Goal: Information Seeking & Learning: Check status

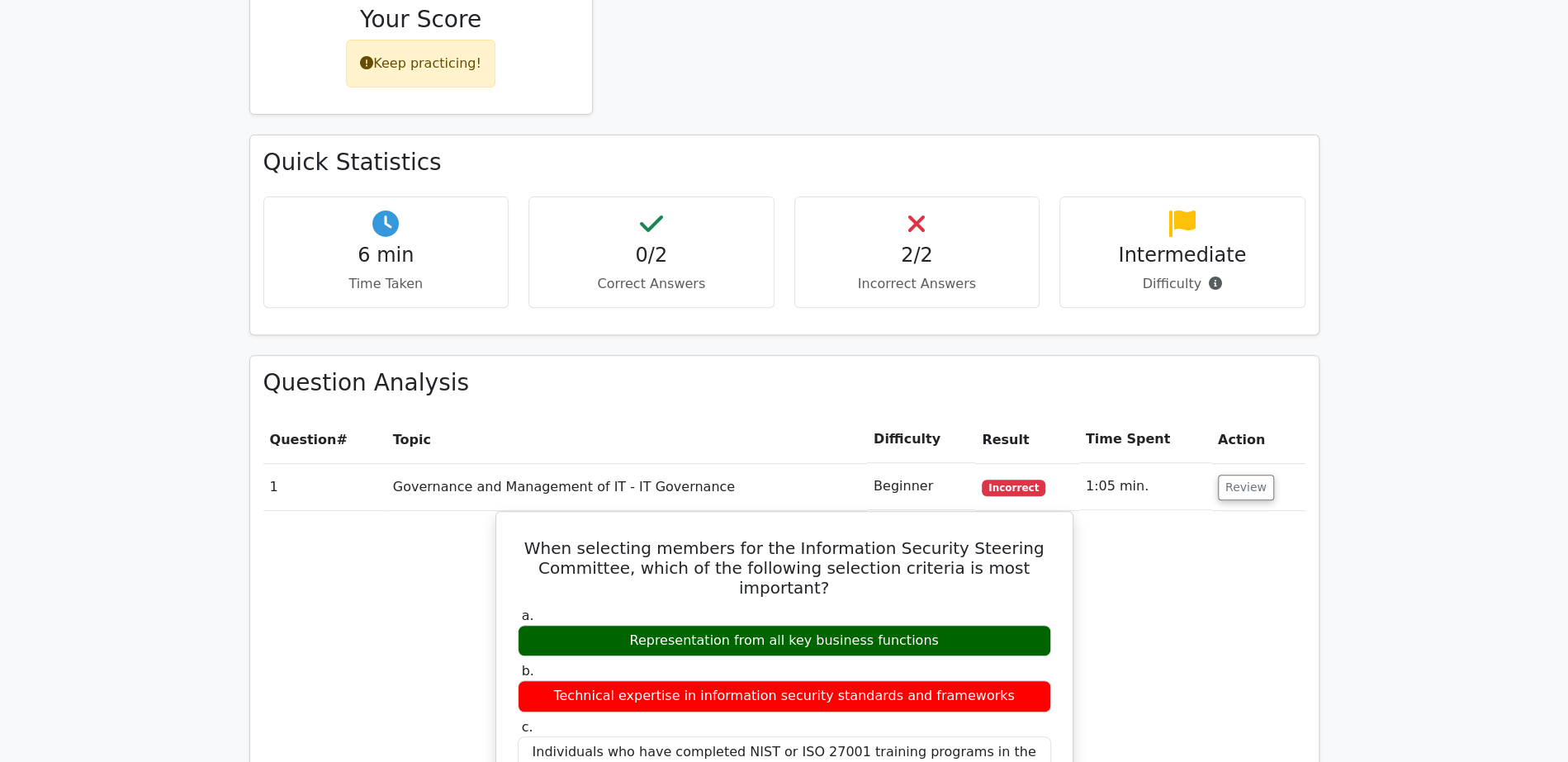
scroll to position [387, 0]
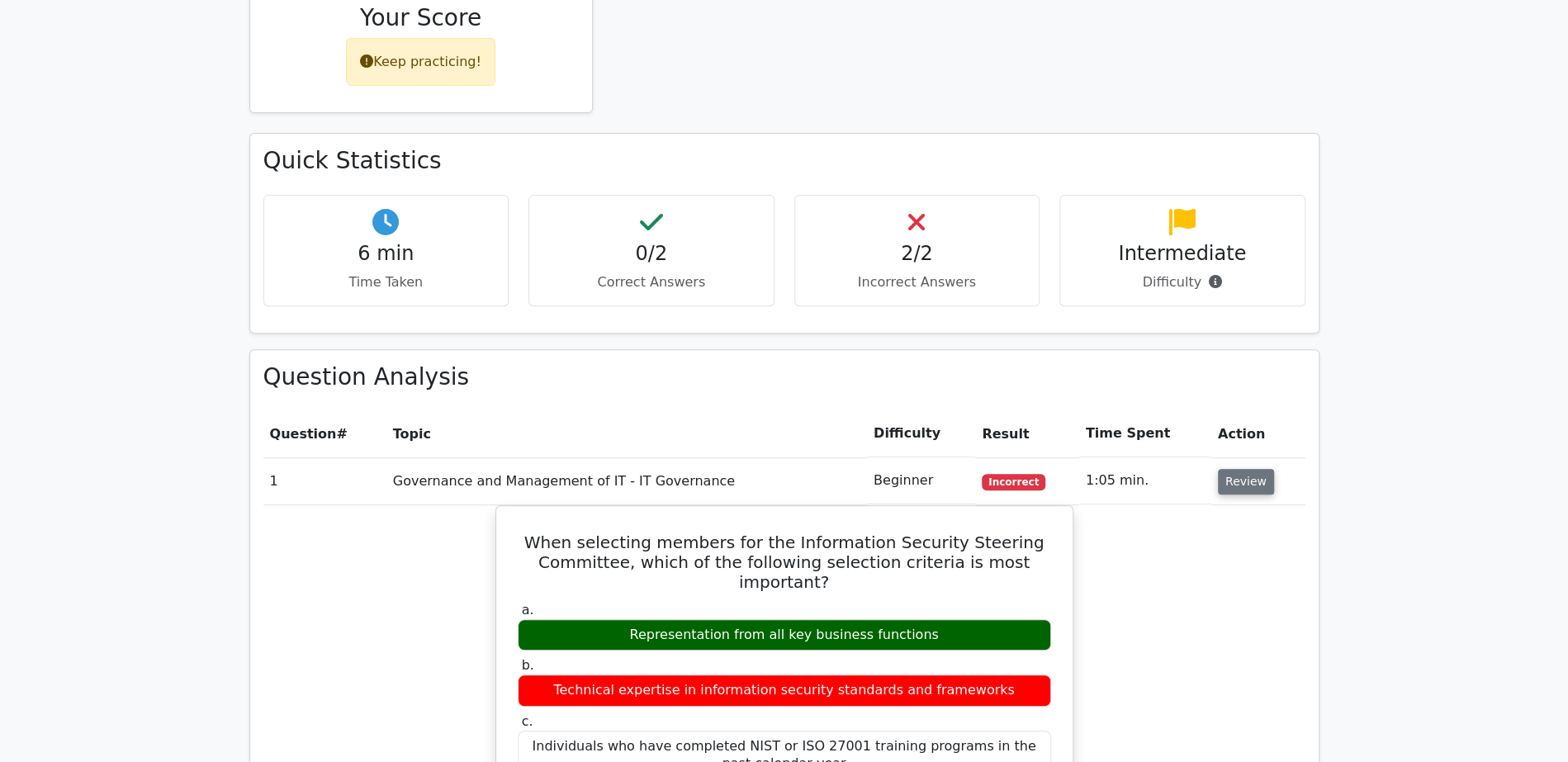
click at [1250, 484] on button "Review" at bounding box center [1246, 481] width 56 height 25
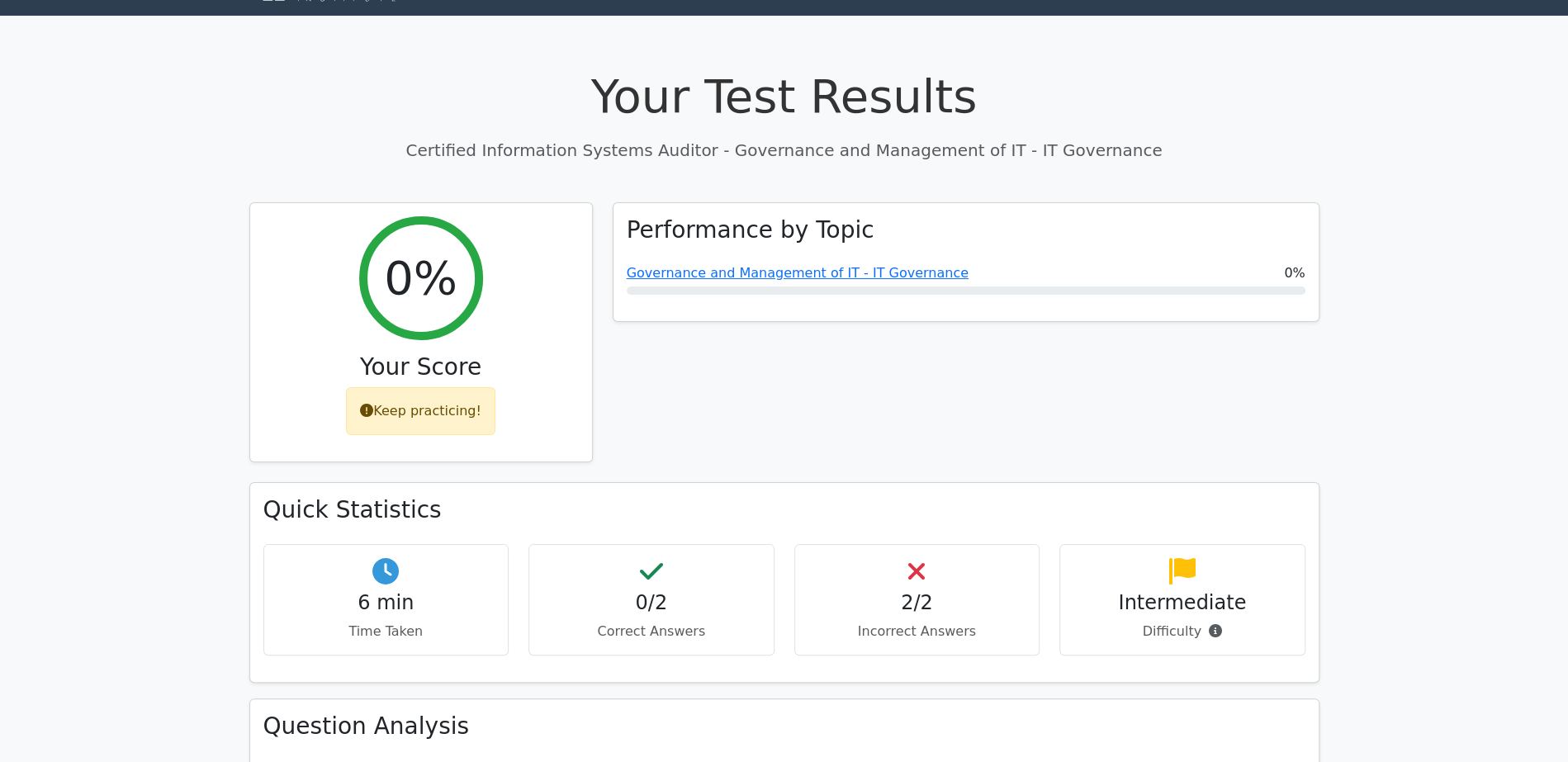
scroll to position [0, 0]
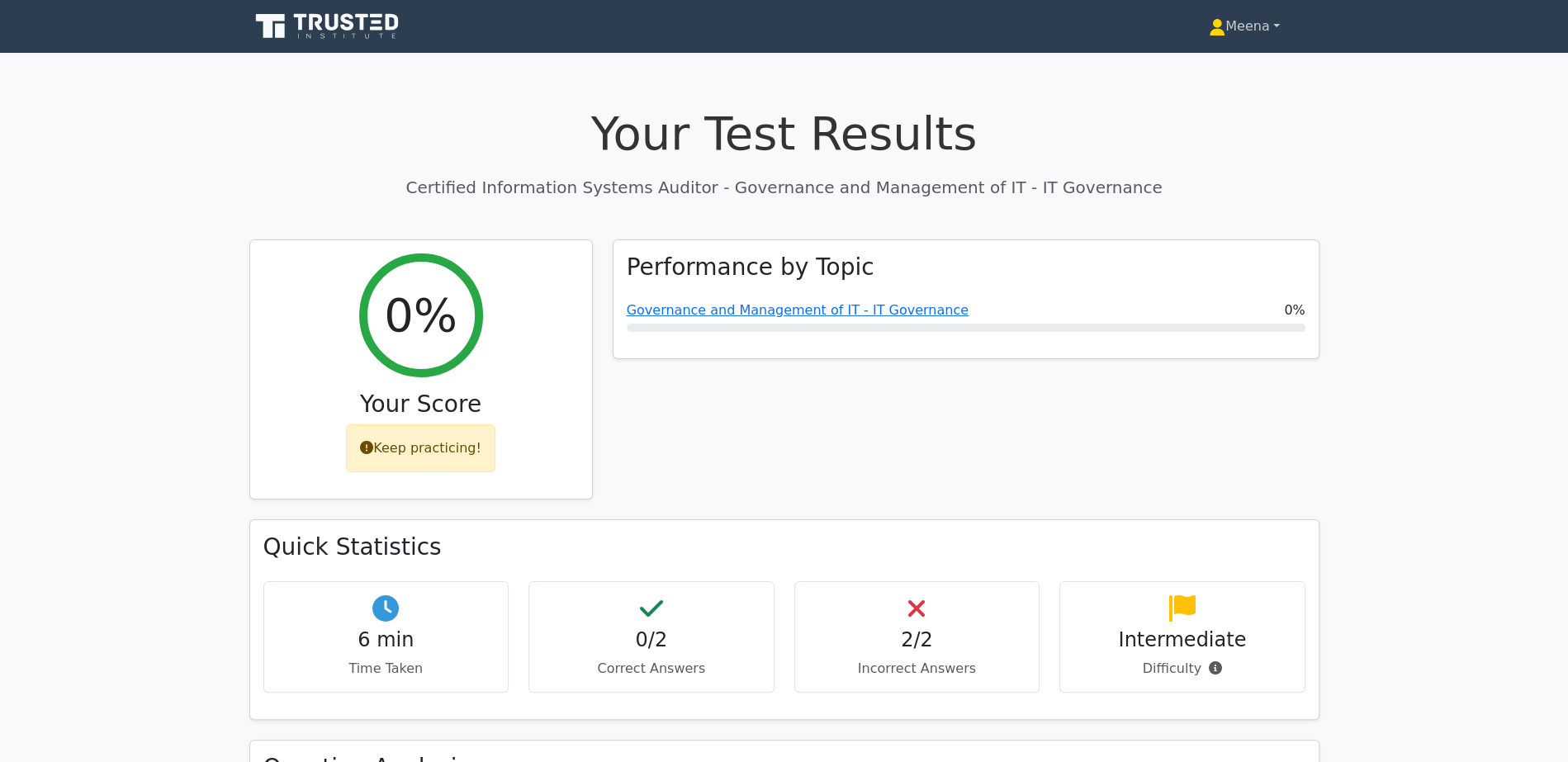
click at [1228, 21] on link "Meena" at bounding box center [1244, 26] width 150 height 33
click at [1231, 66] on link "Profile" at bounding box center [1235, 65] width 130 height 26
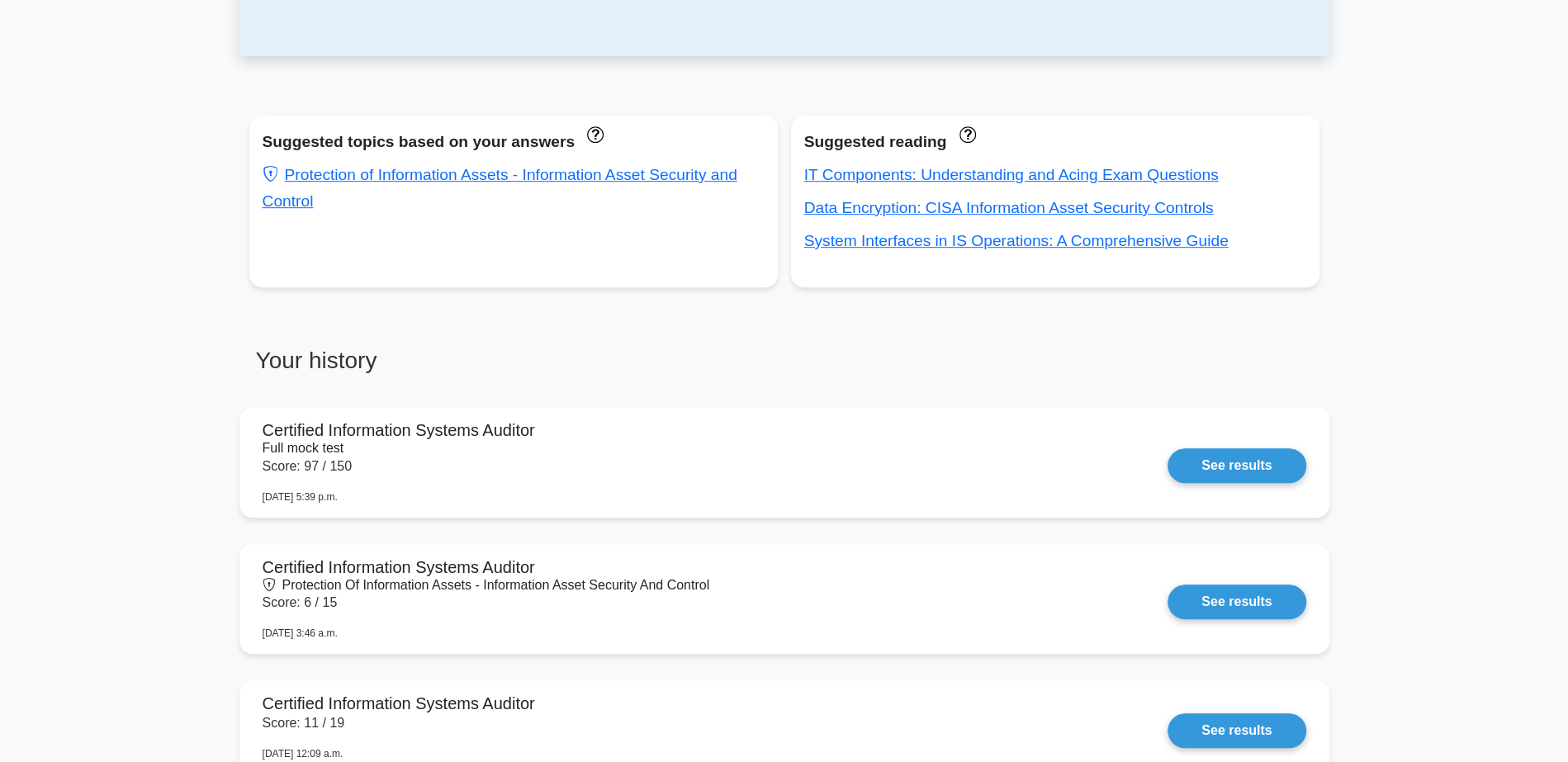
scroll to position [570, 0]
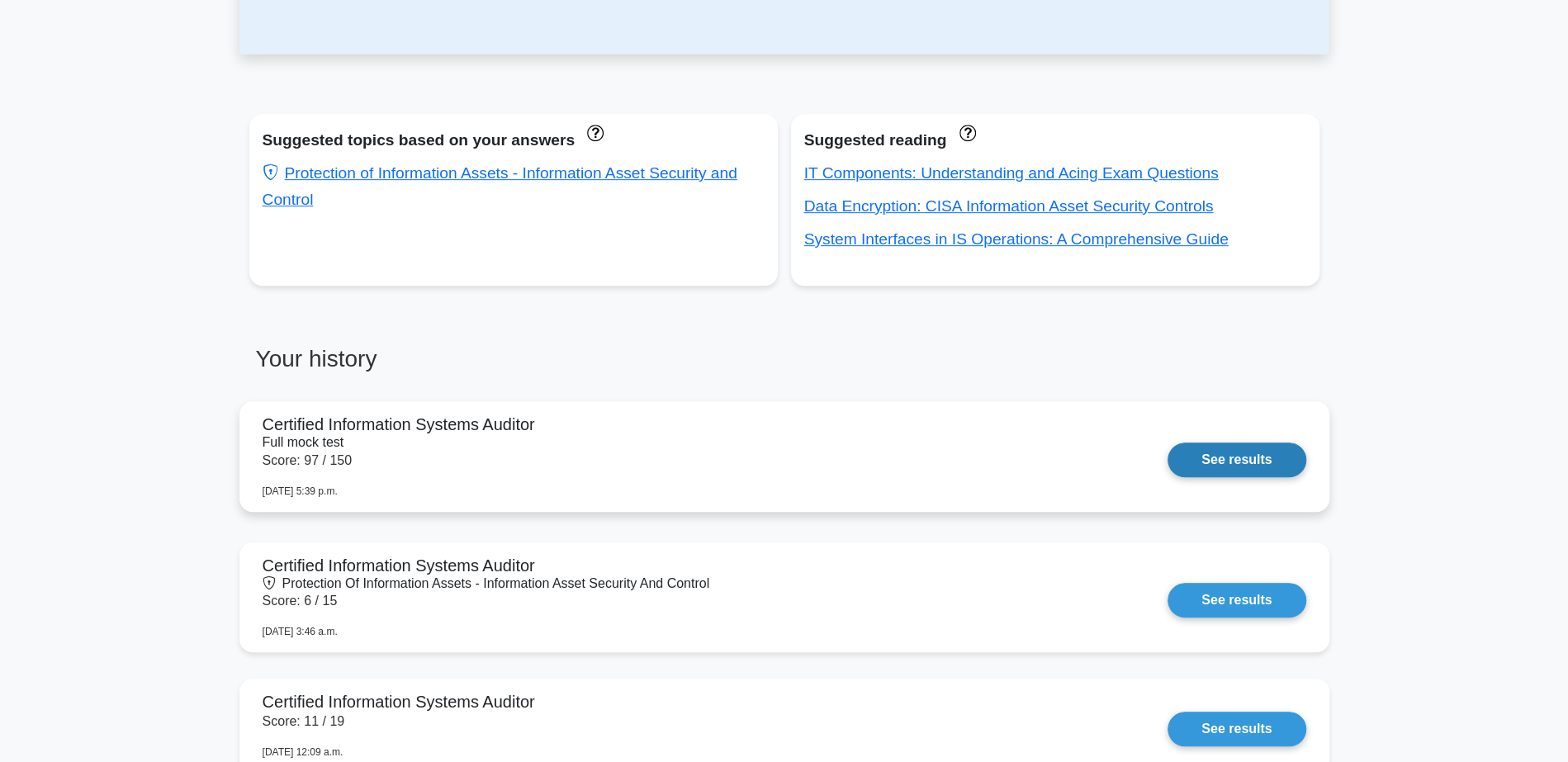
click at [1188, 464] on link "See results" at bounding box center [1236, 460] width 138 height 35
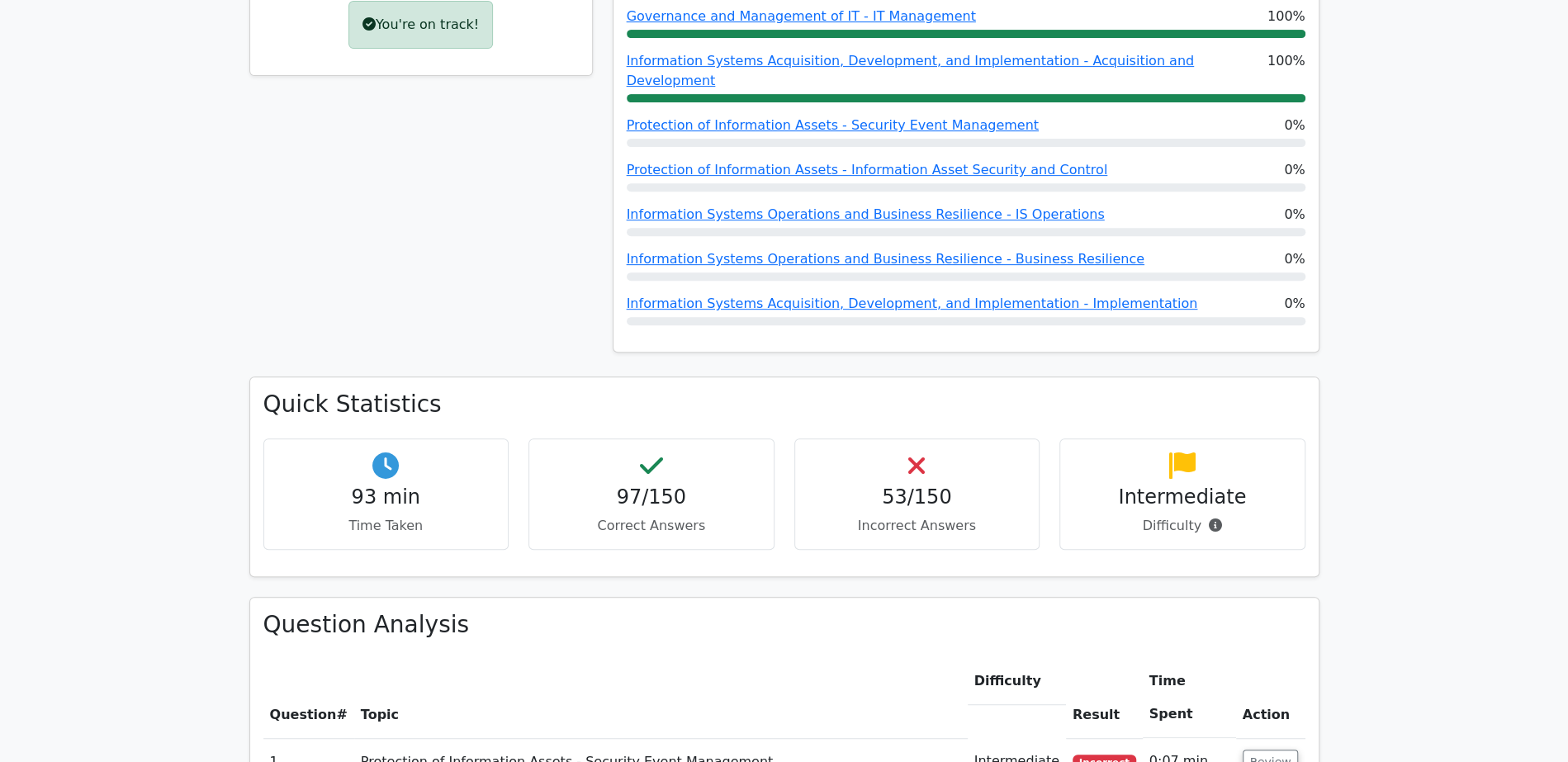
scroll to position [746, 0]
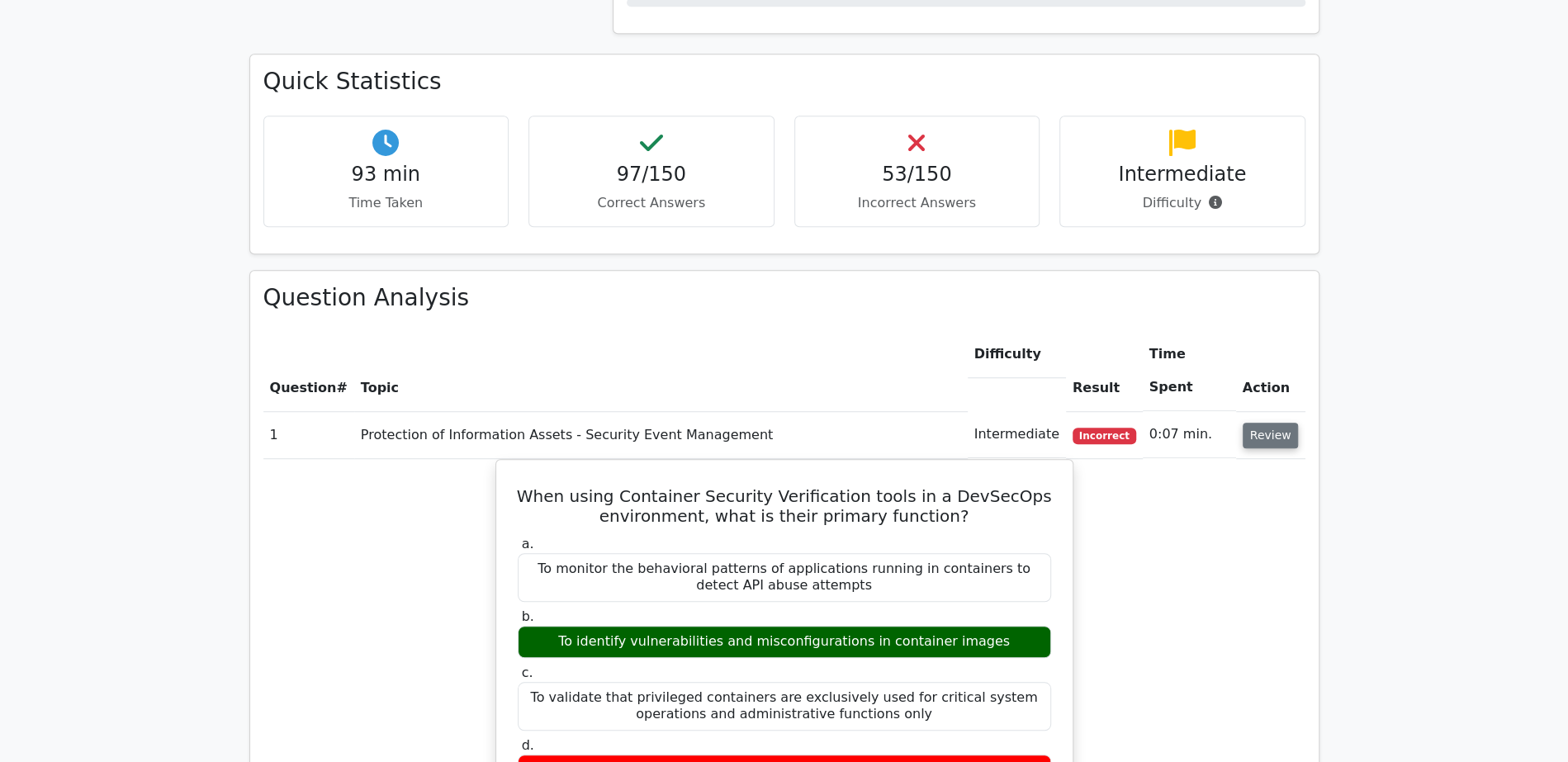
click at [1263, 423] on button "Review" at bounding box center [1270, 435] width 56 height 25
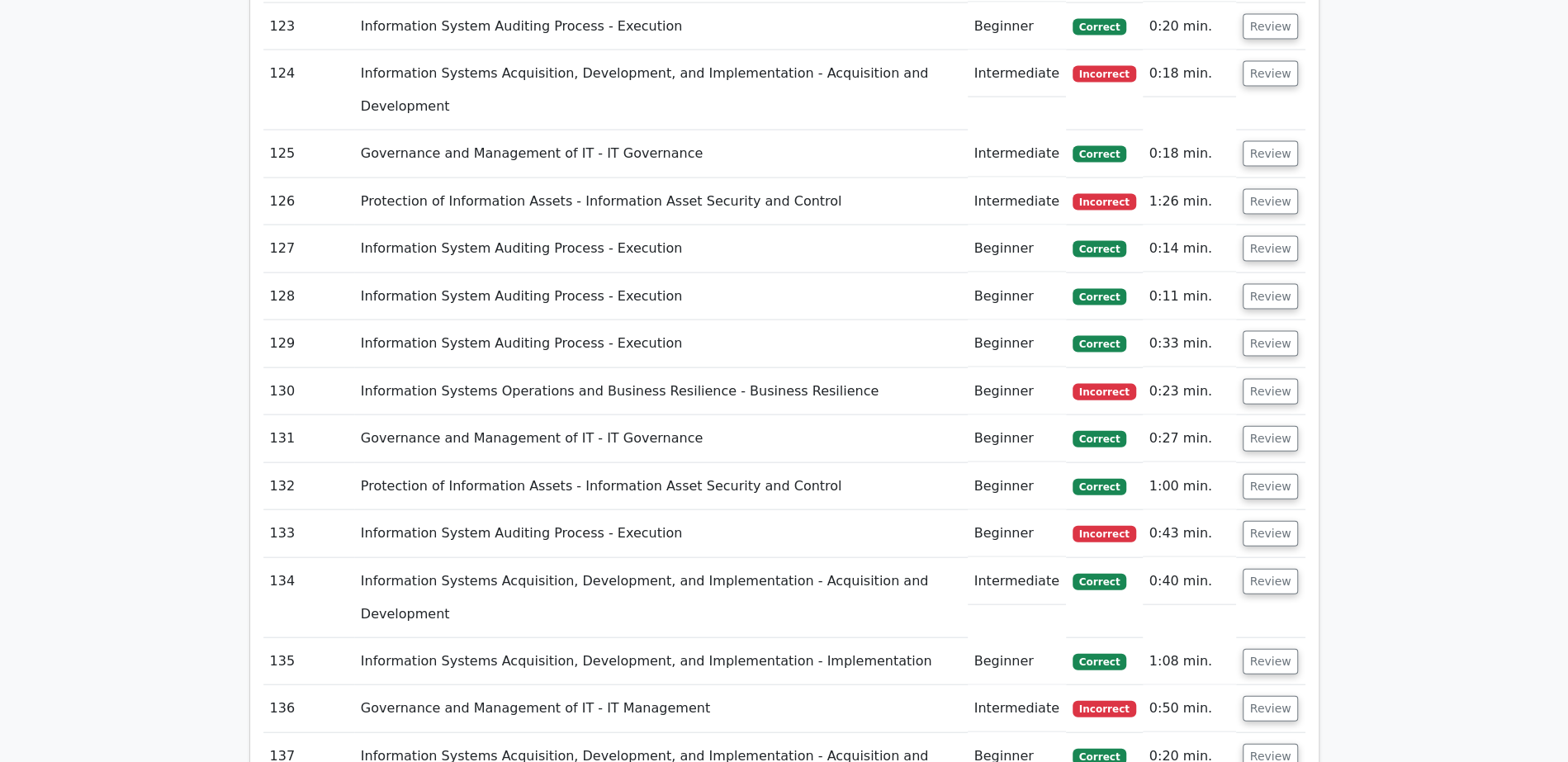
scroll to position [7753, 0]
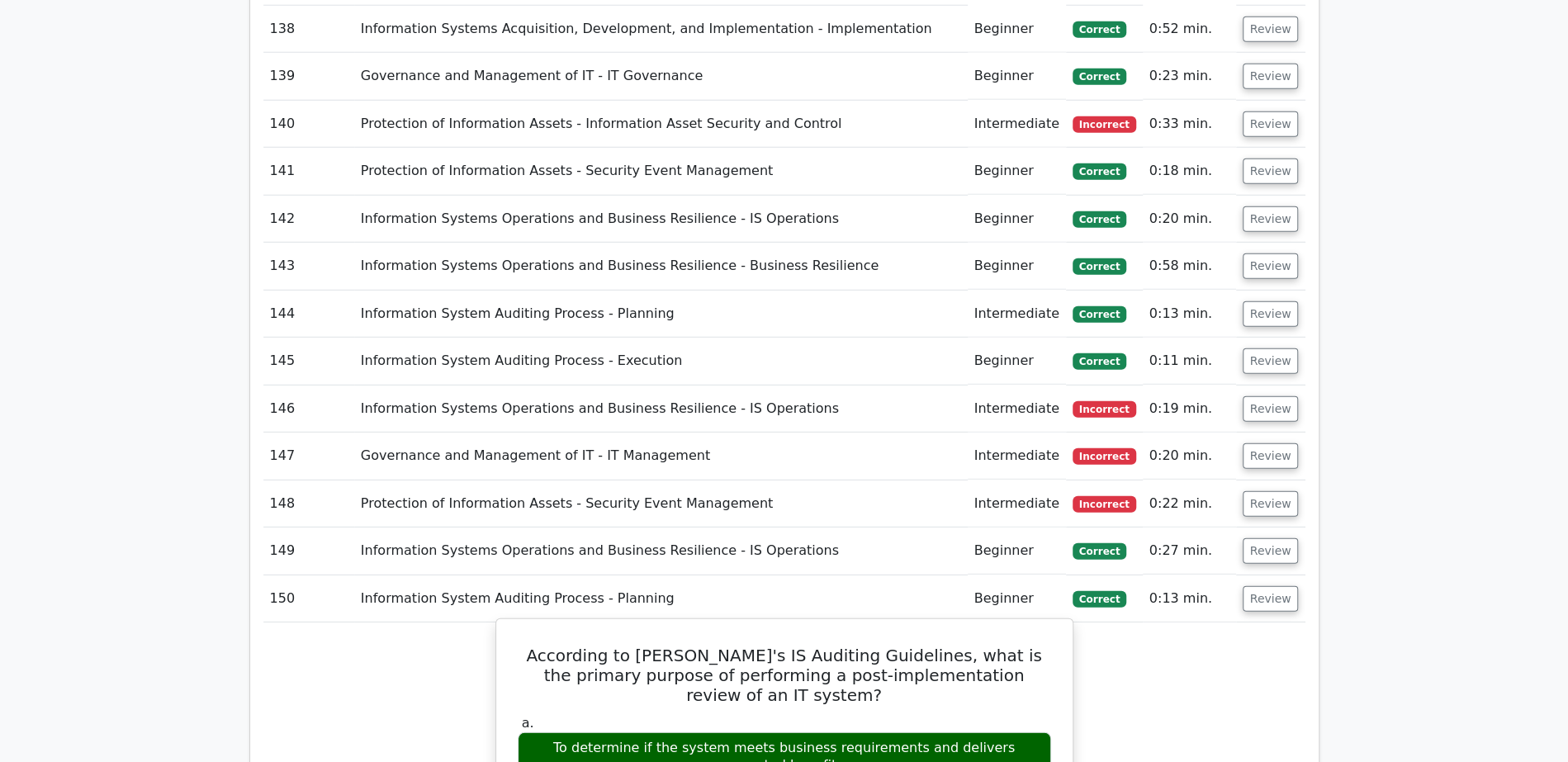
scroll to position [7958, 0]
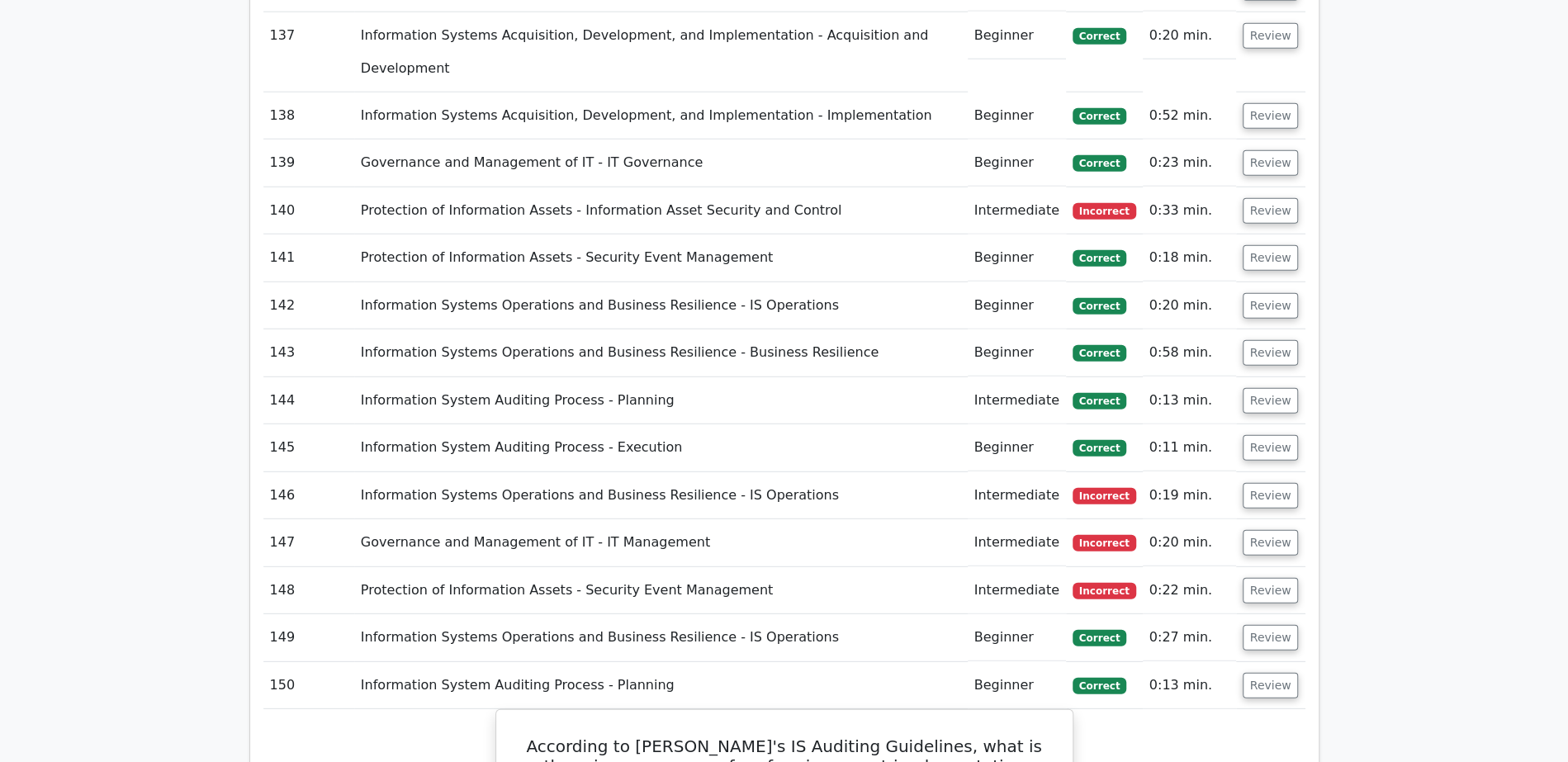
click at [1258, 673] on button "Review" at bounding box center [1270, 685] width 56 height 25
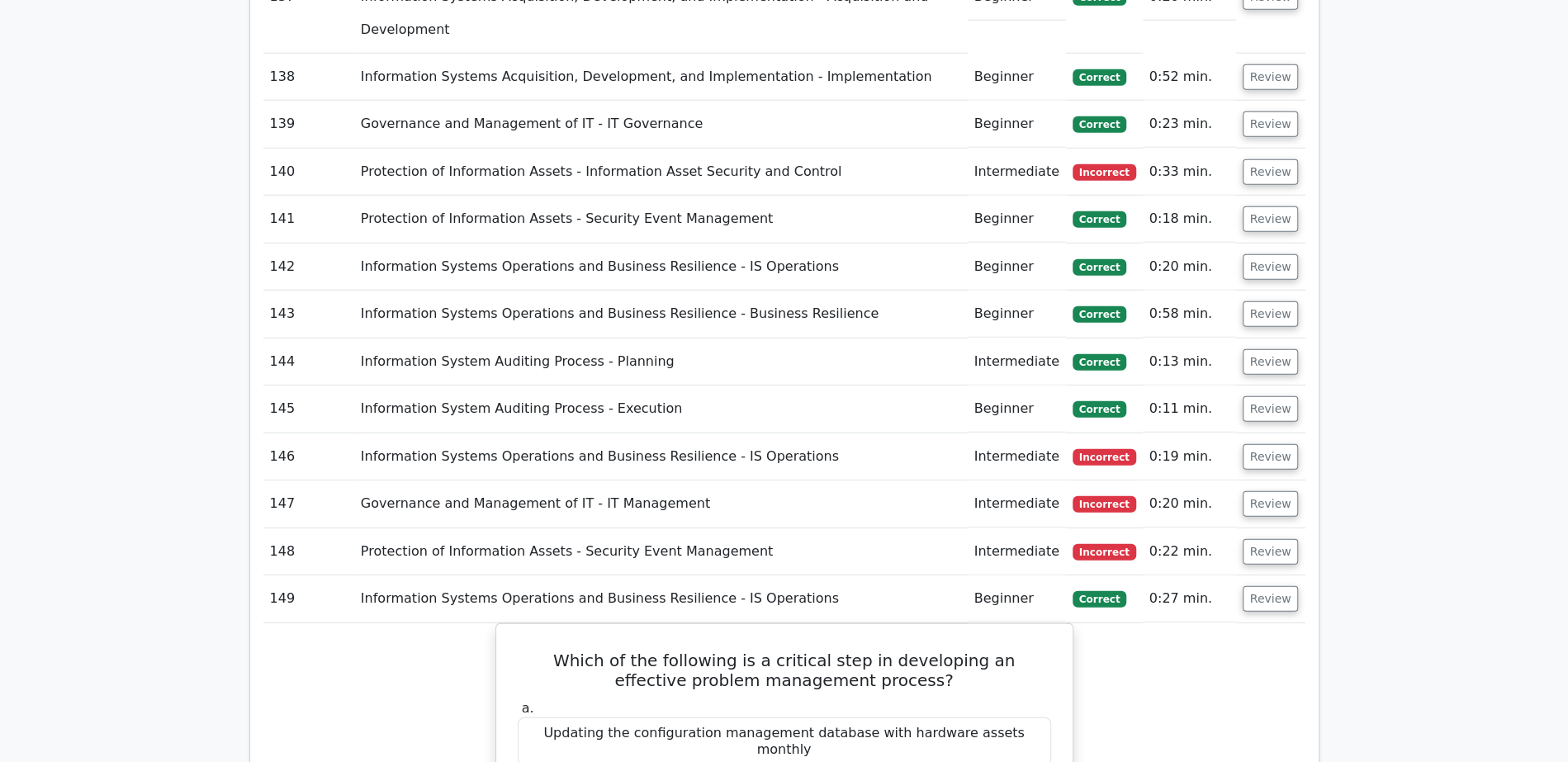
scroll to position [8000, 0]
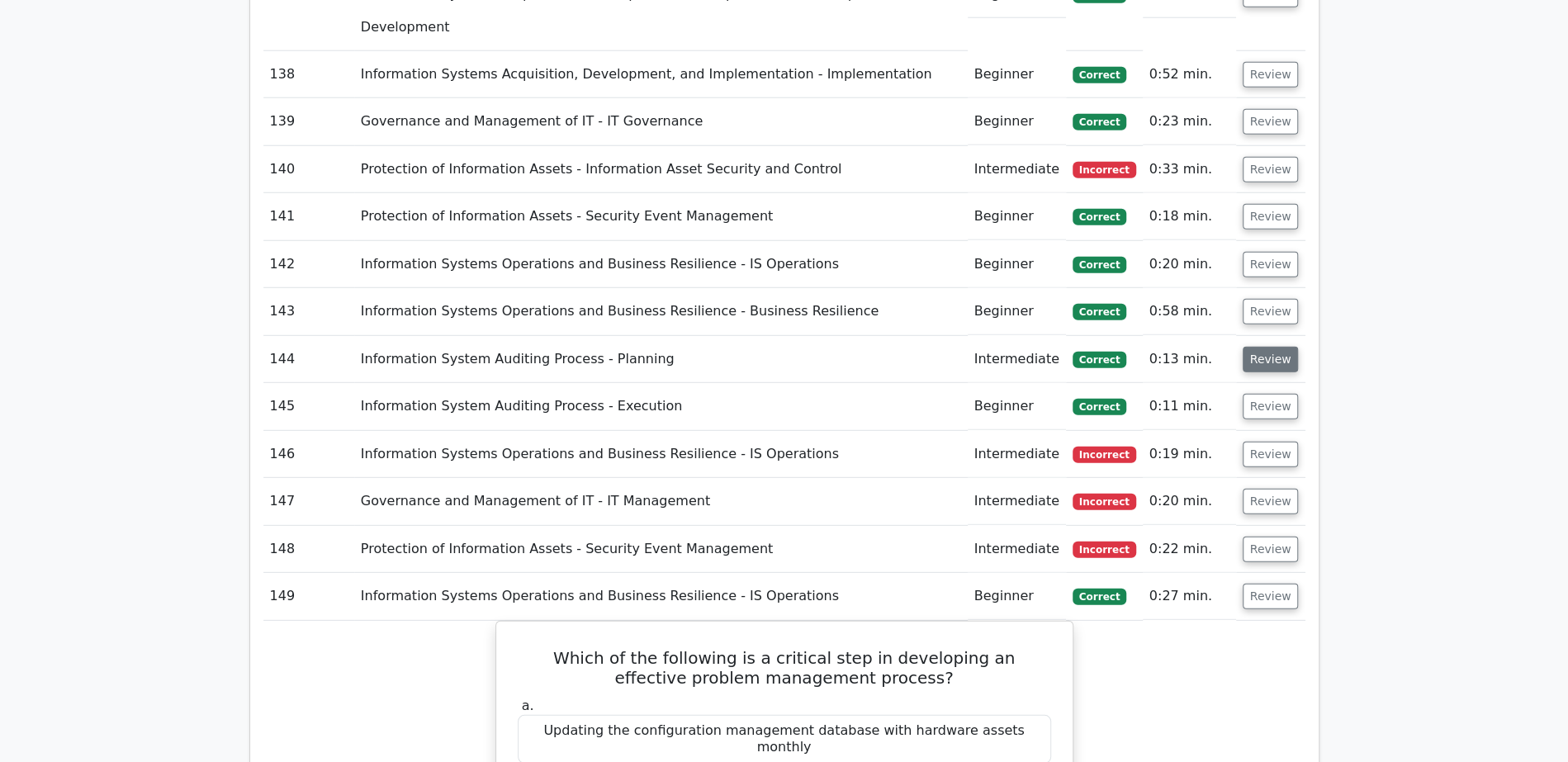
click at [1254, 584] on button "Review" at bounding box center [1270, 596] width 56 height 25
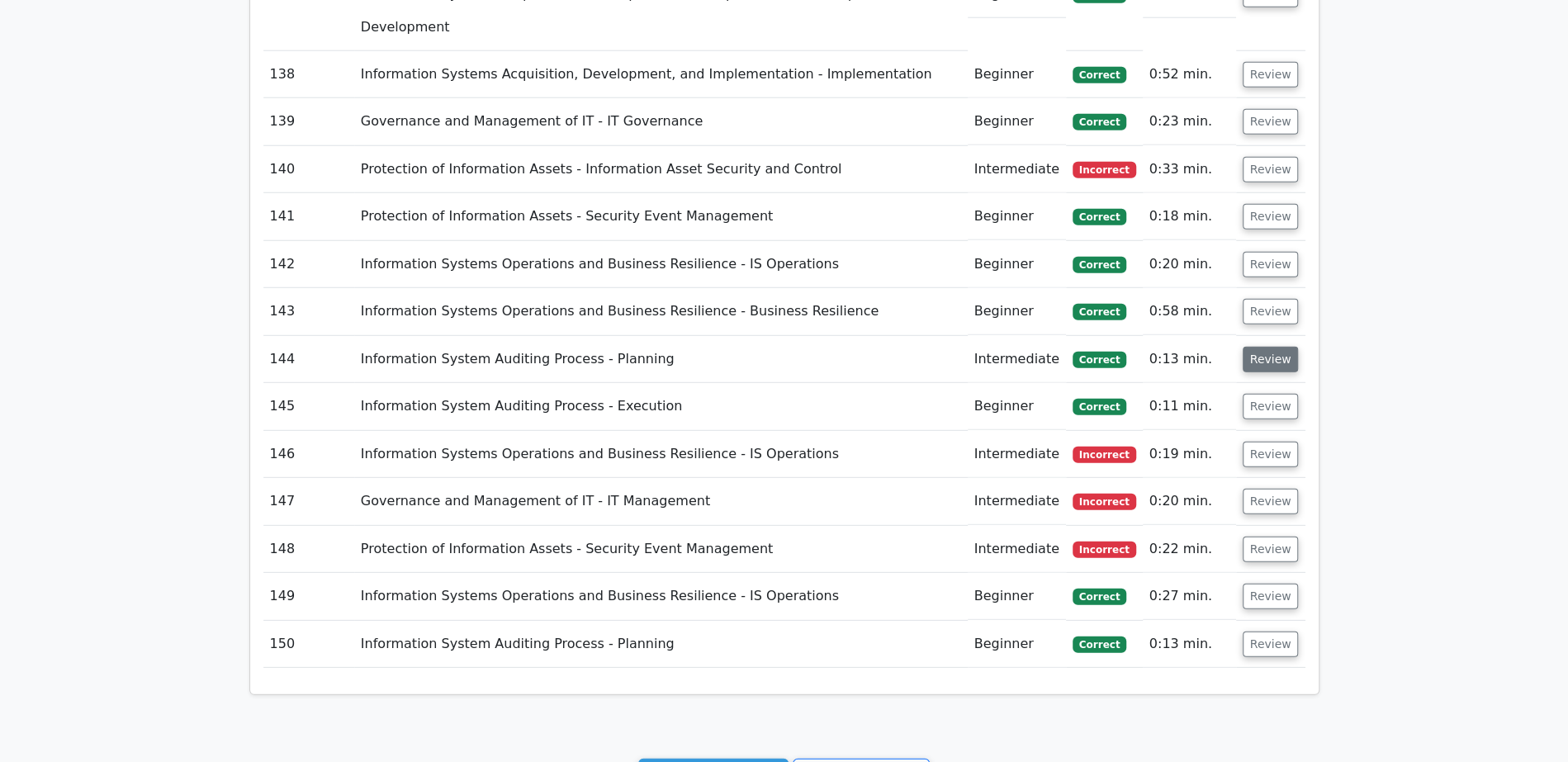
scroll to position [7753, 0]
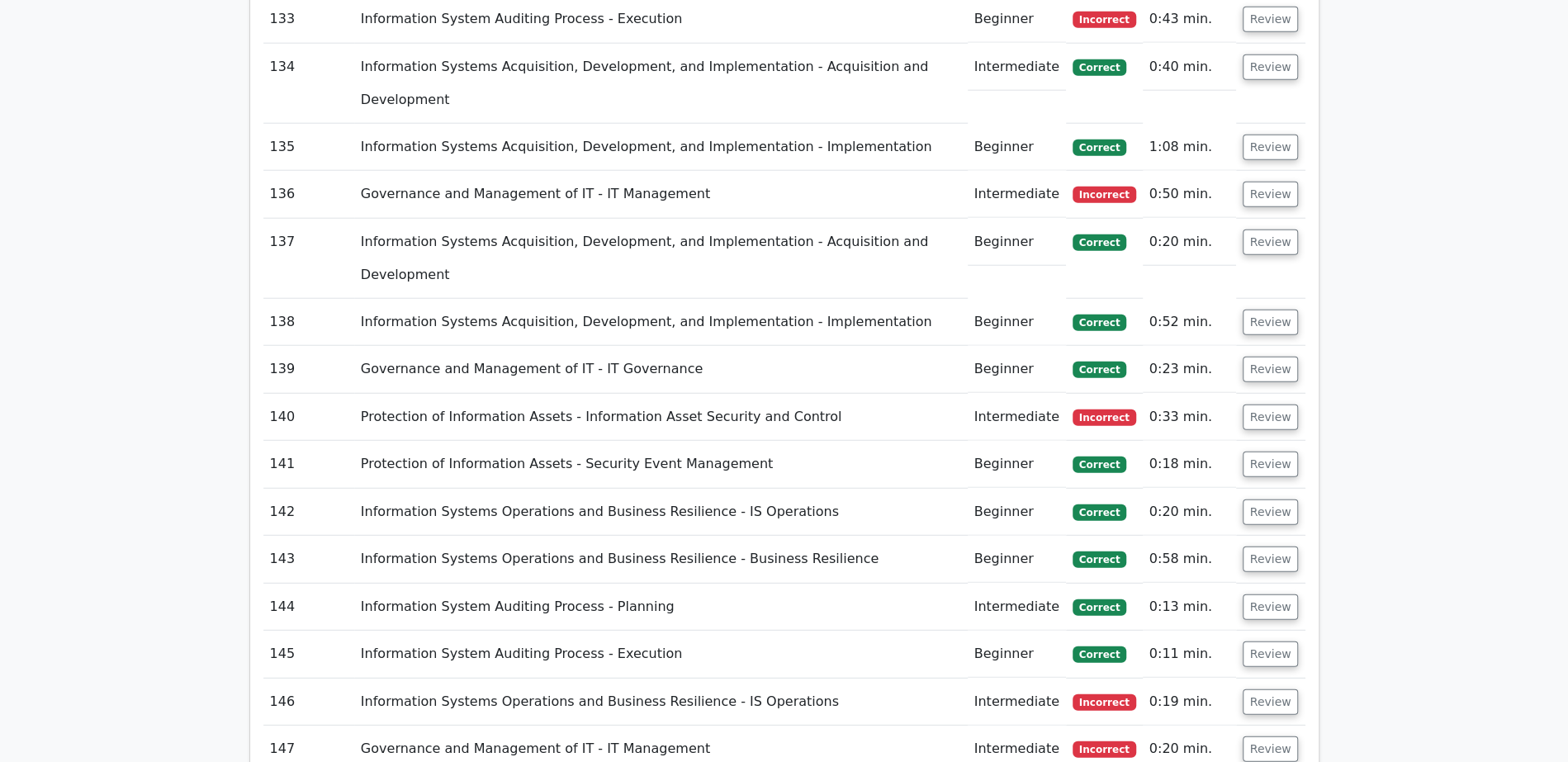
scroll to position [7750, 0]
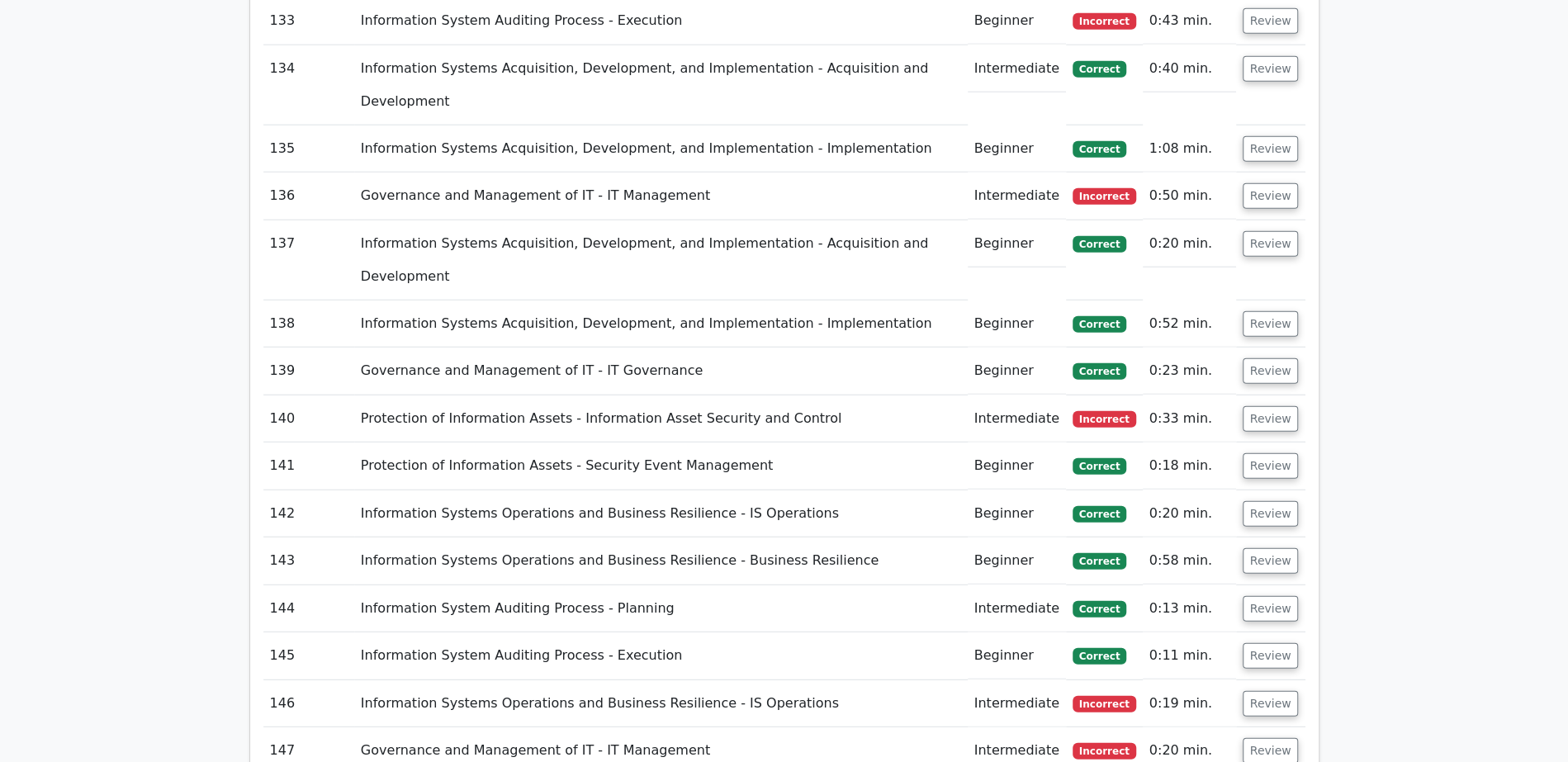
click at [1262, 738] on button "Review" at bounding box center [1270, 750] width 56 height 25
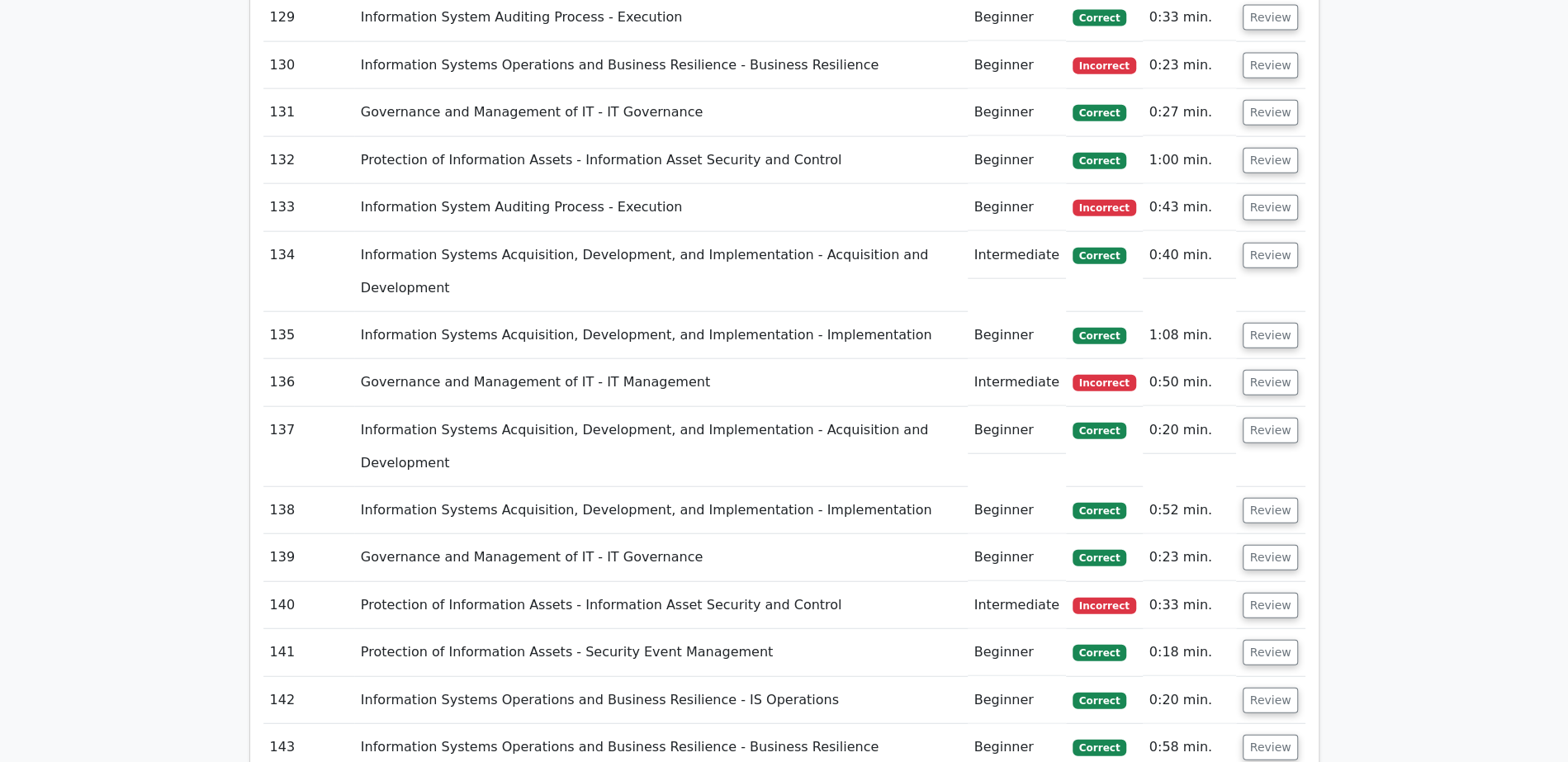
scroll to position [7548, 0]
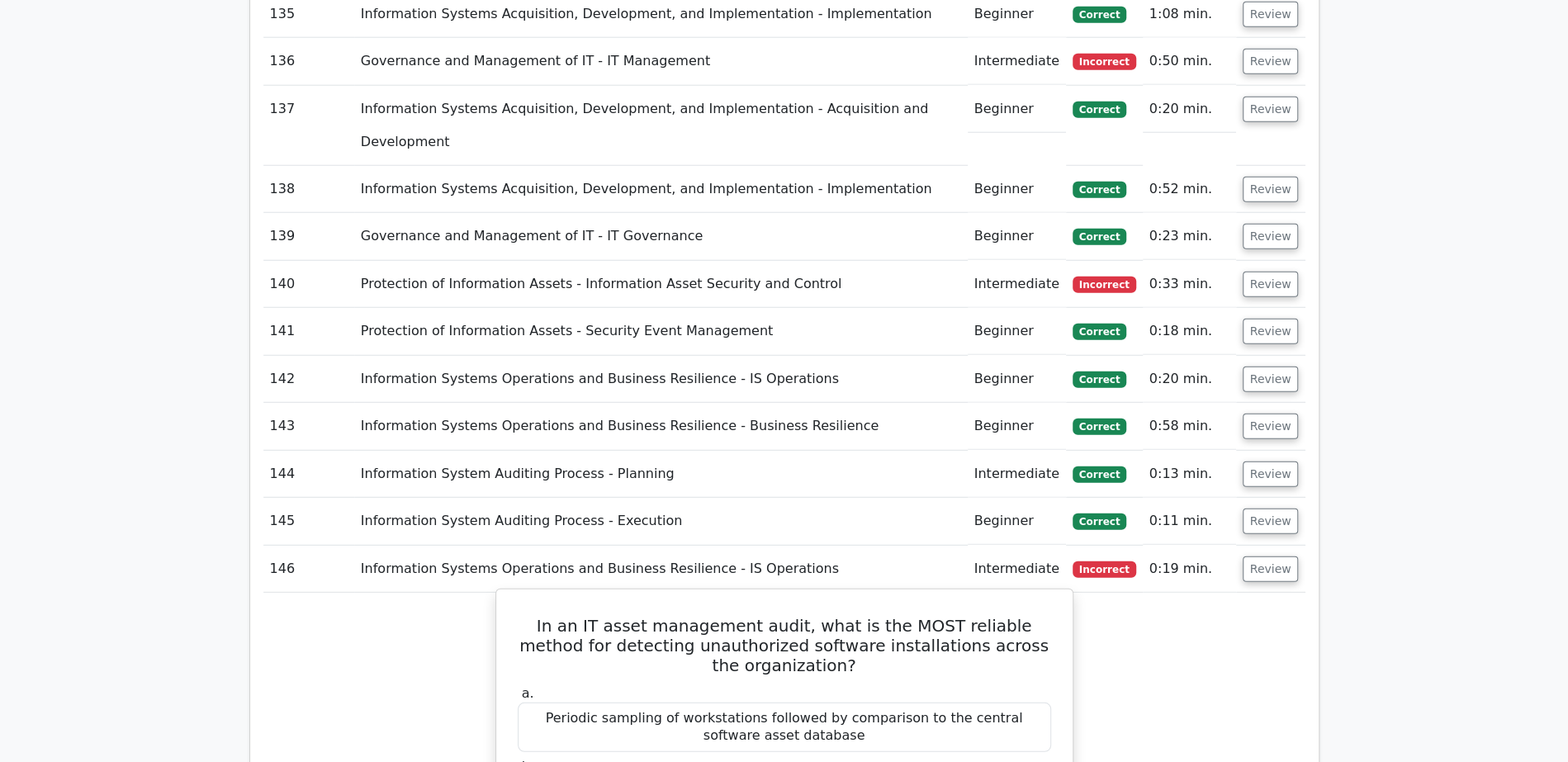
scroll to position [7878, 0]
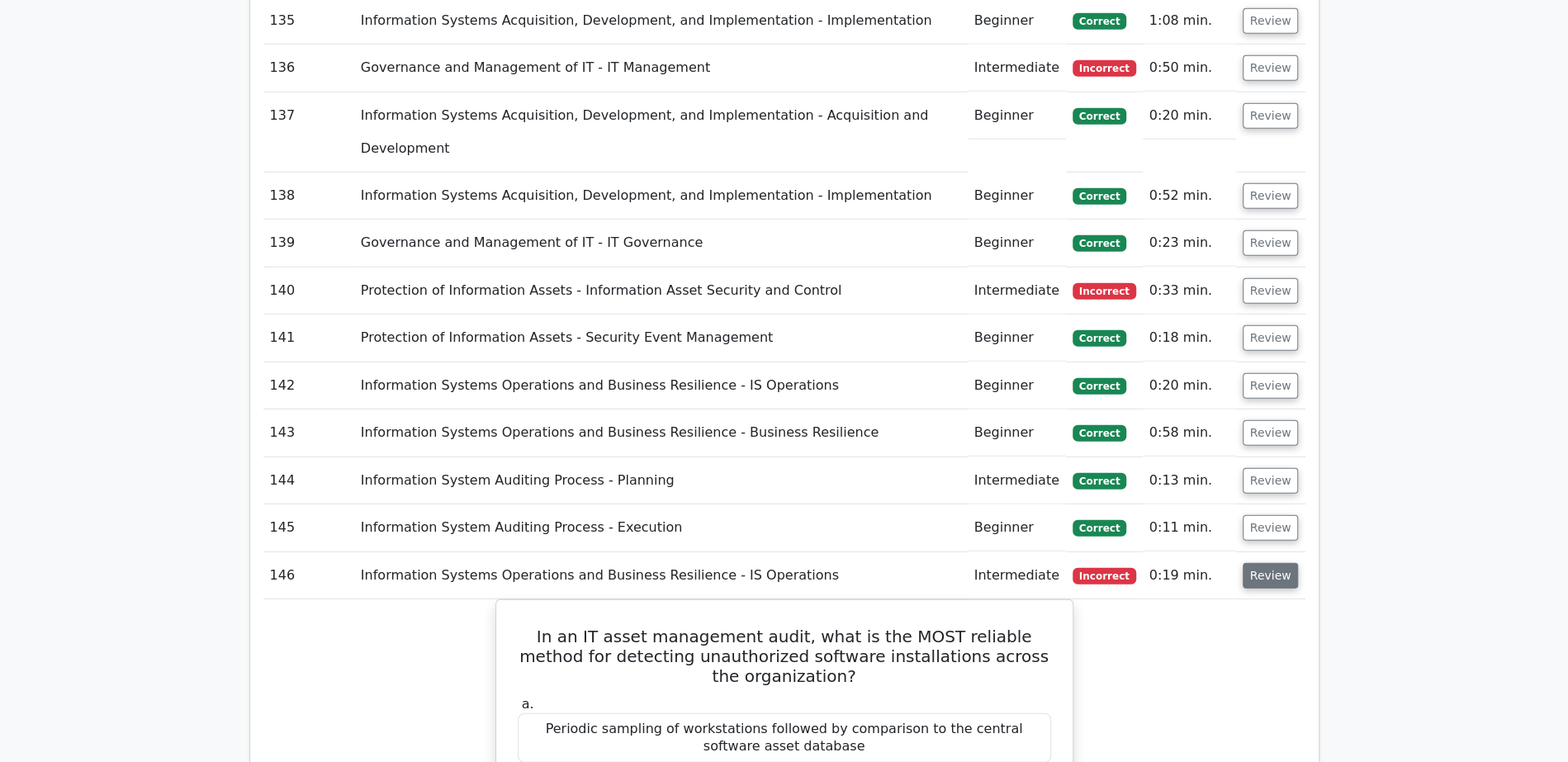
click at [1260, 563] on button "Review" at bounding box center [1270, 575] width 56 height 25
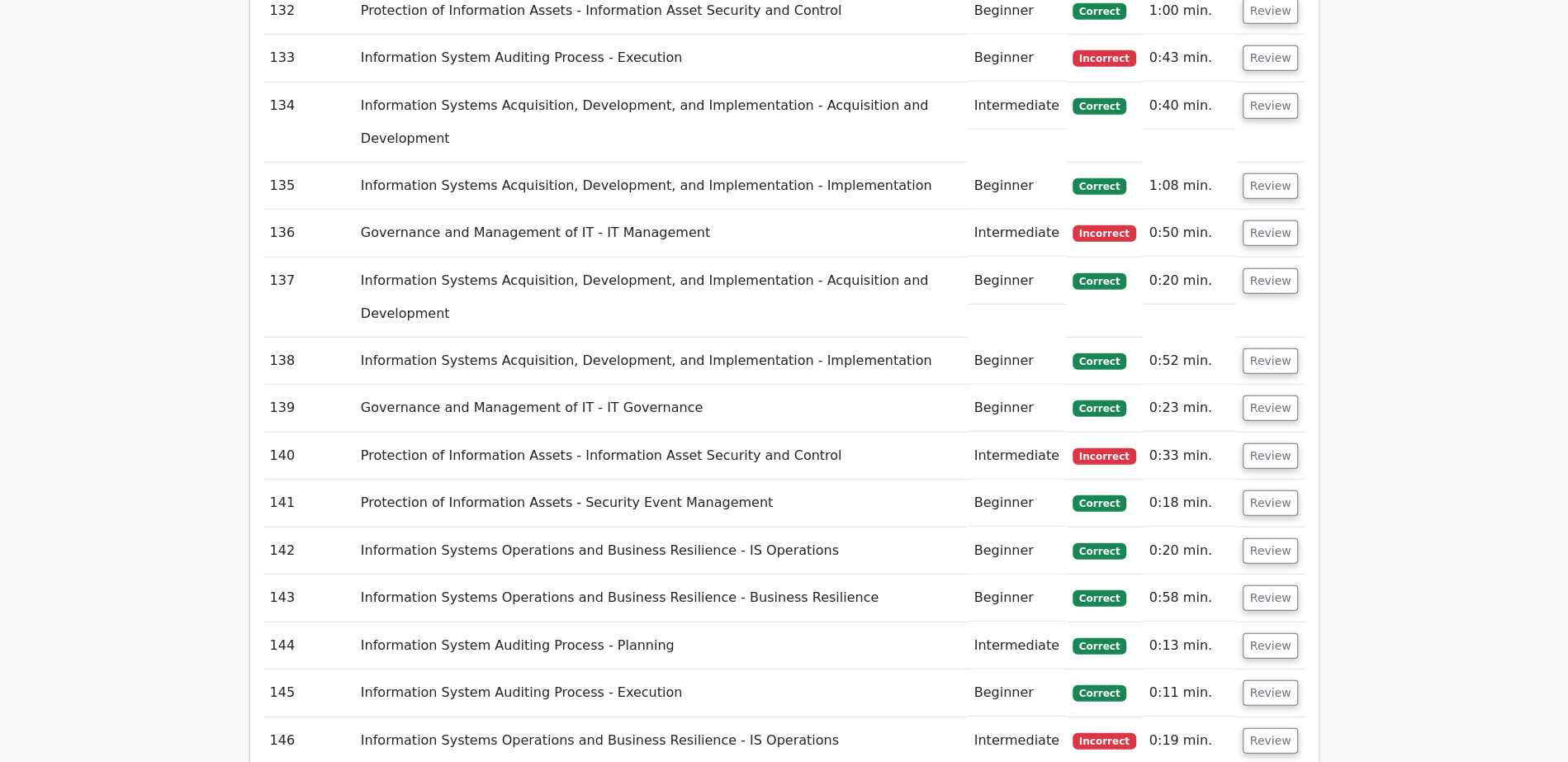
scroll to position [7712, 0]
click at [1270, 681] on button "Review" at bounding box center [1270, 693] width 56 height 25
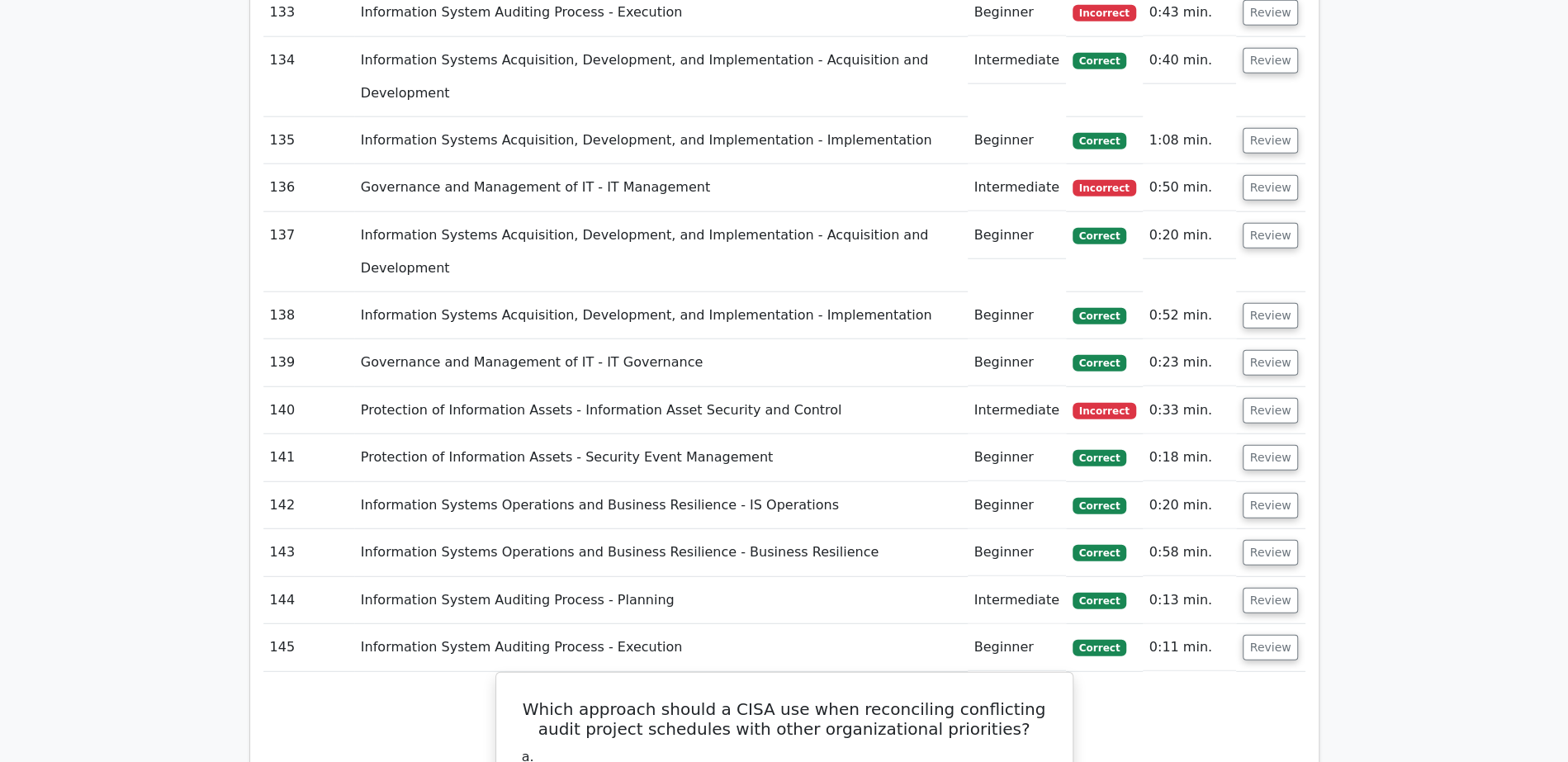
scroll to position [7723, 0]
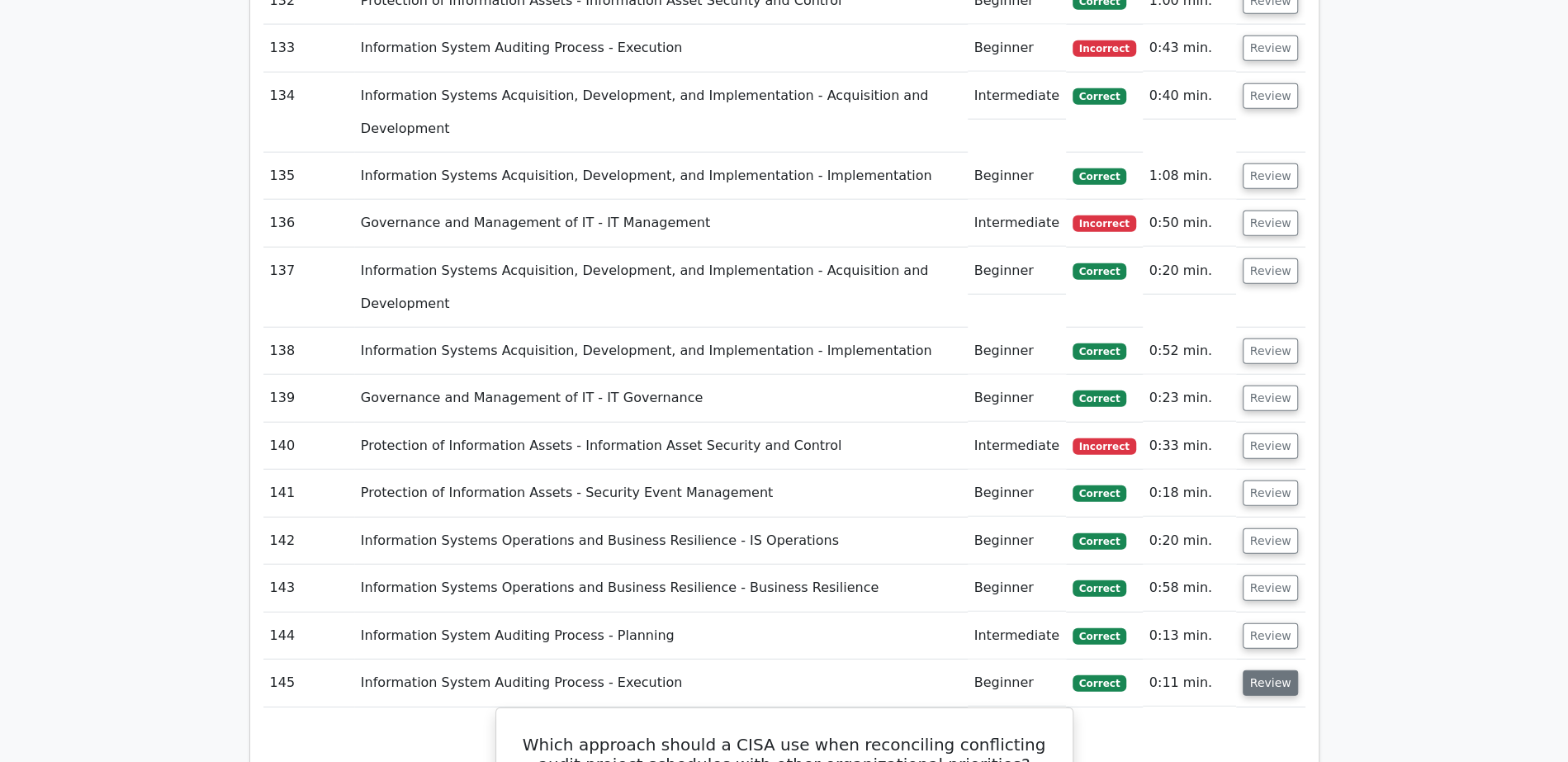
click at [1270, 670] on button "Review" at bounding box center [1270, 682] width 56 height 25
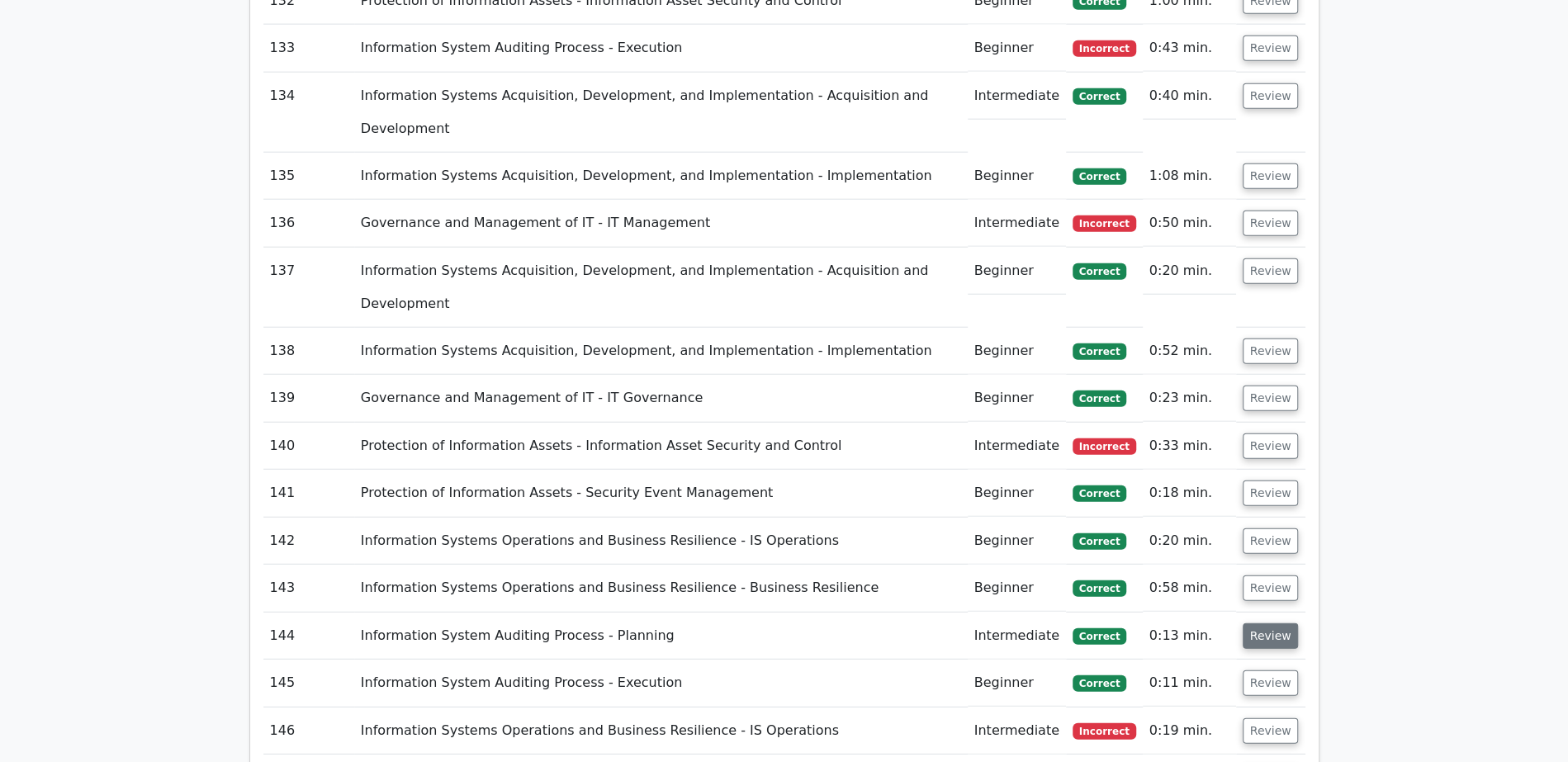
click at [1267, 623] on button "Review" at bounding box center [1270, 635] width 56 height 25
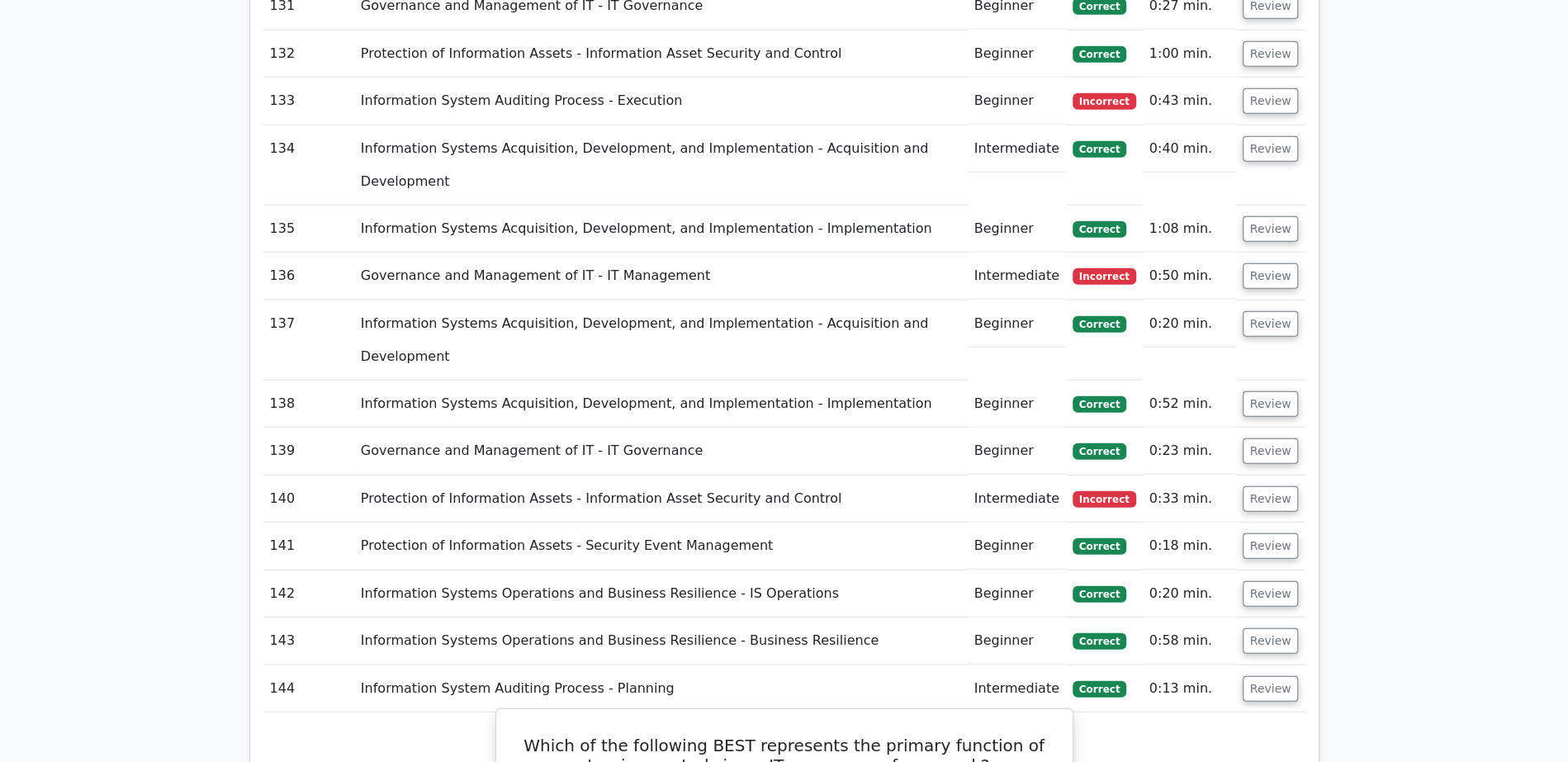
scroll to position [7669, 0]
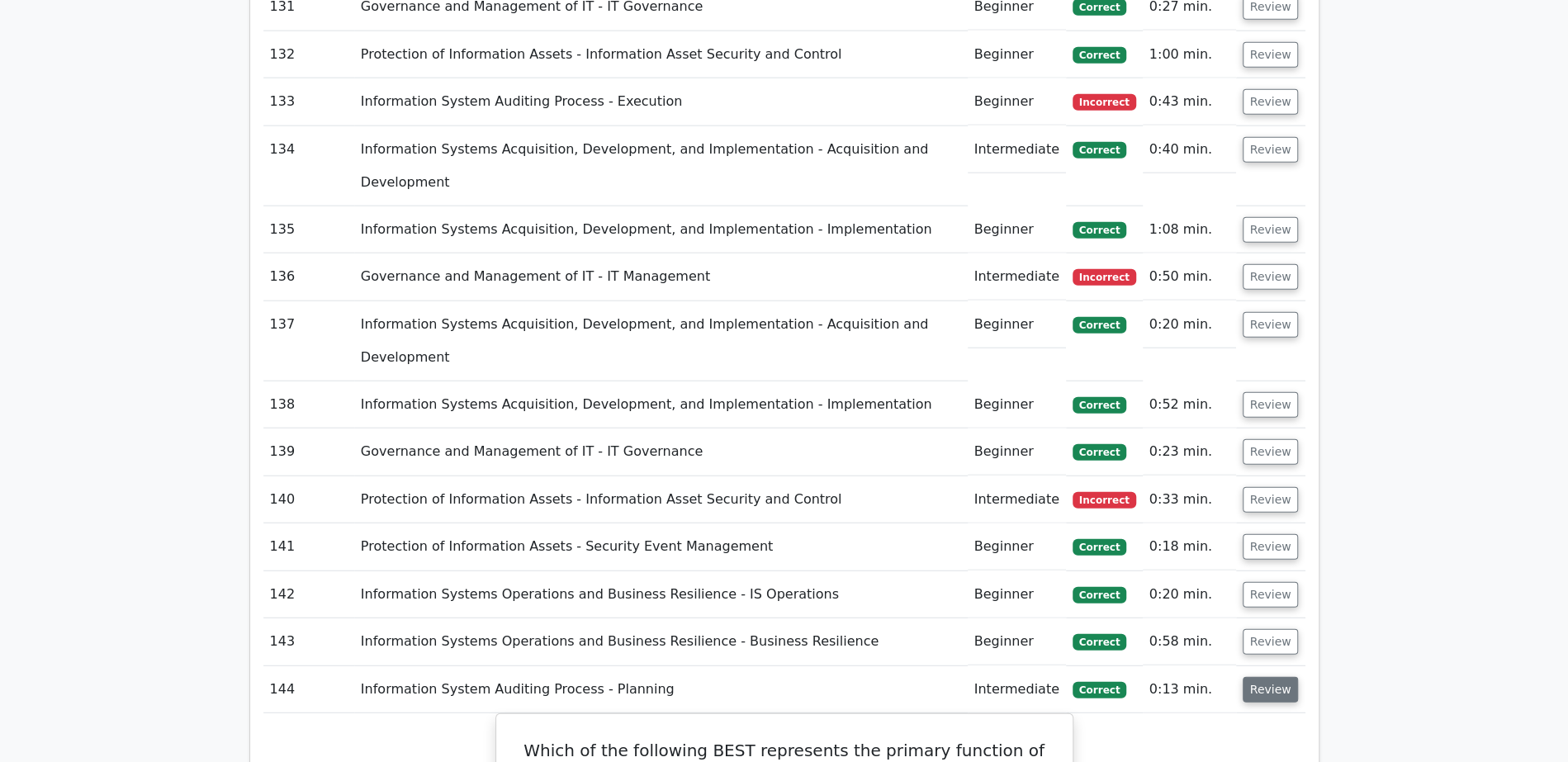
click at [1277, 677] on button "Review" at bounding box center [1270, 689] width 56 height 25
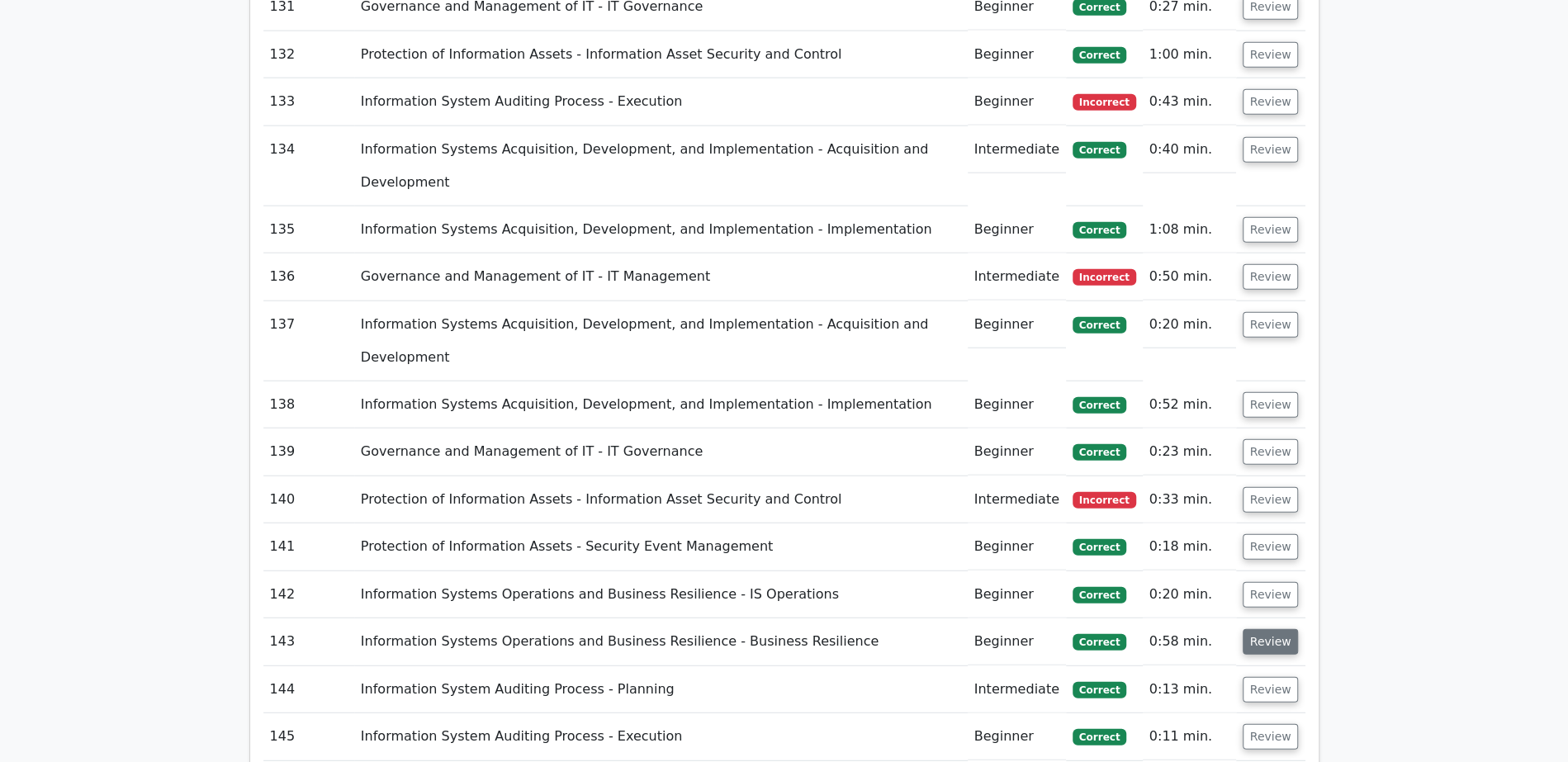
click at [1275, 629] on button "Review" at bounding box center [1270, 641] width 56 height 25
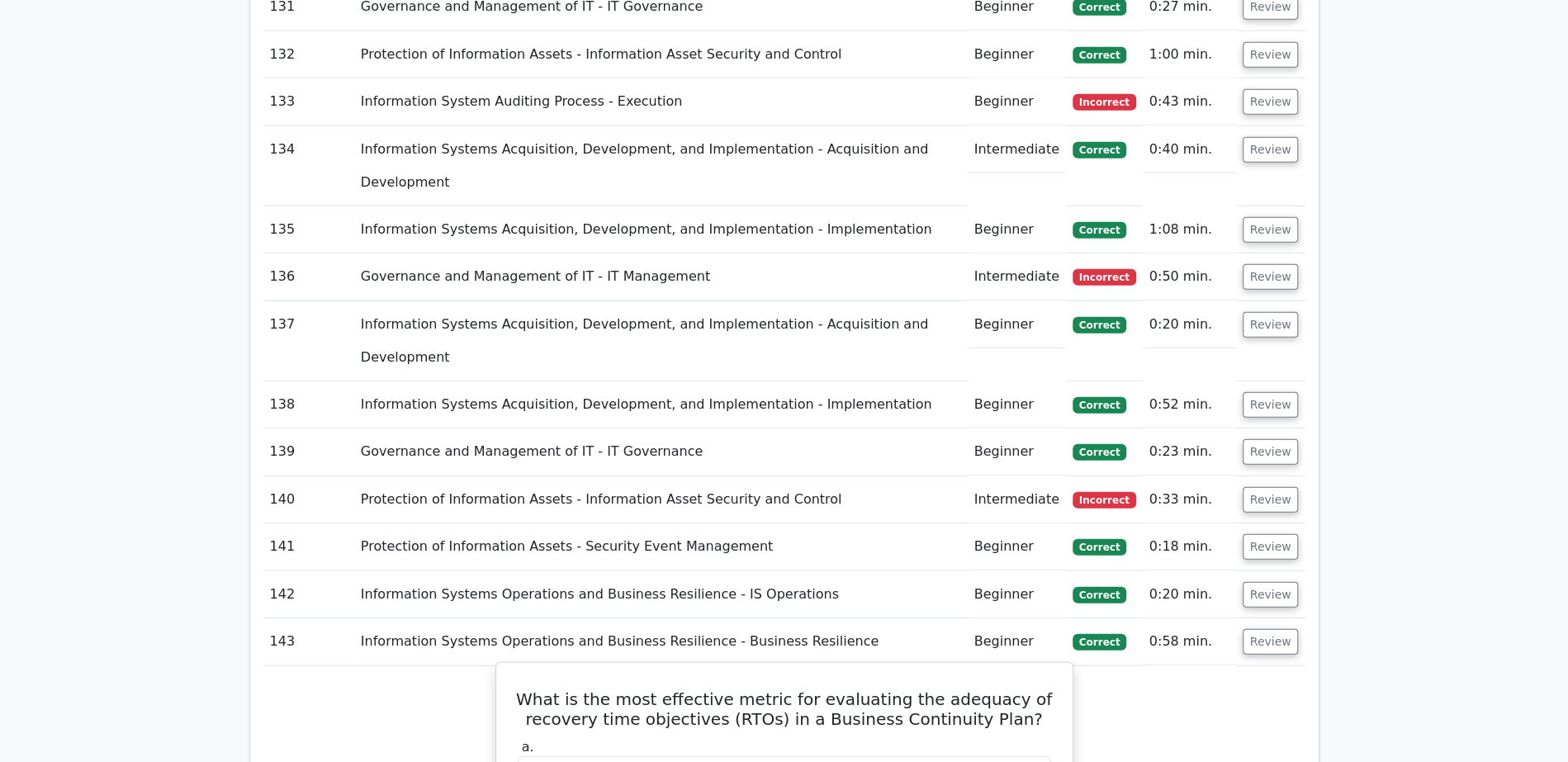
scroll to position [7633, 0]
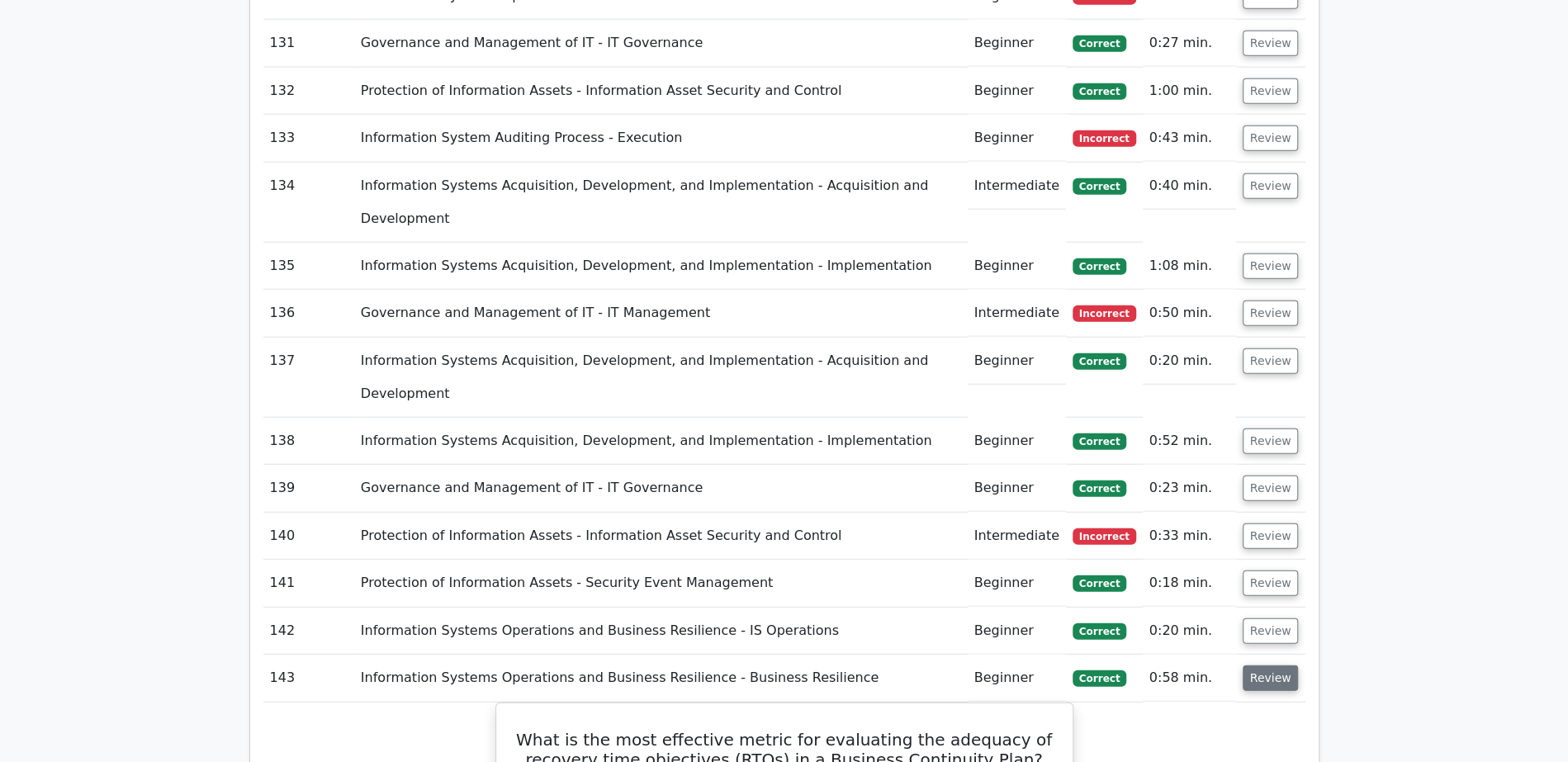
click at [1272, 665] on button "Review" at bounding box center [1270, 677] width 56 height 25
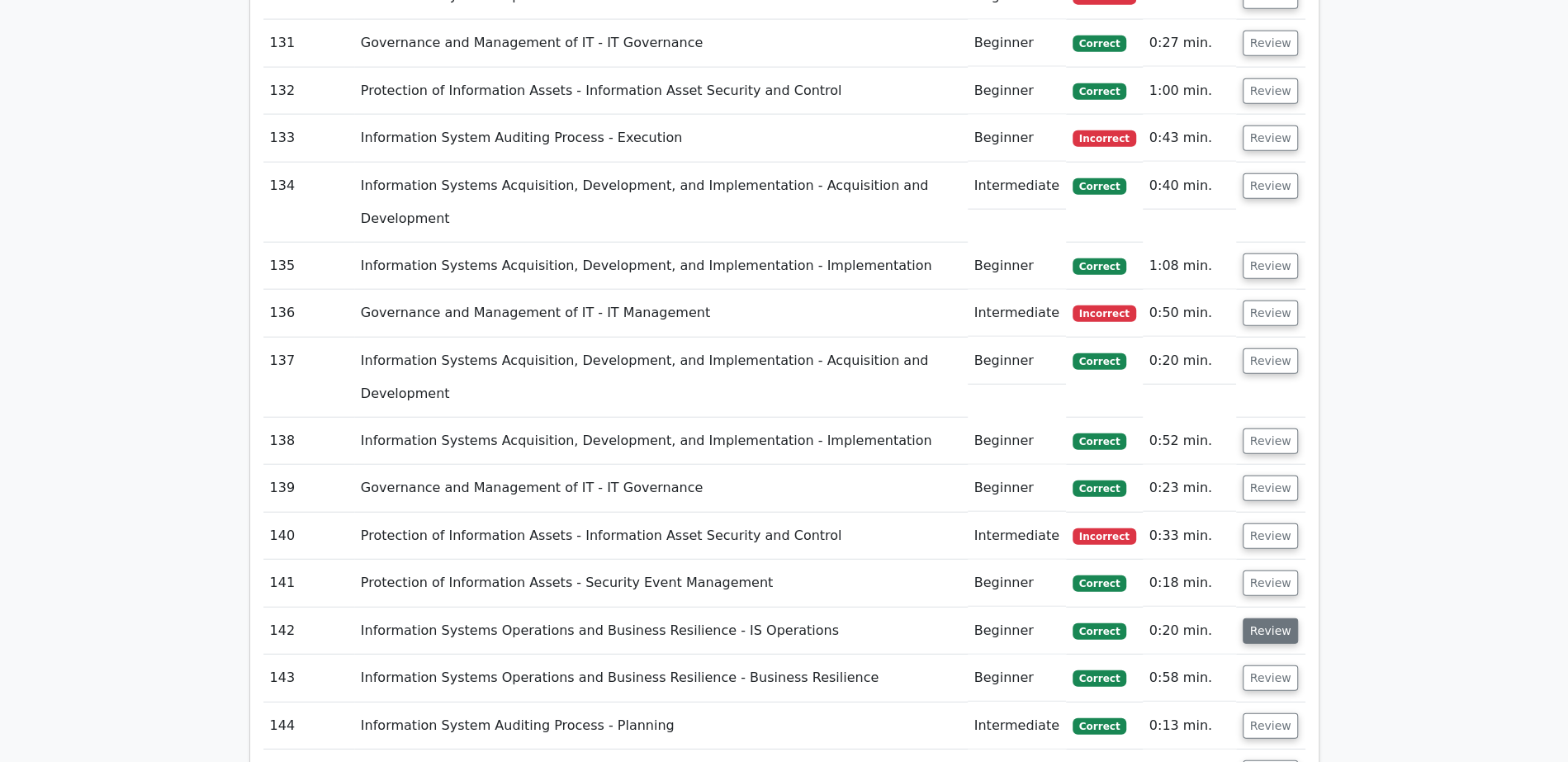
click at [1271, 619] on button "Review" at bounding box center [1270, 631] width 56 height 25
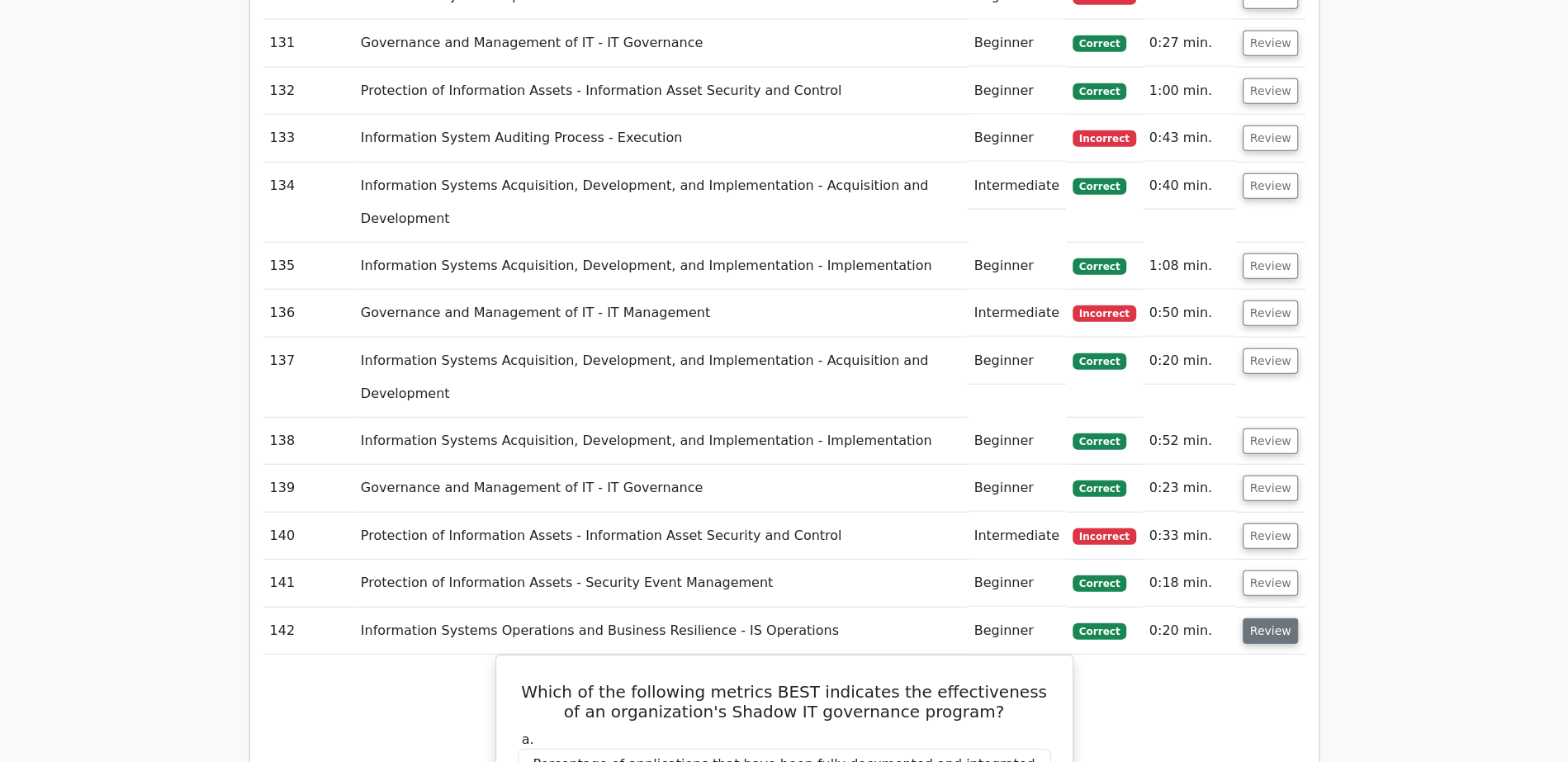
click at [1271, 619] on button "Review" at bounding box center [1270, 631] width 56 height 25
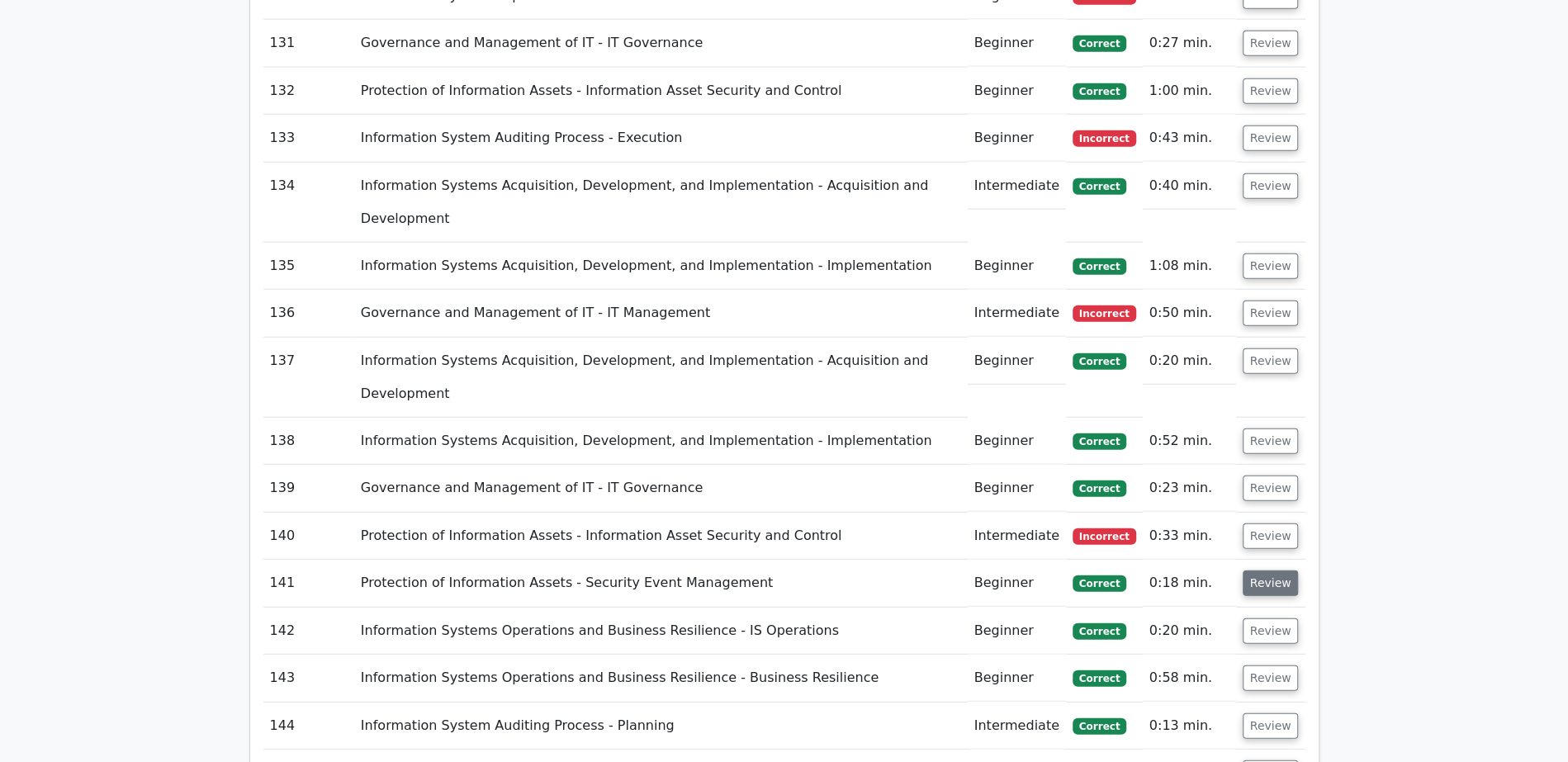
click at [1267, 570] on button "Review" at bounding box center [1270, 583] width 56 height 25
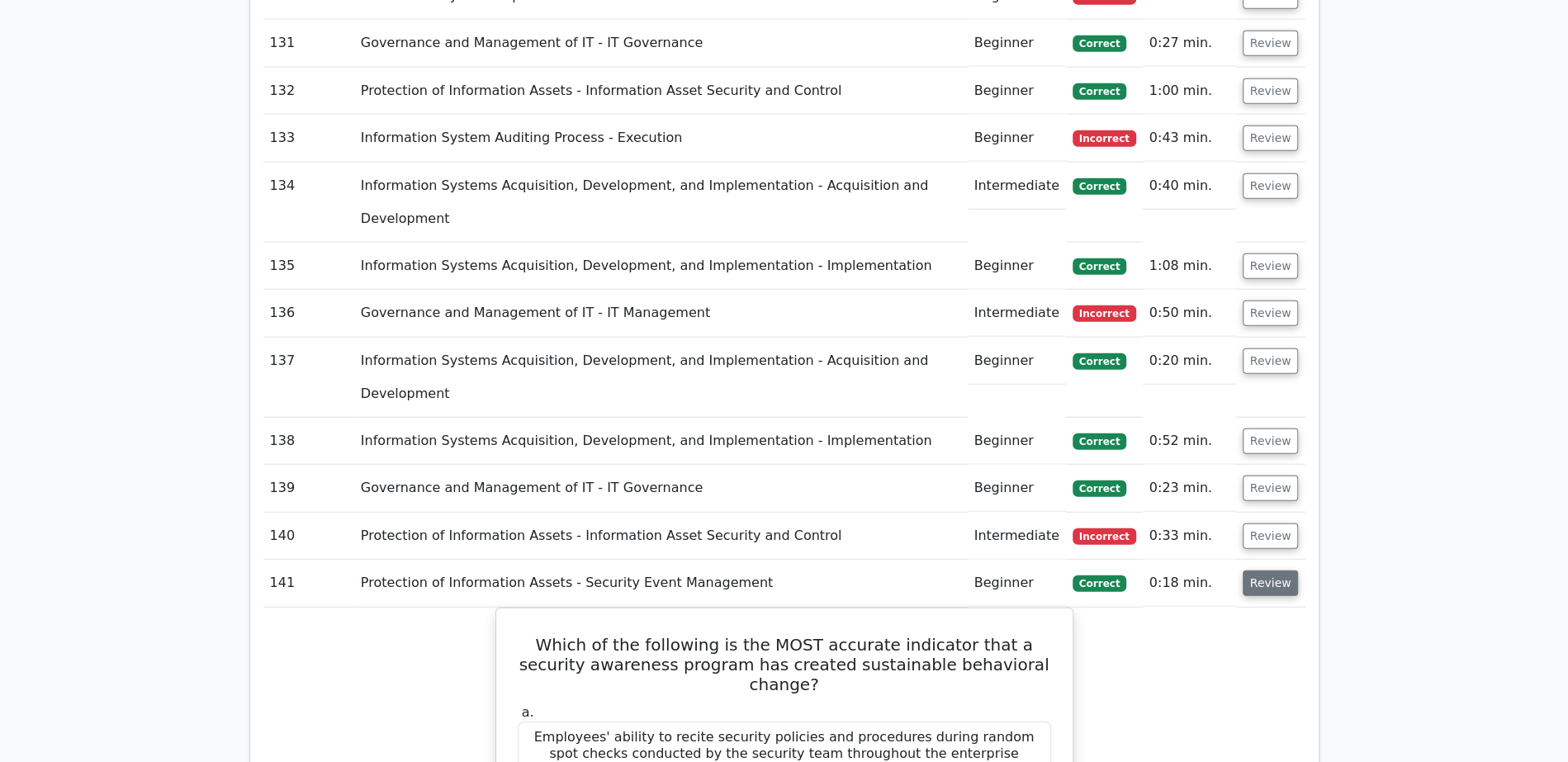
click at [1267, 570] on button "Review" at bounding box center [1270, 583] width 56 height 25
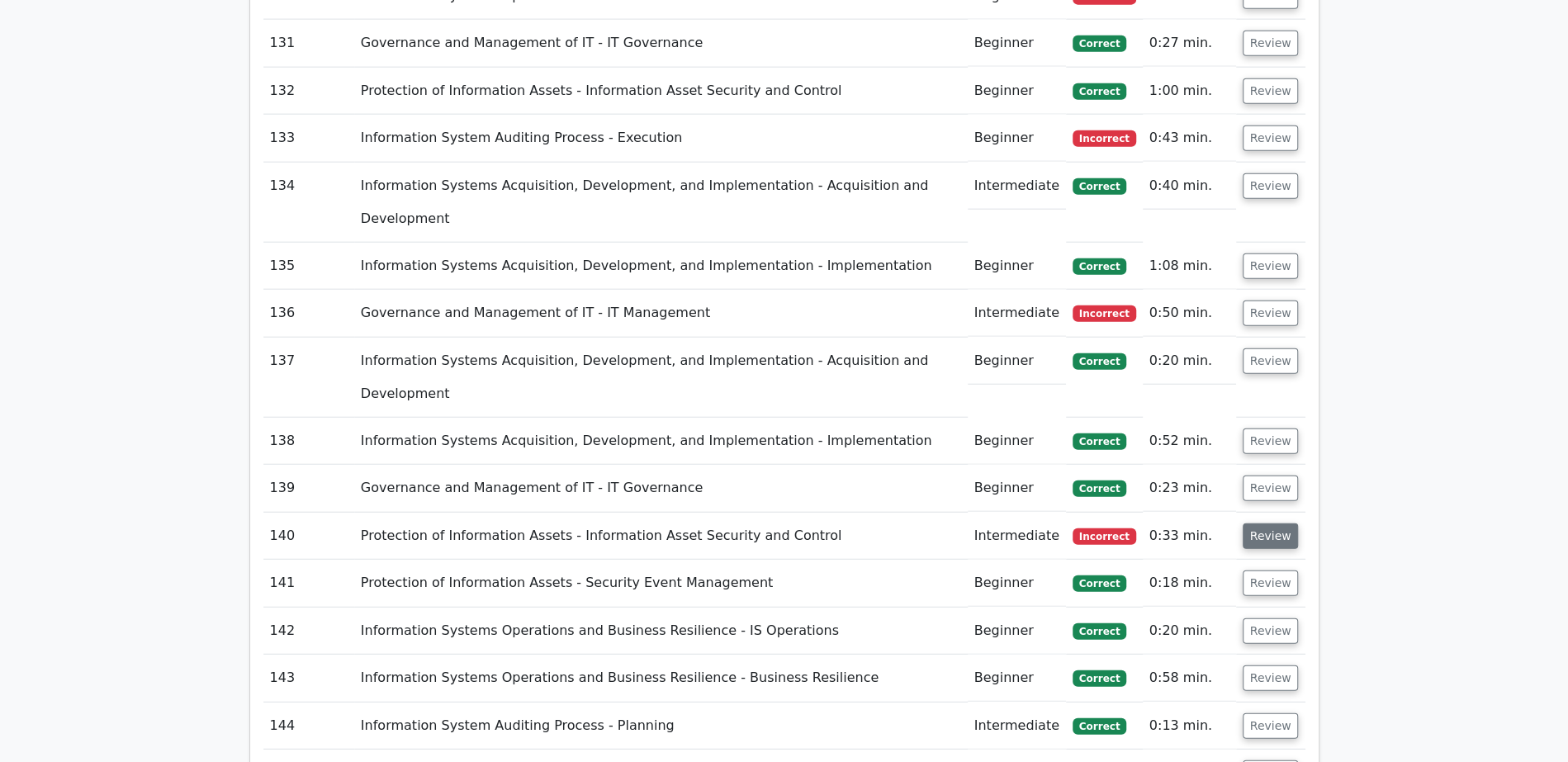
click at [1268, 523] on button "Review" at bounding box center [1270, 535] width 56 height 25
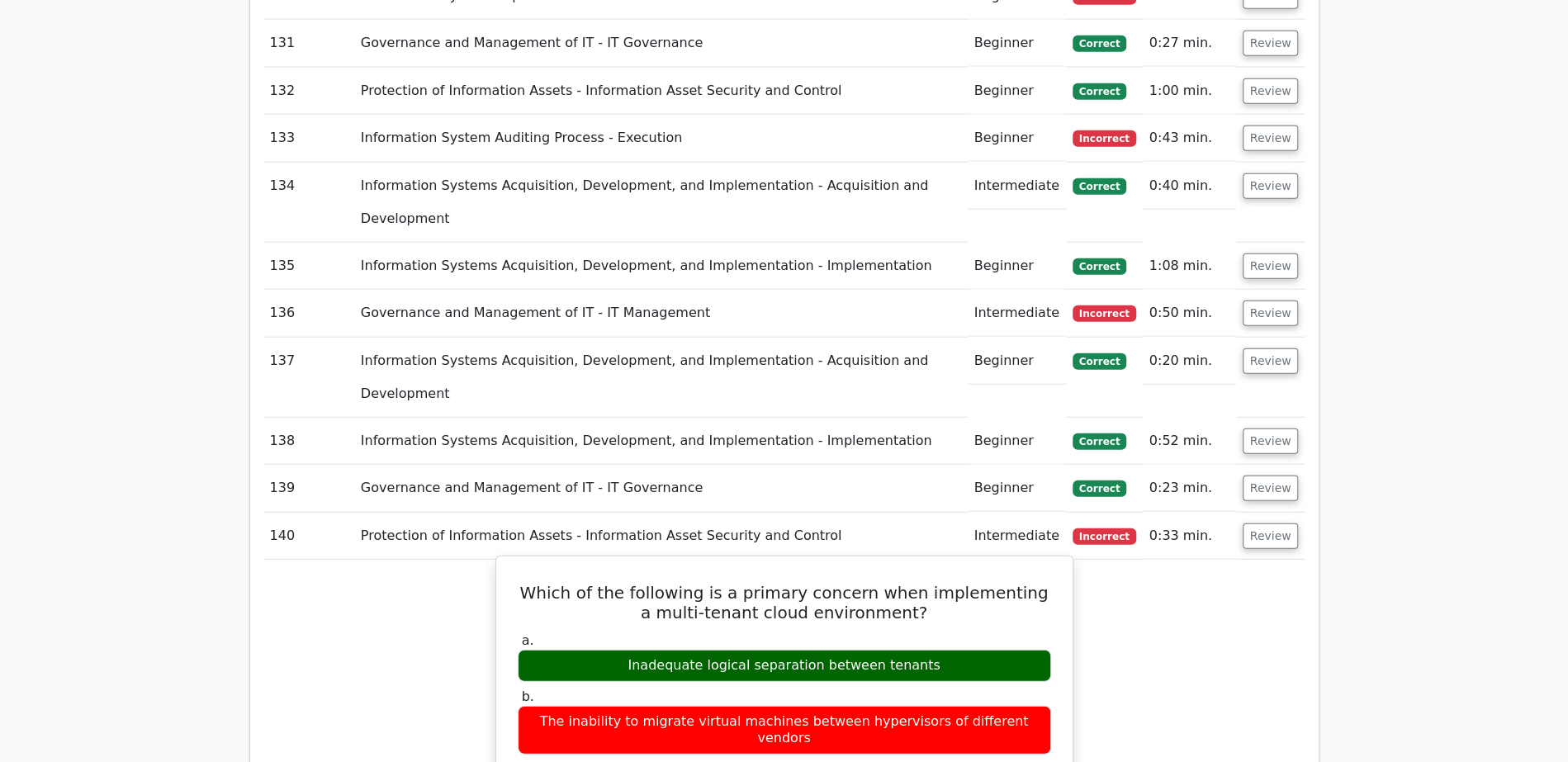
drag, startPoint x: 549, startPoint y: 432, endPoint x: 734, endPoint y: 428, distance: 185.0
copy div "multi-tenant cloud environmen"
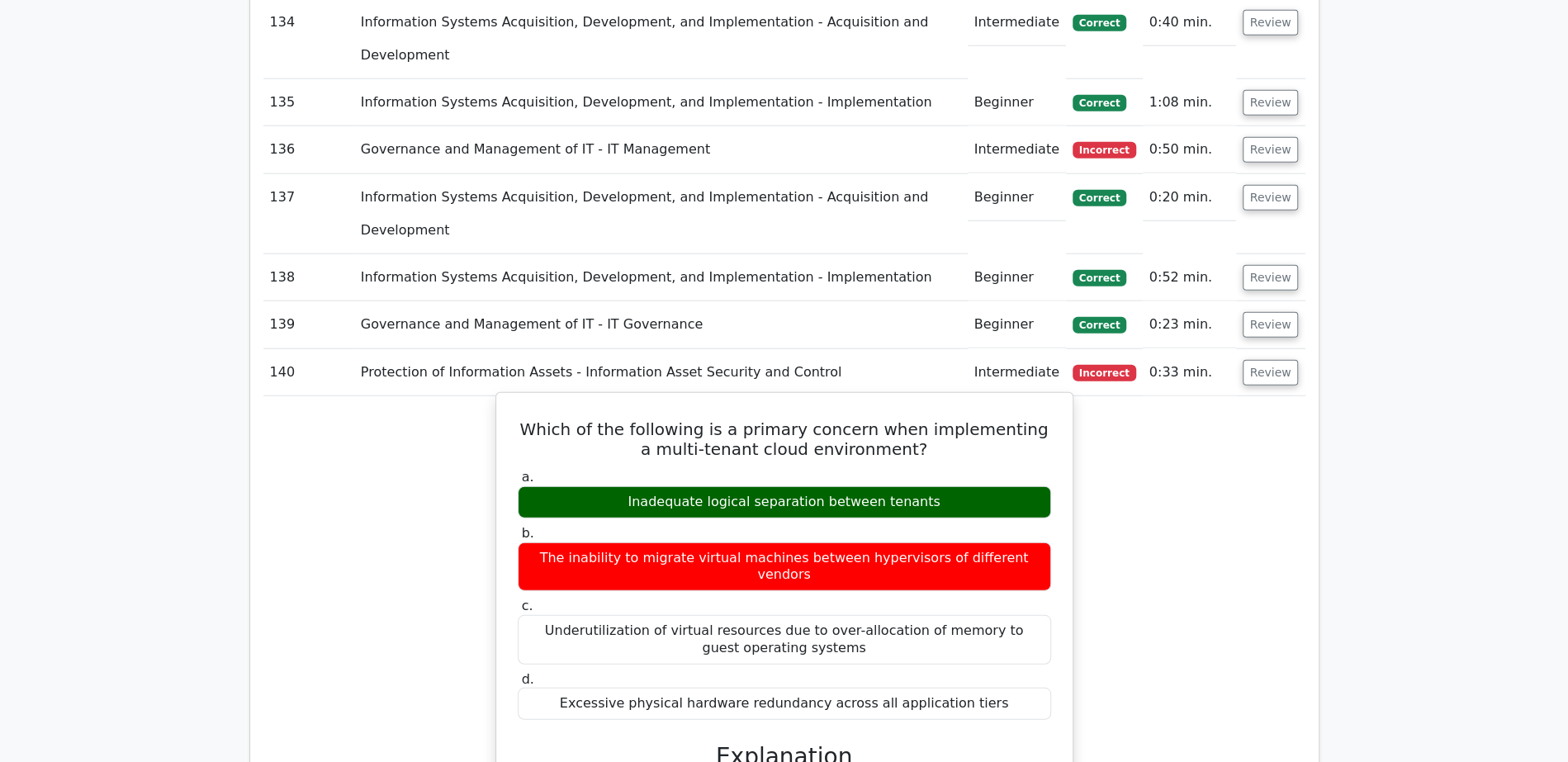
scroll to position [7641, 0]
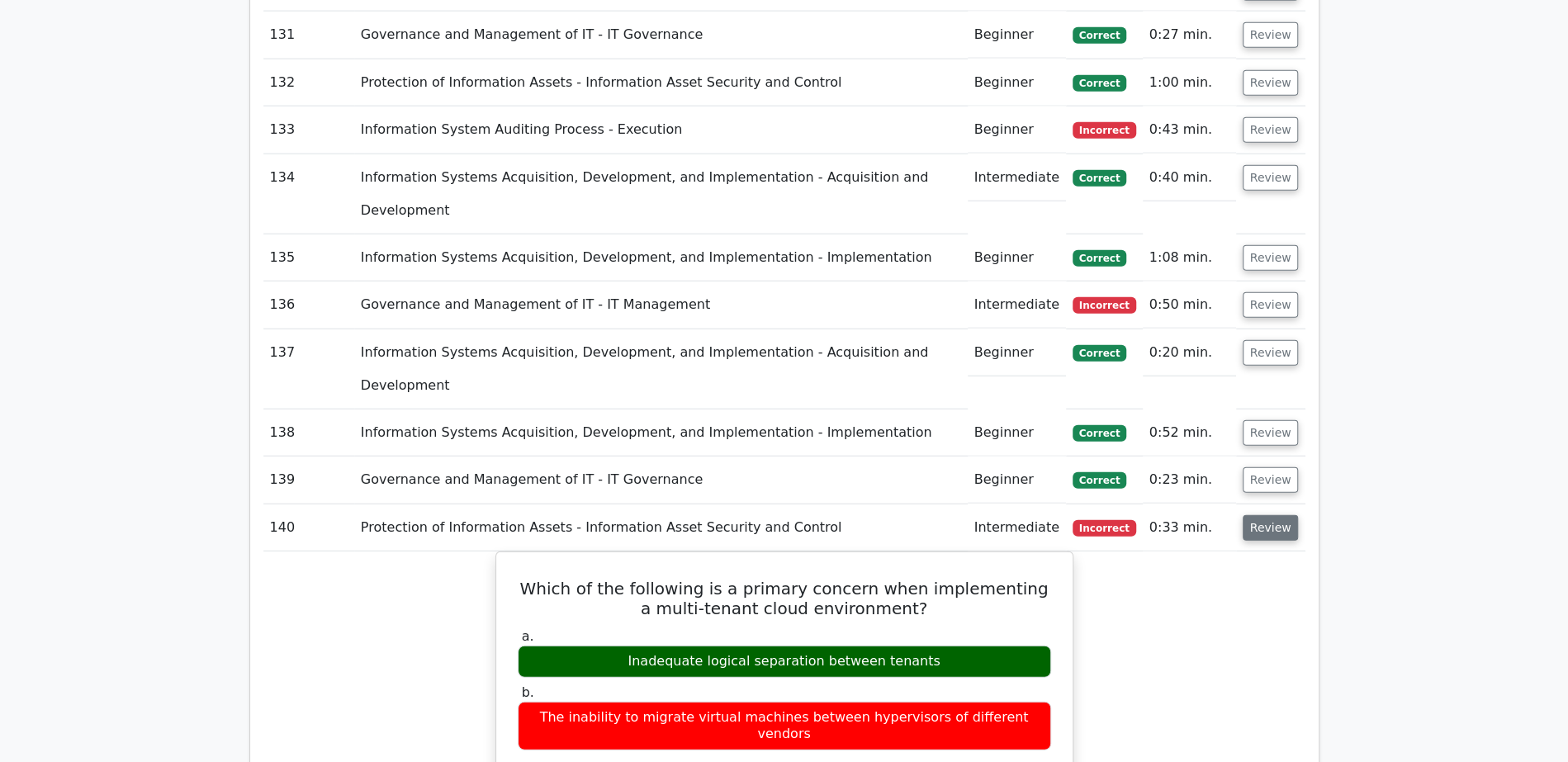
click at [1270, 515] on button "Review" at bounding box center [1270, 528] width 56 height 25
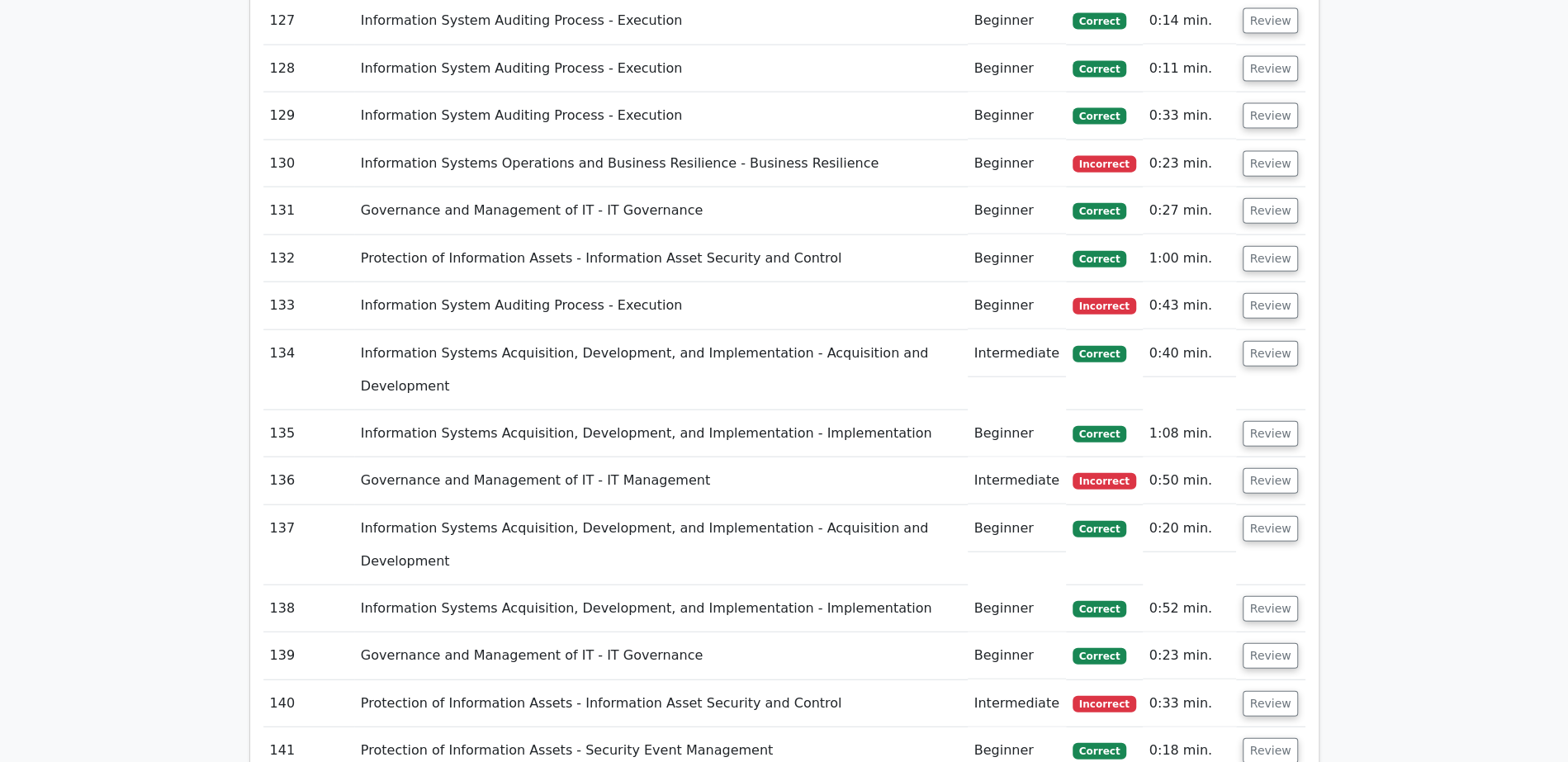
scroll to position [7452, 0]
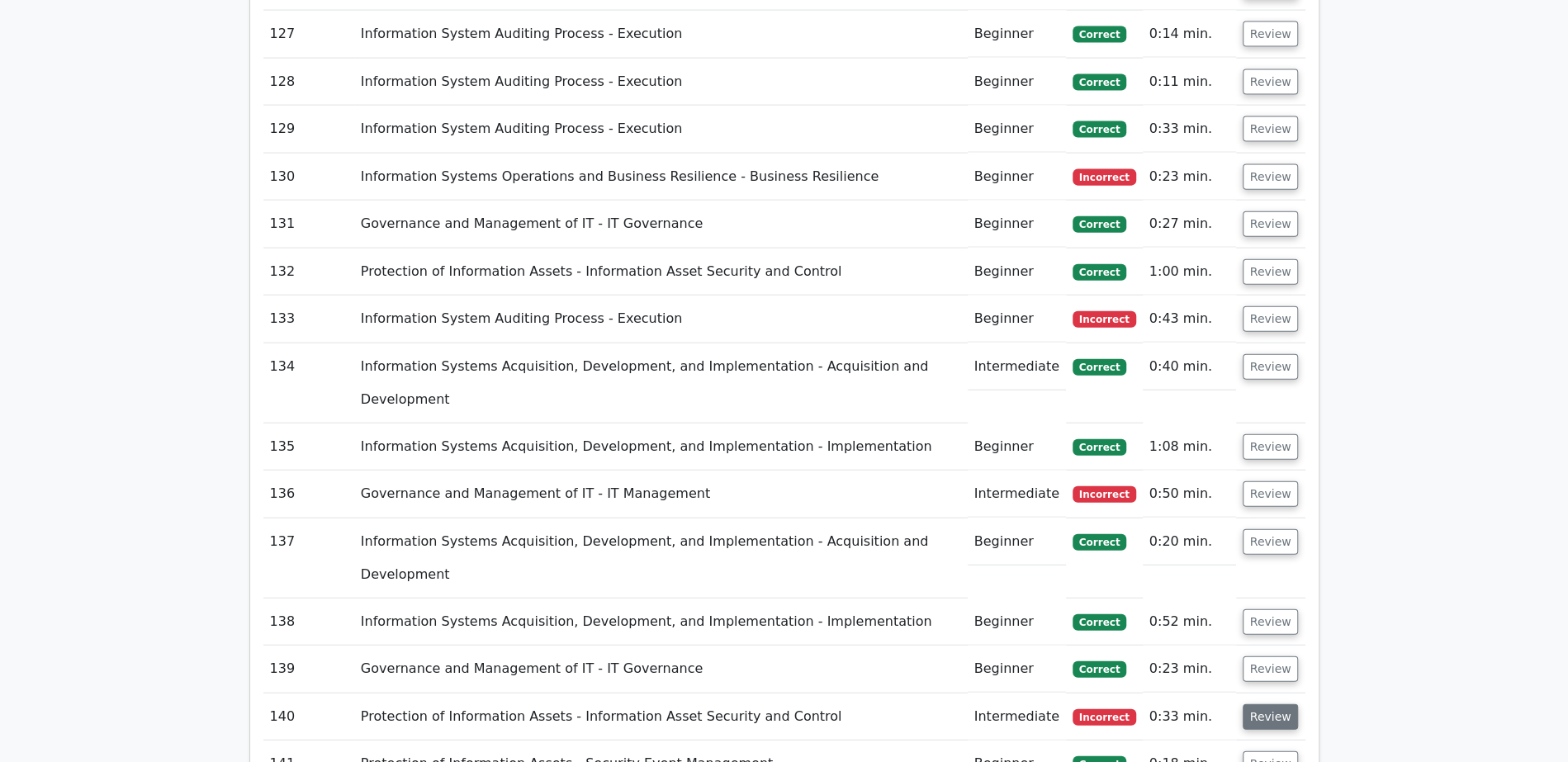
click at [1281, 704] on button "Review" at bounding box center [1270, 717] width 56 height 25
click at [1277, 646] on td "Review" at bounding box center [1270, 669] width 69 height 47
click at [1277, 656] on button "Review" at bounding box center [1270, 668] width 56 height 25
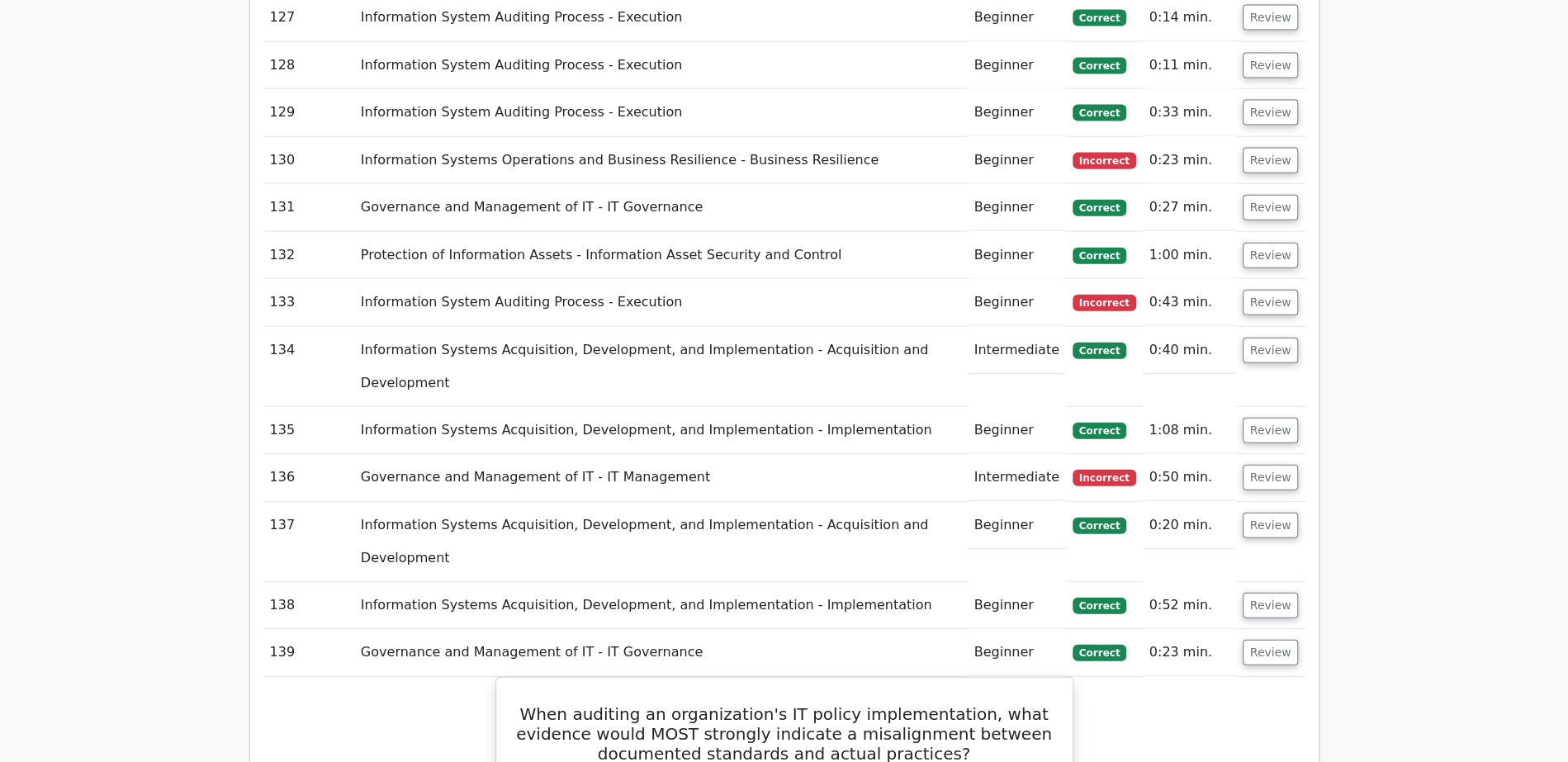
scroll to position [7472, 0]
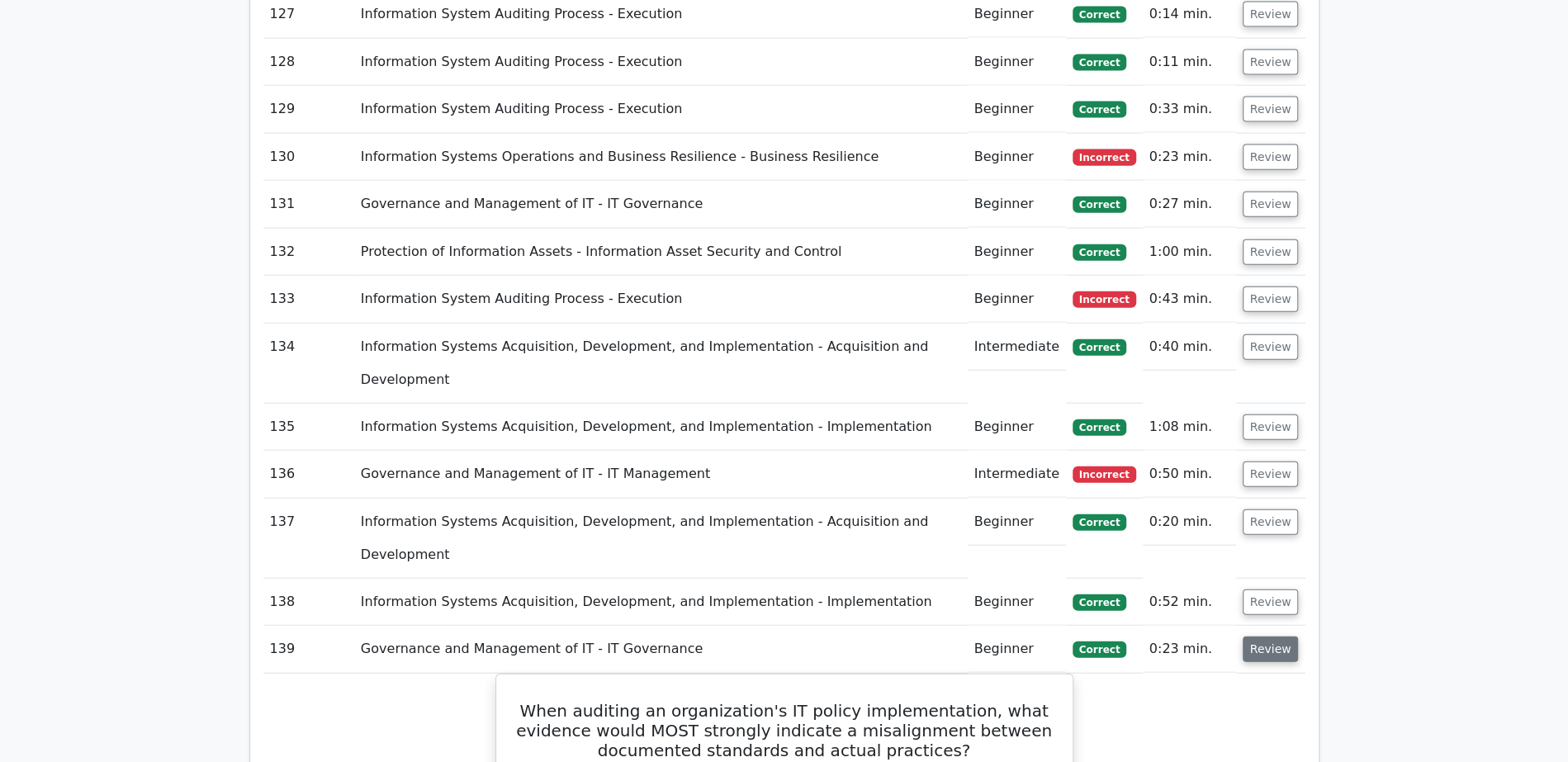
click at [1274, 636] on button "Review" at bounding box center [1270, 648] width 56 height 25
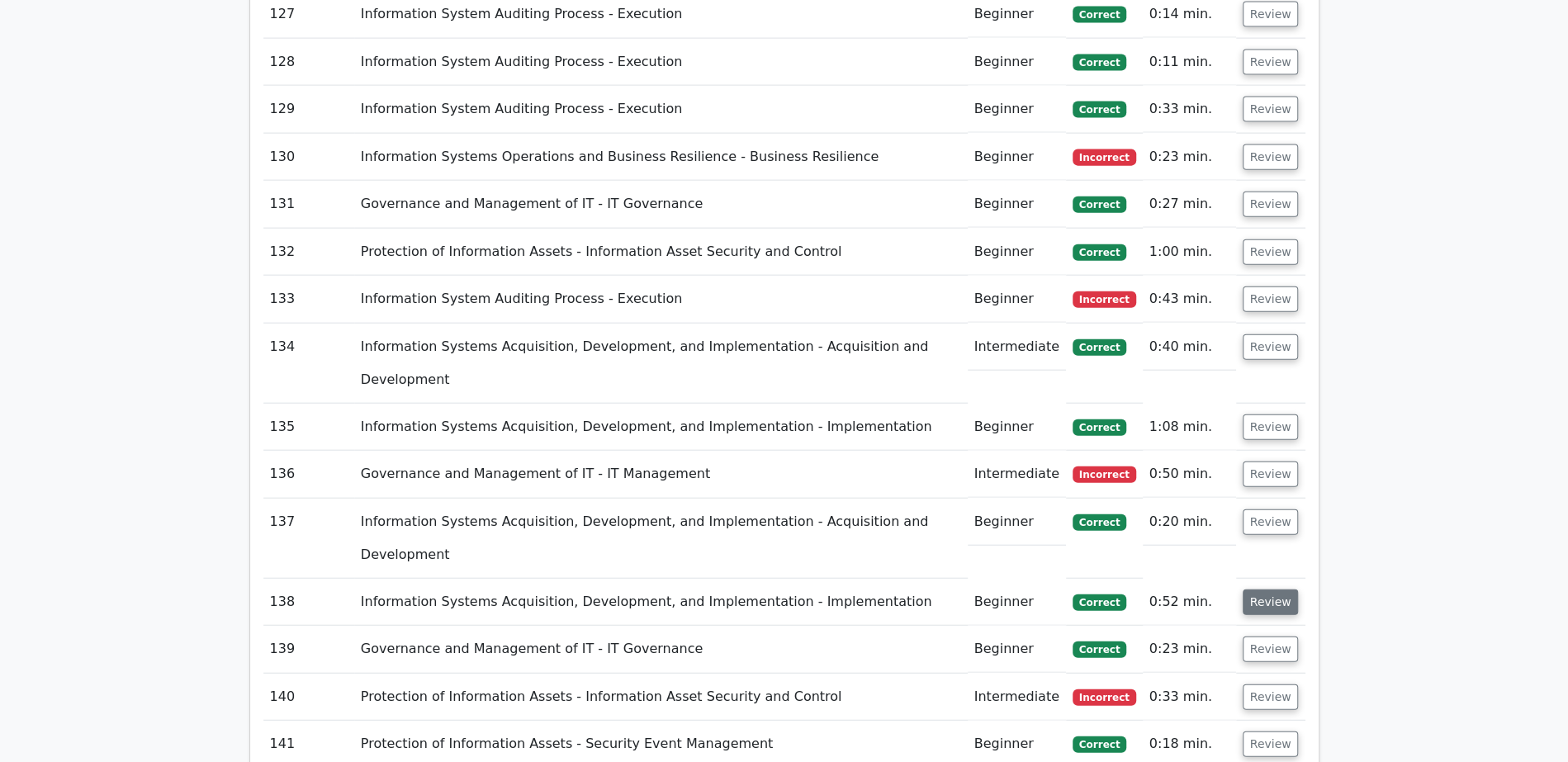
click at [1270, 590] on button "Review" at bounding box center [1270, 602] width 56 height 25
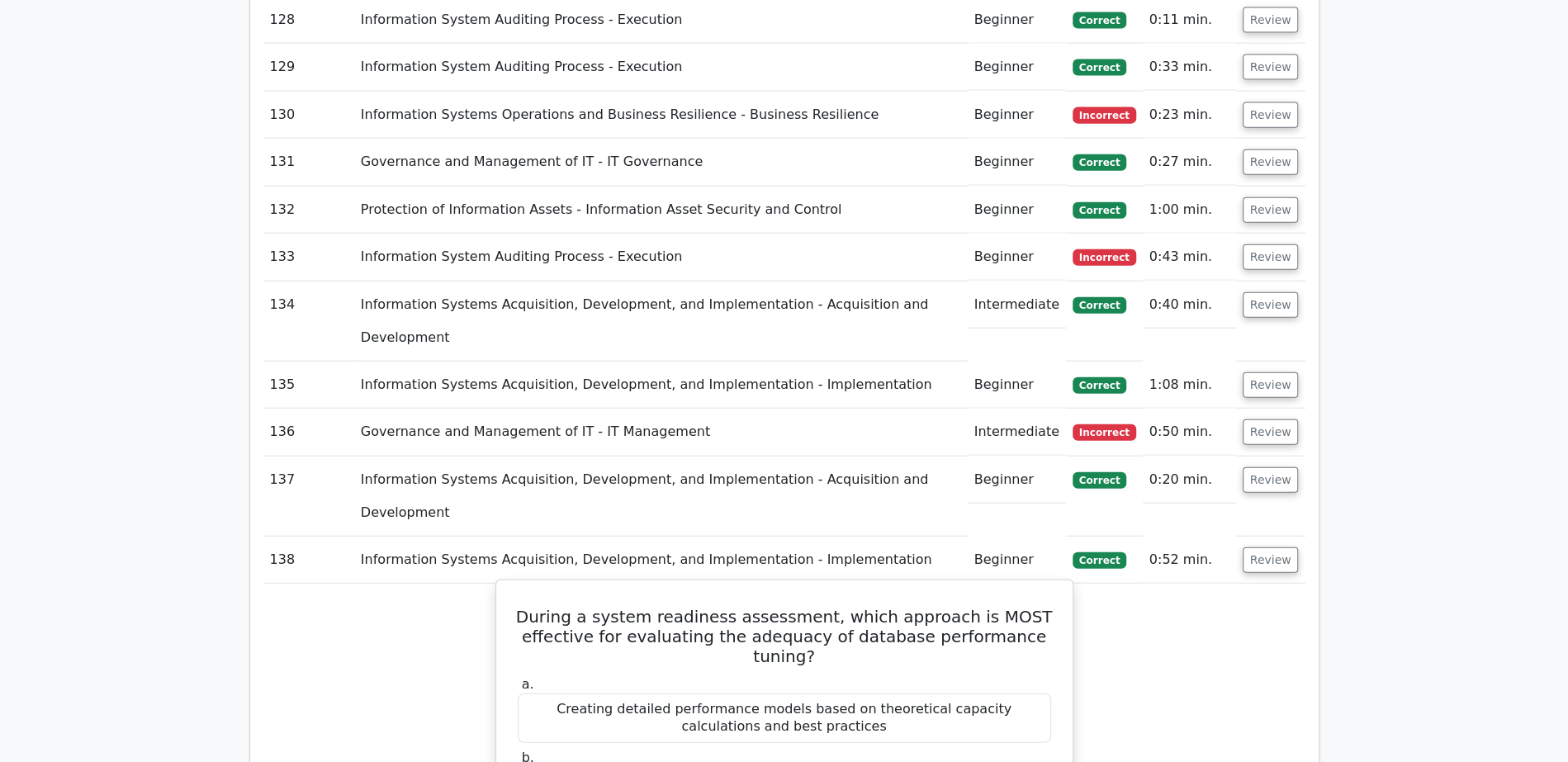
scroll to position [7512, 0]
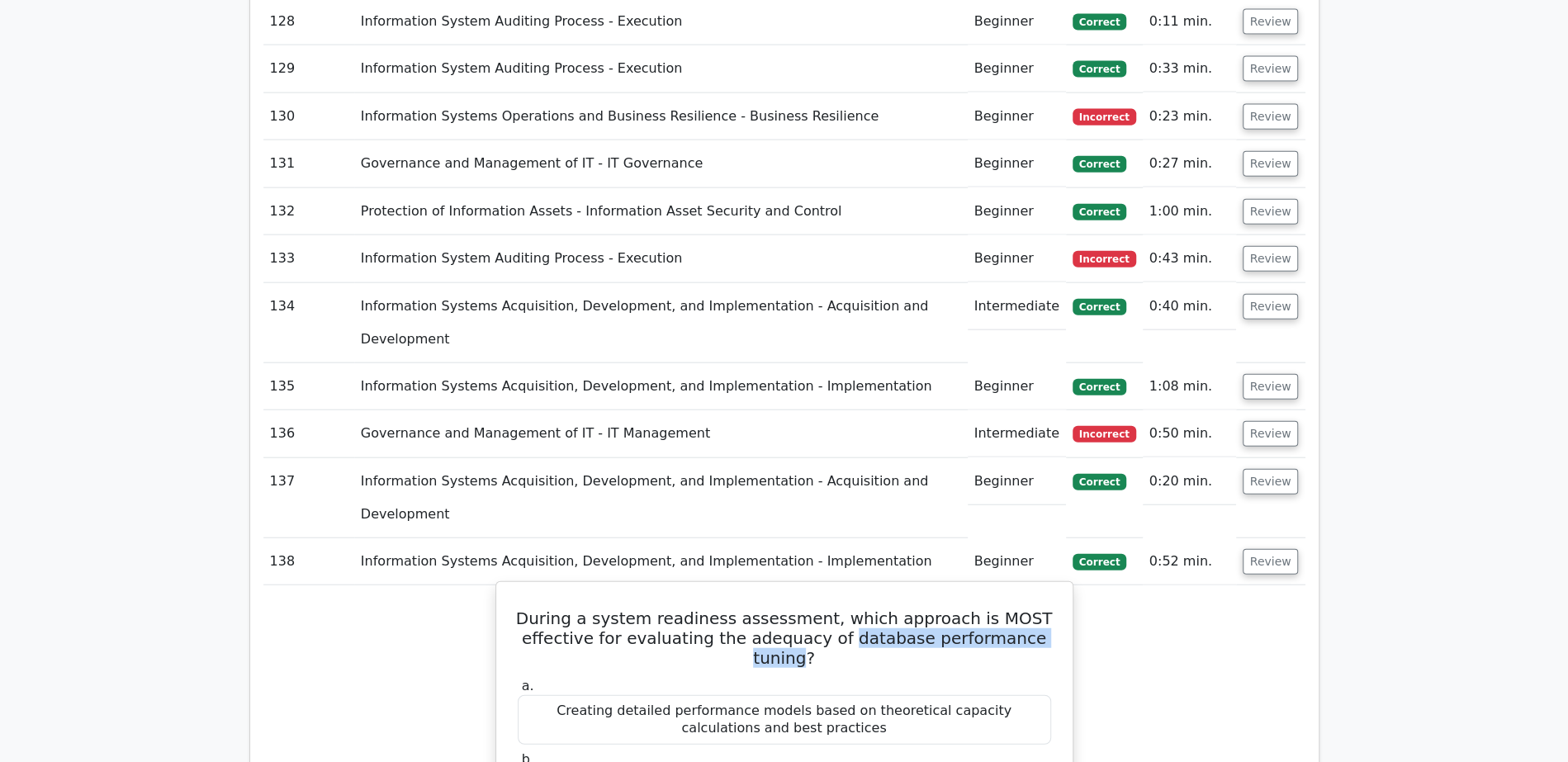
drag, startPoint x: 819, startPoint y: 133, endPoint x: 1038, endPoint y: 129, distance: 219.0
click at [1039, 608] on h5 "During a system readiness assessment, which approach is MOST effective for eval…" at bounding box center [784, 638] width 536 height 59
copy h5 "database performance tuning"
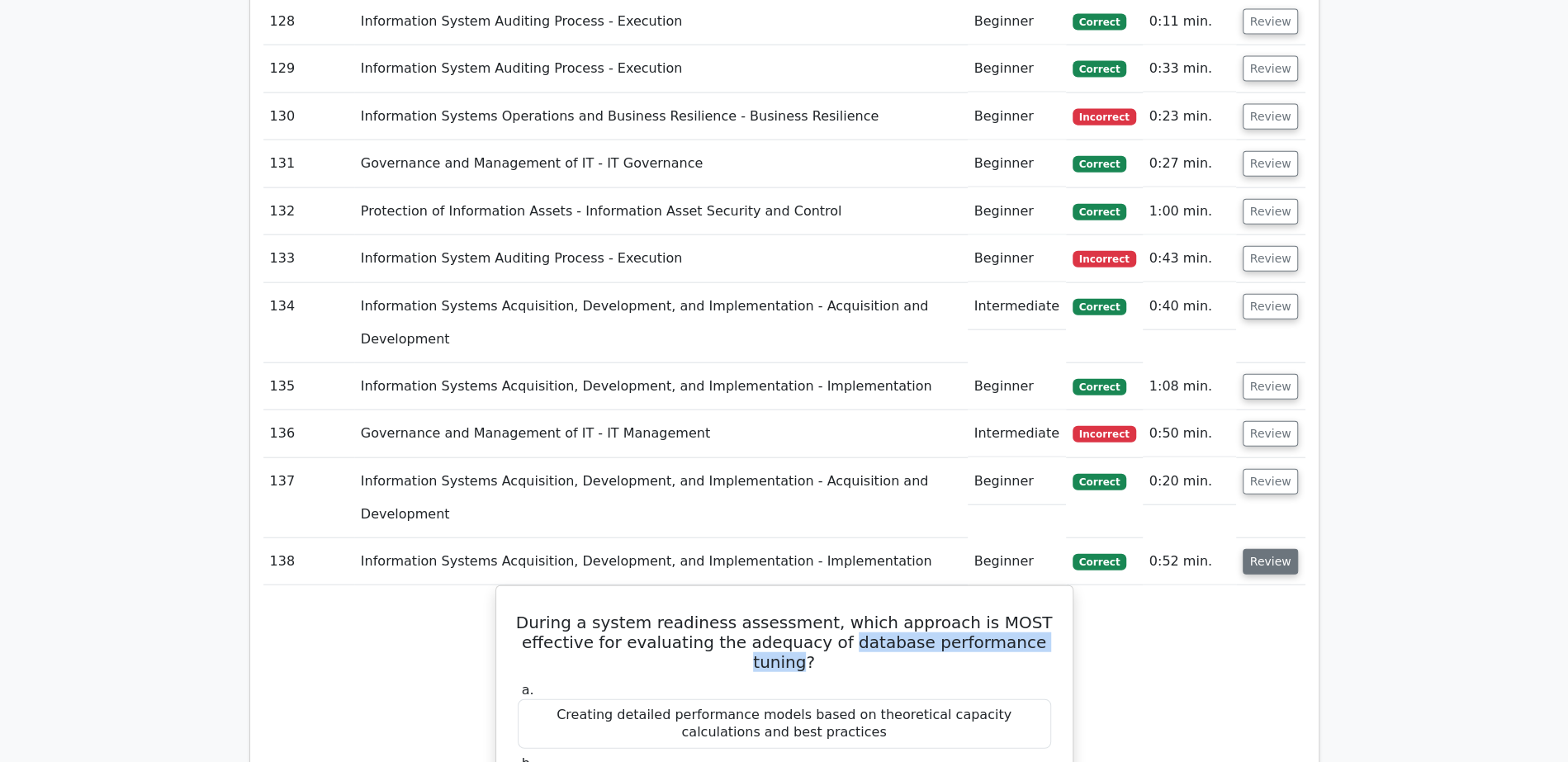
click at [1261, 549] on button "Review" at bounding box center [1270, 561] width 56 height 25
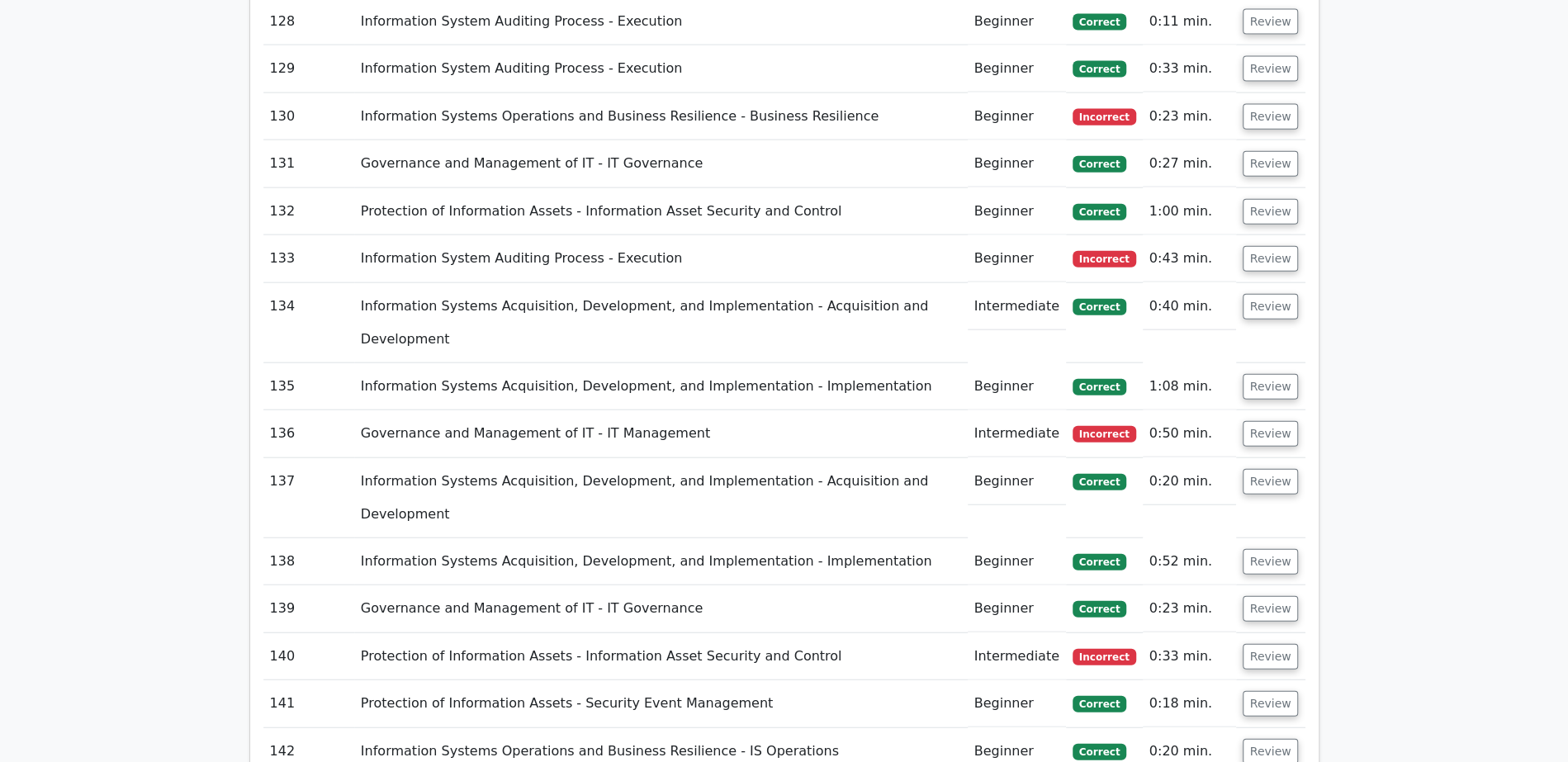
scroll to position [7456, 0]
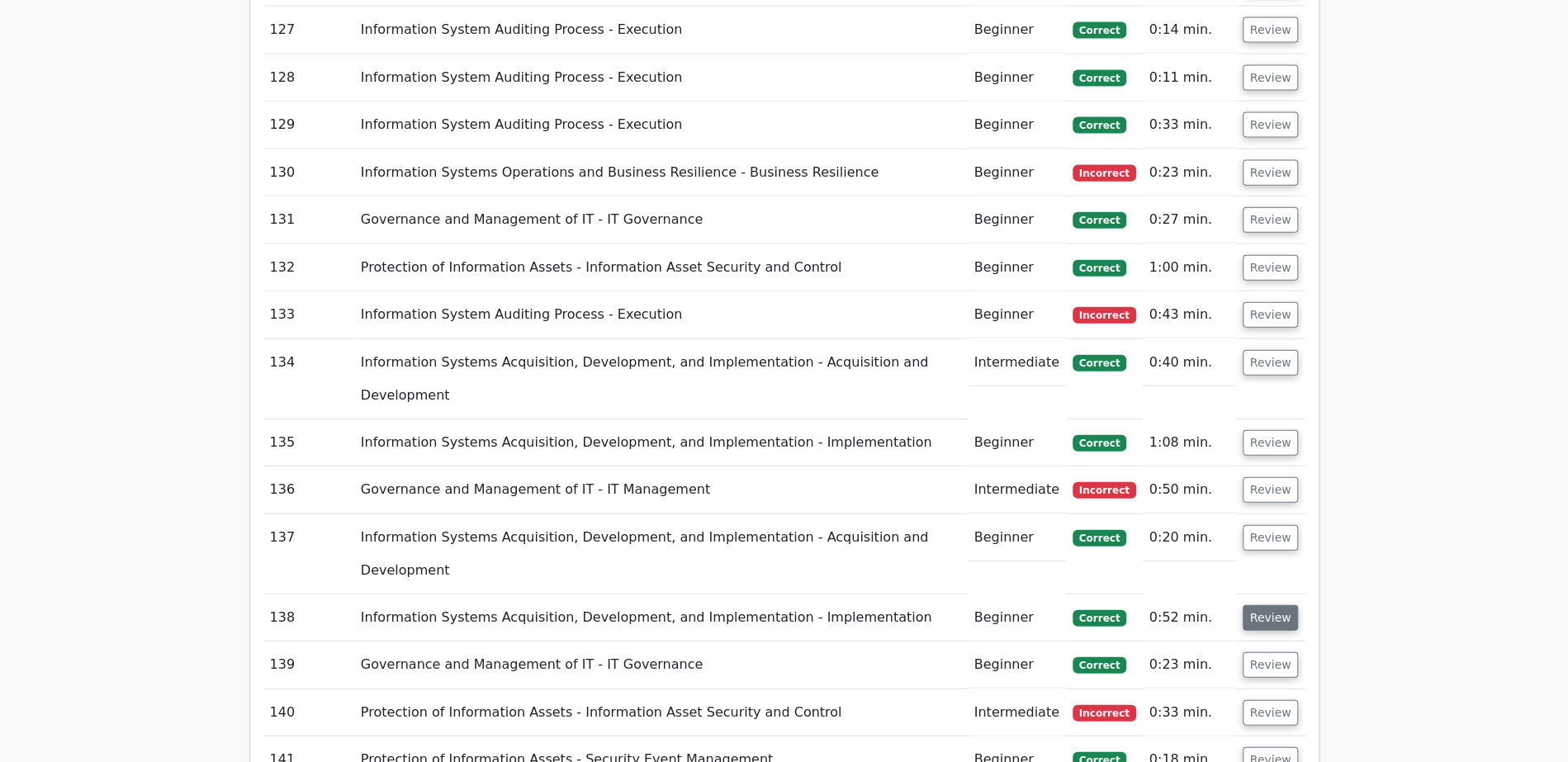
click at [1269, 605] on button "Review" at bounding box center [1270, 618] width 56 height 25
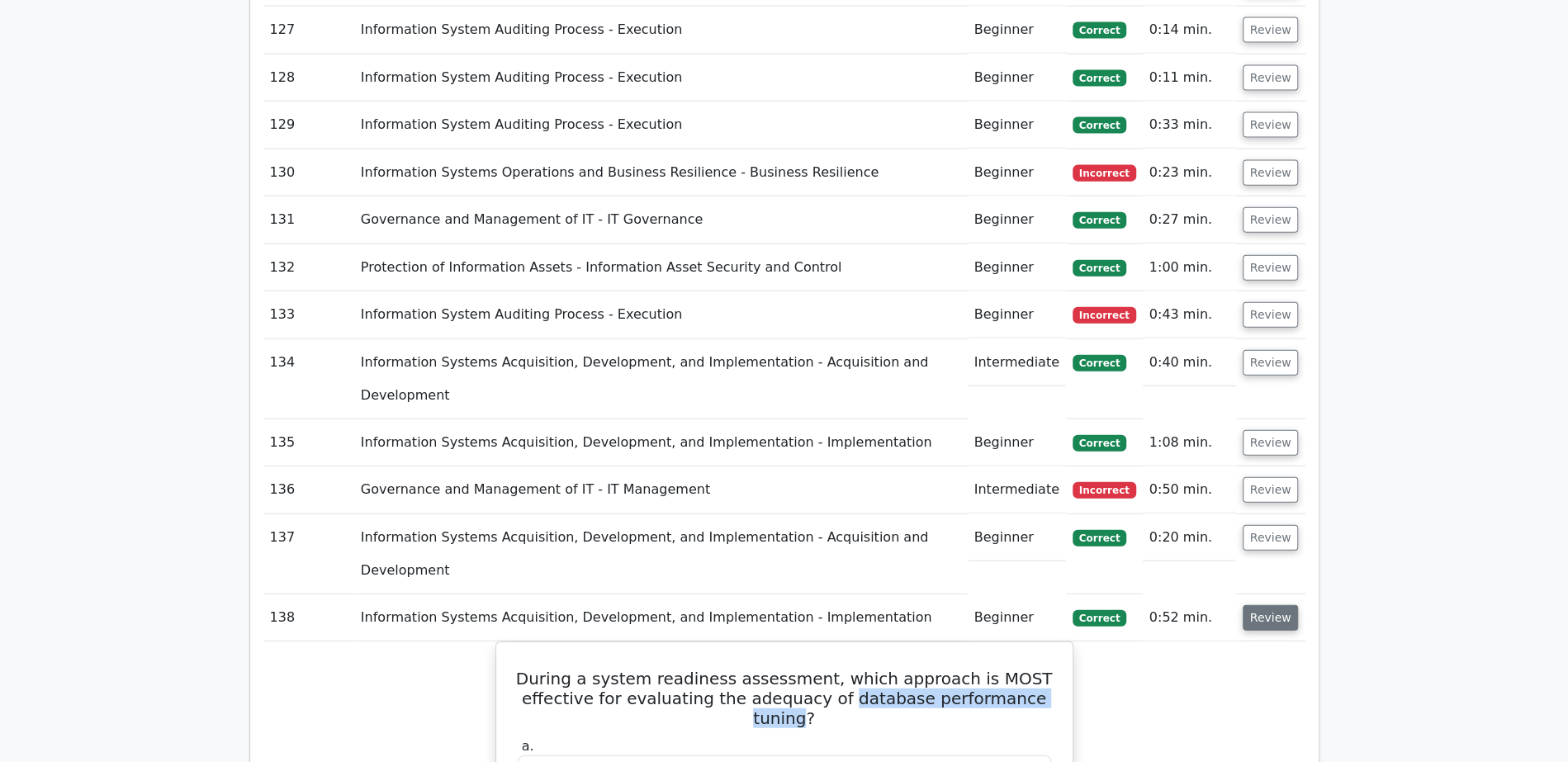
click at [1269, 605] on button "Review" at bounding box center [1270, 618] width 56 height 25
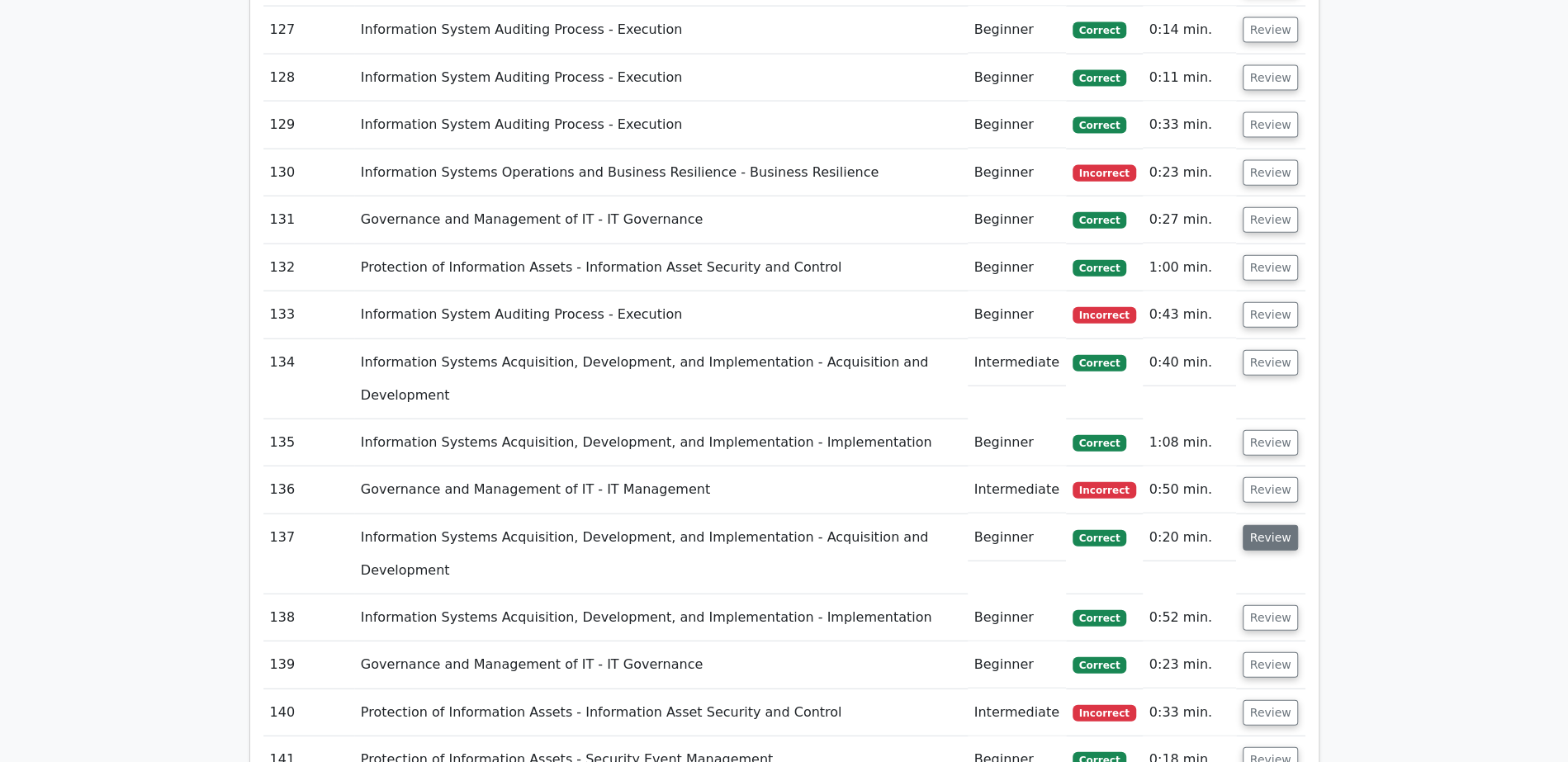
click at [1264, 525] on button "Review" at bounding box center [1270, 537] width 56 height 25
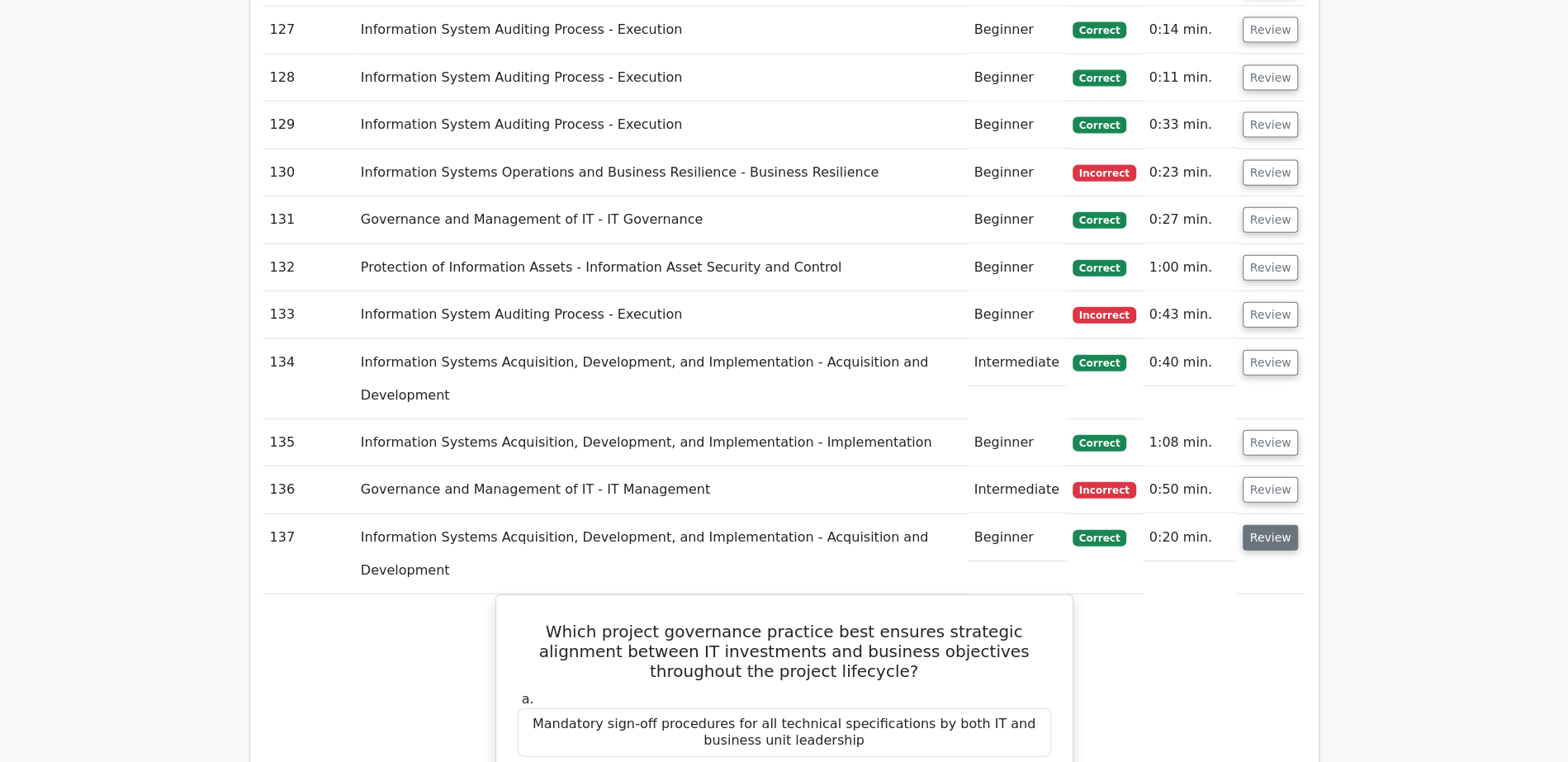
click at [1270, 525] on button "Review" at bounding box center [1270, 537] width 56 height 25
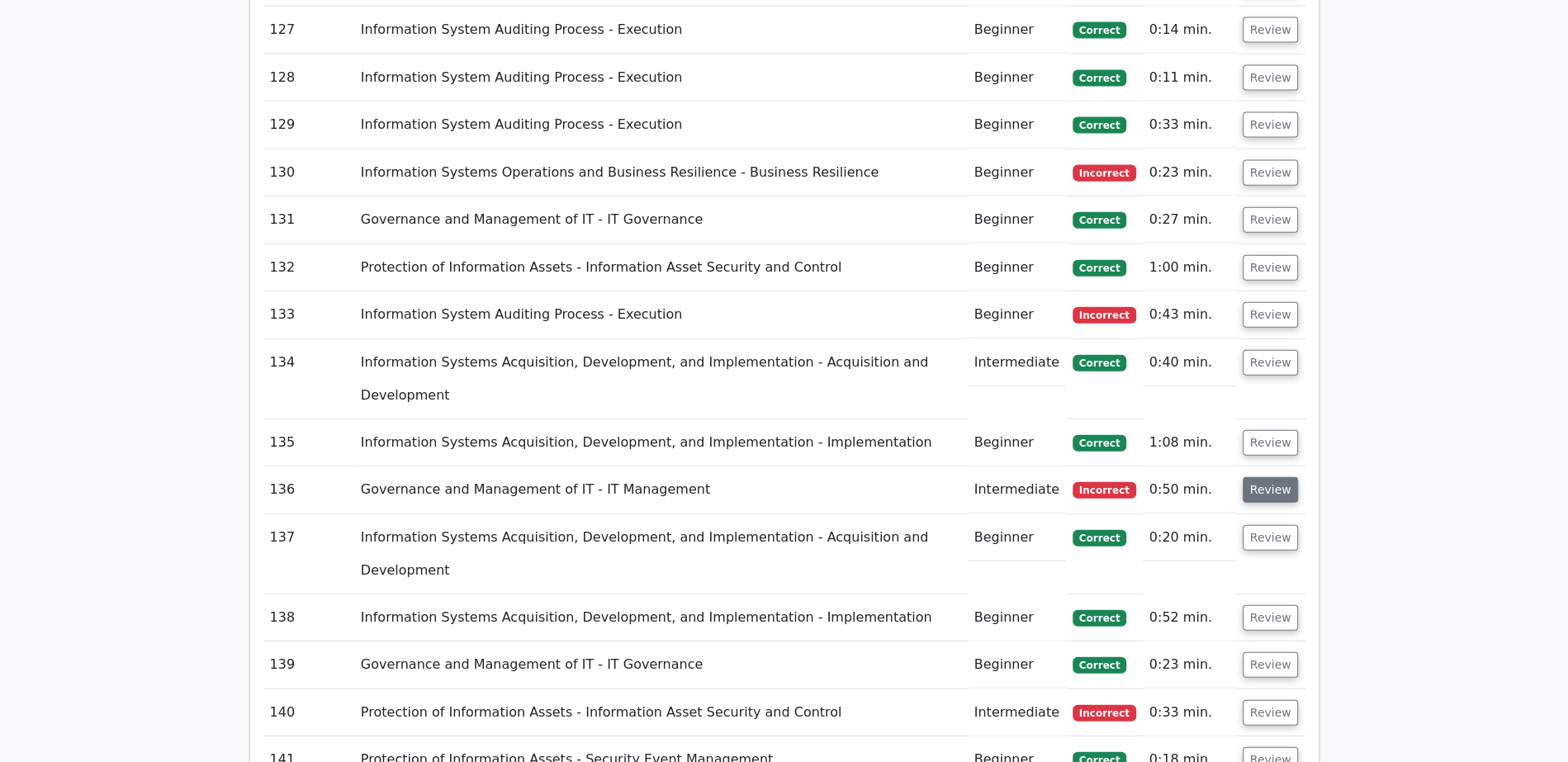
click at [1270, 477] on button "Review" at bounding box center [1270, 489] width 56 height 25
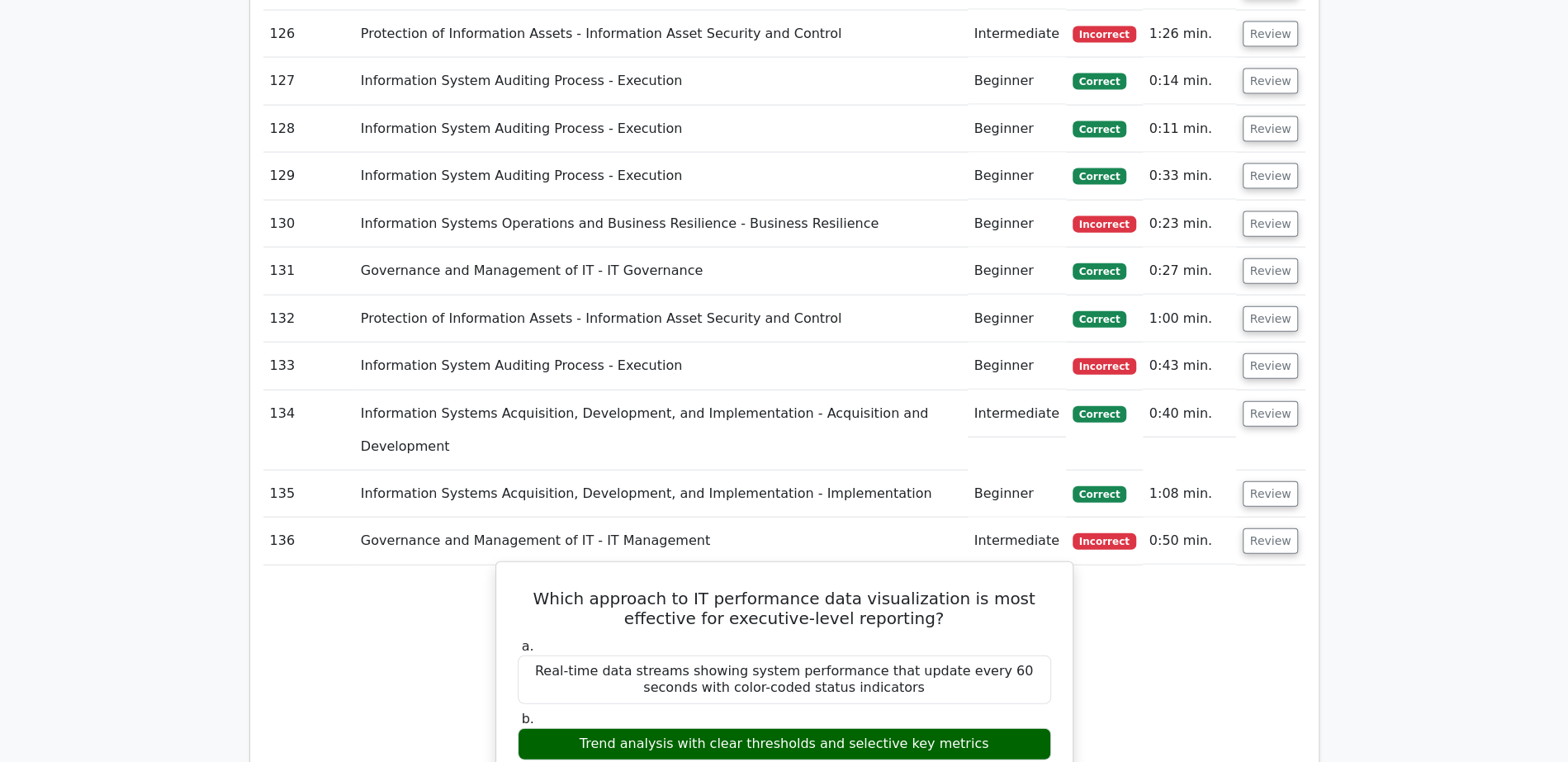
scroll to position [7346, 0]
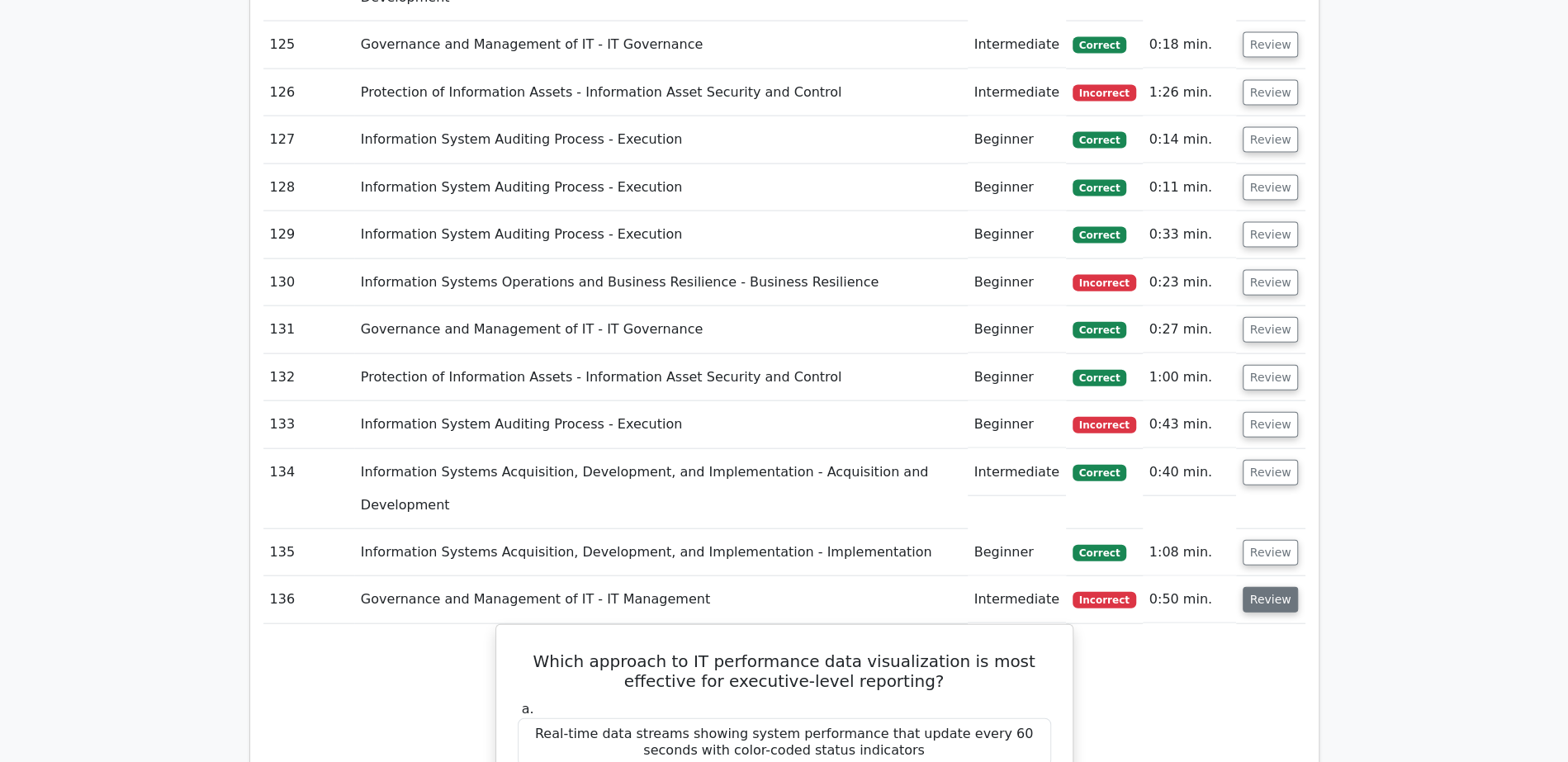
click at [1279, 587] on button "Review" at bounding box center [1270, 599] width 56 height 25
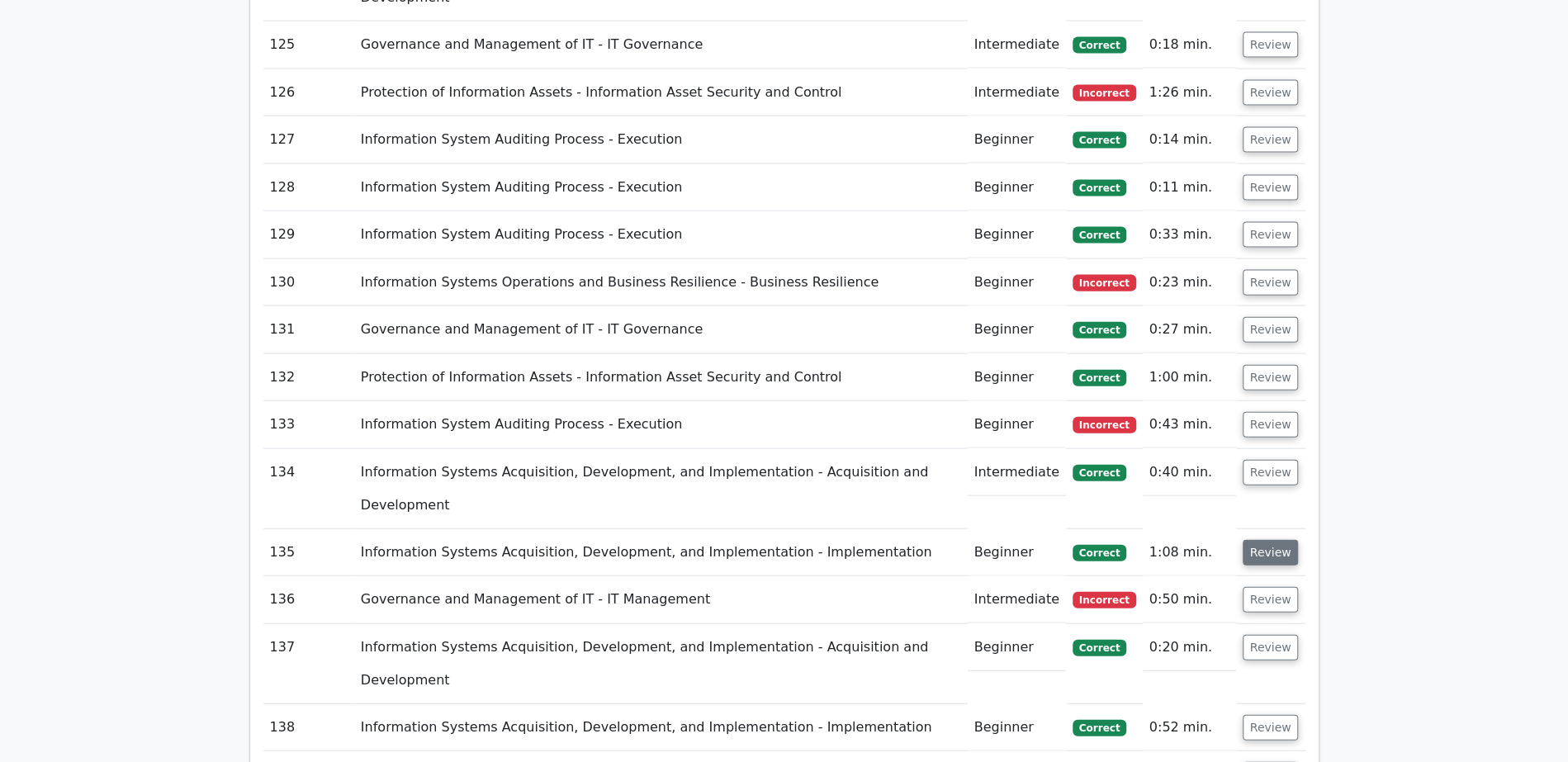
click at [1276, 540] on button "Review" at bounding box center [1270, 552] width 56 height 25
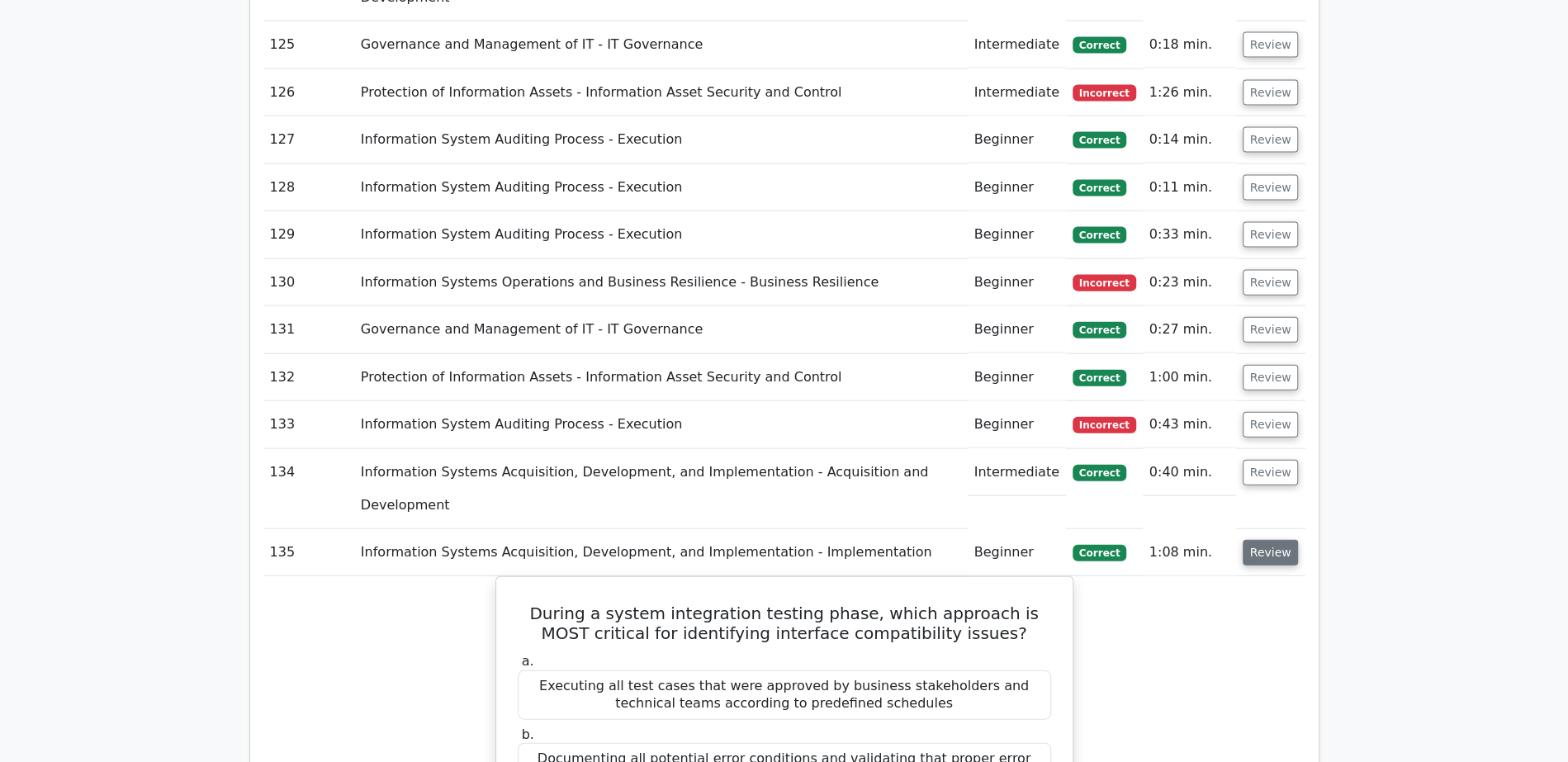
click at [1268, 540] on button "Review" at bounding box center [1270, 552] width 56 height 25
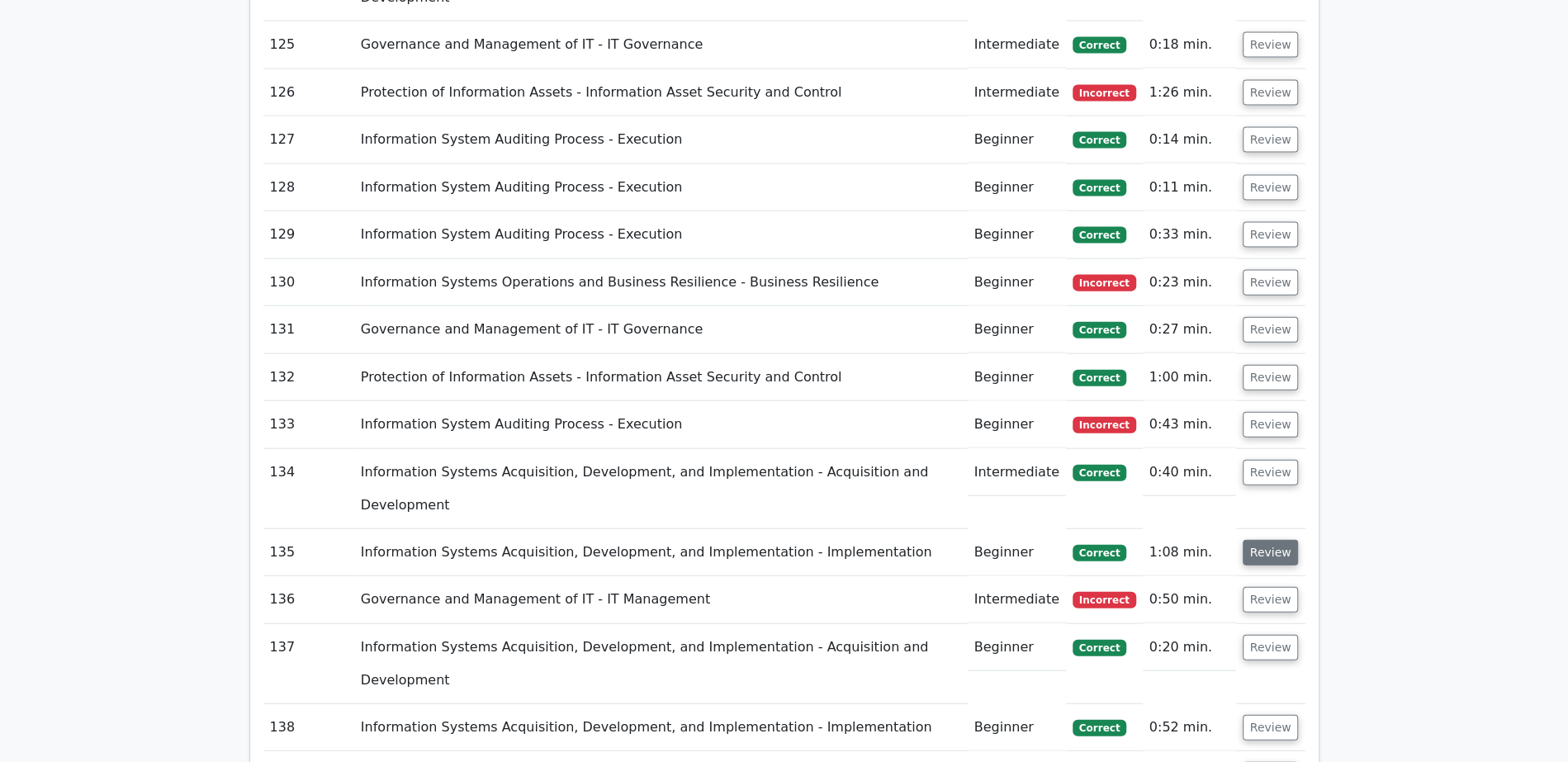
click at [1268, 540] on button "Review" at bounding box center [1270, 552] width 56 height 25
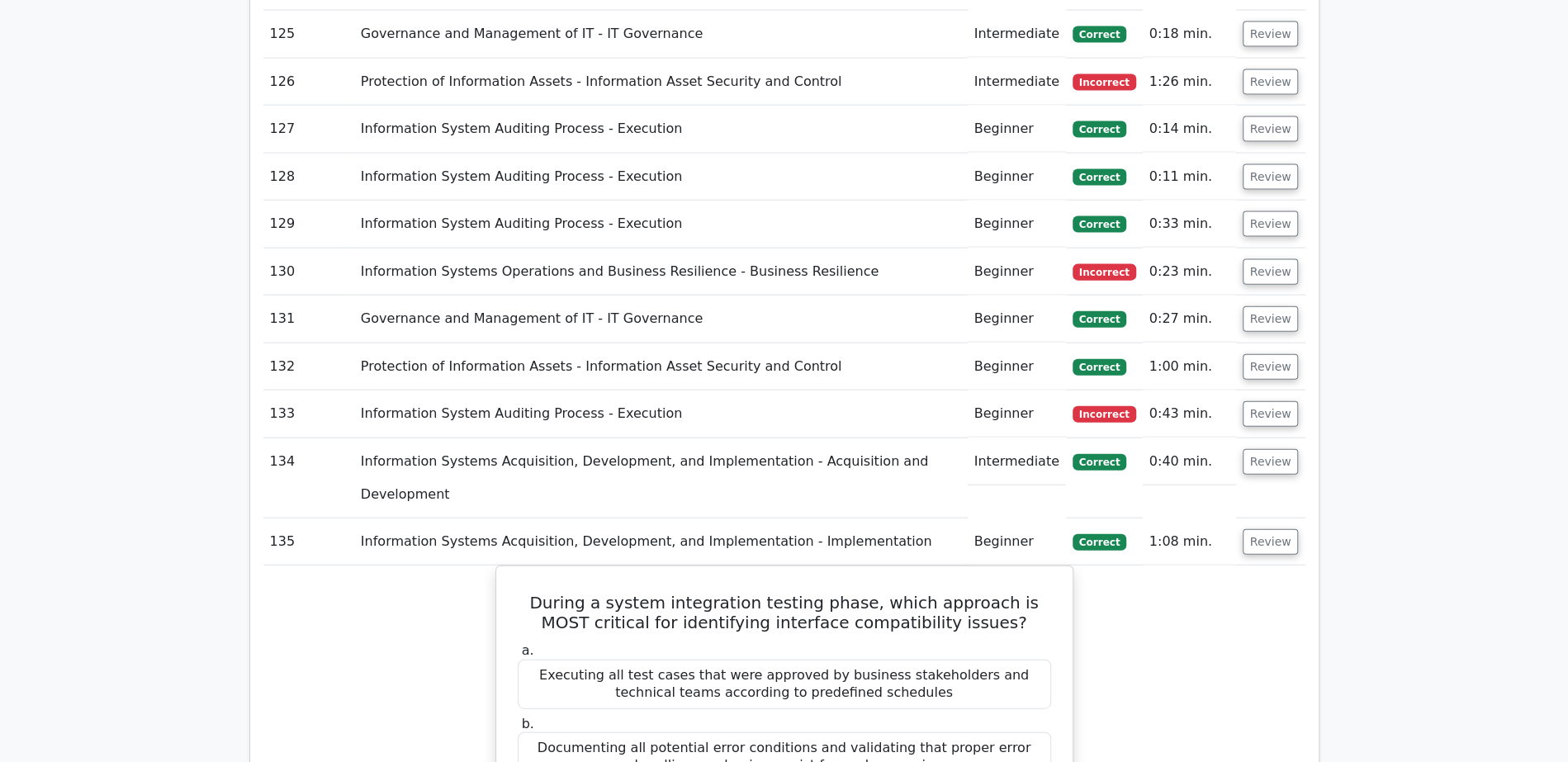
scroll to position [7330, 0]
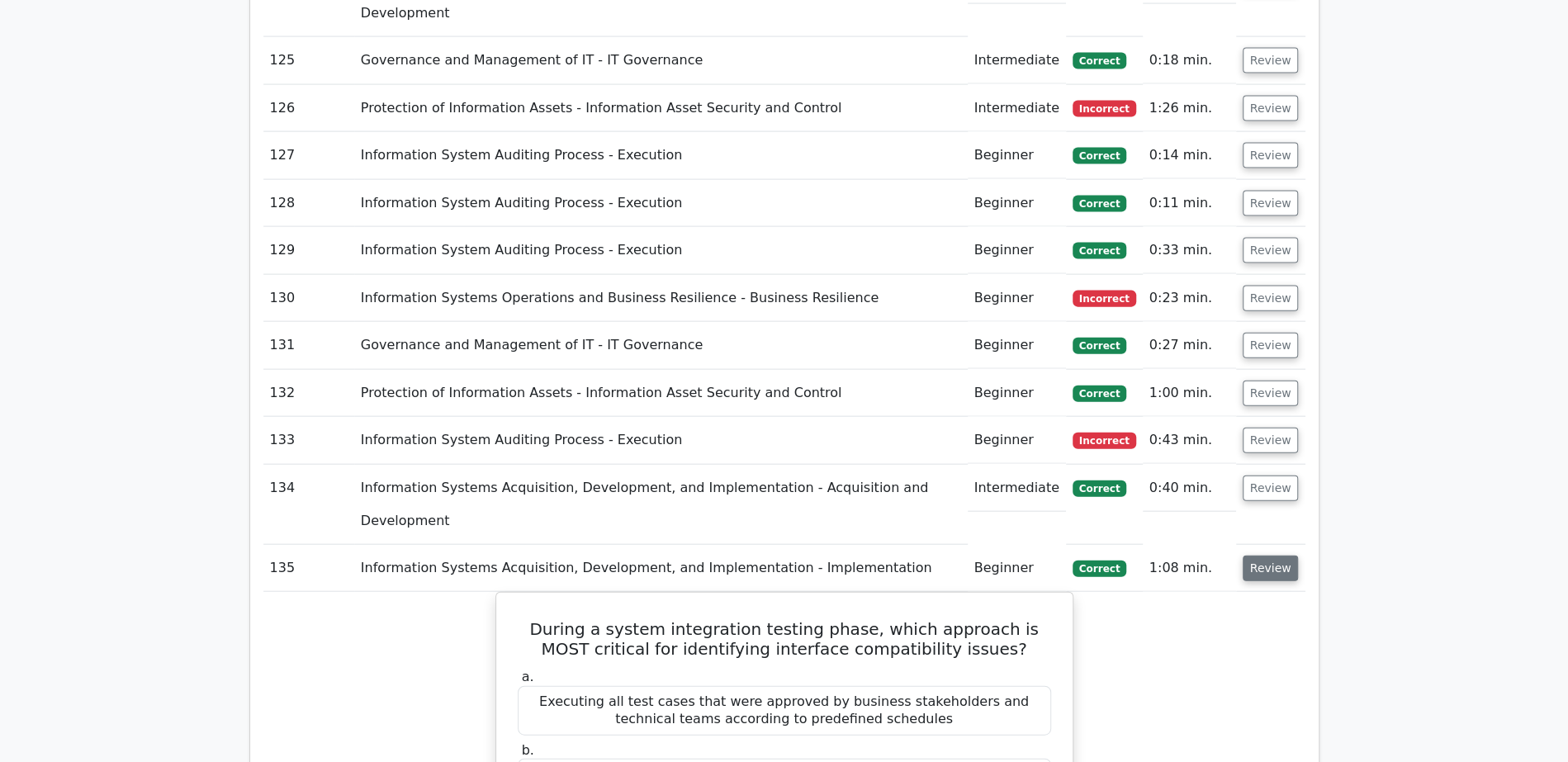
click at [1264, 556] on button "Review" at bounding box center [1270, 568] width 56 height 25
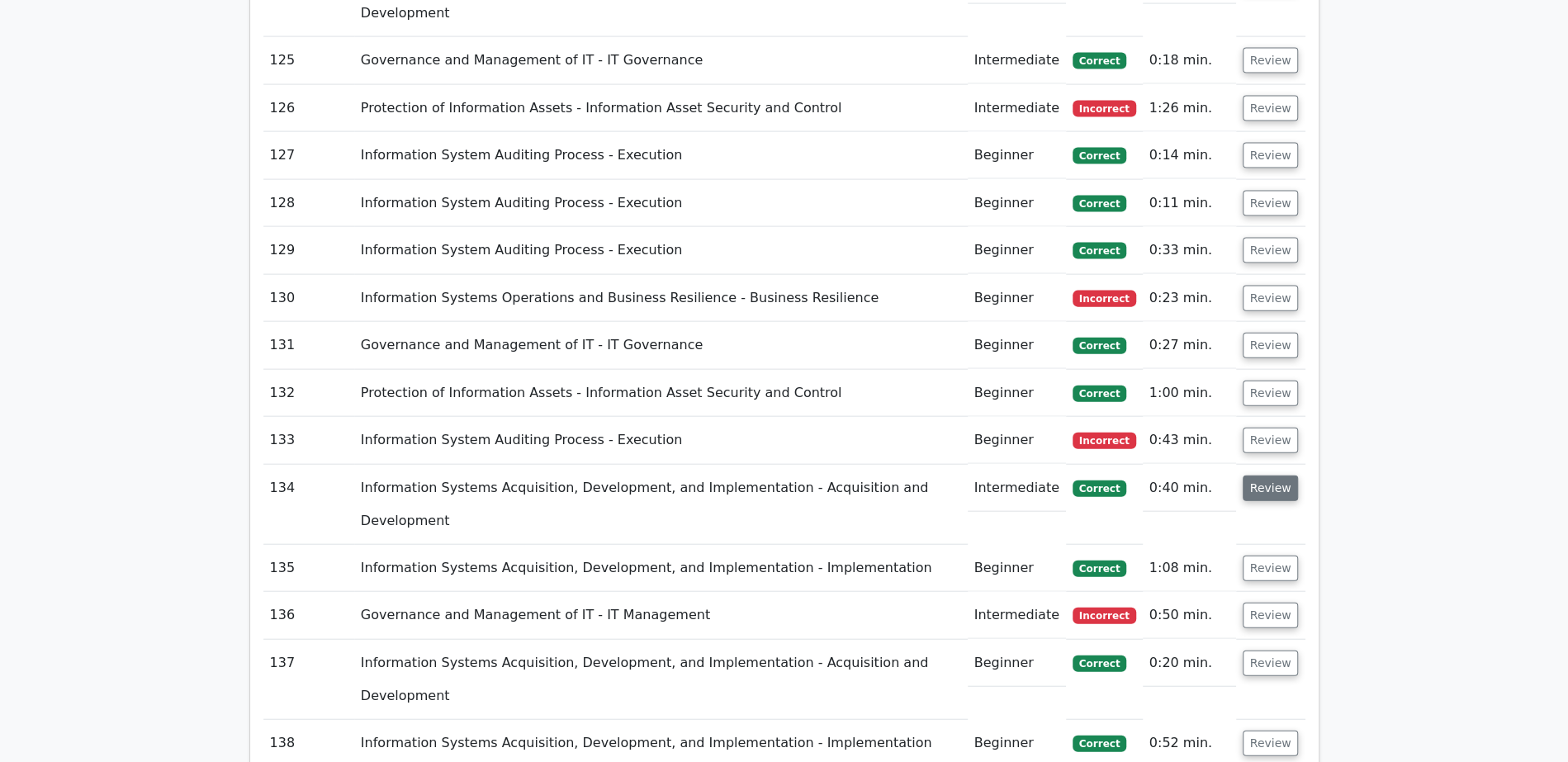
click at [1270, 475] on button "Review" at bounding box center [1270, 487] width 56 height 25
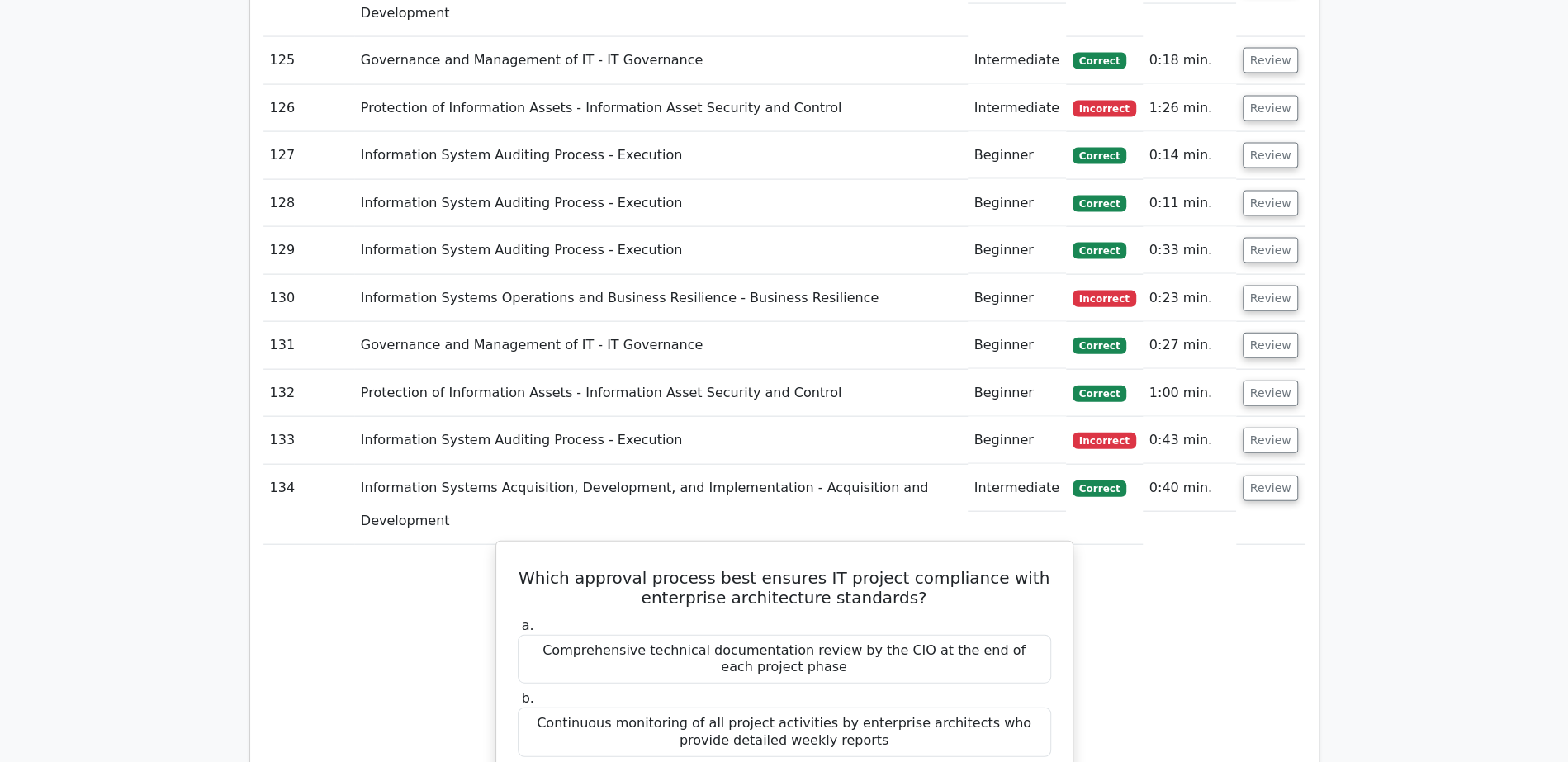
scroll to position [7280, 0]
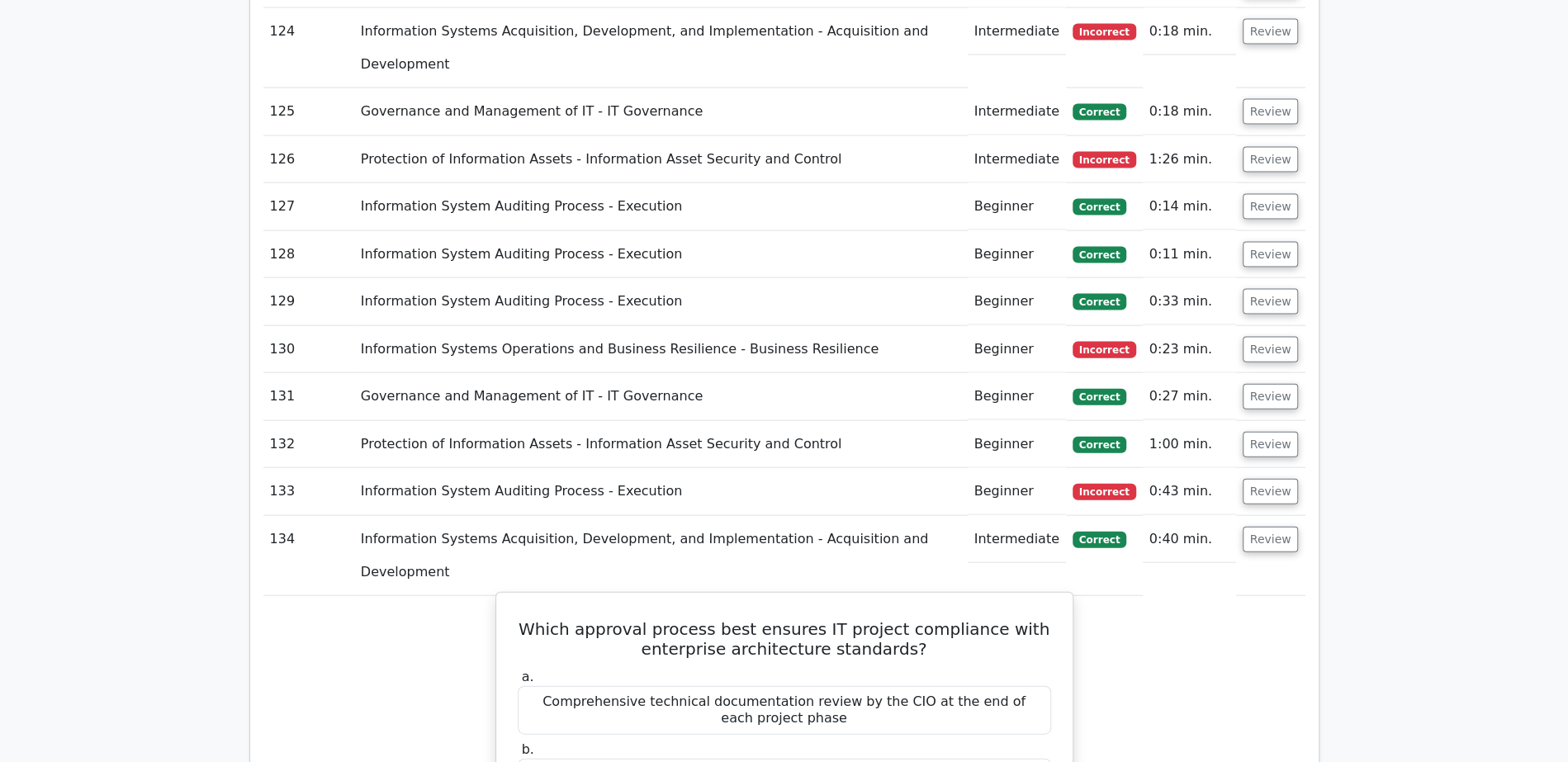
drag, startPoint x: 588, startPoint y: 377, endPoint x: 678, endPoint y: 380, distance: 90.0
drag, startPoint x: 657, startPoint y: 538, endPoint x: 840, endPoint y: 545, distance: 183.1
drag, startPoint x: 656, startPoint y: 539, endPoint x: 842, endPoint y: 534, distance: 186.1
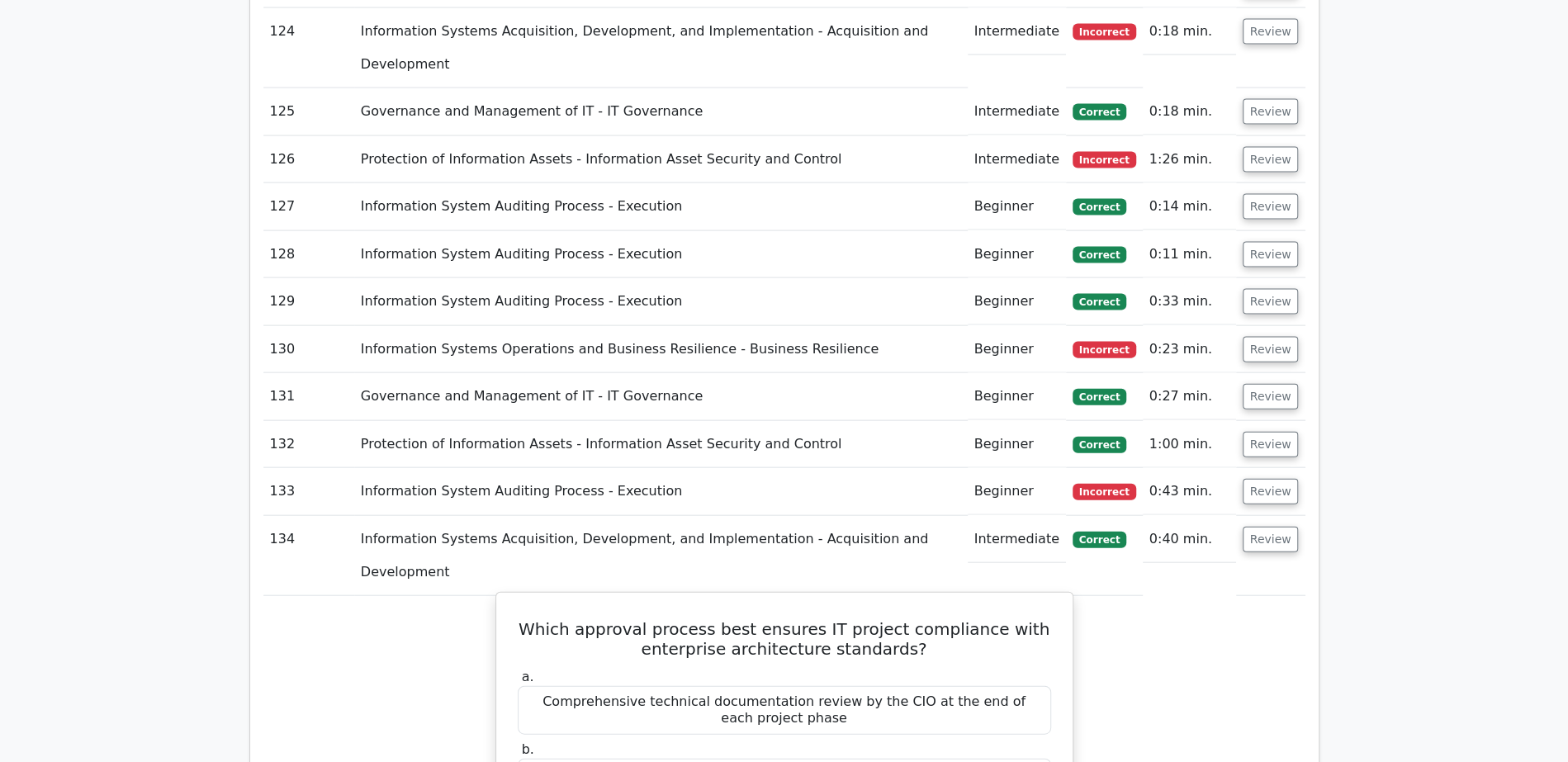
copy div "staged architecture review gates"
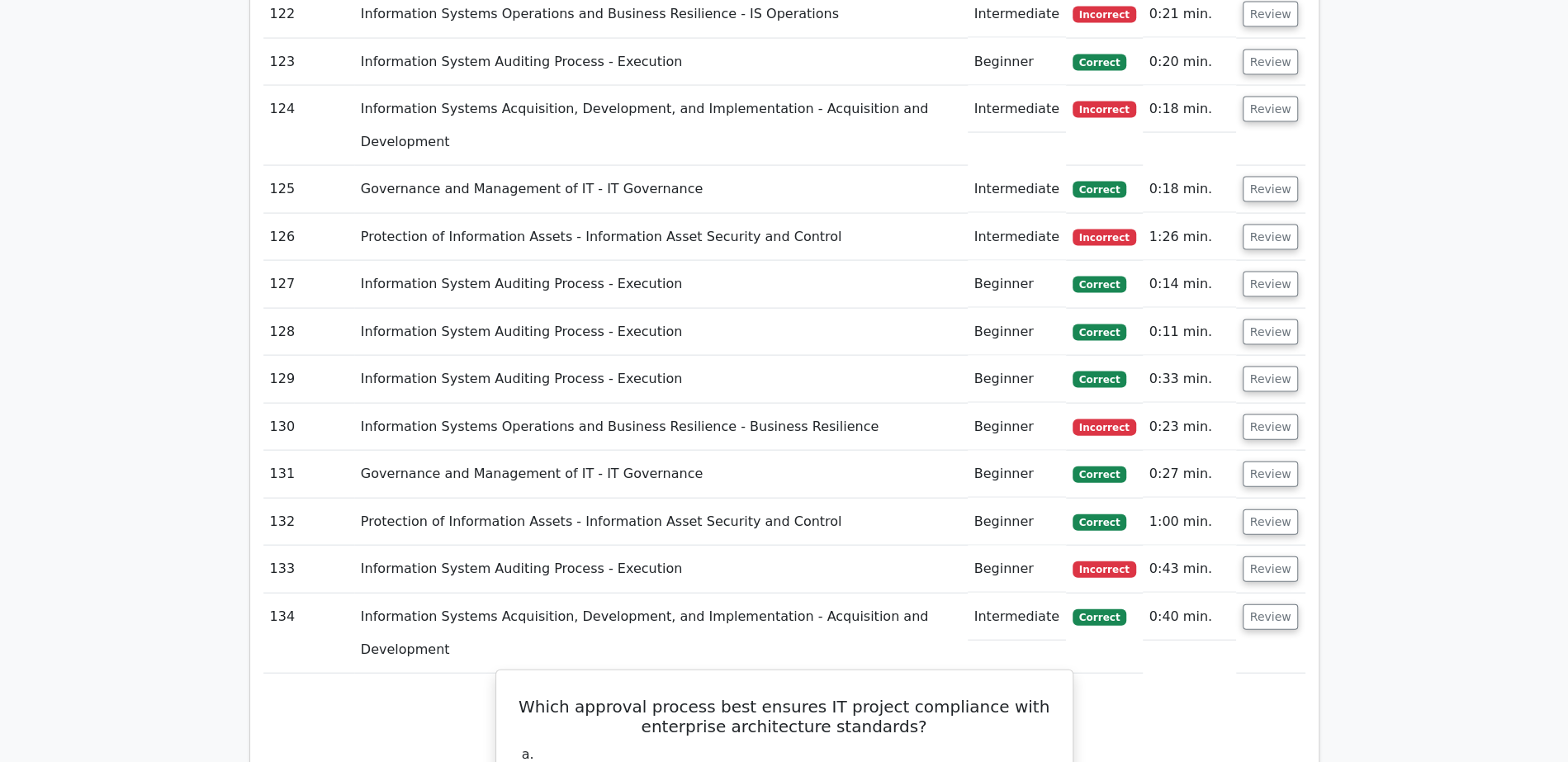
scroll to position [7190, 0]
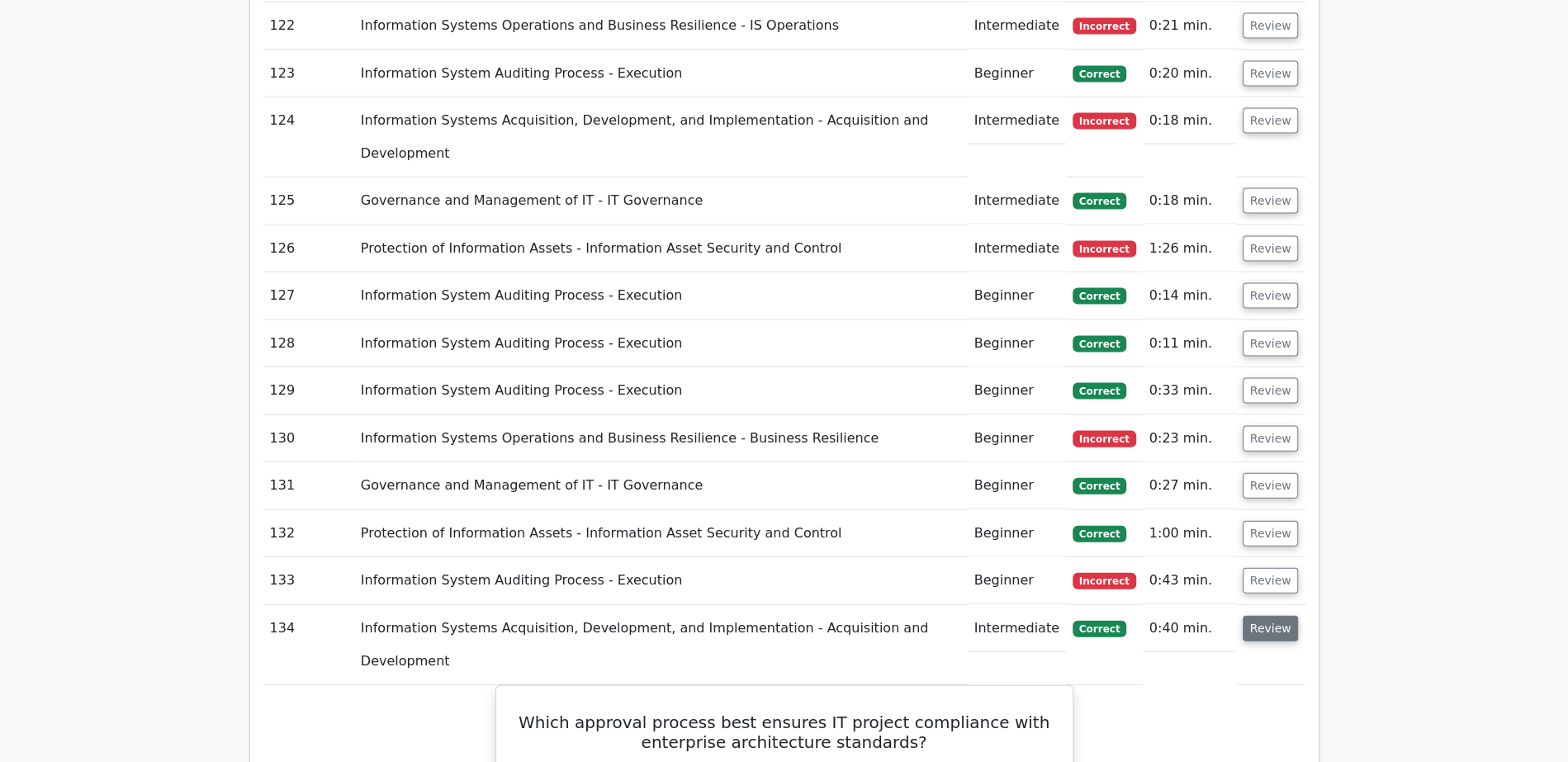
click at [1264, 616] on button "Review" at bounding box center [1270, 628] width 56 height 25
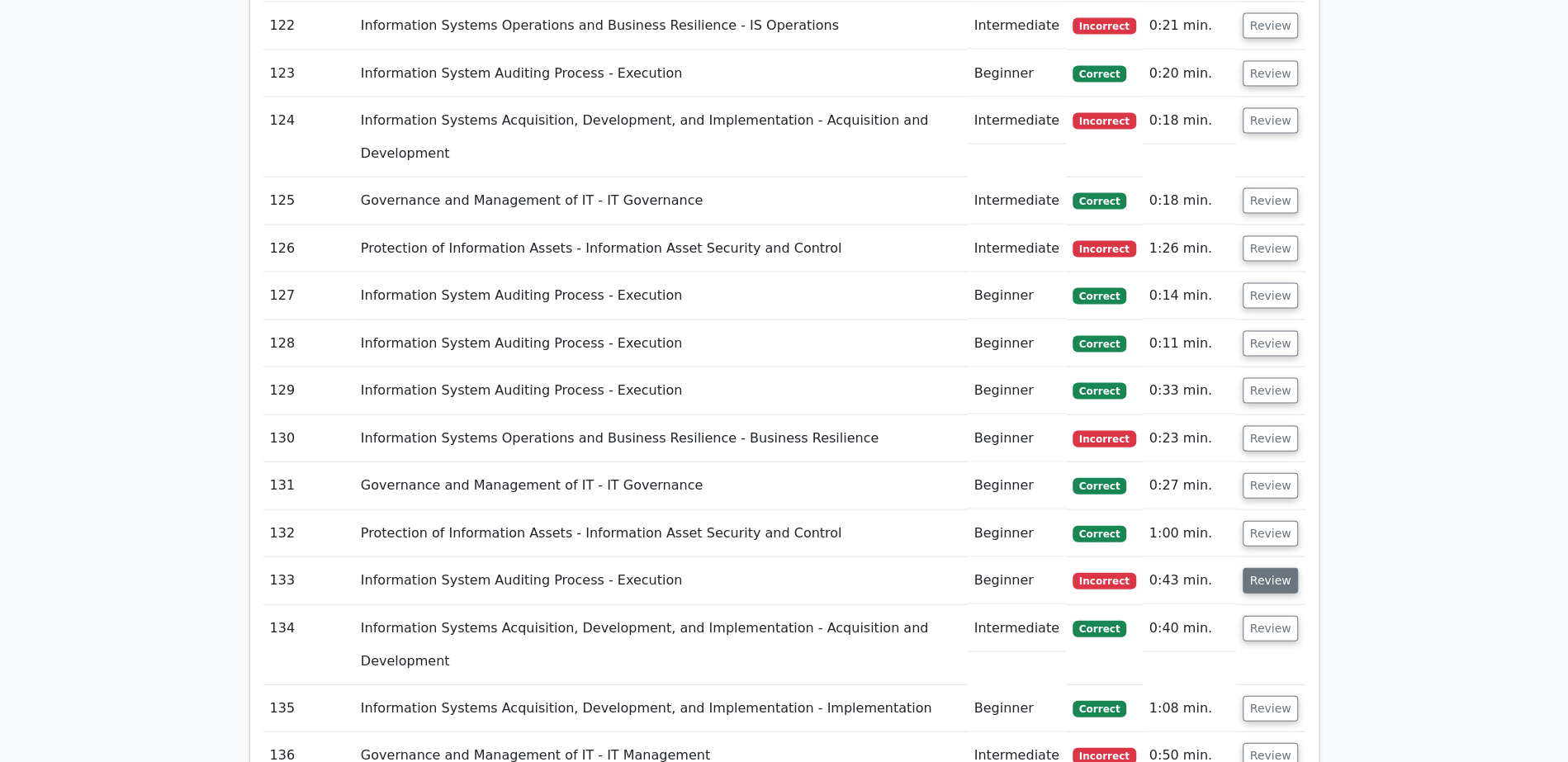
click at [1265, 568] on button "Review" at bounding box center [1270, 580] width 56 height 25
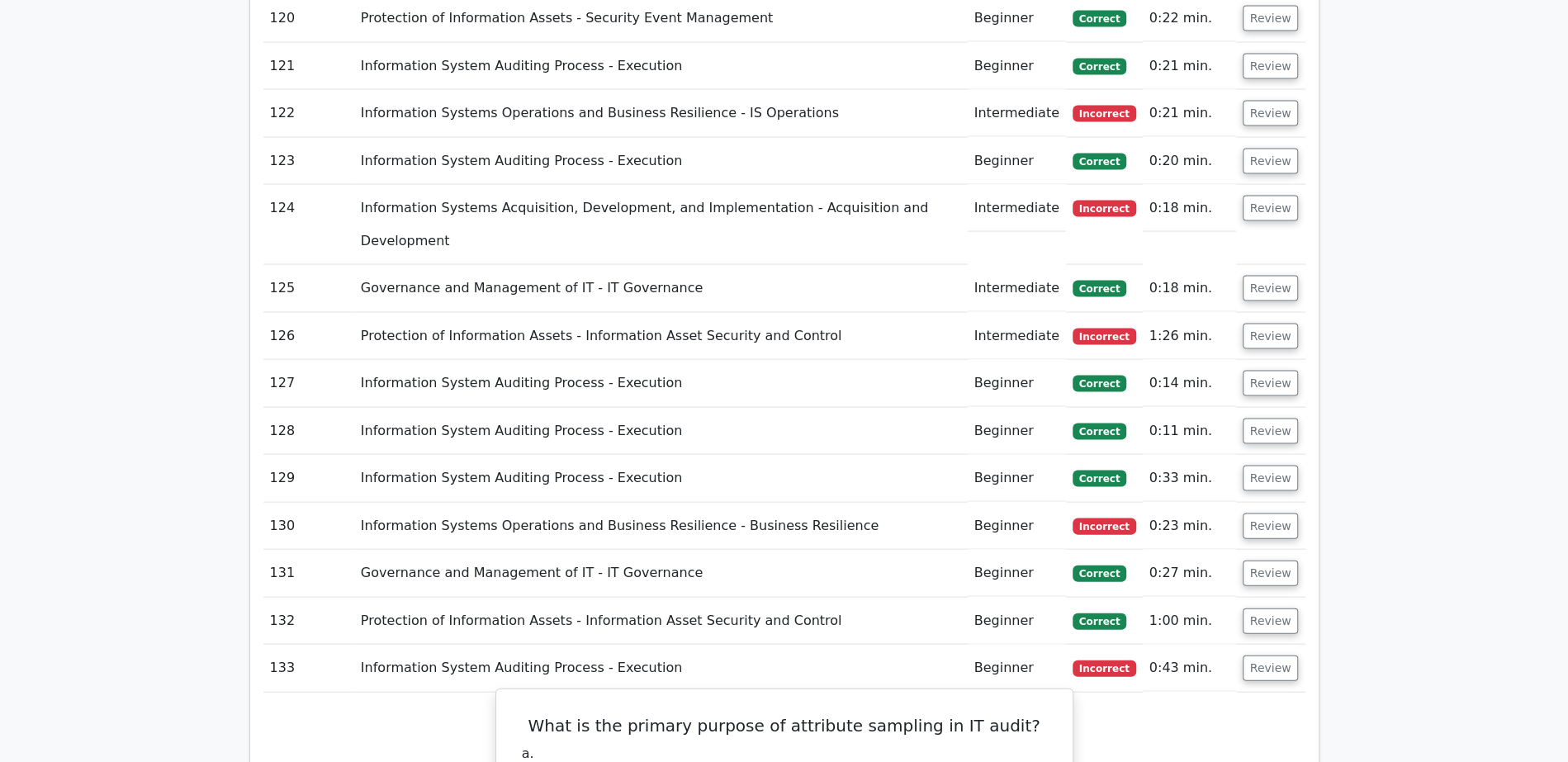
scroll to position [7049, 0]
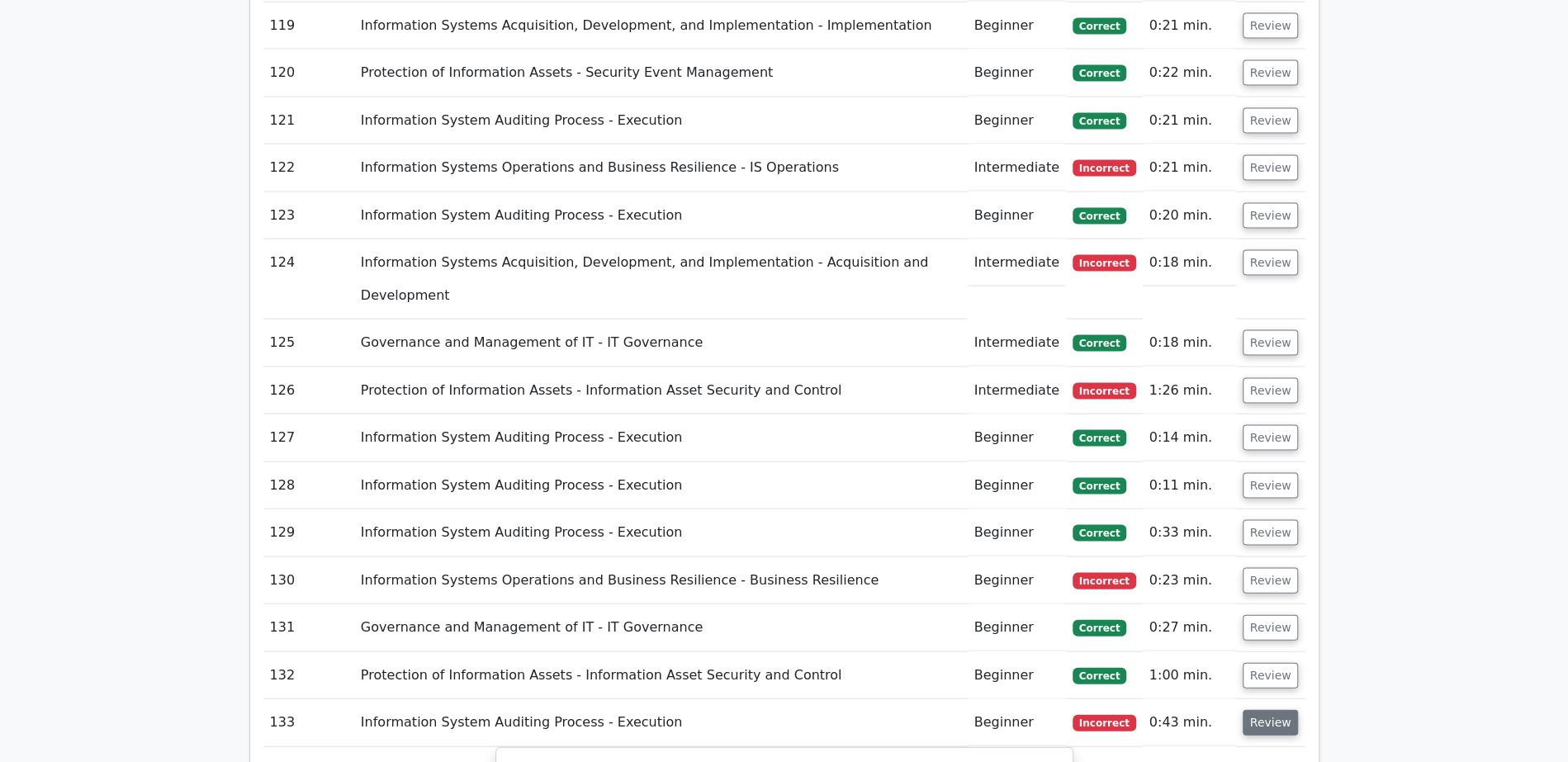
click at [1271, 710] on button "Review" at bounding box center [1270, 722] width 56 height 25
click at [1275, 663] on button "Review" at bounding box center [1270, 675] width 56 height 25
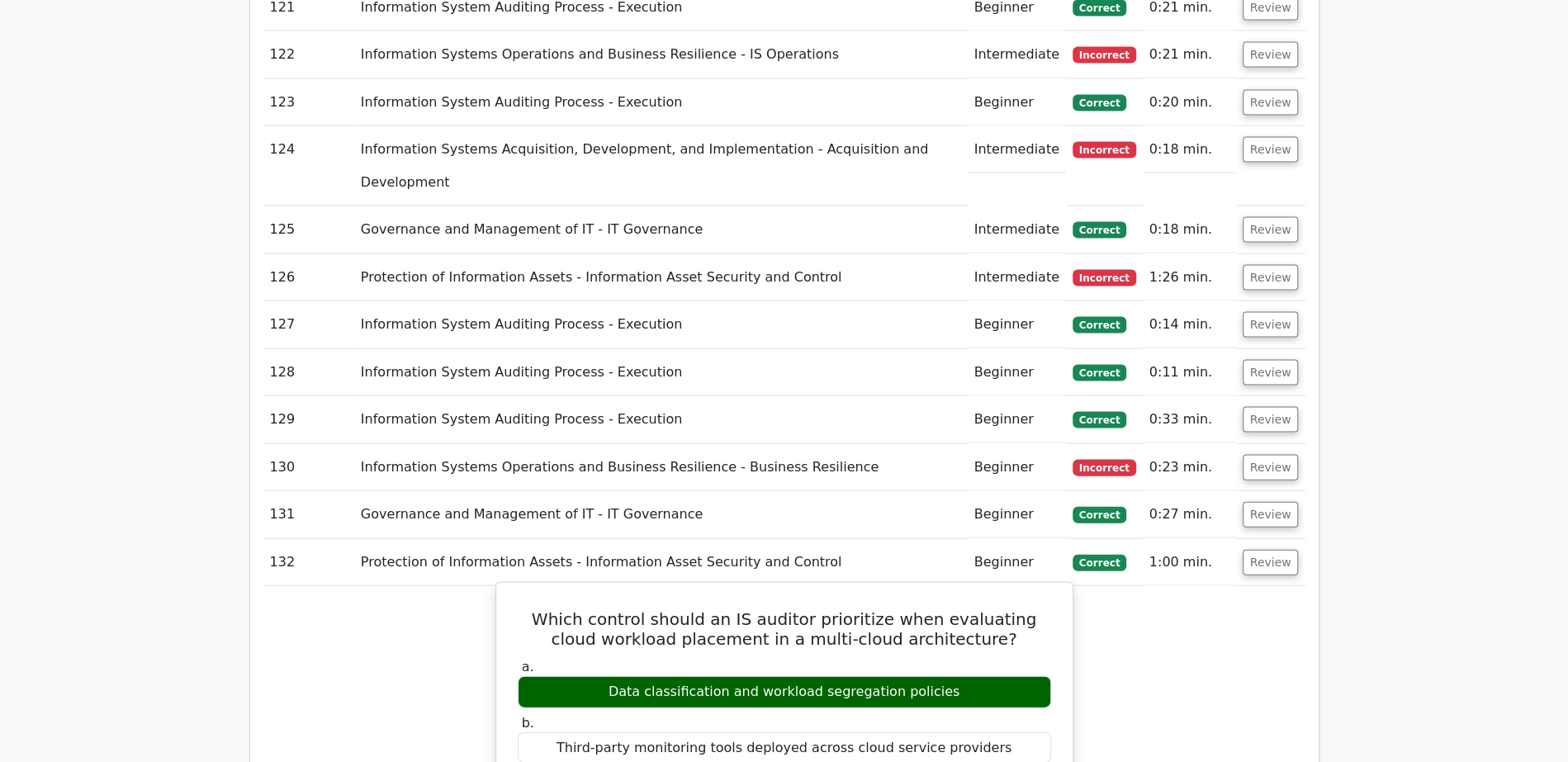
scroll to position [7176, 0]
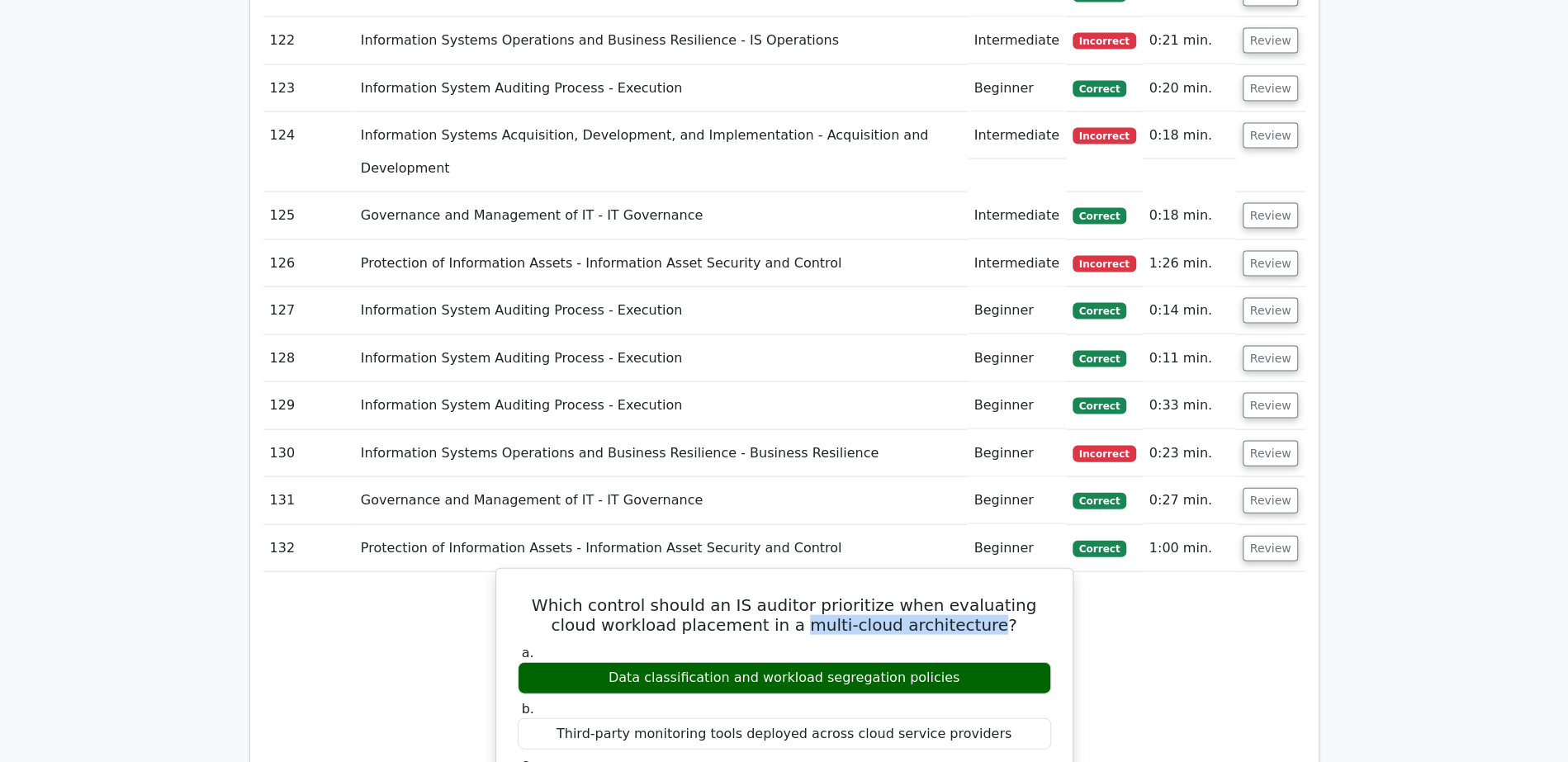
drag, startPoint x: 786, startPoint y: 187, endPoint x: 960, endPoint y: 195, distance: 174.2
click at [960, 595] on h5 "Which control should an IS auditor prioritize when evaluating cloud workload pl…" at bounding box center [784, 614] width 536 height 39
copy h5 "multi-cloud architecture"
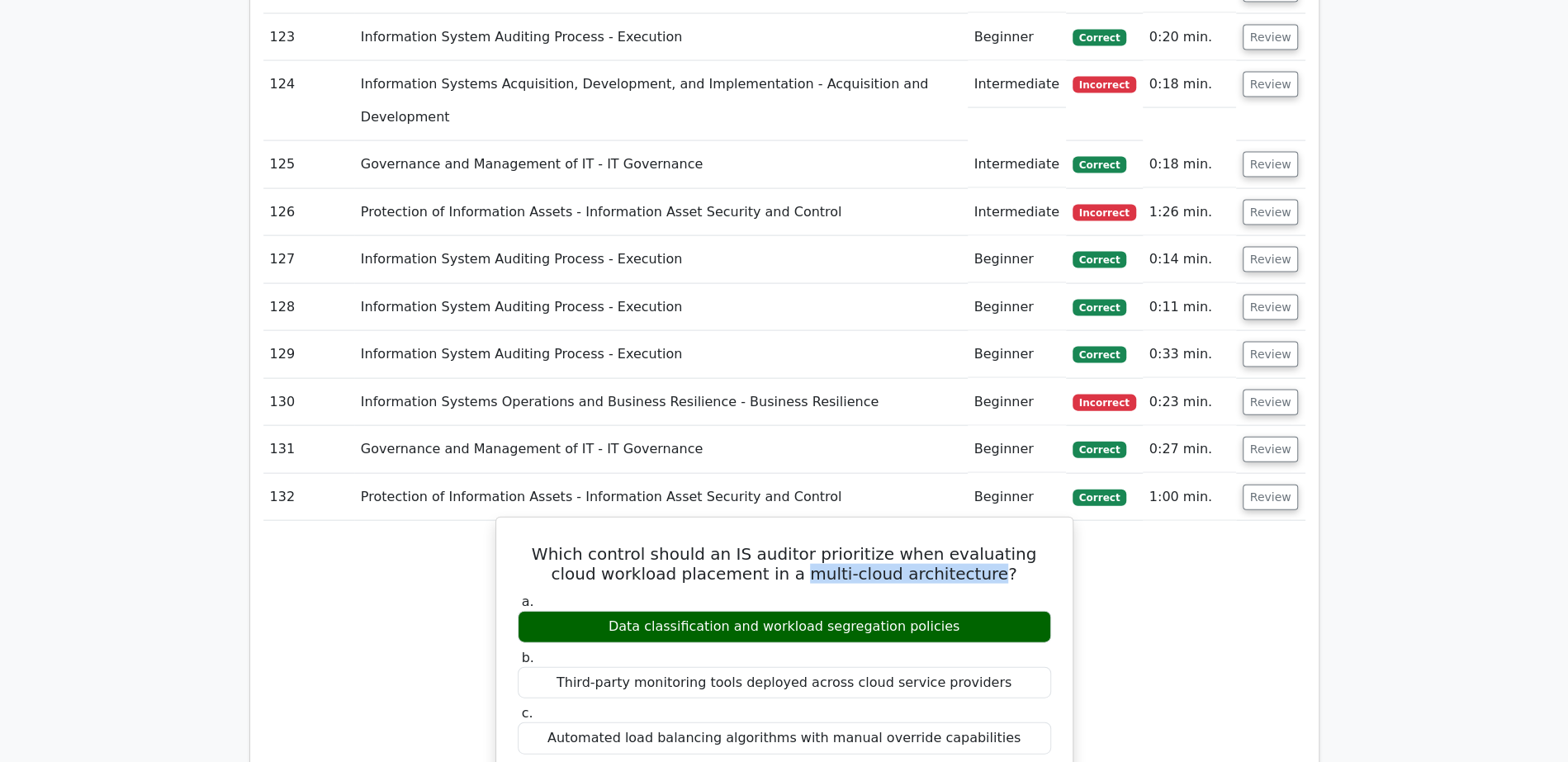
scroll to position [7200, 0]
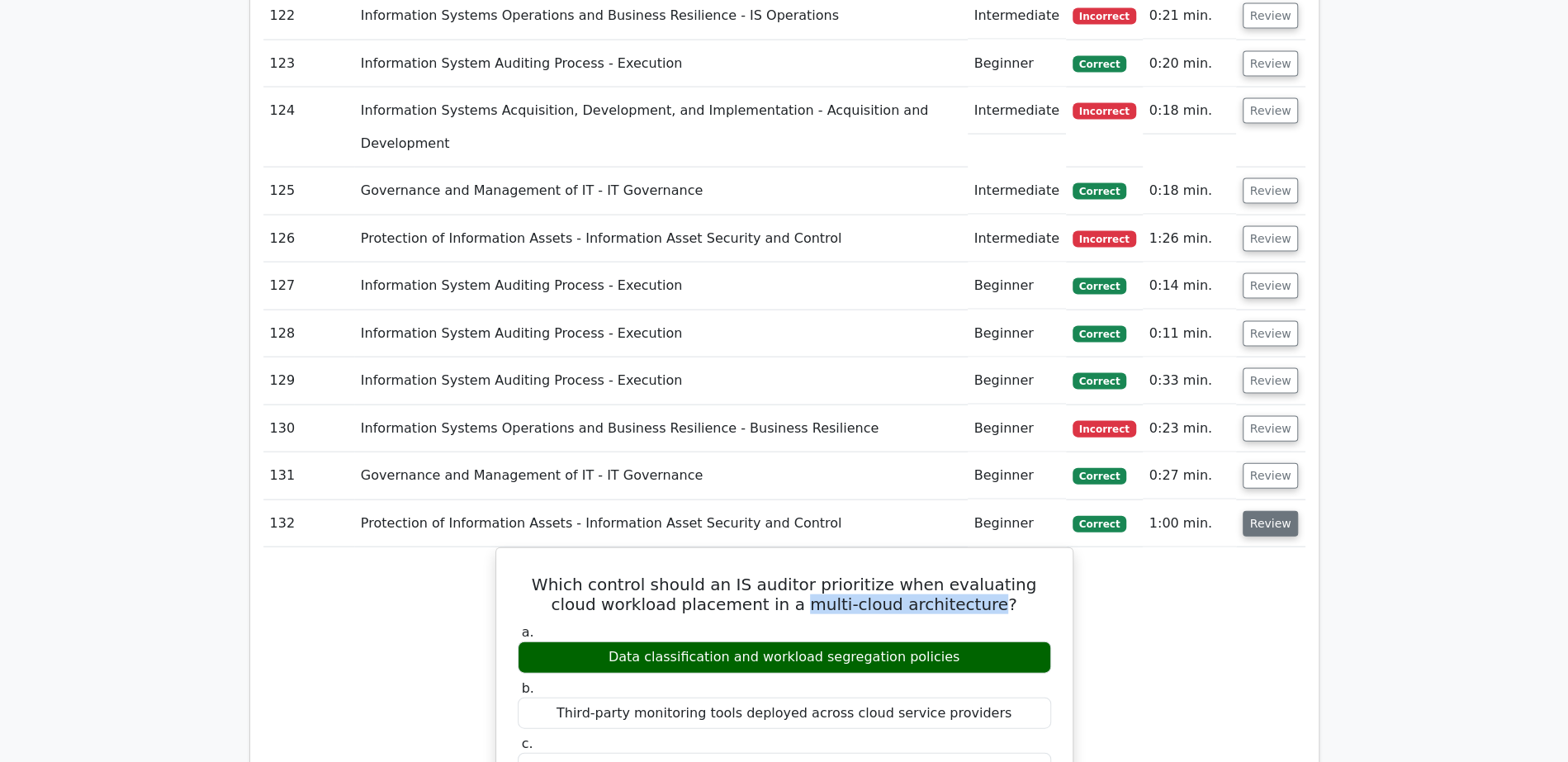
click at [1269, 511] on button "Review" at bounding box center [1270, 523] width 56 height 25
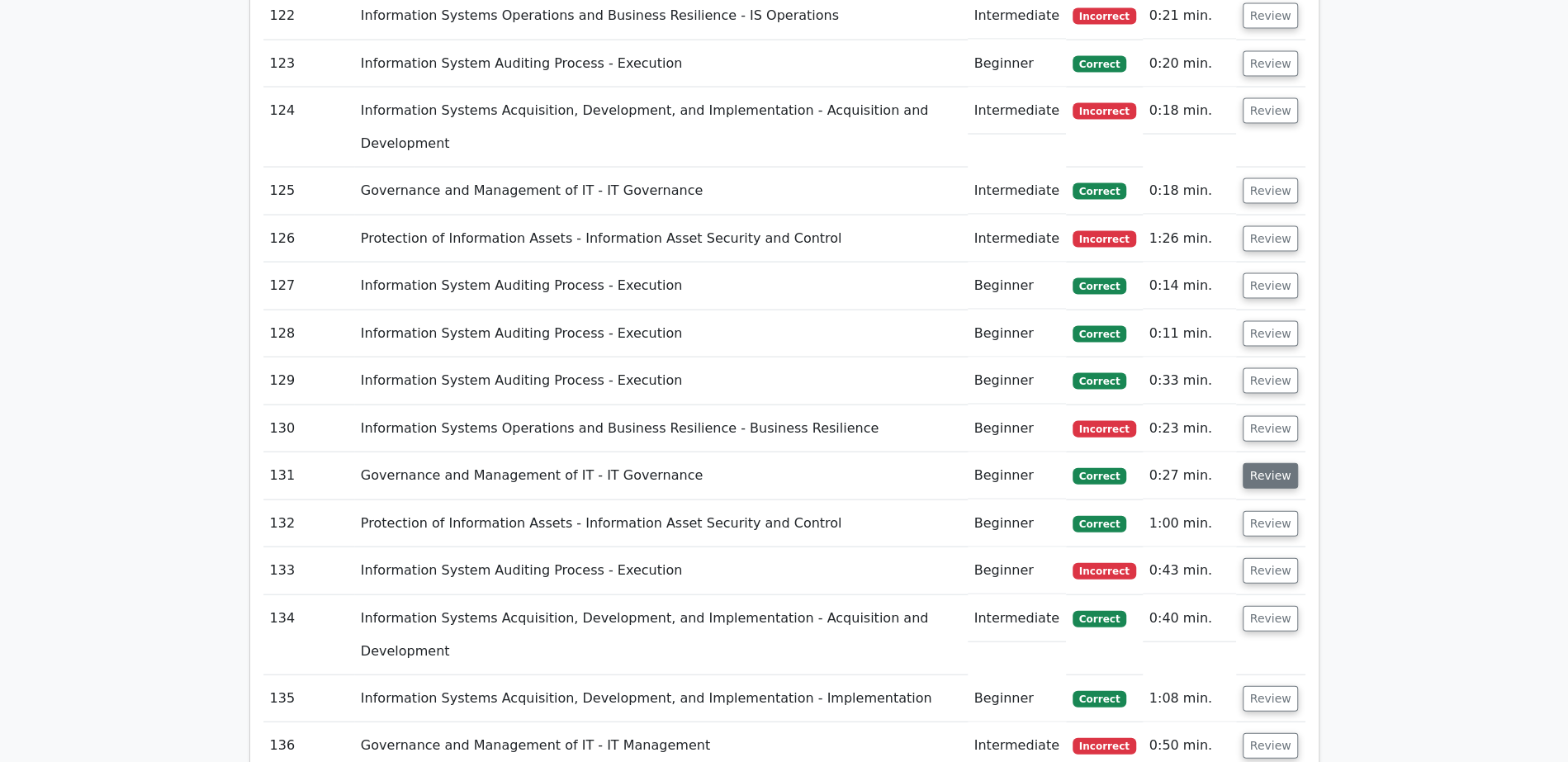
click at [1272, 463] on button "Review" at bounding box center [1270, 475] width 56 height 25
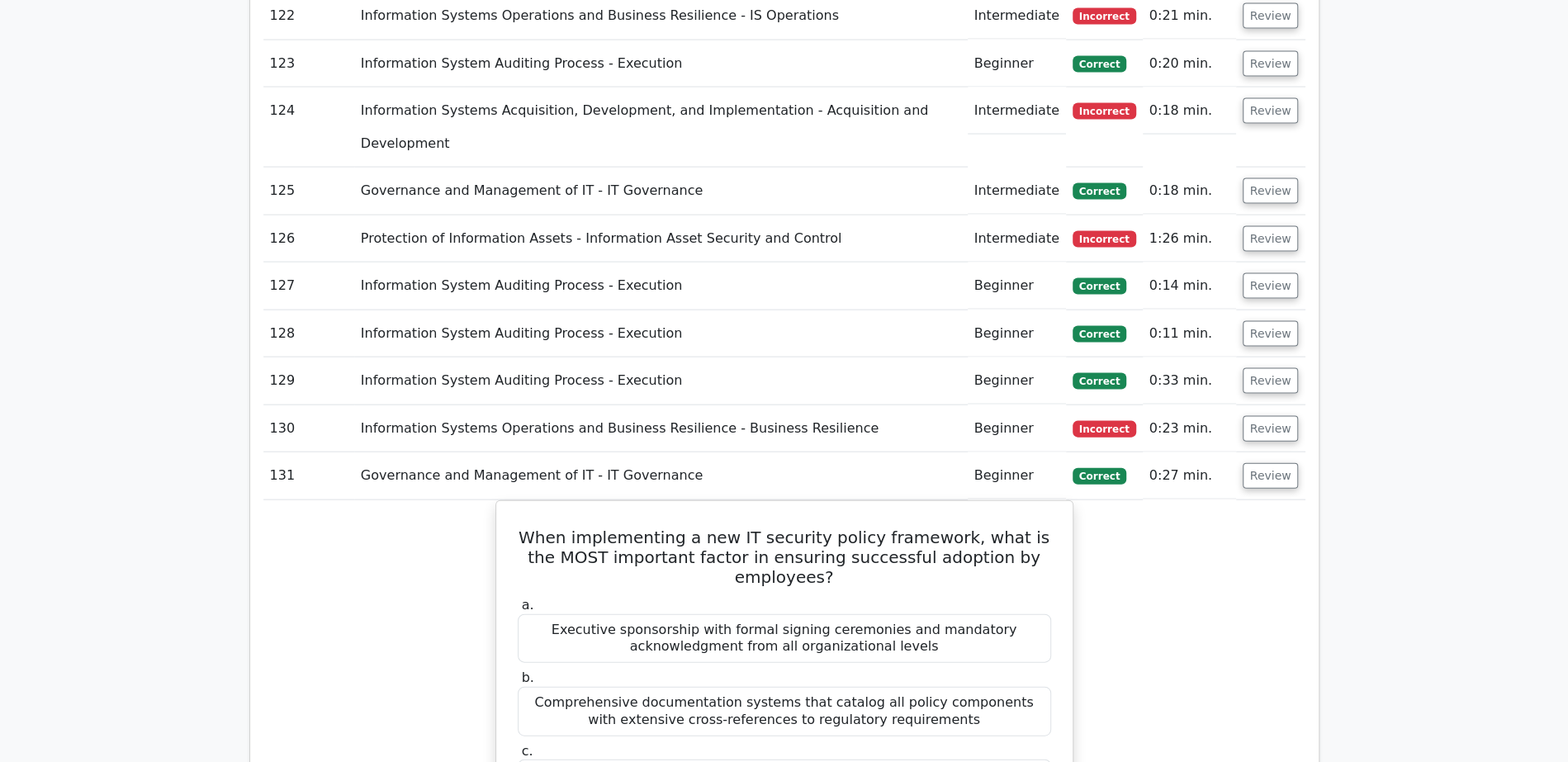
scroll to position [7077, 0]
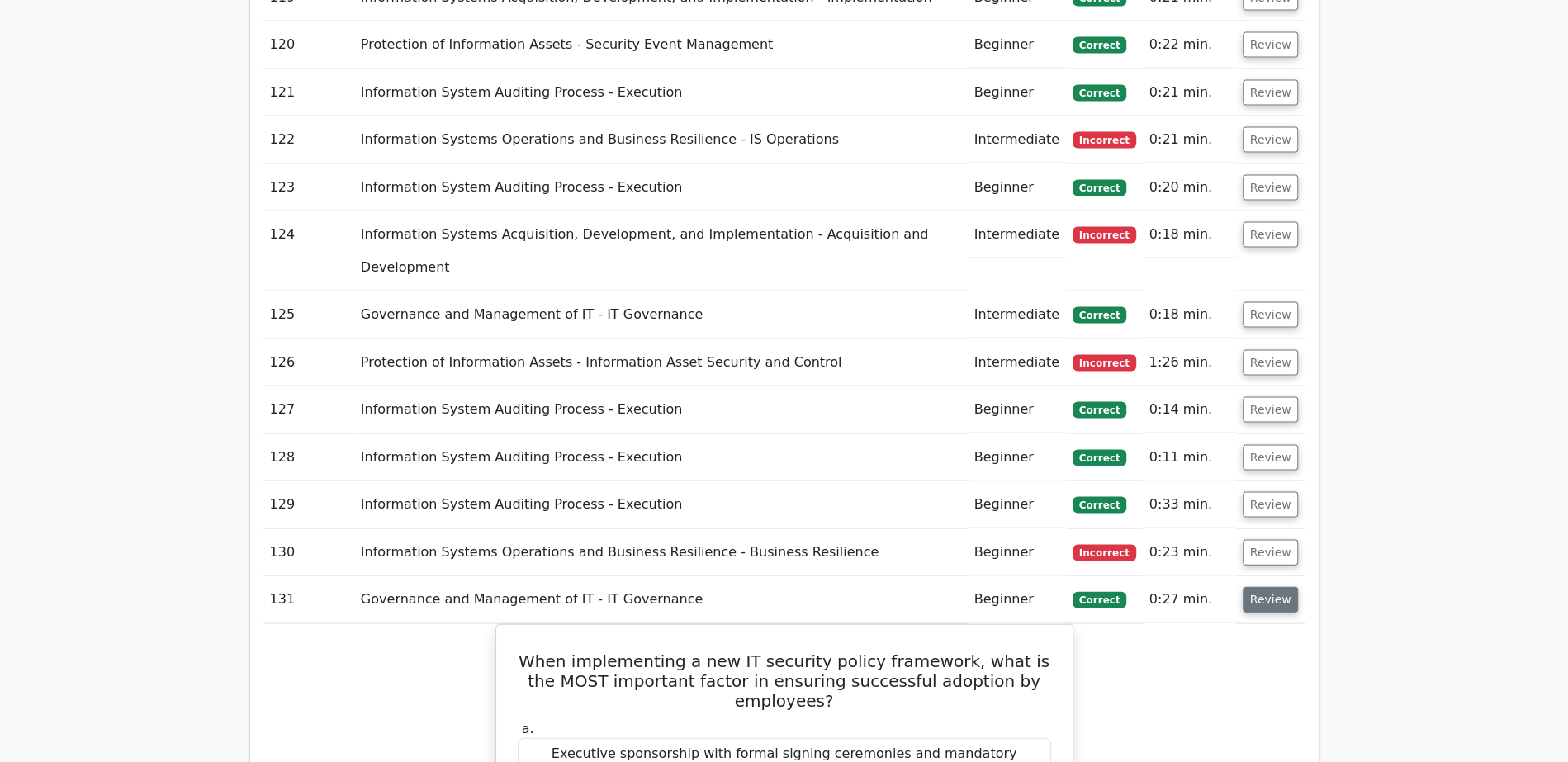
click at [1272, 587] on button "Review" at bounding box center [1270, 599] width 56 height 25
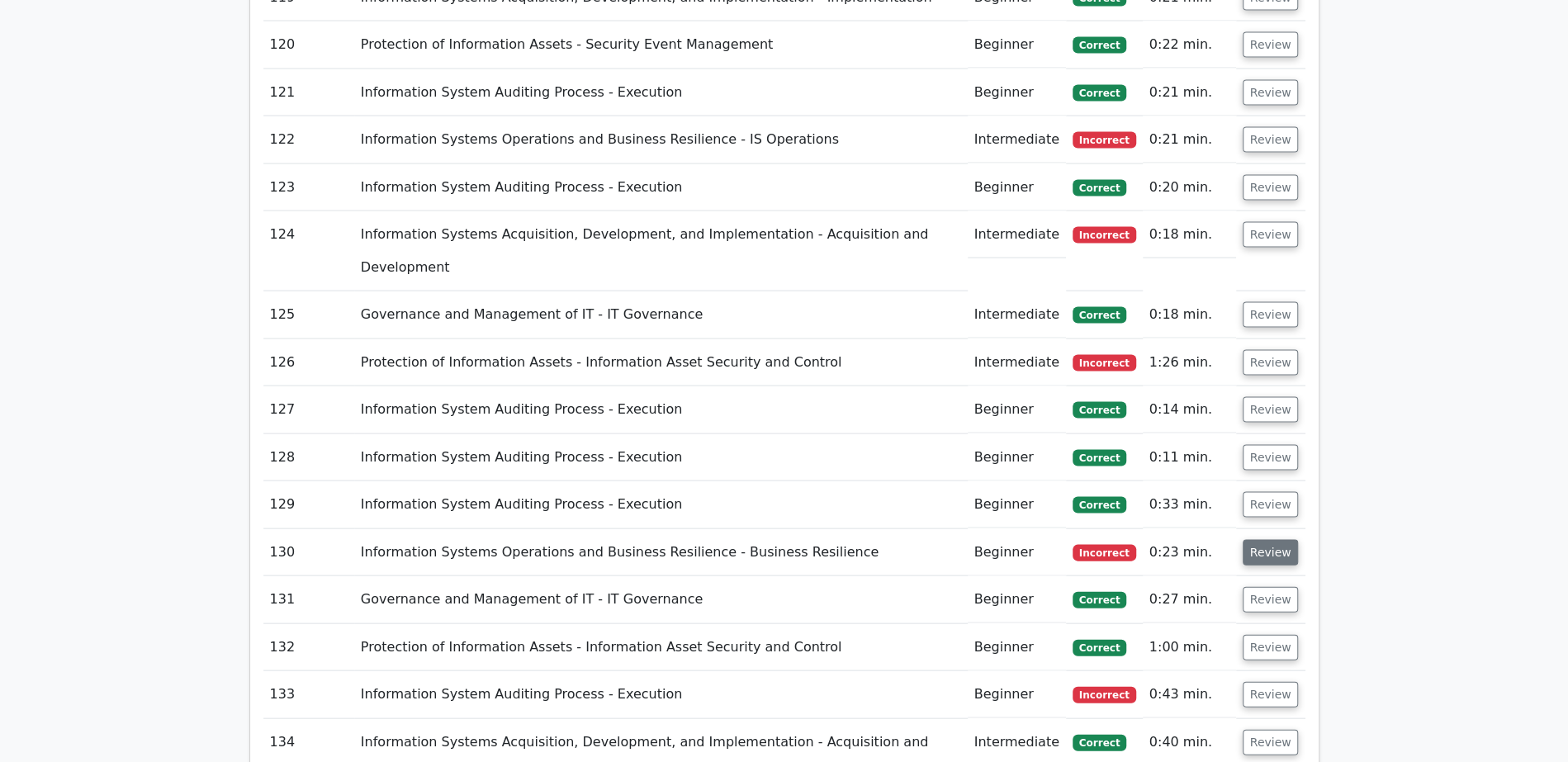
click at [1270, 540] on button "Review" at bounding box center [1270, 552] width 56 height 25
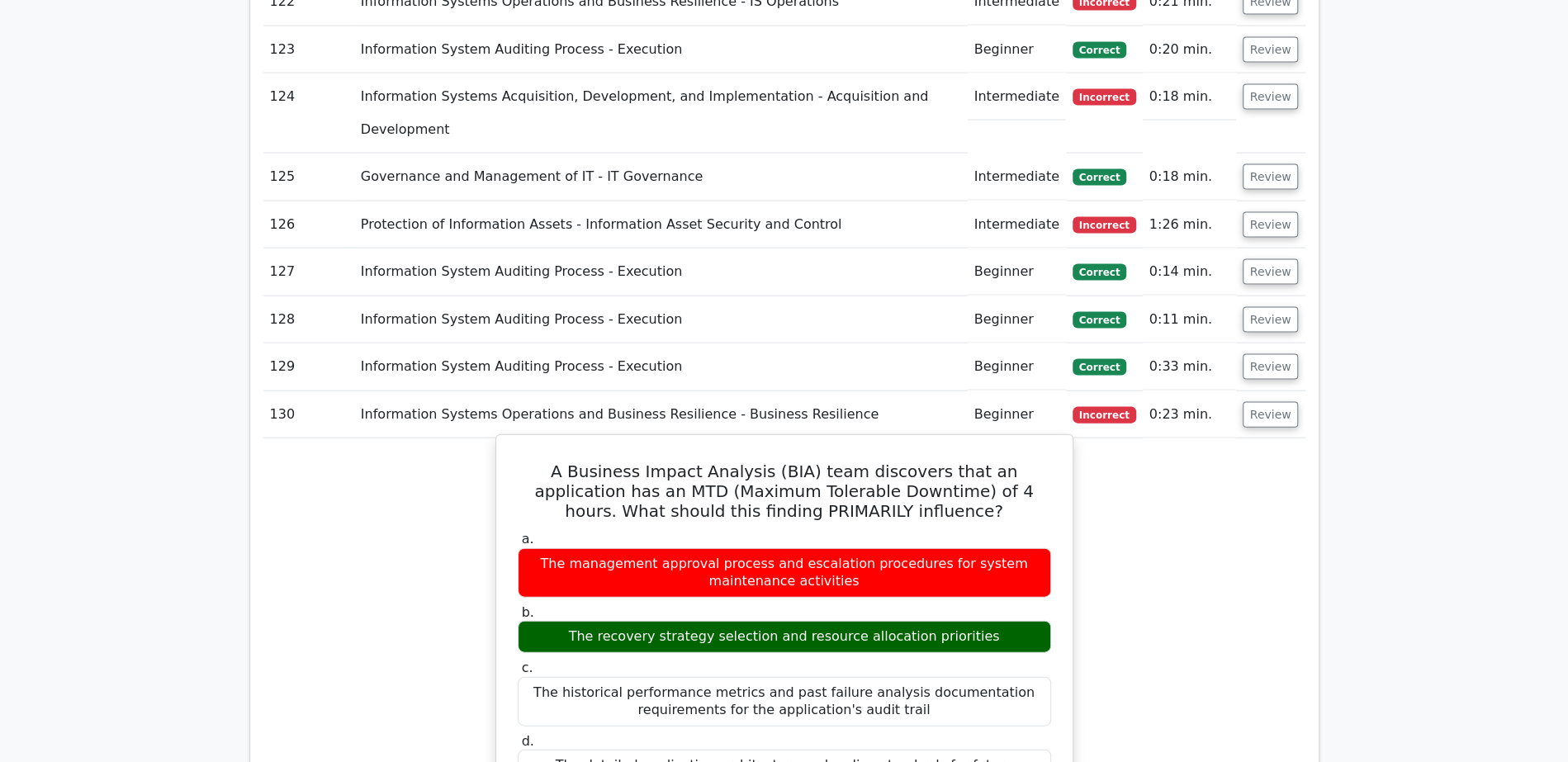
scroll to position [7000, 0]
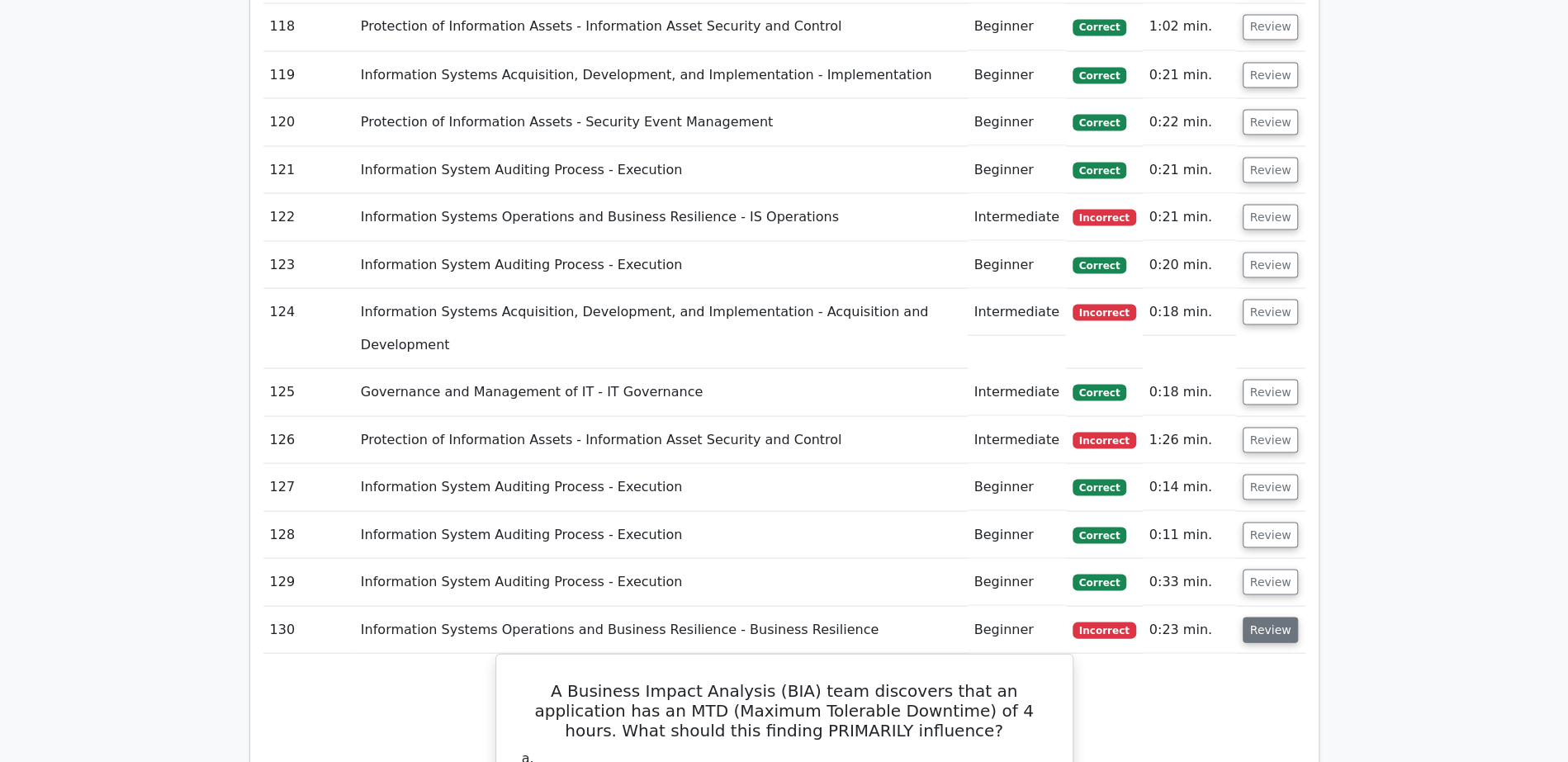
click at [1284, 617] on button "Review" at bounding box center [1270, 629] width 56 height 25
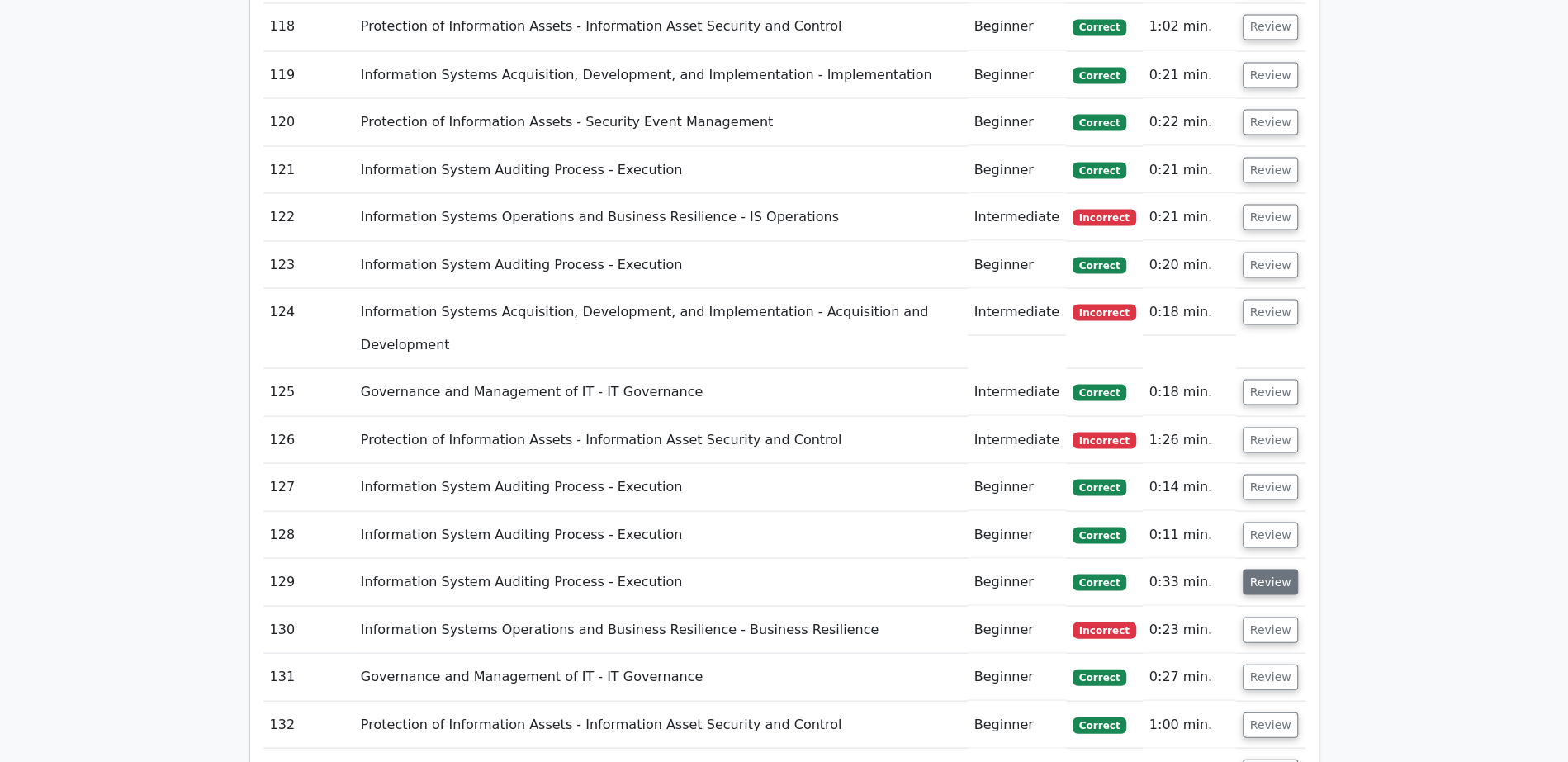
click at [1281, 569] on button "Review" at bounding box center [1270, 581] width 56 height 25
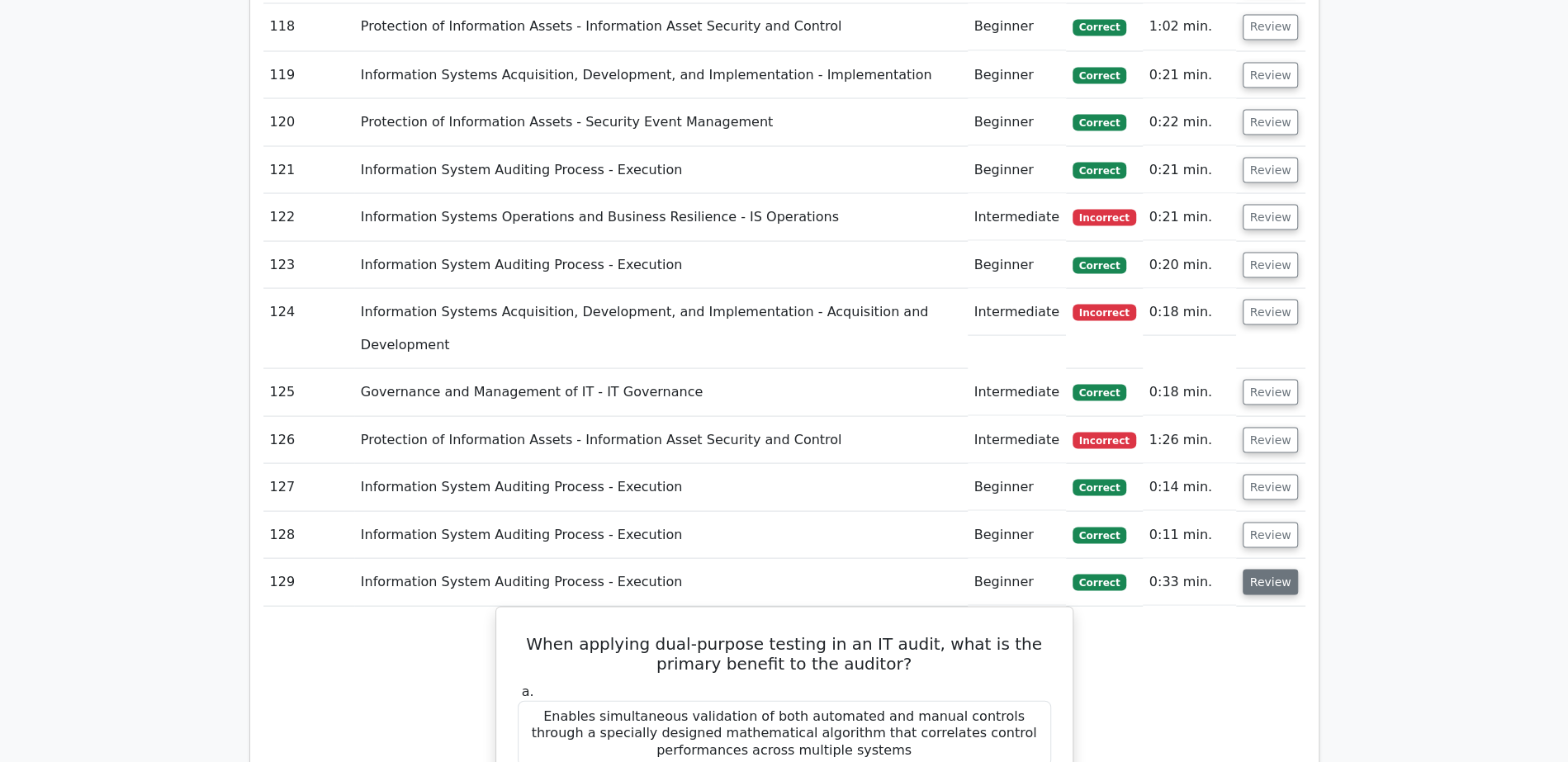
click at [1284, 569] on button "Review" at bounding box center [1270, 581] width 56 height 25
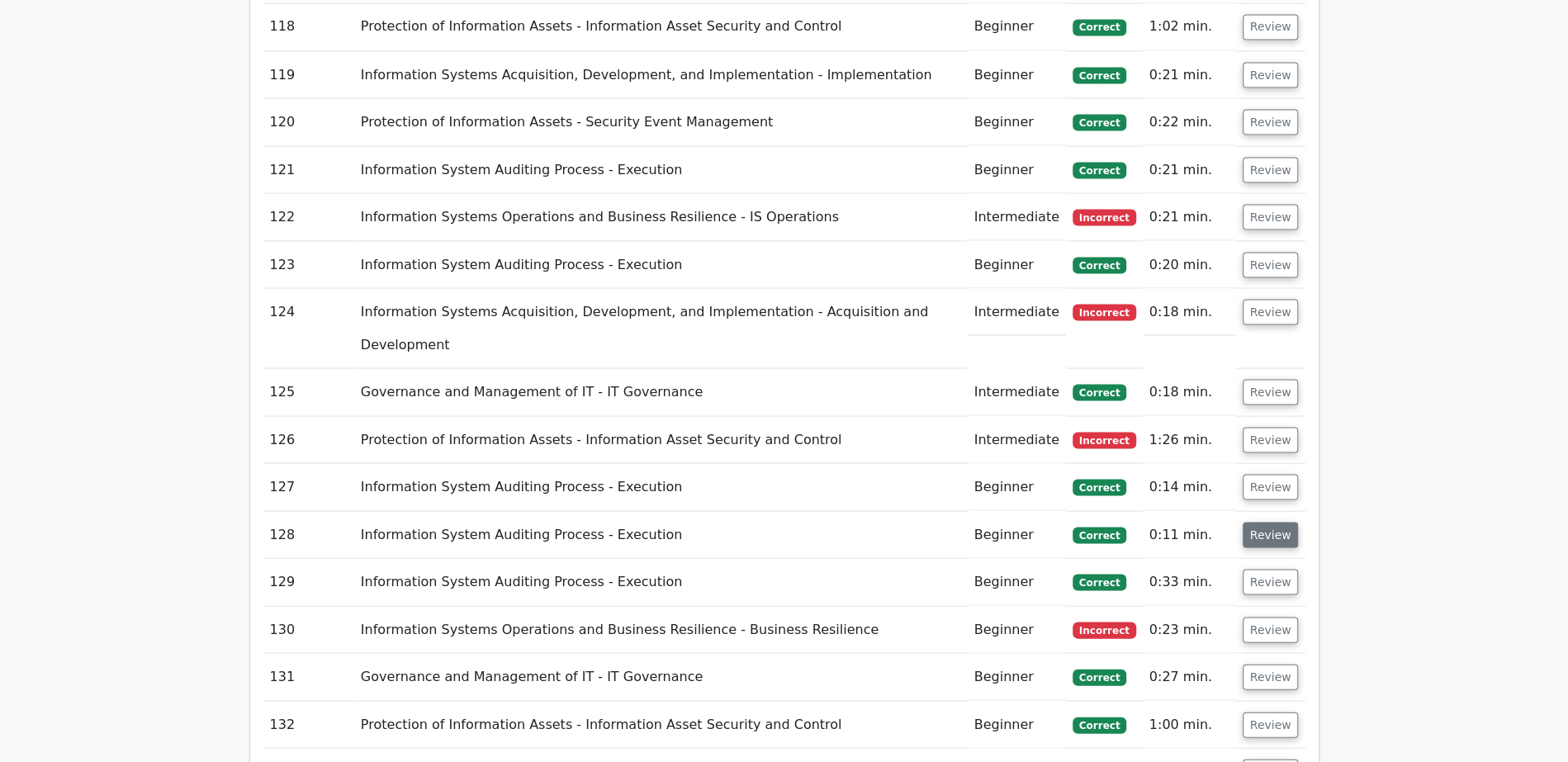
click at [1273, 521] on button "Review" at bounding box center [1270, 534] width 56 height 25
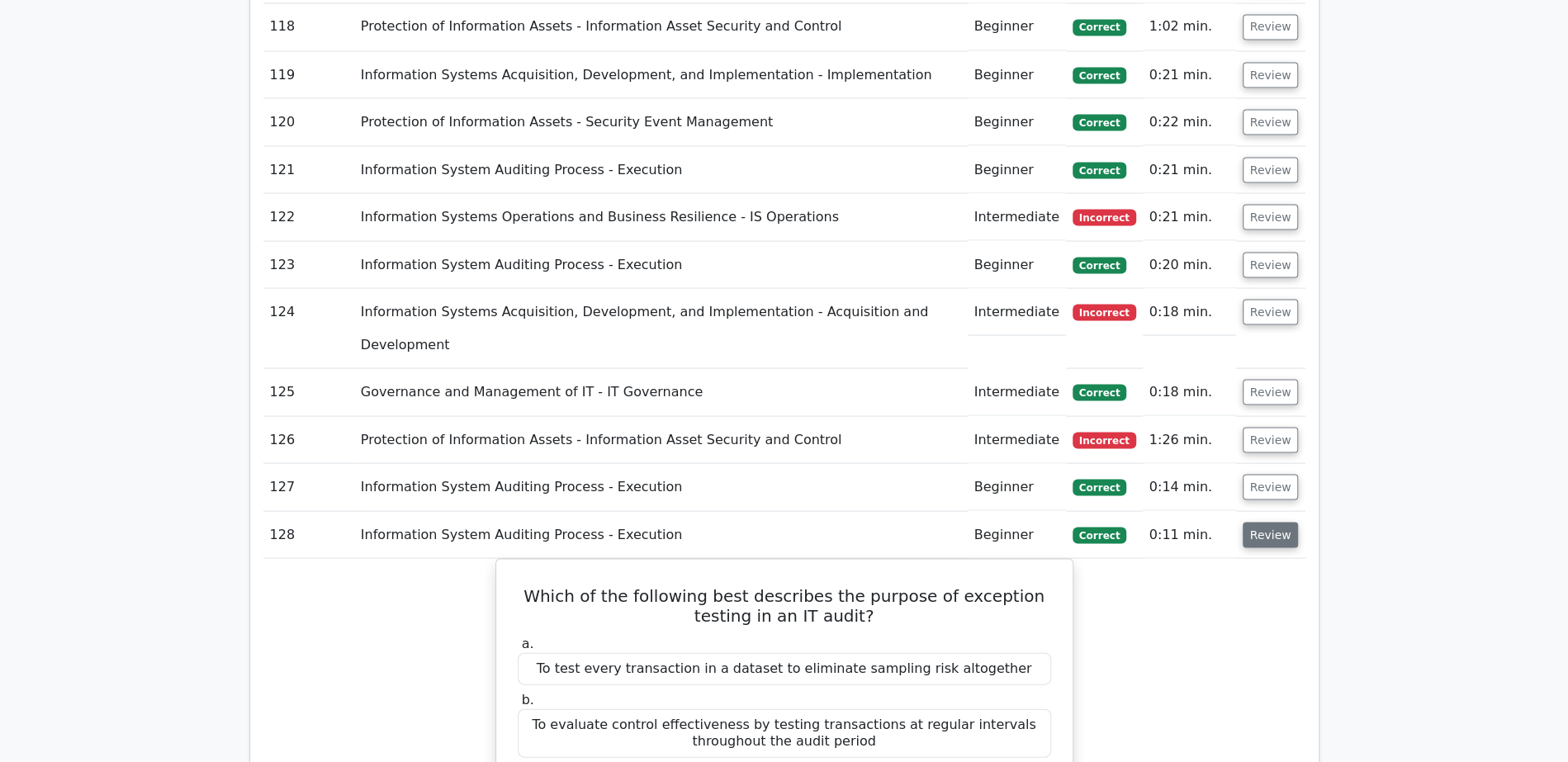
click at [1277, 521] on button "Review" at bounding box center [1270, 534] width 56 height 25
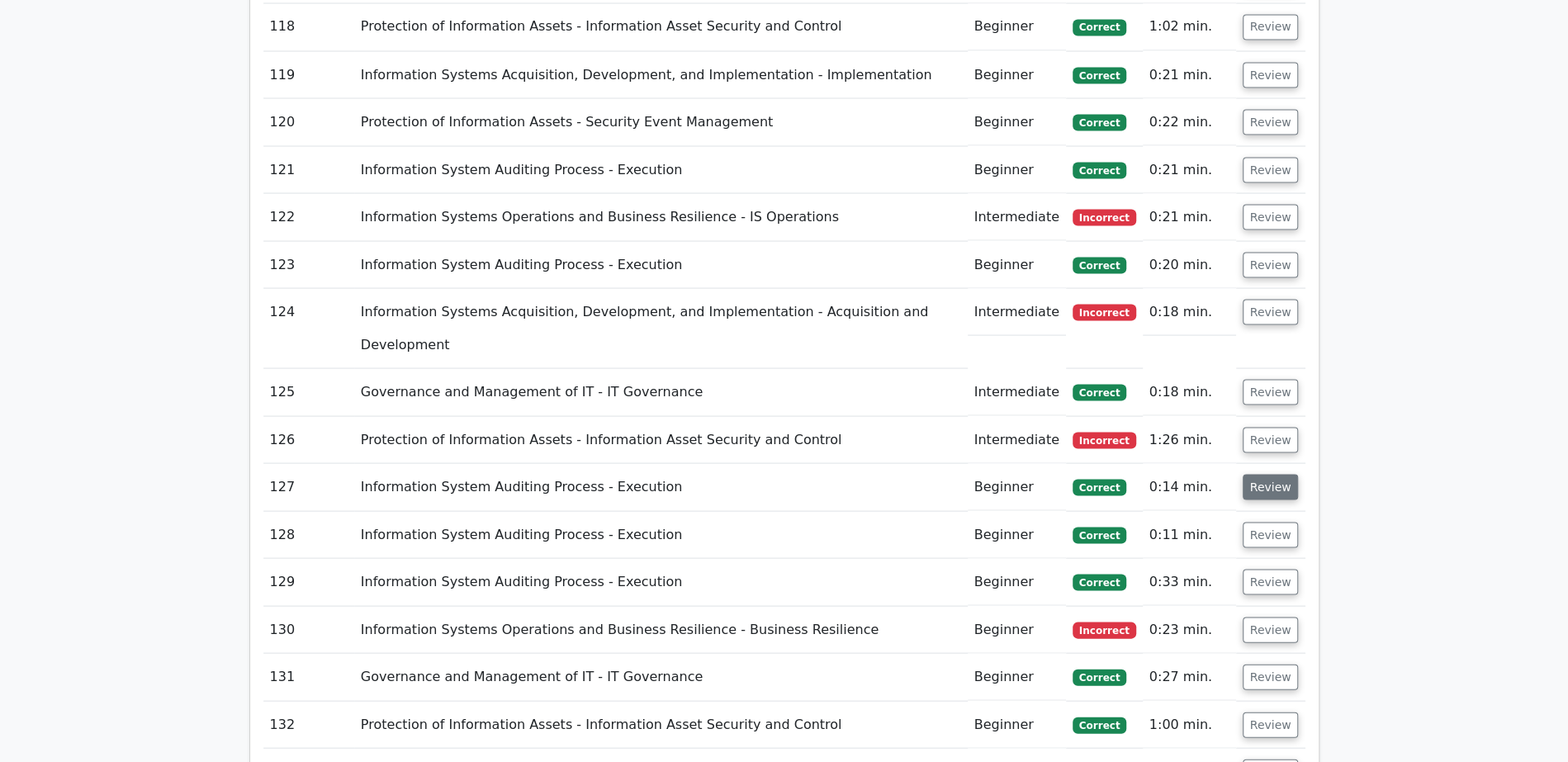
click at [1278, 474] on button "Review" at bounding box center [1270, 486] width 56 height 25
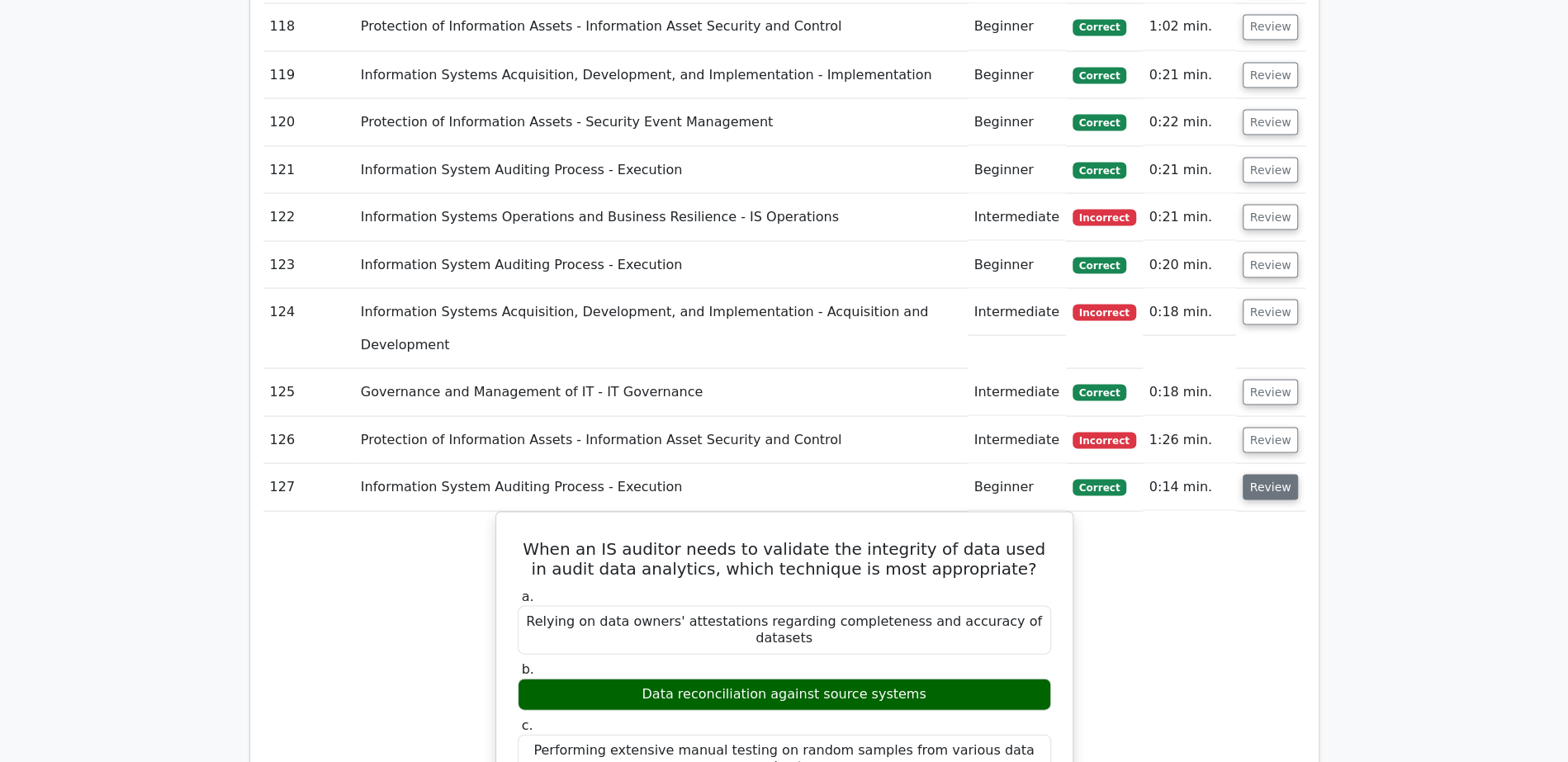
click at [1278, 474] on button "Review" at bounding box center [1270, 486] width 56 height 25
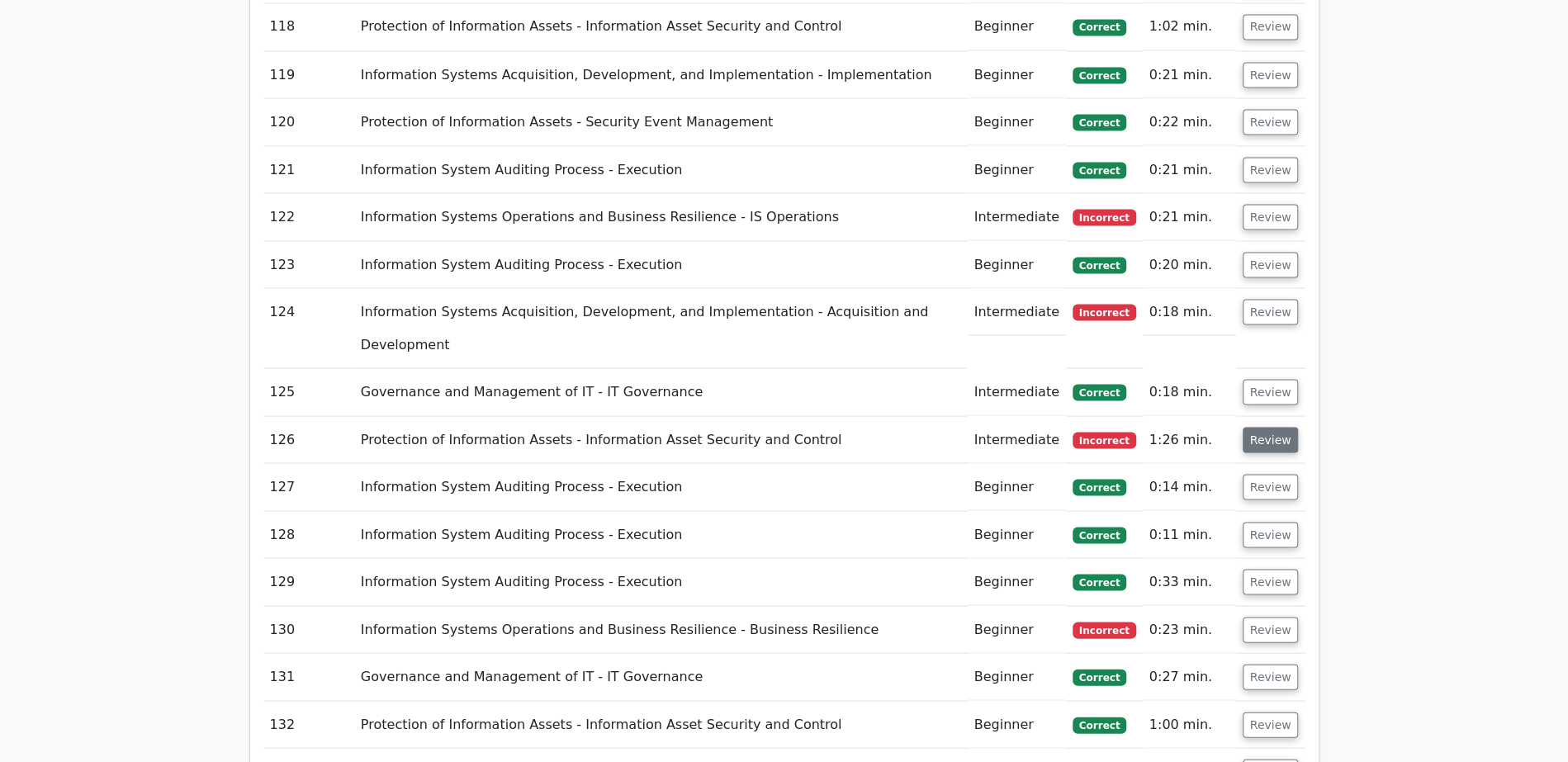
click at [1279, 427] on button "Review" at bounding box center [1270, 439] width 56 height 25
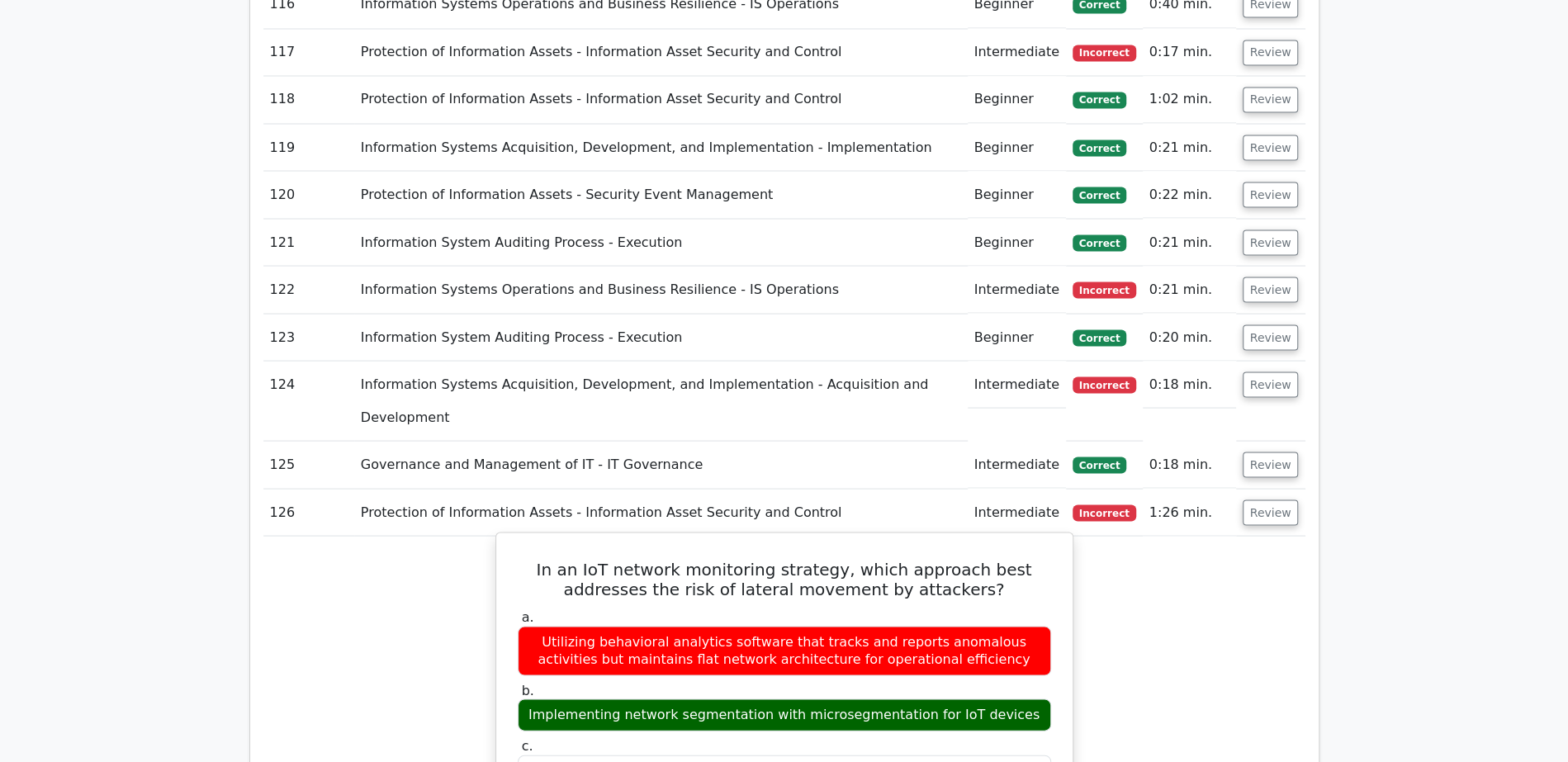
scroll to position [6924, 0]
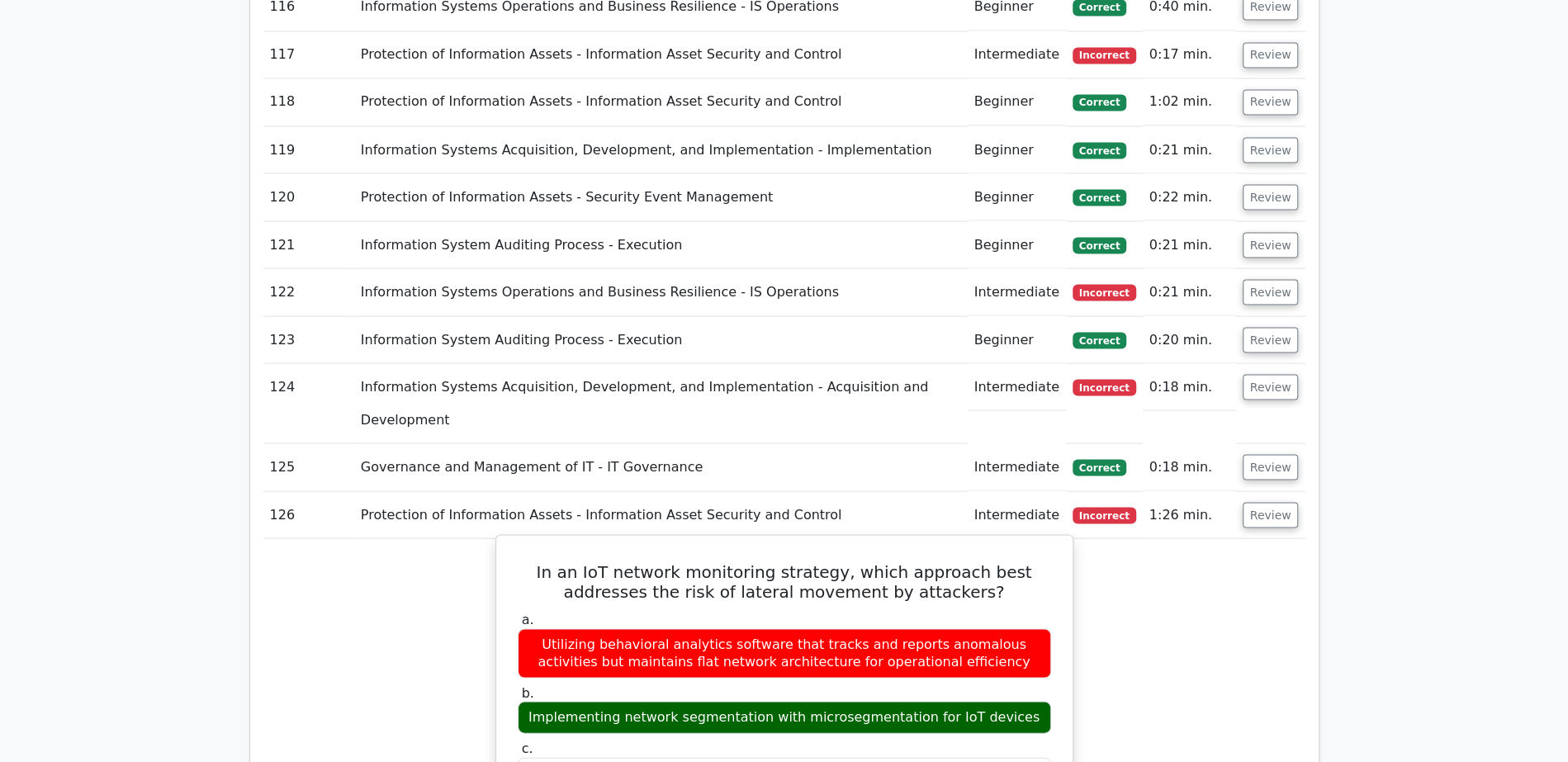
click at [932, 607] on div "a. Utilizing behavioral analytics software that tracks and reports anomalous ac…" at bounding box center [784, 745] width 553 height 275
drag, startPoint x: 948, startPoint y: 282, endPoint x: 1028, endPoint y: 285, distance: 80.1
click at [1028, 701] on div "Implementing network segmentation with microsegmentation for IoT devices" at bounding box center [784, 717] width 533 height 32
copy div "IoT devices"
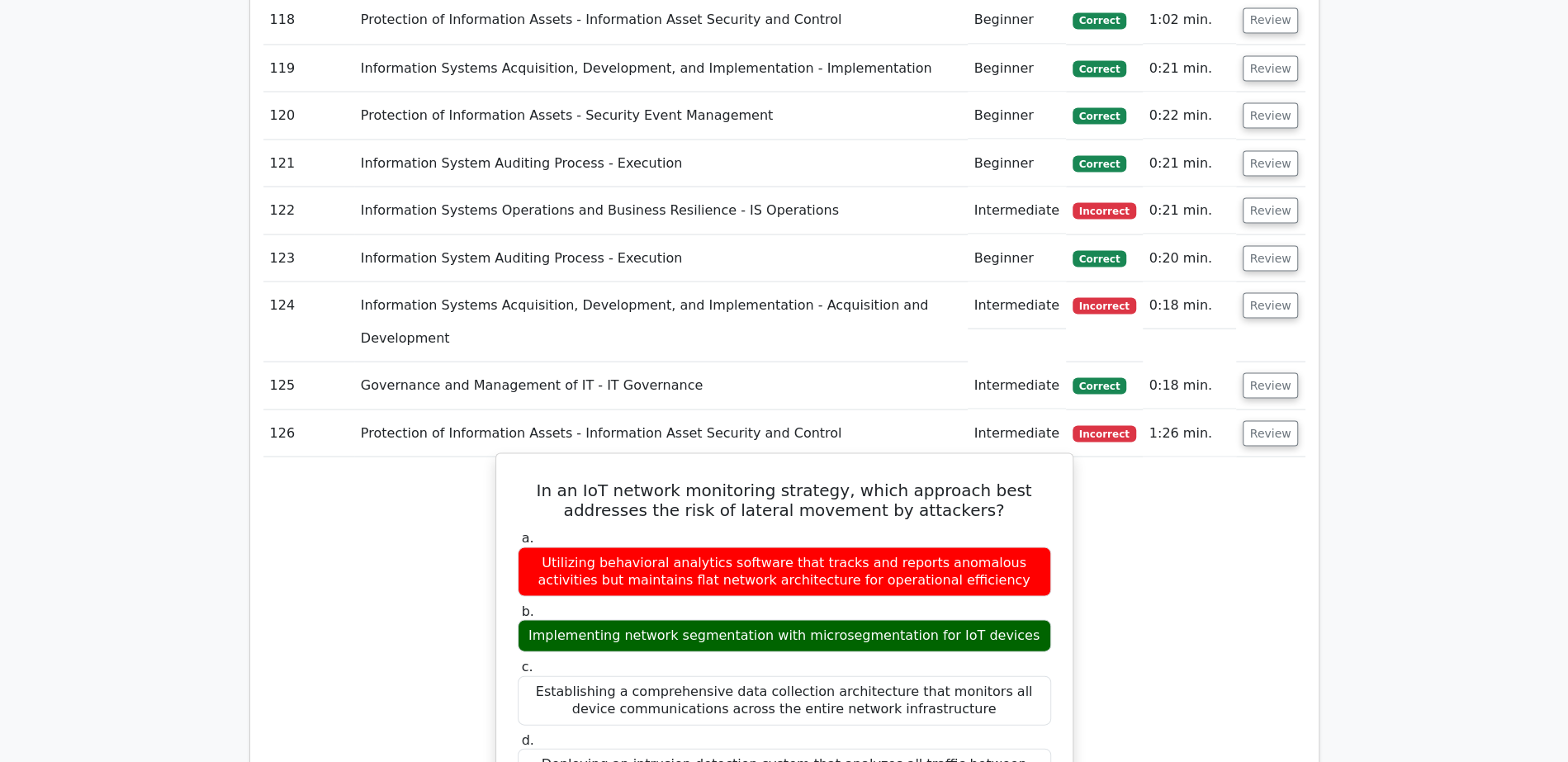
scroll to position [7042, 0]
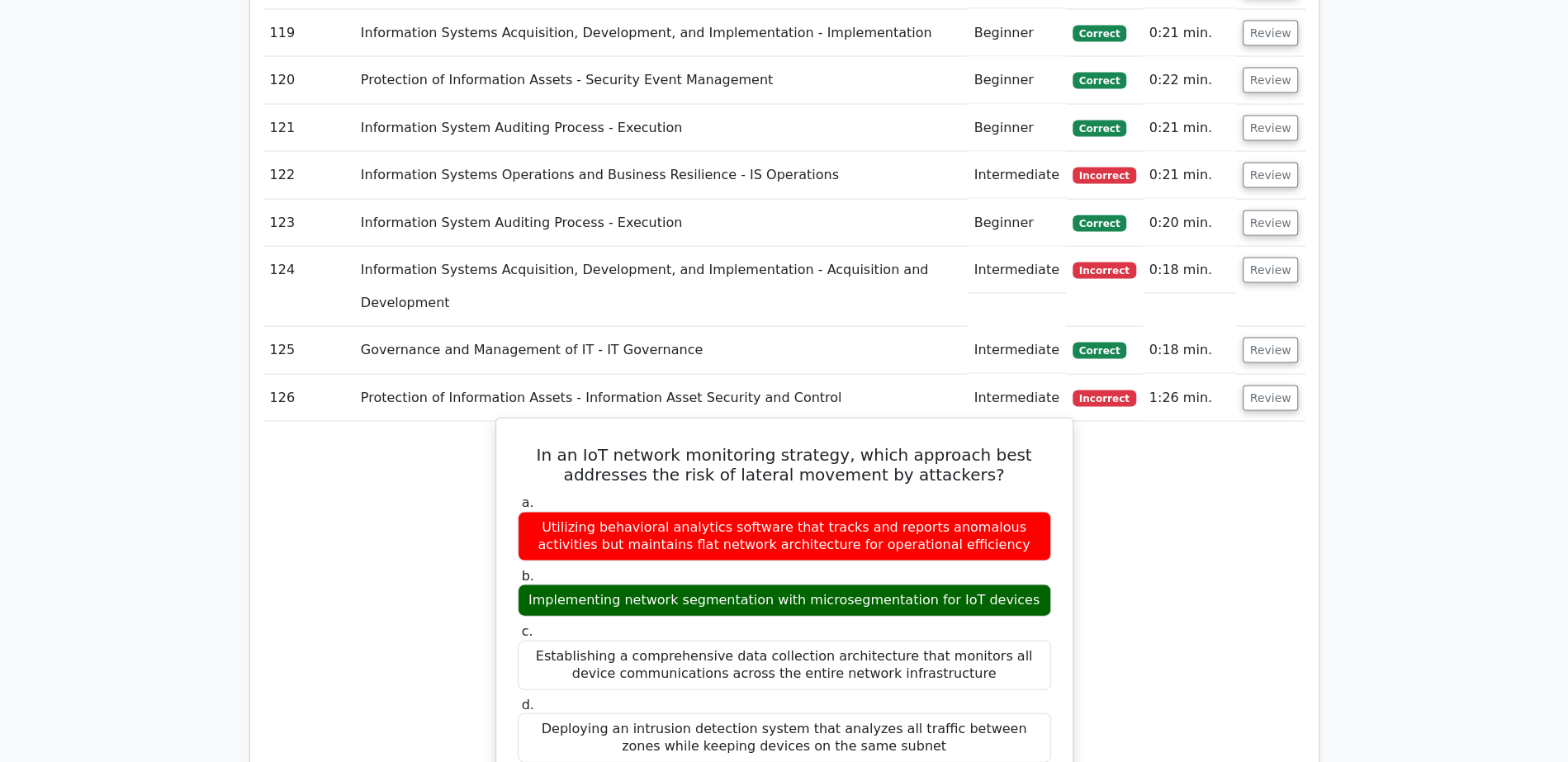
drag, startPoint x: 713, startPoint y: 402, endPoint x: 845, endPoint y: 402, distance: 132.0
drag, startPoint x: 706, startPoint y: 401, endPoint x: 810, endPoint y: 398, distance: 104.0
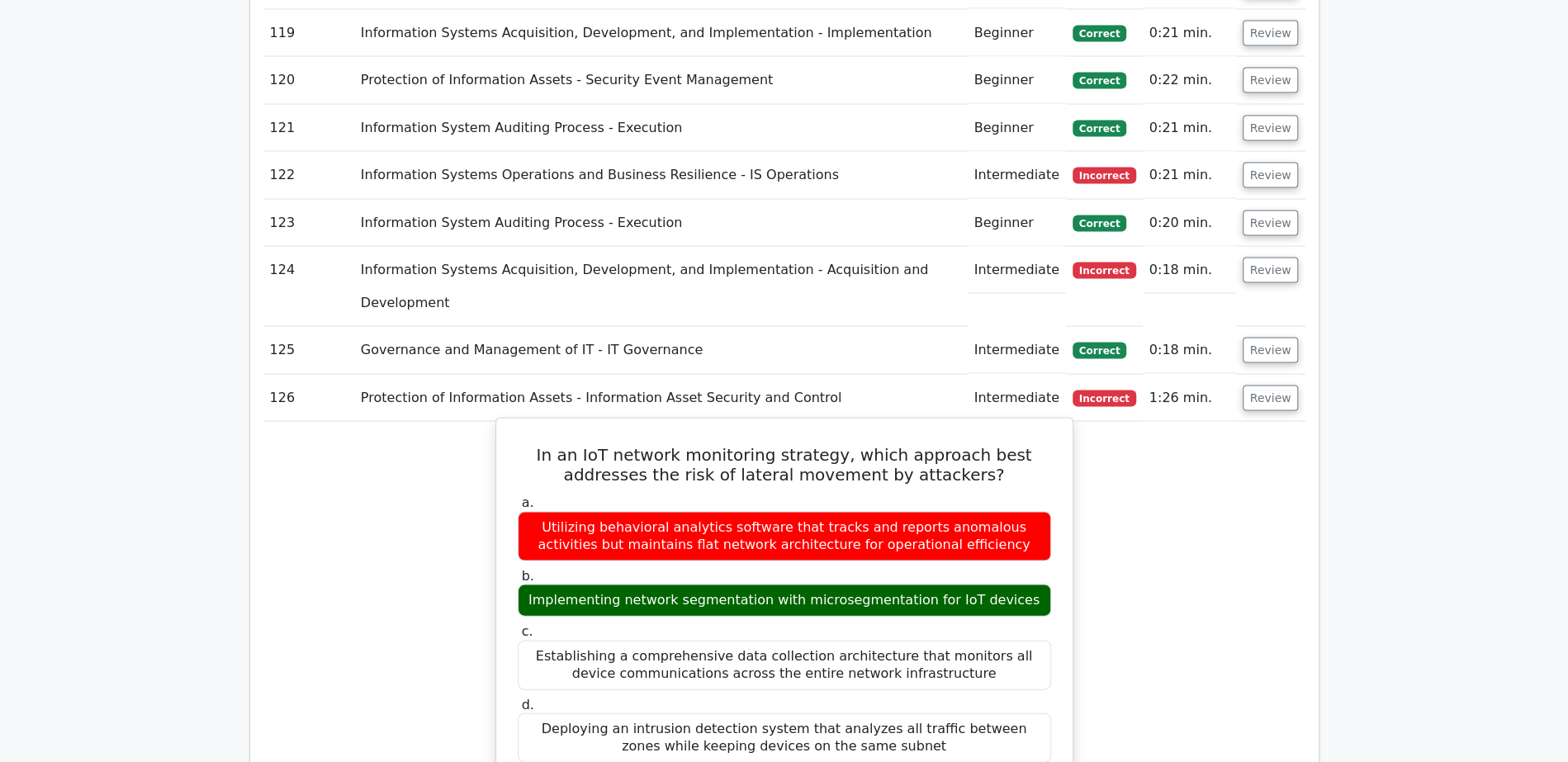
copy div "lateral movement"
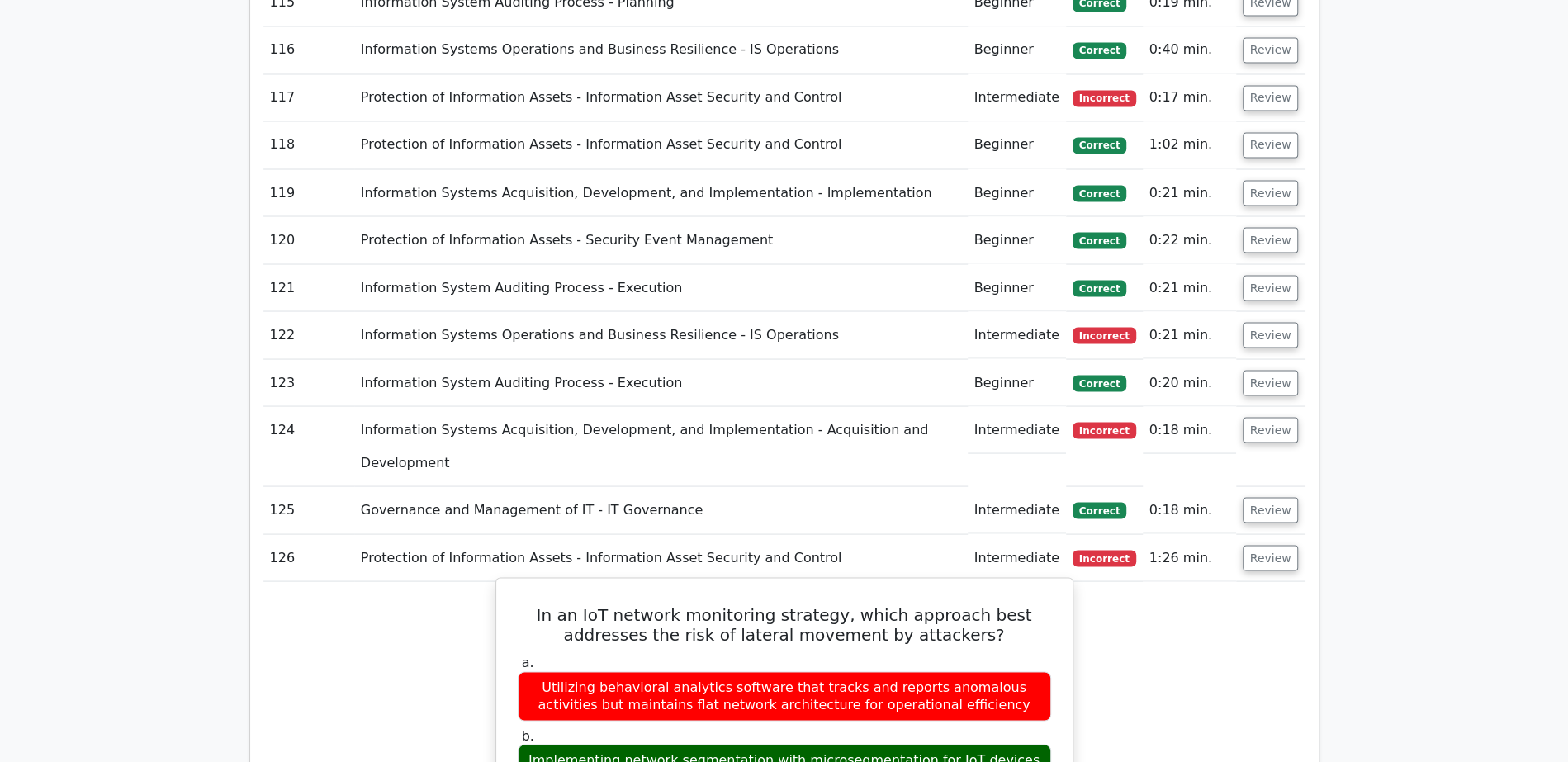
scroll to position [6703, 0]
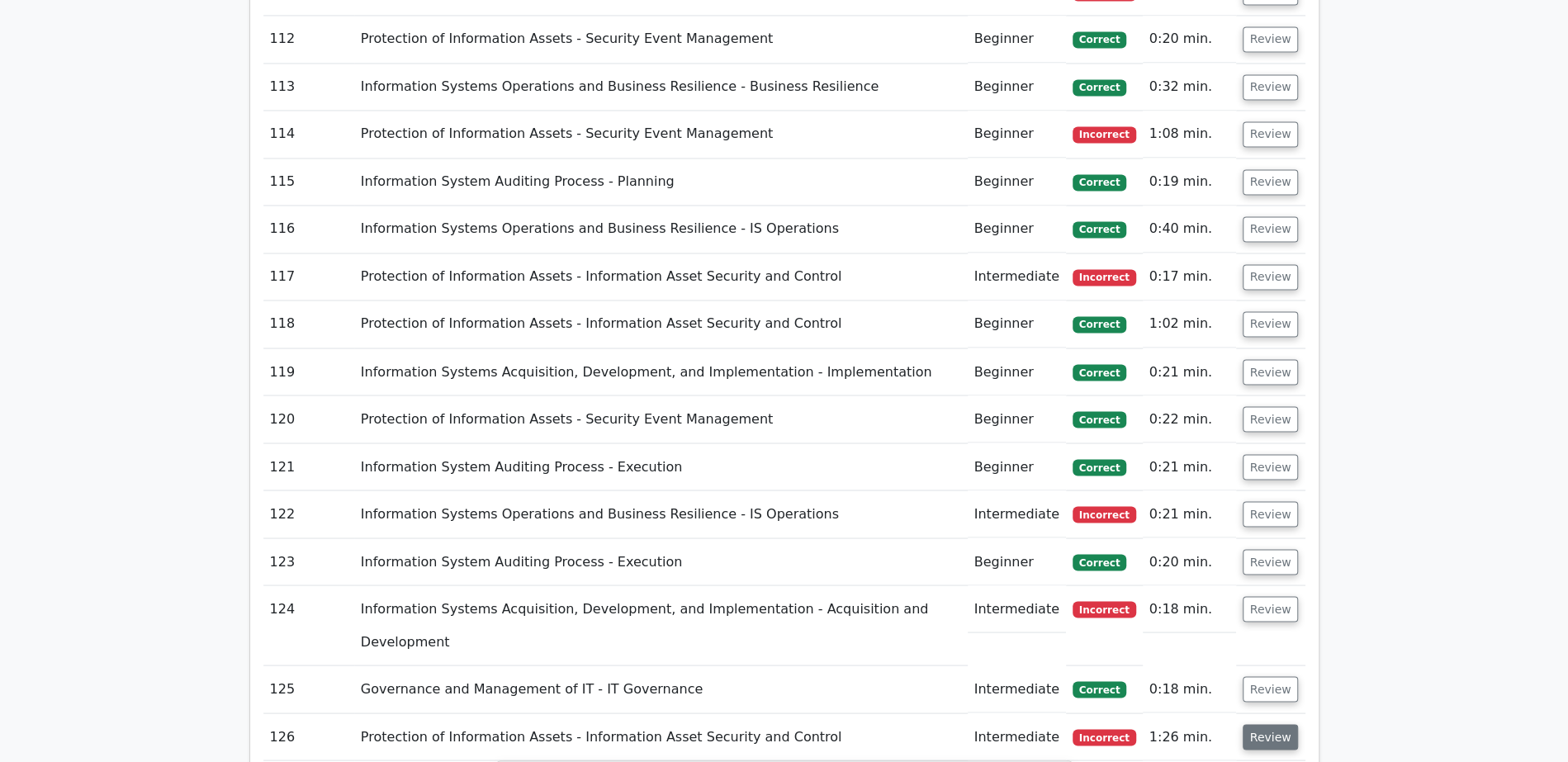
click at [1273, 724] on button "Review" at bounding box center [1270, 736] width 56 height 25
click at [1270, 676] on button "Review" at bounding box center [1270, 689] width 56 height 25
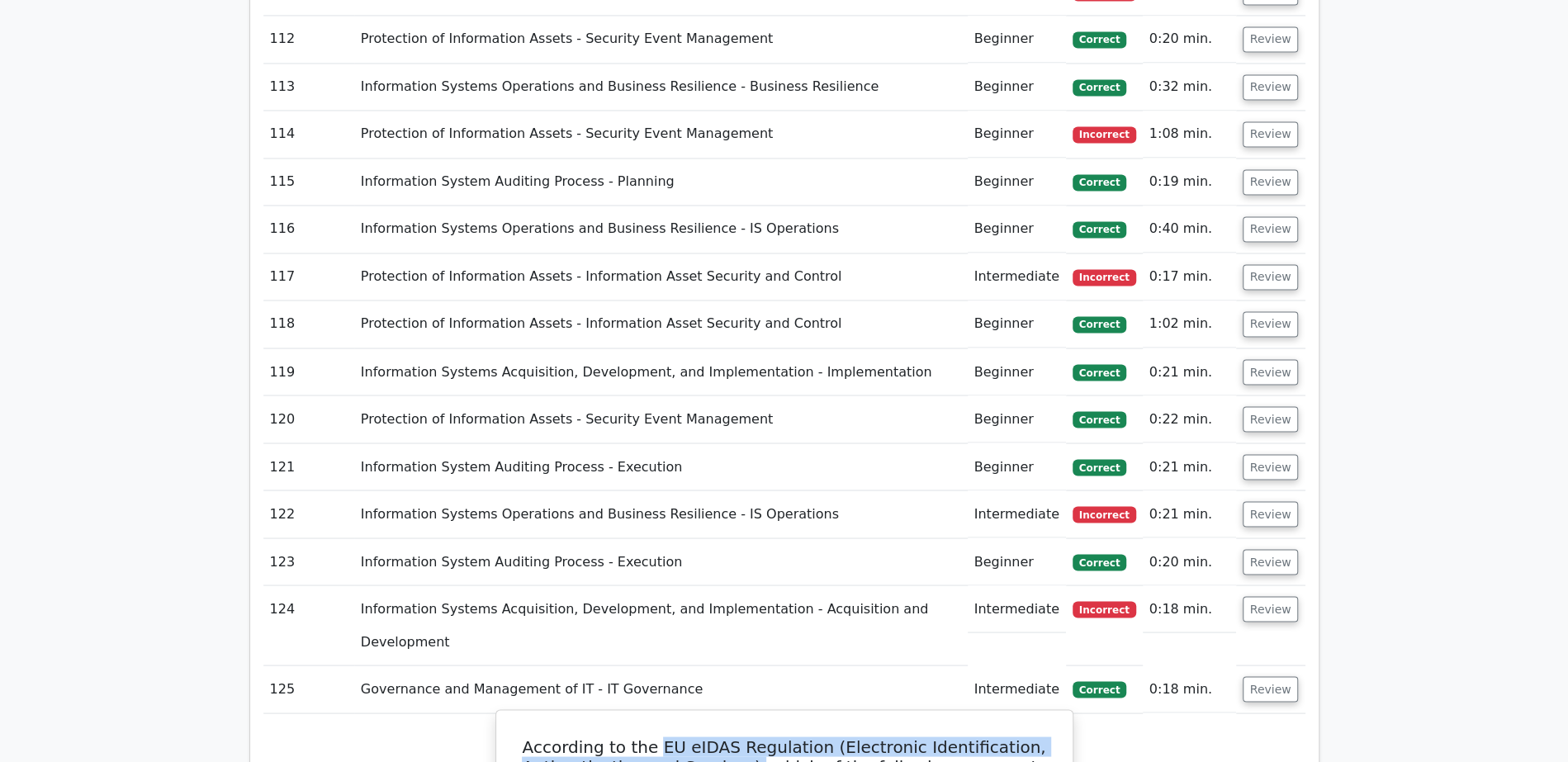
drag, startPoint x: 679, startPoint y: 304, endPoint x: 758, endPoint y: 331, distance: 83.5
click at [758, 737] on h5 "According to the EU eIDAS Regulation (Electronic Identification, Authentication…" at bounding box center [784, 766] width 536 height 59
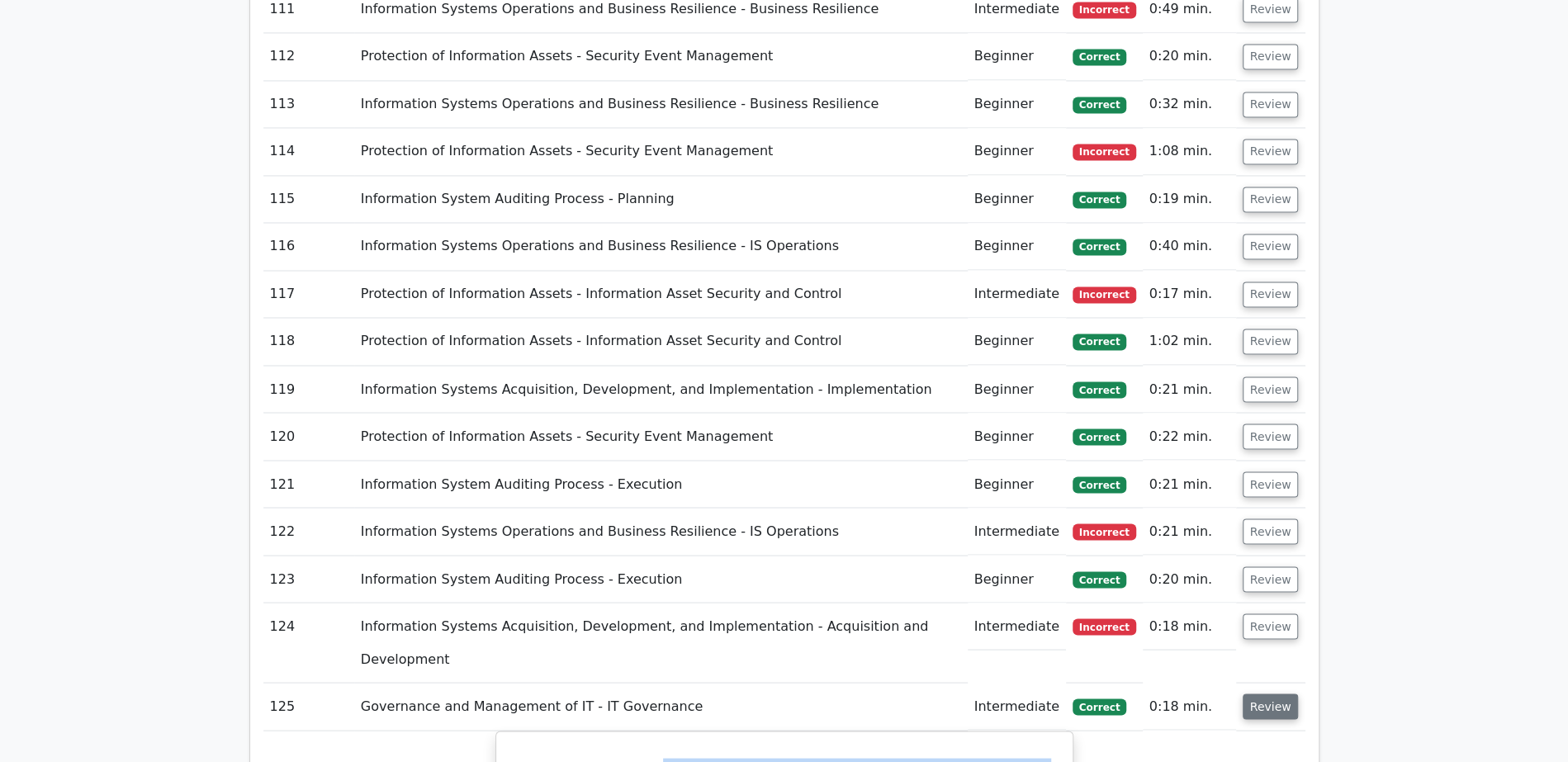
click at [1265, 693] on button "Review" at bounding box center [1270, 705] width 56 height 25
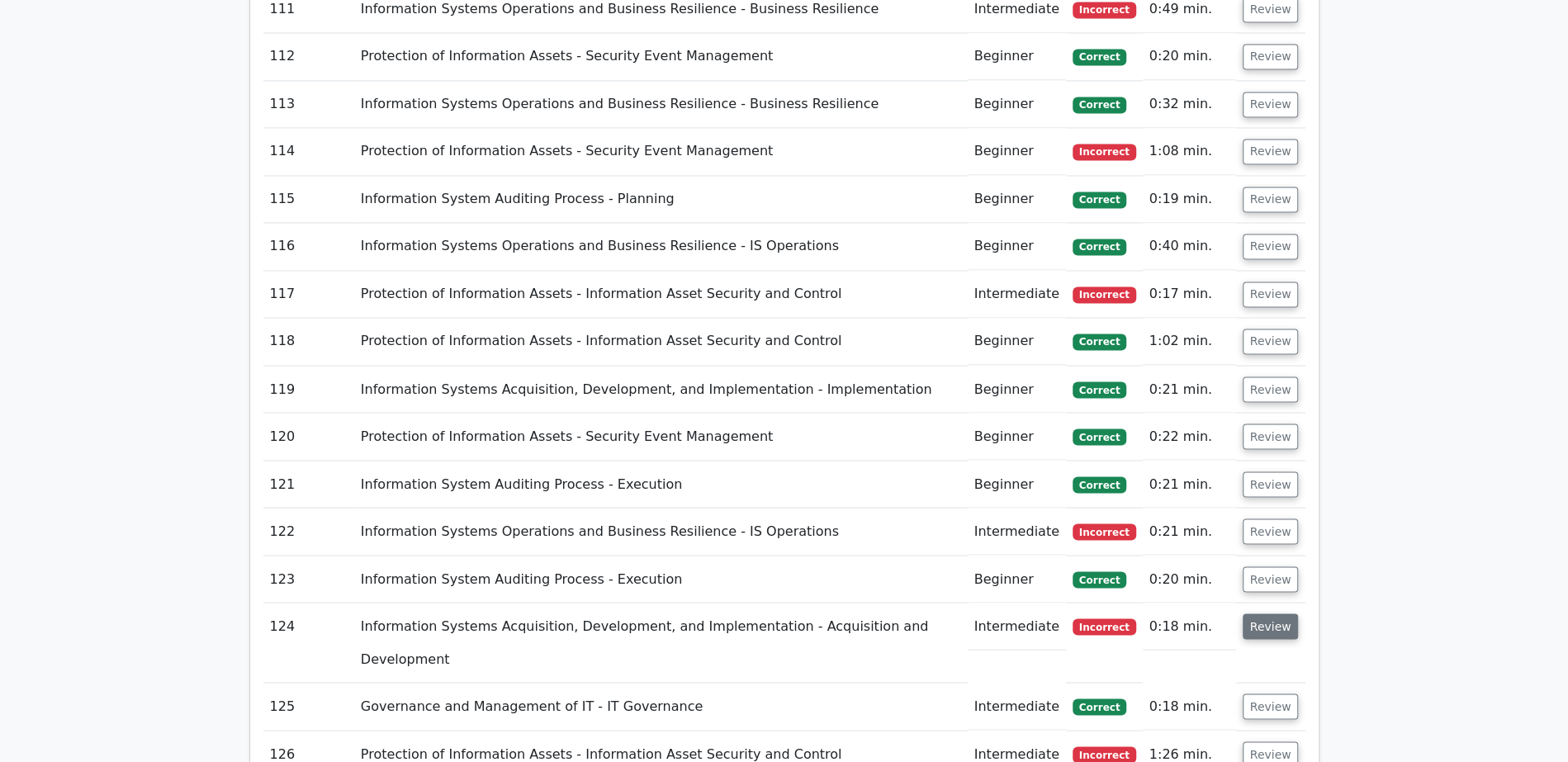
click at [1265, 613] on button "Review" at bounding box center [1270, 626] width 56 height 25
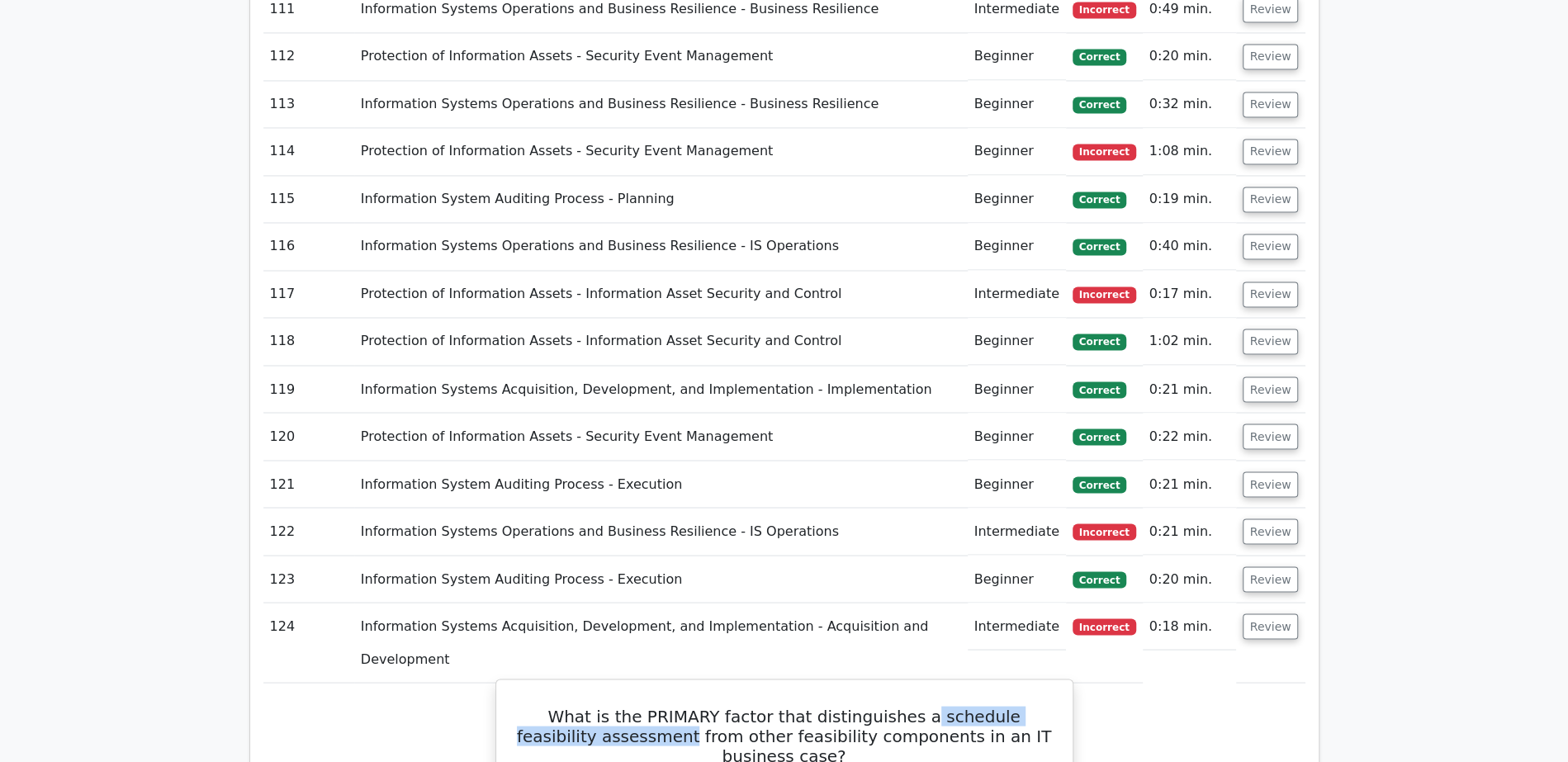
drag, startPoint x: 885, startPoint y: 283, endPoint x: 612, endPoint y: 308, distance: 274.1
click at [612, 706] on h5 "What is the PRIMARY factor that distinguishes a schedule feasibility assessment…" at bounding box center [784, 736] width 536 height 59
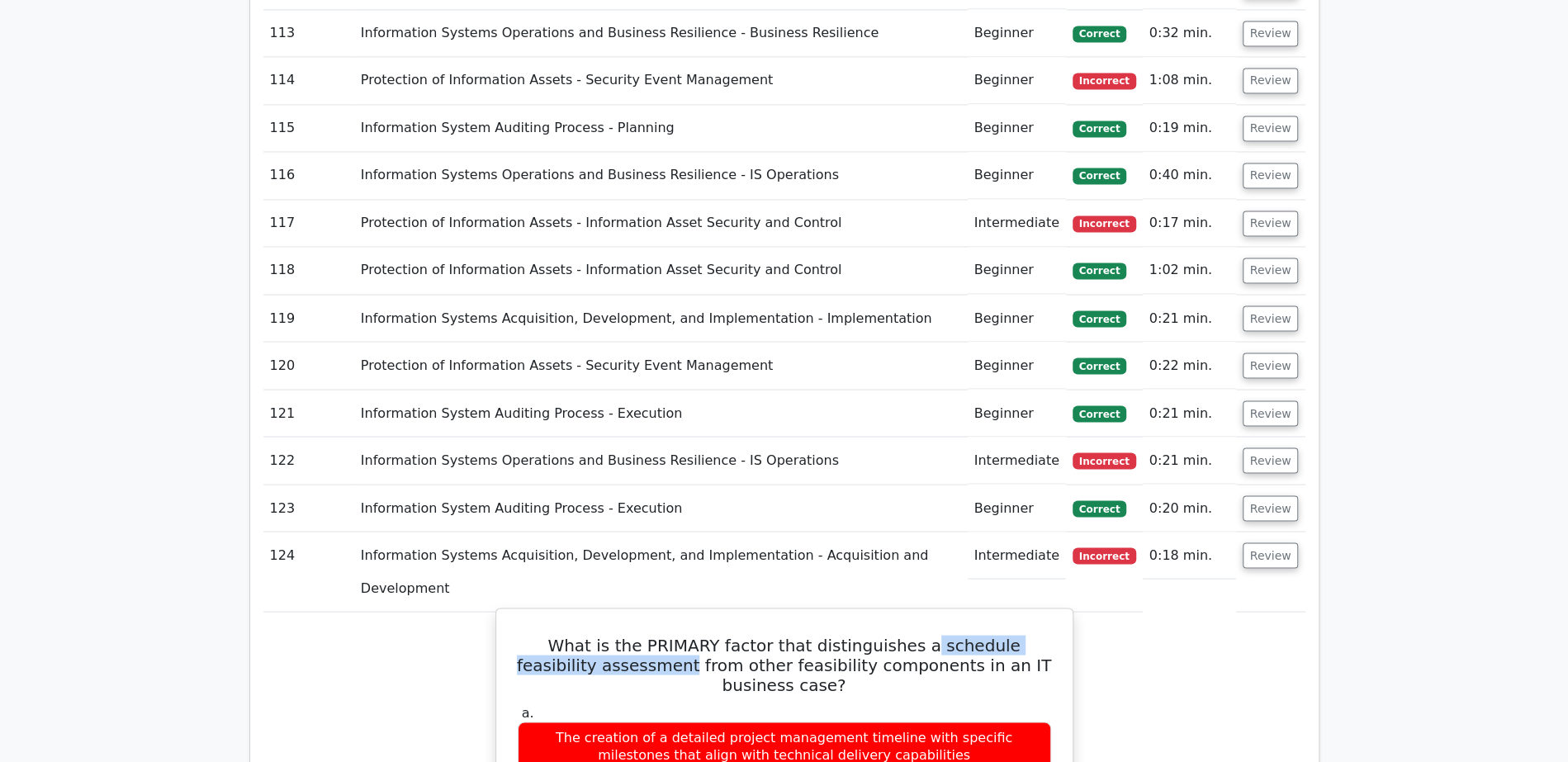
scroll to position [6762, 0]
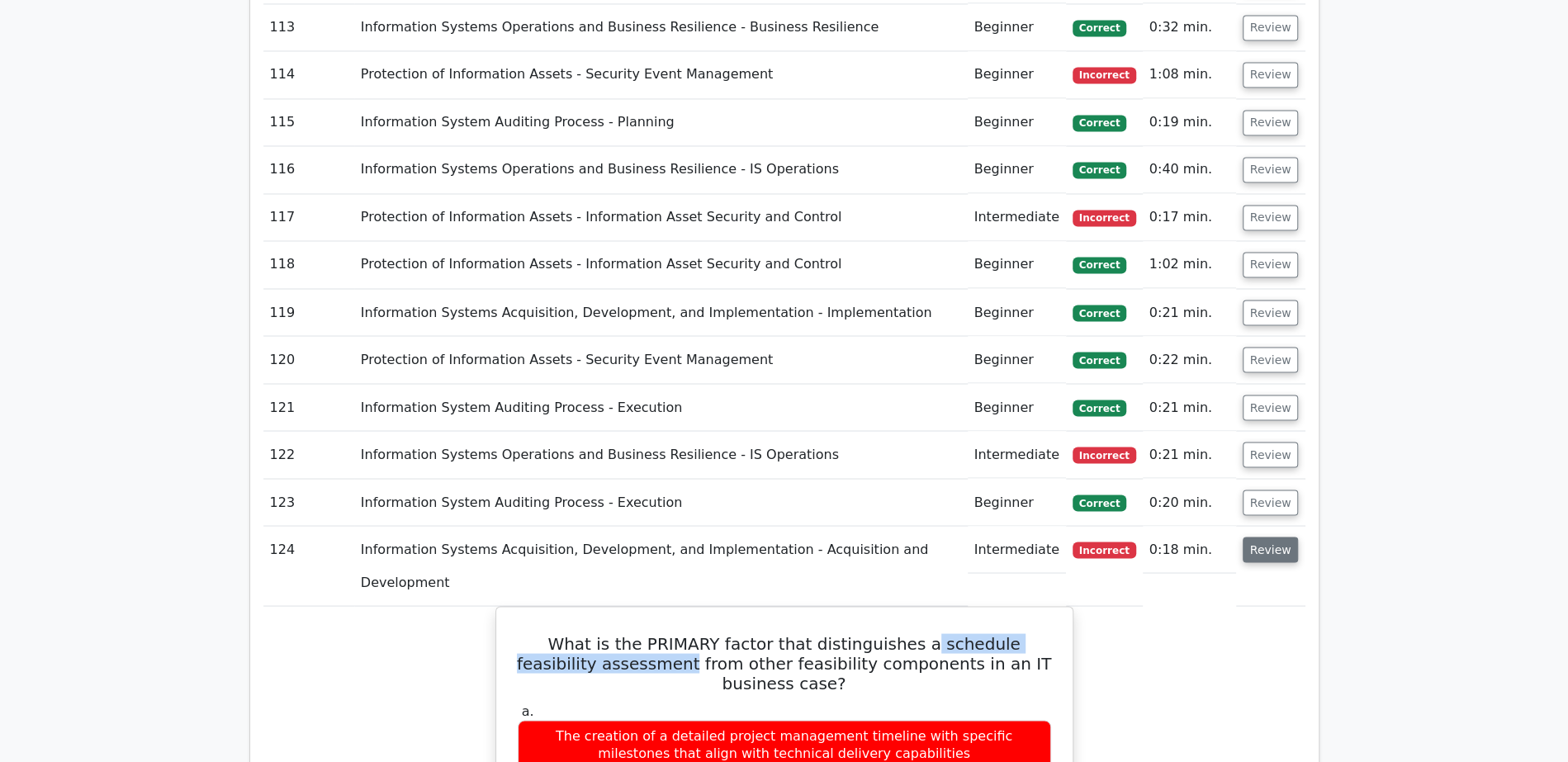
click at [1270, 536] on button "Review" at bounding box center [1270, 549] width 56 height 25
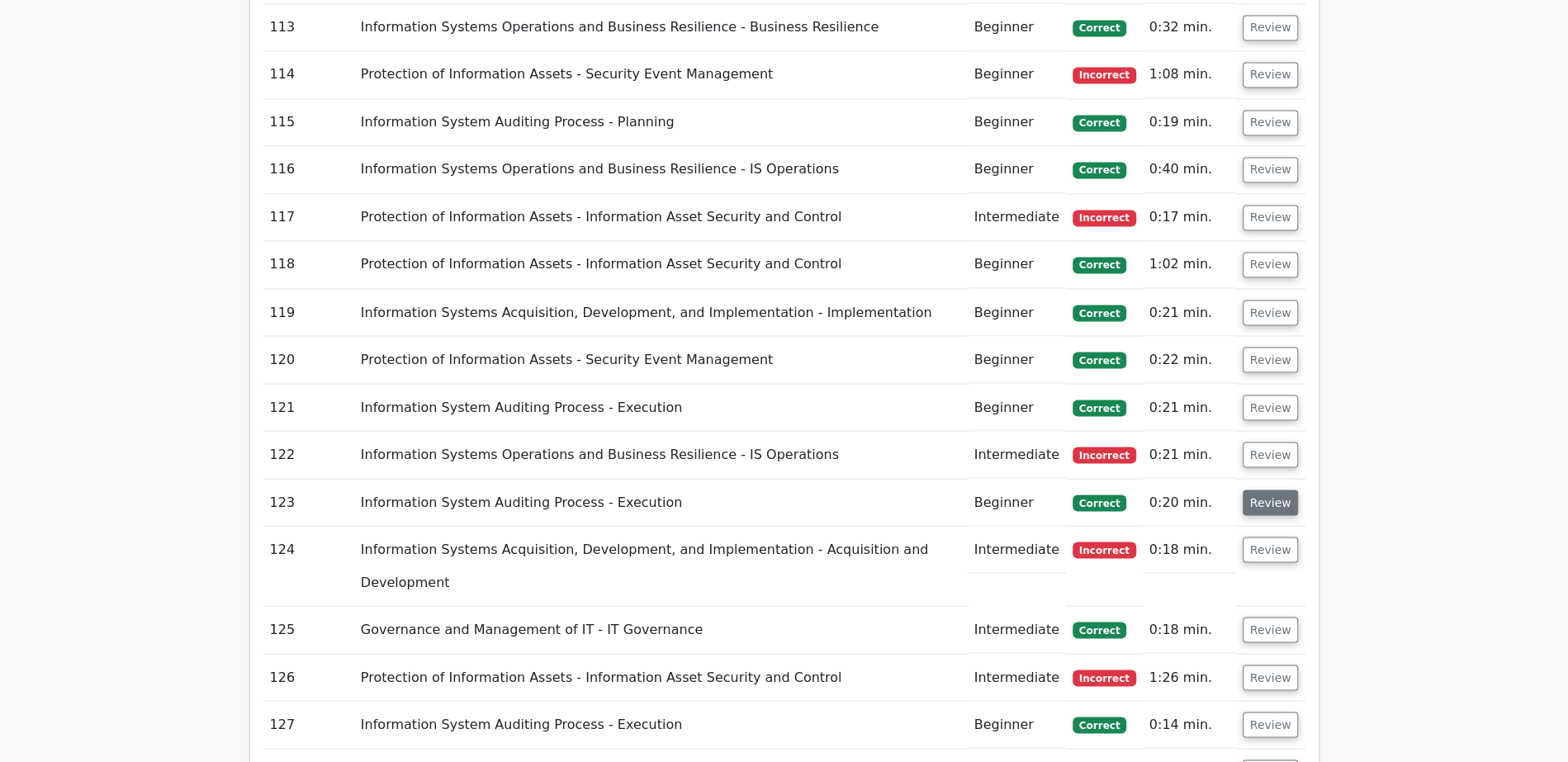
click at [1276, 489] on button "Review" at bounding box center [1270, 501] width 56 height 25
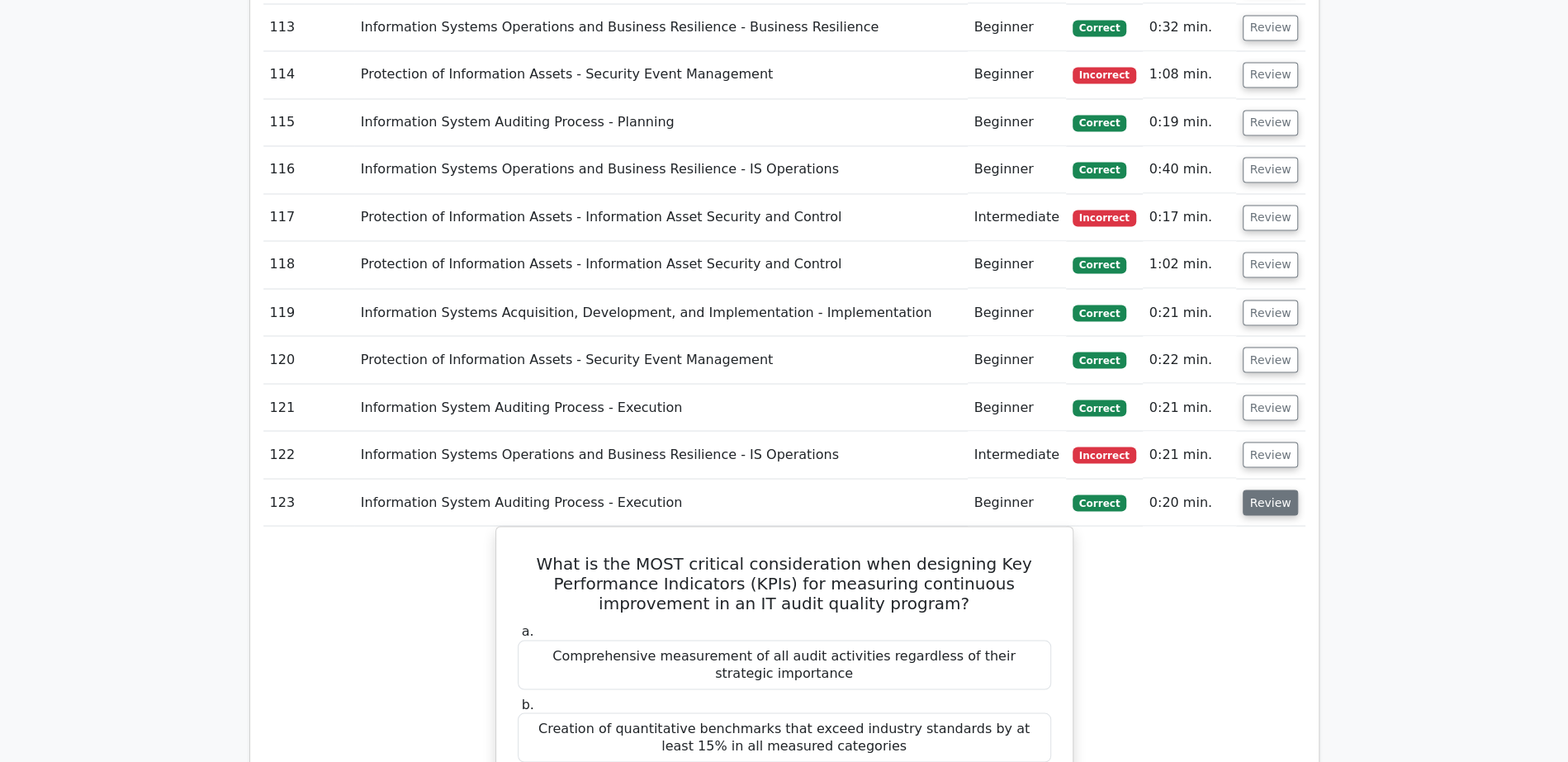
click at [1264, 489] on button "Review" at bounding box center [1270, 501] width 56 height 25
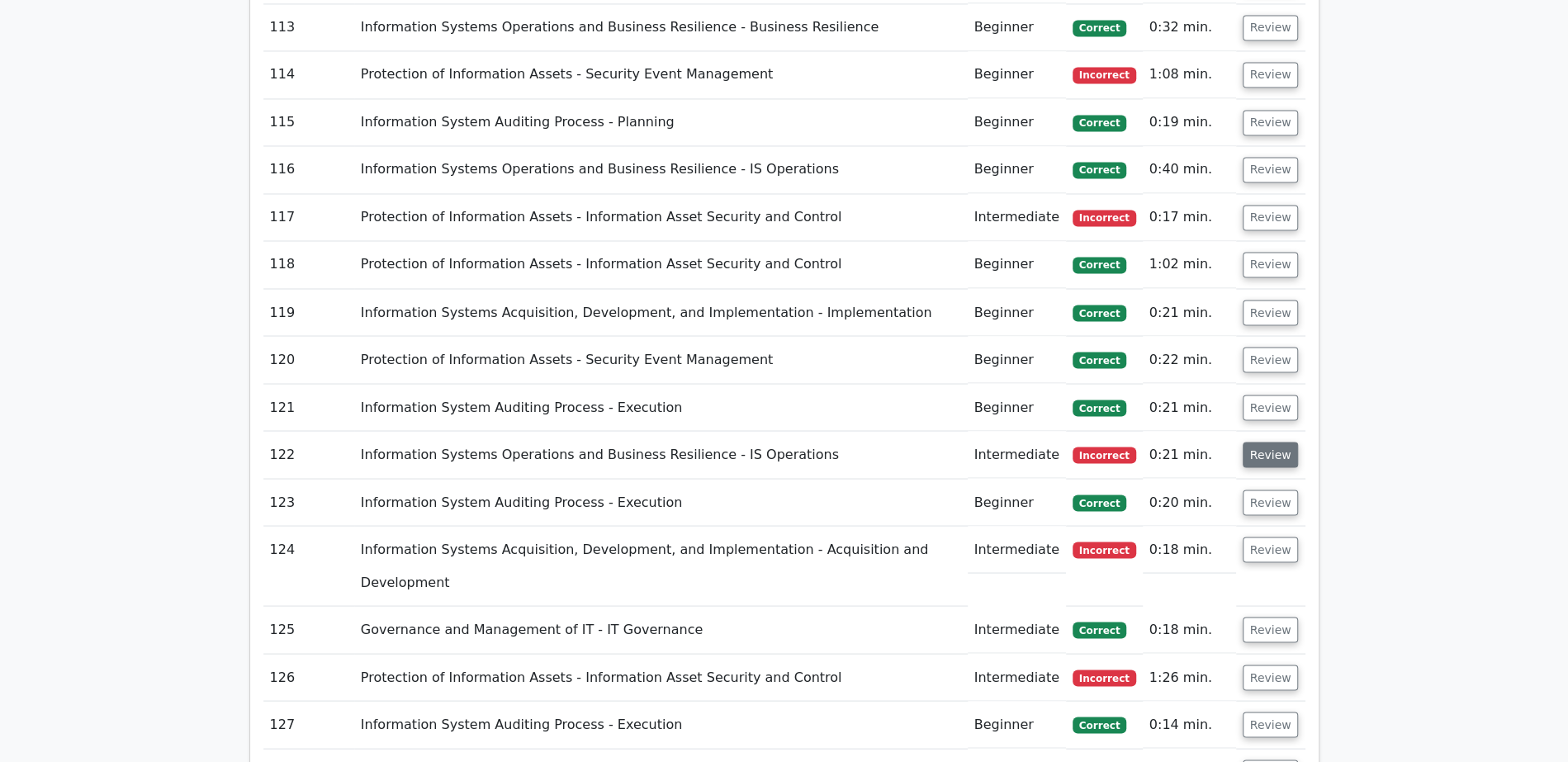
click at [1272, 442] on button "Review" at bounding box center [1270, 454] width 56 height 25
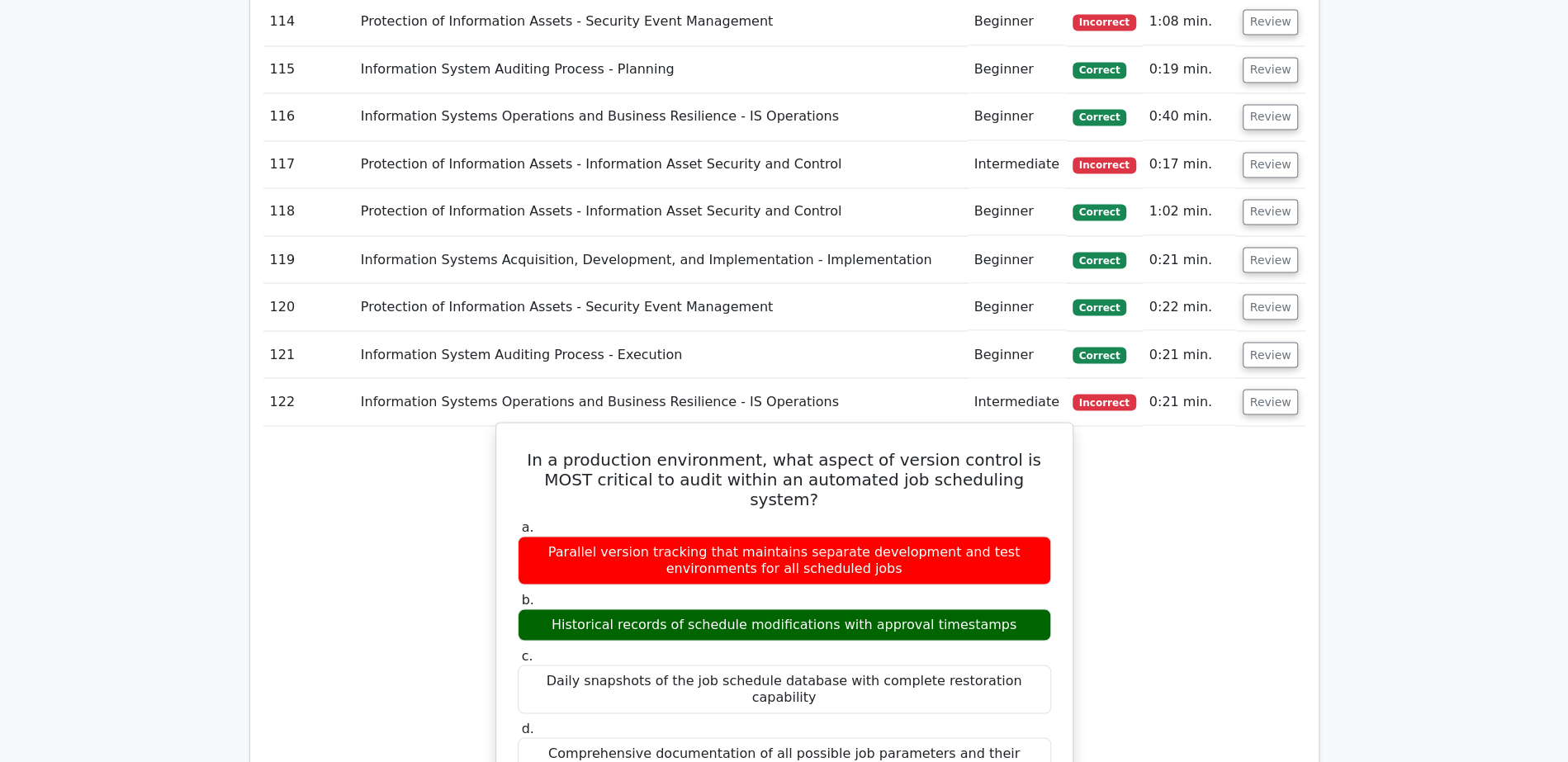
scroll to position [6802, 0]
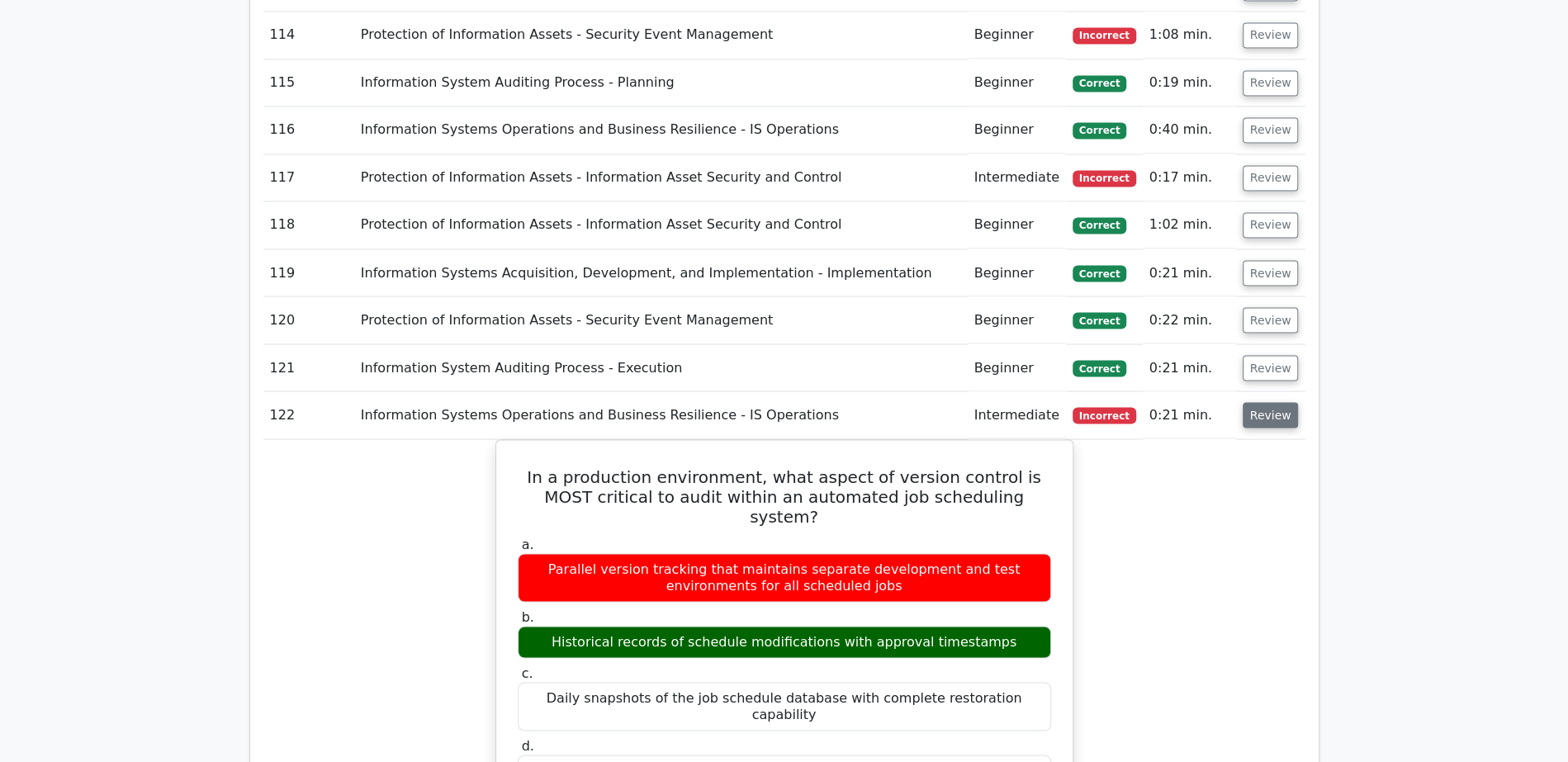
click at [1268, 402] on button "Review" at bounding box center [1270, 414] width 56 height 25
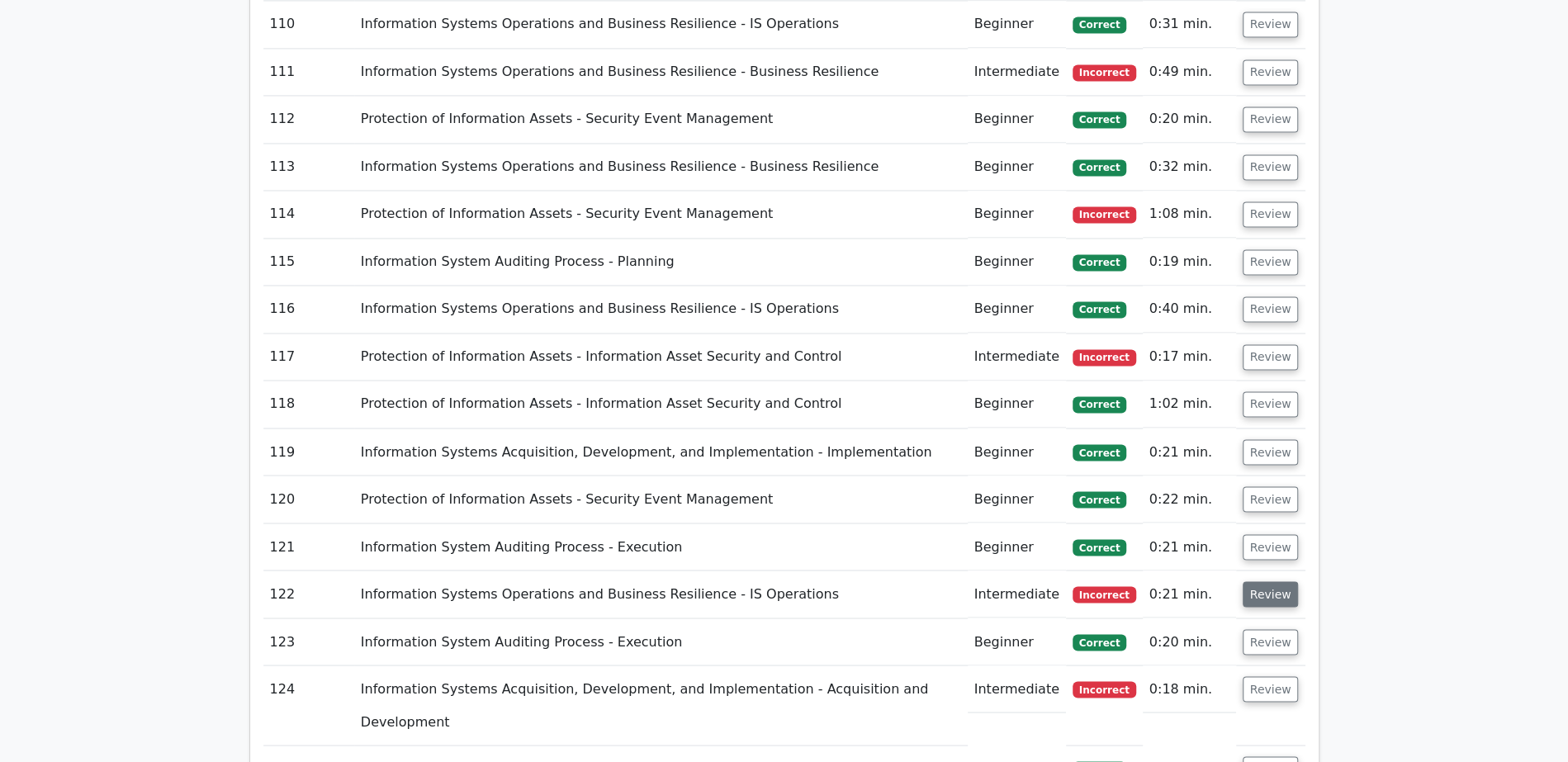
scroll to position [6617, 0]
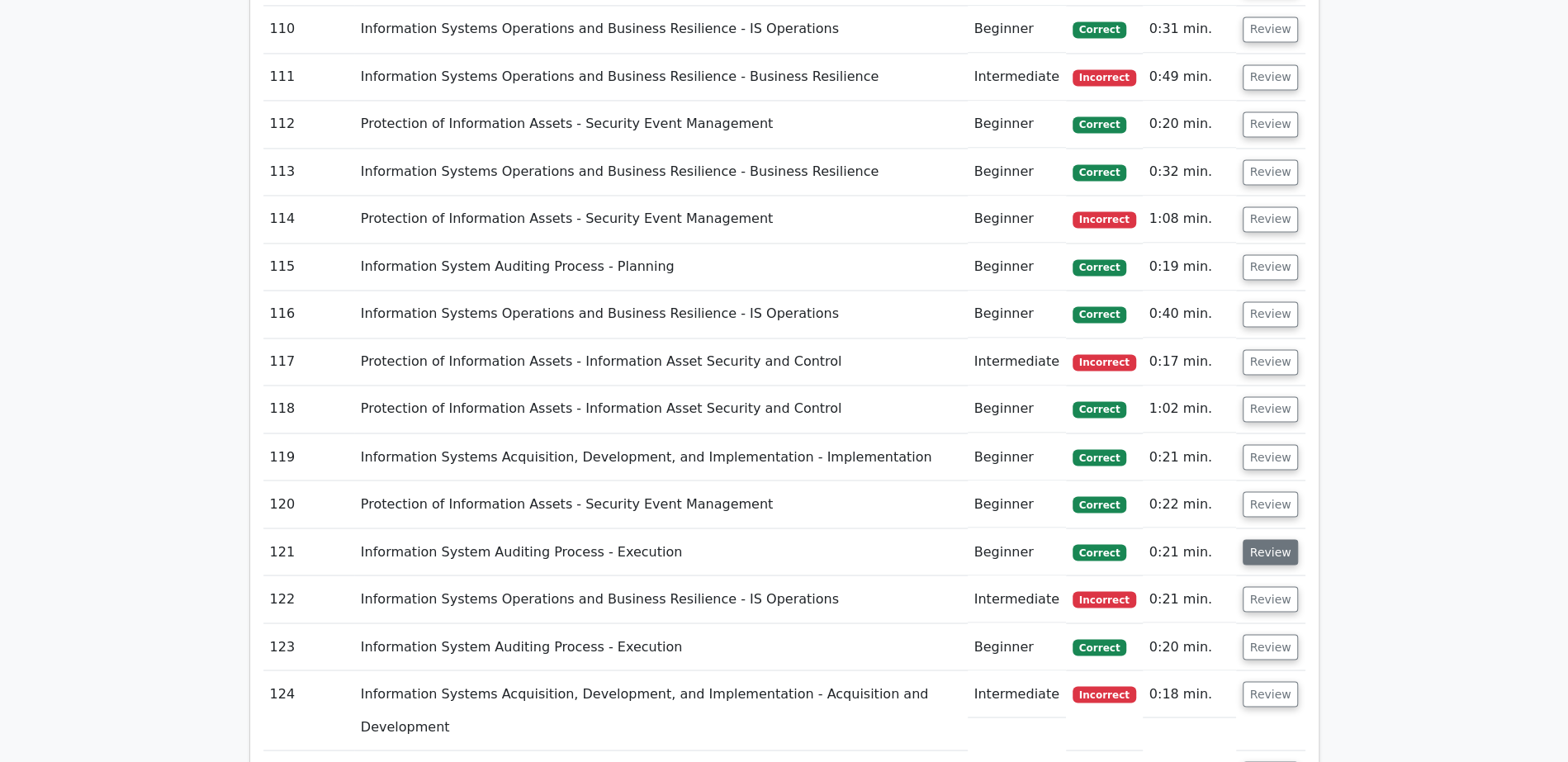
click at [1270, 539] on button "Review" at bounding box center [1270, 551] width 56 height 25
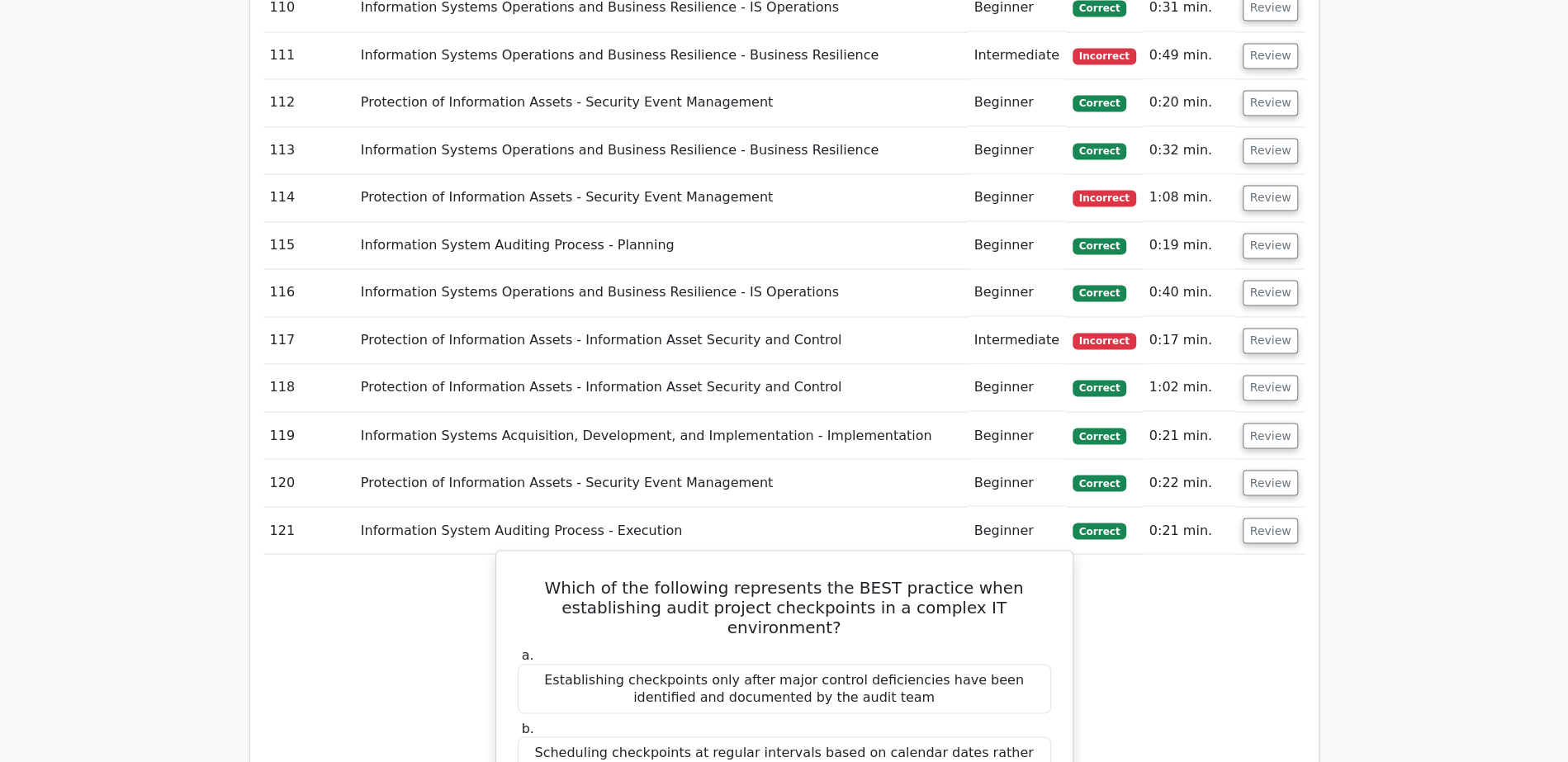
scroll to position [6620, 0]
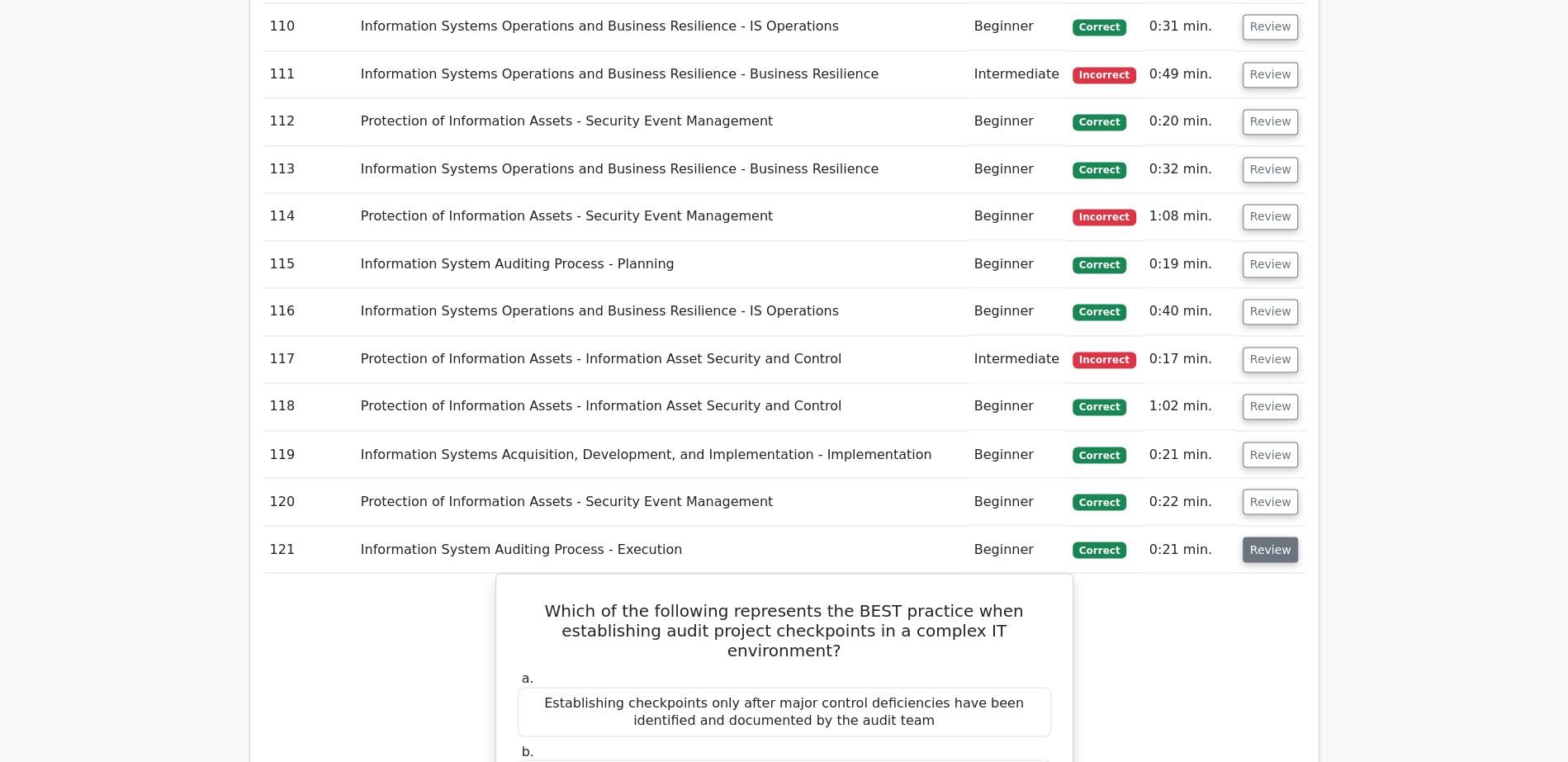
click at [1270, 536] on button "Review" at bounding box center [1270, 549] width 56 height 25
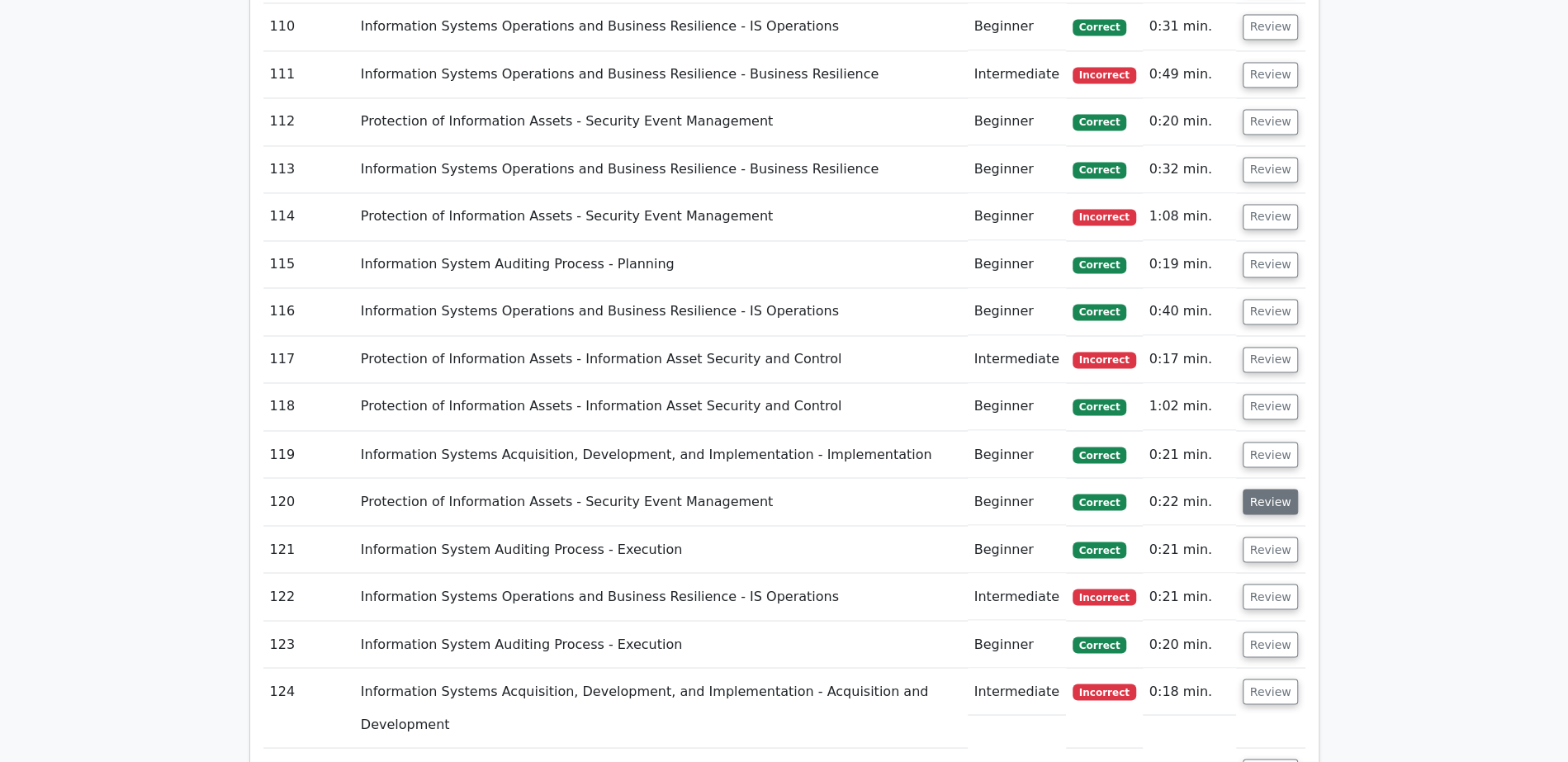
click at [1277, 489] on button "Review" at bounding box center [1270, 501] width 56 height 25
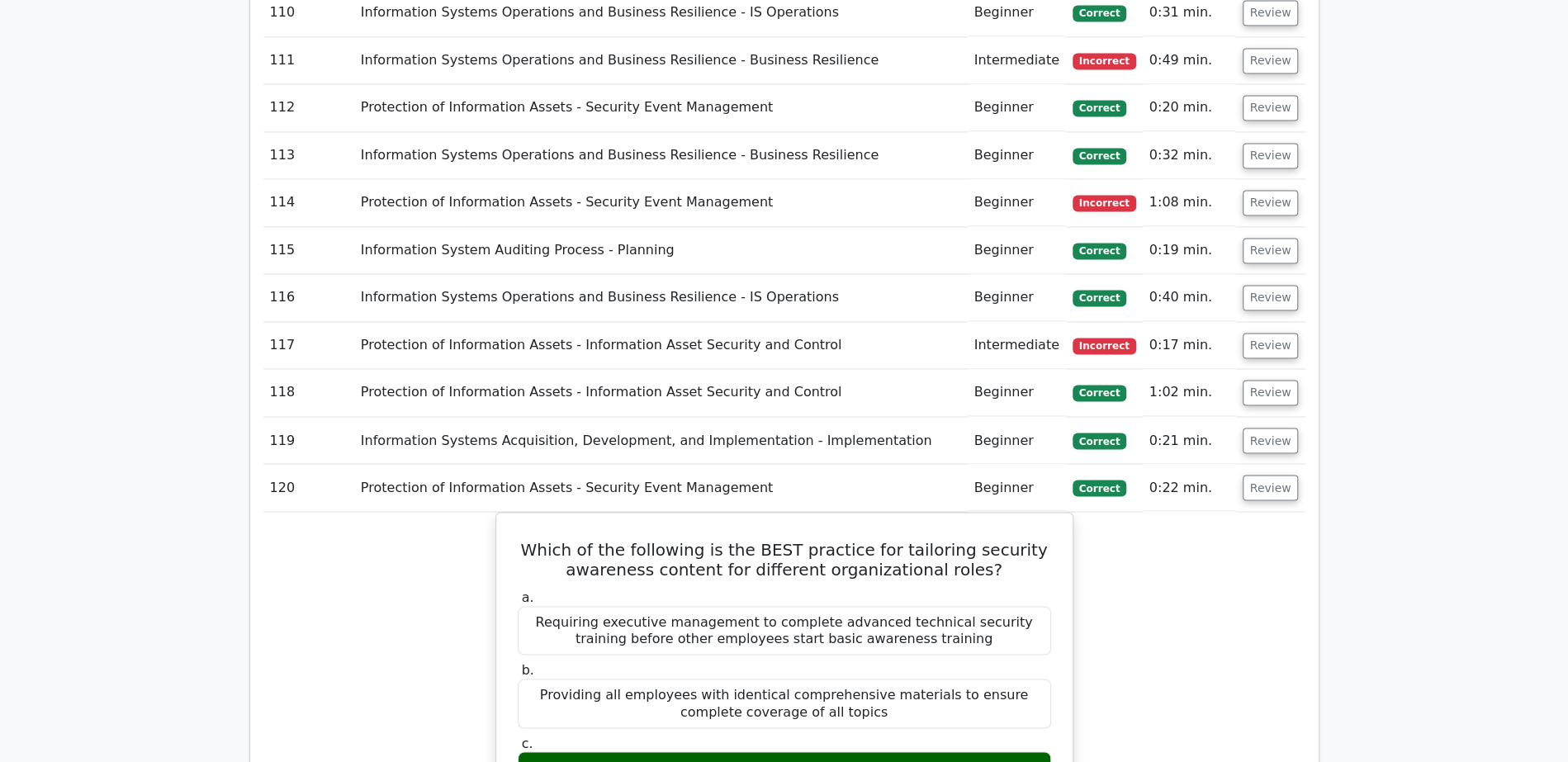
scroll to position [6631, 0]
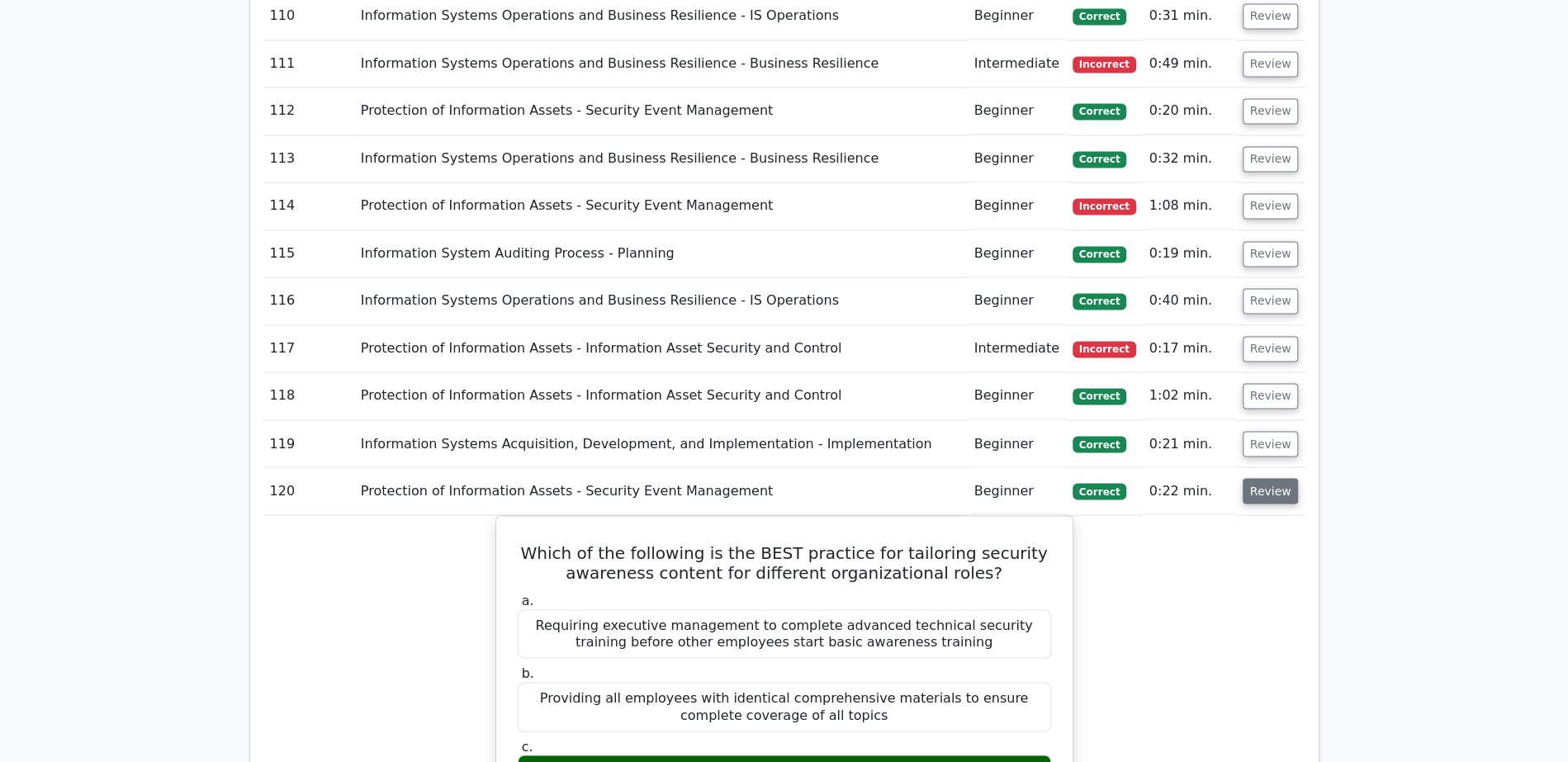
click at [1274, 478] on button "Review" at bounding box center [1270, 490] width 56 height 25
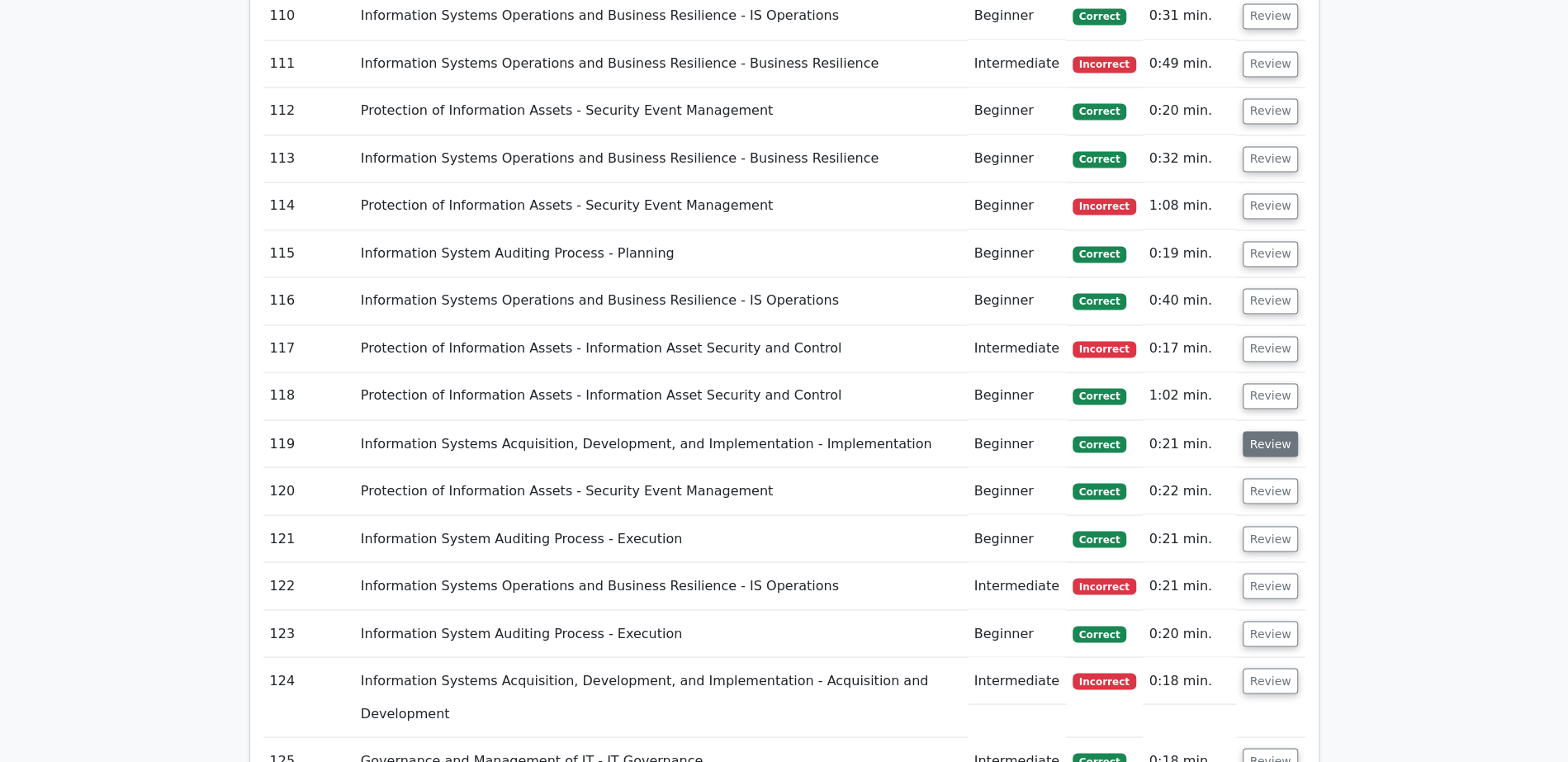
click at [1267, 430] on button "Review" at bounding box center [1270, 443] width 56 height 25
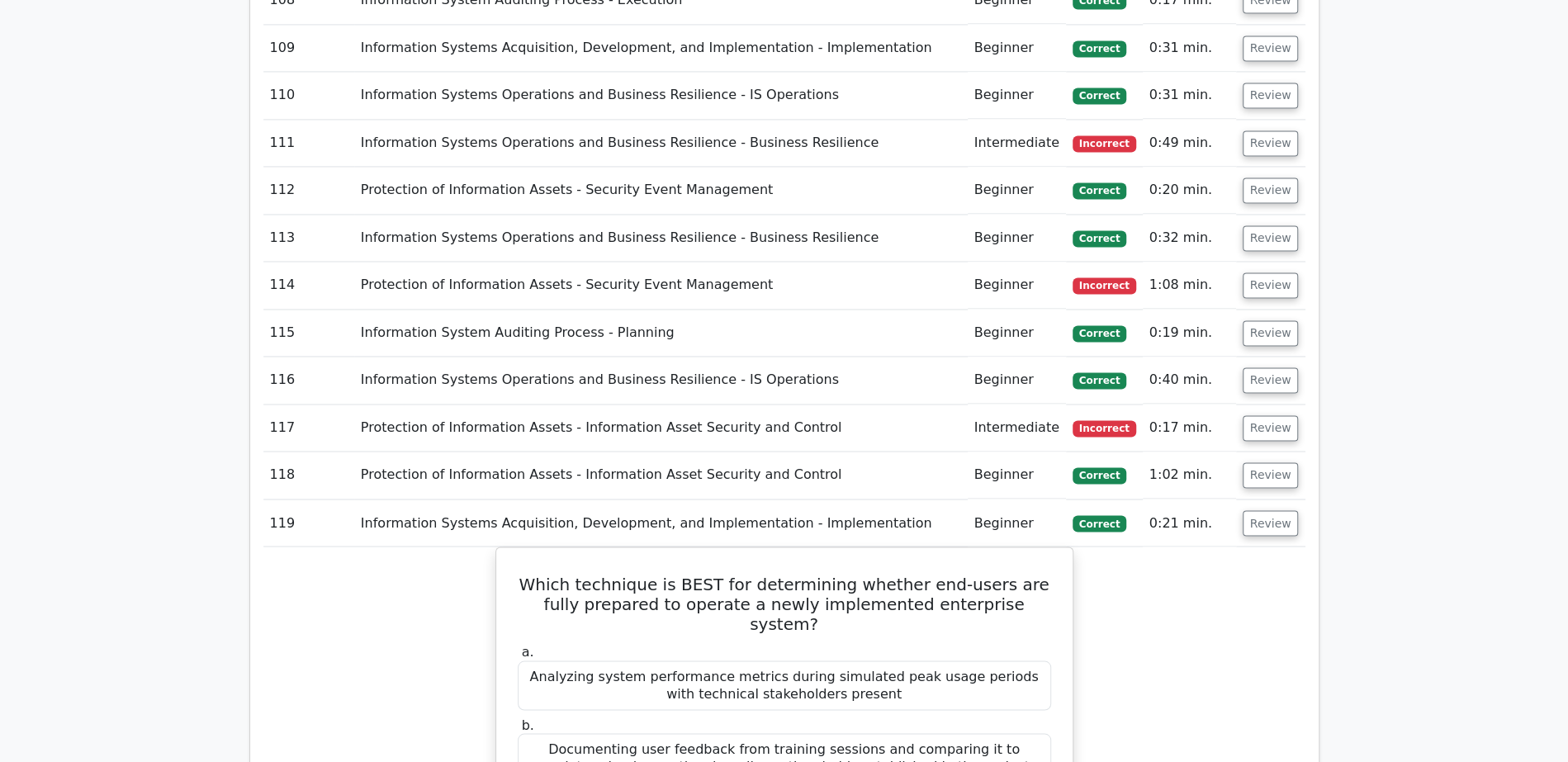
scroll to position [6403, 0]
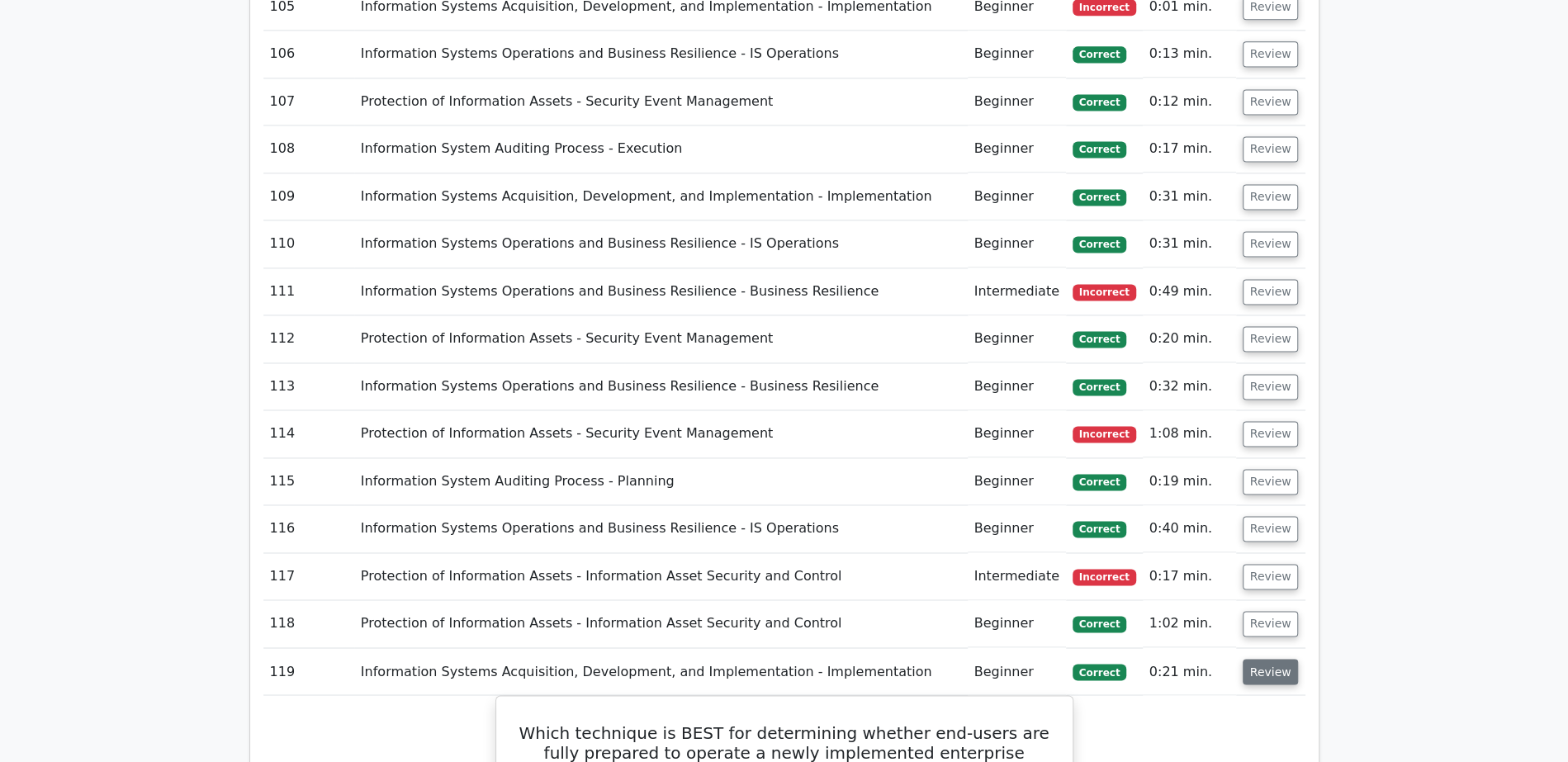
click at [1278, 659] on button "Review" at bounding box center [1270, 671] width 56 height 25
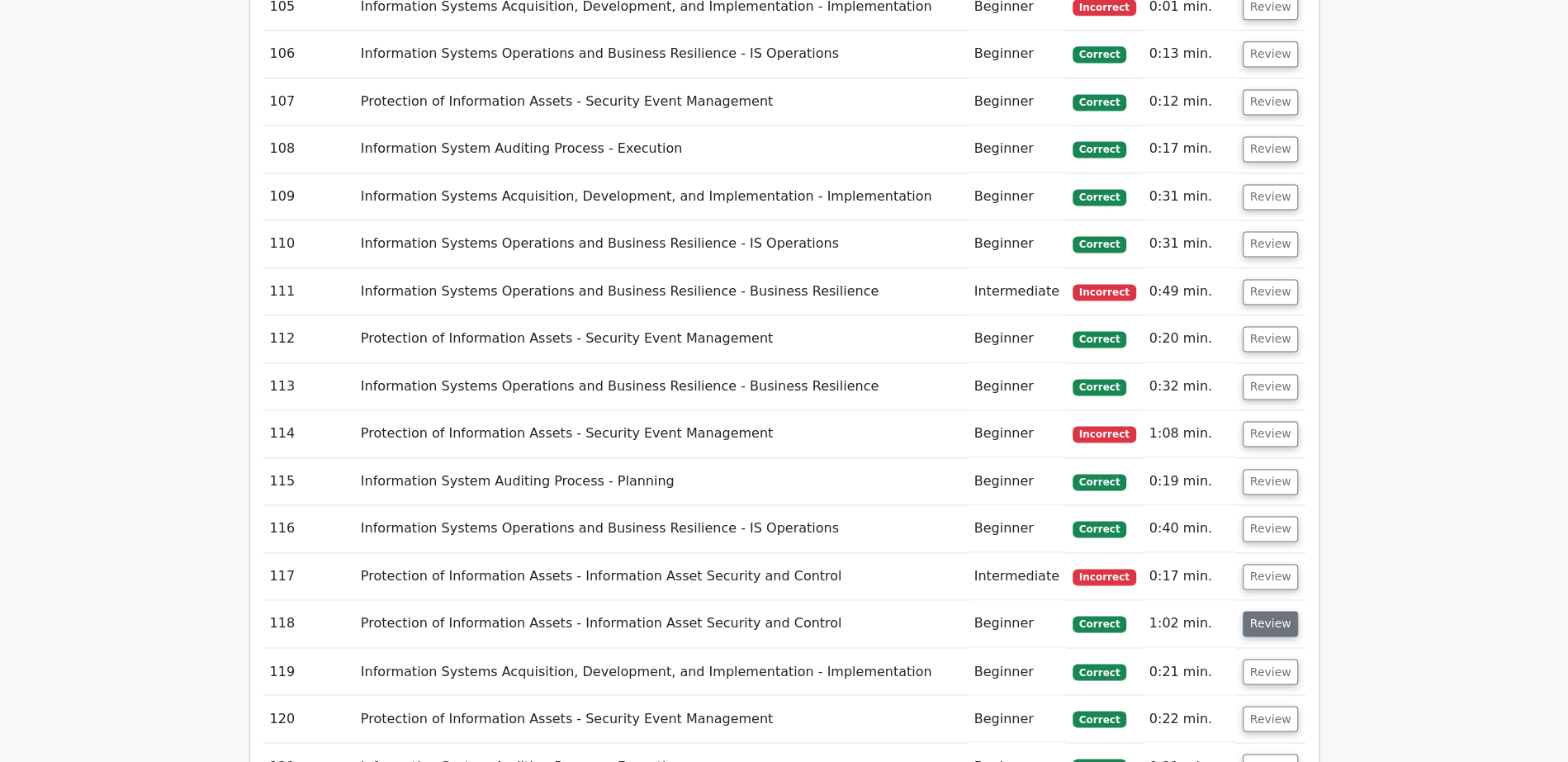
click at [1273, 611] on button "Review" at bounding box center [1270, 623] width 56 height 25
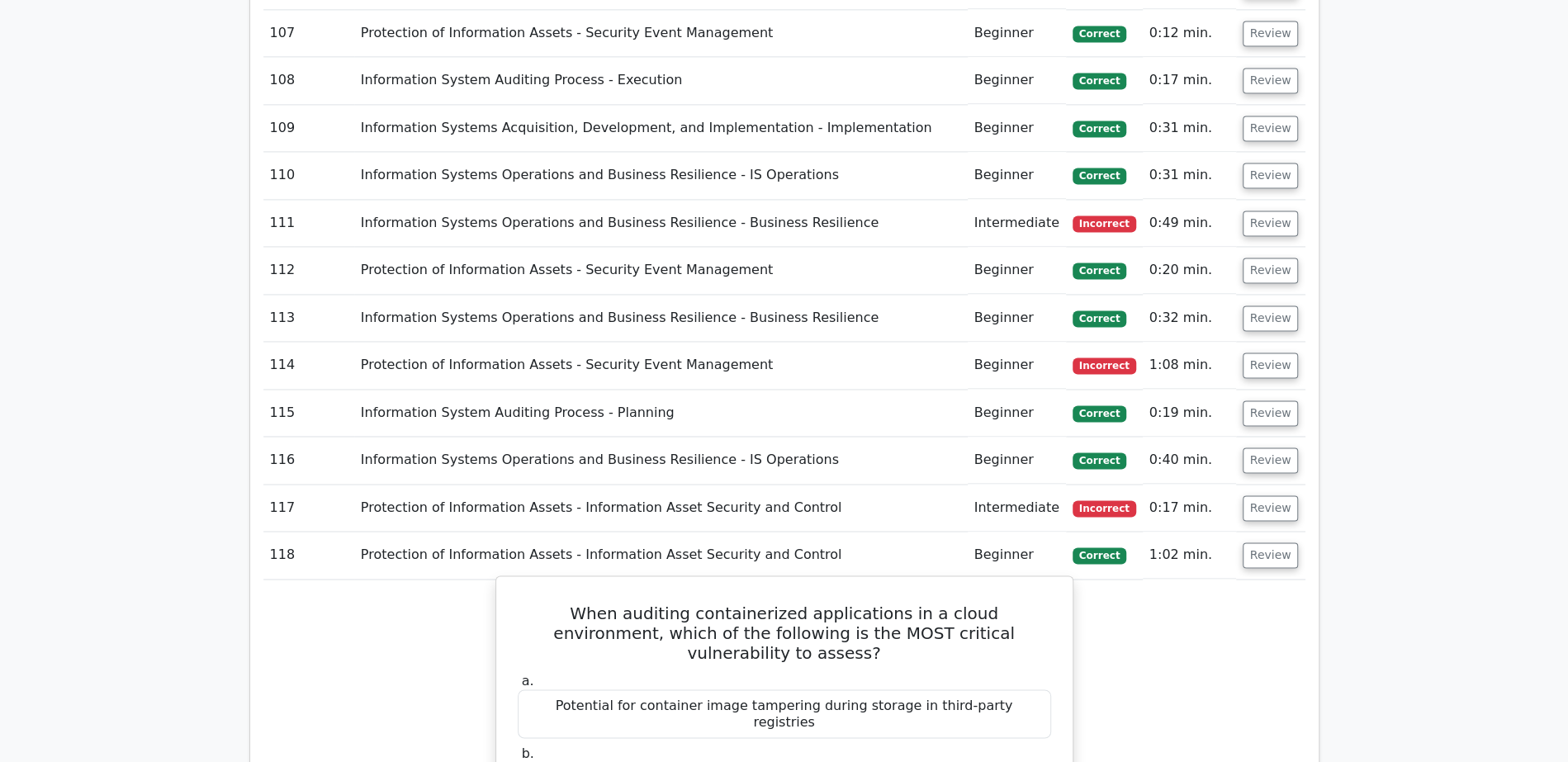
scroll to position [6491, 0]
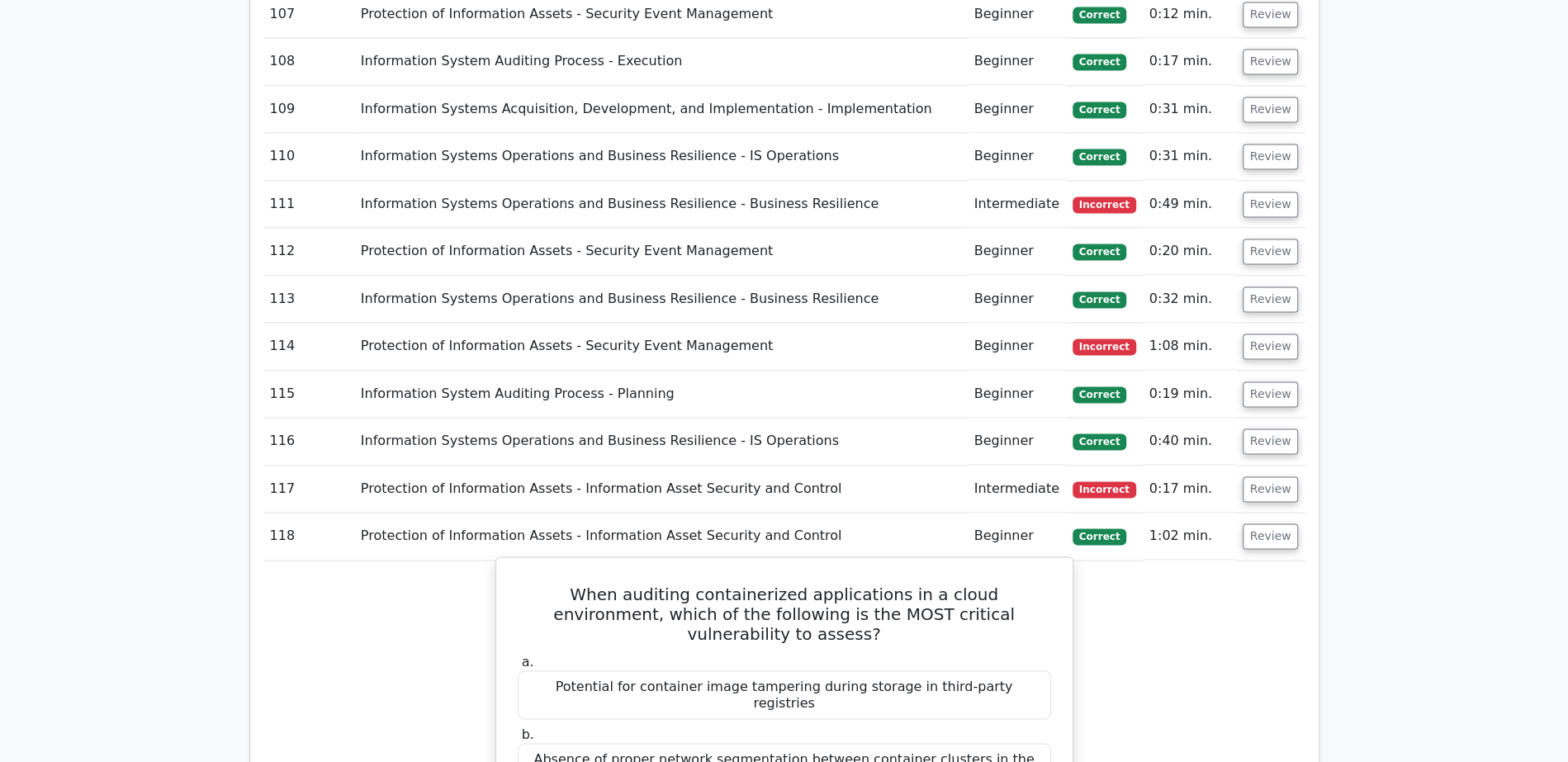
drag, startPoint x: 916, startPoint y: 553, endPoint x: 765, endPoint y: 577, distance: 152.9
copy div "excessive container privileges and unrestricted host access"
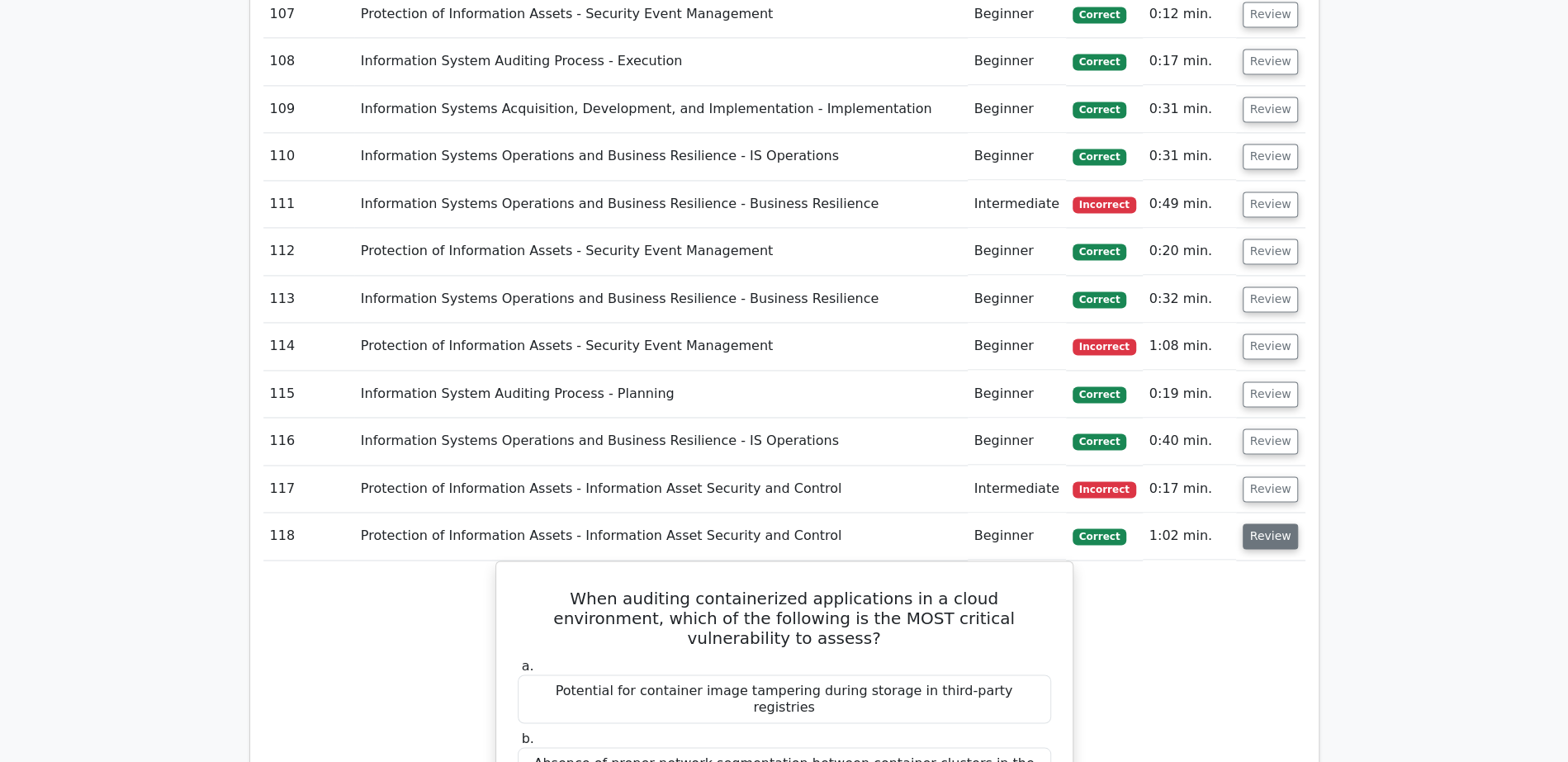
click at [1254, 523] on button "Review" at bounding box center [1270, 535] width 56 height 25
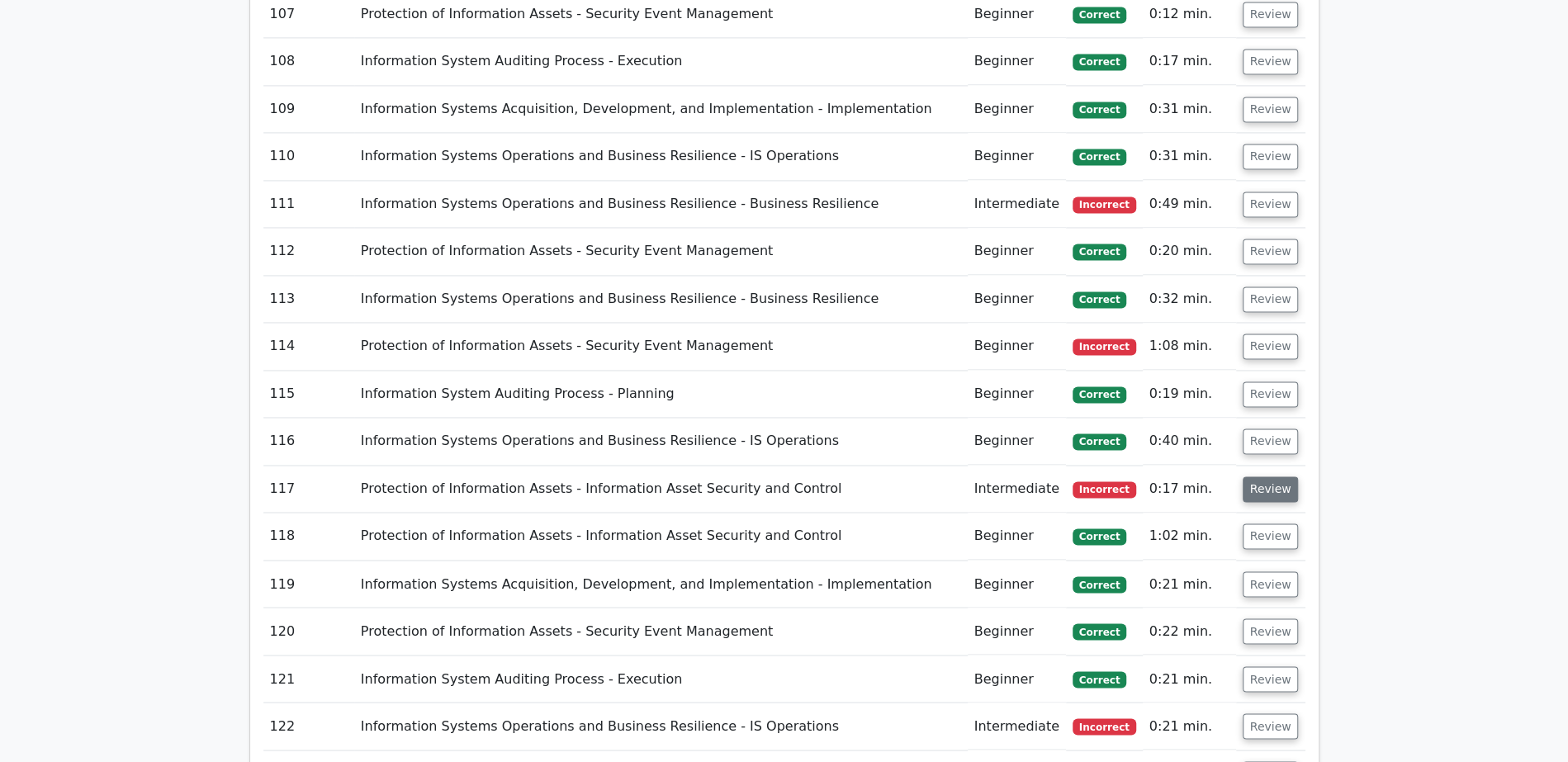
click at [1262, 476] on button "Review" at bounding box center [1270, 488] width 56 height 25
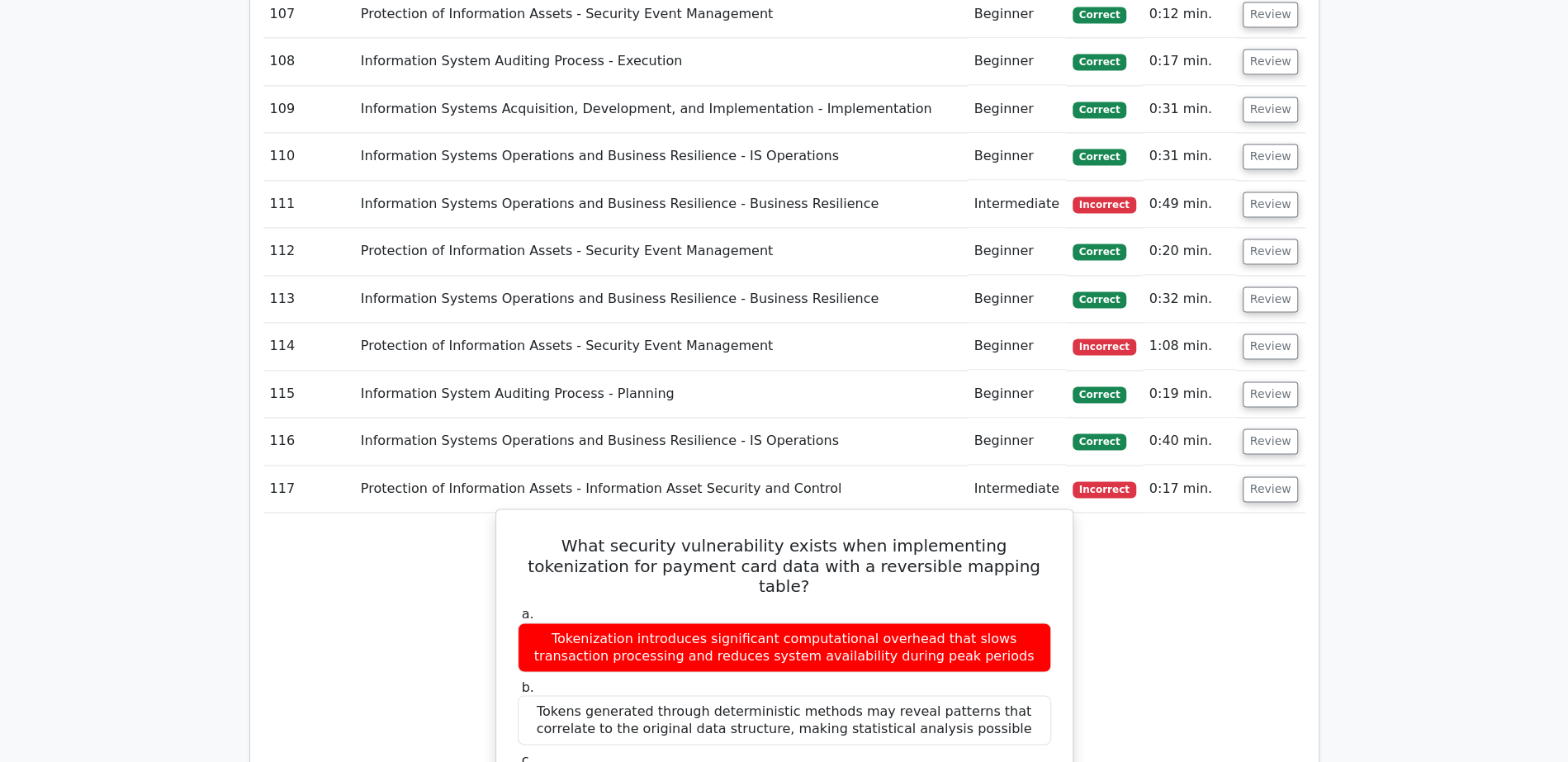
click at [864, 535] on h5 "What security vulnerability exists when implementing tokenization for payment c…" at bounding box center [784, 565] width 536 height 59
drag, startPoint x: 927, startPoint y: 145, endPoint x: 1016, endPoint y: 150, distance: 89.1
click at [1016, 535] on h5 "What security vulnerability exists when implementing tokenization for payment c…" at bounding box center [784, 565] width 536 height 59
copy h5 "tokenization"
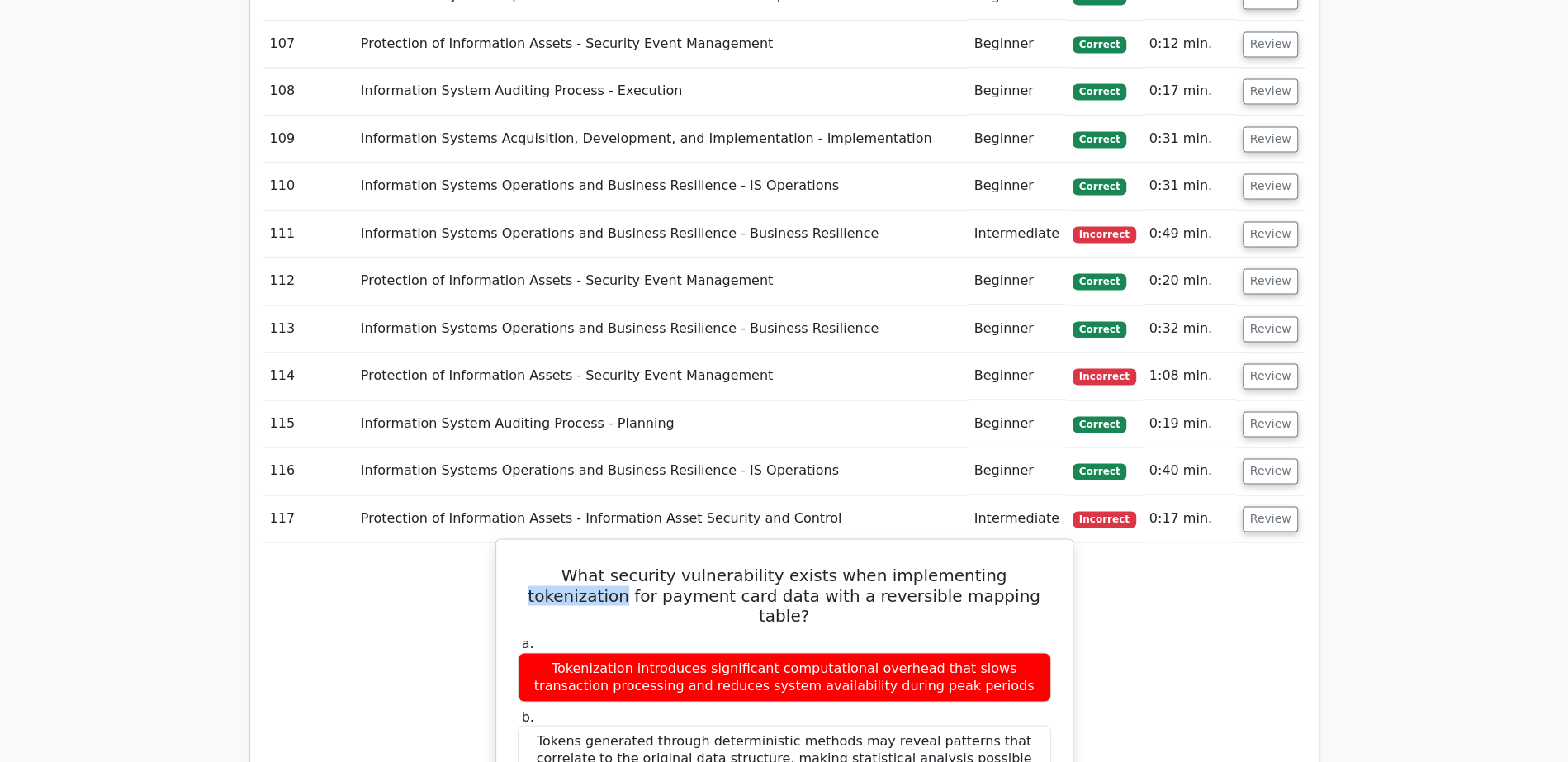
scroll to position [6428, 0]
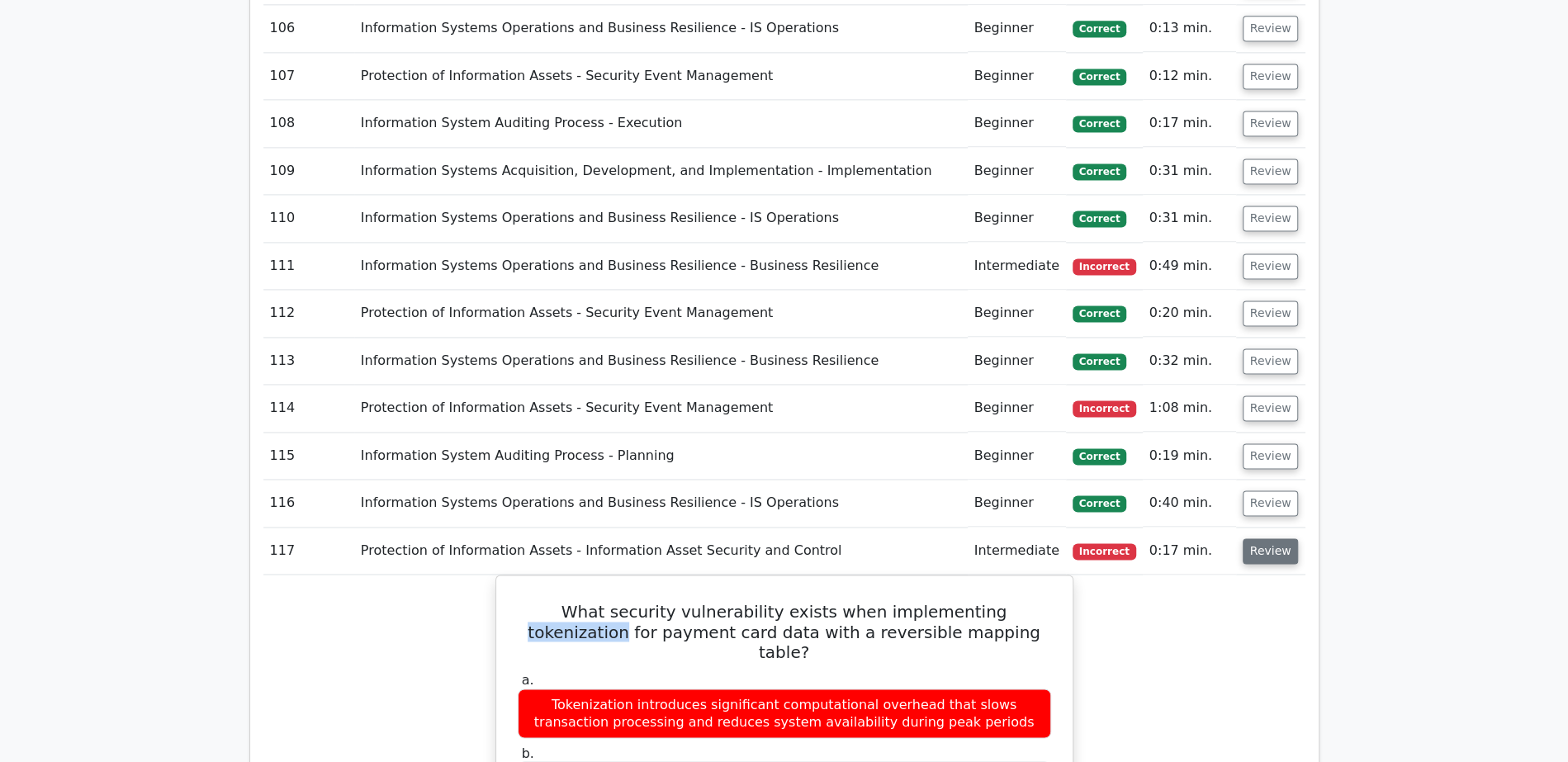
click at [1269, 538] on button "Review" at bounding box center [1270, 550] width 56 height 25
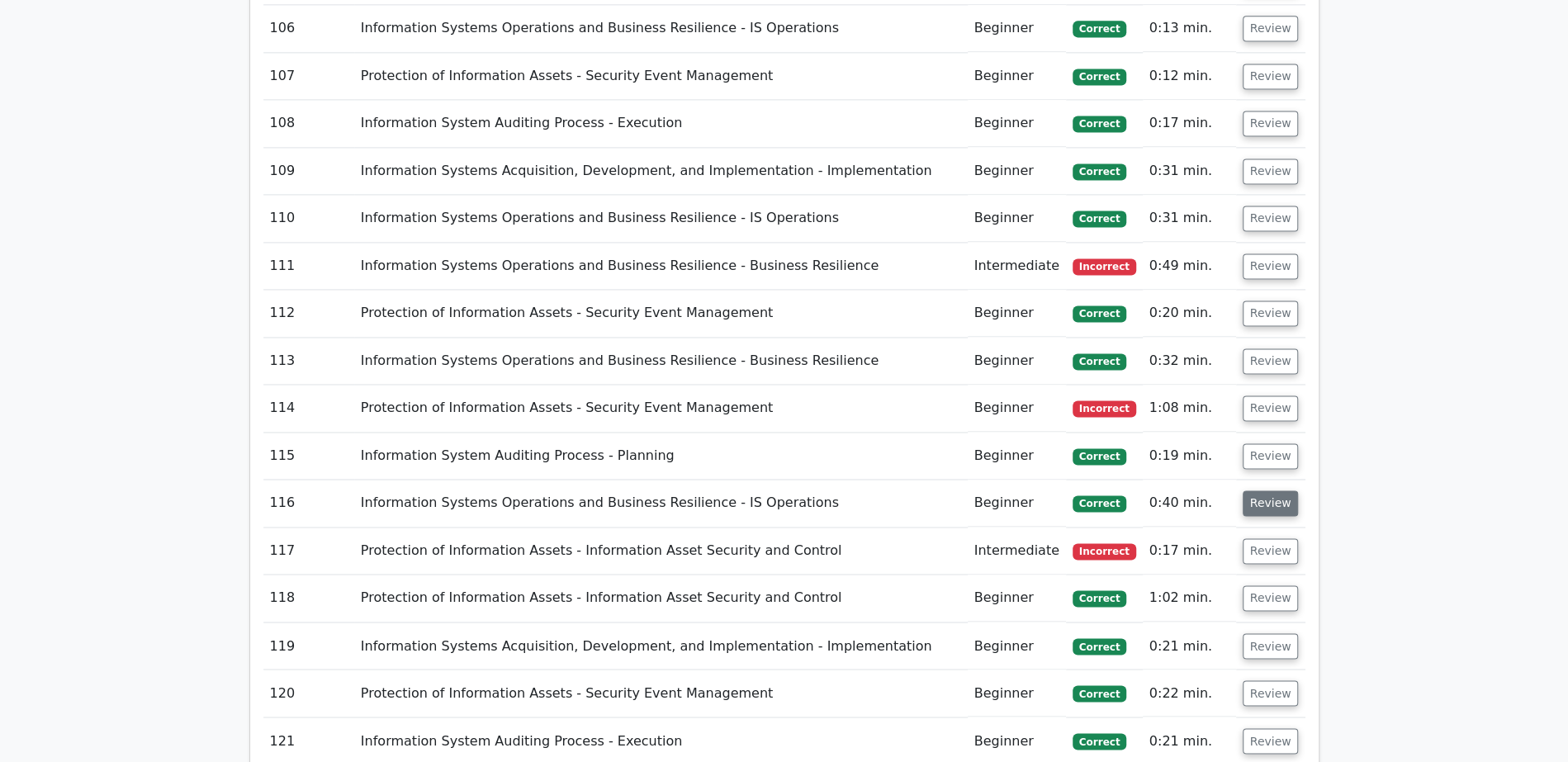
click at [1265, 490] on button "Review" at bounding box center [1270, 502] width 56 height 25
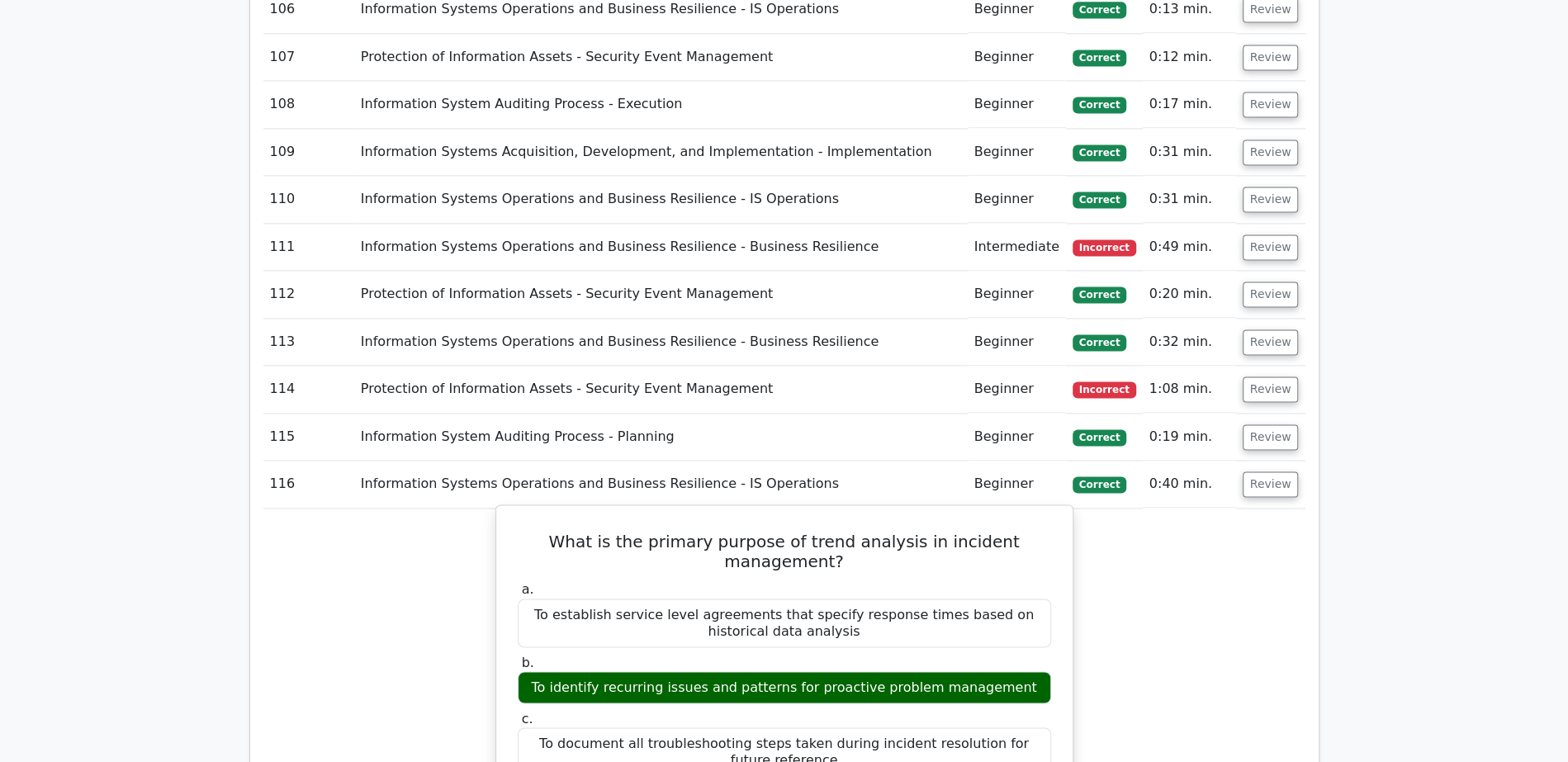
scroll to position [6453, 0]
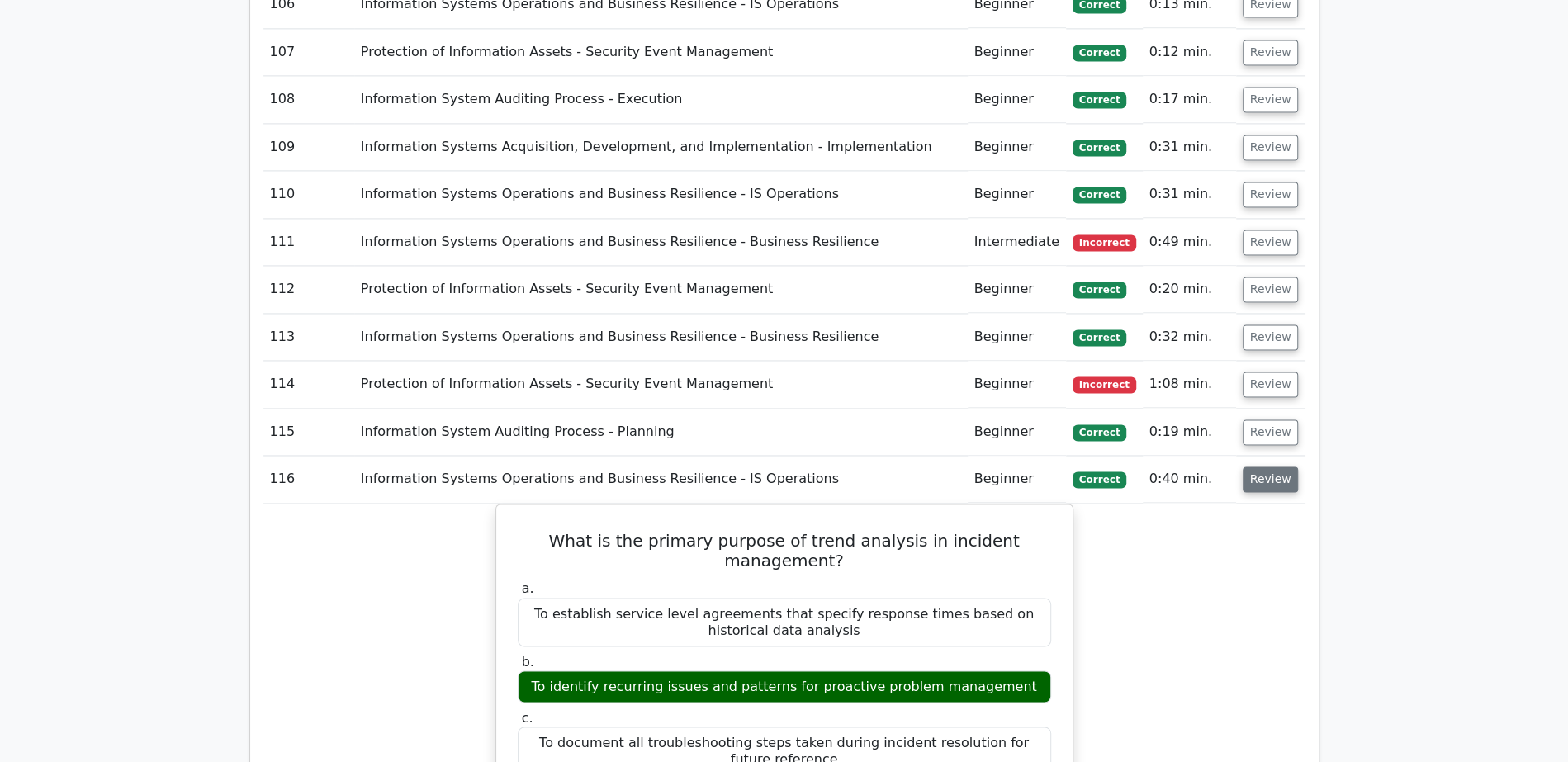
click at [1256, 466] on button "Review" at bounding box center [1270, 479] width 56 height 25
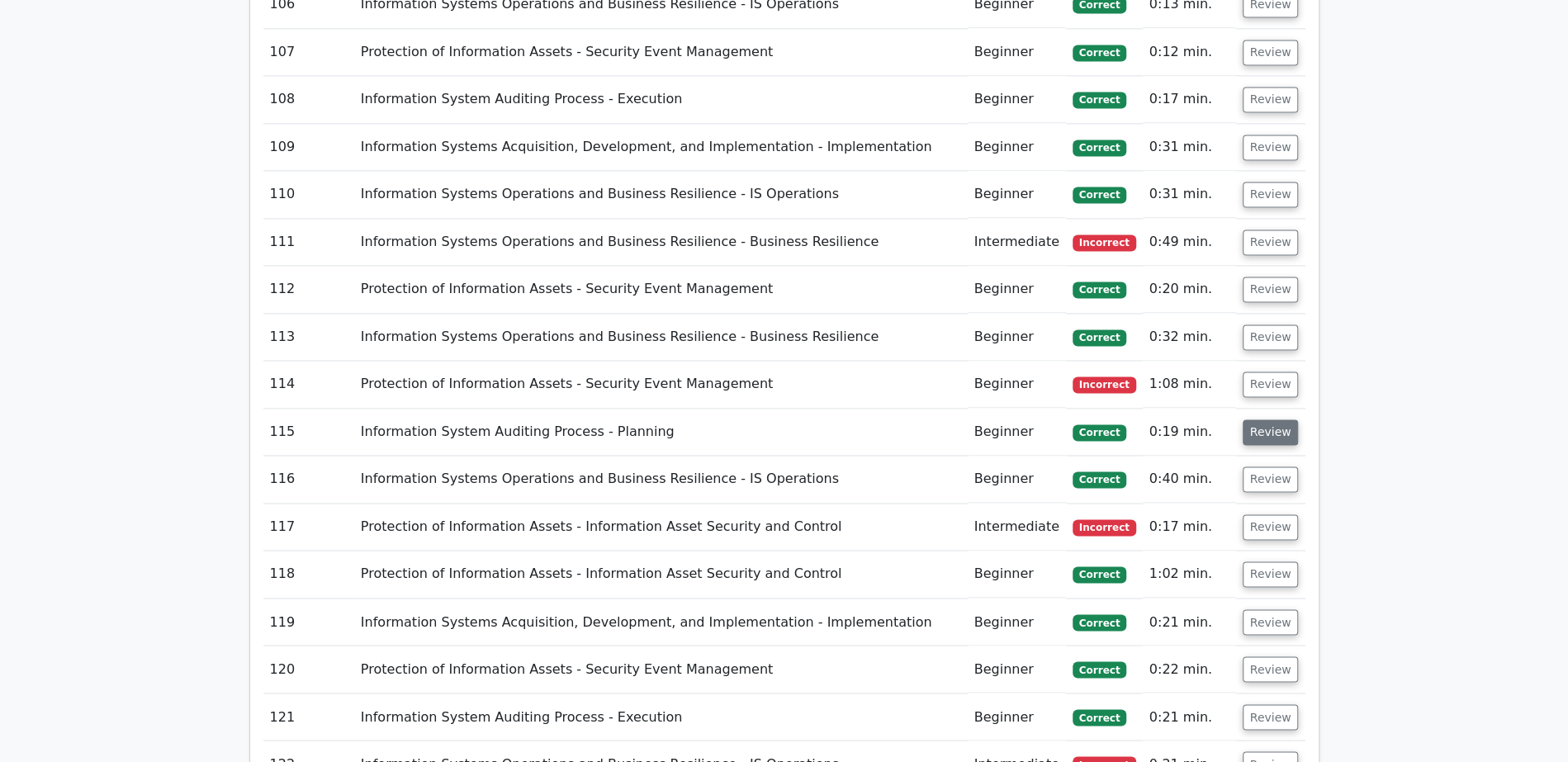
click at [1275, 419] on button "Review" at bounding box center [1270, 431] width 56 height 25
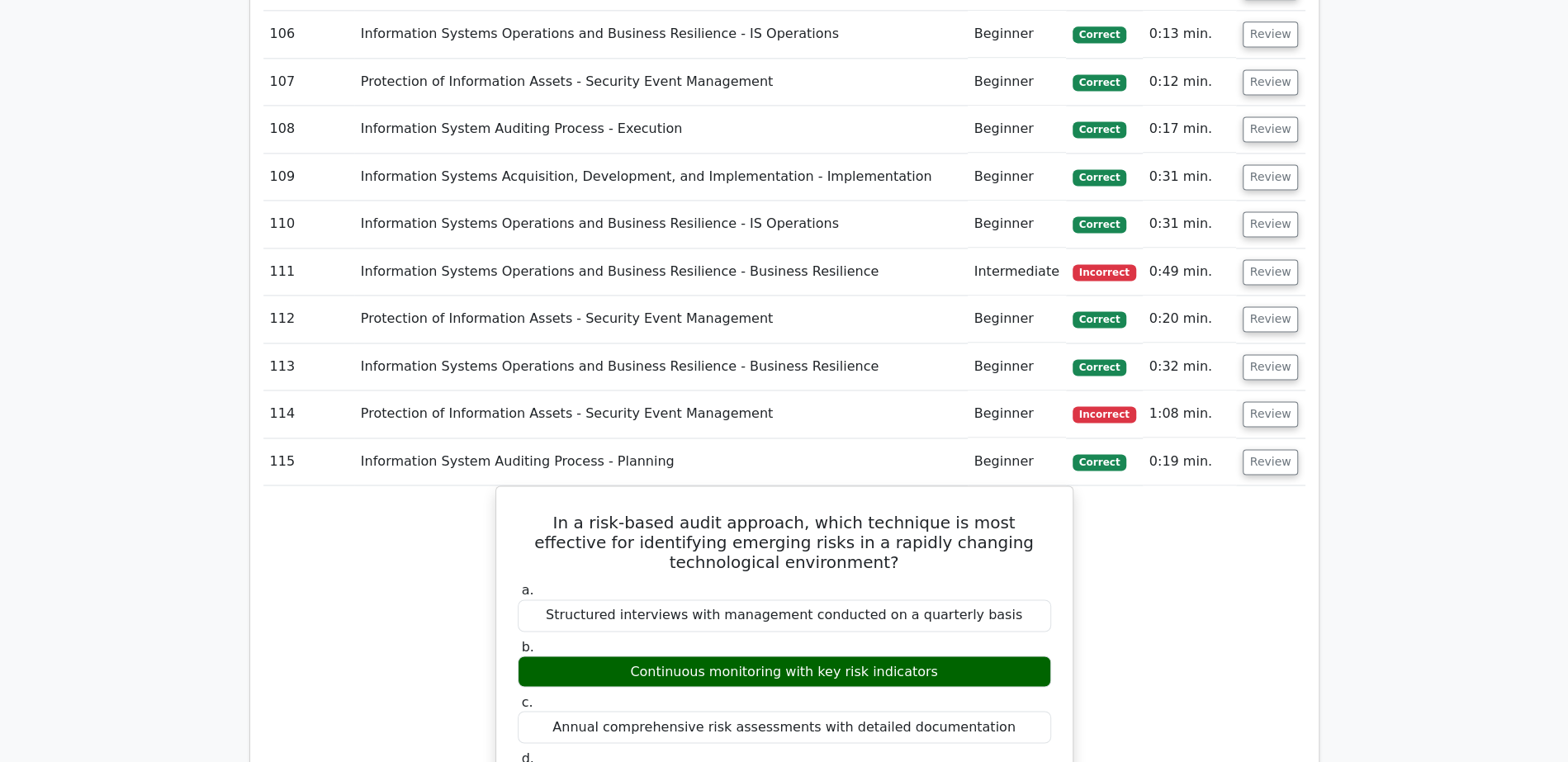
scroll to position [6289, 0]
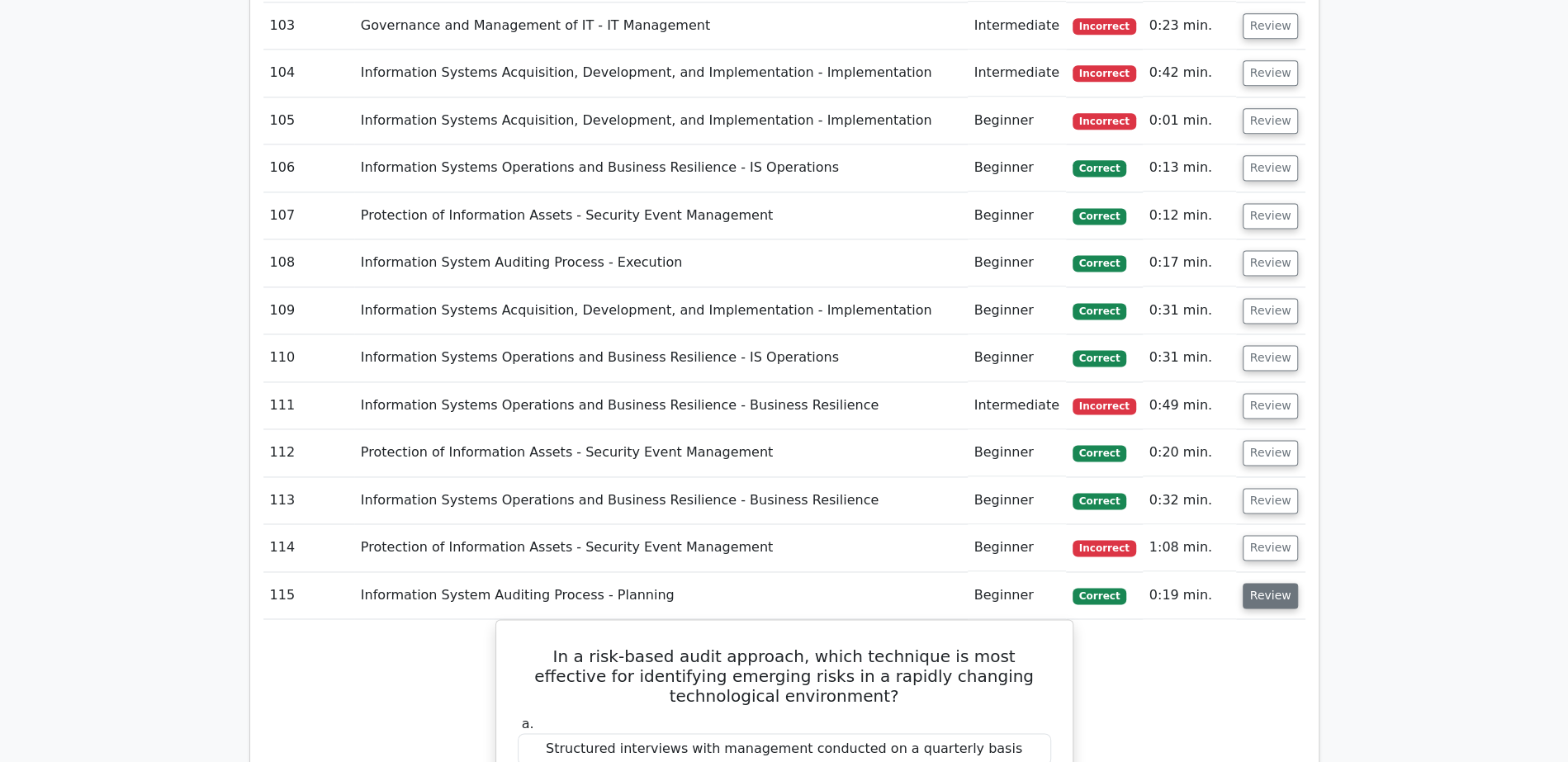
click at [1289, 583] on button "Review" at bounding box center [1270, 595] width 56 height 25
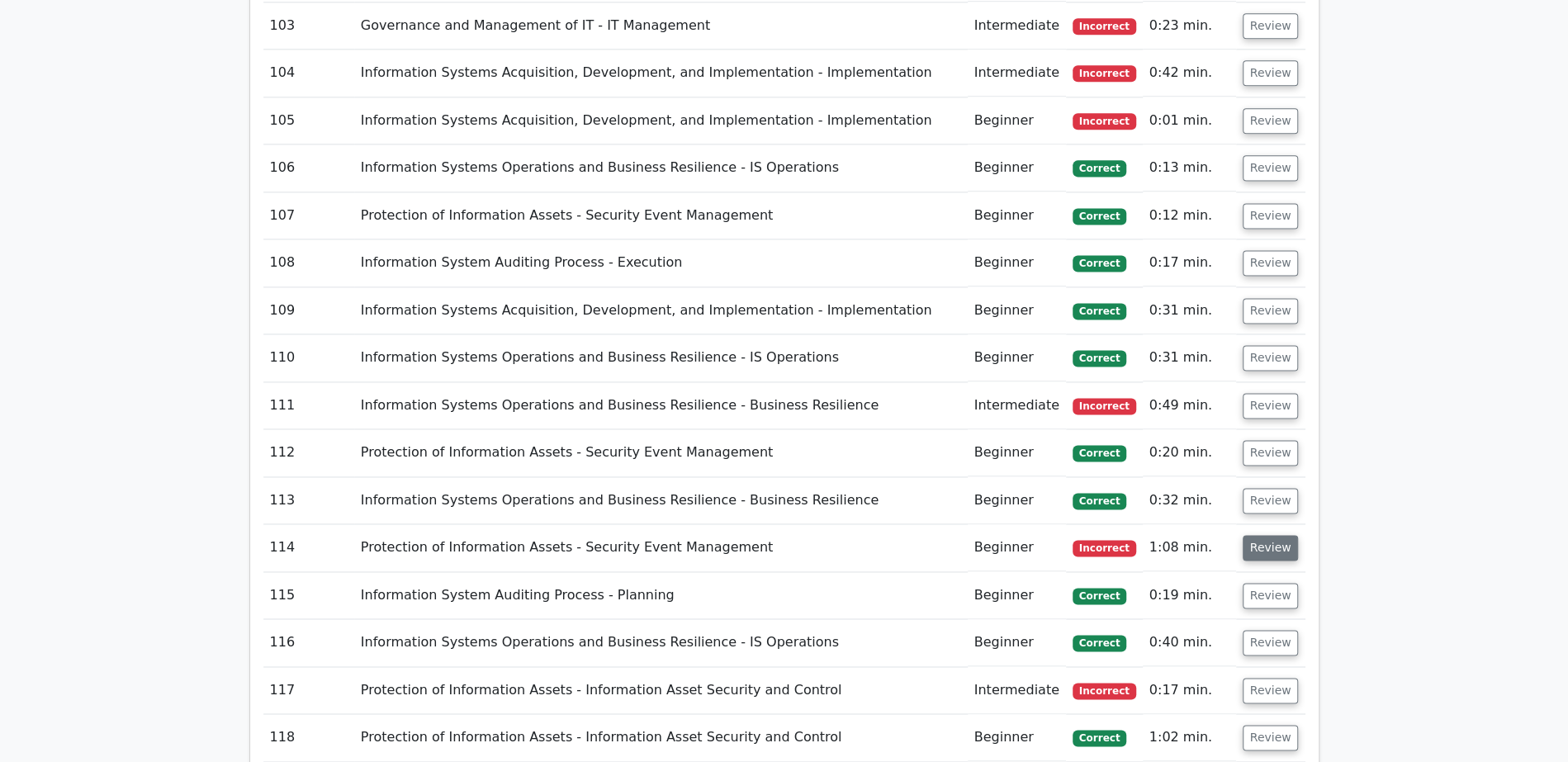
click at [1281, 535] on button "Review" at bounding box center [1270, 547] width 56 height 25
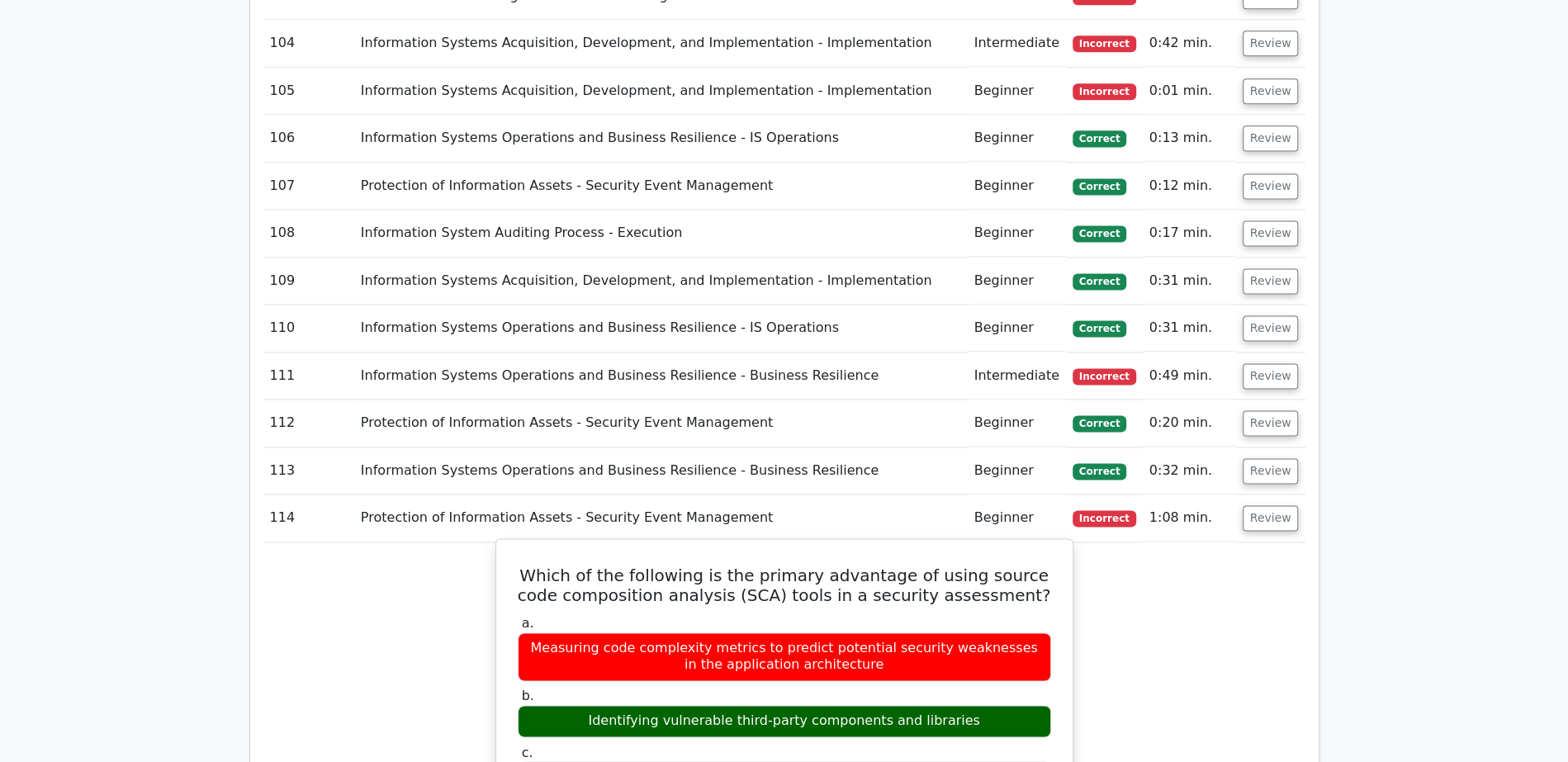
scroll to position [6330, 0]
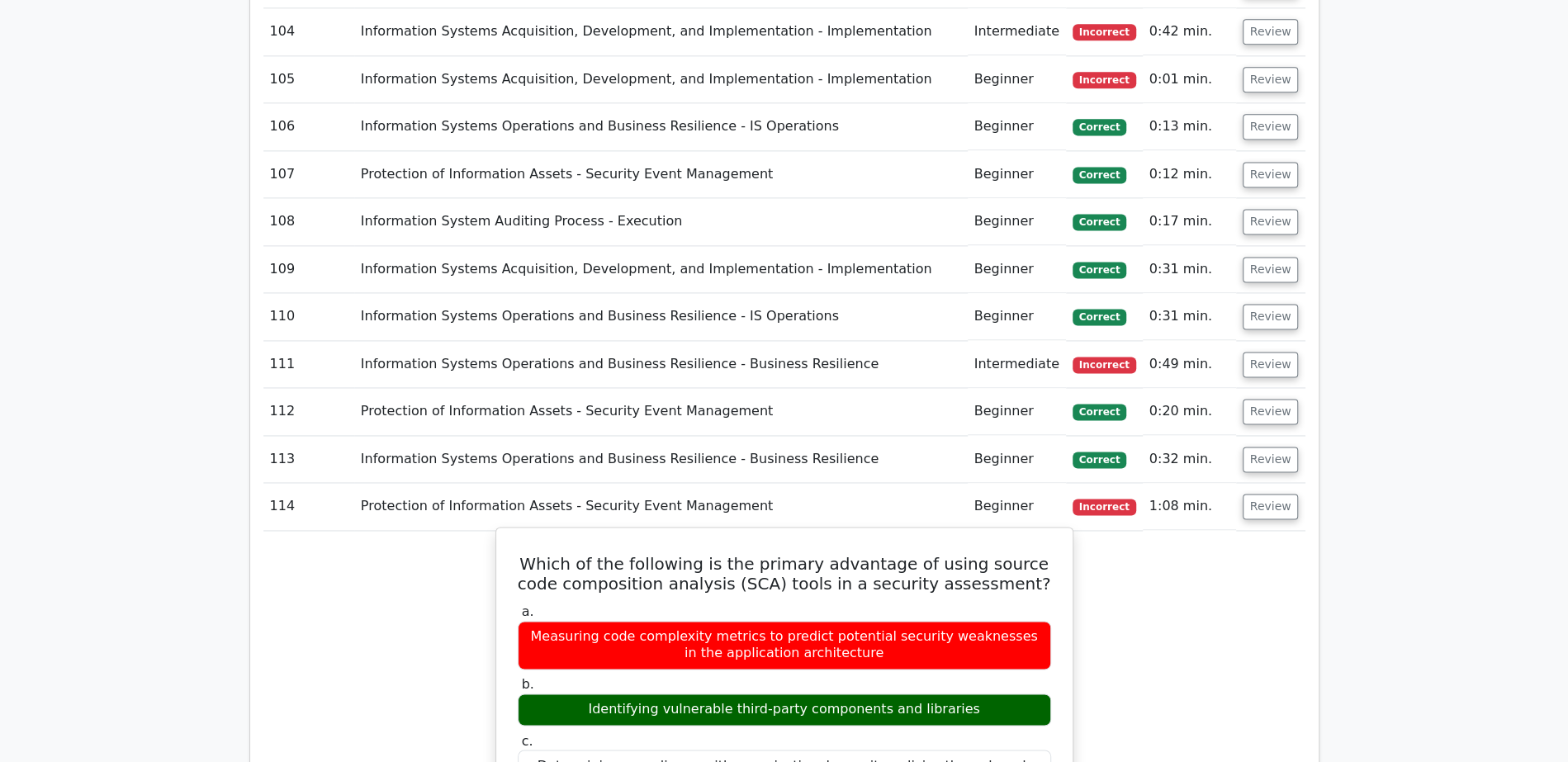
drag, startPoint x: 525, startPoint y: 546, endPoint x: 770, endPoint y: 545, distance: 245.0
copy div "Source Code Composition Analysis (SCA"
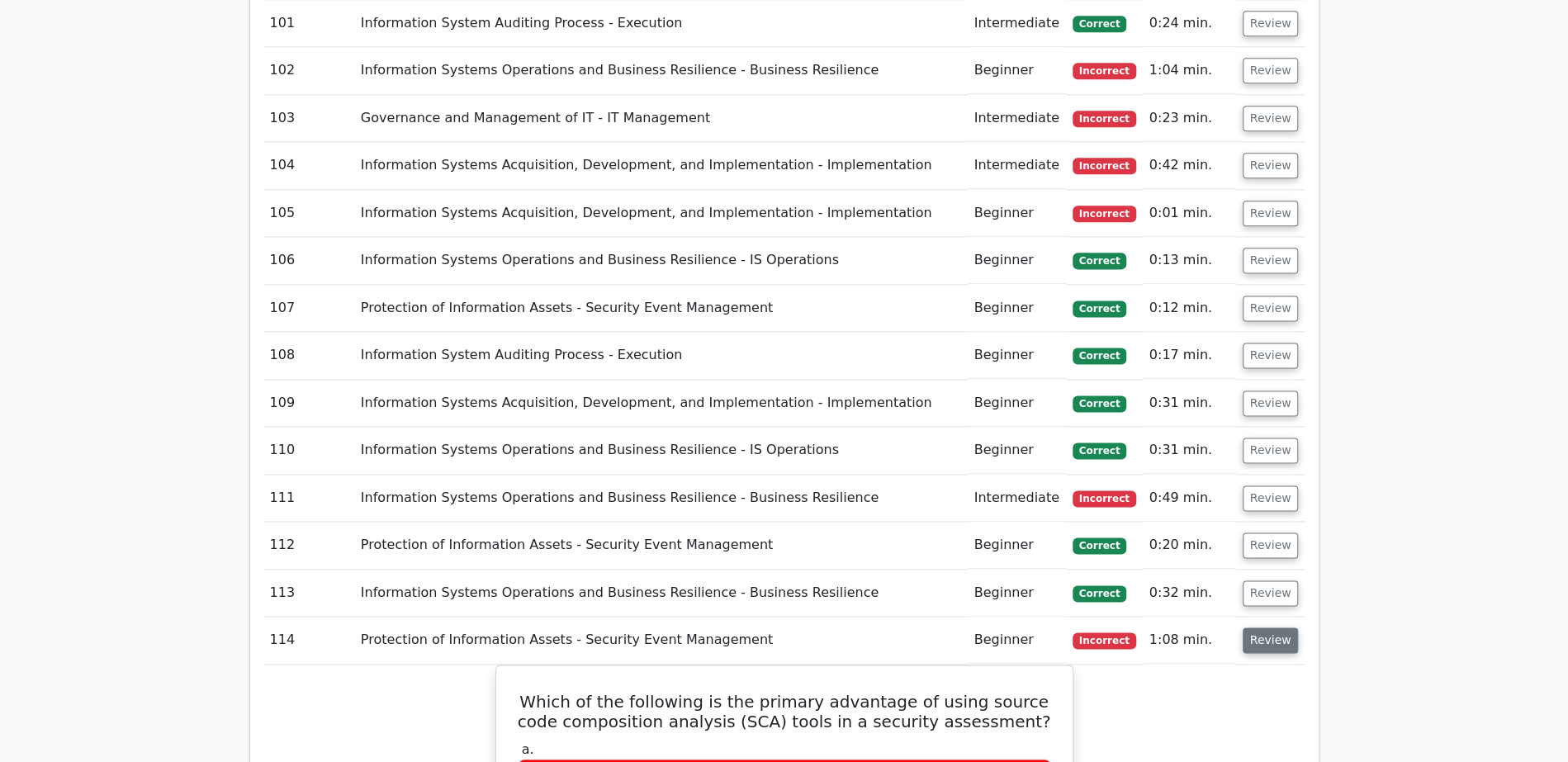
click at [1294, 627] on button "Review" at bounding box center [1270, 640] width 56 height 25
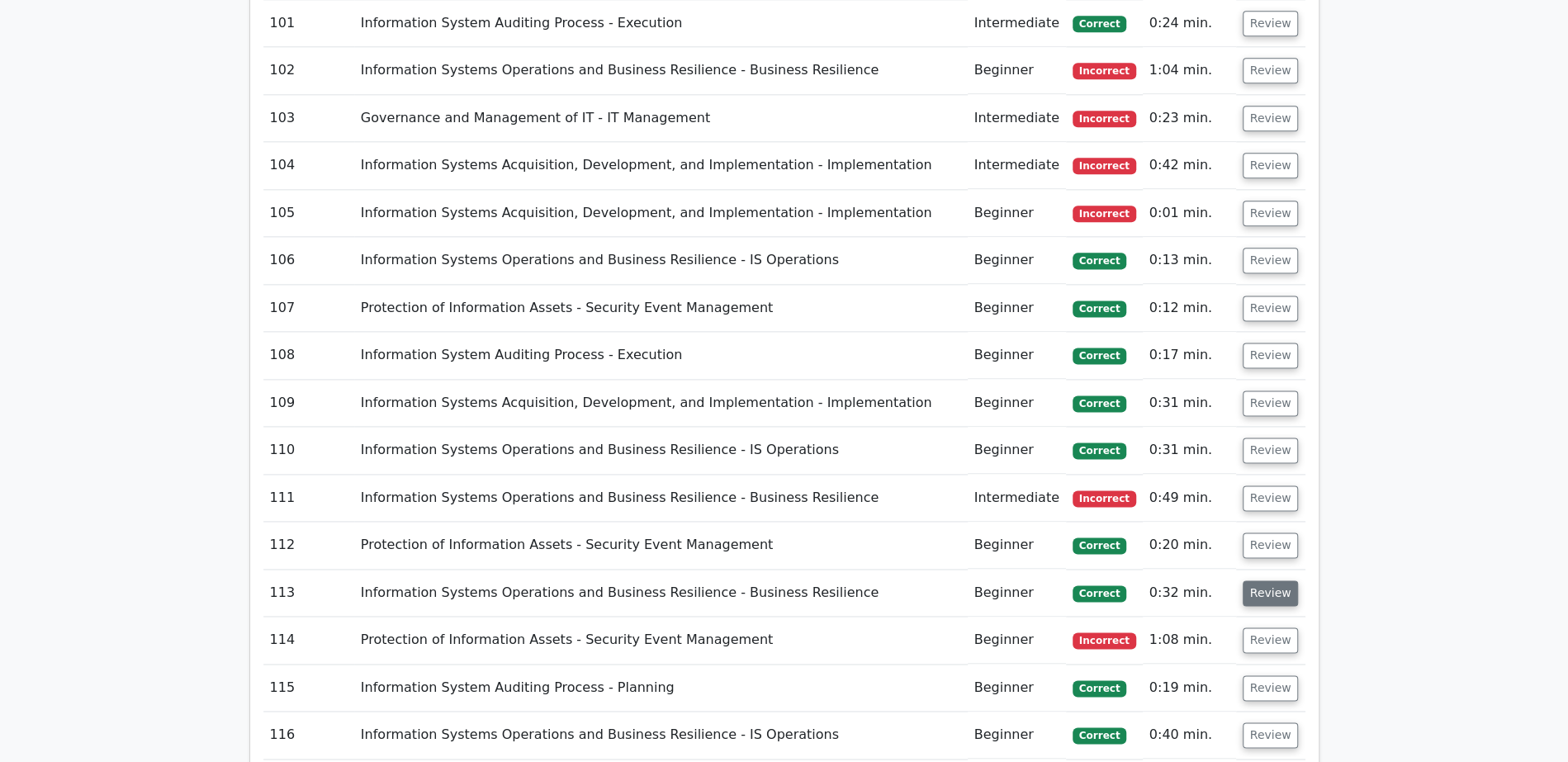
click at [1277, 580] on button "Review" at bounding box center [1270, 592] width 56 height 25
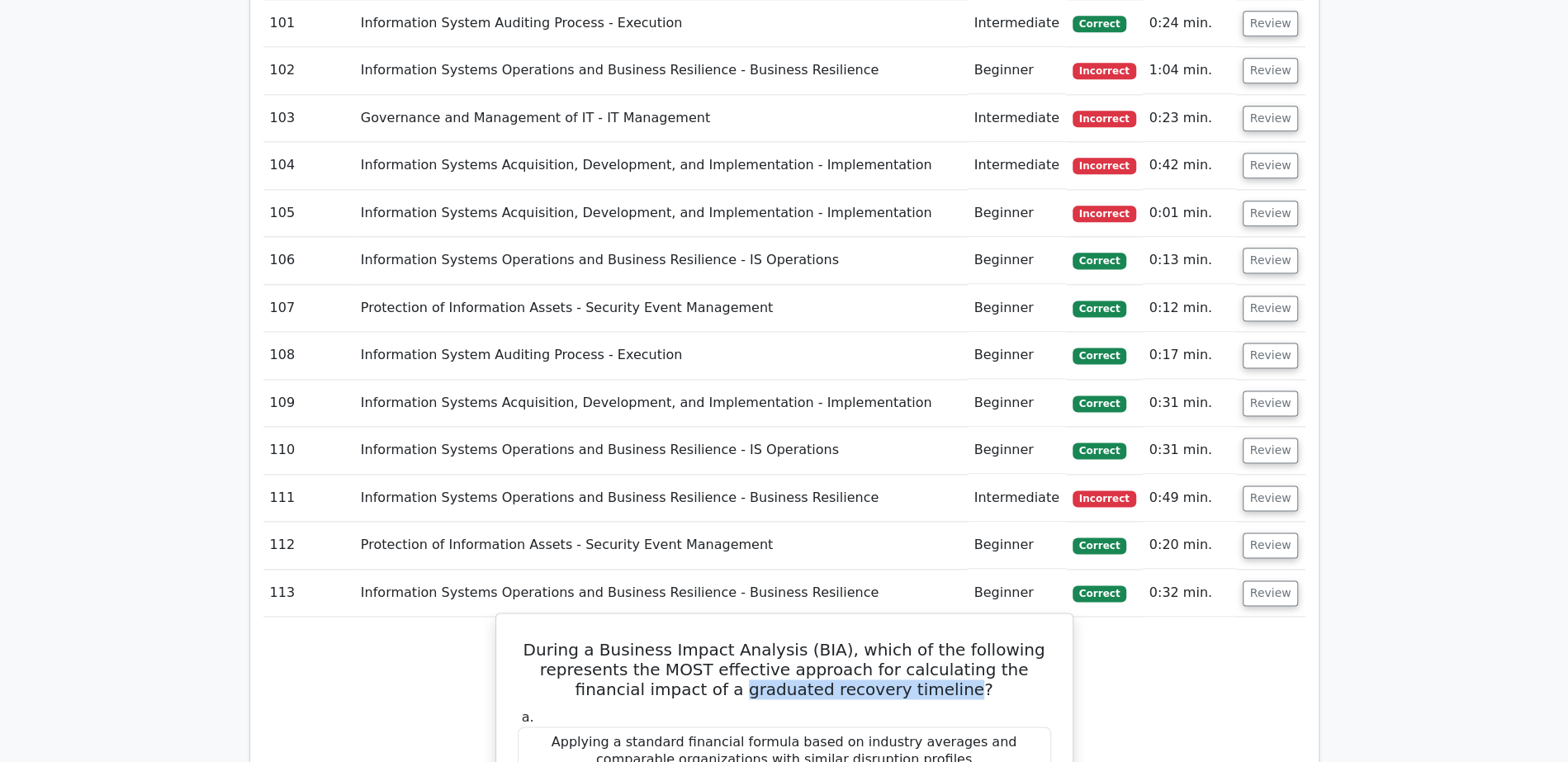
drag, startPoint x: 723, startPoint y: 294, endPoint x: 923, endPoint y: 297, distance: 200.0
click at [923, 640] on h5 "During a Business Impact Analysis (BIA), which of the following represents the …" at bounding box center [784, 669] width 536 height 59
copy h5 "graduated recovery timeline"
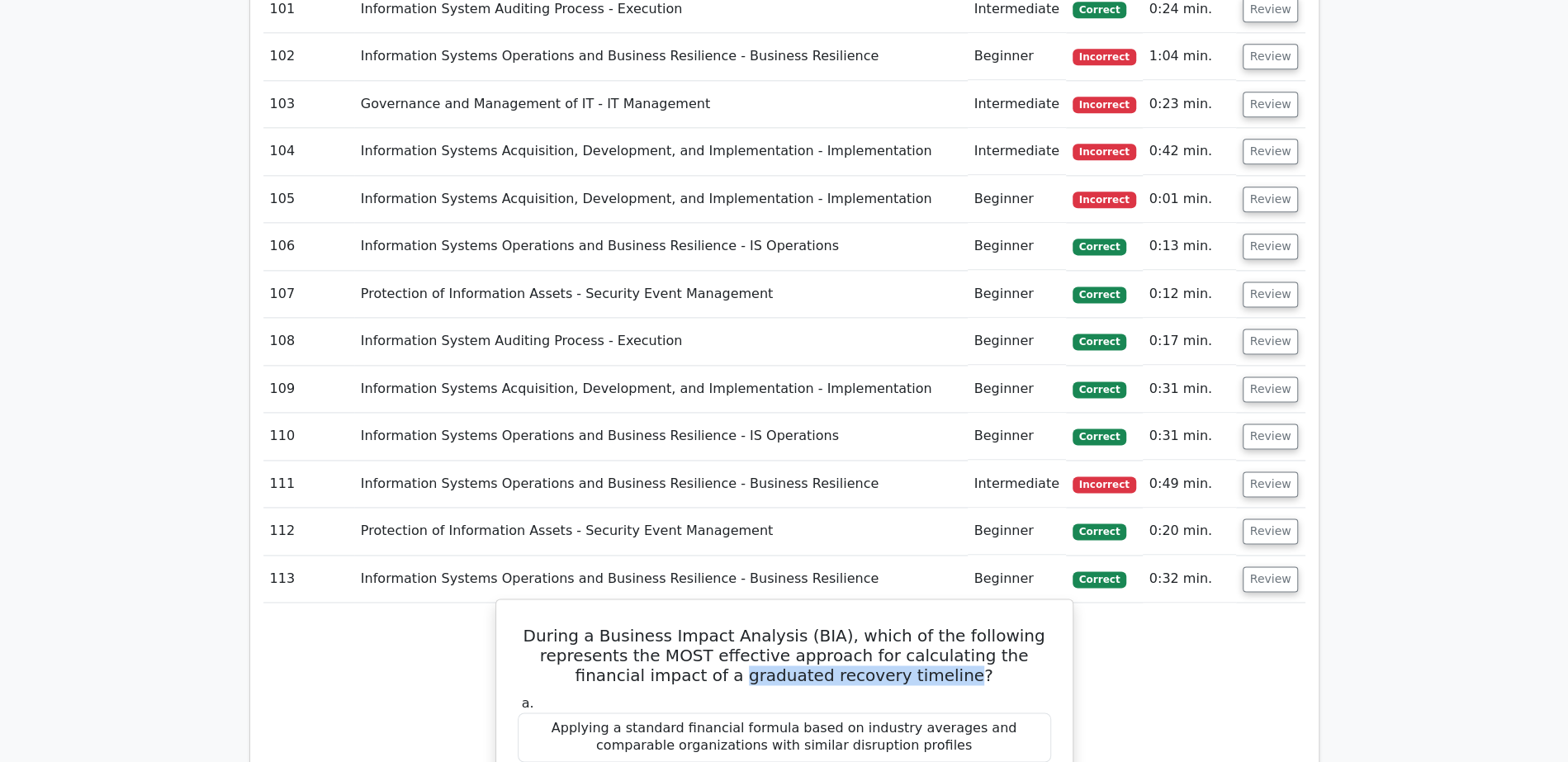
scroll to position [6045, 0]
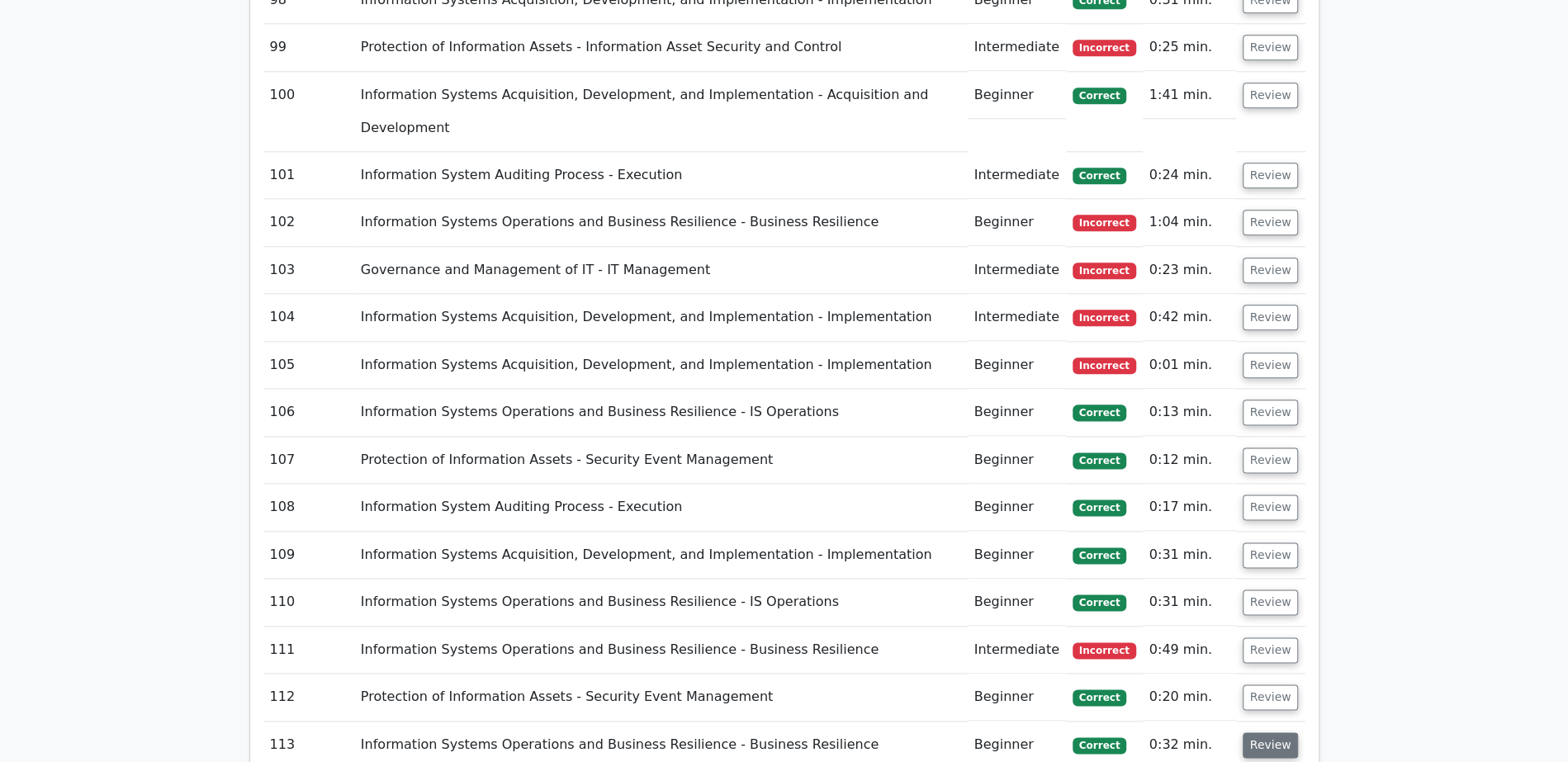
click at [1270, 732] on button "Review" at bounding box center [1270, 745] width 56 height 25
click at [1270, 684] on button "Review" at bounding box center [1270, 696] width 56 height 25
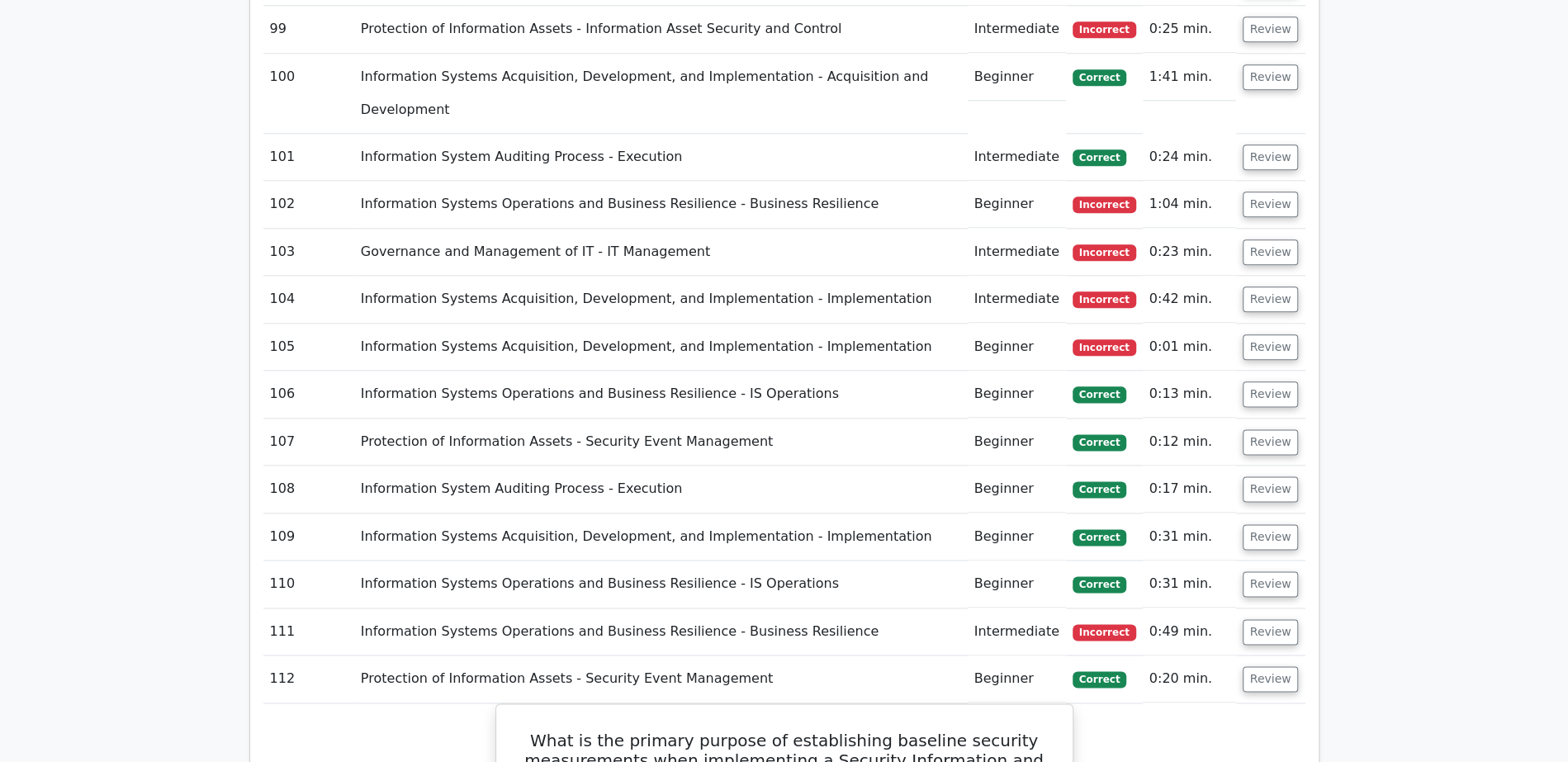
scroll to position [6065, 0]
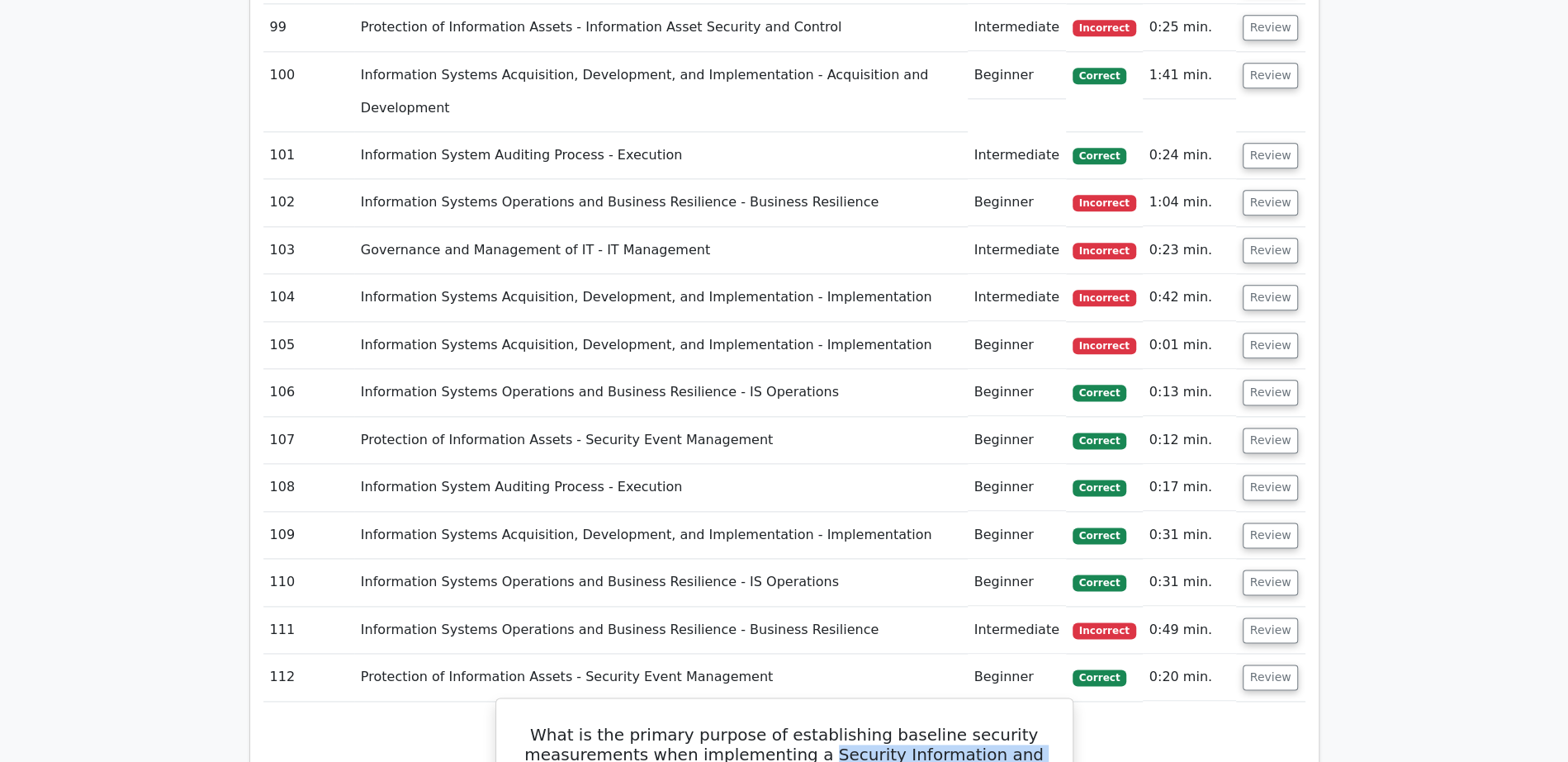
drag, startPoint x: 812, startPoint y: 358, endPoint x: 886, endPoint y: 380, distance: 77.2
click at [886, 724] on h5 "What is the primary purpose of establishing baseline security measurements when…" at bounding box center [784, 754] width 536 height 59
click at [1278, 664] on button "Review" at bounding box center [1270, 676] width 56 height 25
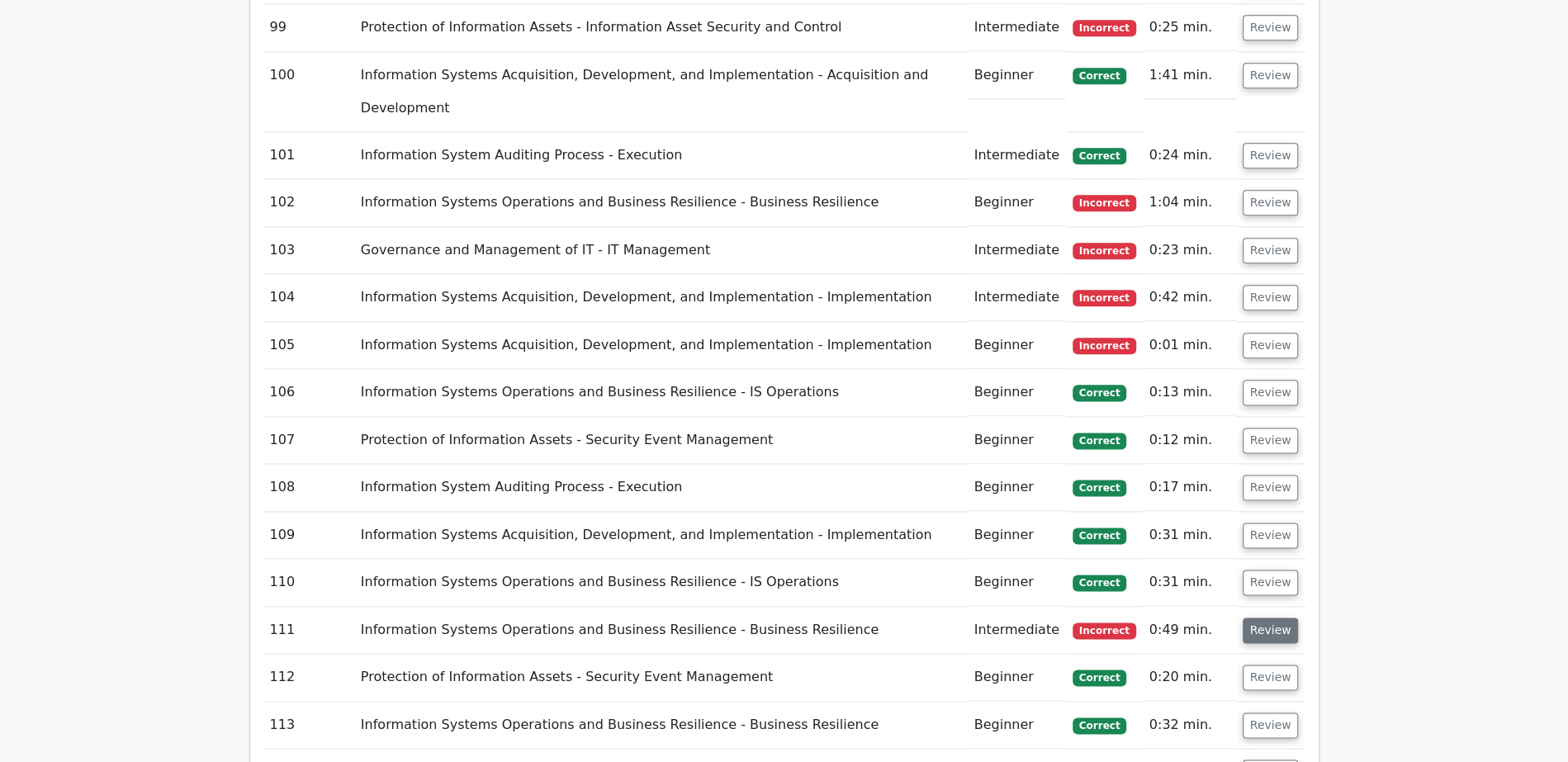
click at [1277, 618] on button "Review" at bounding box center [1270, 630] width 56 height 25
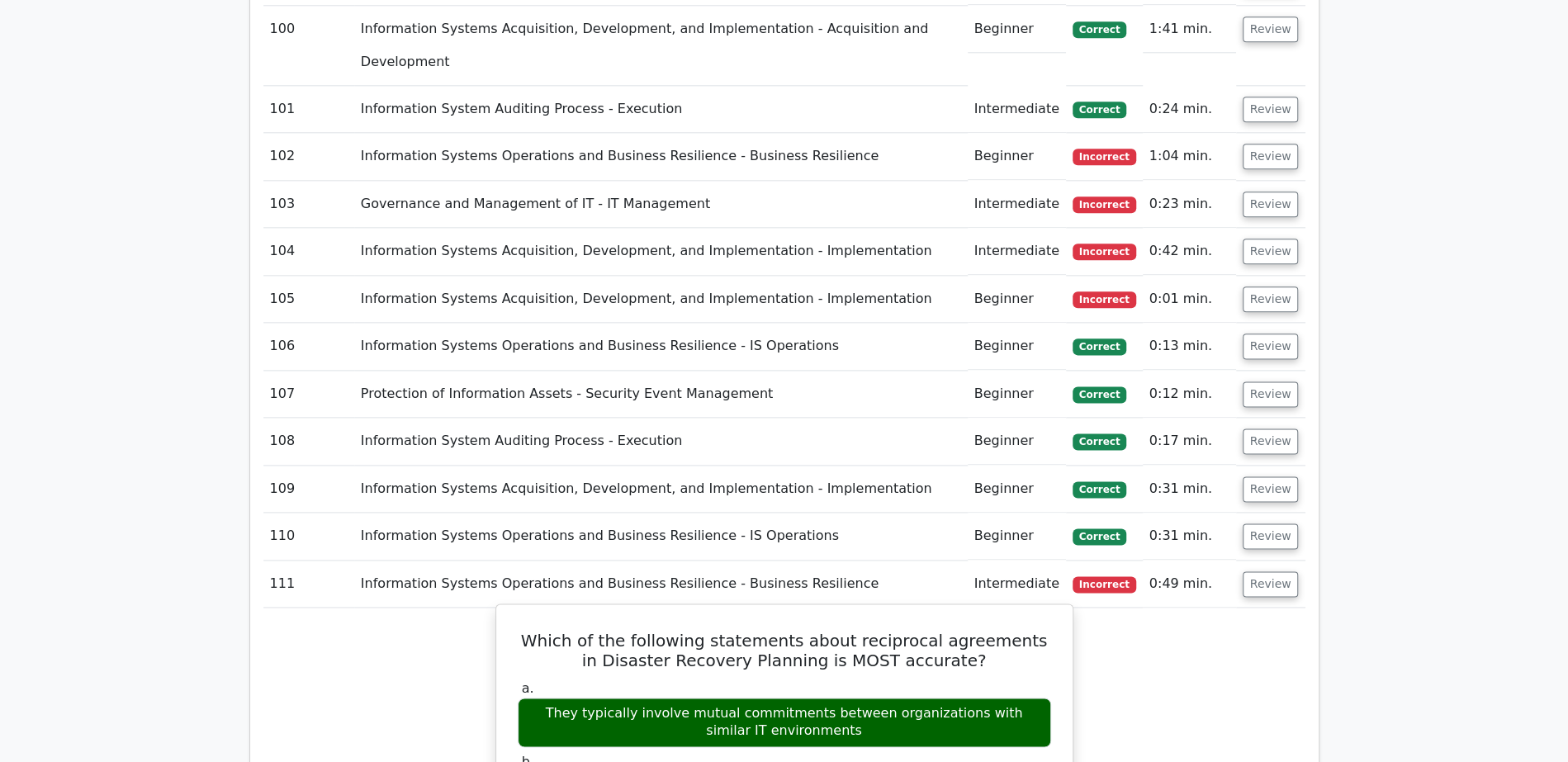
scroll to position [6055, 0]
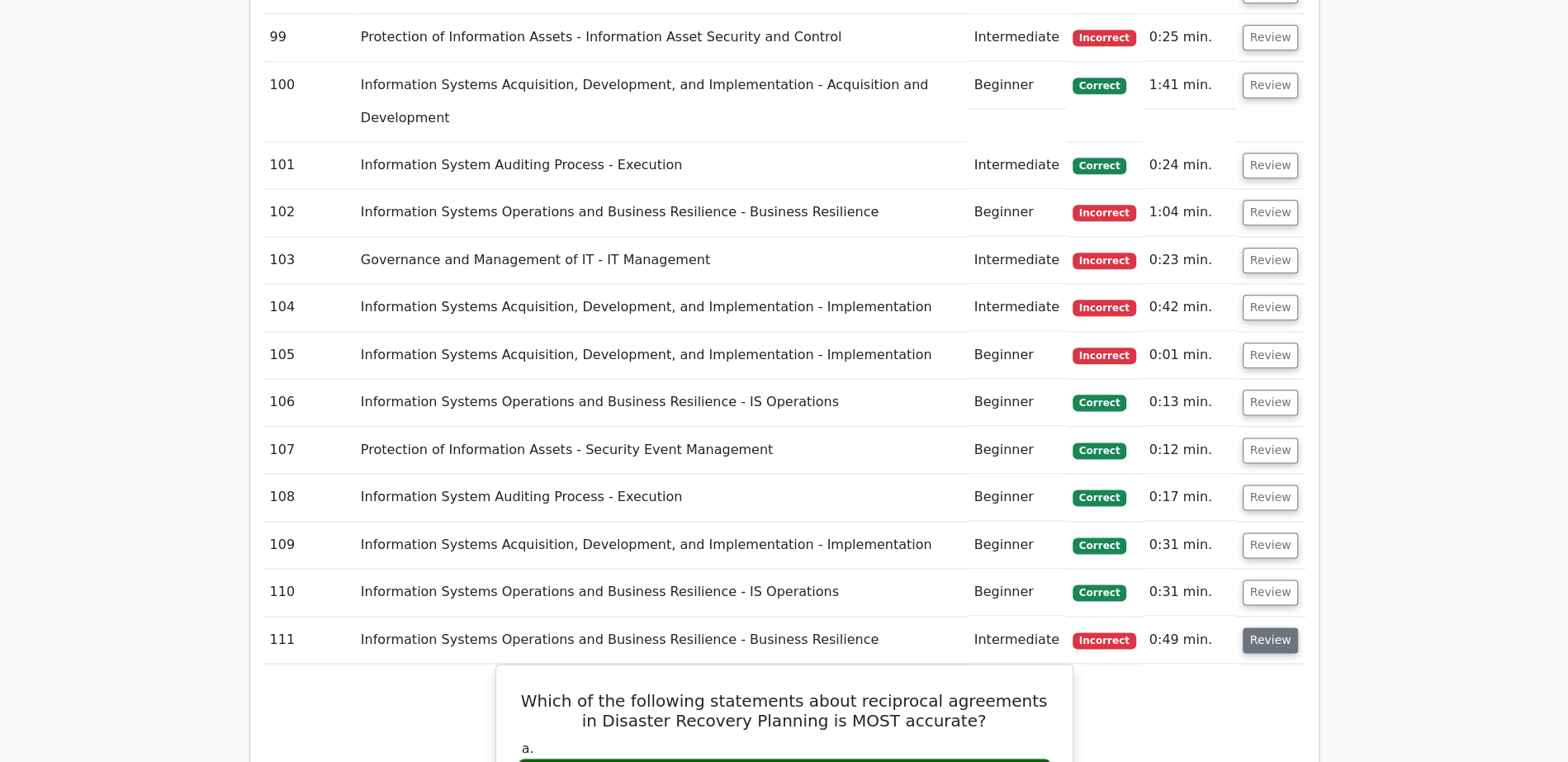
click at [1252, 627] on button "Review" at bounding box center [1270, 640] width 56 height 25
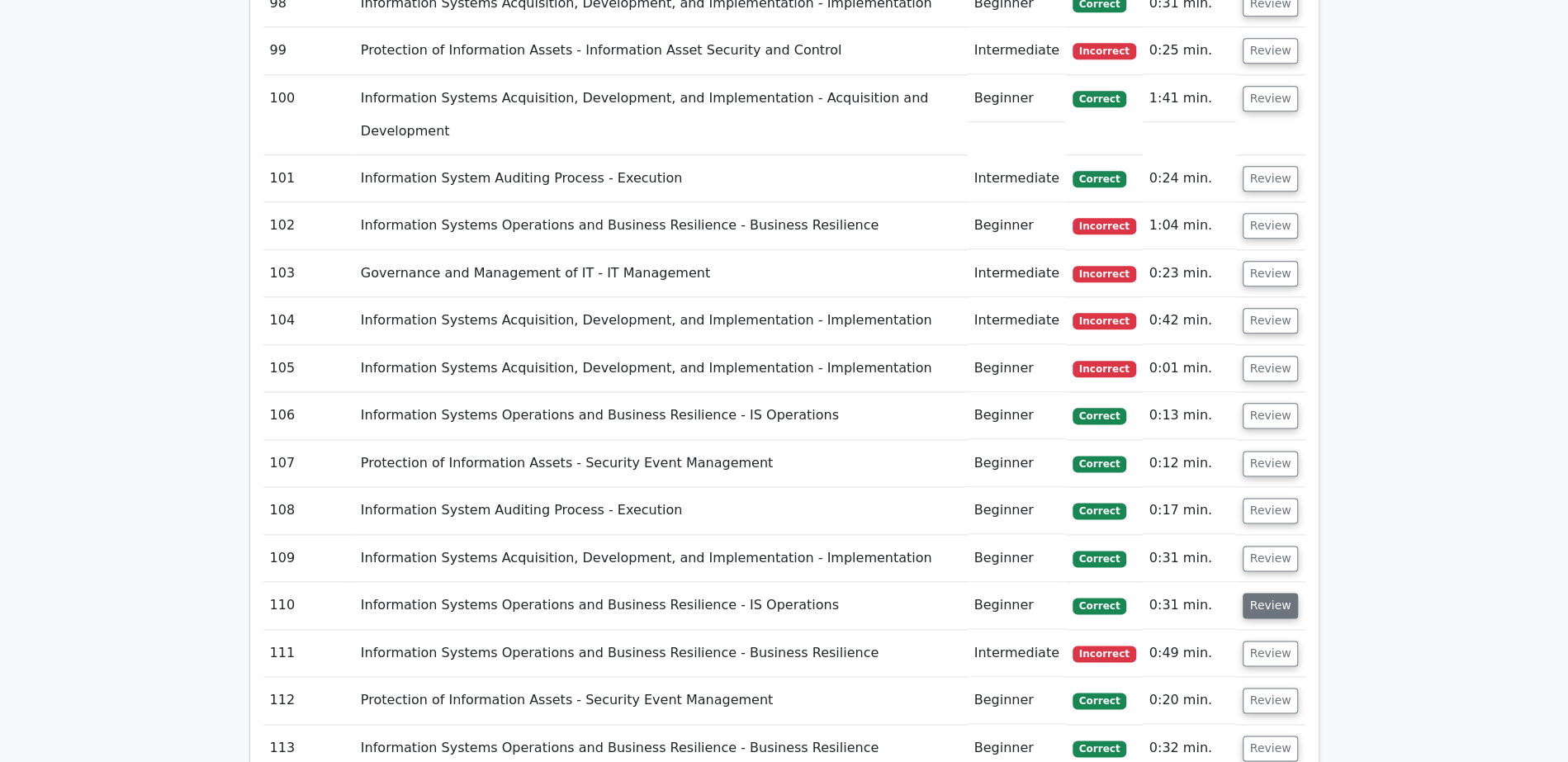
scroll to position [6038, 0]
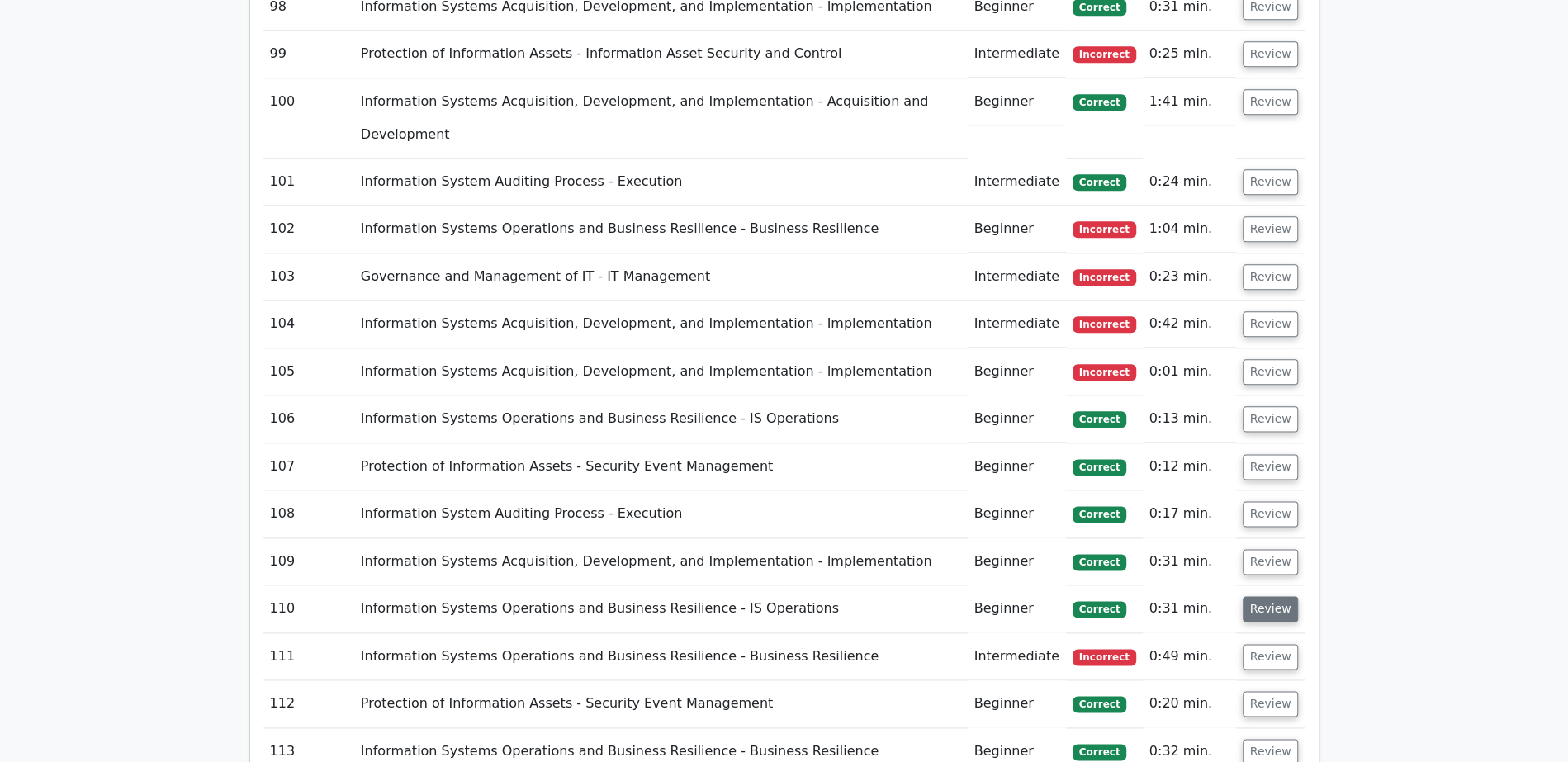
click at [1278, 596] on button "Review" at bounding box center [1270, 608] width 56 height 25
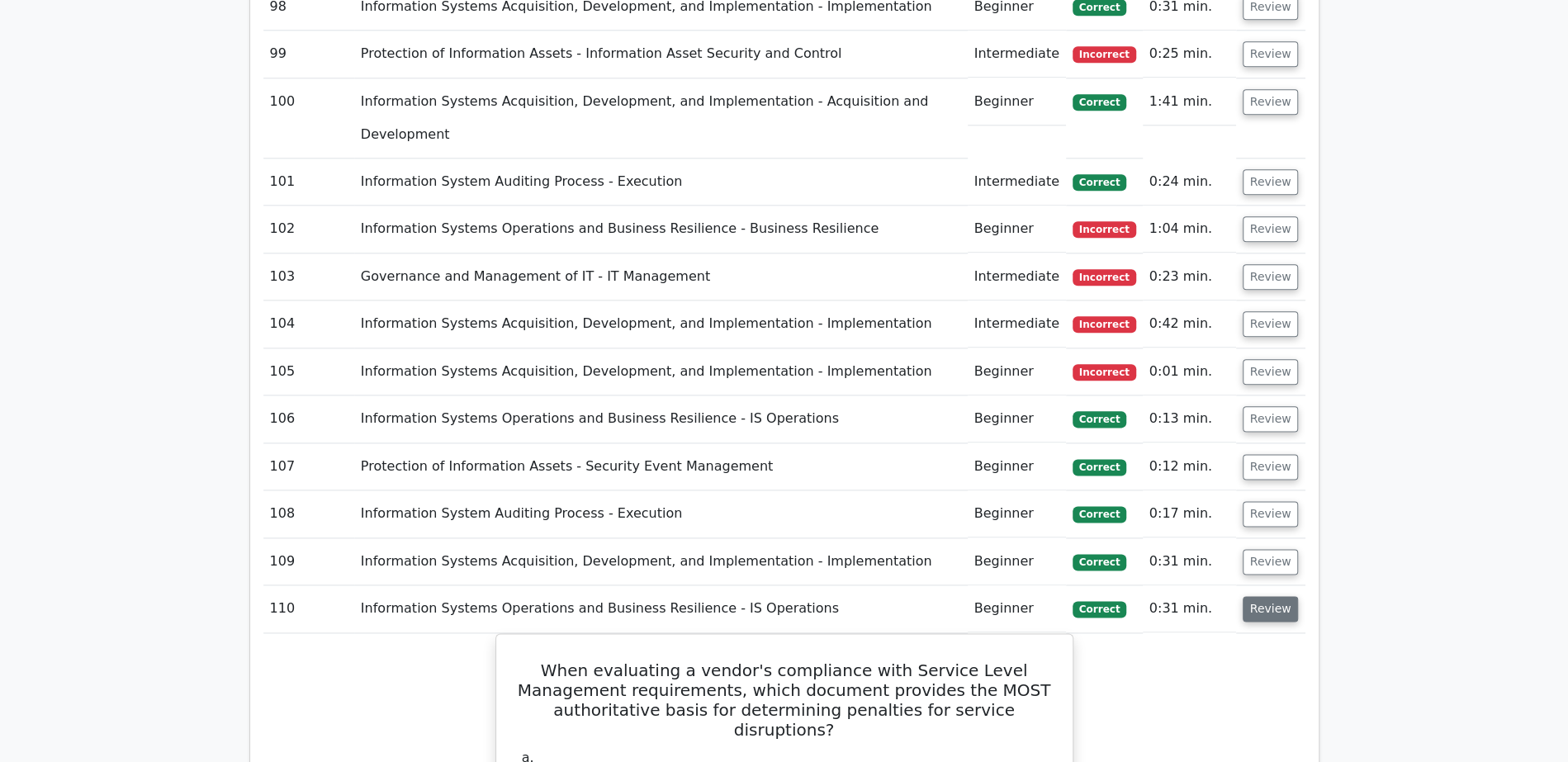
click at [1278, 596] on button "Review" at bounding box center [1270, 608] width 56 height 25
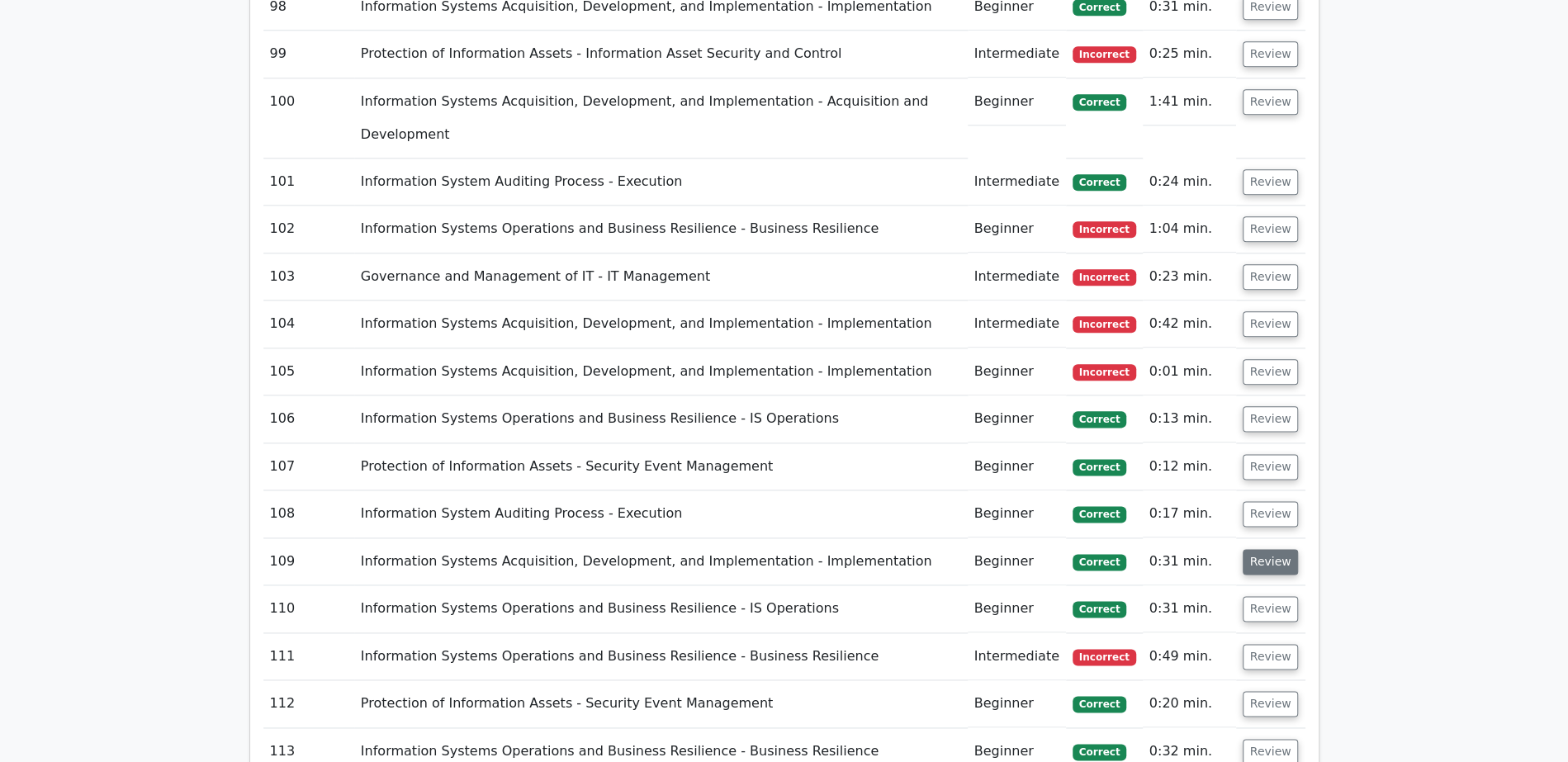
click at [1259, 549] on button "Review" at bounding box center [1270, 561] width 56 height 25
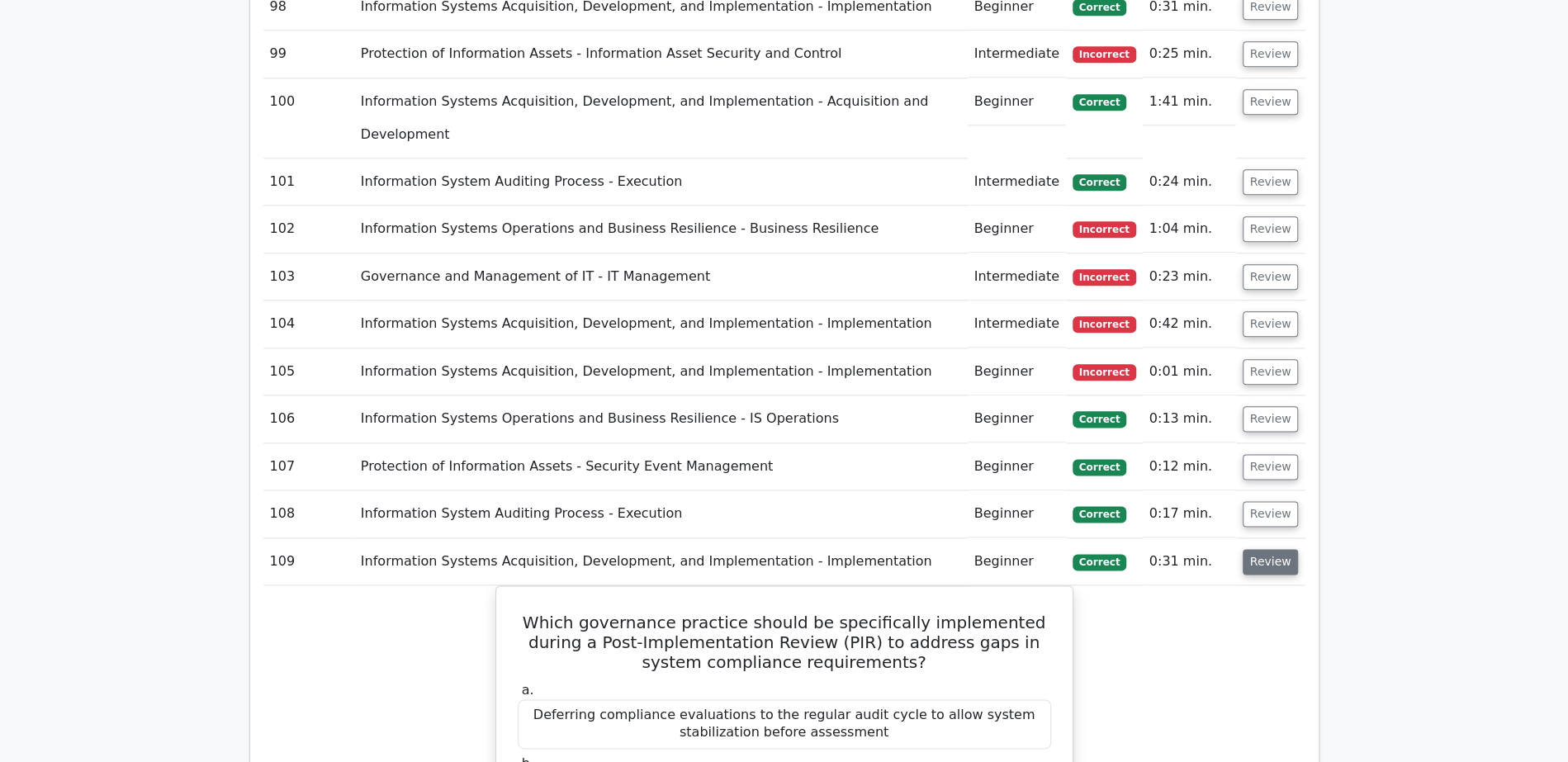
click at [1259, 549] on button "Review" at bounding box center [1270, 561] width 56 height 25
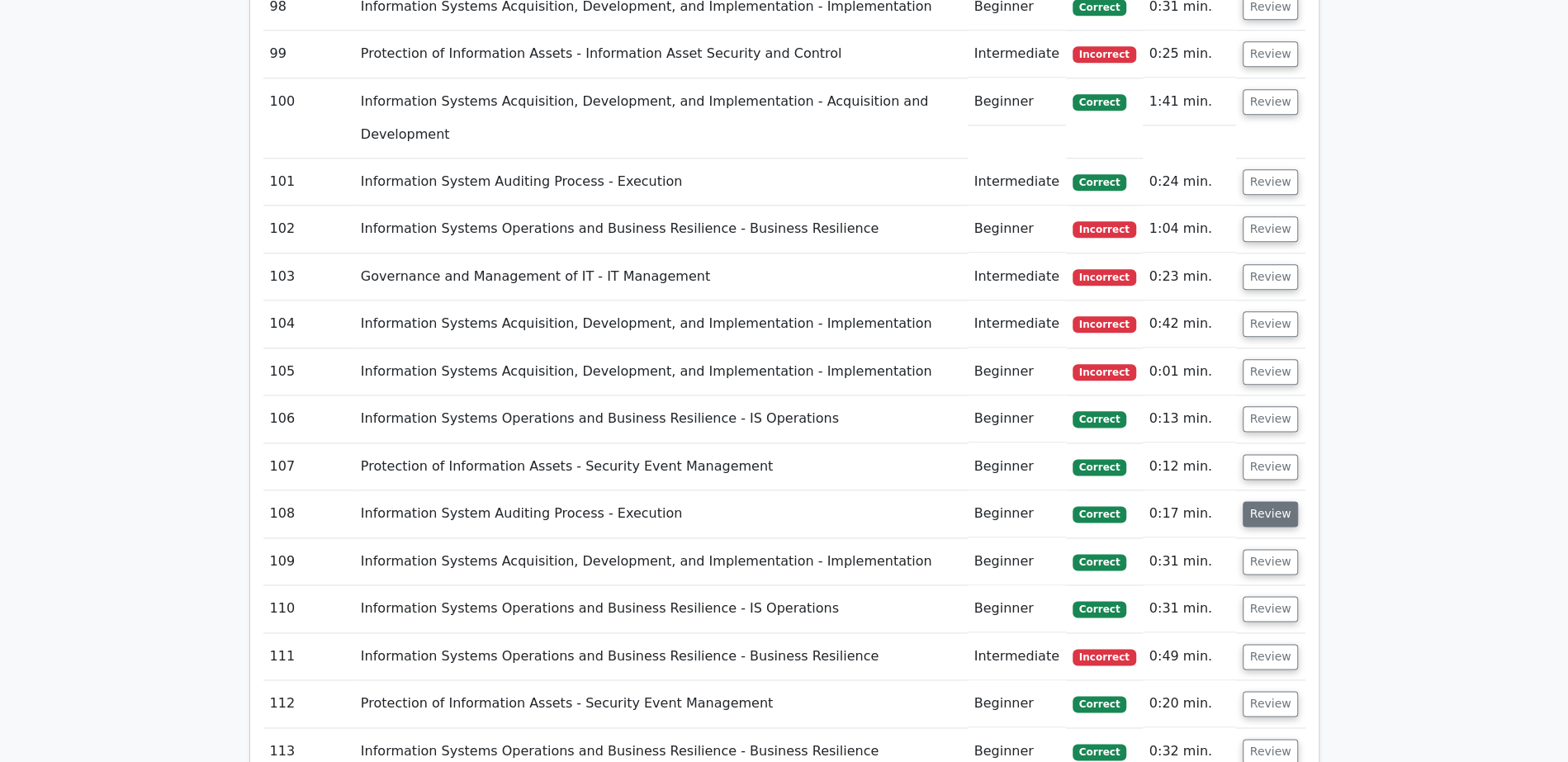
click at [1264, 501] on button "Review" at bounding box center [1270, 514] width 56 height 25
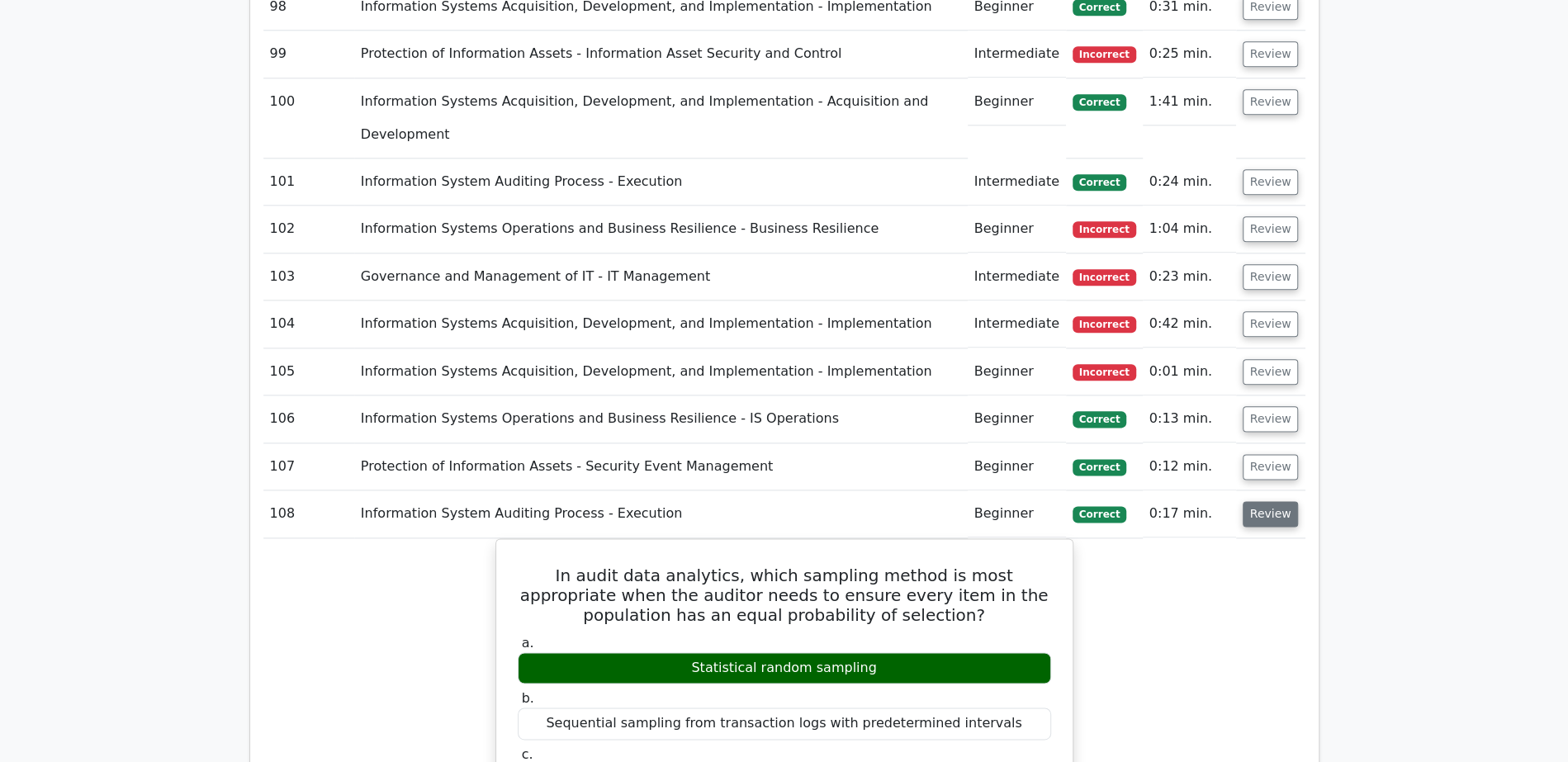
click at [1264, 501] on button "Review" at bounding box center [1270, 514] width 56 height 25
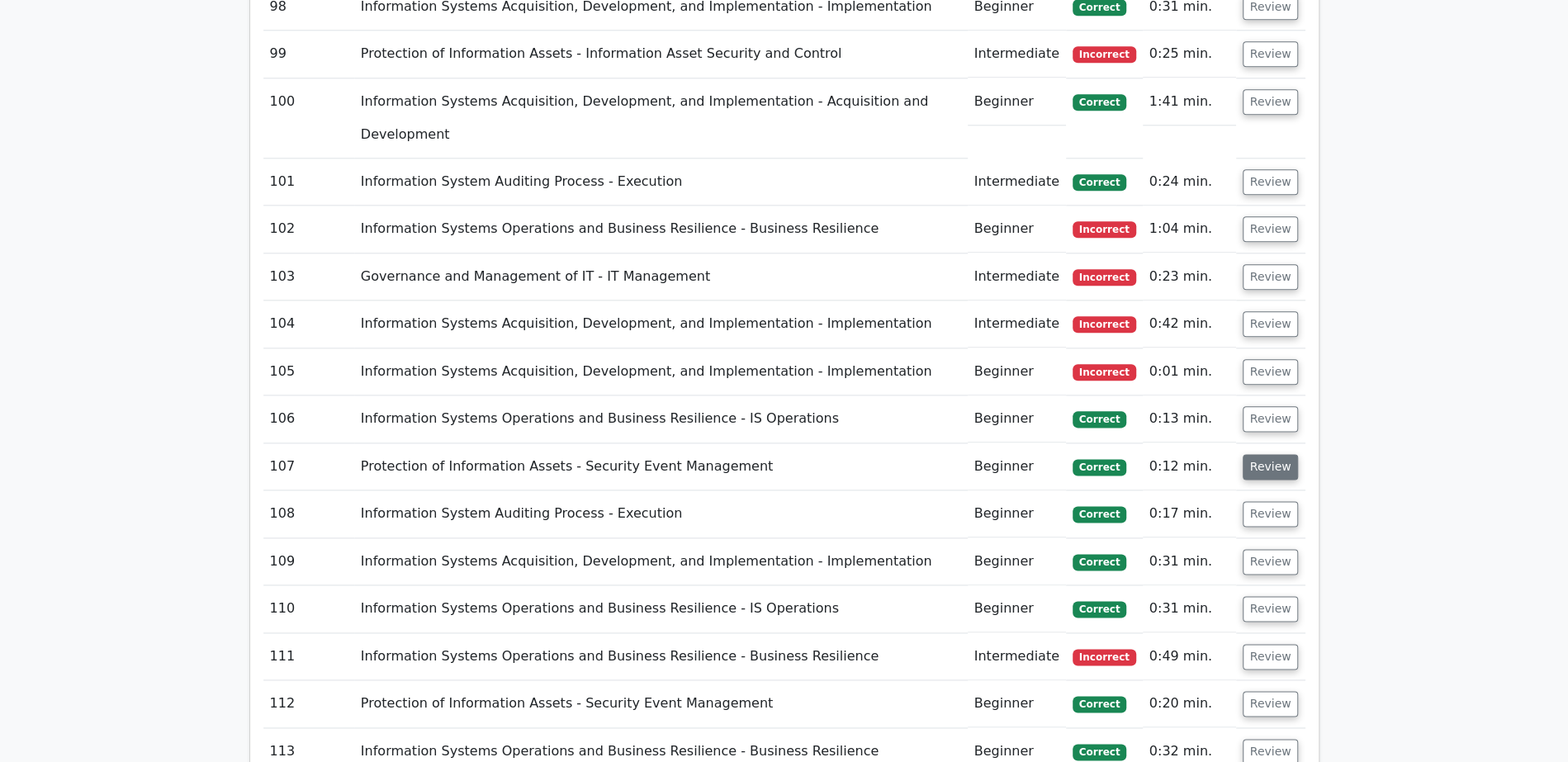
click at [1279, 454] on button "Review" at bounding box center [1270, 466] width 56 height 25
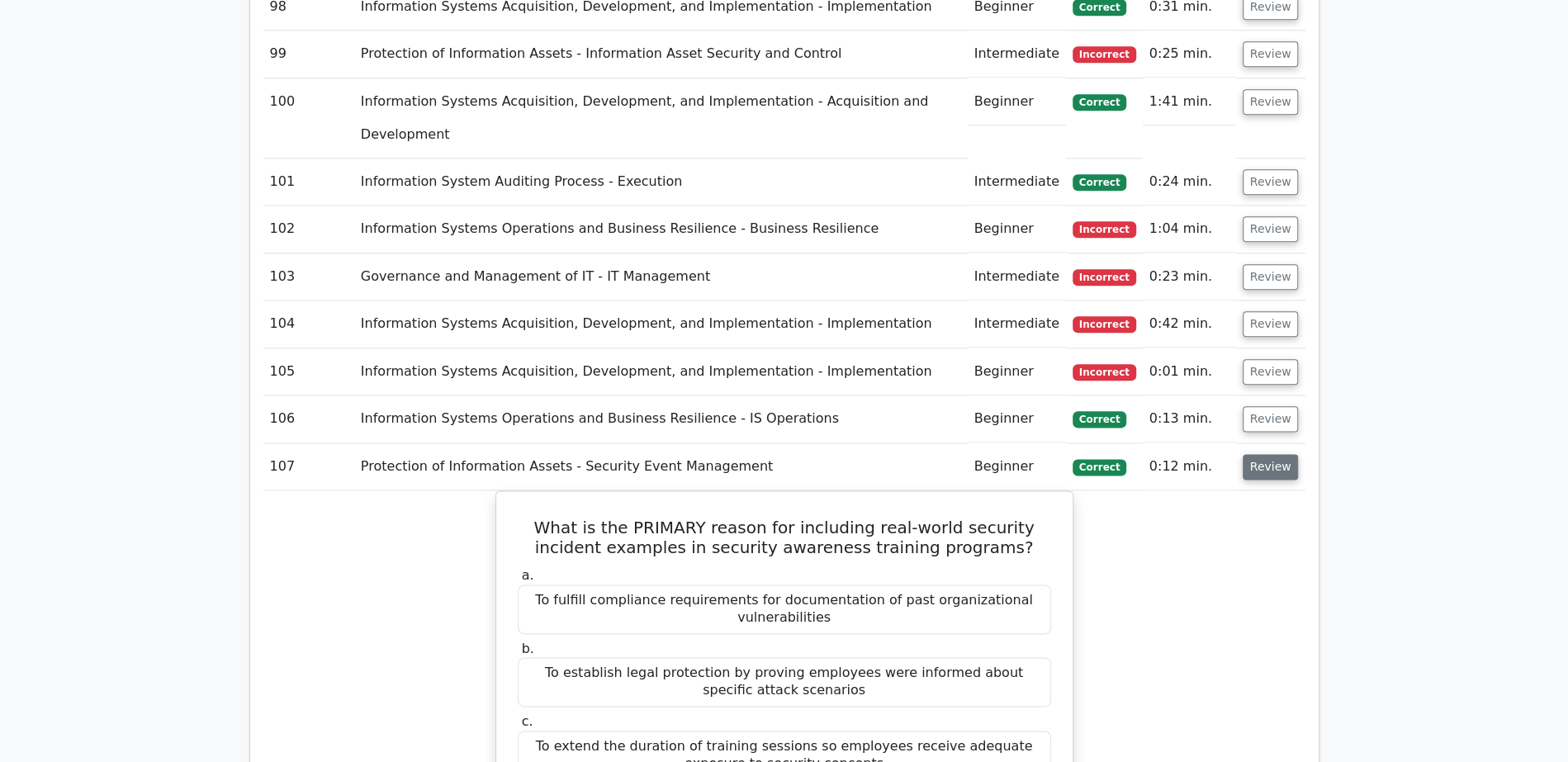
click at [1279, 454] on button "Review" at bounding box center [1270, 466] width 56 height 25
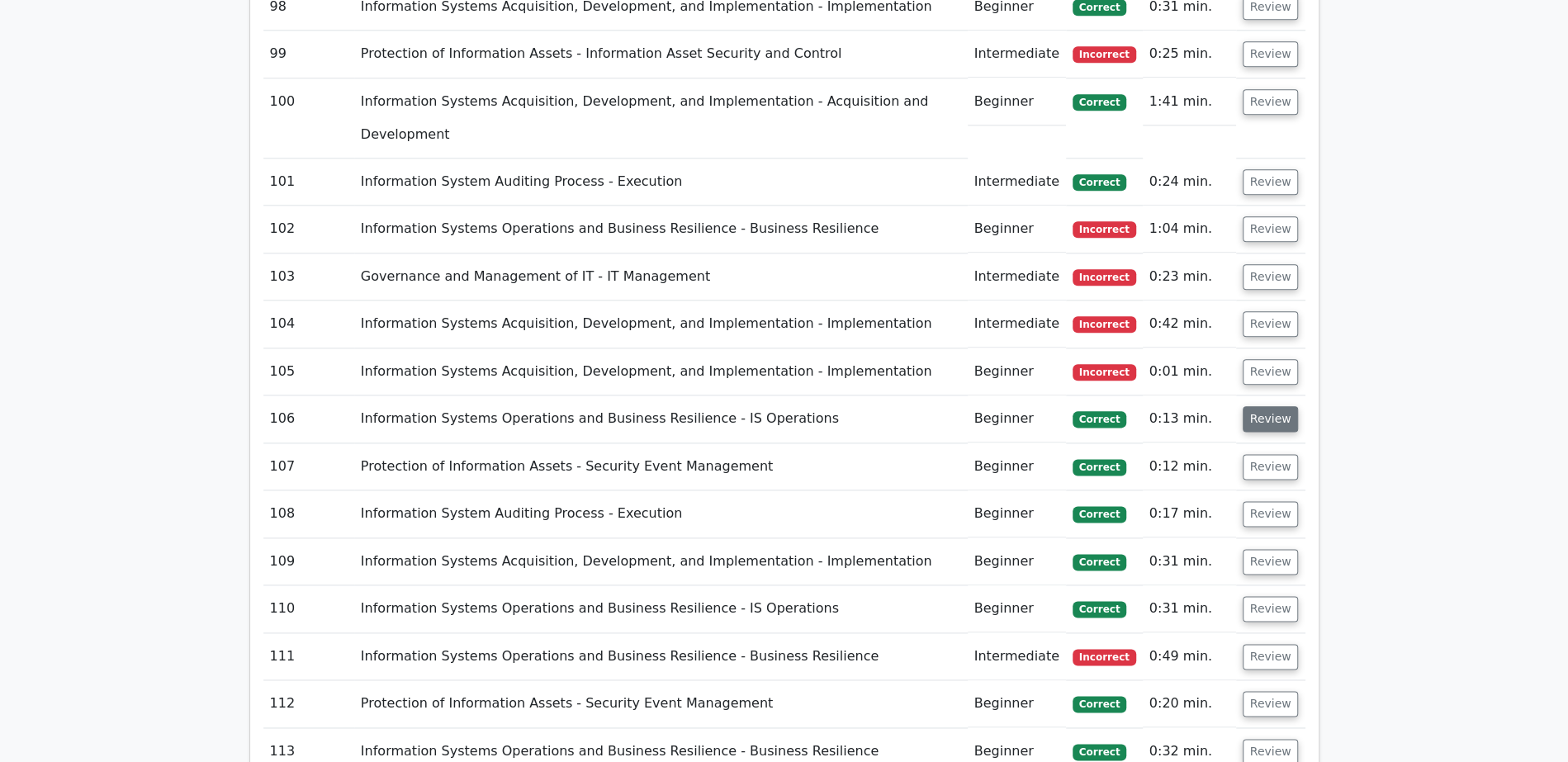
click at [1277, 406] on button "Review" at bounding box center [1270, 418] width 56 height 25
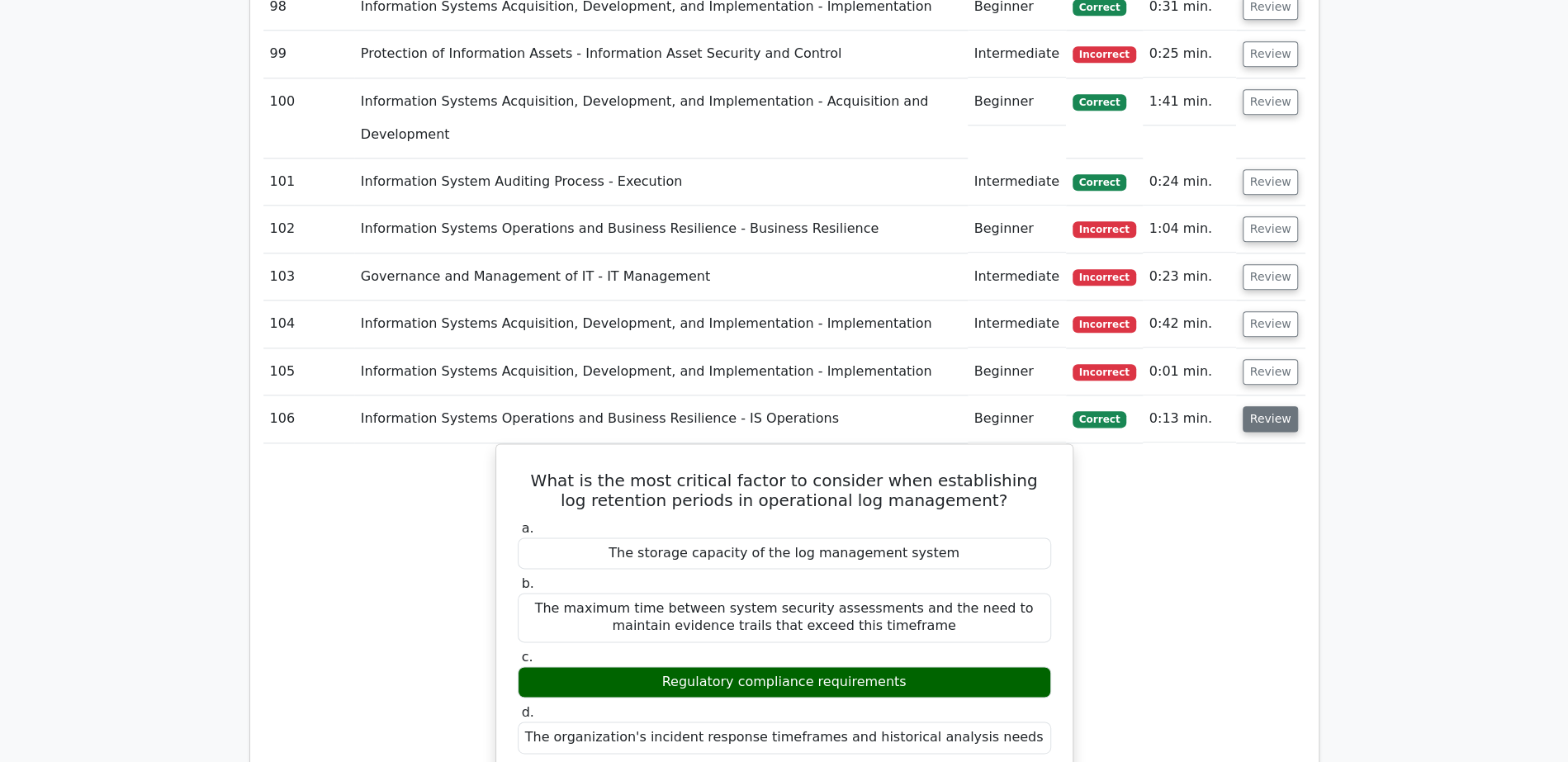
click at [1277, 406] on button "Review" at bounding box center [1270, 418] width 56 height 25
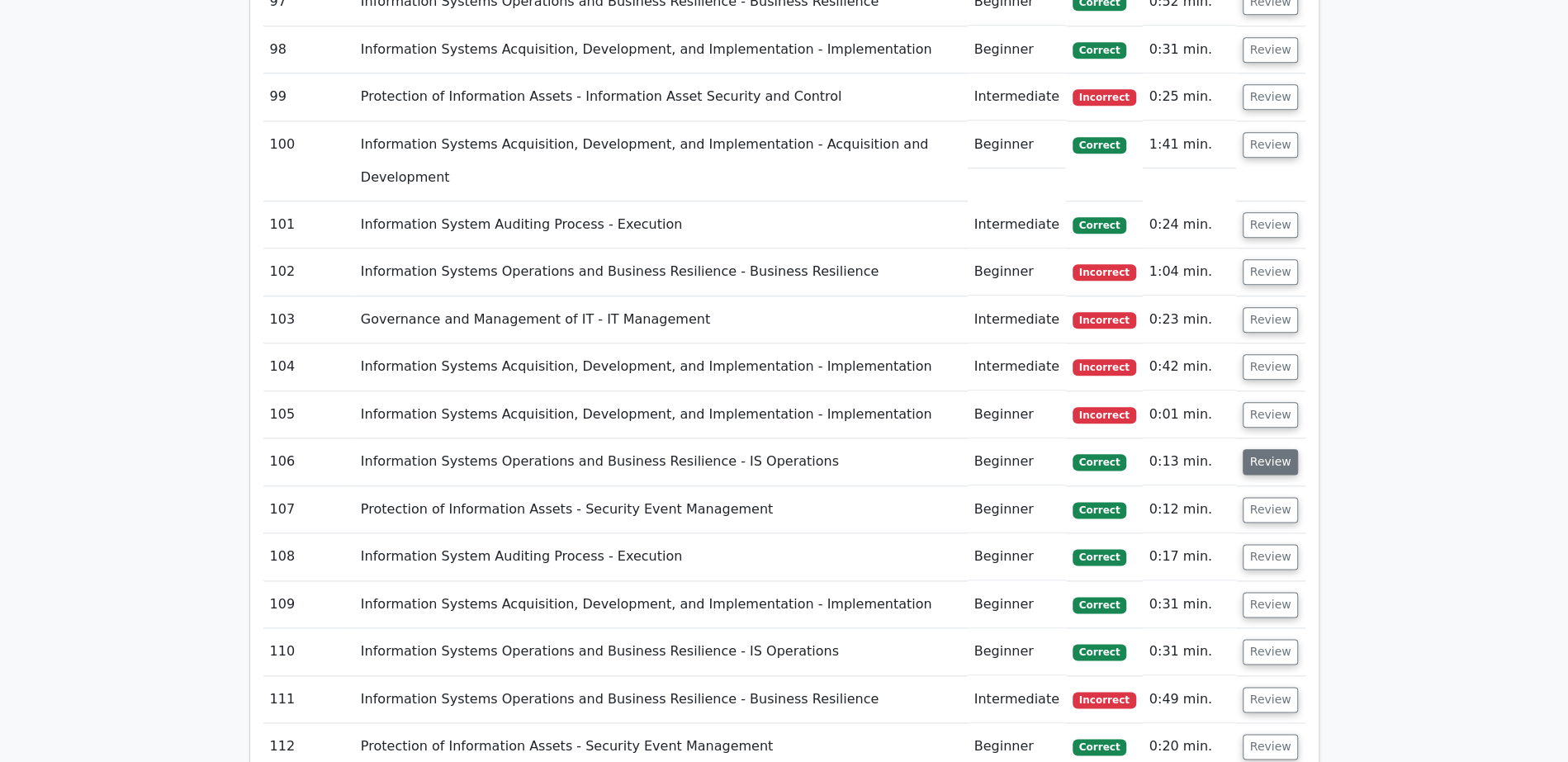
scroll to position [5992, 0]
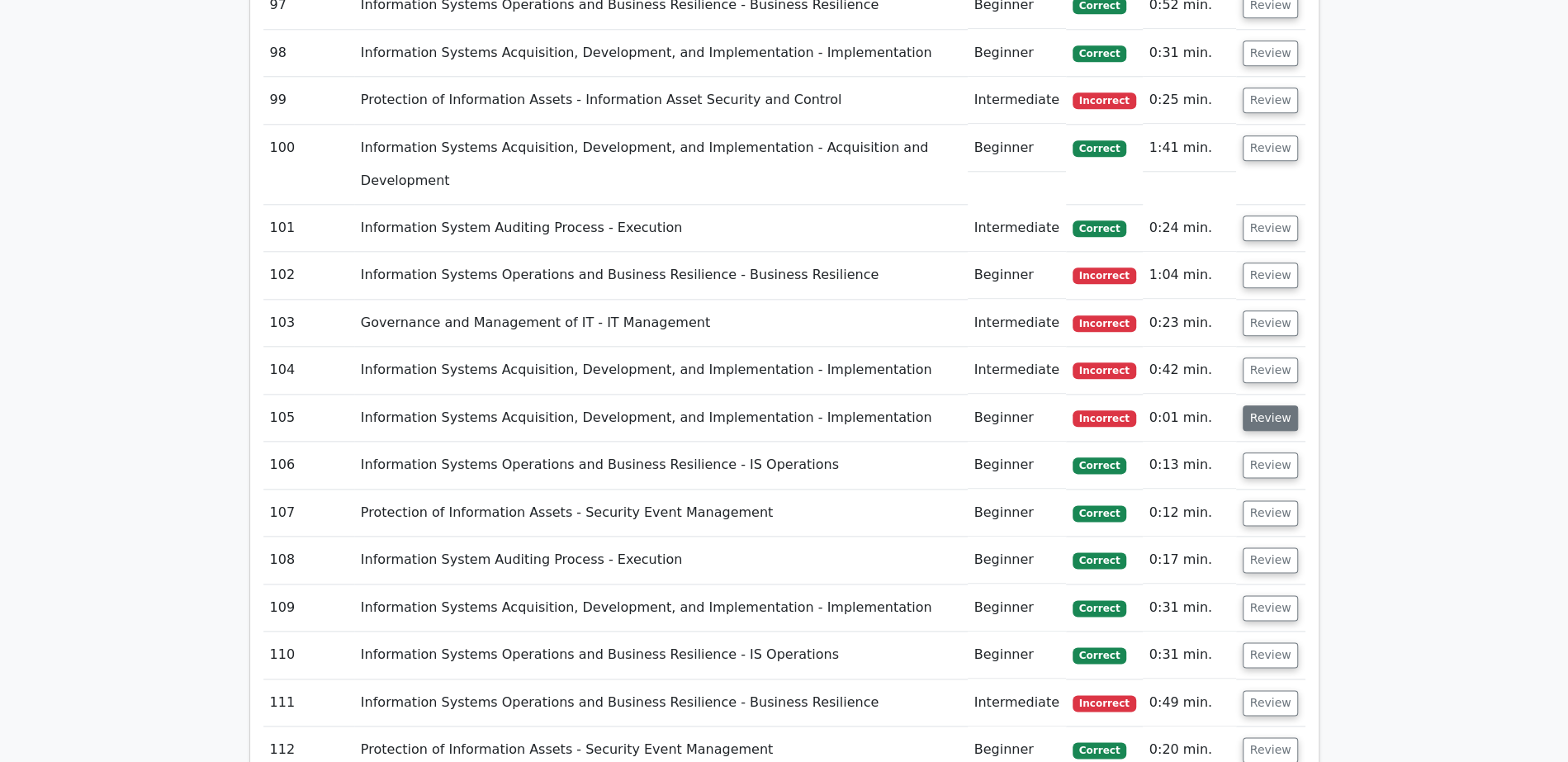
click at [1277, 405] on button "Review" at bounding box center [1270, 417] width 56 height 25
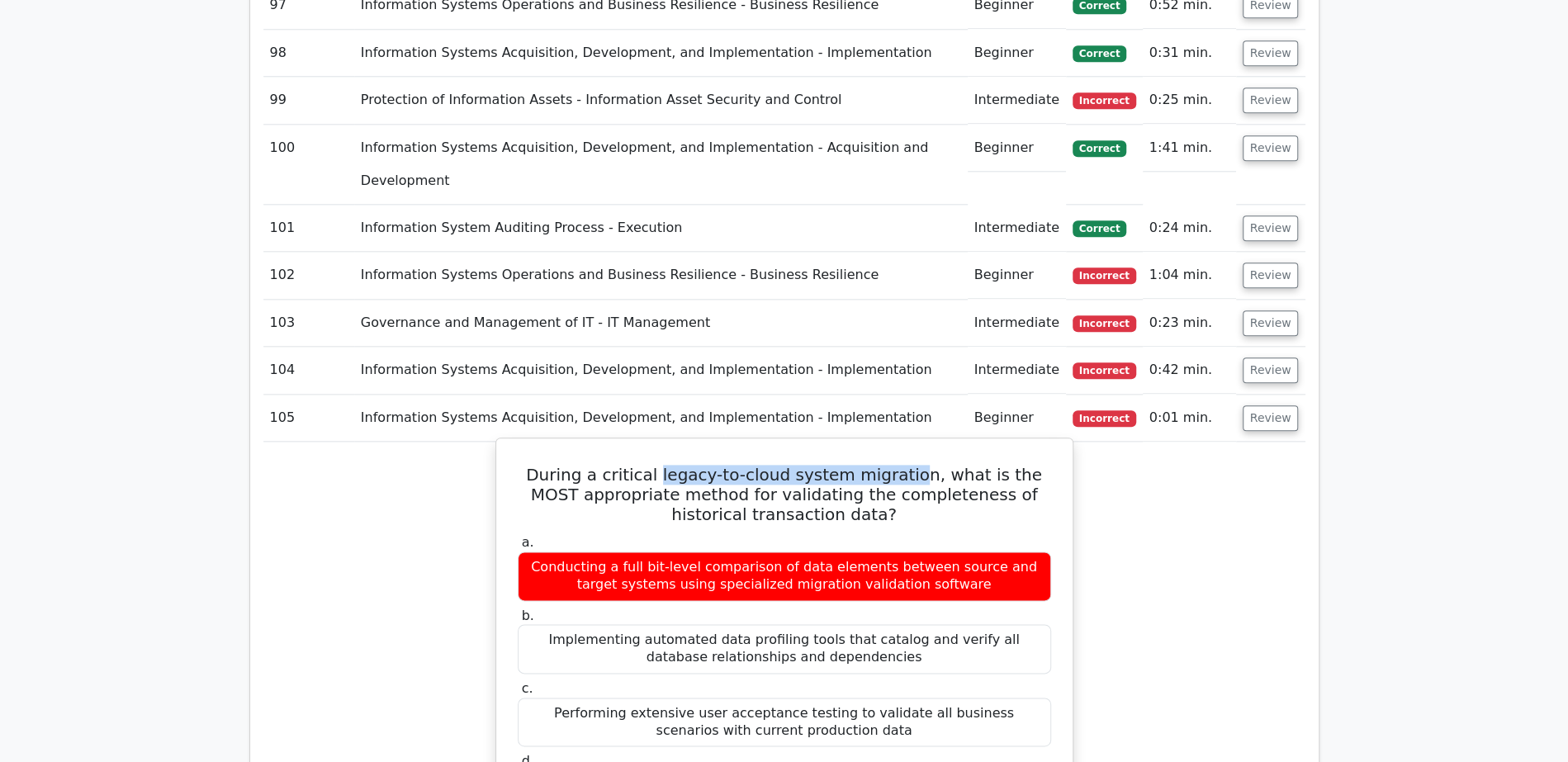
drag, startPoint x: 650, startPoint y: 80, endPoint x: 891, endPoint y: 78, distance: 241.0
click at [891, 465] on h5 "During a critical legacy-to-cloud system migration, what is the MOST appropriat…" at bounding box center [784, 494] width 536 height 59
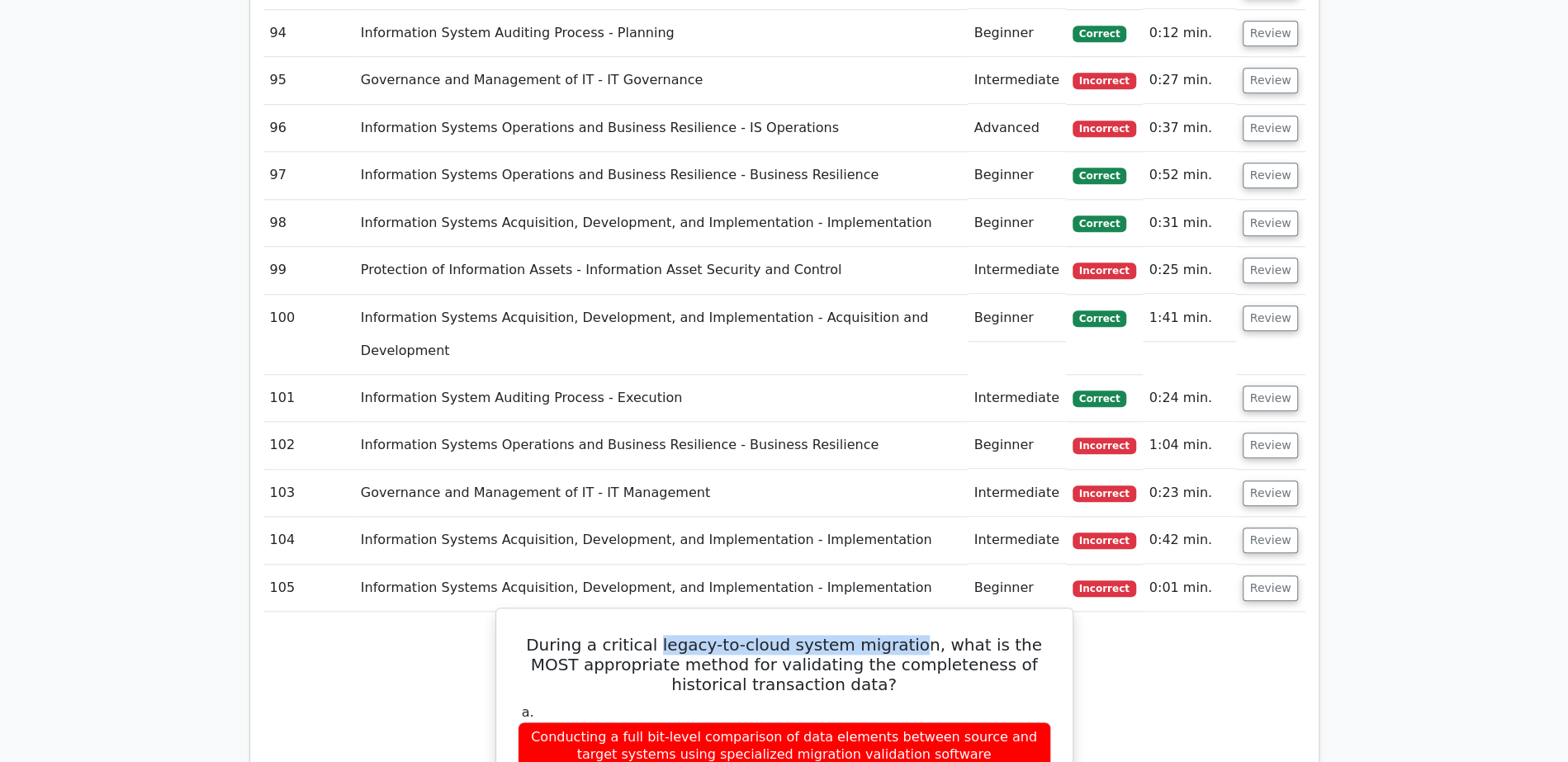
scroll to position [5701, 0]
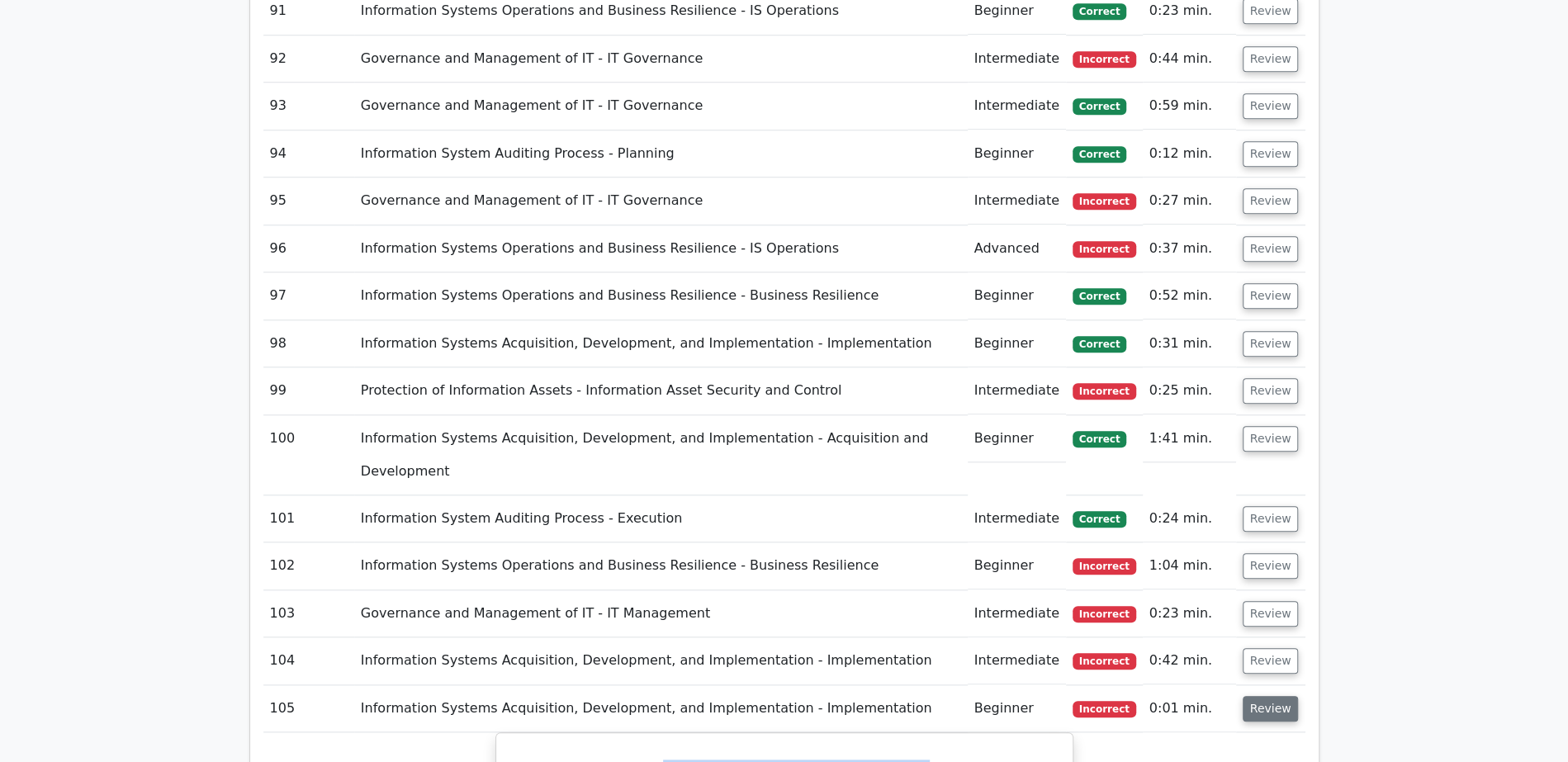
click at [1273, 696] on button "Review" at bounding box center [1270, 708] width 56 height 25
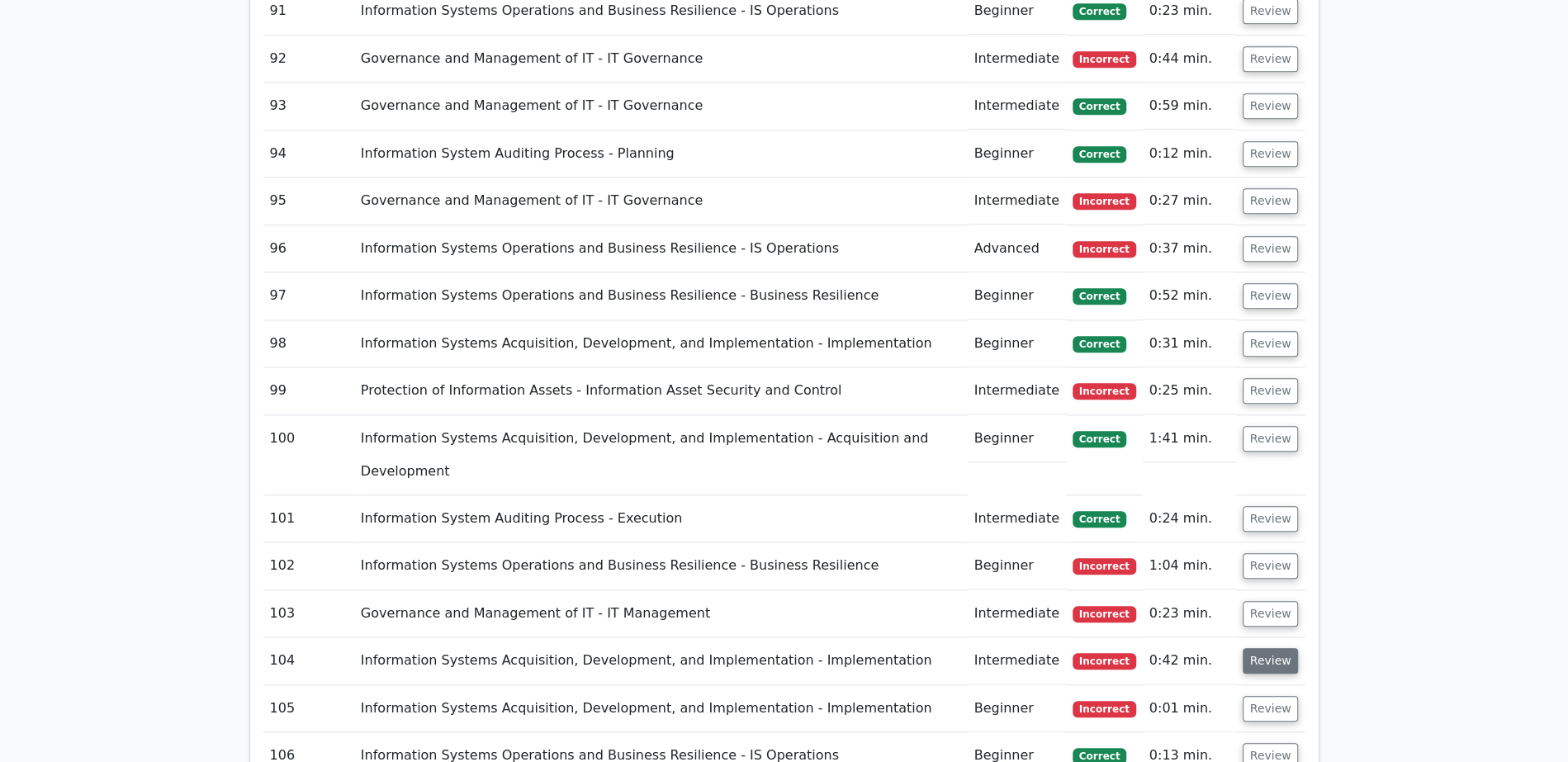
click at [1266, 648] on button "Review" at bounding box center [1270, 661] width 56 height 25
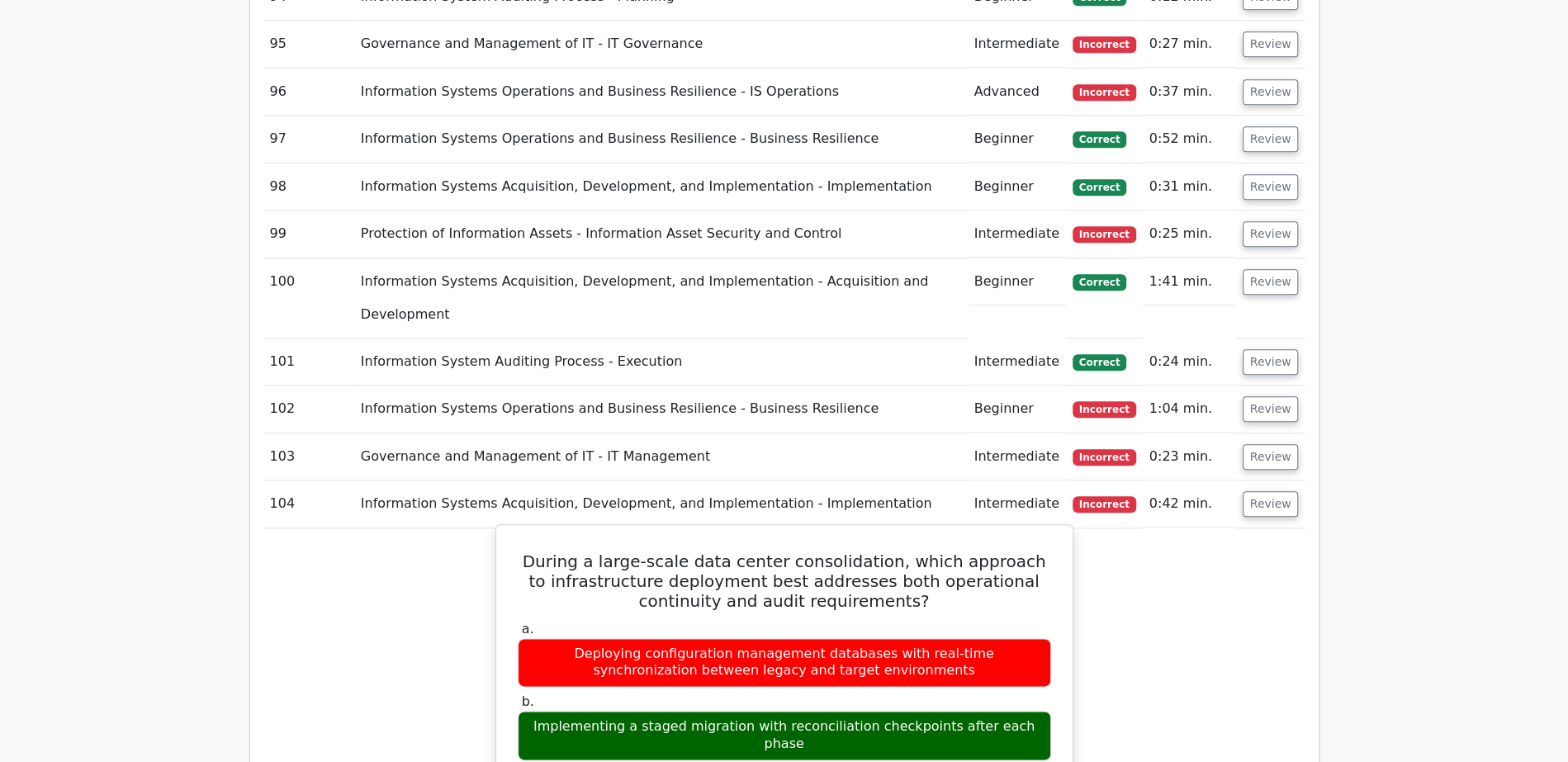
scroll to position [5854, 0]
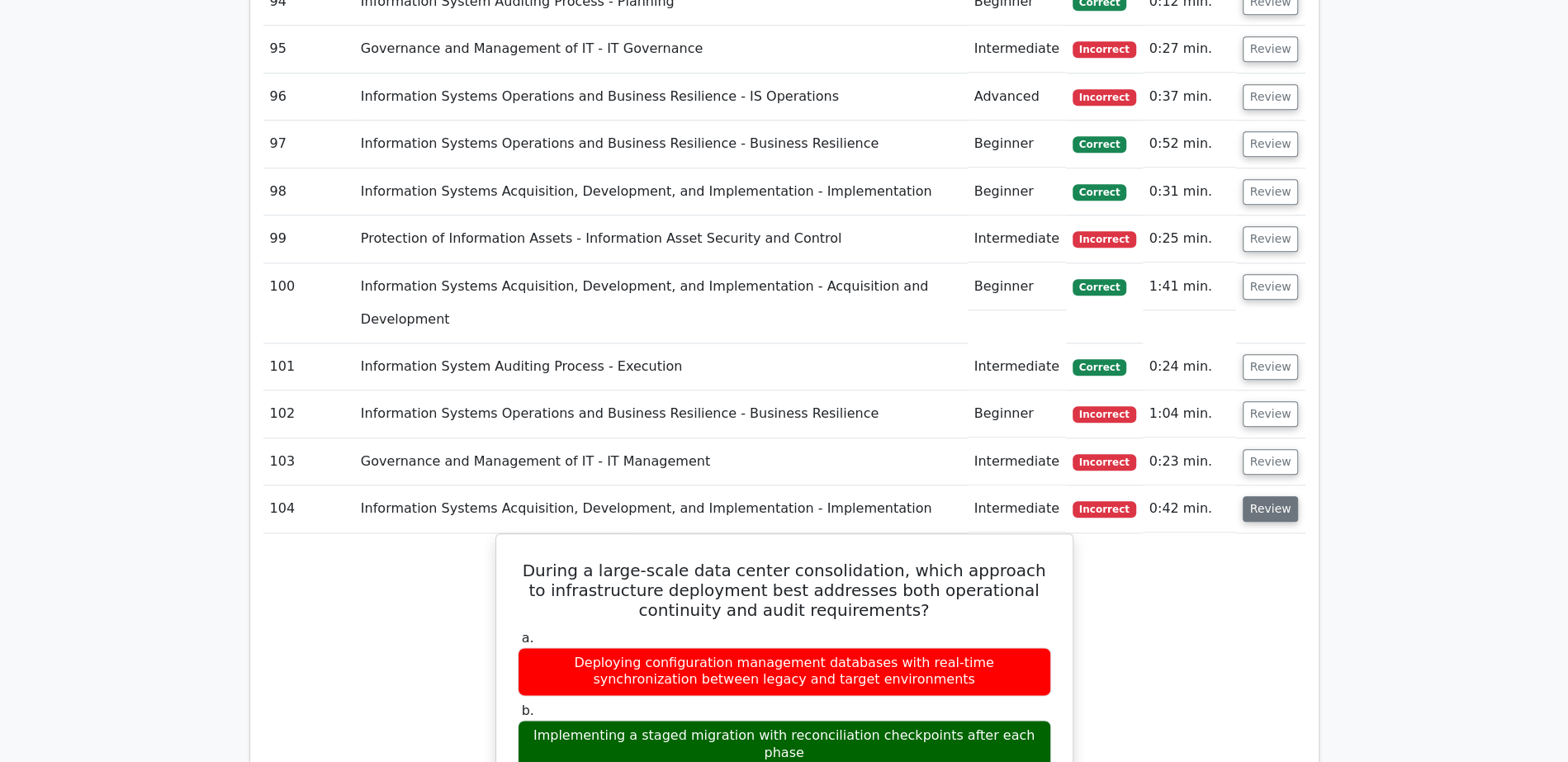
click at [1248, 496] on button "Review" at bounding box center [1270, 508] width 56 height 25
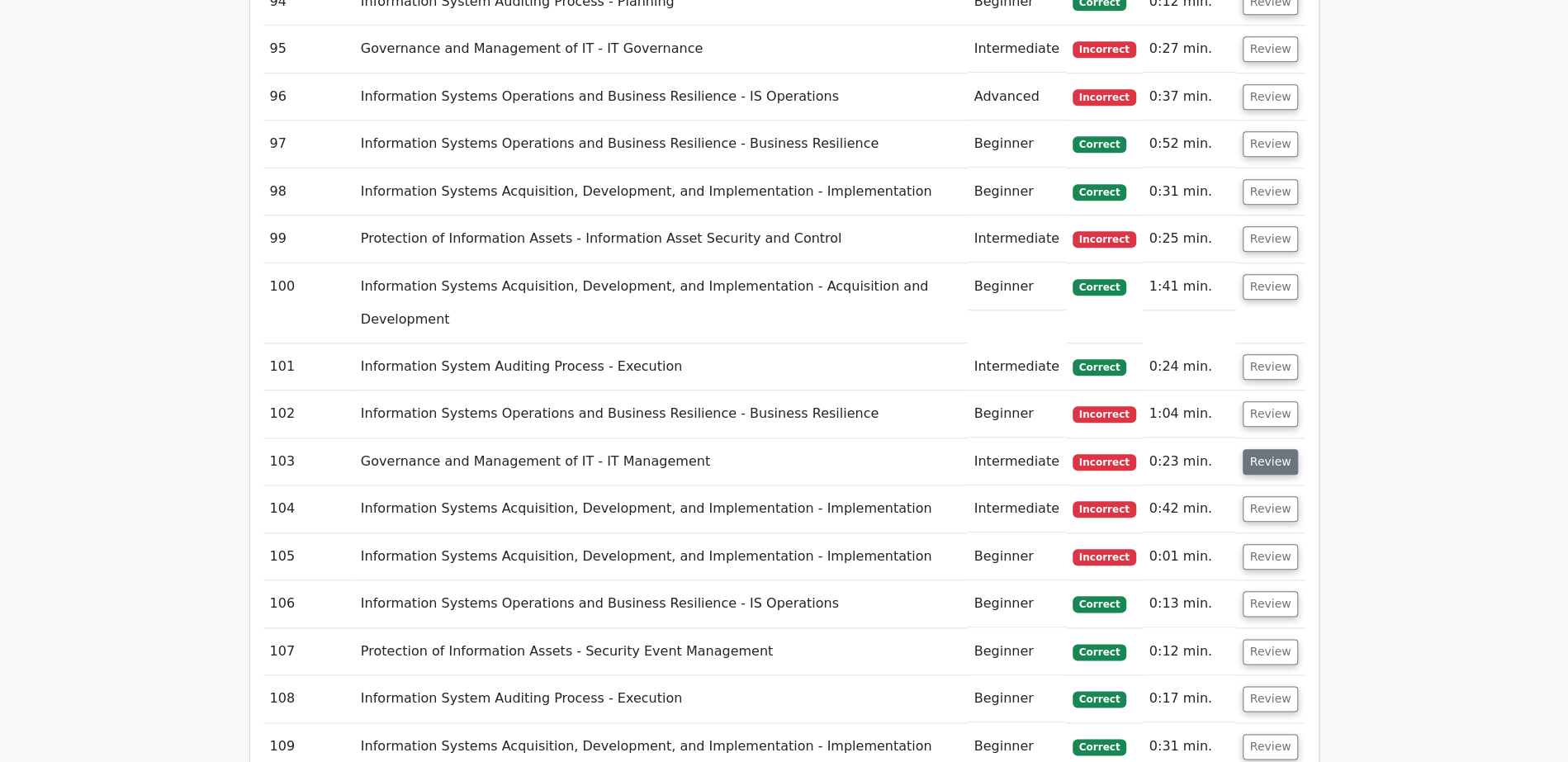
click at [1268, 449] on button "Review" at bounding box center [1270, 461] width 56 height 25
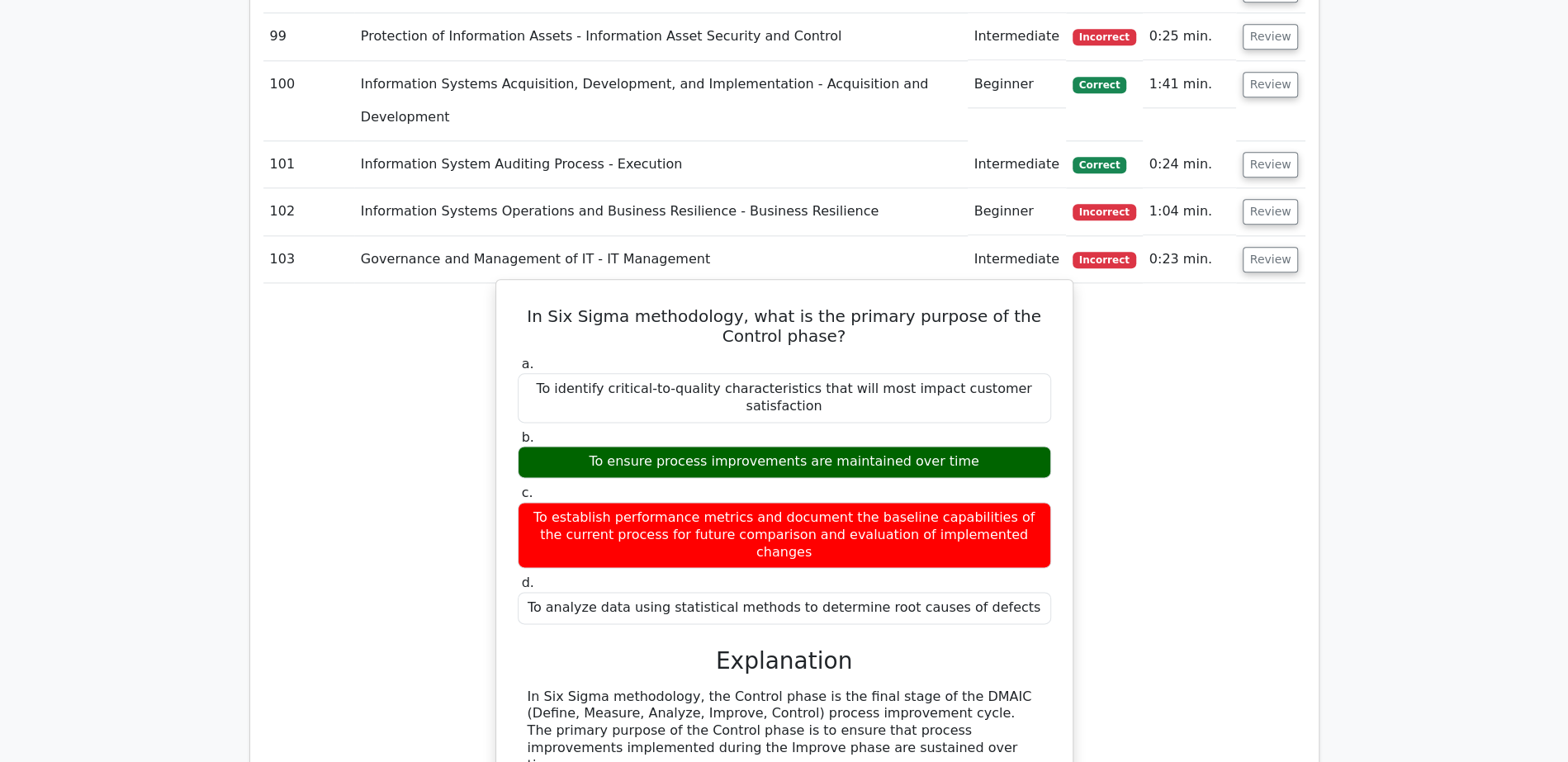
scroll to position [6059, 0]
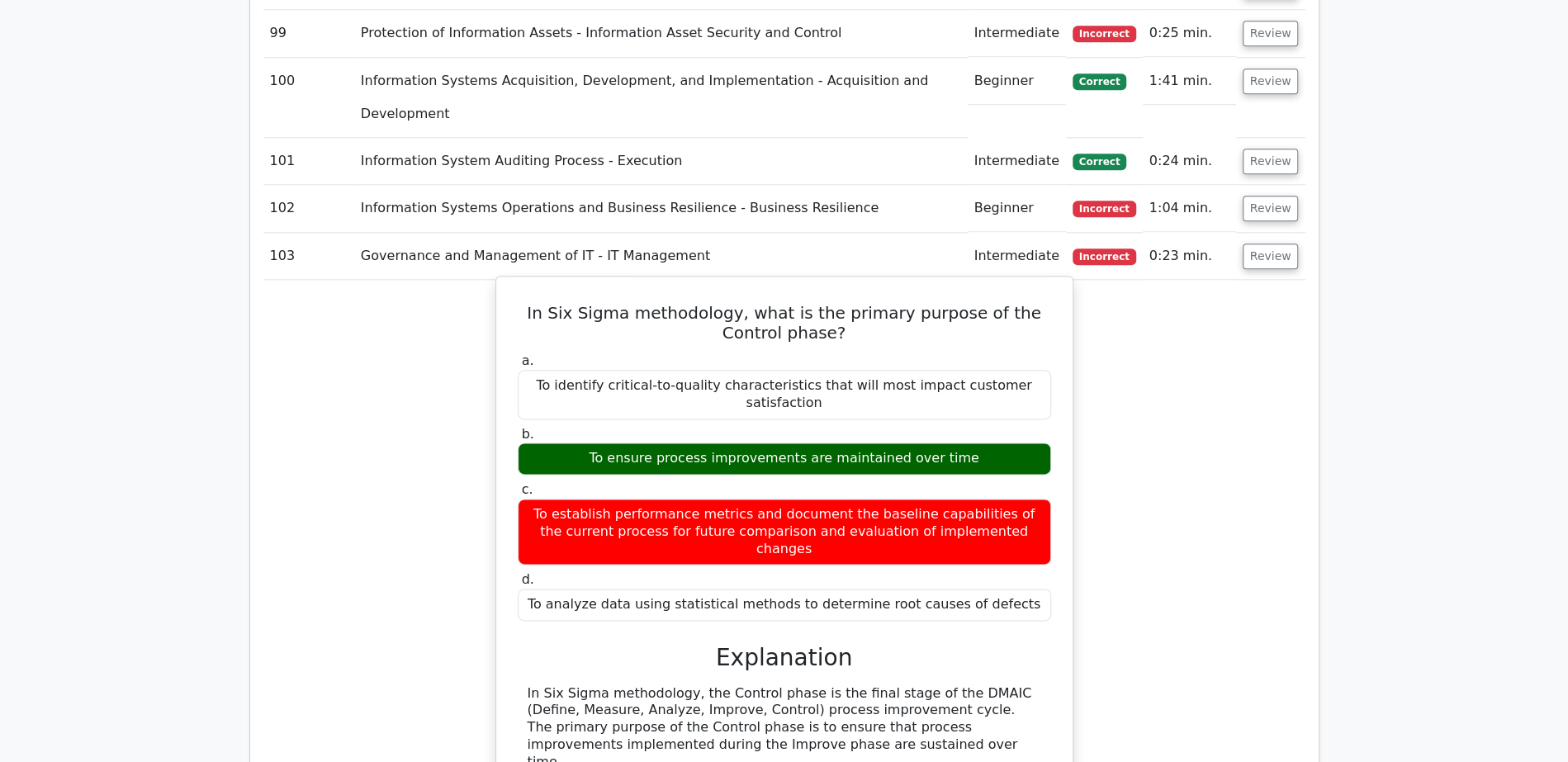
drag, startPoint x: 830, startPoint y: 454, endPoint x: 936, endPoint y: 458, distance: 106.1
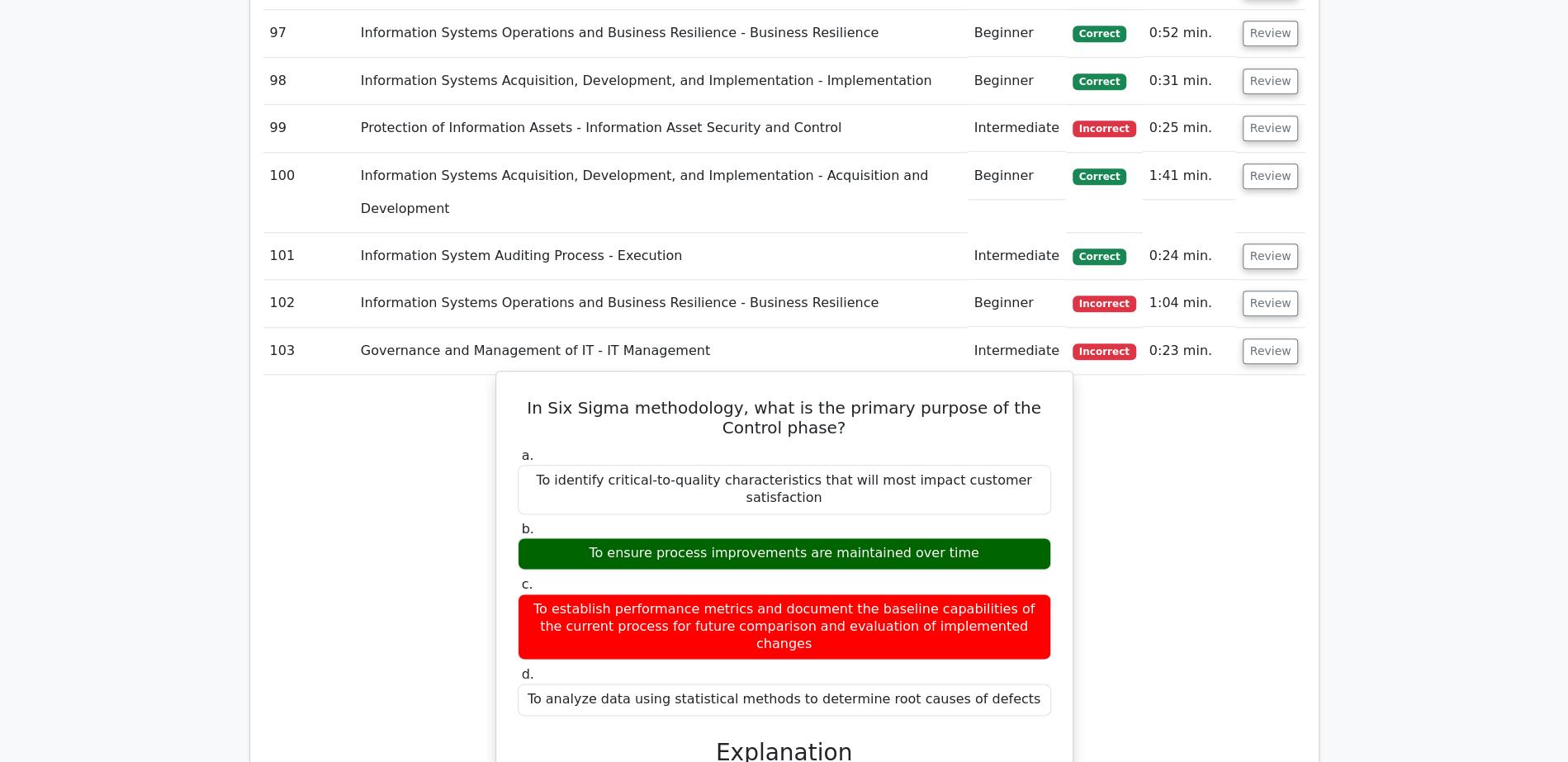
scroll to position [5657, 0]
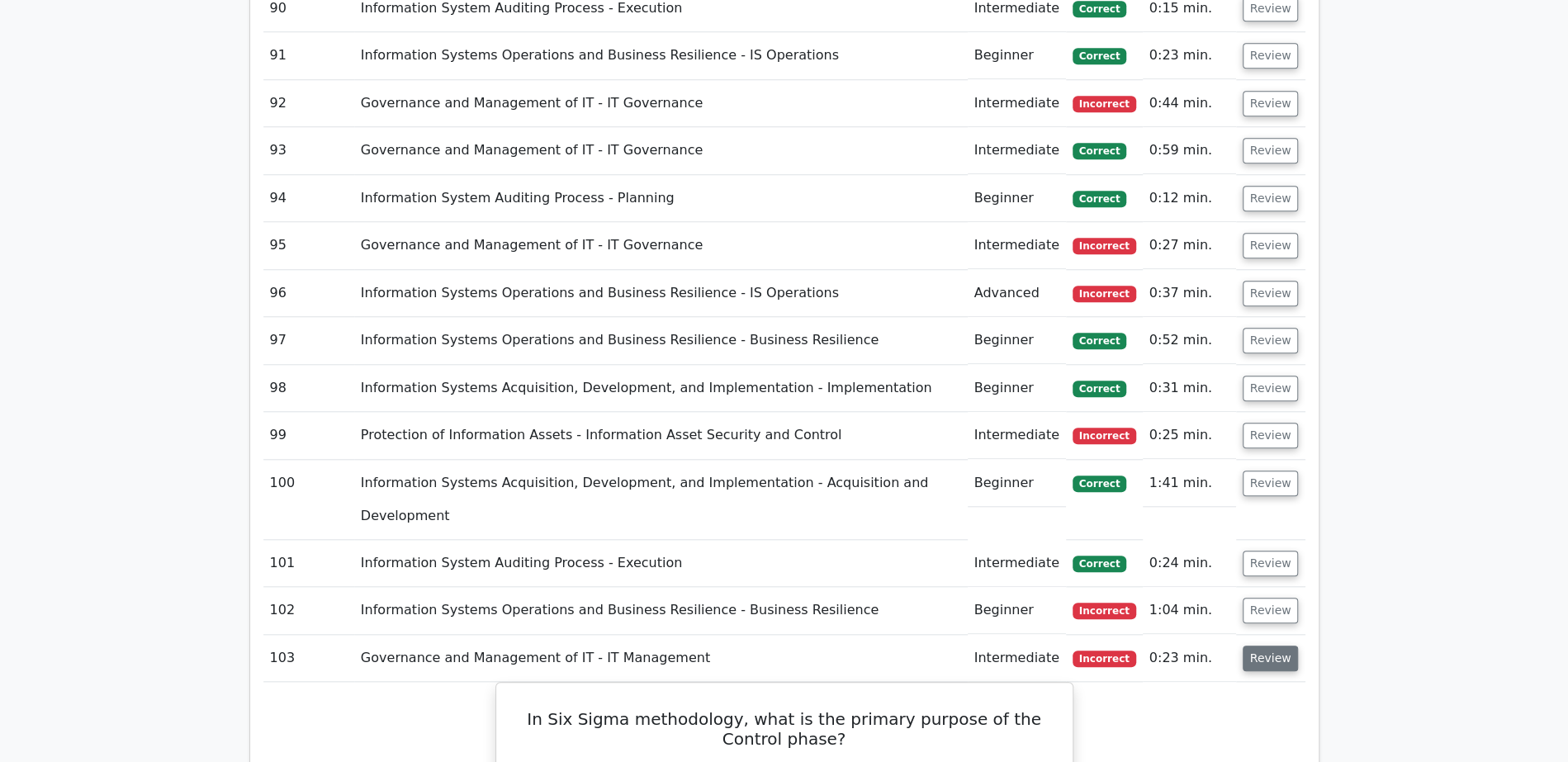
click at [1252, 646] on button "Review" at bounding box center [1270, 658] width 56 height 25
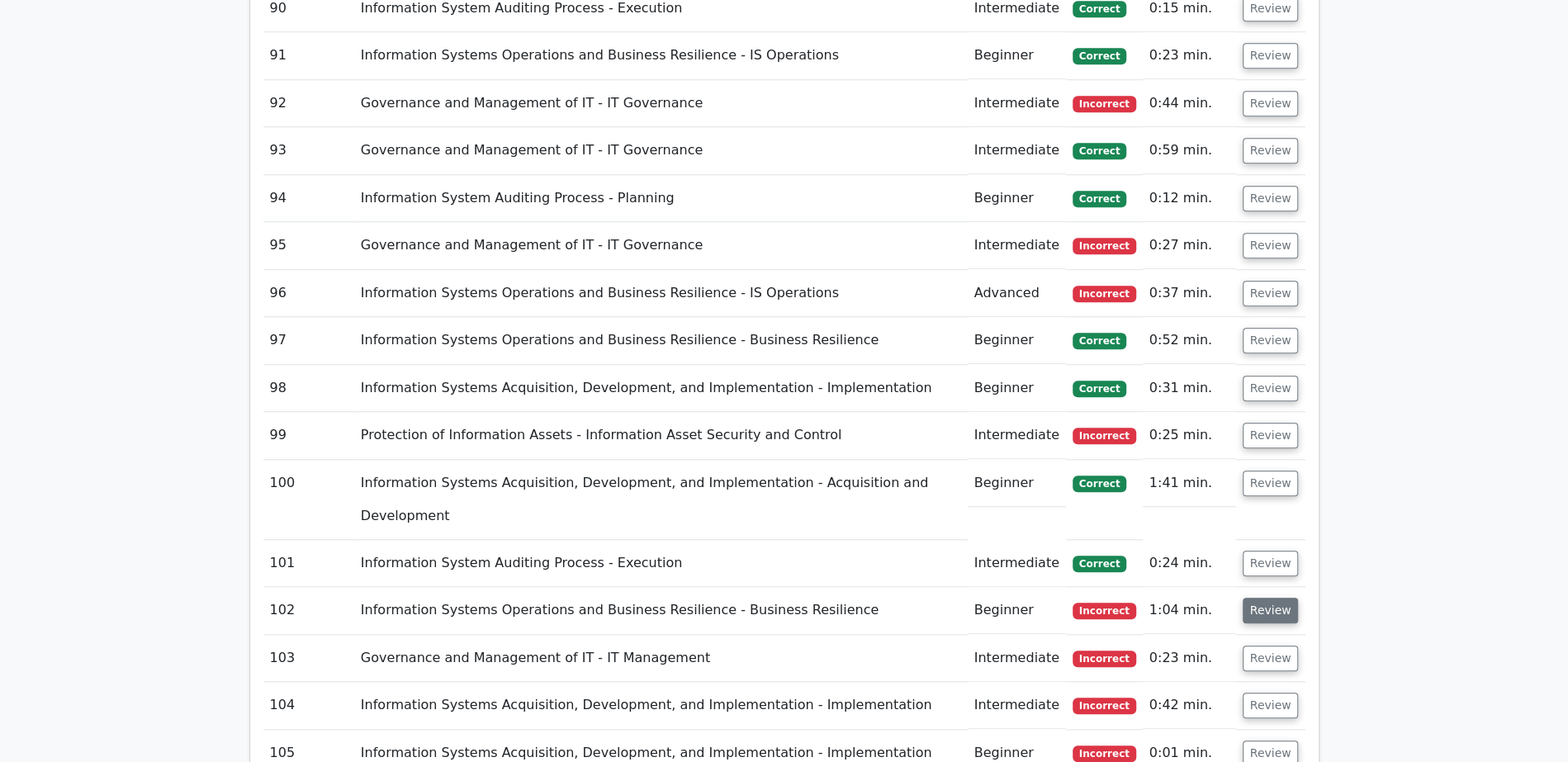
click at [1272, 598] on button "Review" at bounding box center [1270, 610] width 56 height 25
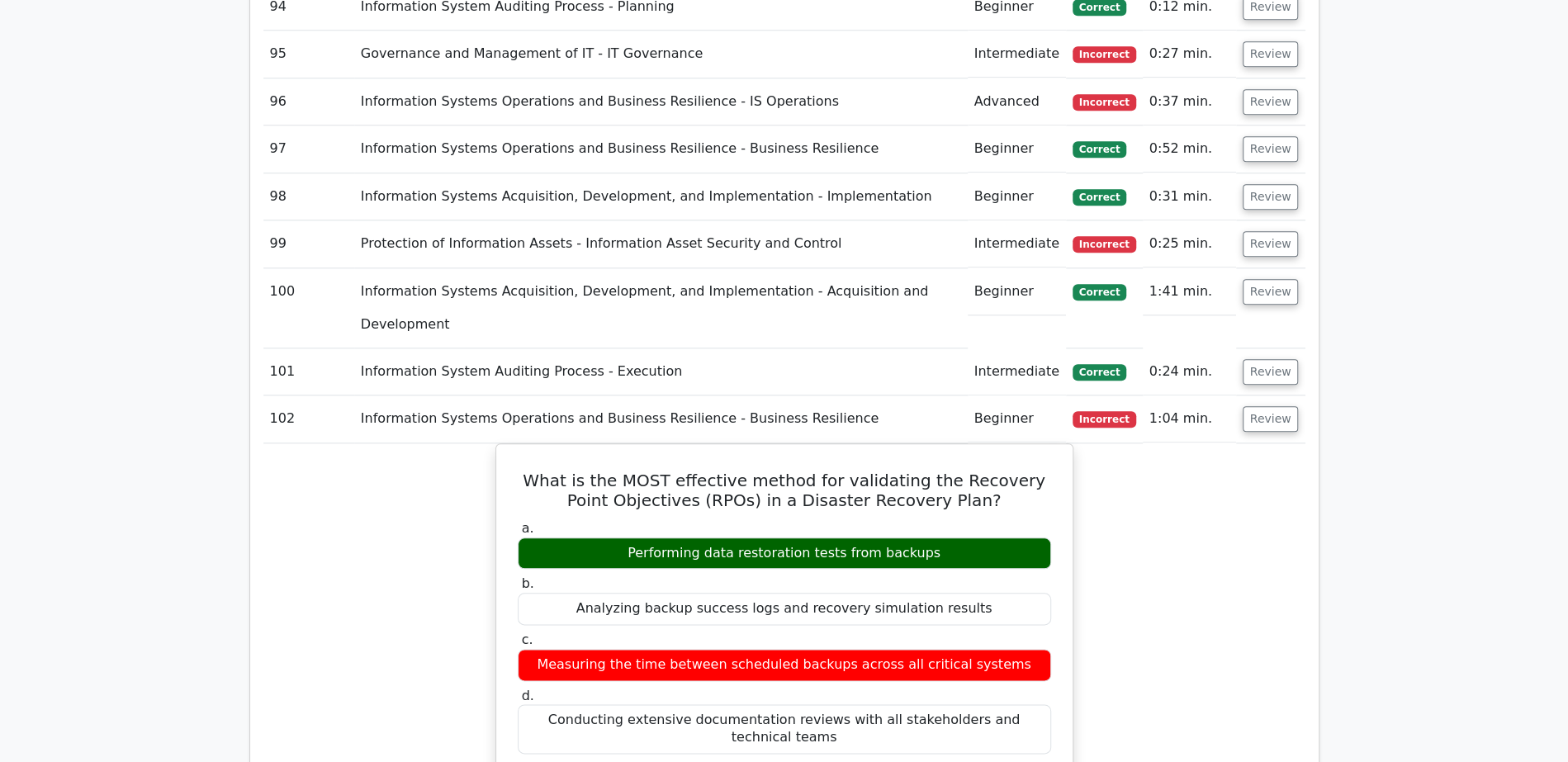
scroll to position [5855, 0]
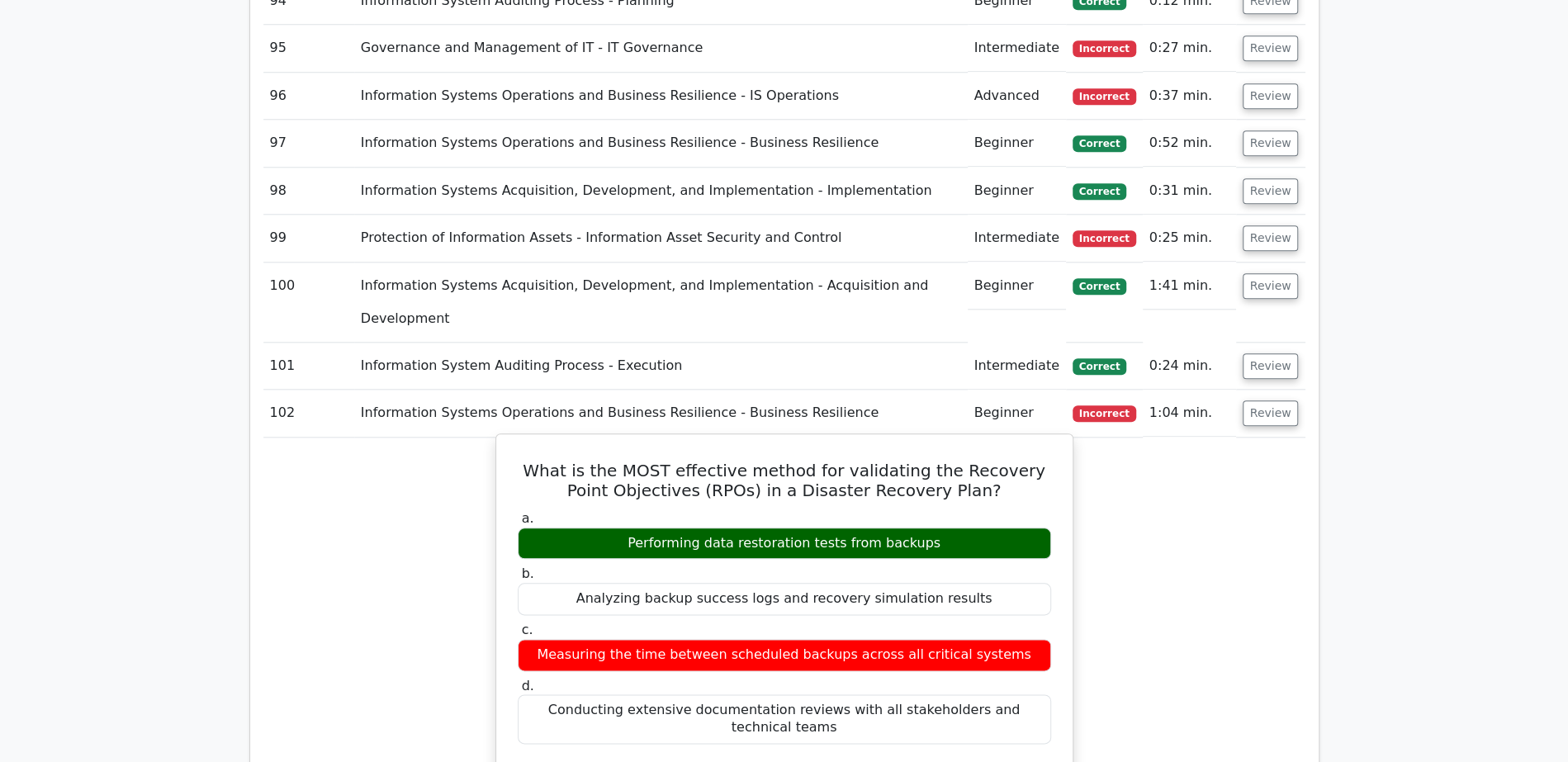
drag, startPoint x: 554, startPoint y: 420, endPoint x: 742, endPoint y: 431, distance: 188.3
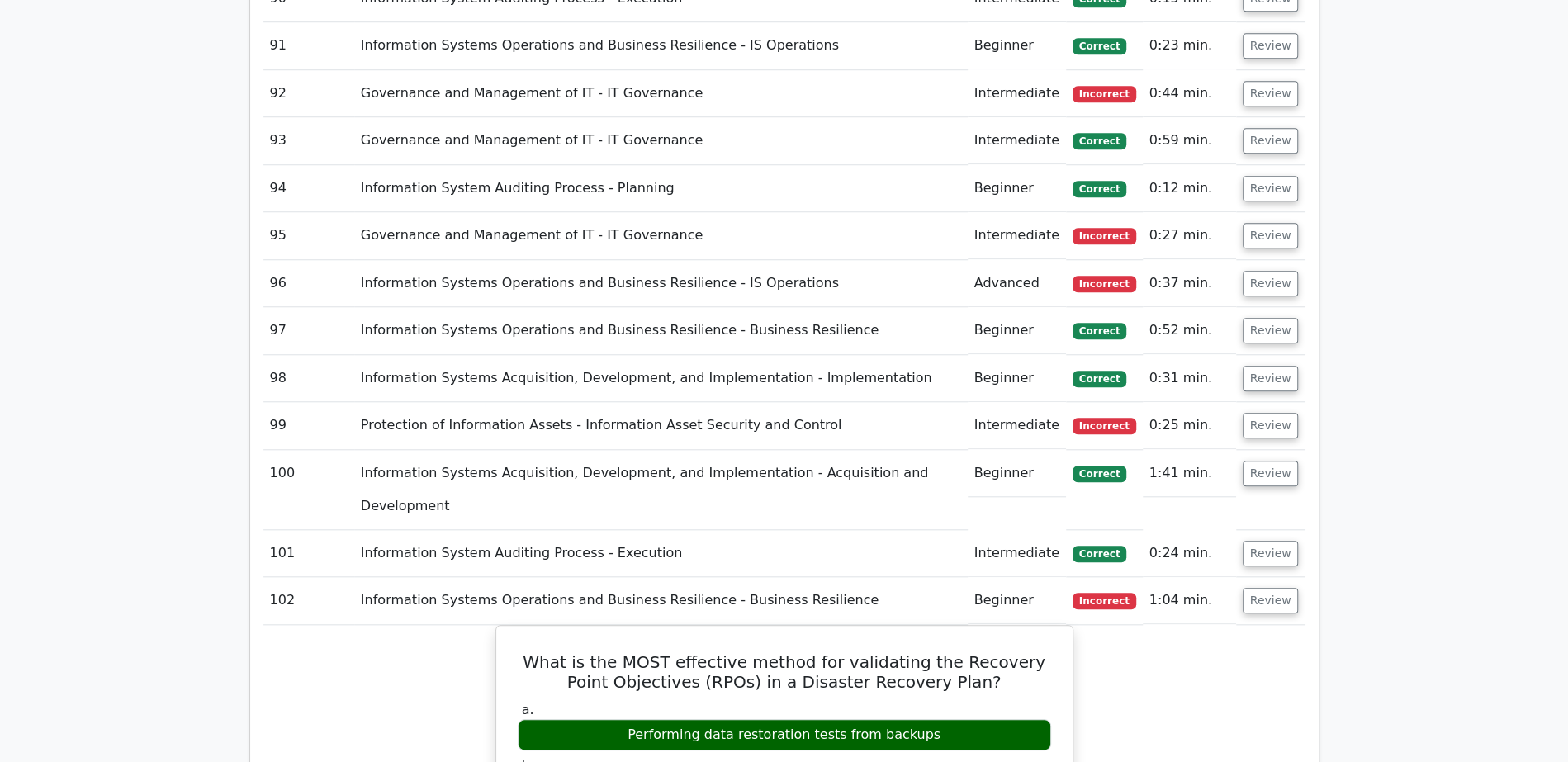
scroll to position [5652, 0]
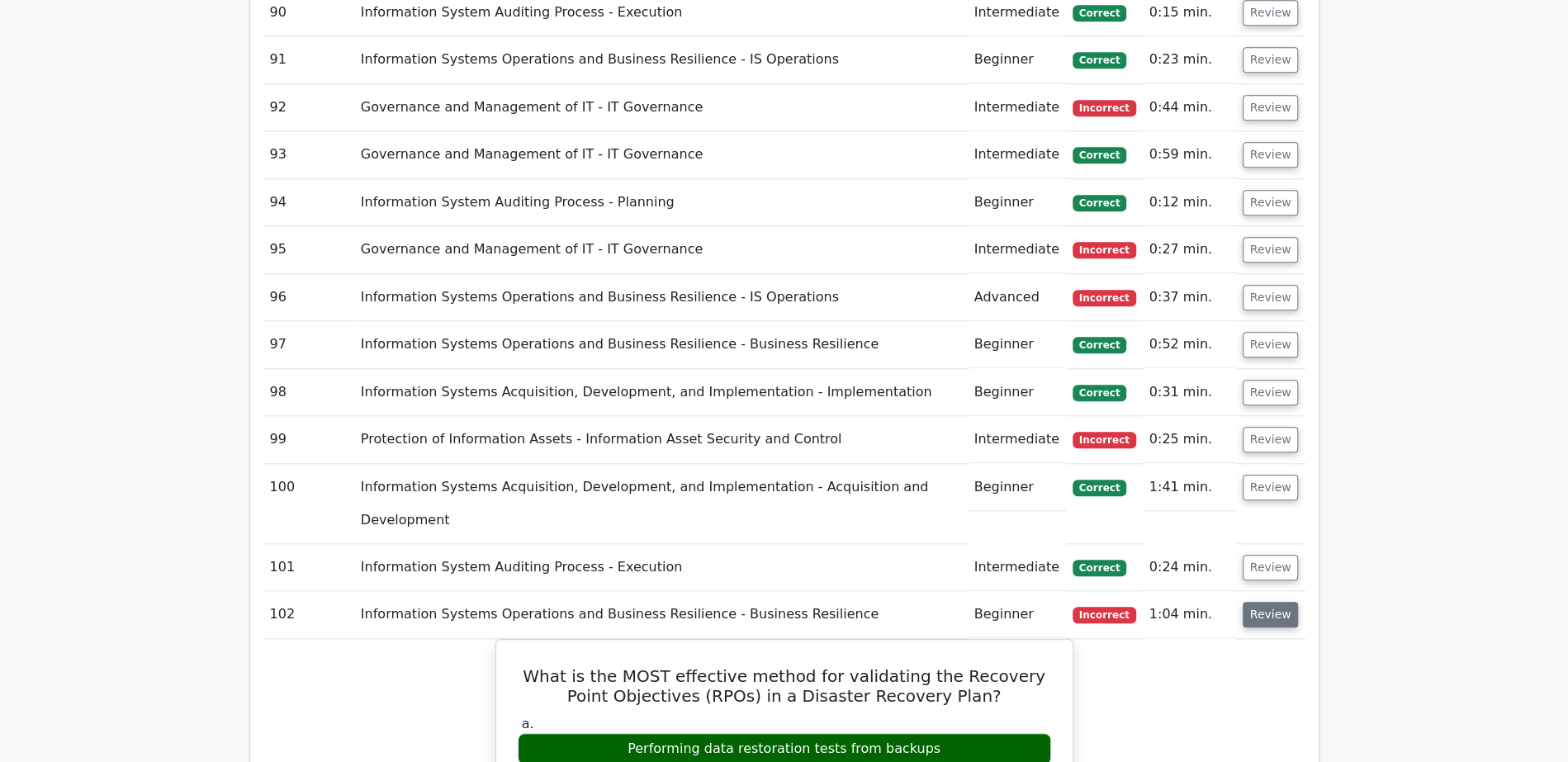
click at [1270, 602] on button "Review" at bounding box center [1270, 614] width 56 height 25
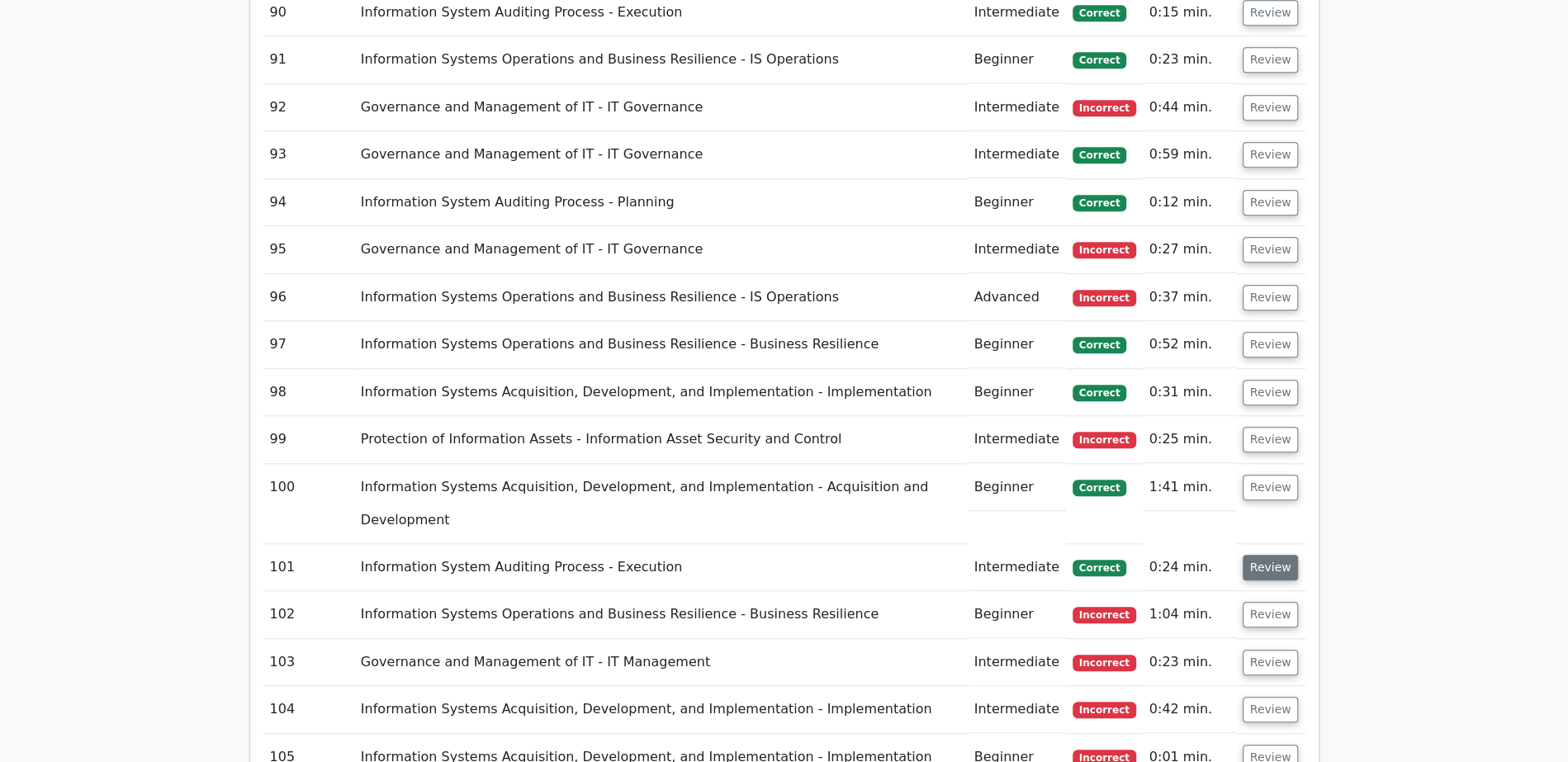
click at [1270, 555] on button "Review" at bounding box center [1270, 567] width 56 height 25
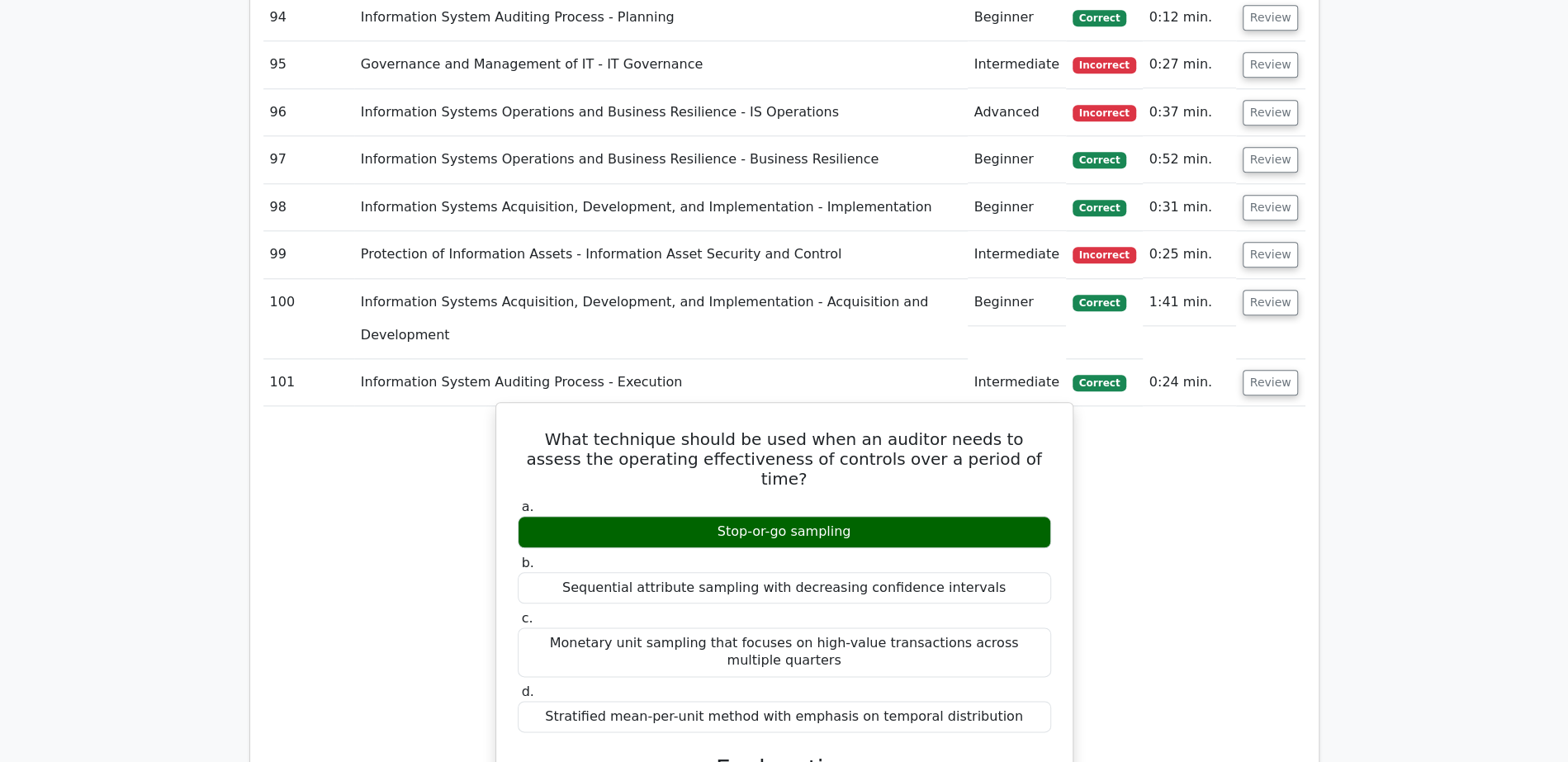
scroll to position [5710, 0]
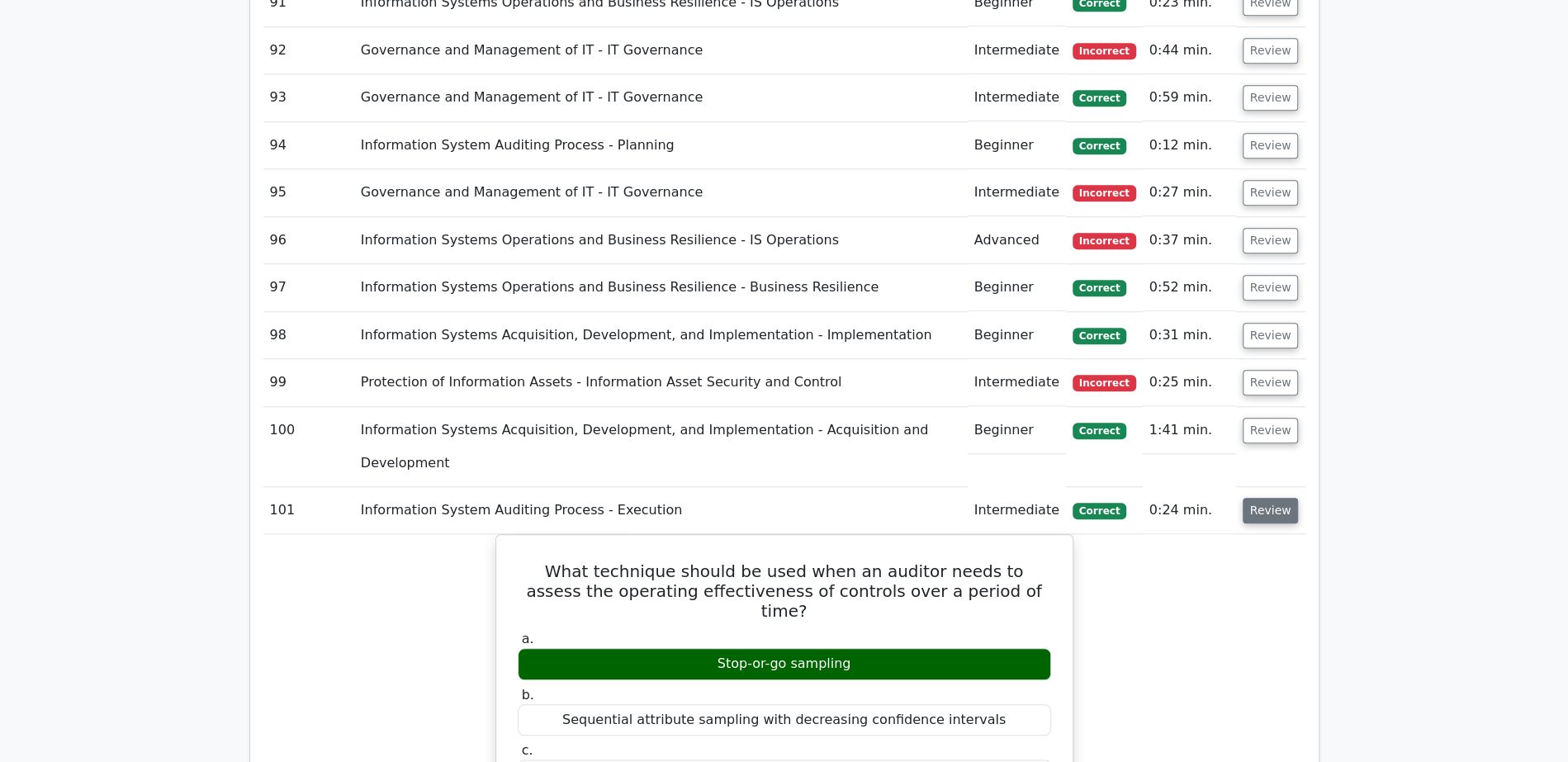
click at [1268, 498] on button "Review" at bounding box center [1270, 510] width 56 height 25
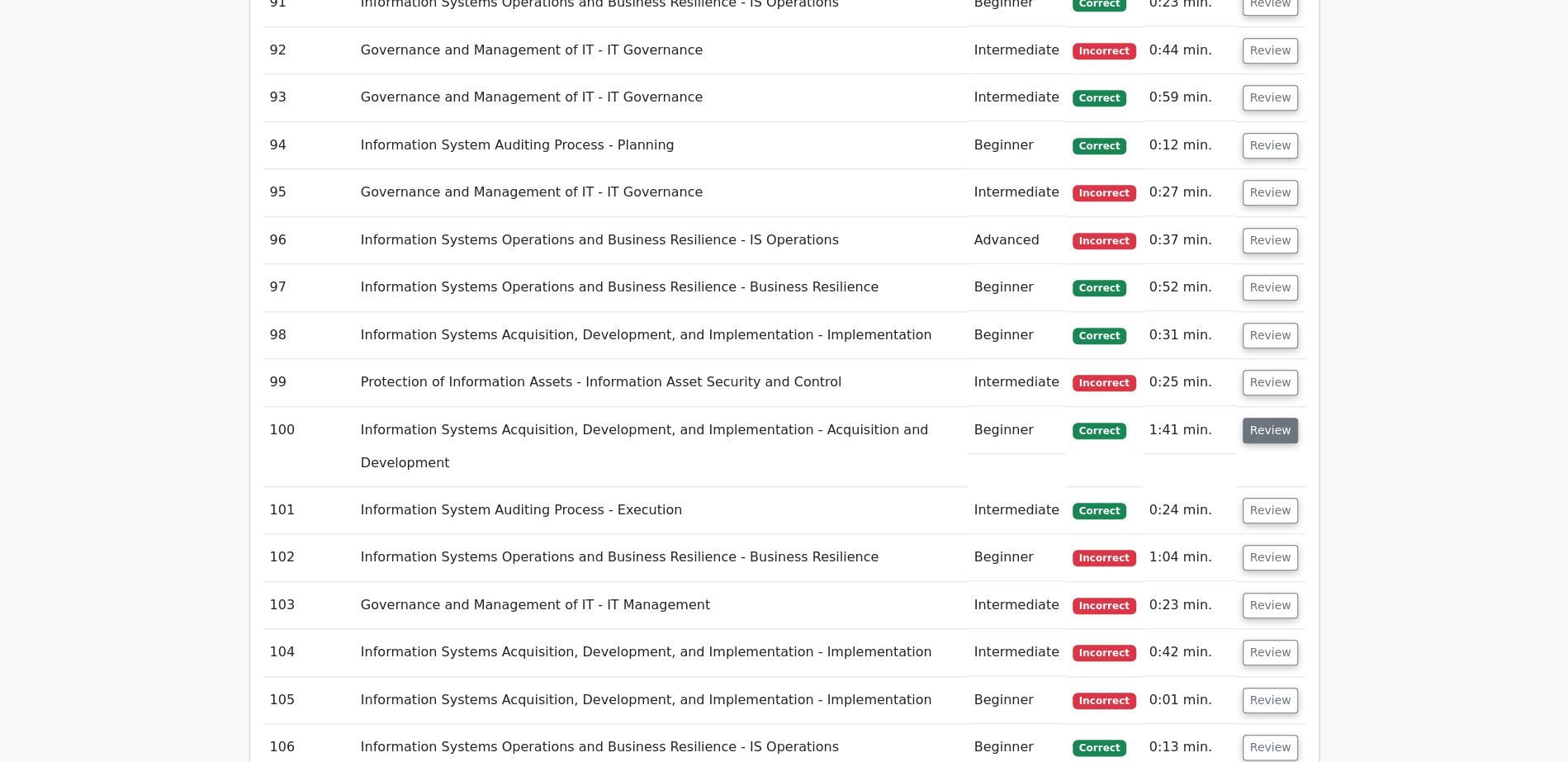
click at [1272, 417] on button "Review" at bounding box center [1270, 430] width 56 height 25
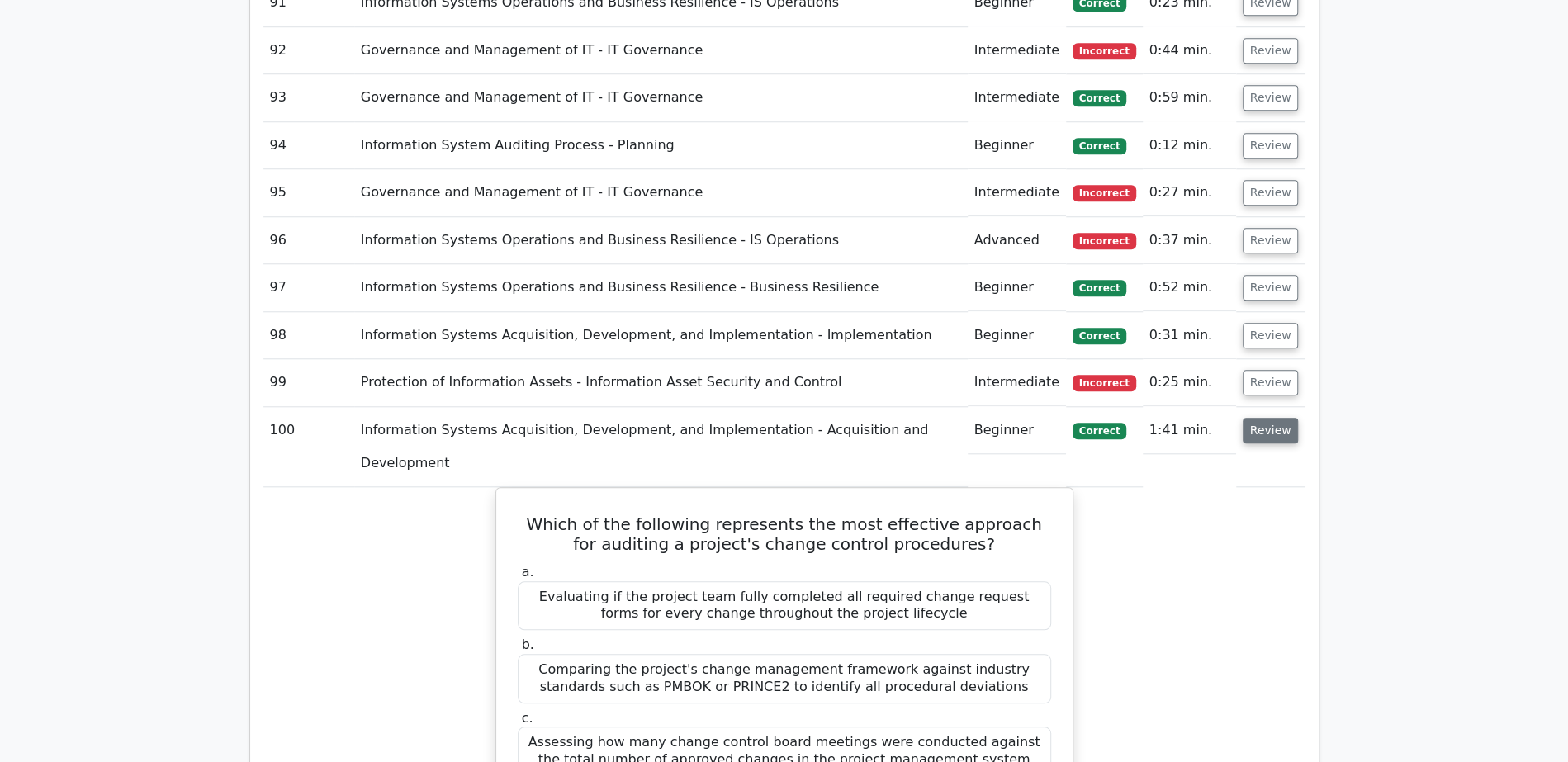
click at [1246, 417] on button "Review" at bounding box center [1270, 430] width 56 height 25
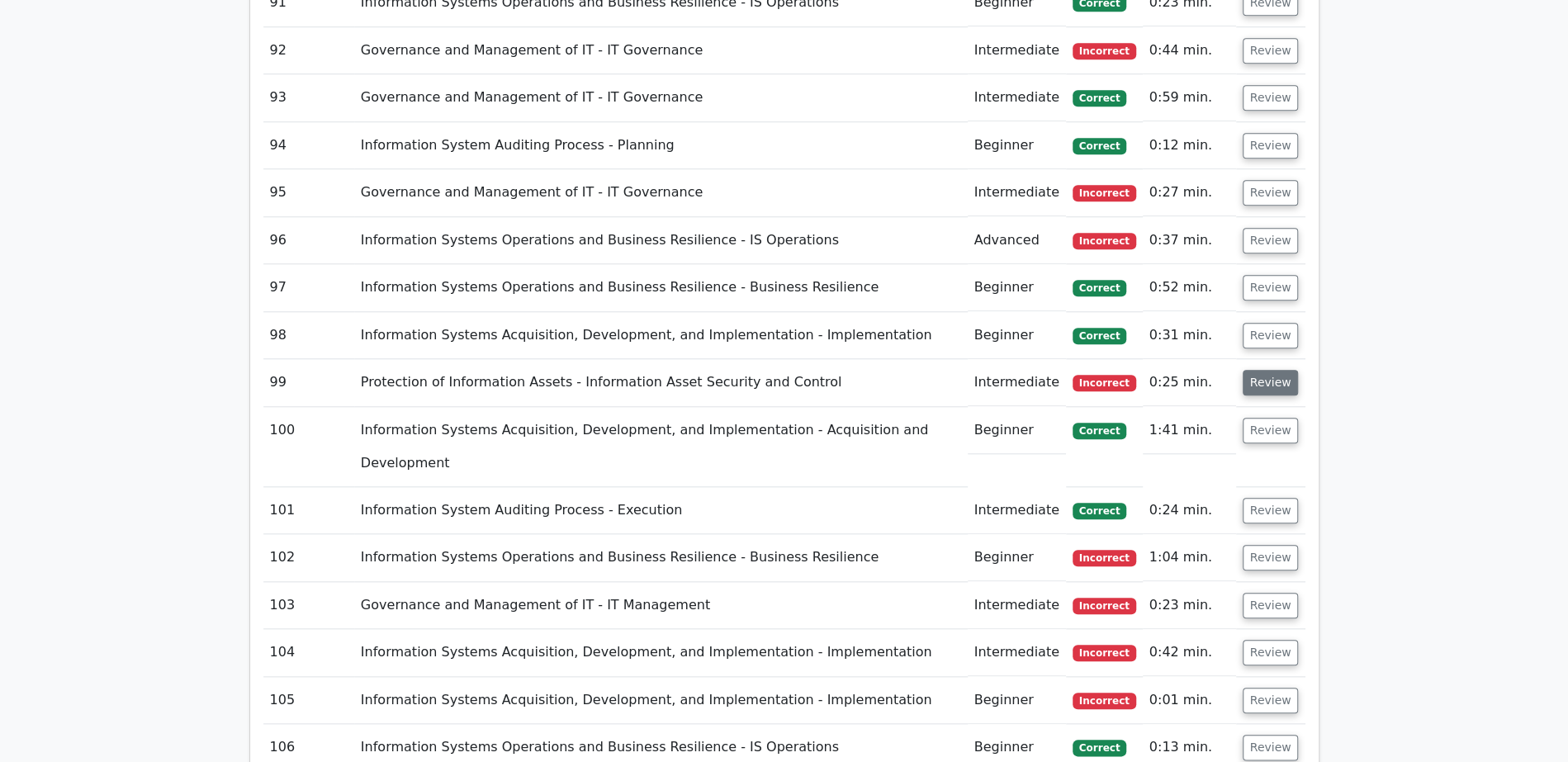
click at [1289, 370] on button "Review" at bounding box center [1270, 382] width 56 height 25
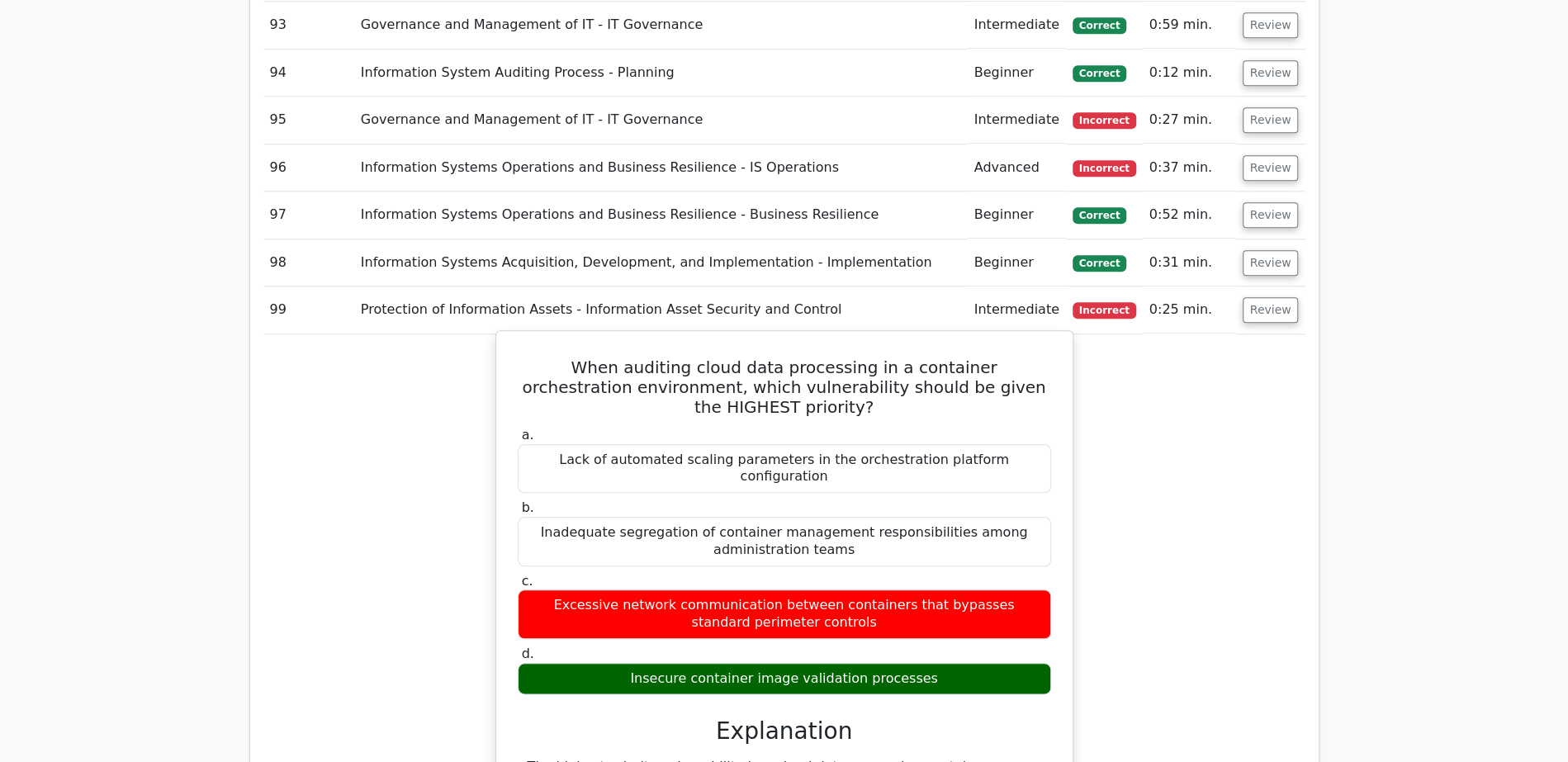
scroll to position [5469, 0]
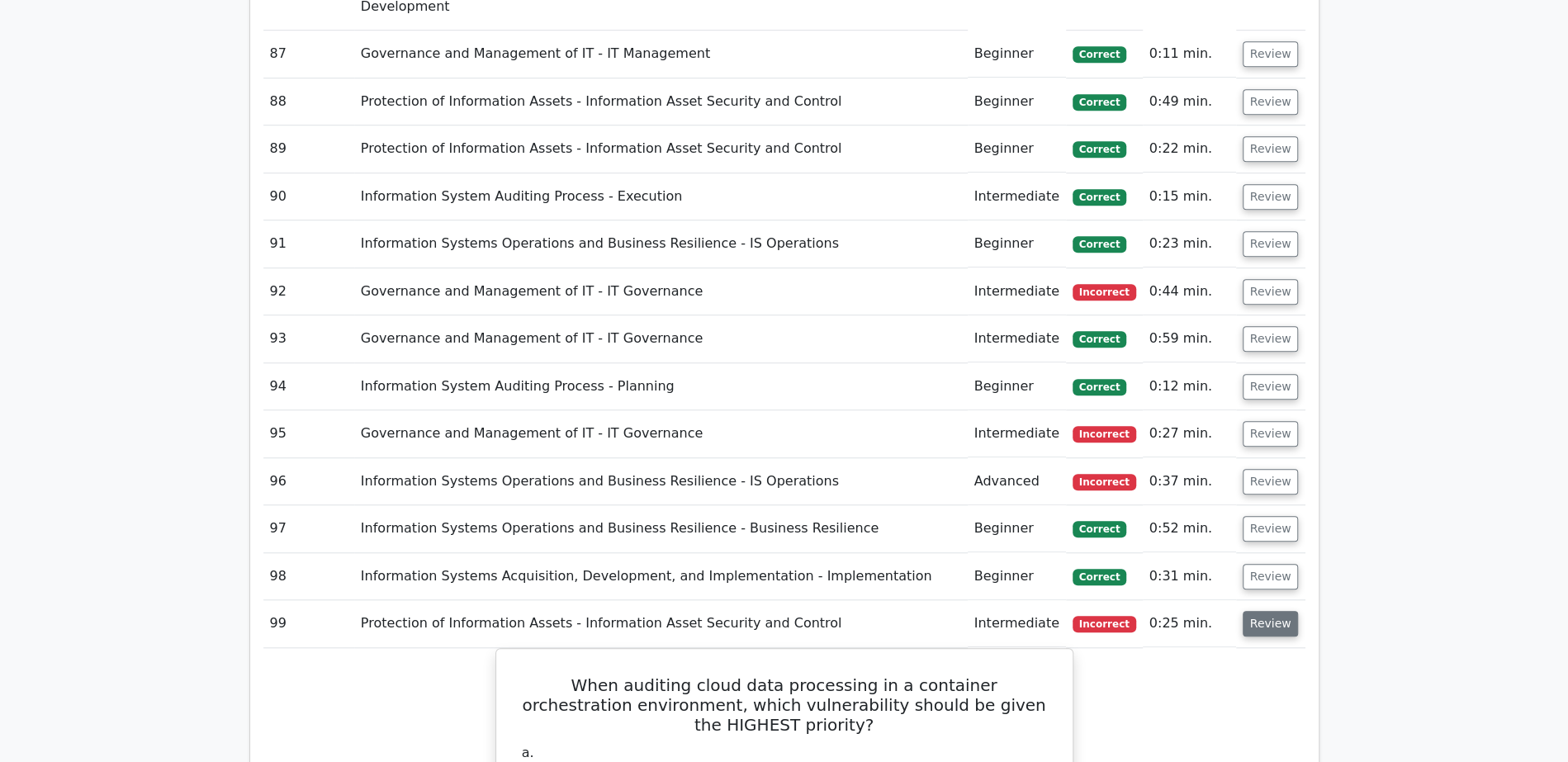
click at [1248, 611] on button "Review" at bounding box center [1270, 623] width 56 height 25
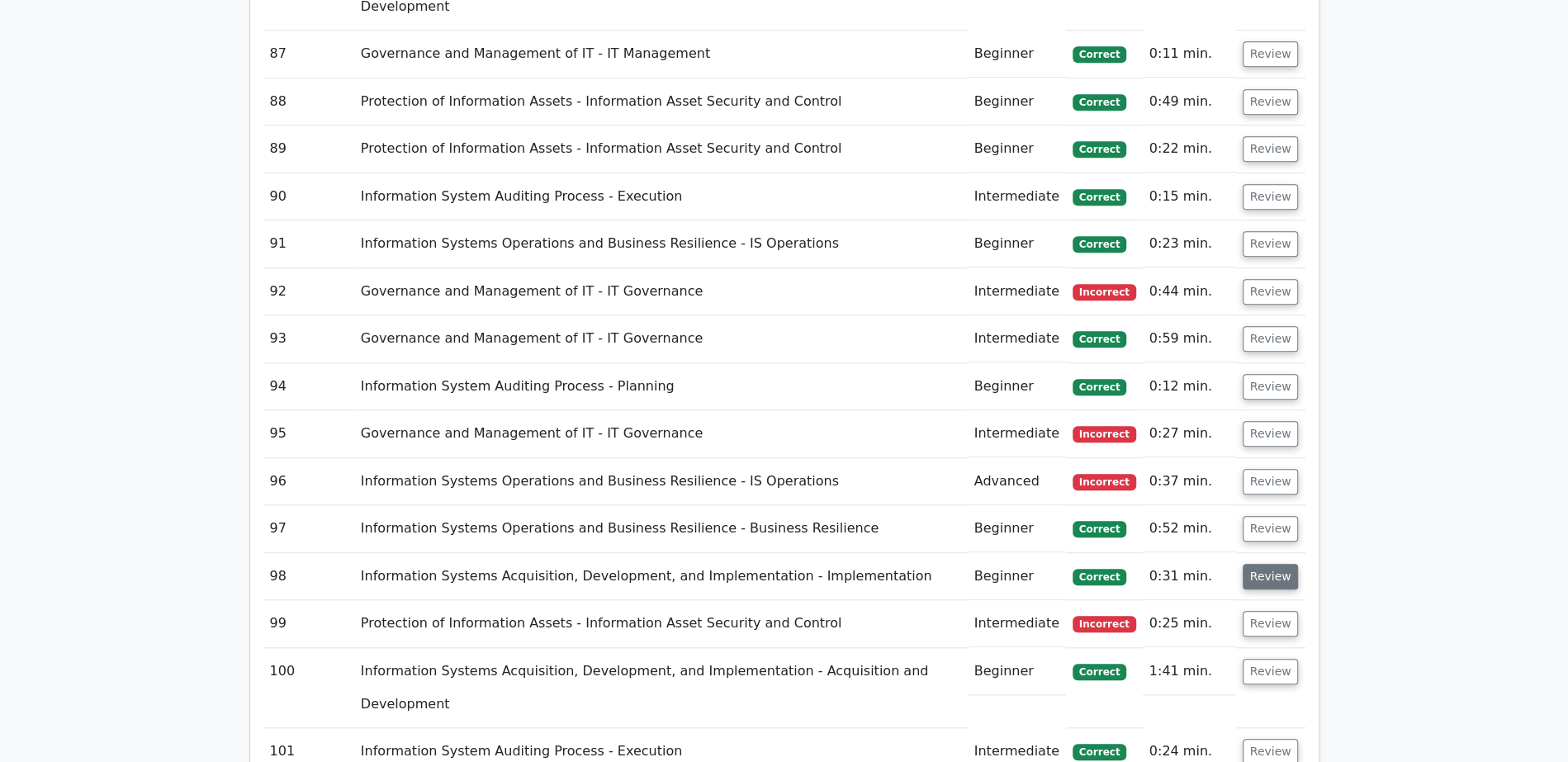
click at [1263, 563] on button "Review" at bounding box center [1270, 576] width 56 height 25
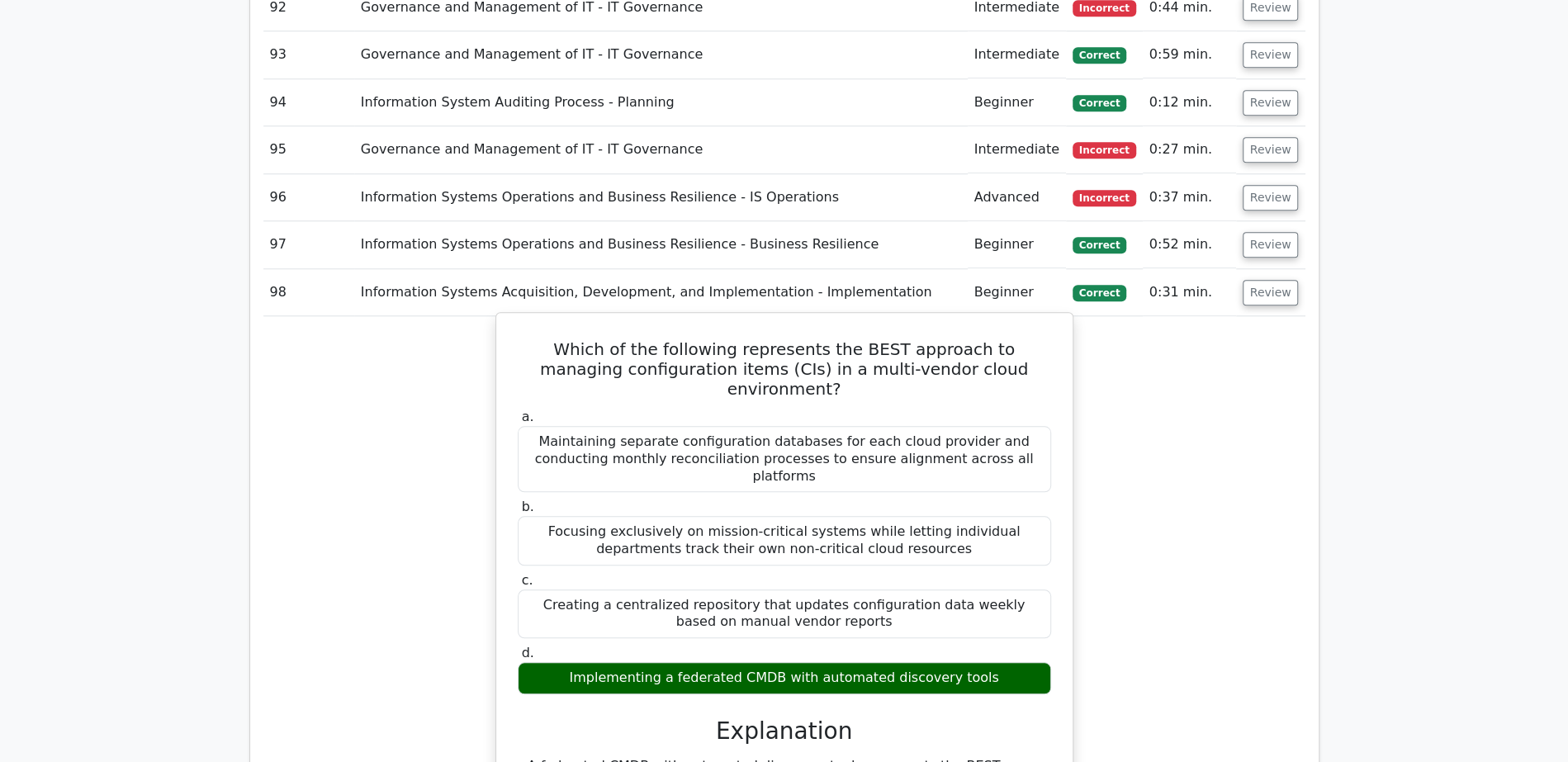
scroll to position [5755, 0]
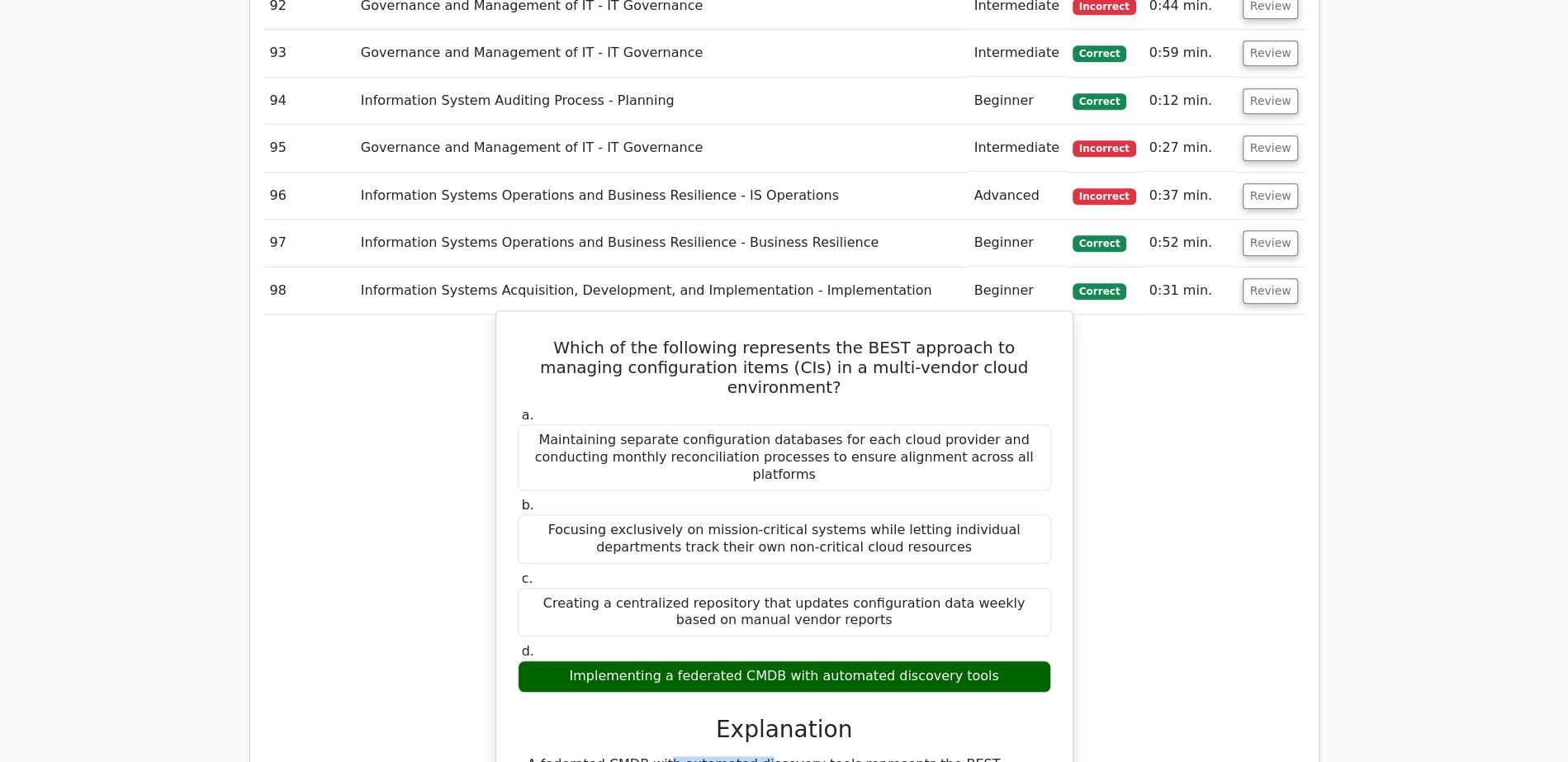
drag, startPoint x: 541, startPoint y: 371, endPoint x: 640, endPoint y: 368, distance: 99.0
drag, startPoint x: 537, startPoint y: 367, endPoint x: 632, endPoint y: 361, distance: 95.2
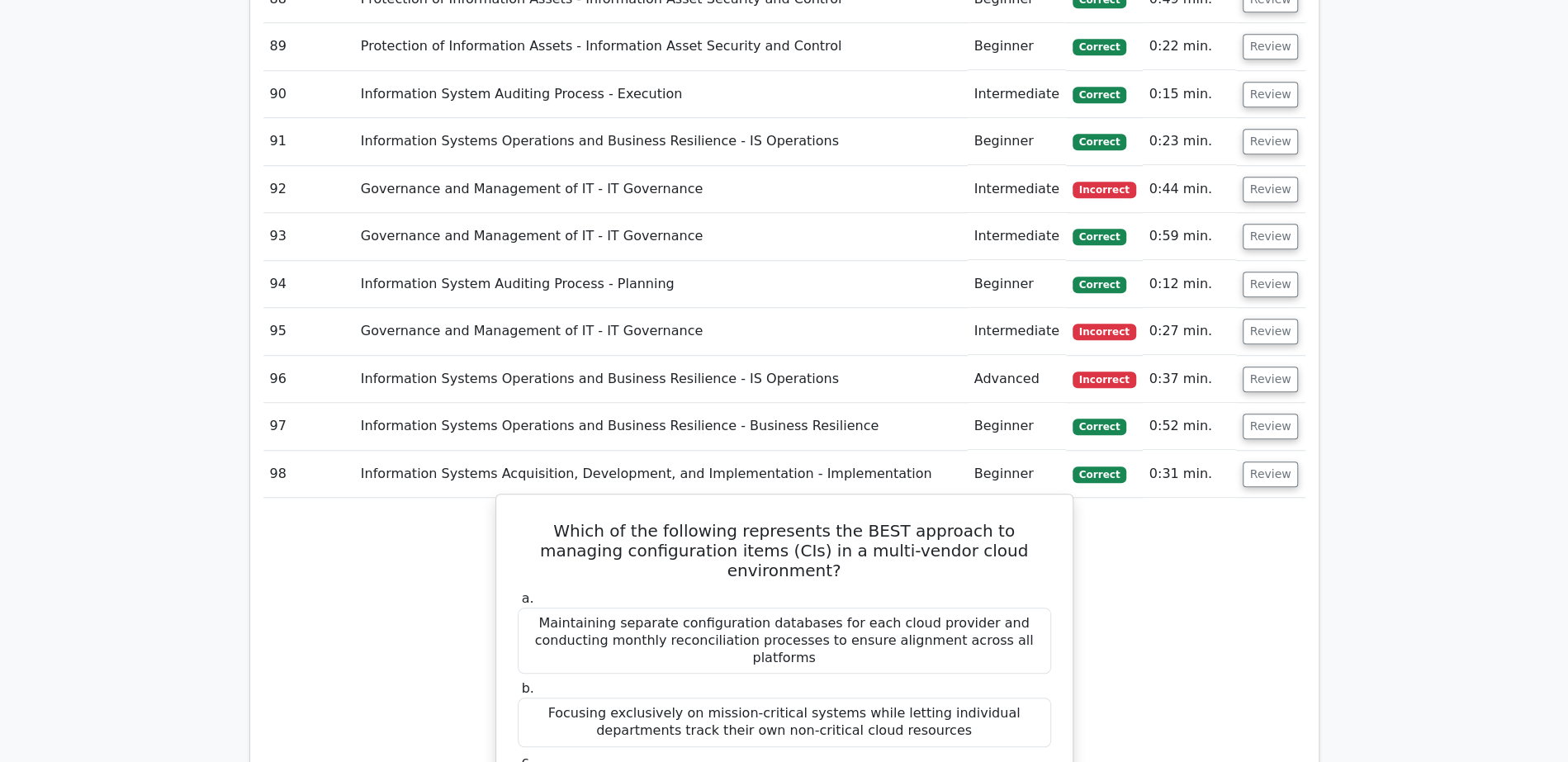
scroll to position [5491, 0]
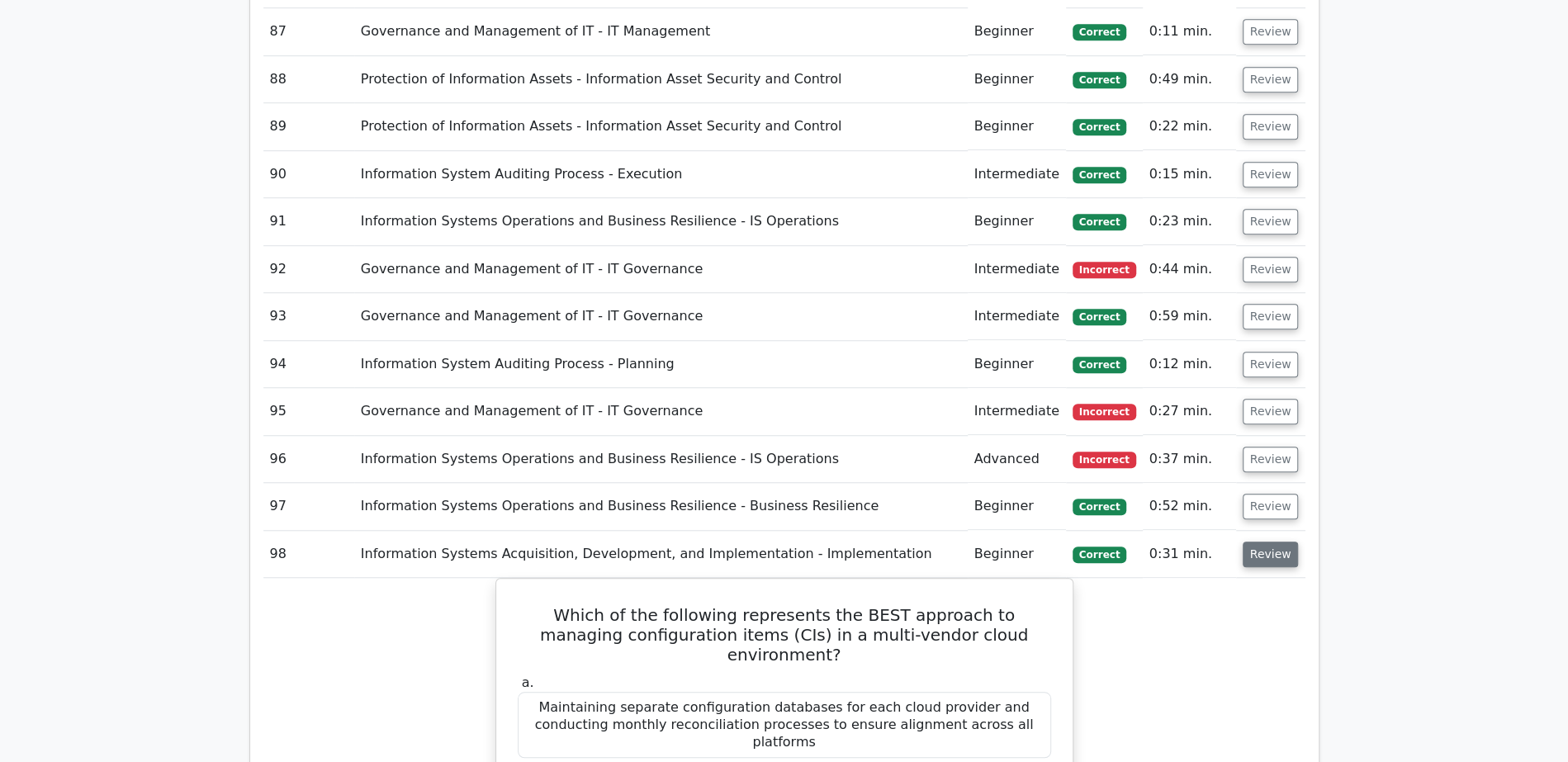
click at [1256, 542] on button "Review" at bounding box center [1270, 554] width 56 height 25
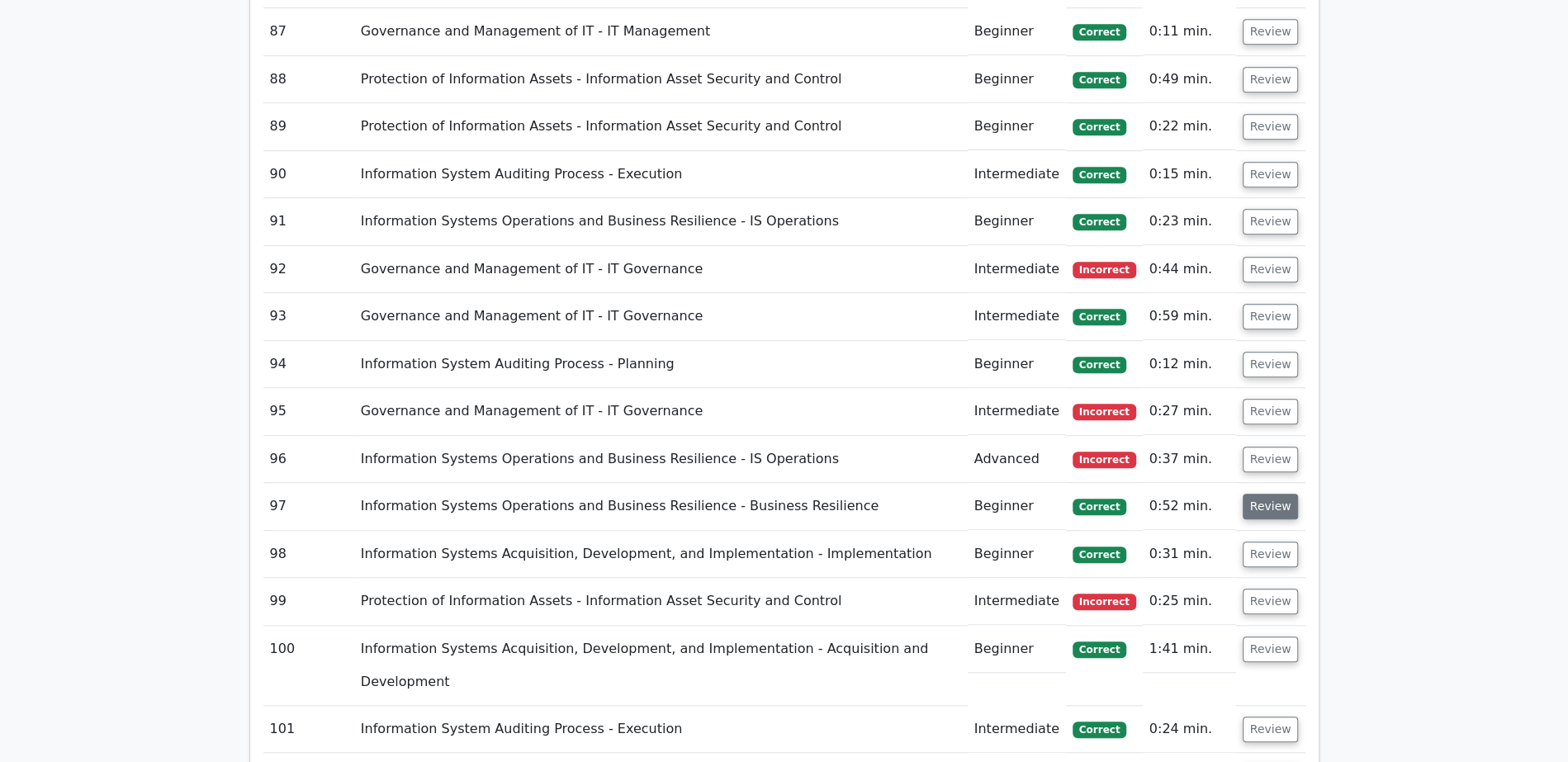
click at [1260, 493] on button "Review" at bounding box center [1270, 506] width 56 height 25
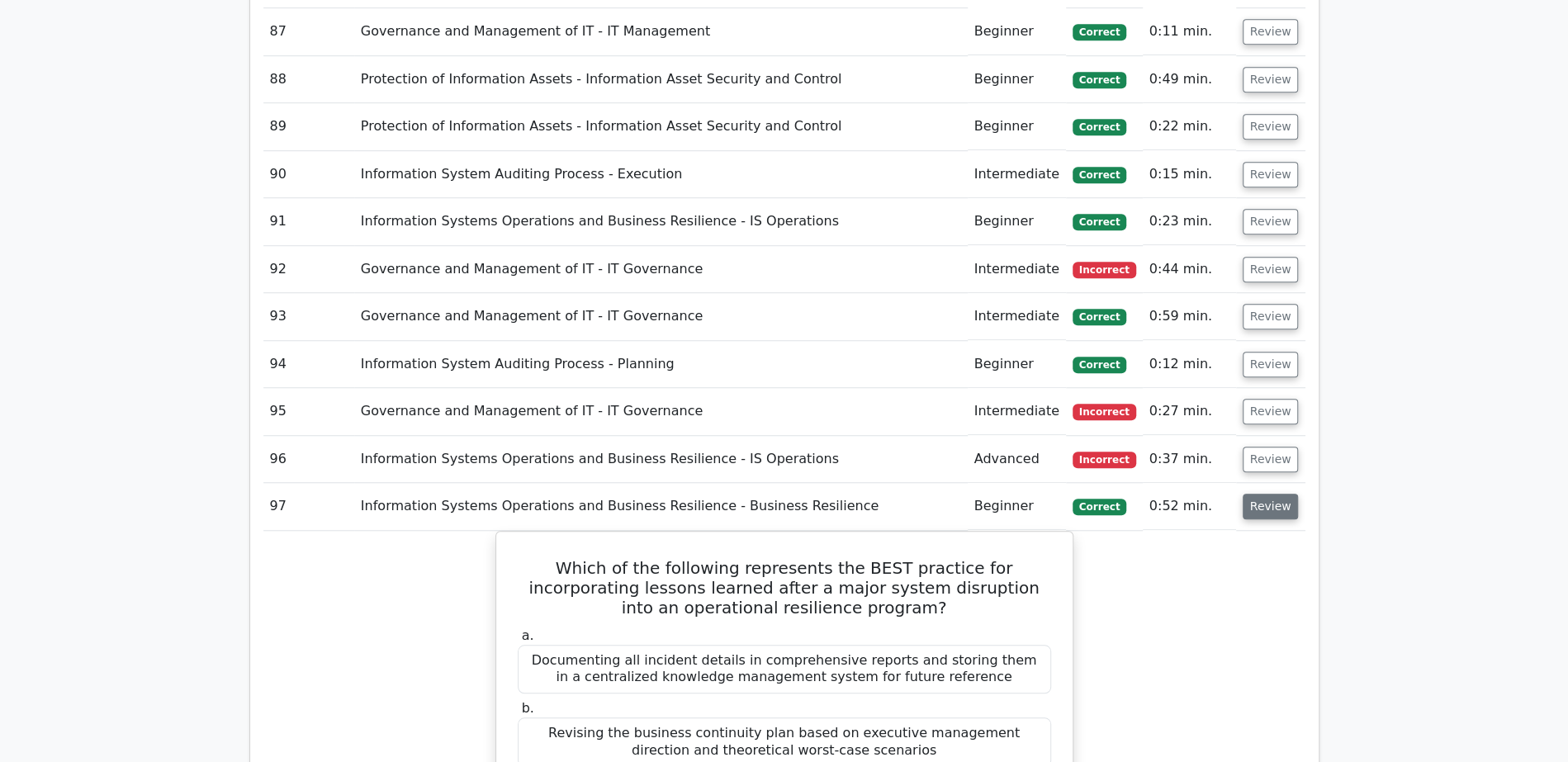
click at [1260, 493] on button "Review" at bounding box center [1270, 506] width 56 height 25
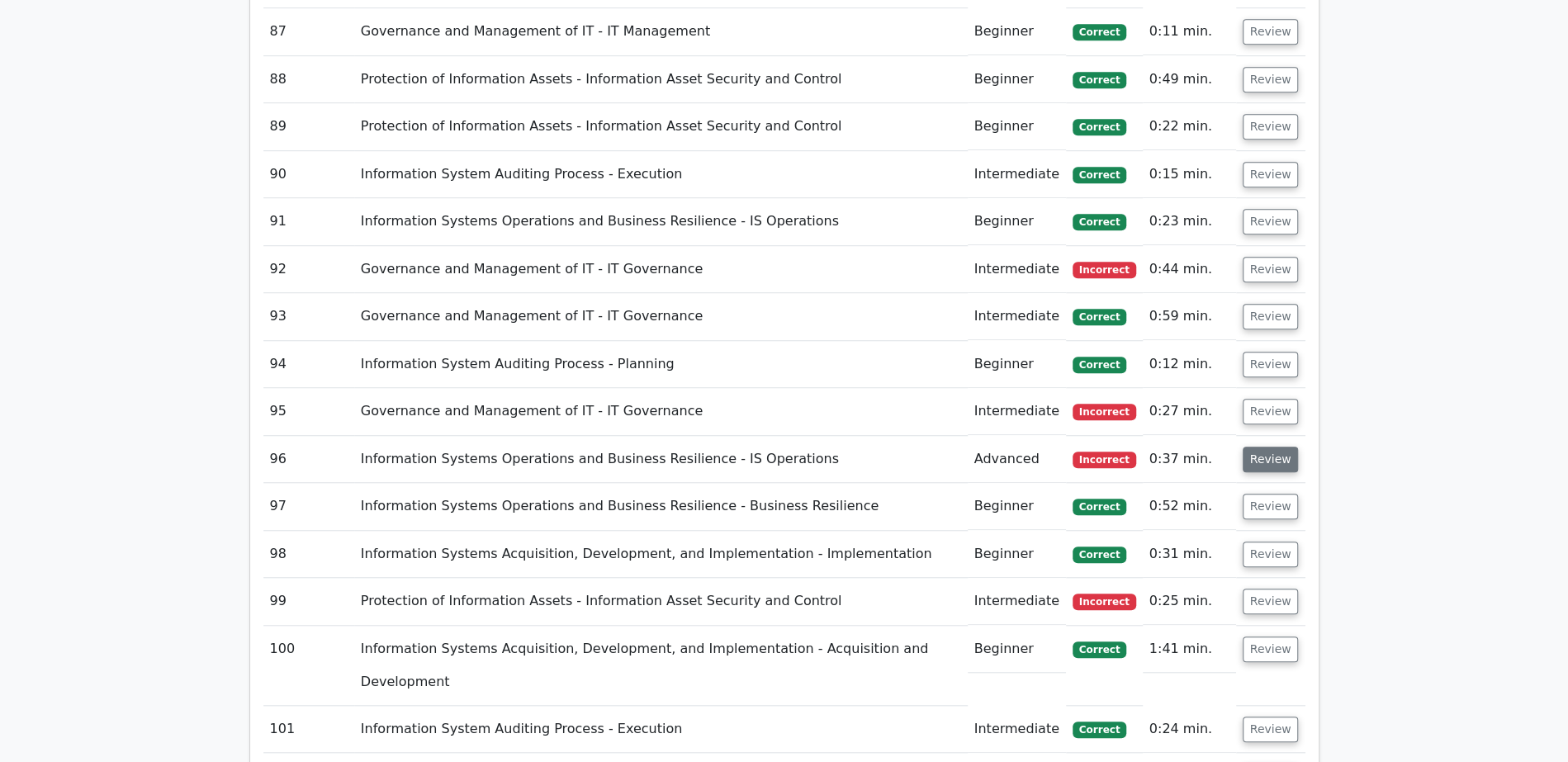
click at [1273, 446] on button "Review" at bounding box center [1270, 458] width 56 height 25
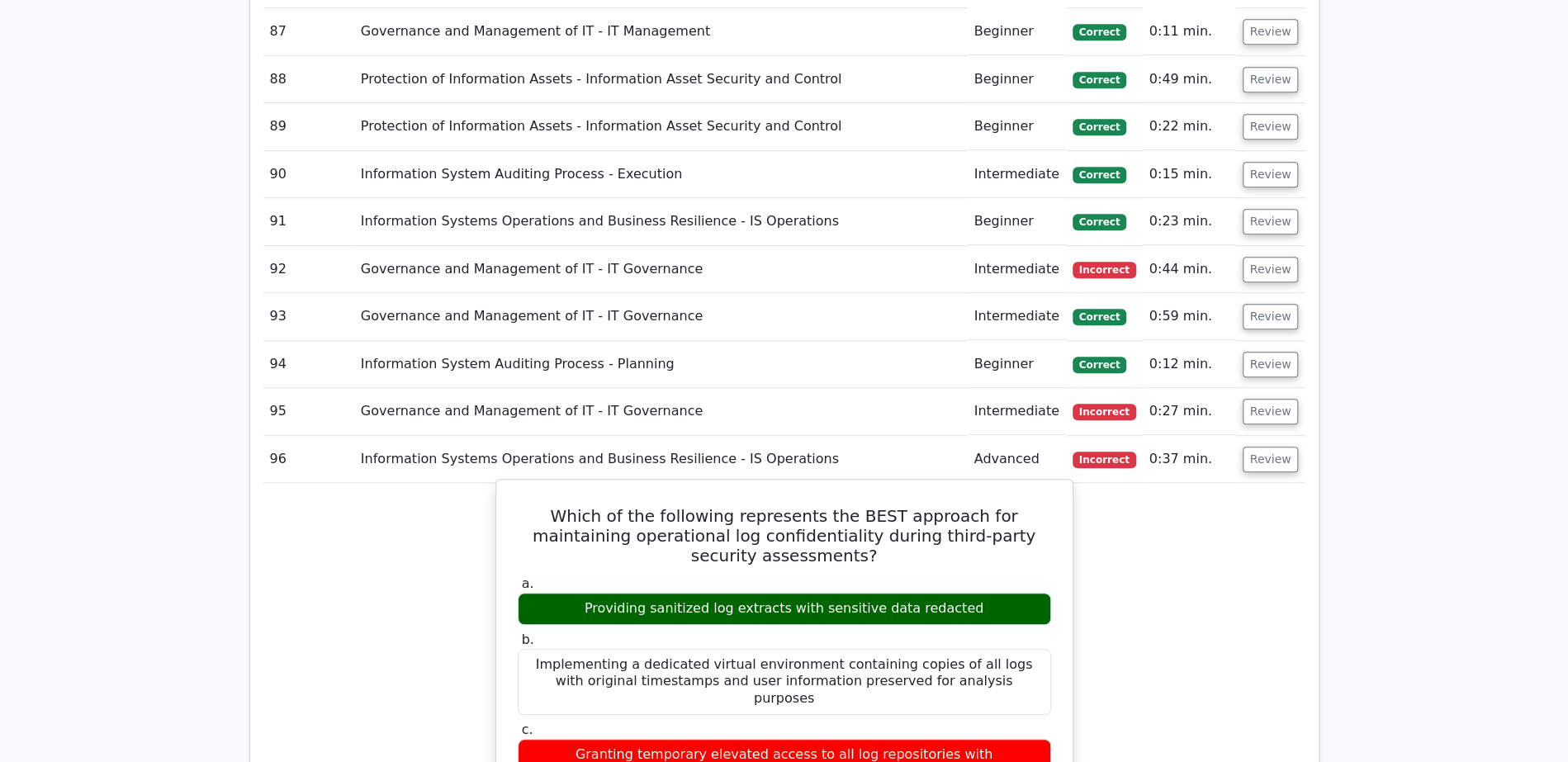
drag, startPoint x: 662, startPoint y: 233, endPoint x: 795, endPoint y: 236, distance: 133.0
click at [795, 592] on div "Providing sanitized log extracts with sensitive data redacted" at bounding box center [784, 608] width 533 height 32
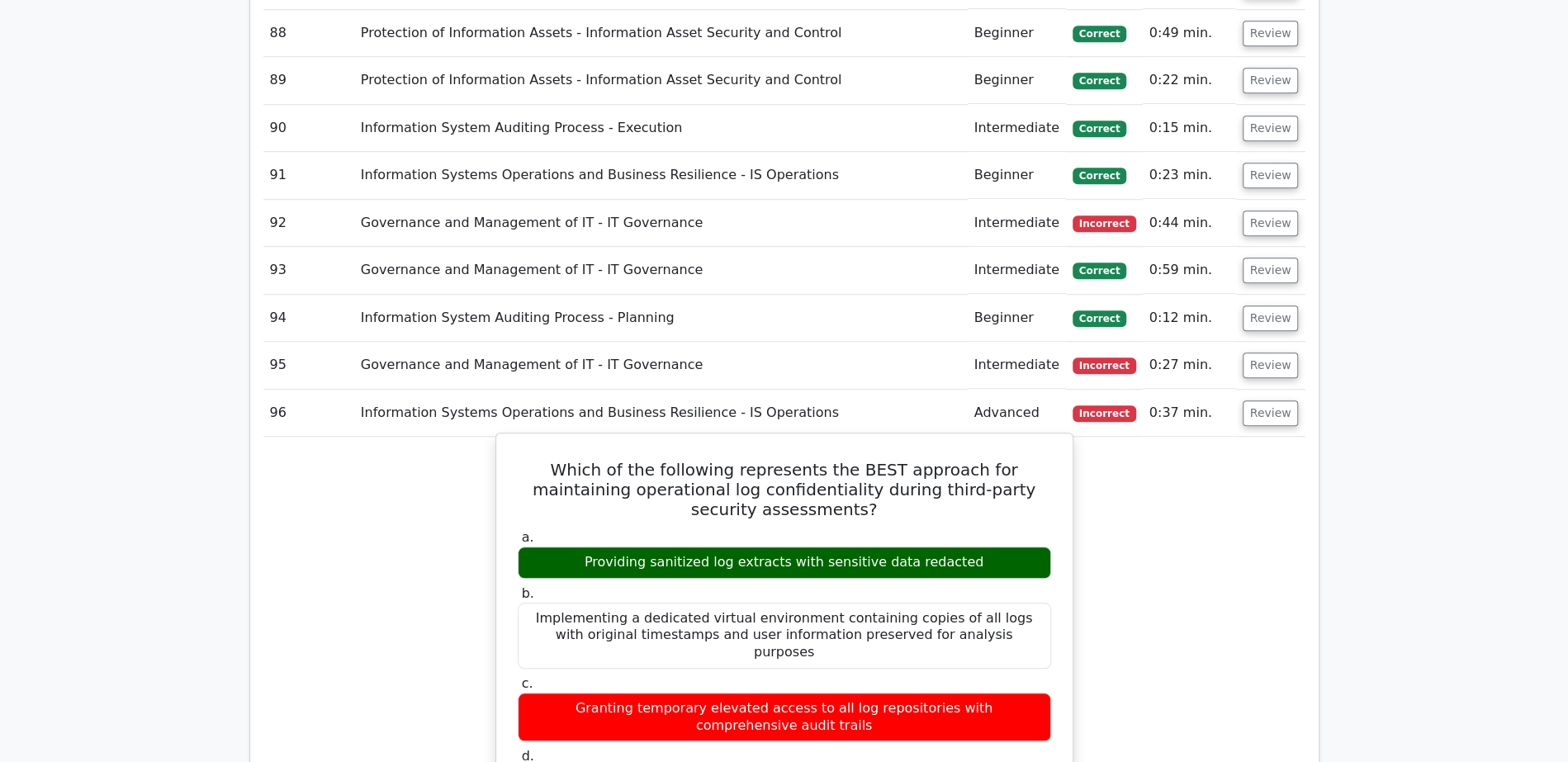
scroll to position [5494, 0]
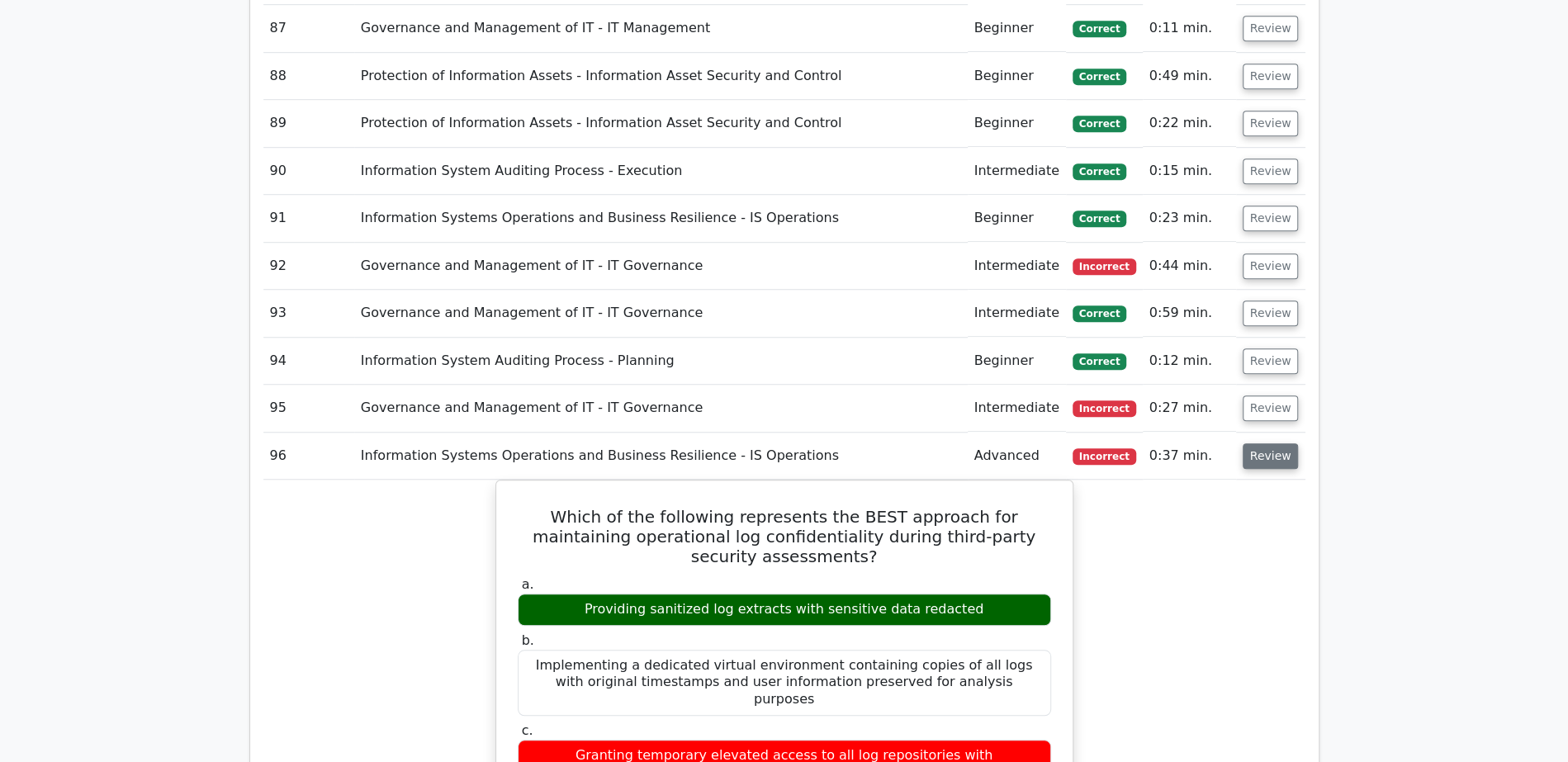
click at [1271, 444] on button "Review" at bounding box center [1270, 456] width 56 height 25
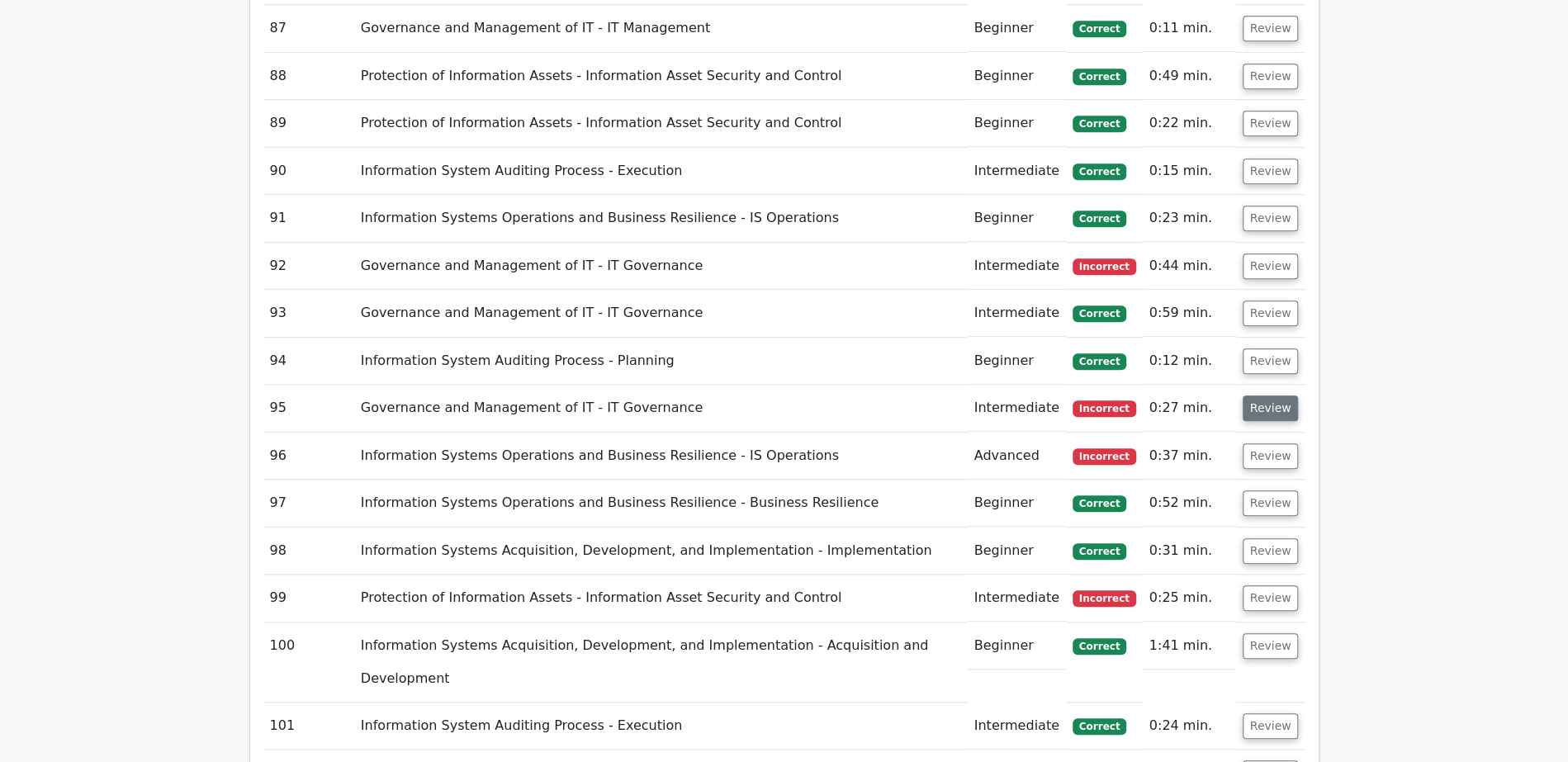
click at [1269, 395] on button "Review" at bounding box center [1270, 408] width 56 height 25
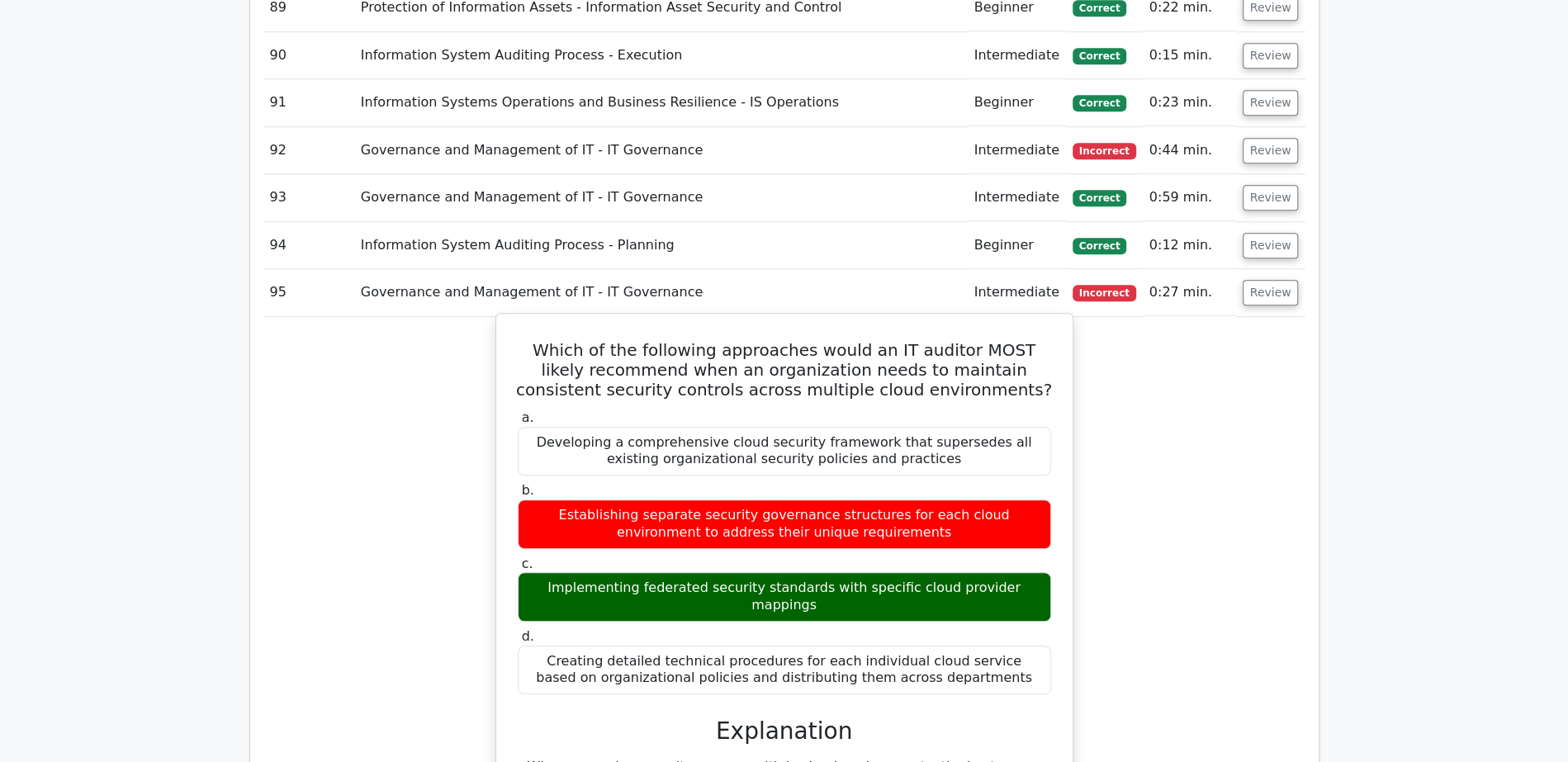
scroll to position [5614, 0]
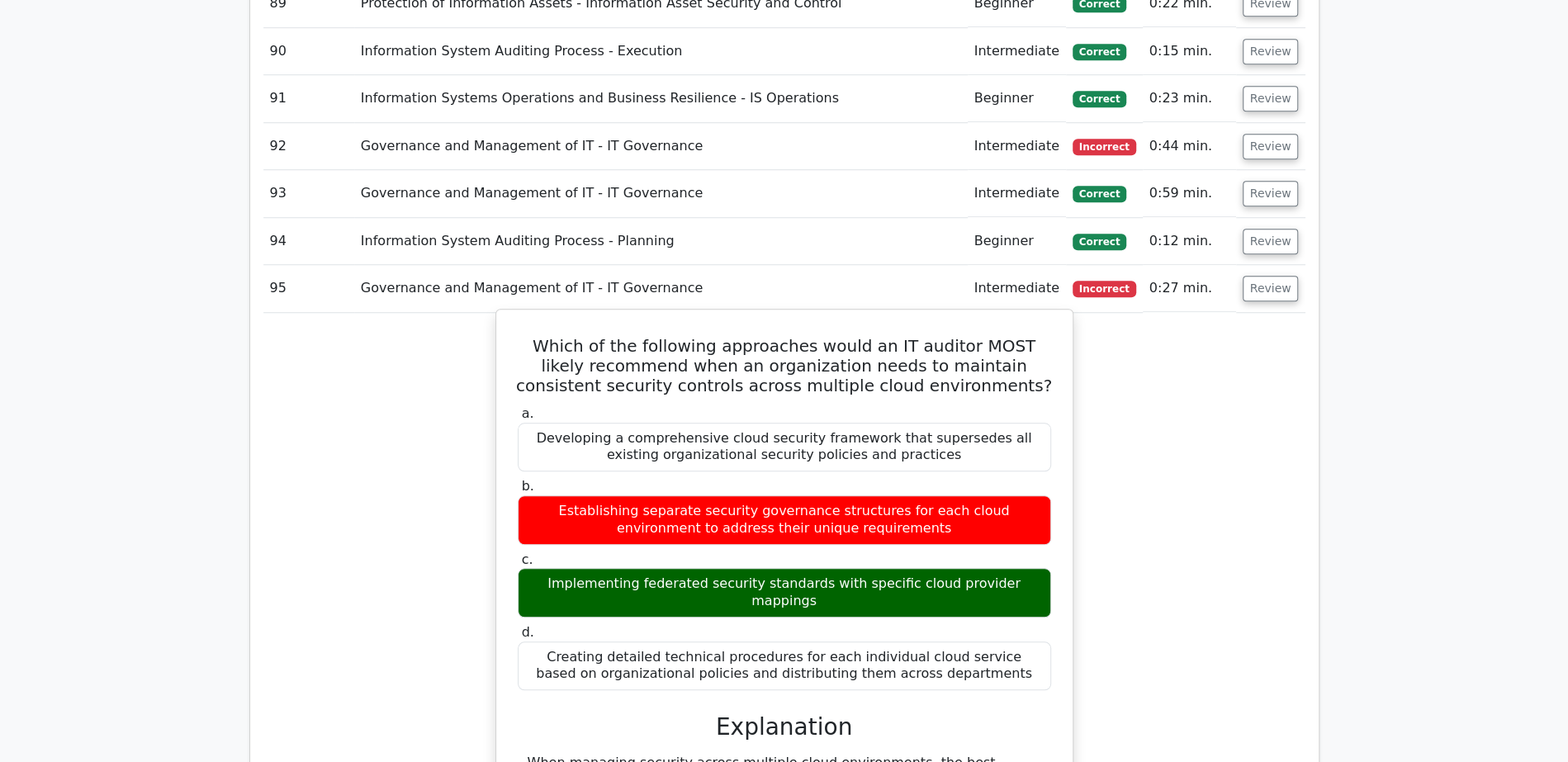
drag, startPoint x: 620, startPoint y: 230, endPoint x: 794, endPoint y: 227, distance: 174.0
click at [797, 568] on div "Implementing federated security standards with specific cloud provider mappings" at bounding box center [784, 592] width 533 height 50
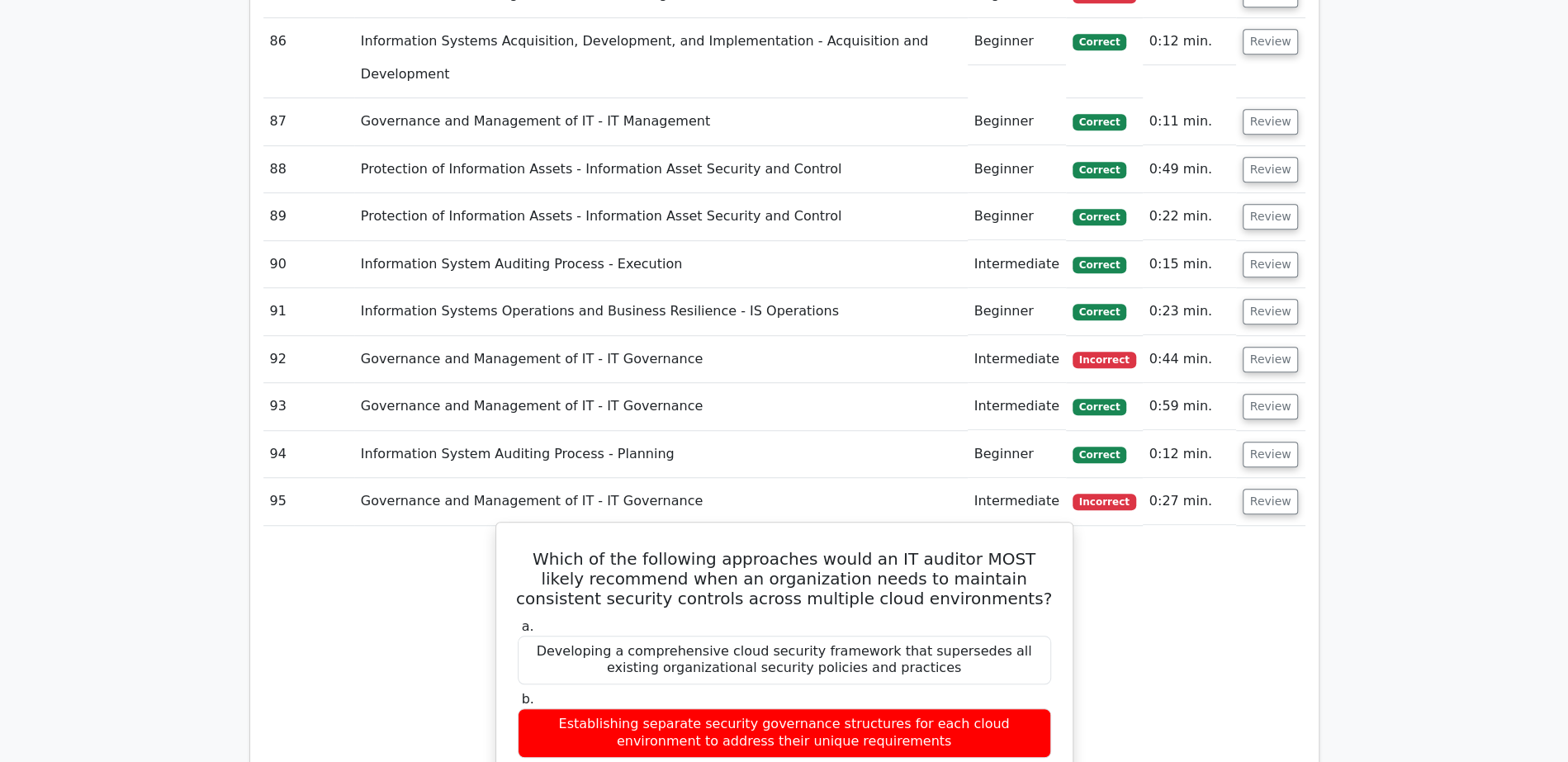
scroll to position [5399, 0]
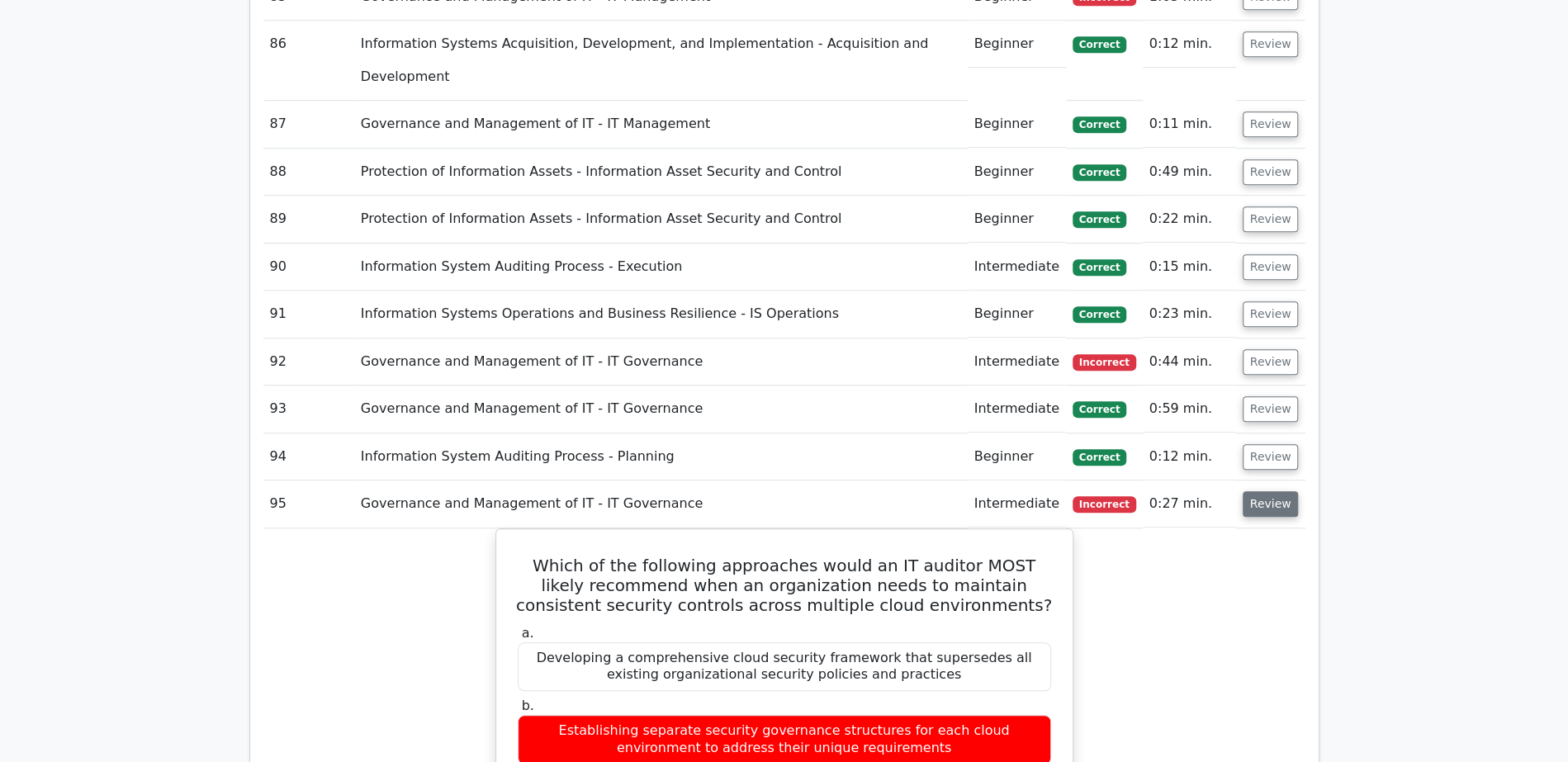
click at [1256, 491] on button "Review" at bounding box center [1270, 503] width 56 height 25
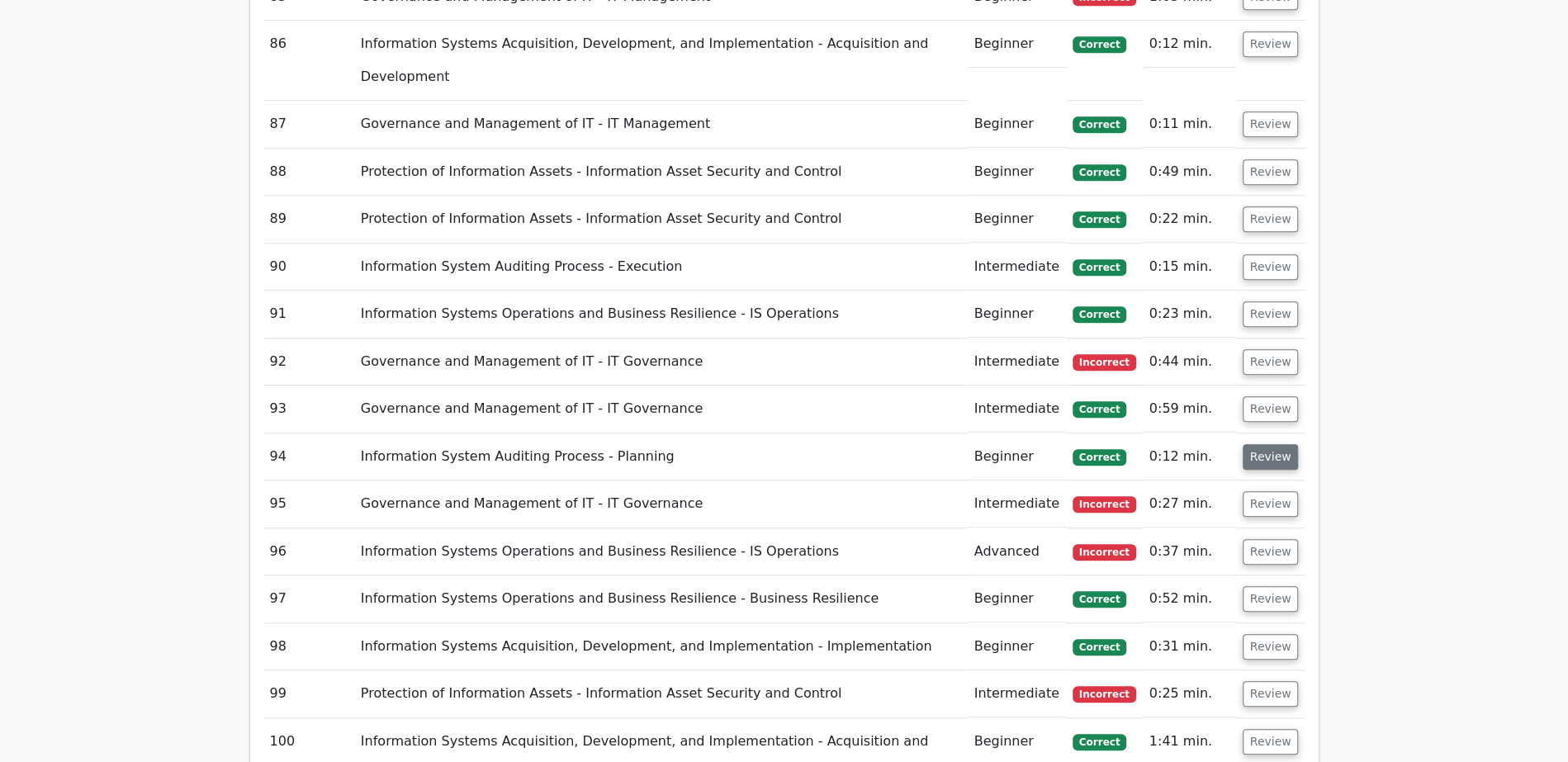
click at [1261, 444] on button "Review" at bounding box center [1270, 457] width 56 height 25
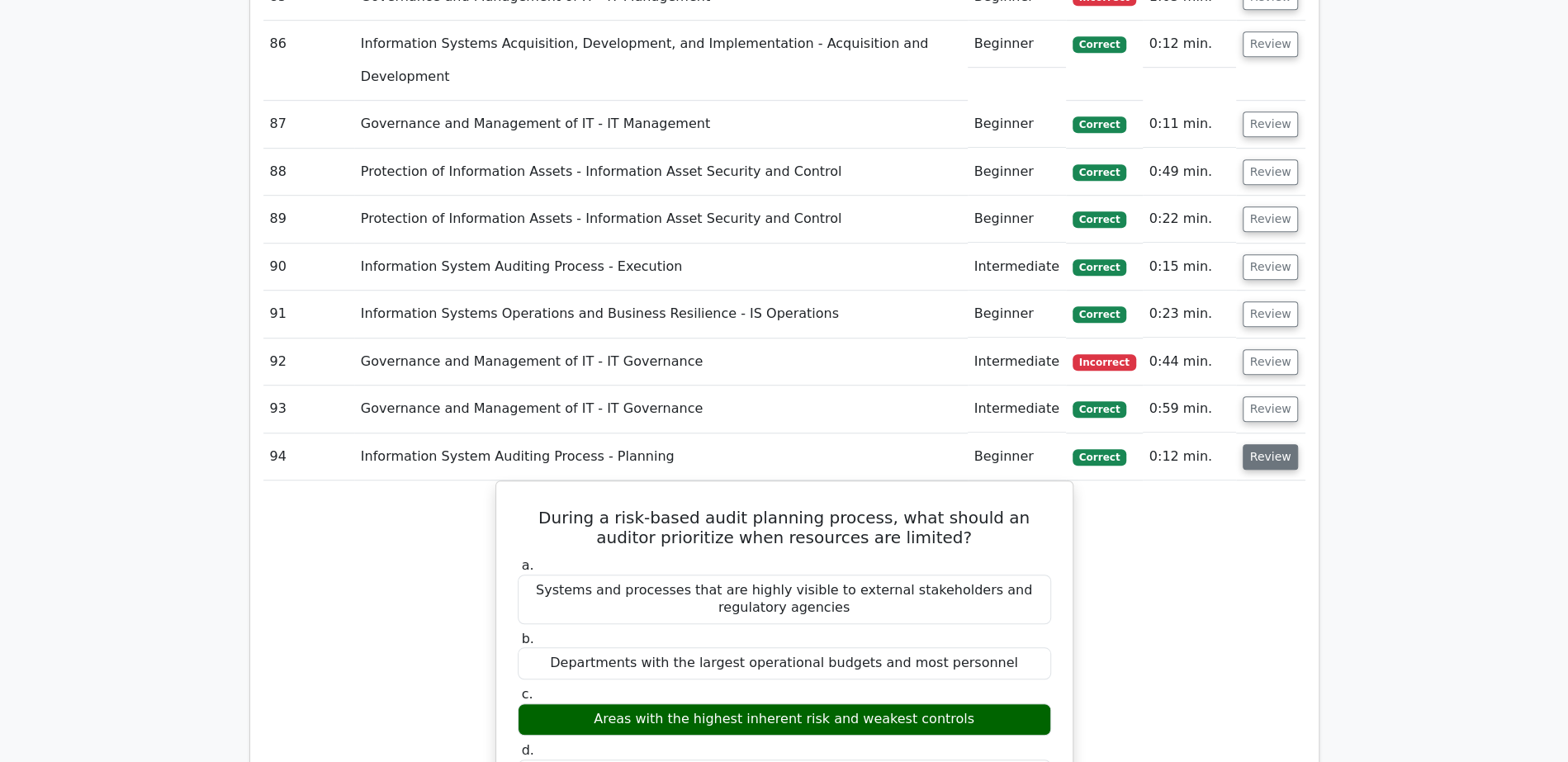
click at [1260, 444] on button "Review" at bounding box center [1270, 457] width 56 height 25
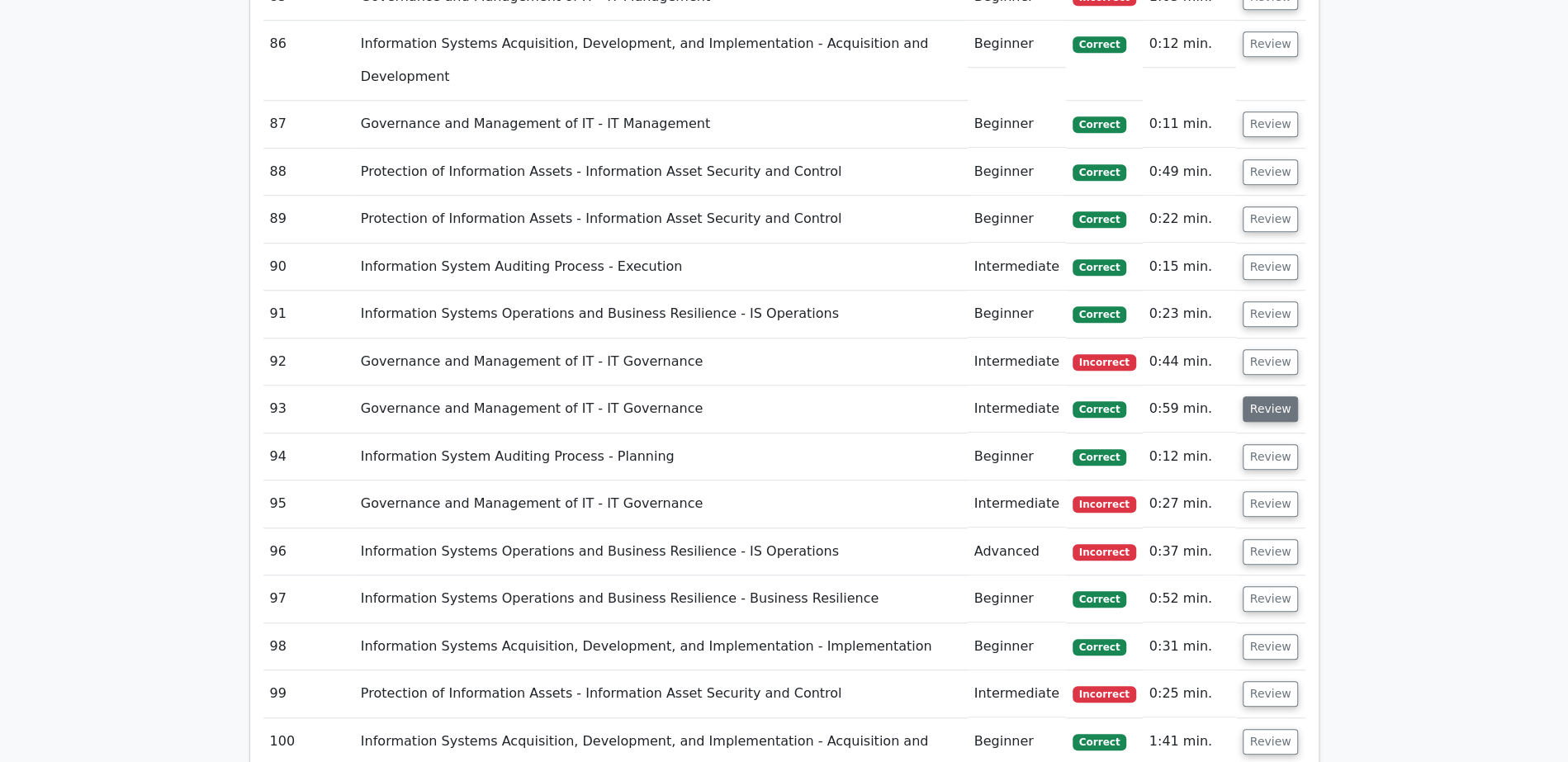
click at [1264, 396] on button "Review" at bounding box center [1270, 409] width 56 height 25
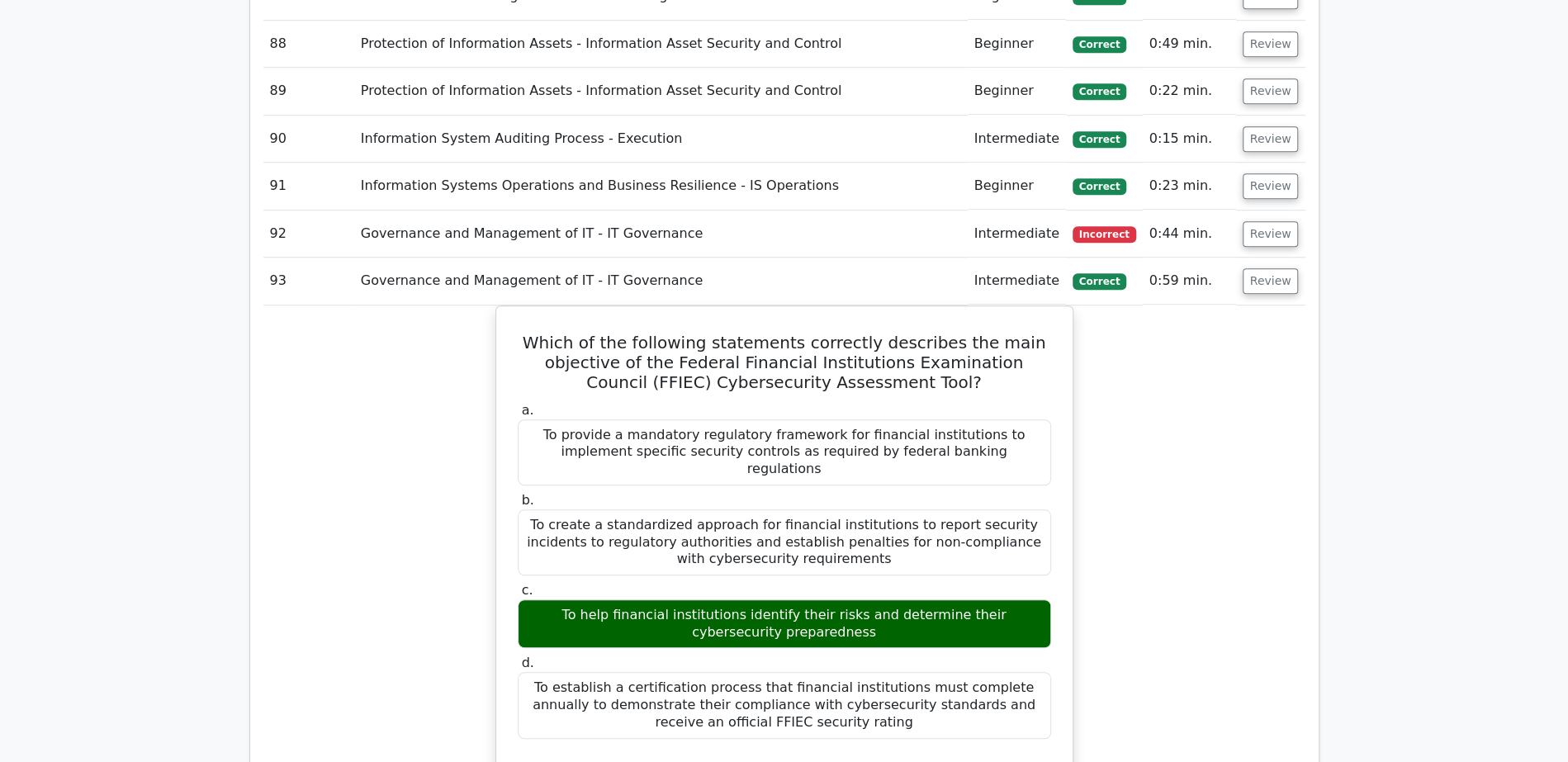
scroll to position [5338, 0]
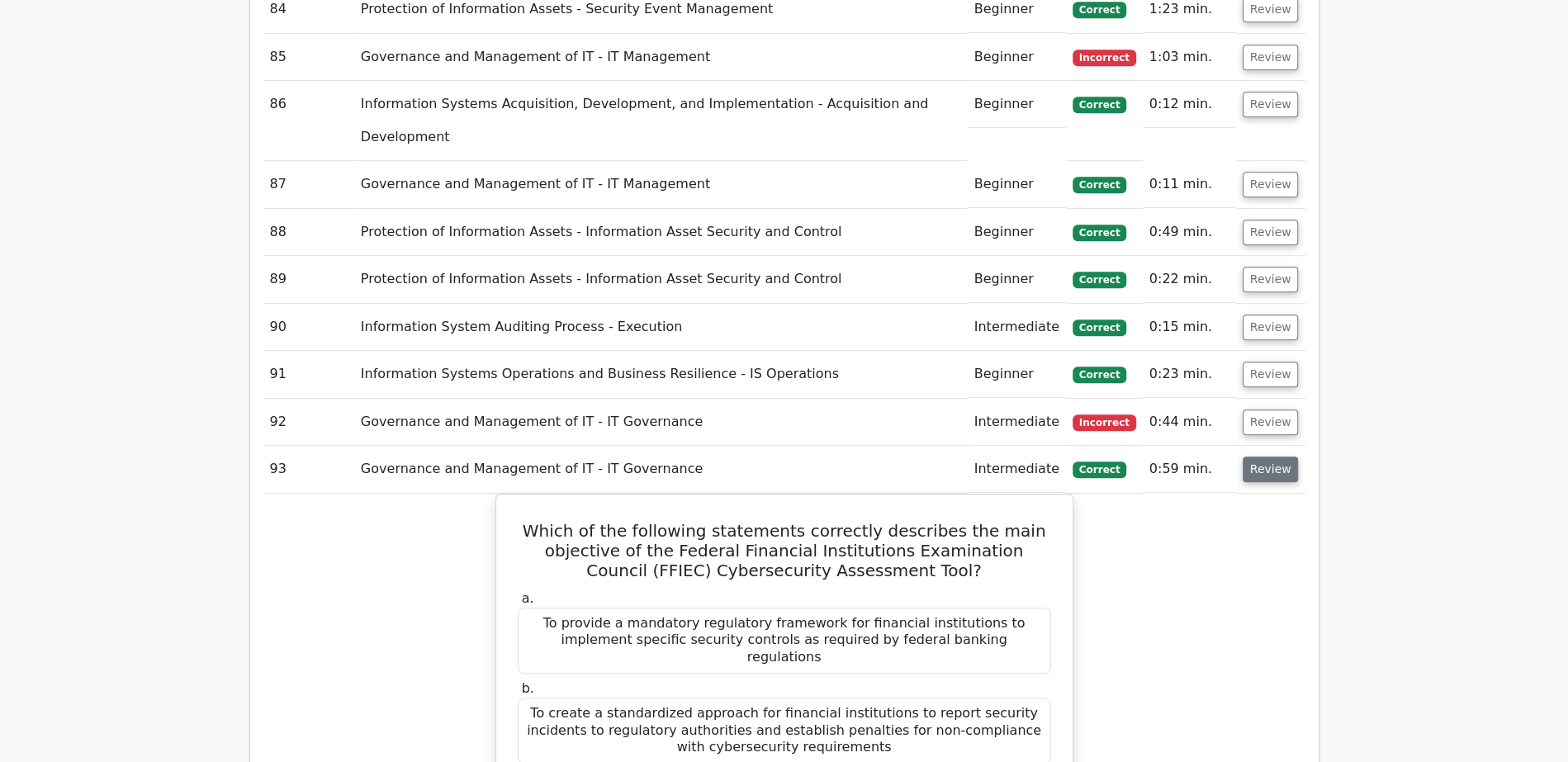
click at [1272, 457] on button "Review" at bounding box center [1270, 469] width 56 height 25
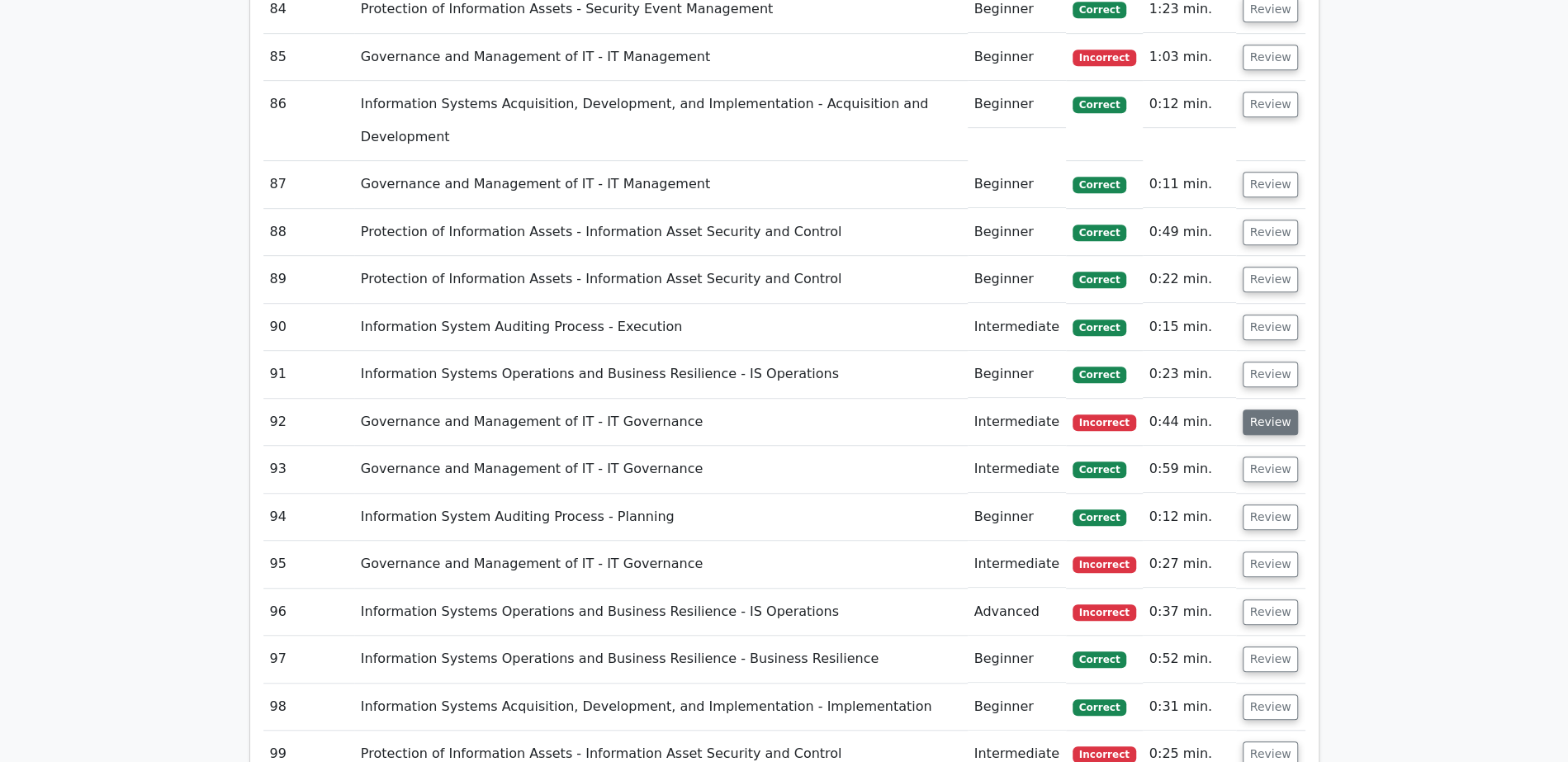
click at [1269, 409] on button "Review" at bounding box center [1270, 422] width 56 height 25
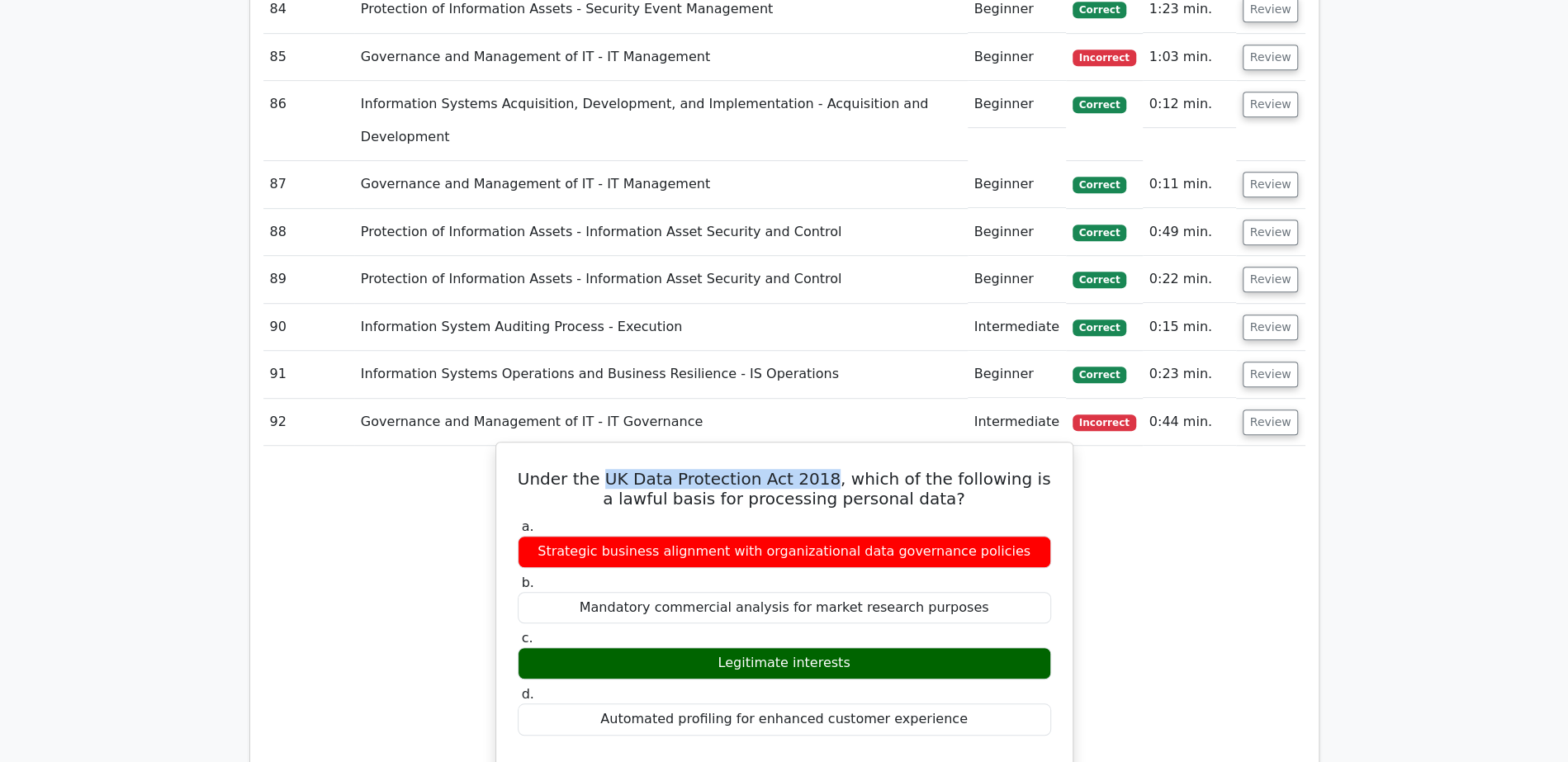
drag, startPoint x: 593, startPoint y: 124, endPoint x: 808, endPoint y: 123, distance: 215.0
click at [808, 469] on h5 "Under the UK Data Protection Act 2018, which of the following is a lawful basis…" at bounding box center [784, 488] width 536 height 39
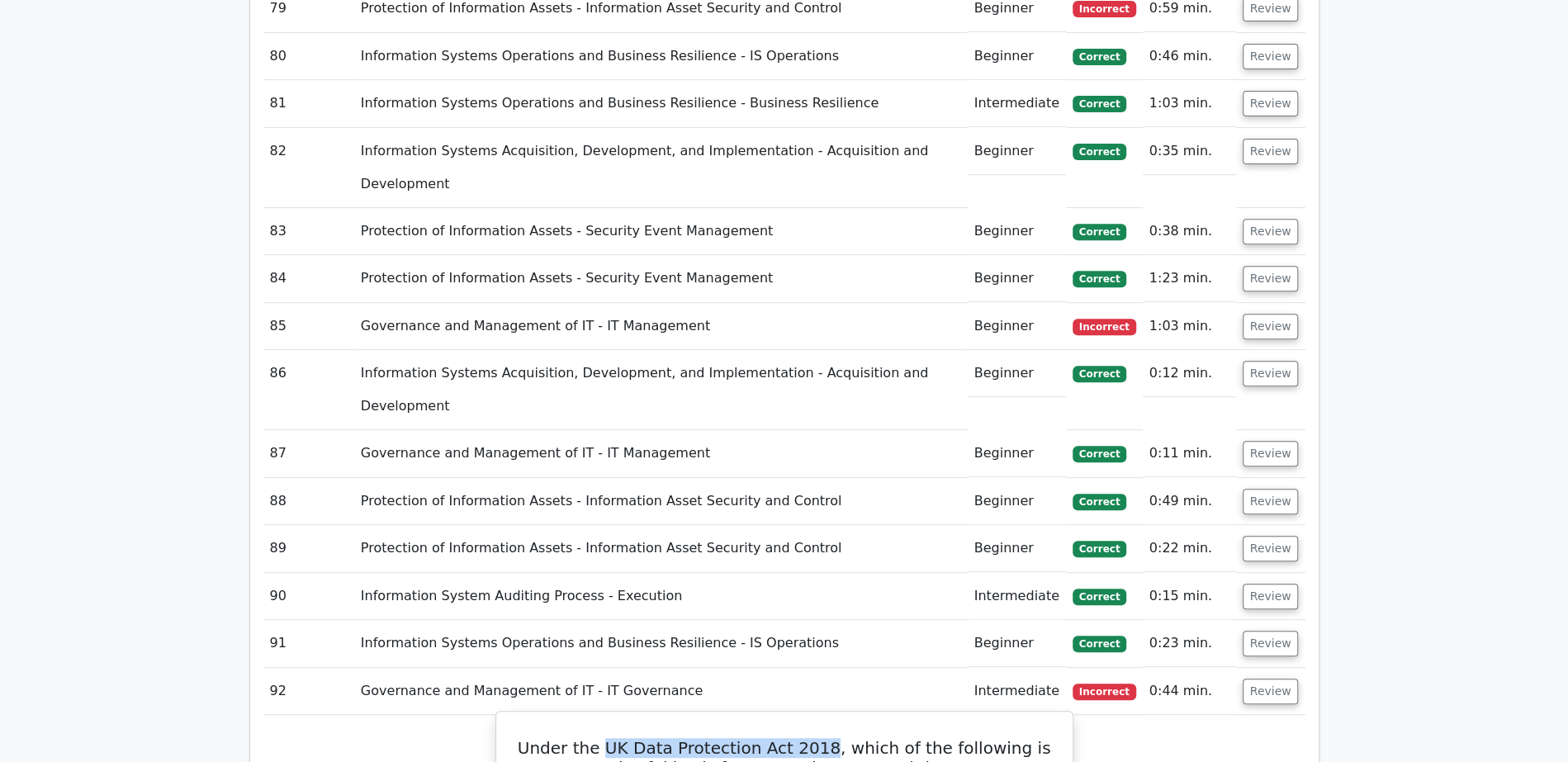
scroll to position [5042, 0]
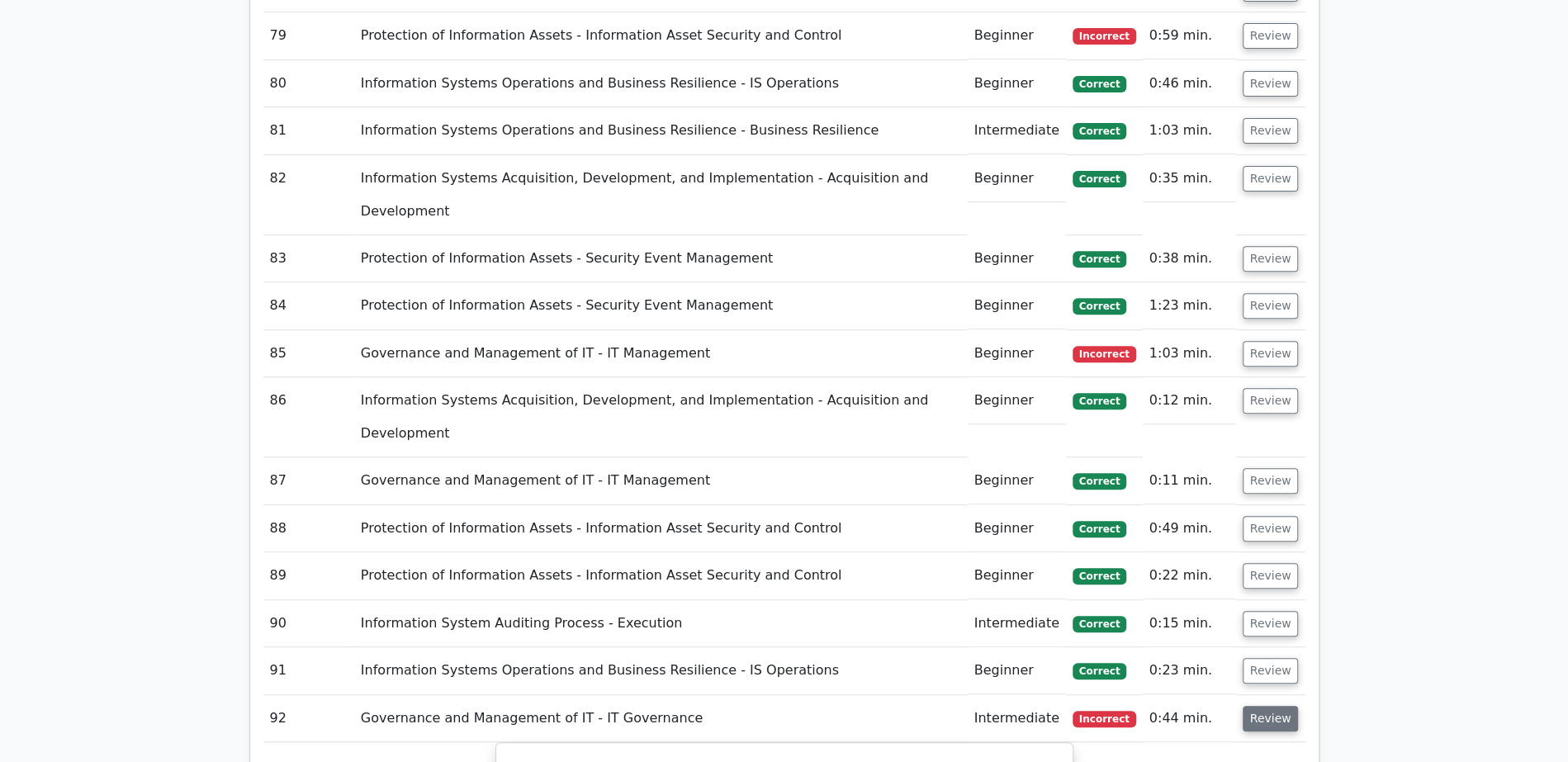
click at [1276, 706] on button "Review" at bounding box center [1270, 718] width 56 height 25
click at [1271, 658] on button "Review" at bounding box center [1270, 670] width 56 height 25
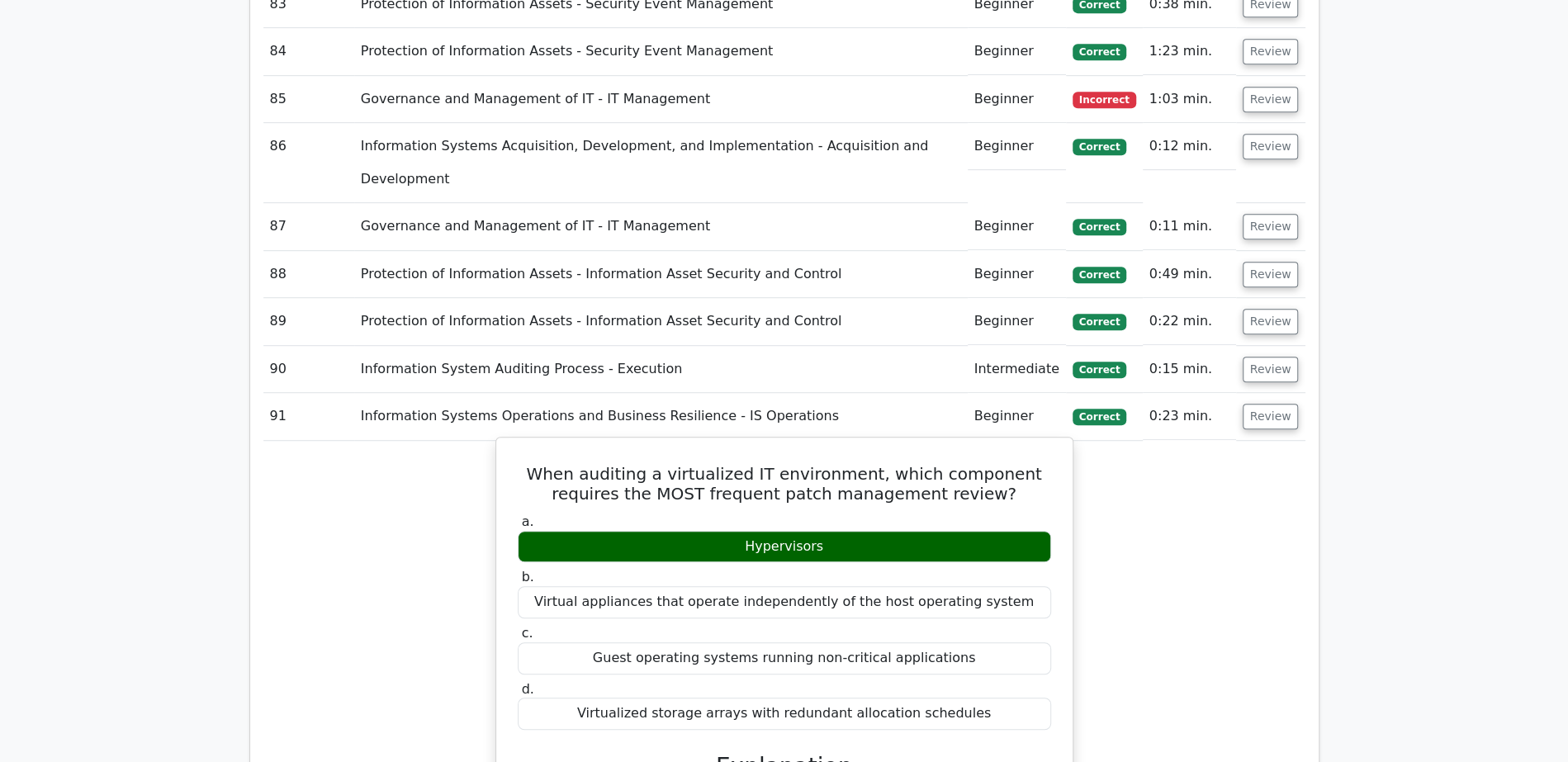
scroll to position [5330, 0]
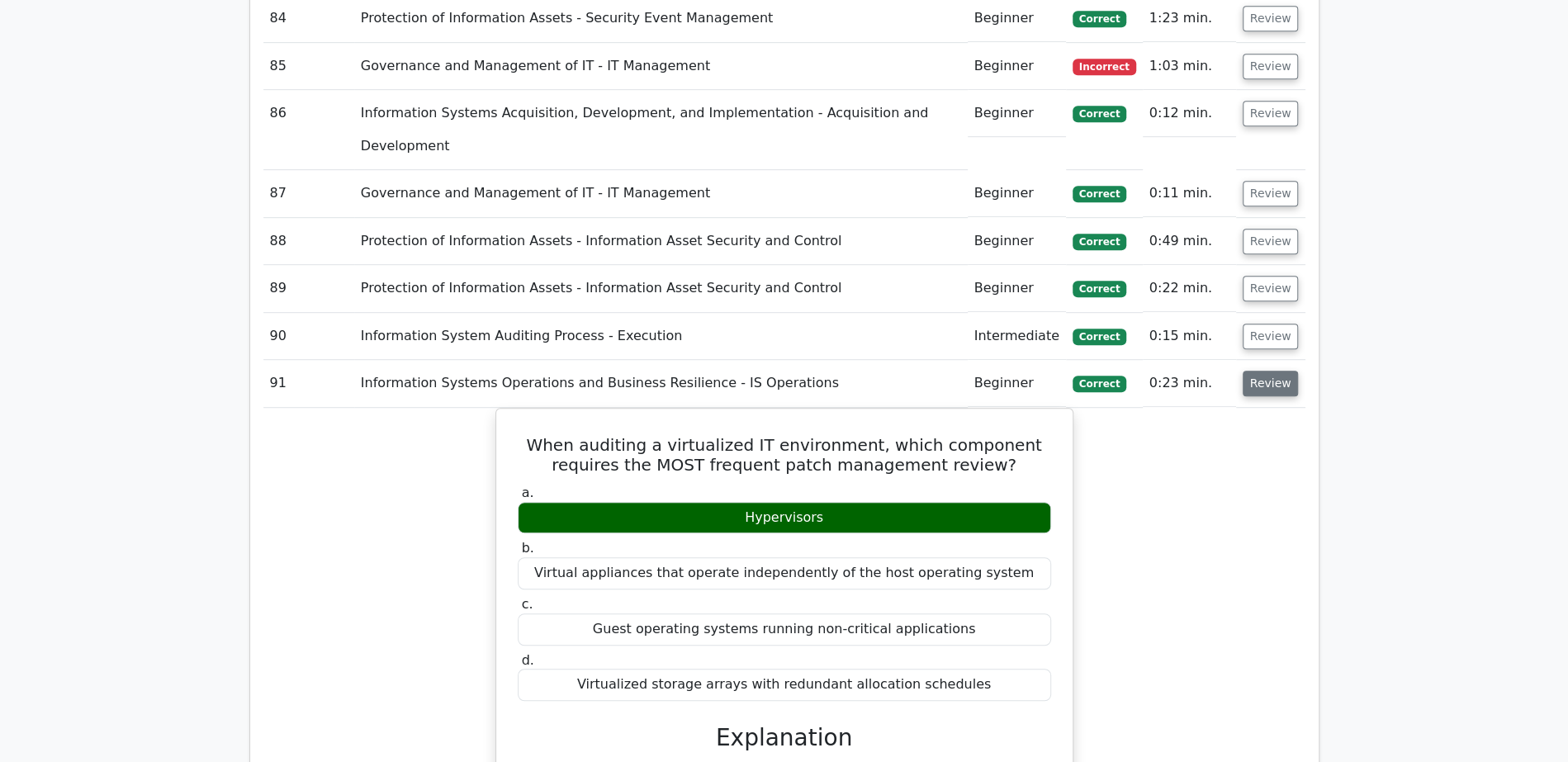
click at [1260, 371] on button "Review" at bounding box center [1270, 383] width 56 height 25
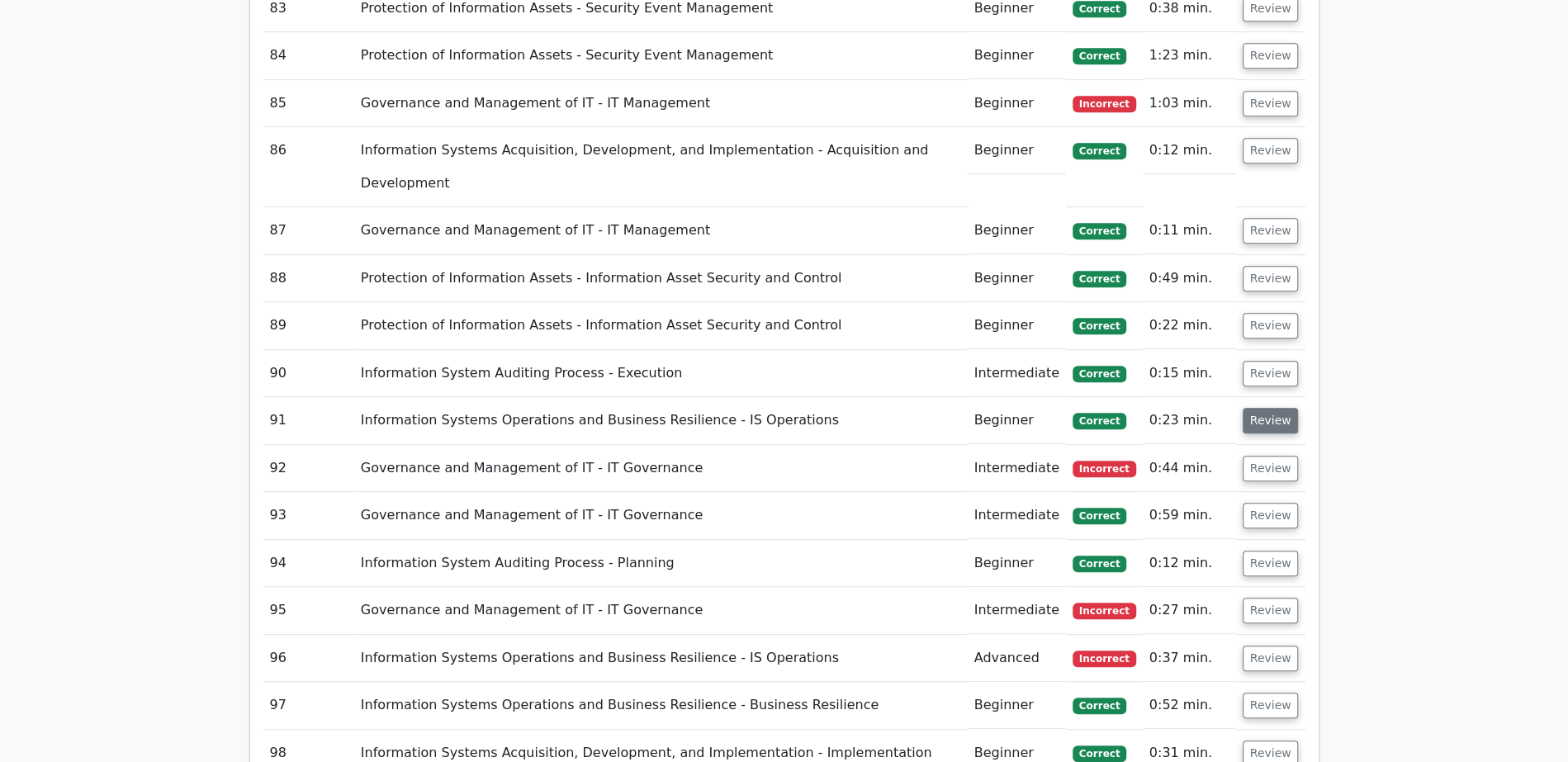
scroll to position [5286, 0]
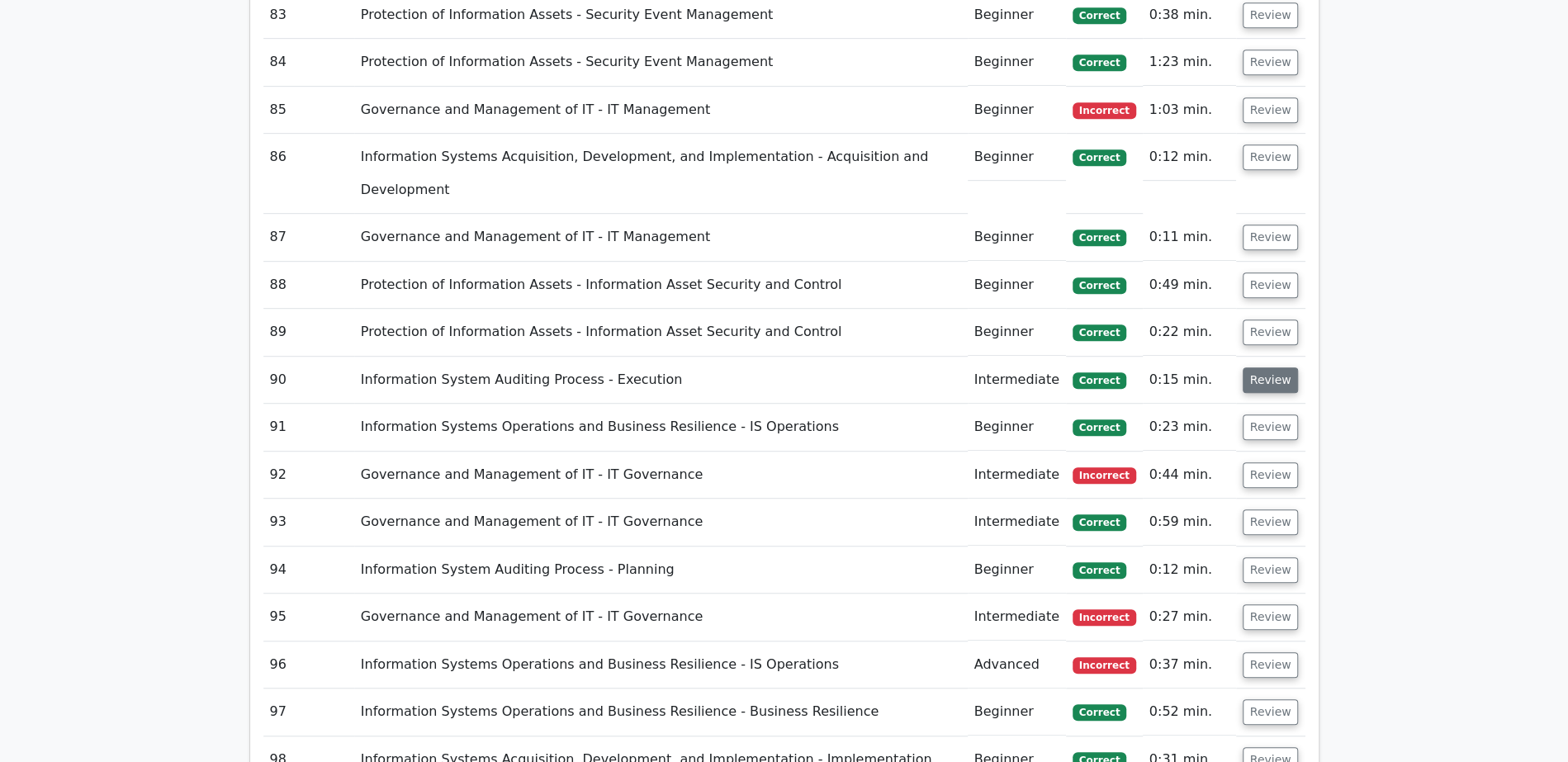
click at [1262, 367] on button "Review" at bounding box center [1270, 380] width 56 height 25
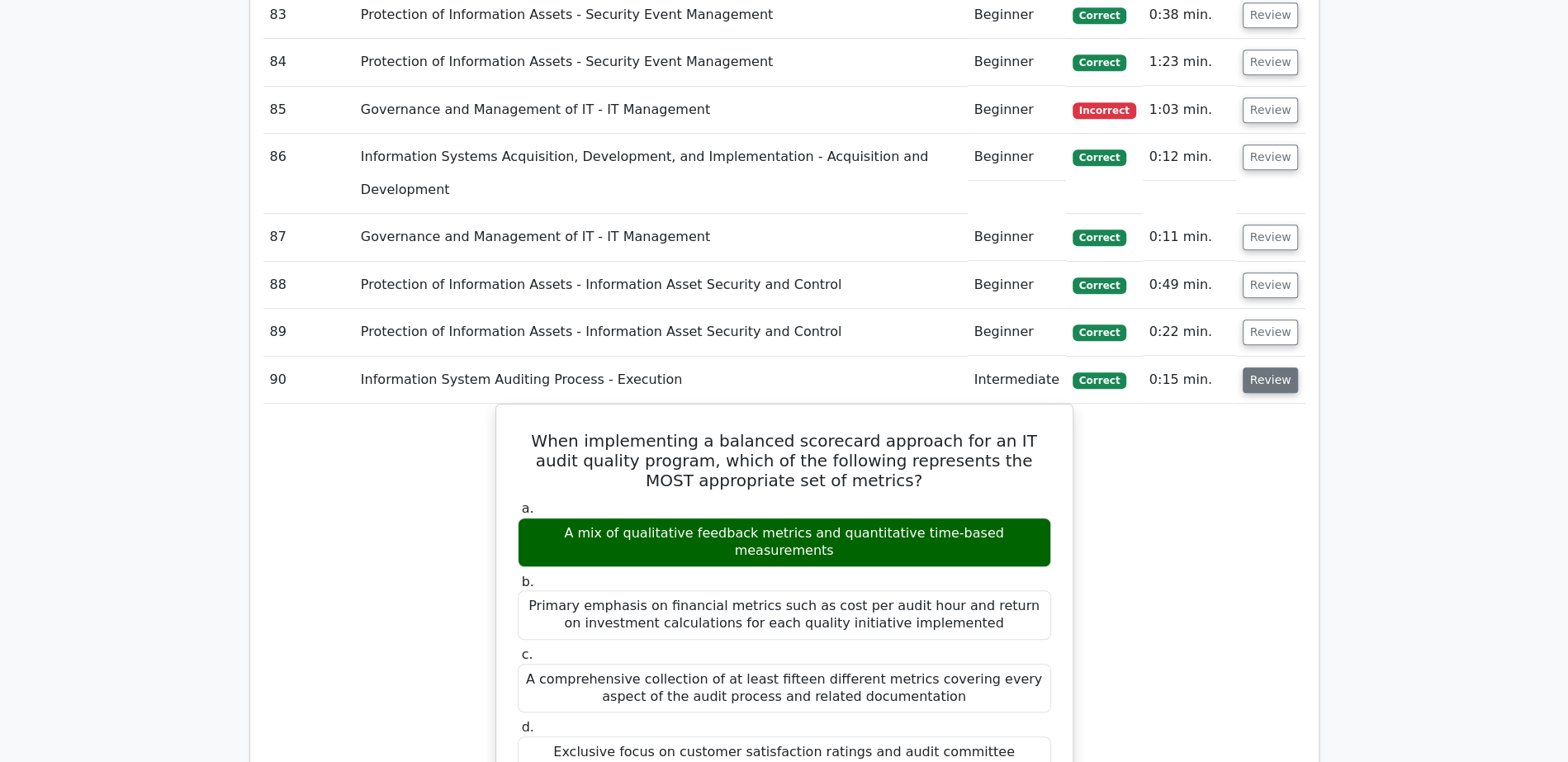
click at [1262, 367] on button "Review" at bounding box center [1270, 380] width 56 height 25
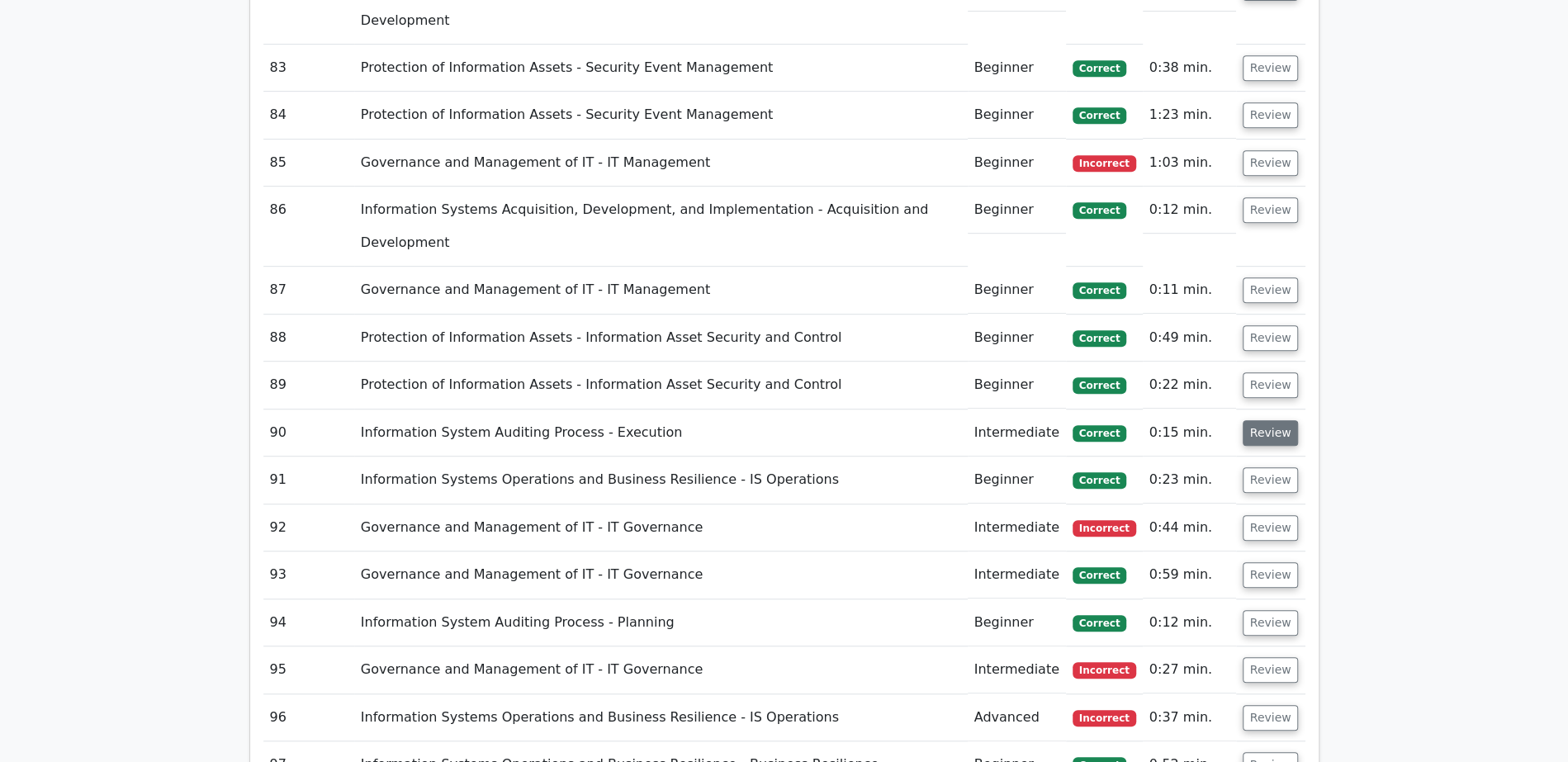
scroll to position [5230, 0]
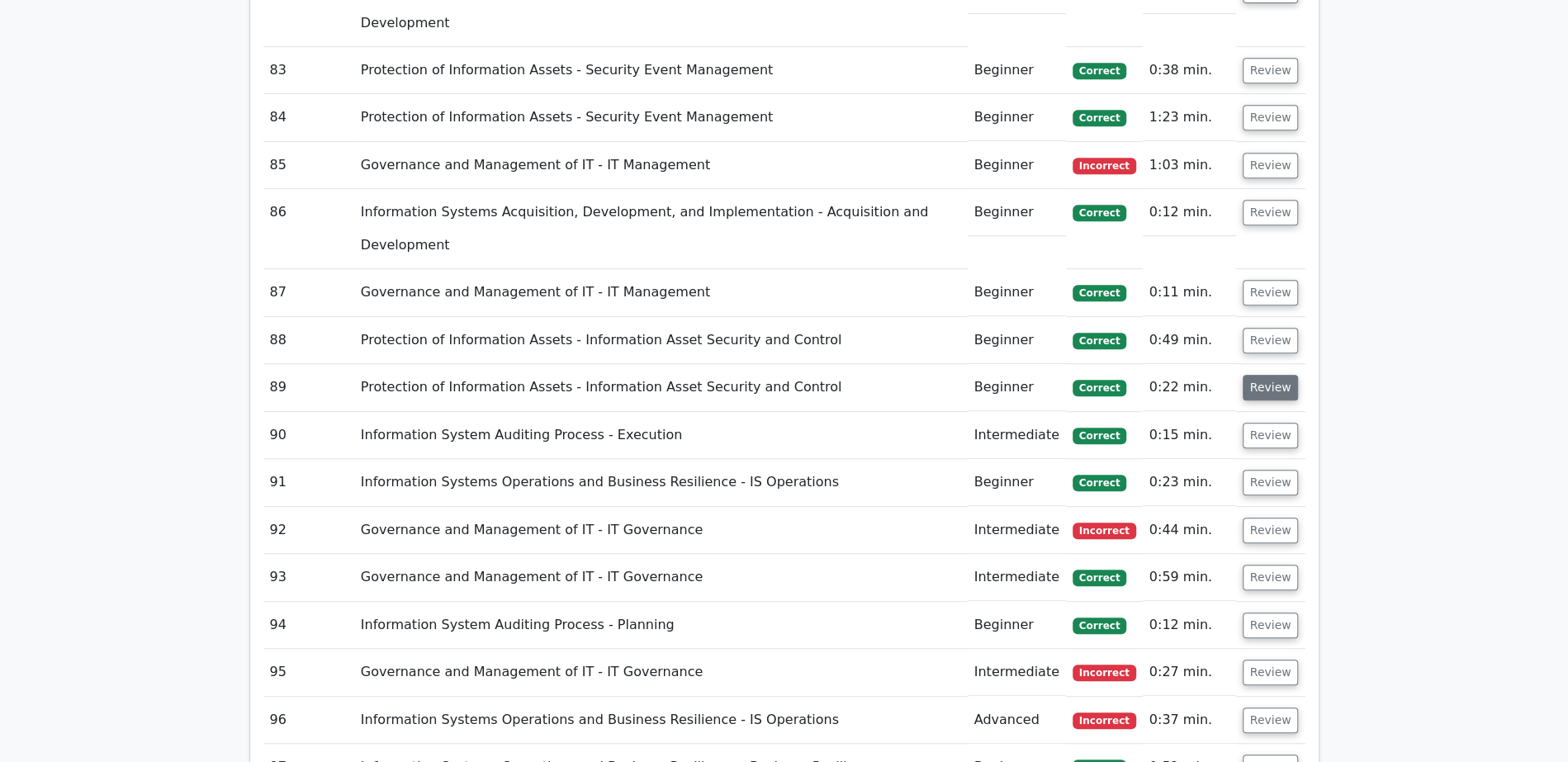
click at [1264, 374] on button "Review" at bounding box center [1270, 387] width 56 height 25
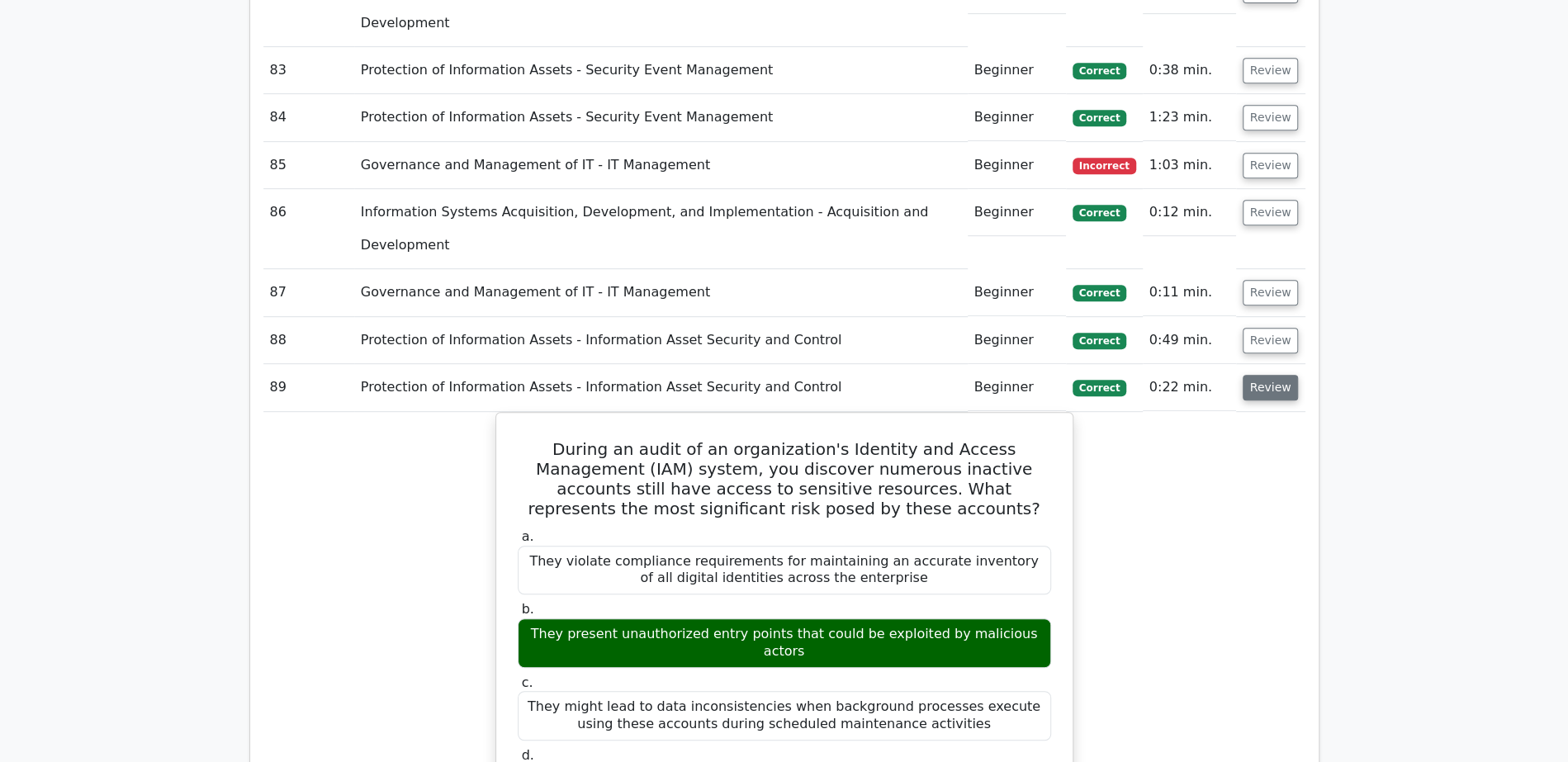
click at [1262, 374] on button "Review" at bounding box center [1270, 387] width 56 height 25
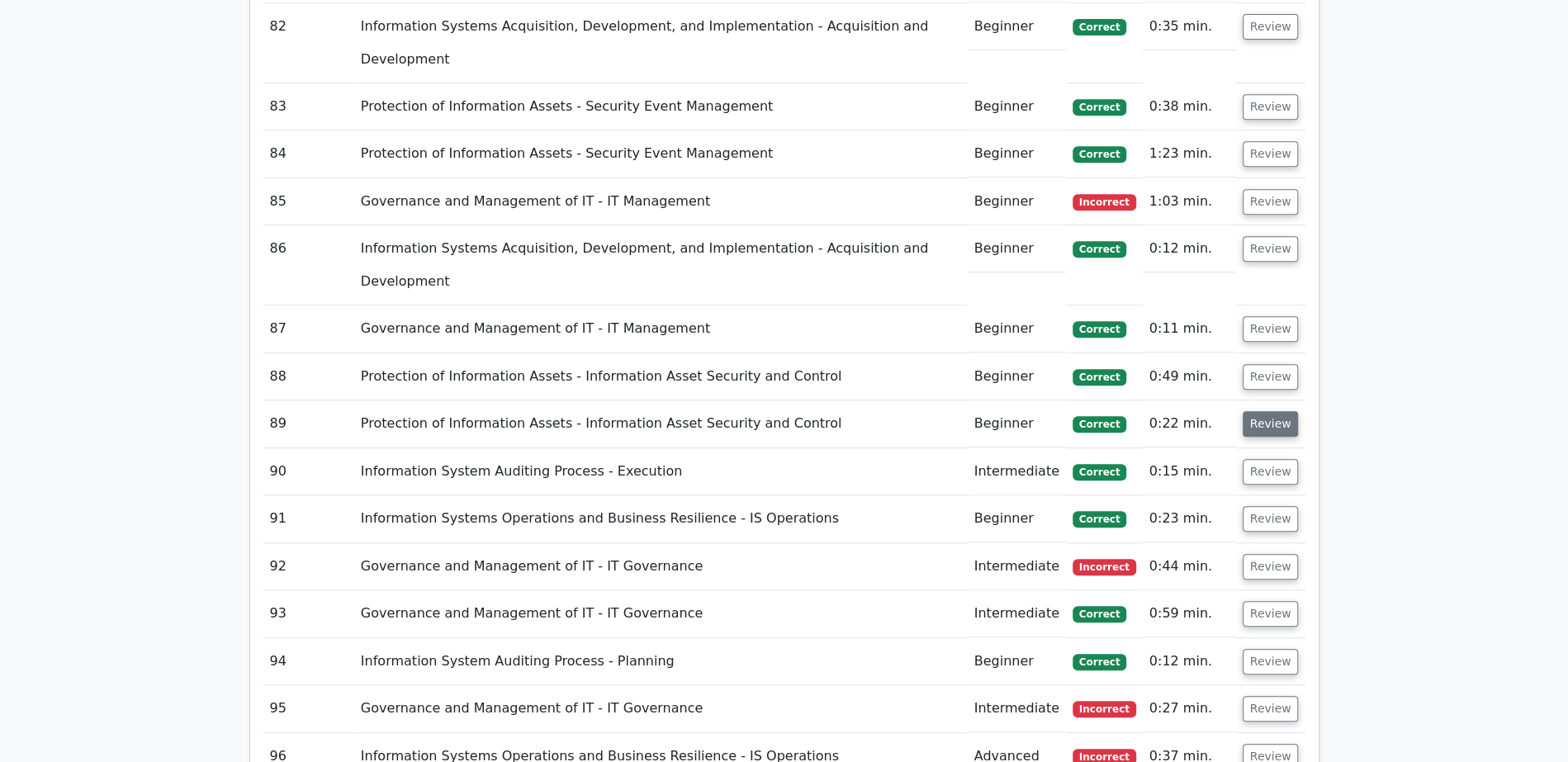
scroll to position [5186, 0]
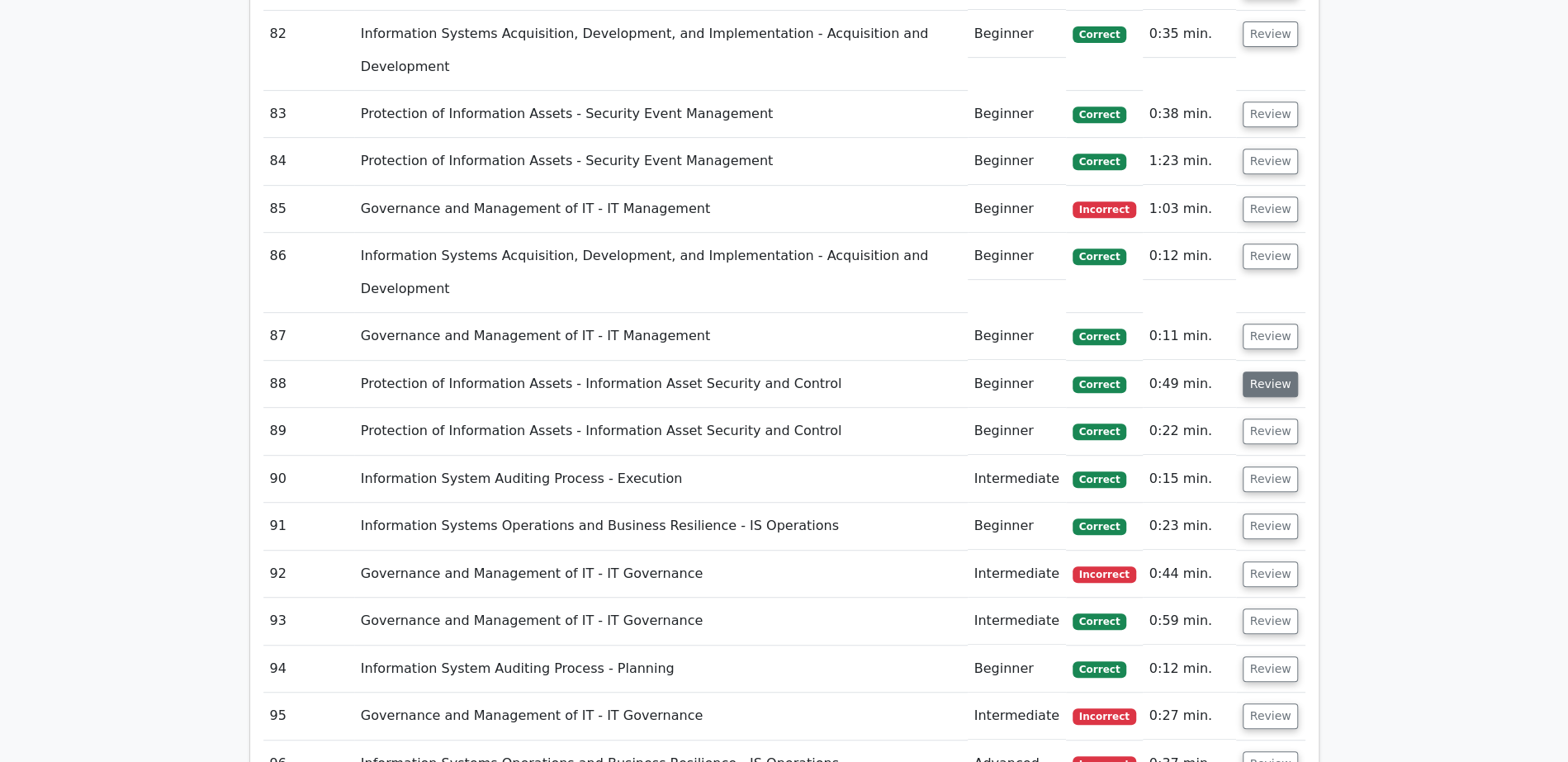
click at [1270, 372] on button "Review" at bounding box center [1270, 384] width 56 height 25
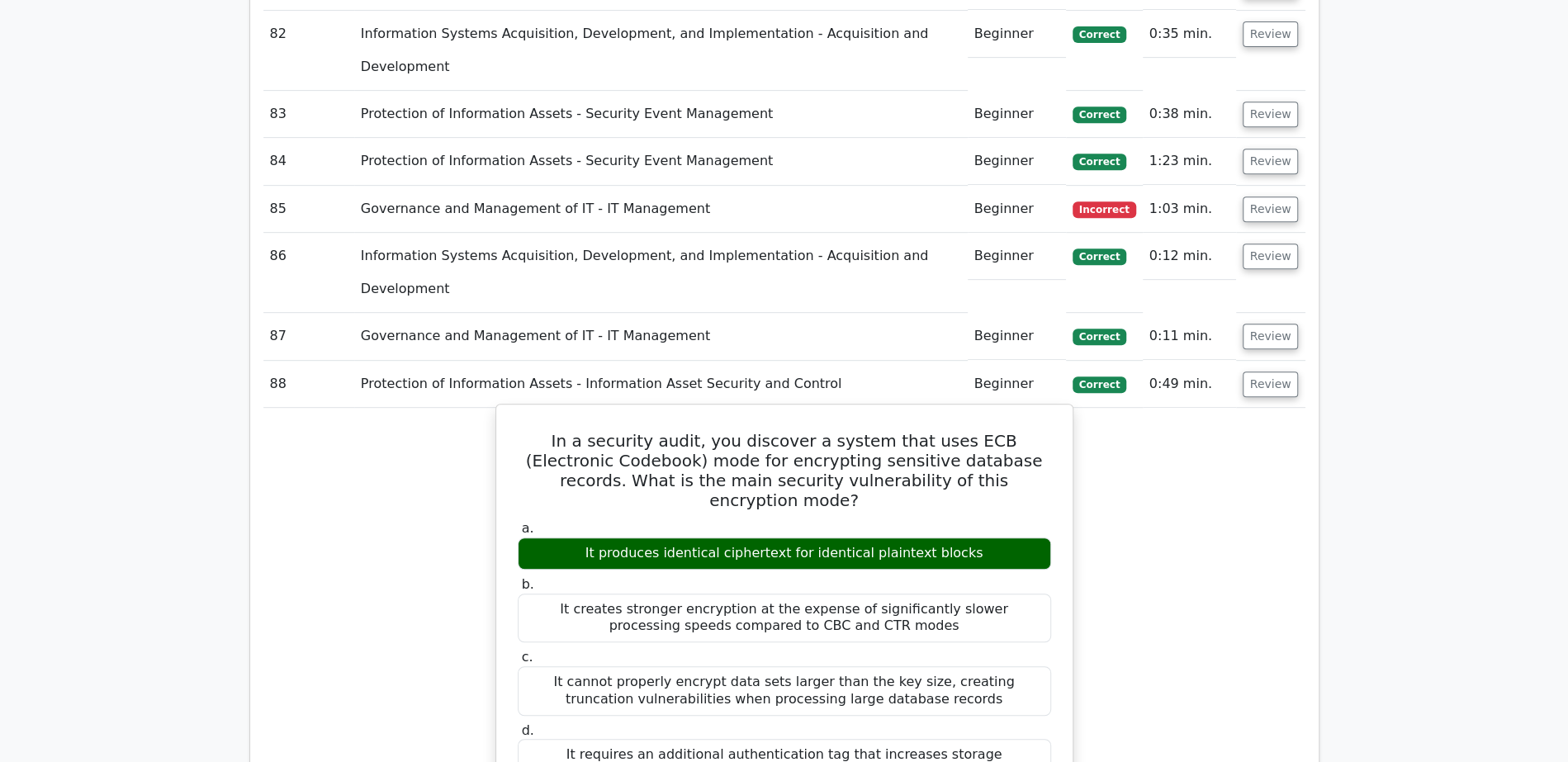
drag, startPoint x: 729, startPoint y: 486, endPoint x: 894, endPoint y: 482, distance: 165.0
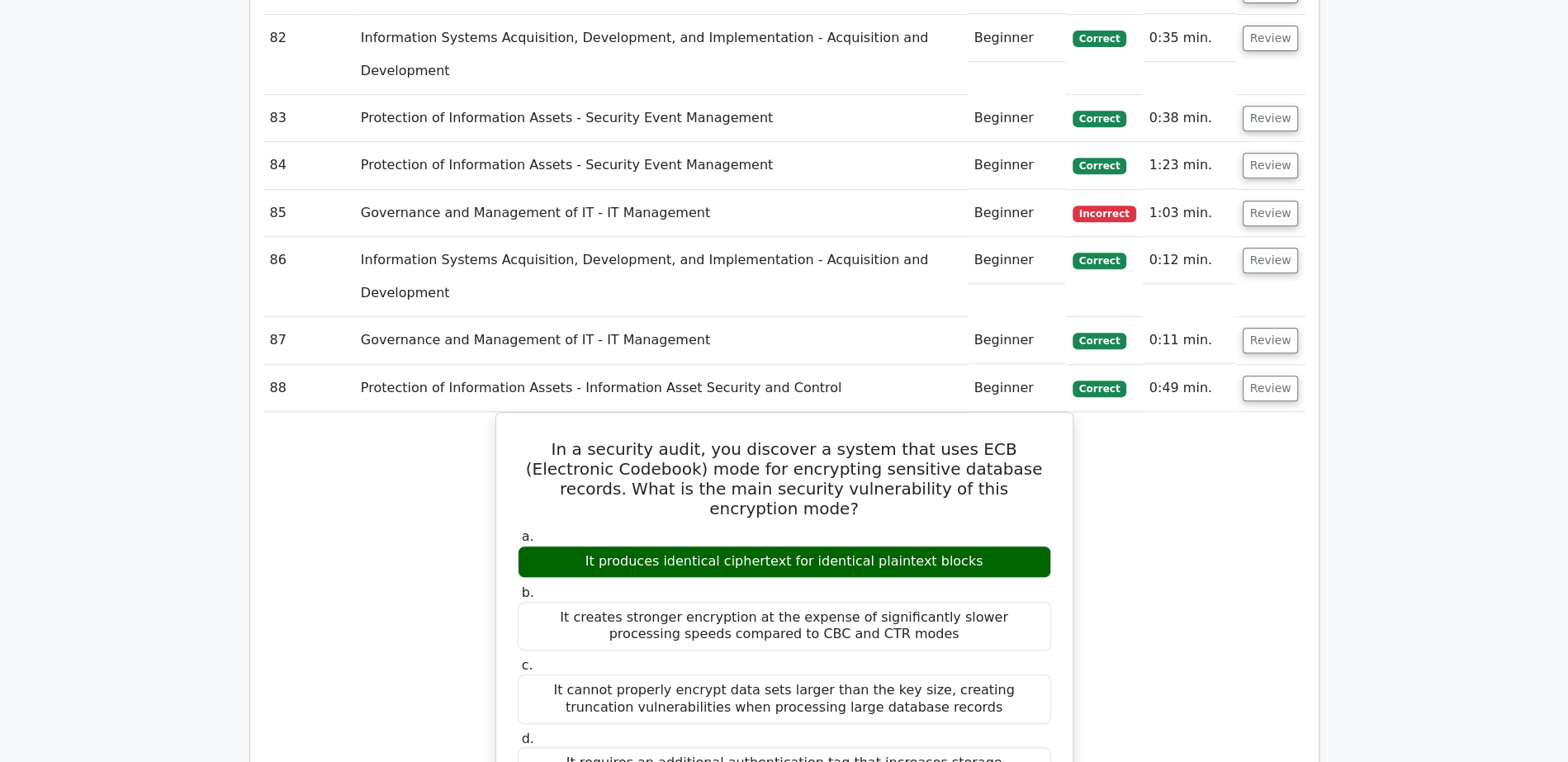
scroll to position [5058, 0]
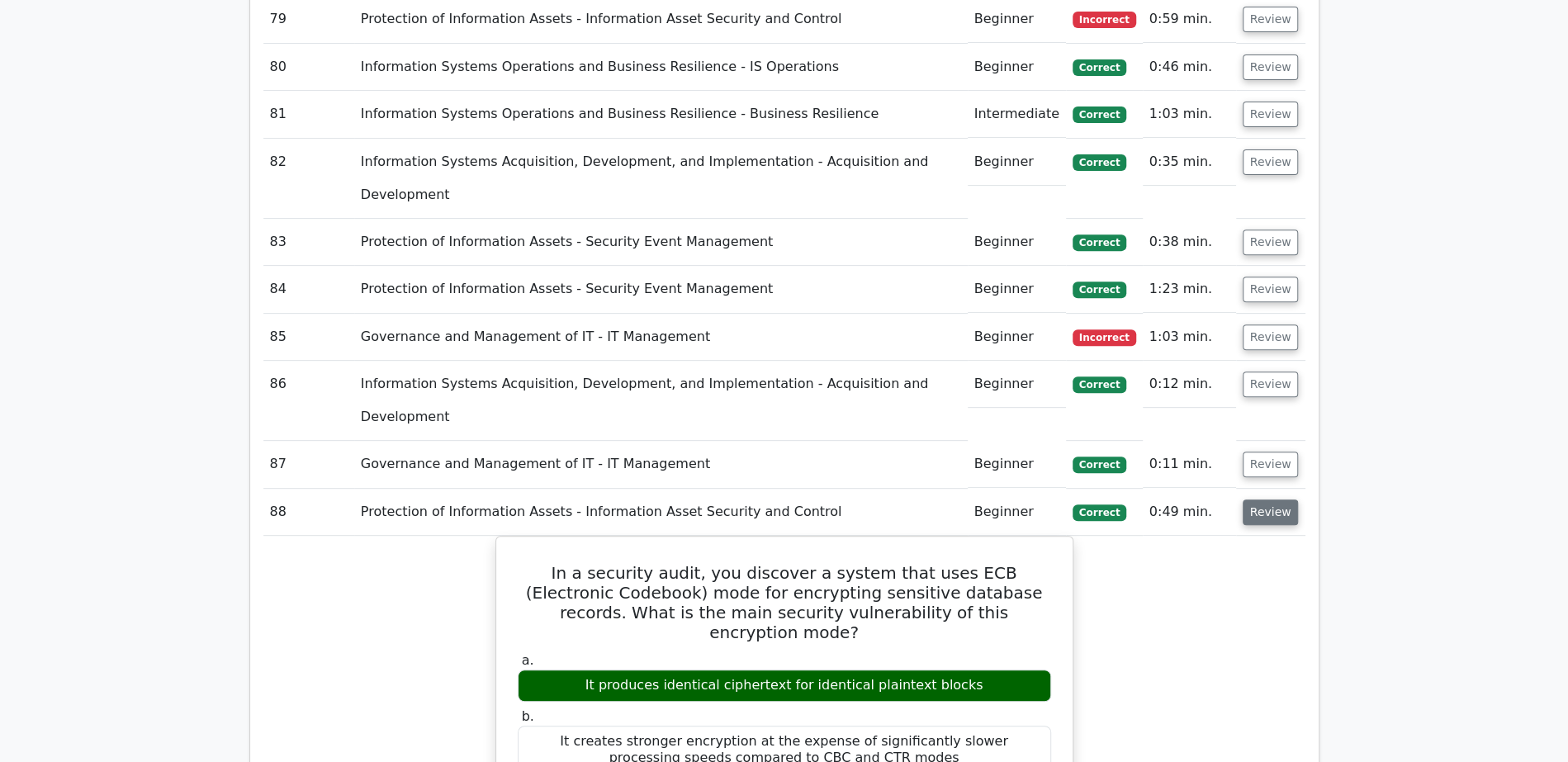
click at [1270, 500] on button "Review" at bounding box center [1270, 512] width 56 height 25
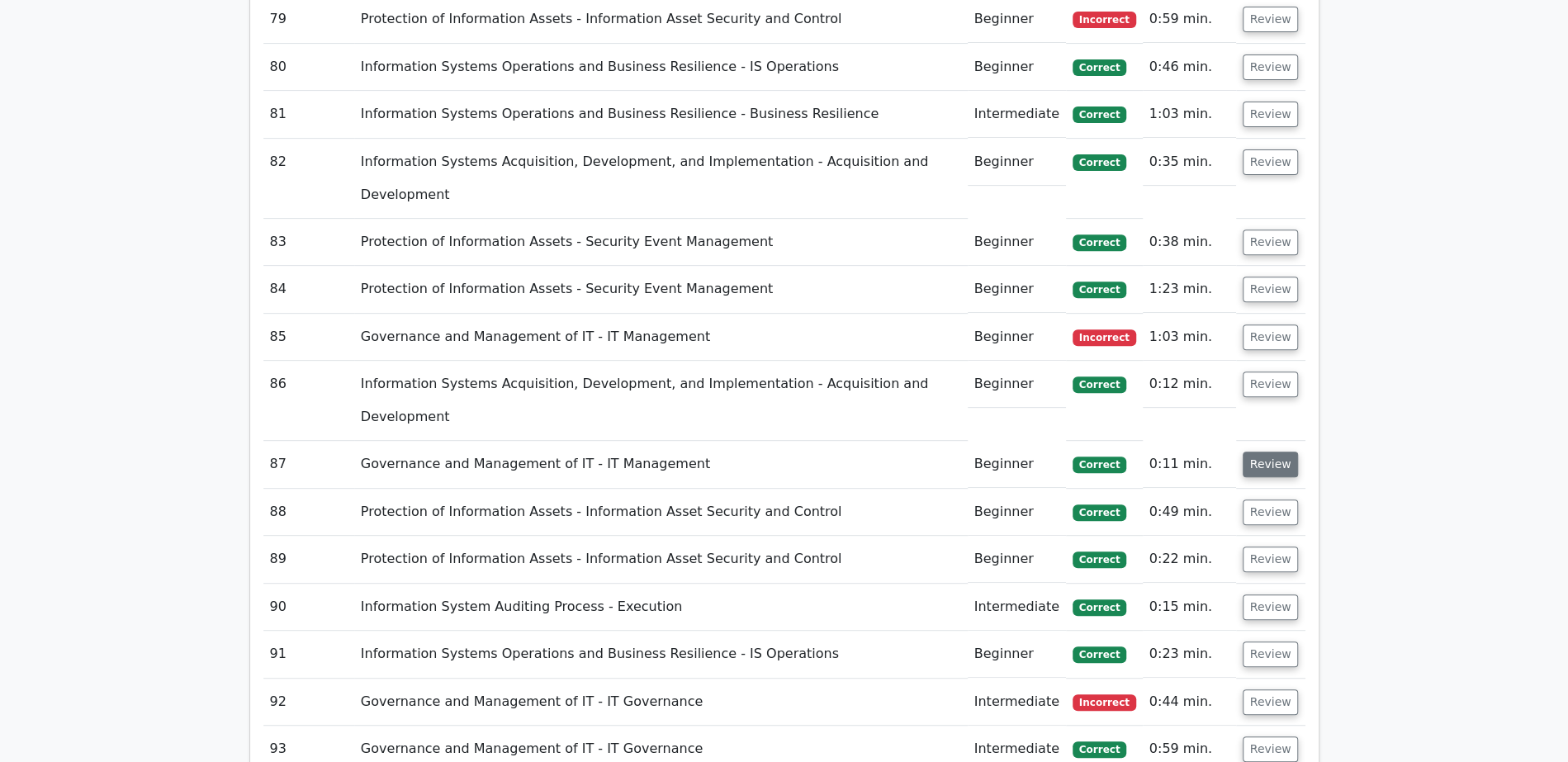
click at [1269, 451] on button "Review" at bounding box center [1270, 464] width 56 height 25
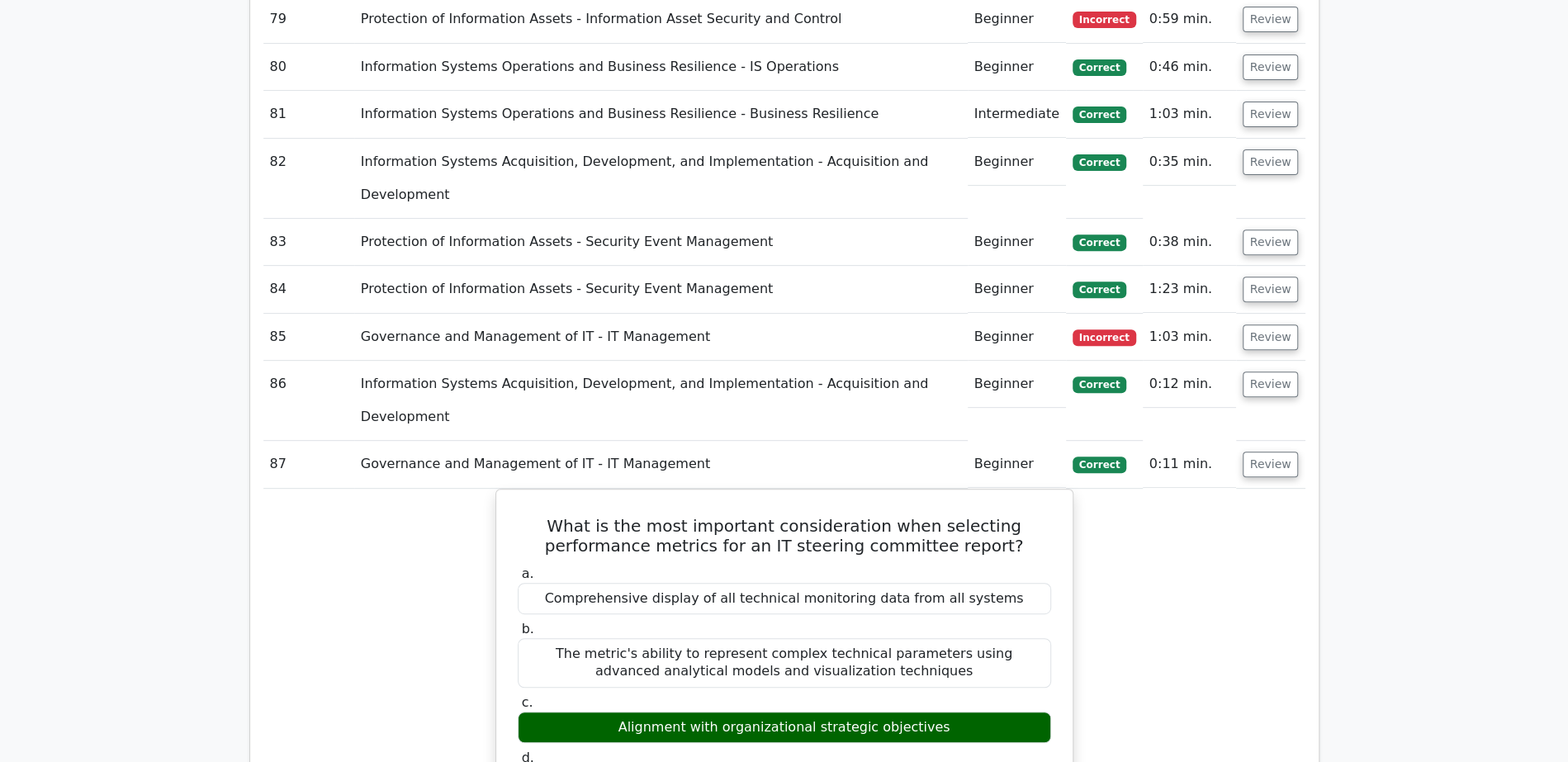
scroll to position [5052, 0]
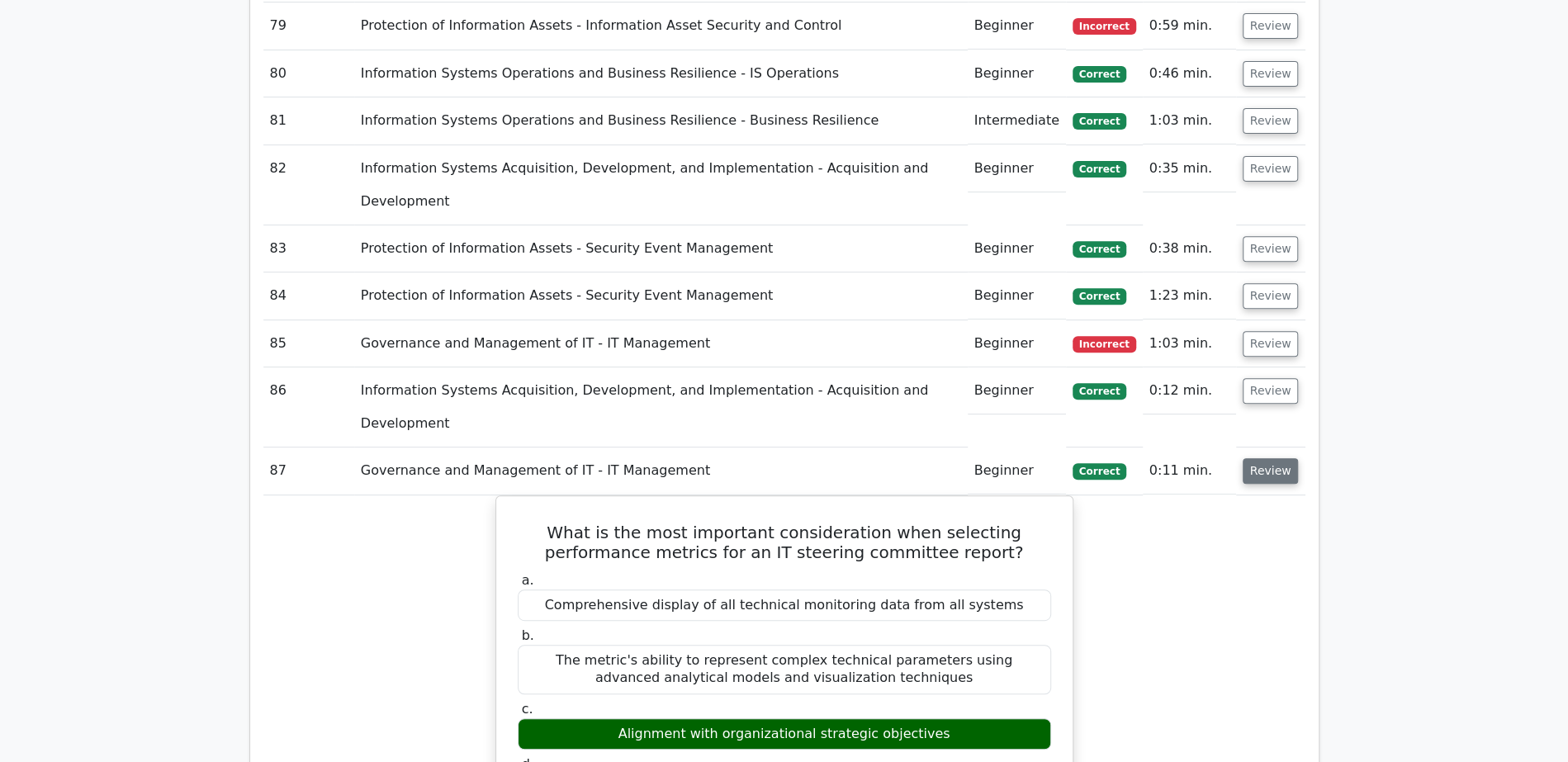
click at [1256, 458] on button "Review" at bounding box center [1270, 471] width 56 height 25
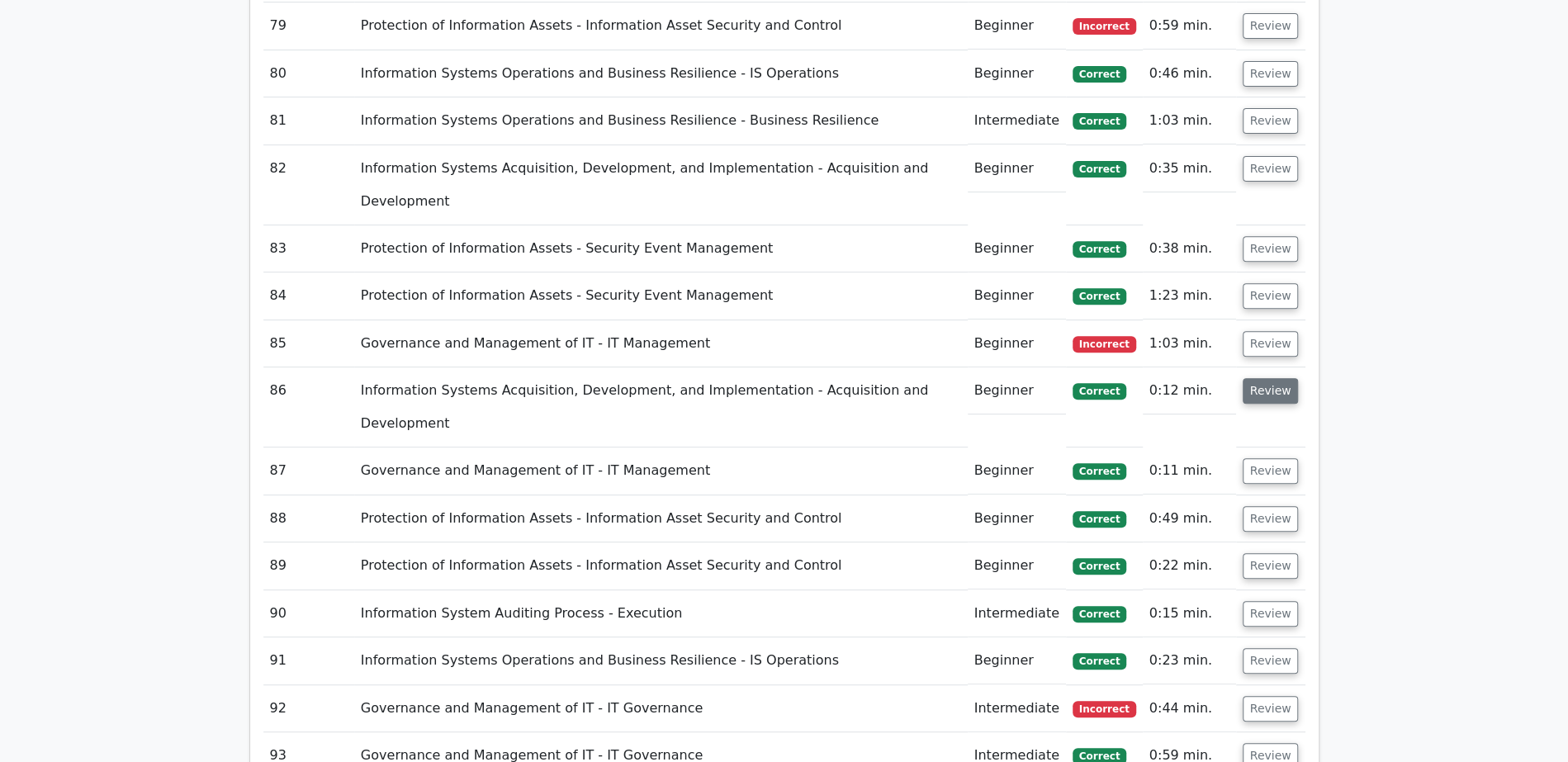
click at [1285, 378] on button "Review" at bounding box center [1270, 390] width 56 height 25
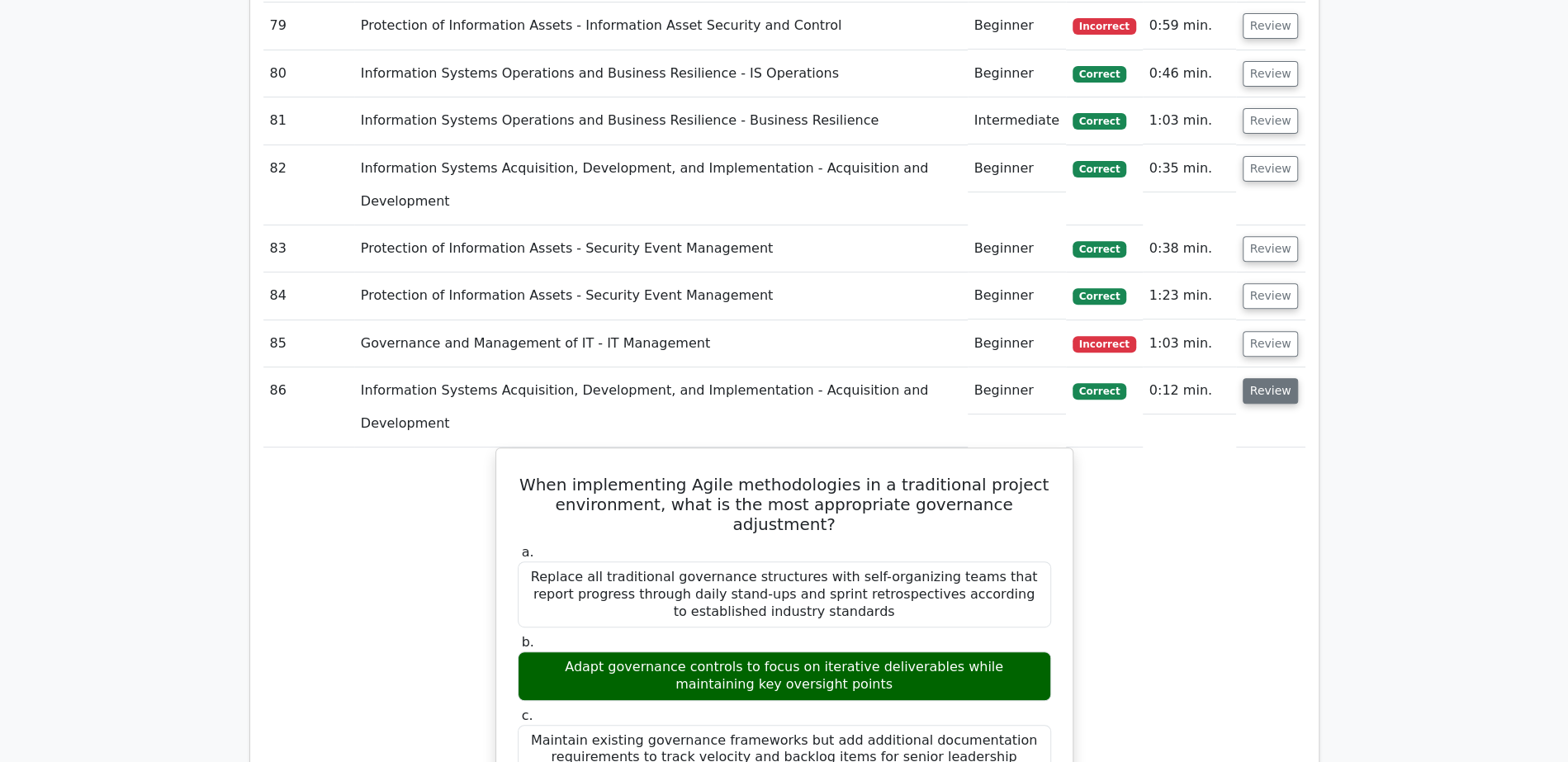
click at [1285, 378] on button "Review" at bounding box center [1270, 390] width 56 height 25
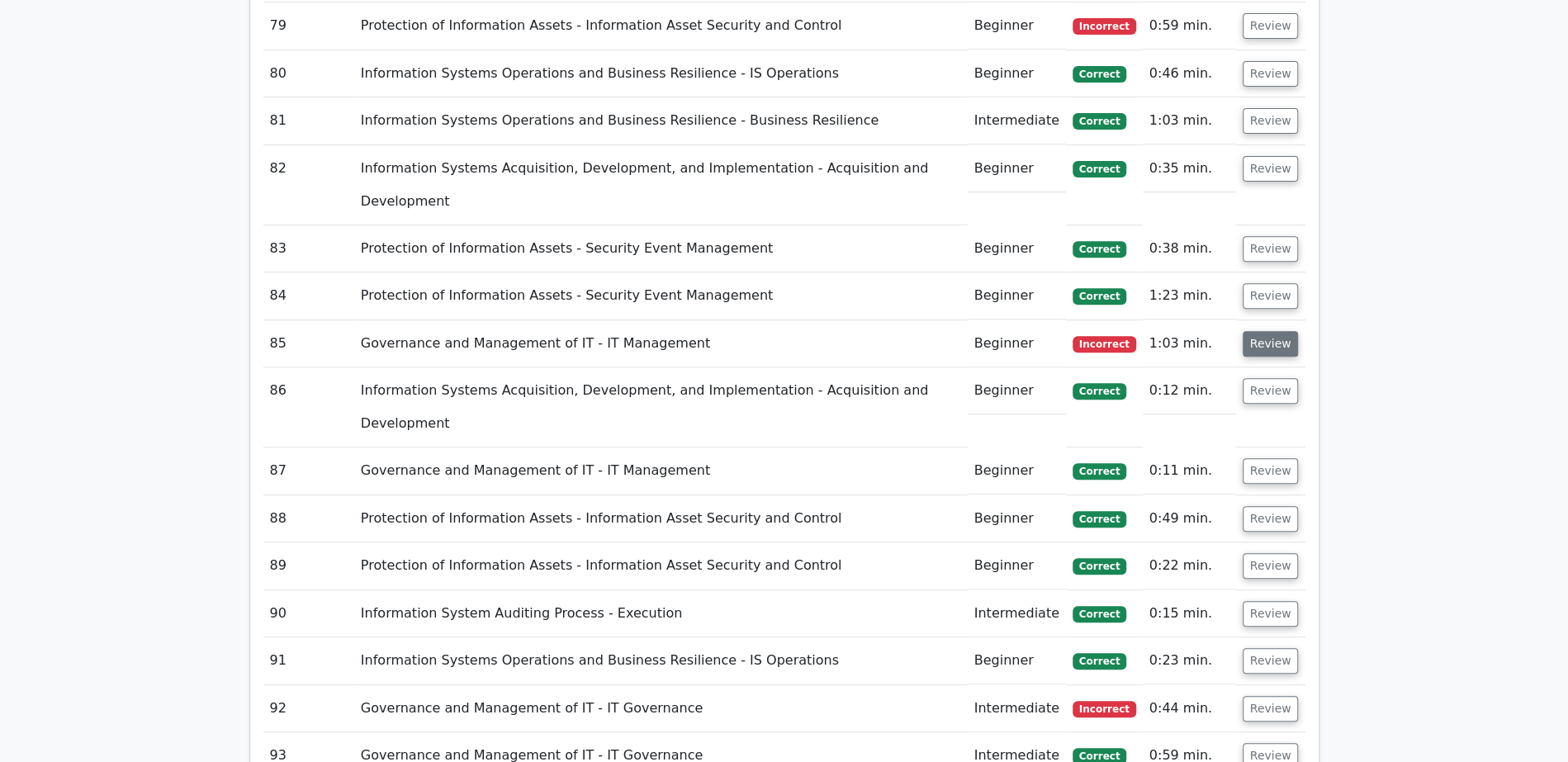
click at [1268, 331] on button "Review" at bounding box center [1270, 343] width 56 height 25
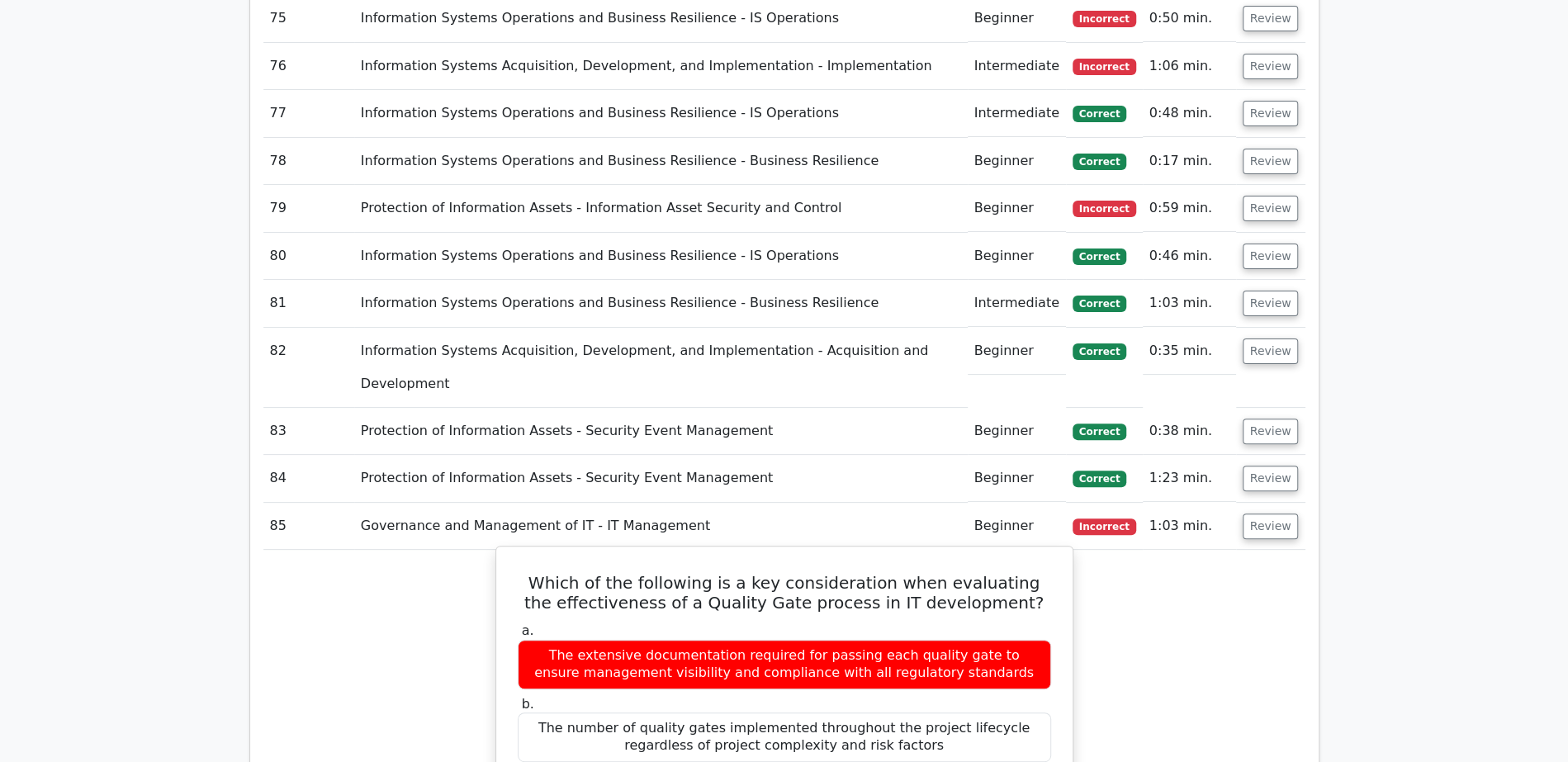
scroll to position [4845, 0]
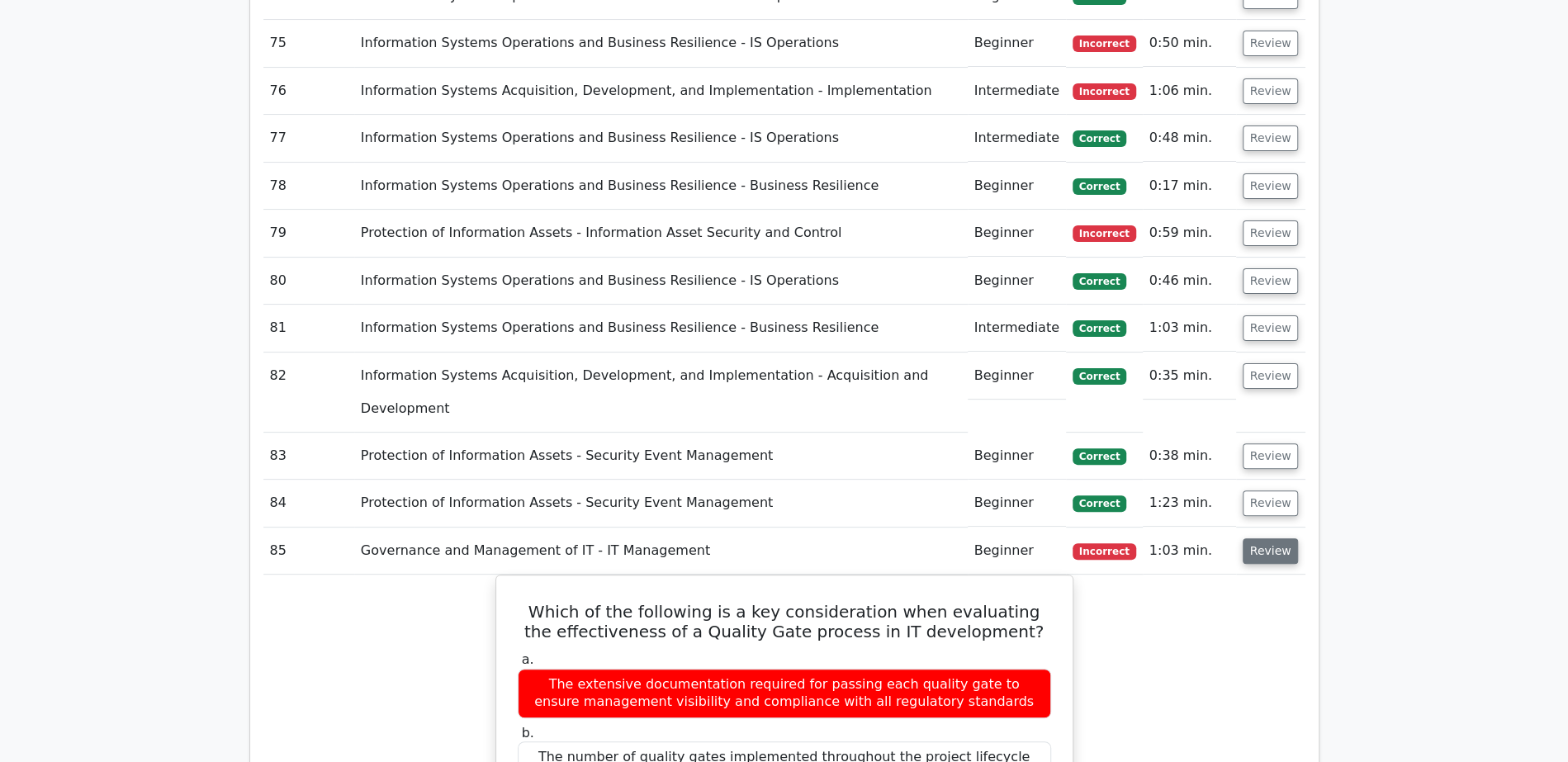
click at [1251, 538] on button "Review" at bounding box center [1270, 550] width 56 height 25
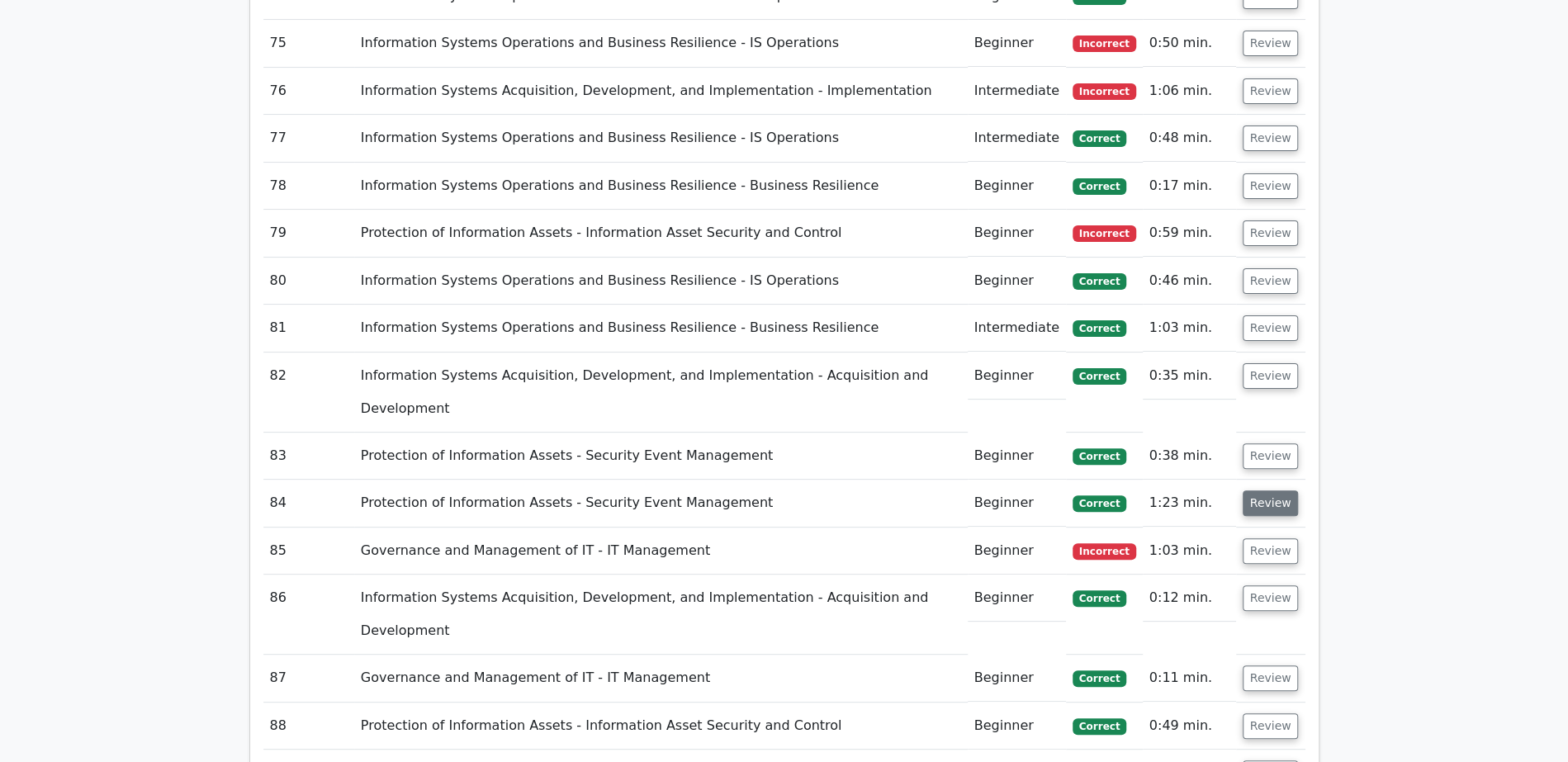
click at [1261, 490] on button "Review" at bounding box center [1270, 502] width 56 height 25
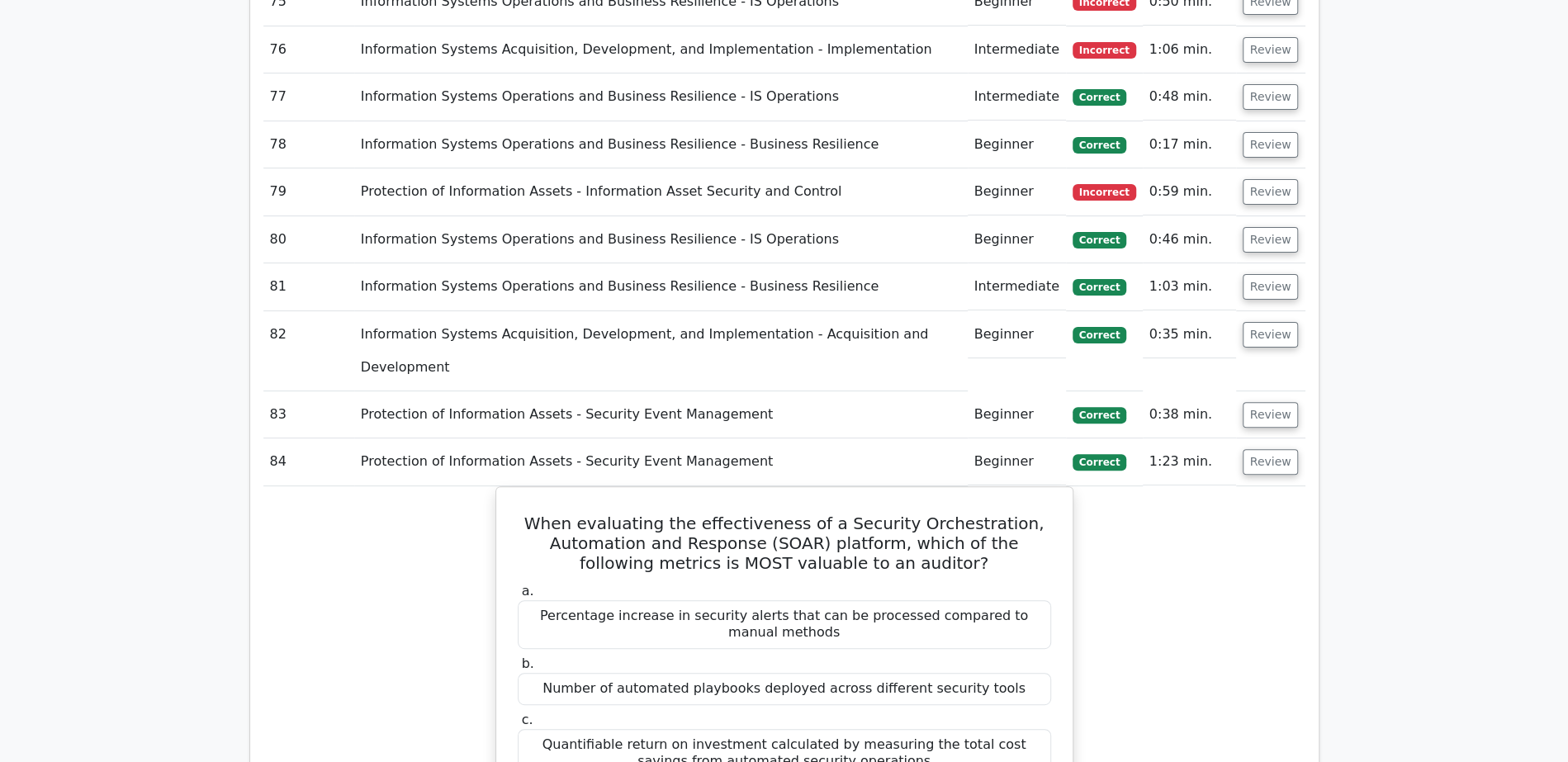
scroll to position [4890, 0]
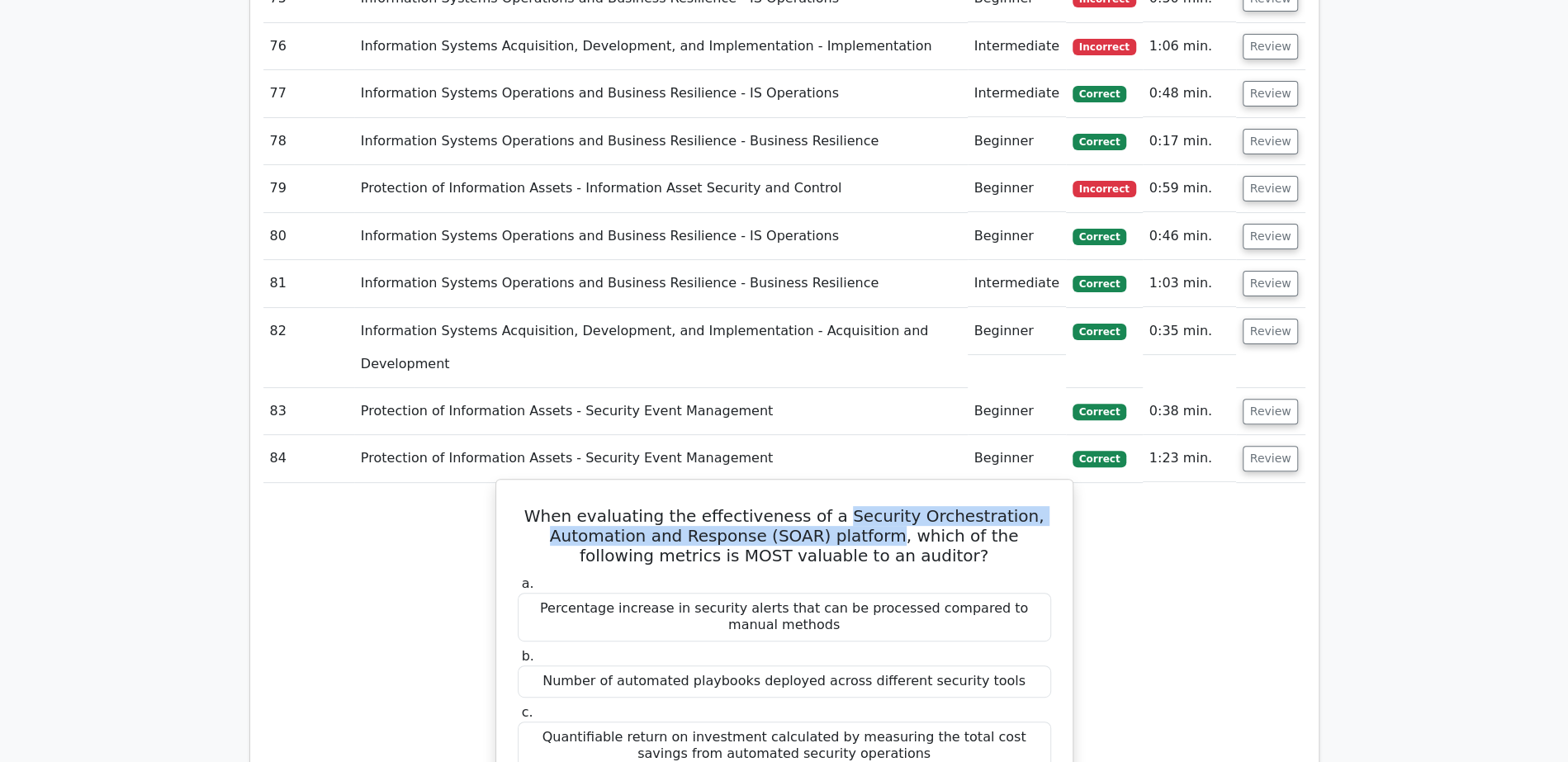
drag, startPoint x: 841, startPoint y: 193, endPoint x: 857, endPoint y: 213, distance: 25.6
click at [857, 506] on h5 "When evaluating the effectiveness of a Security Orchestration, Automation and R…" at bounding box center [784, 535] width 536 height 59
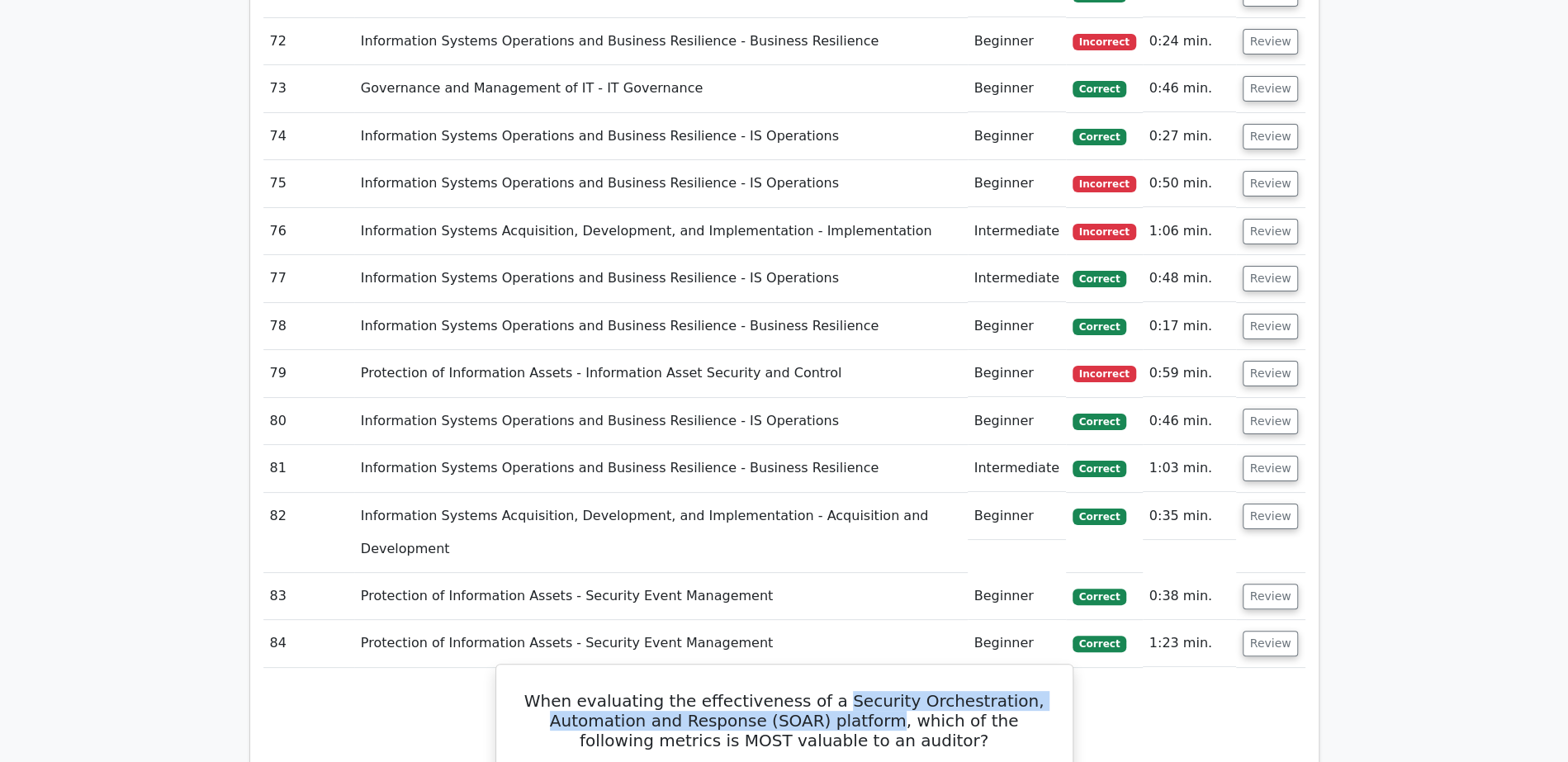
scroll to position [4652, 0]
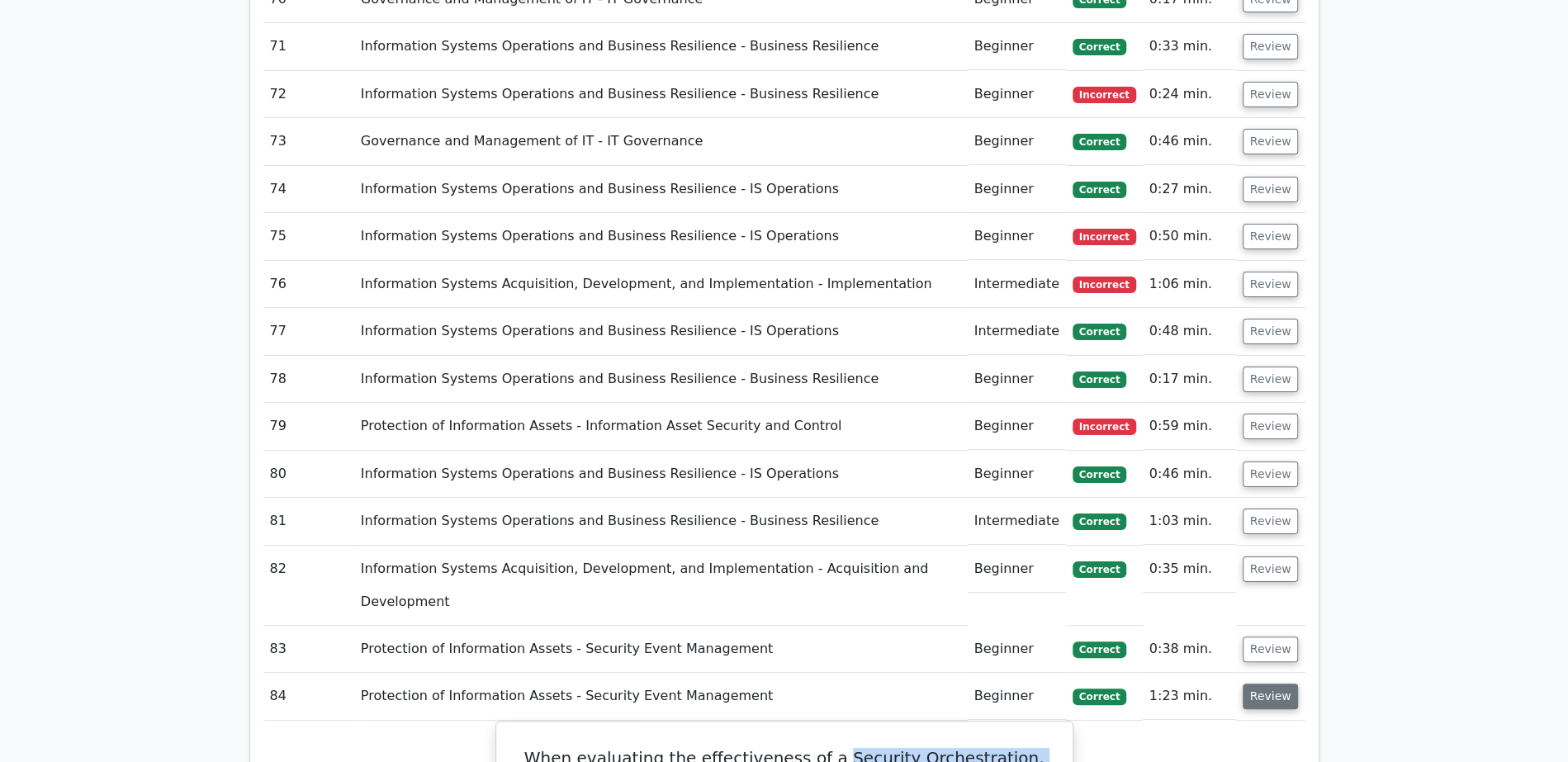
click at [1291, 683] on button "Review" at bounding box center [1270, 696] width 56 height 25
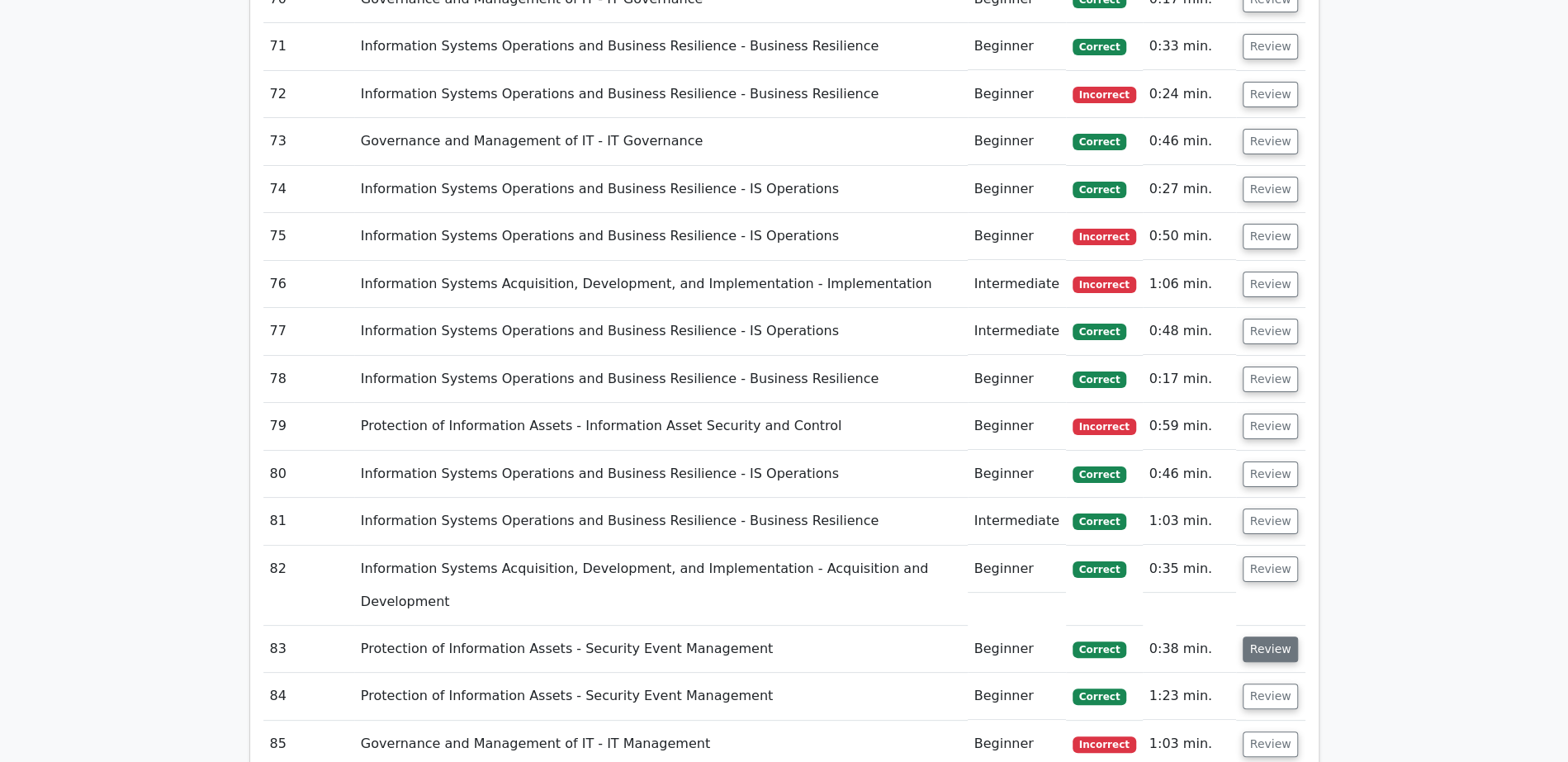
click at [1274, 636] on button "Review" at bounding box center [1270, 648] width 56 height 25
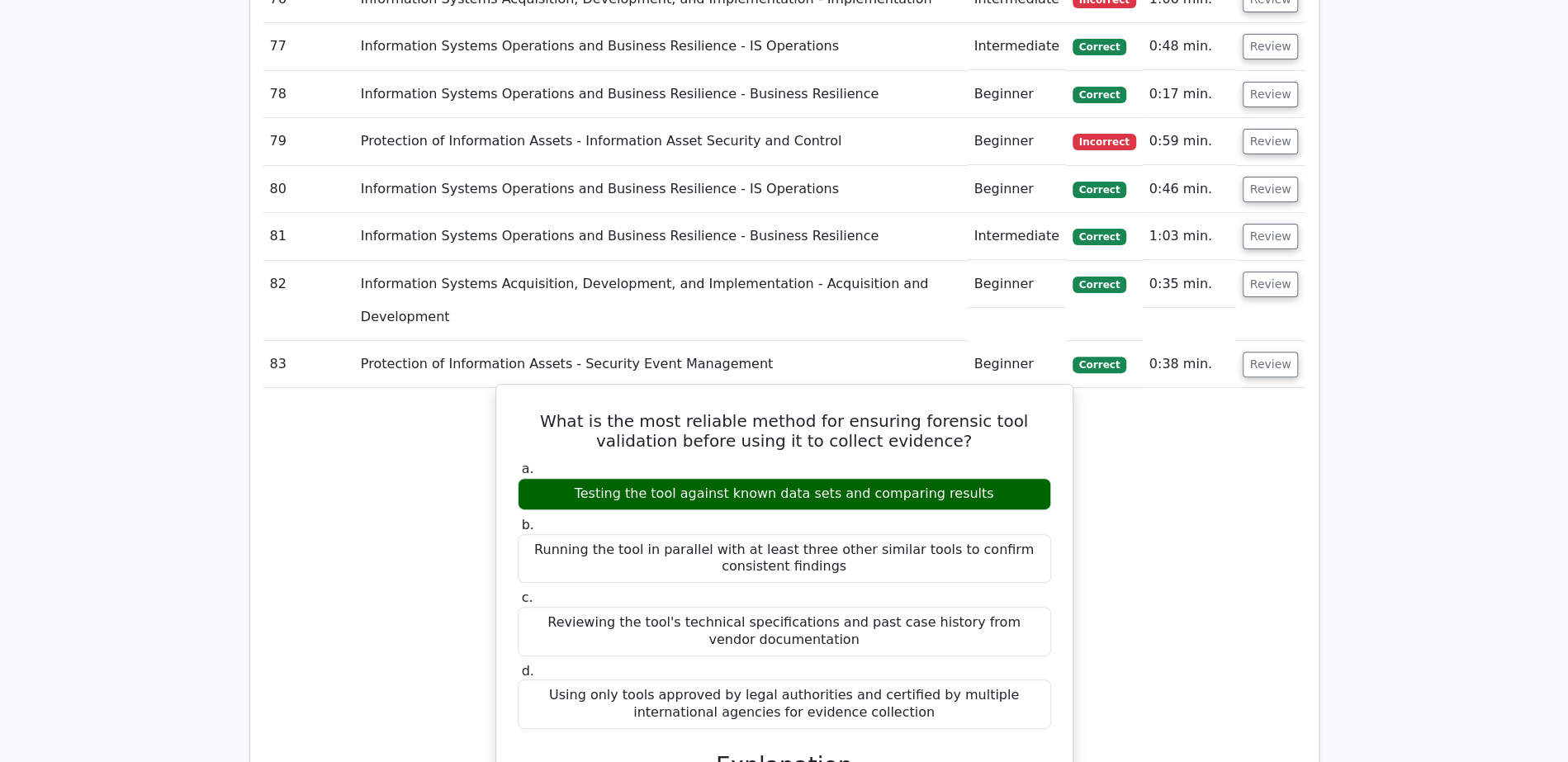
scroll to position [4932, 0]
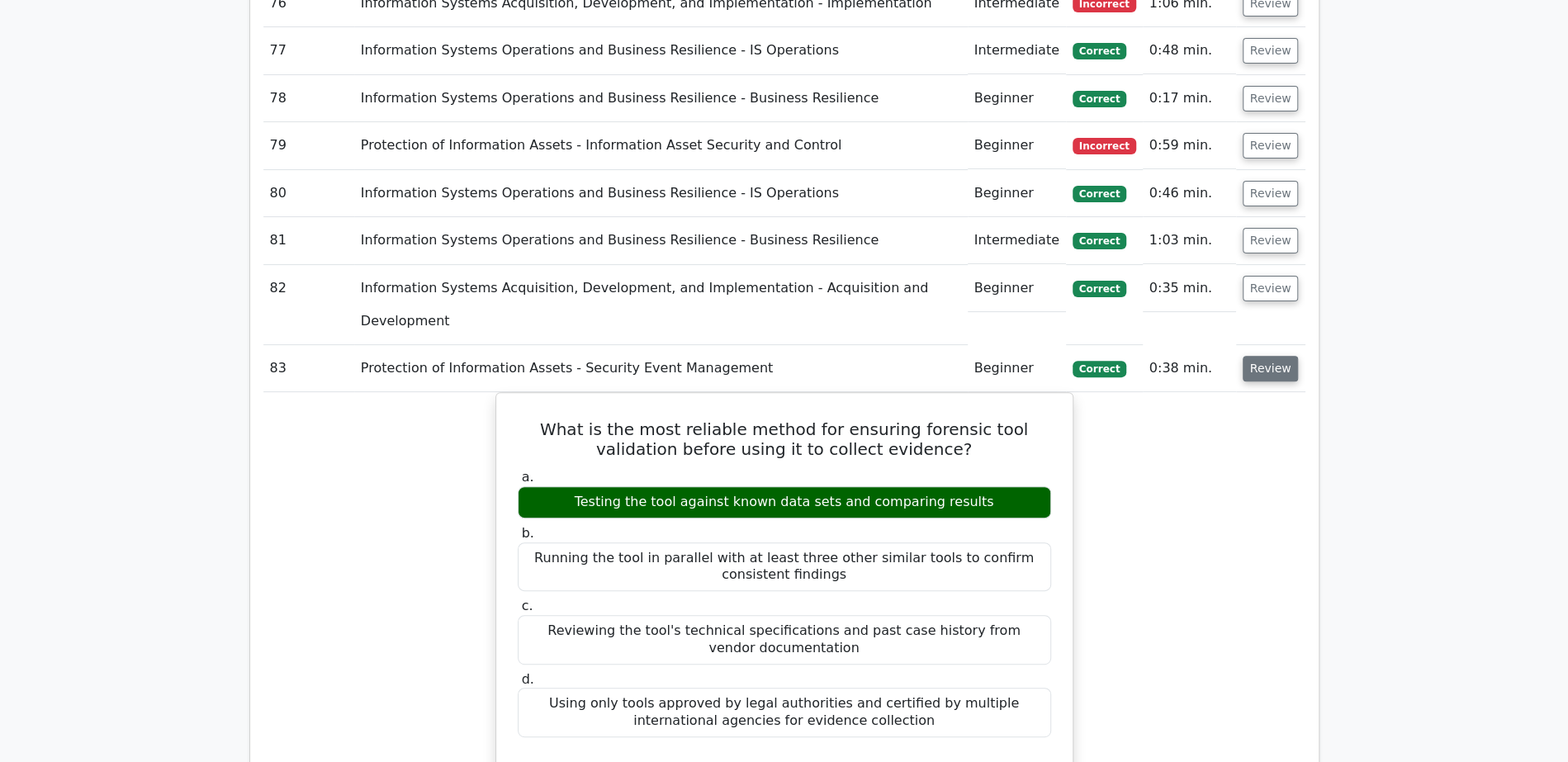
click at [1262, 356] on button "Review" at bounding box center [1270, 368] width 56 height 25
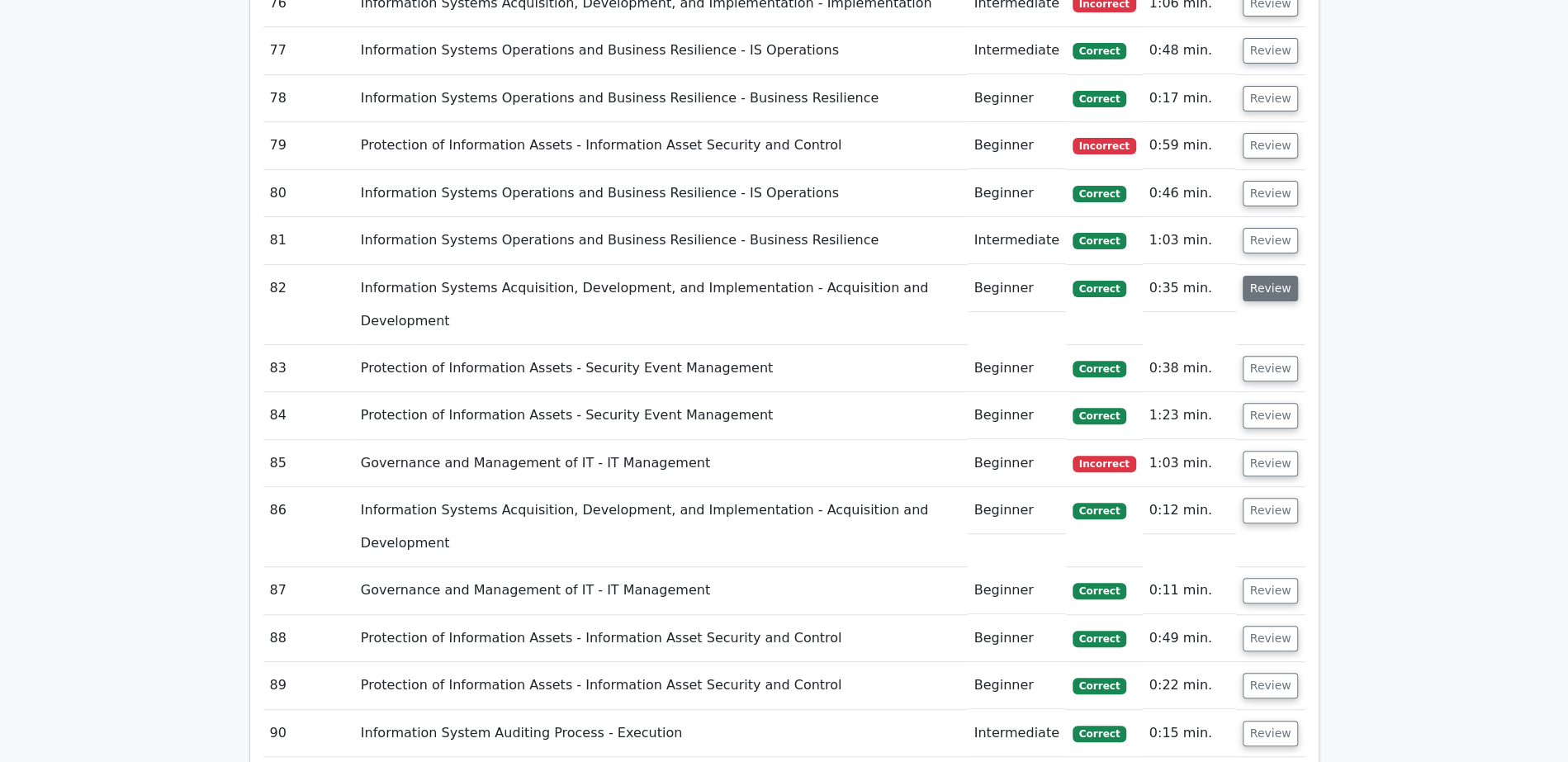
click at [1263, 276] on button "Review" at bounding box center [1270, 288] width 56 height 25
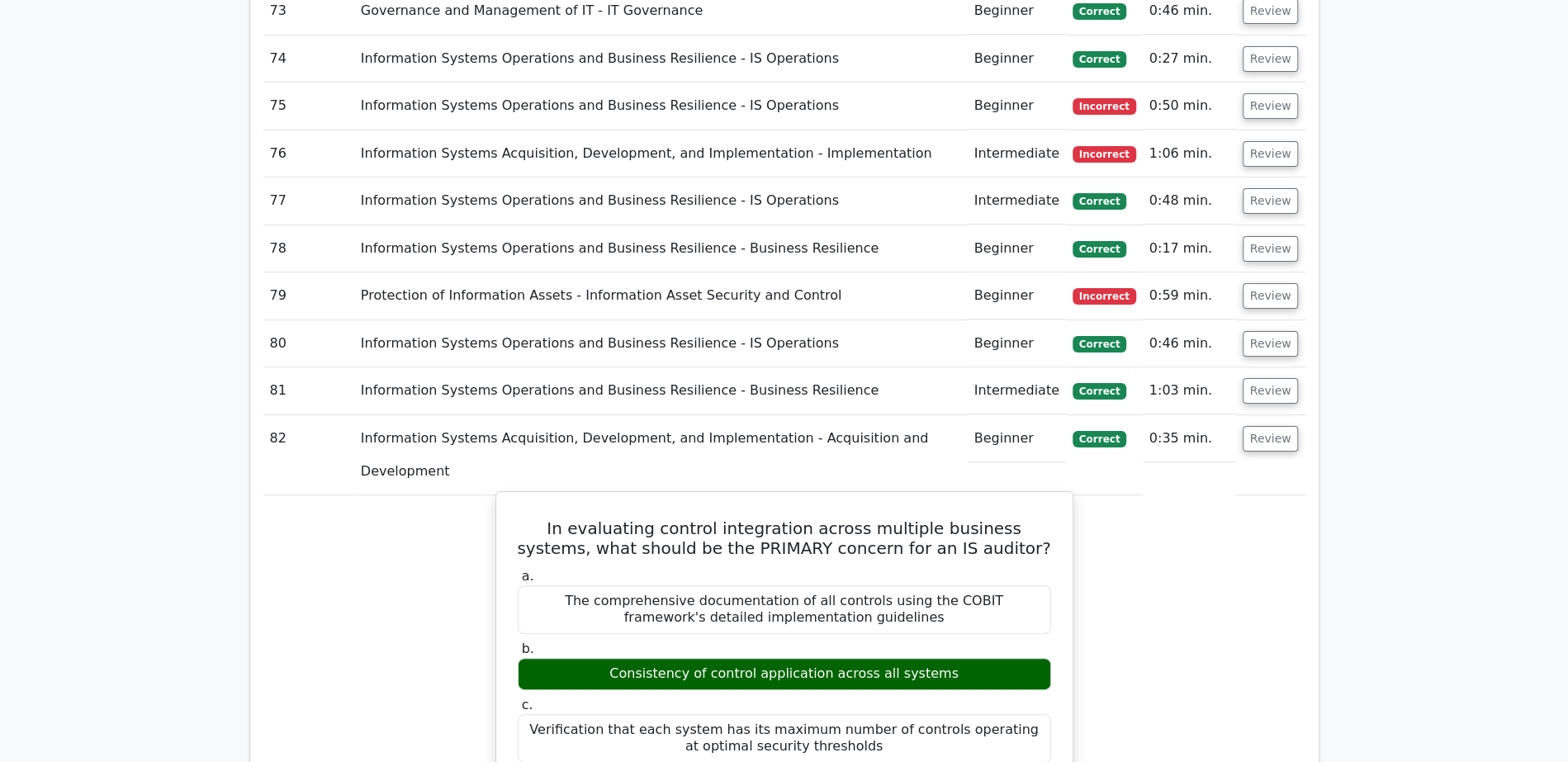
scroll to position [4746, 0]
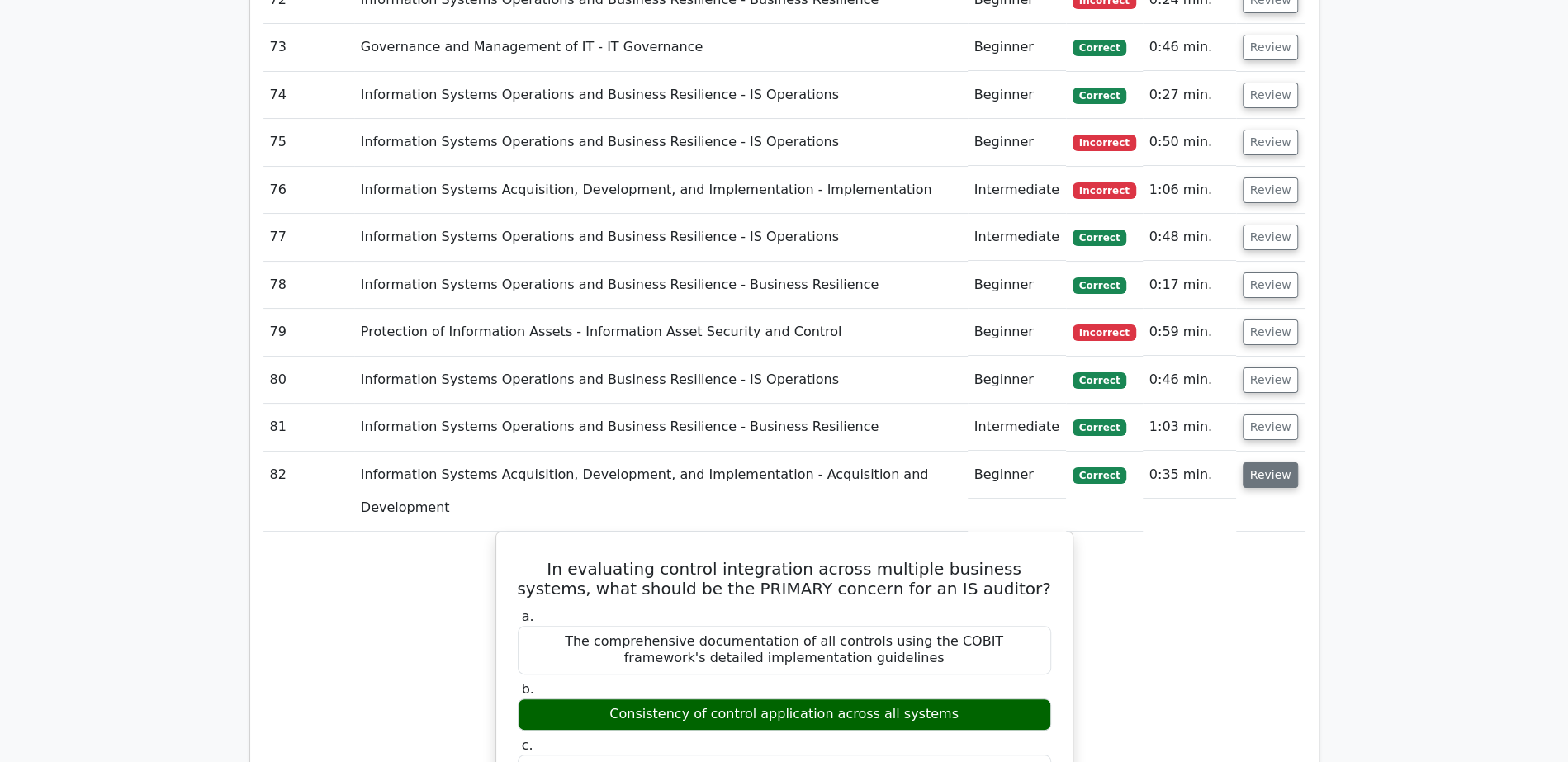
click at [1270, 462] on button "Review" at bounding box center [1270, 474] width 56 height 25
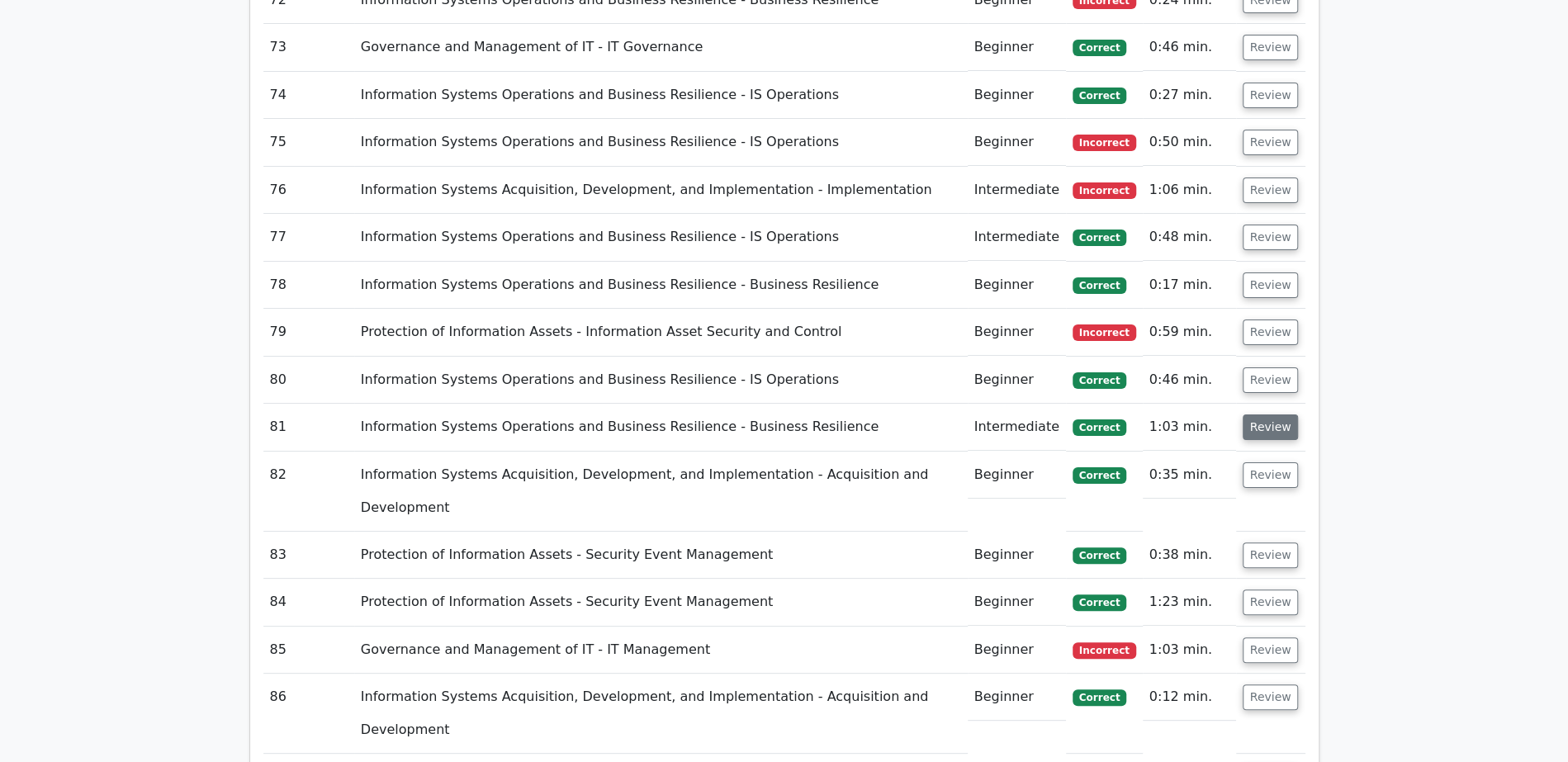
click at [1268, 415] on button "Review" at bounding box center [1270, 427] width 56 height 25
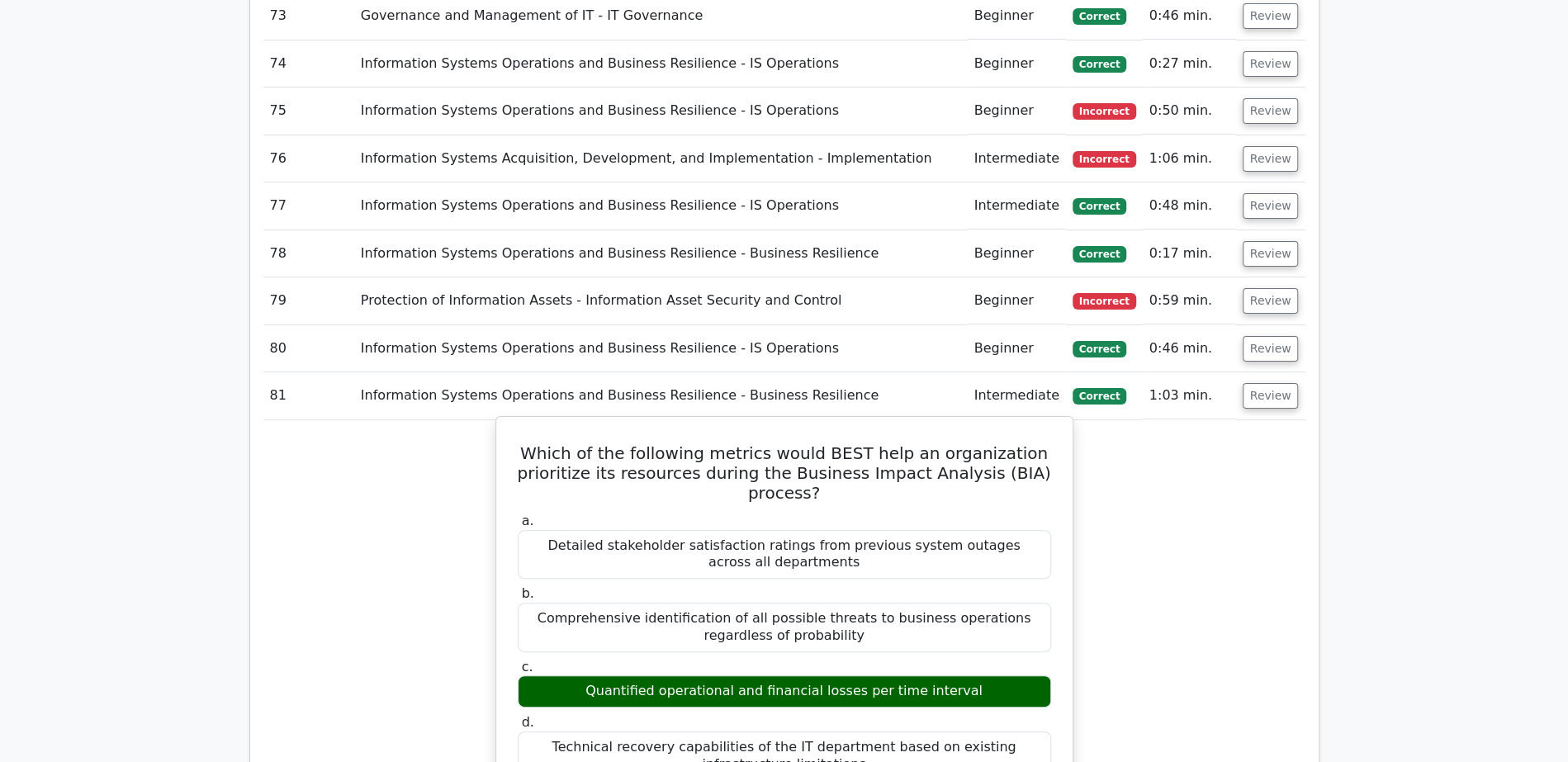
scroll to position [4687, 0]
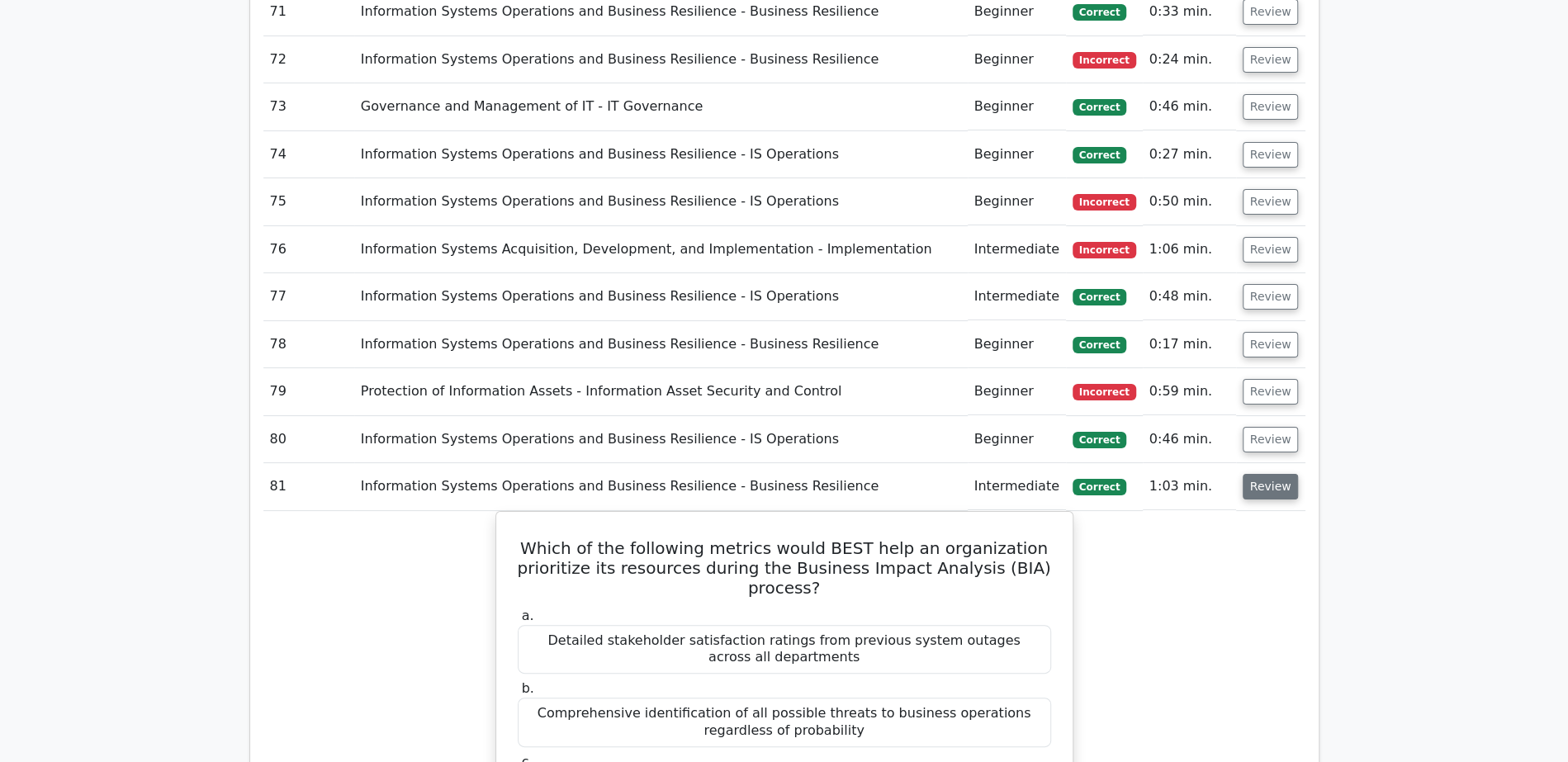
click at [1244, 474] on button "Review" at bounding box center [1270, 486] width 56 height 25
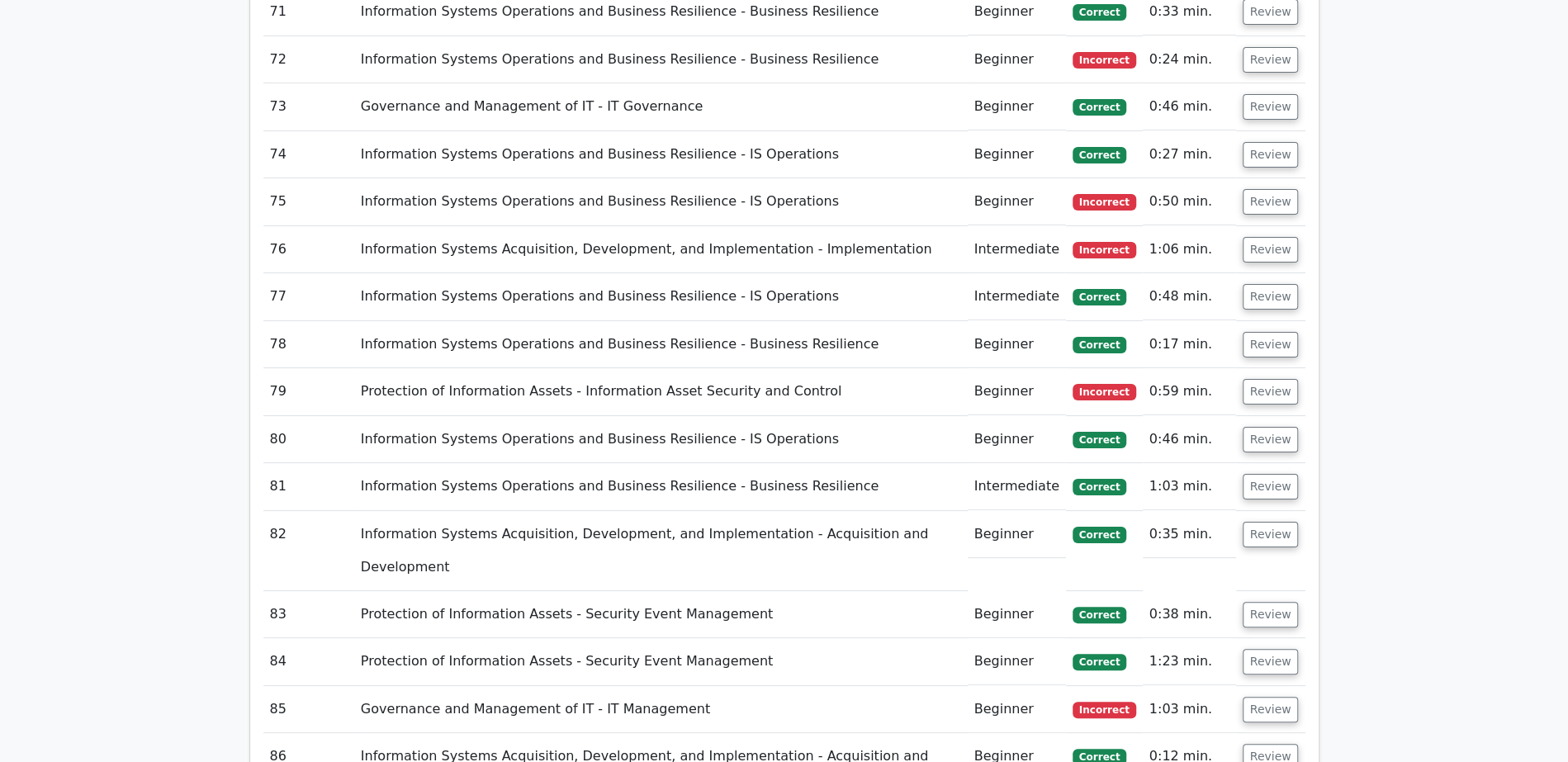
click at [1260, 416] on td "Review" at bounding box center [1270, 439] width 69 height 47
click at [1262, 427] on button "Review" at bounding box center [1270, 439] width 56 height 25
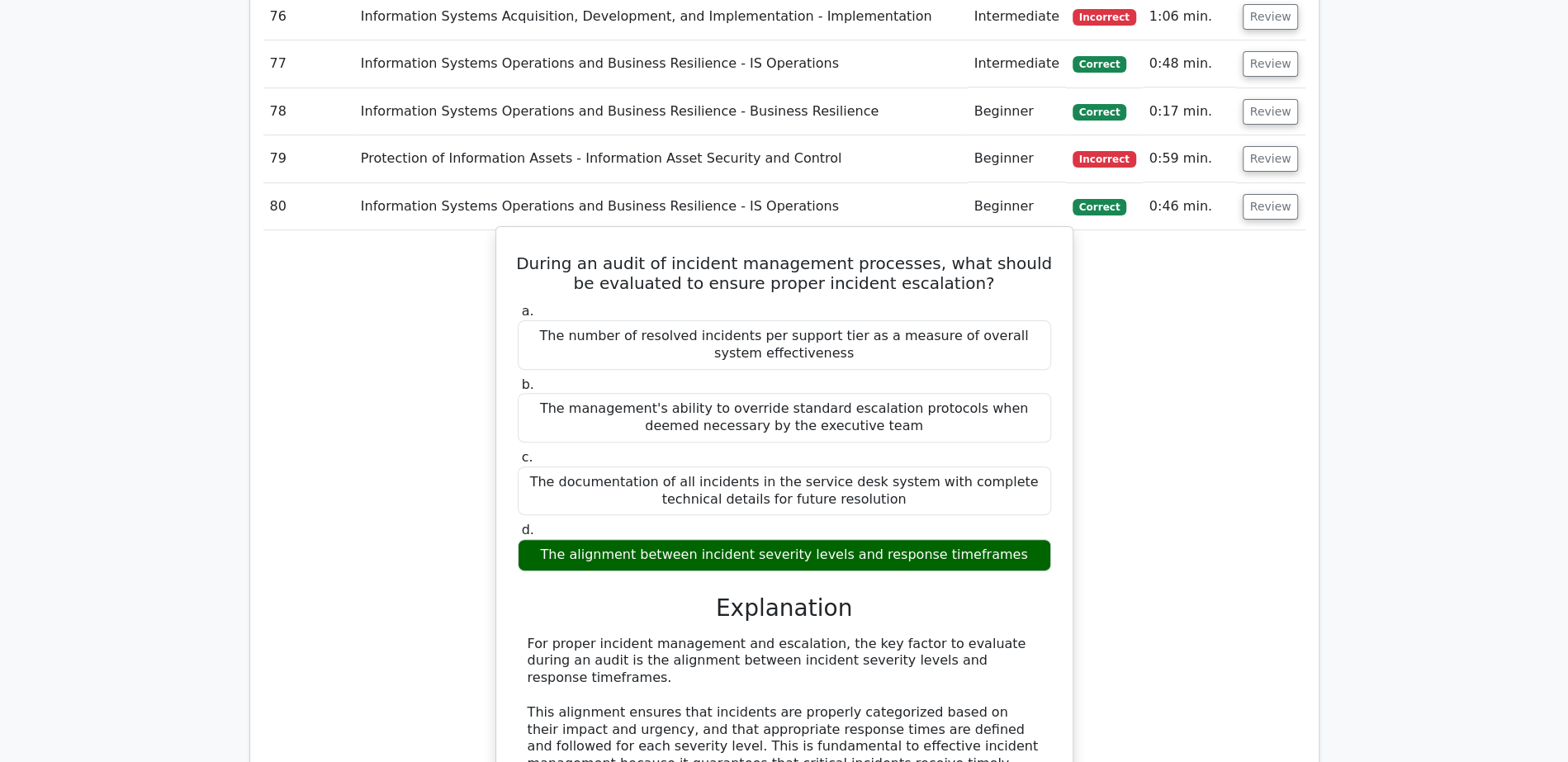
scroll to position [4557, 0]
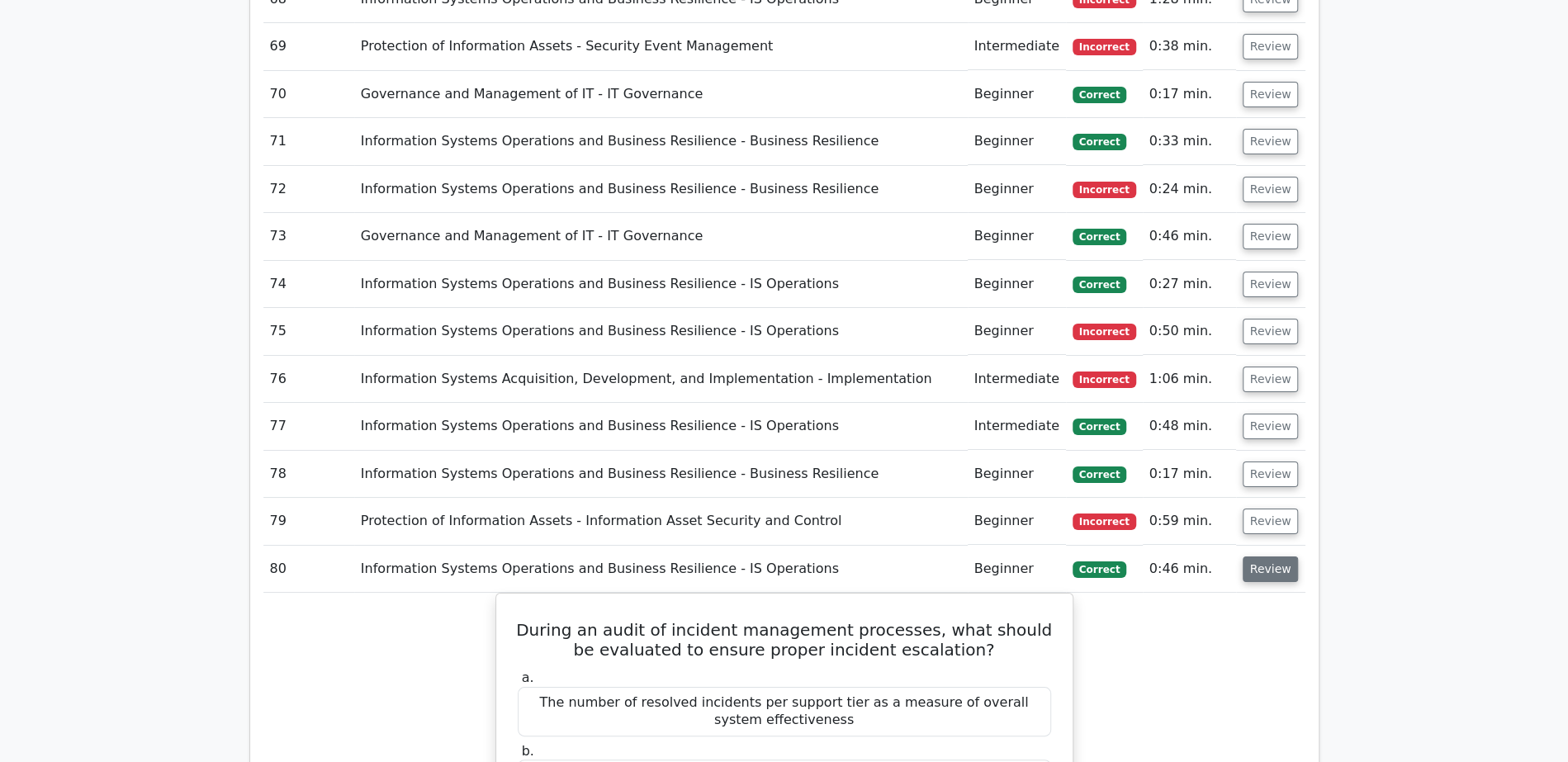
click at [1279, 556] on button "Review" at bounding box center [1270, 569] width 56 height 25
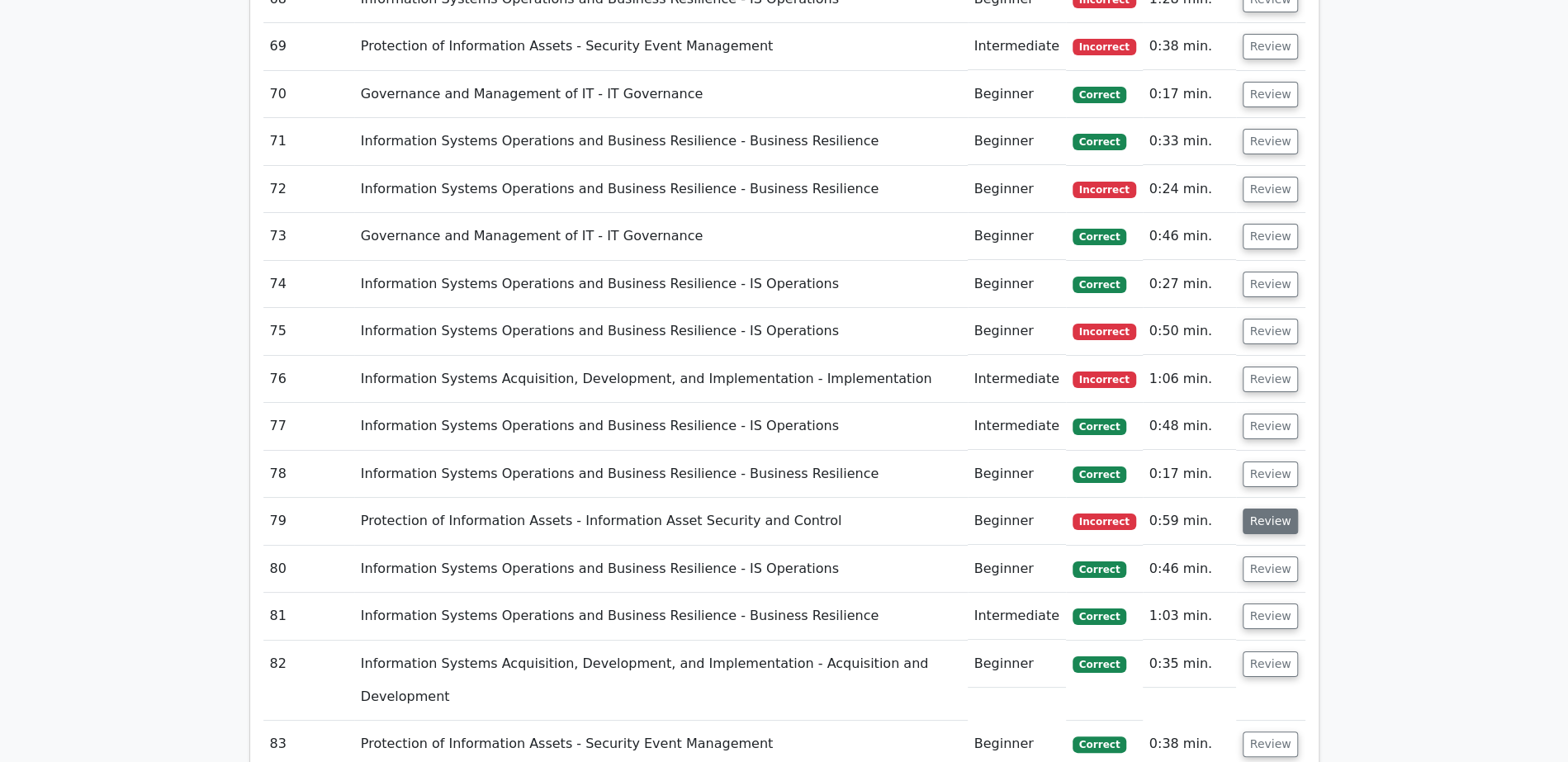
click at [1276, 508] on button "Review" at bounding box center [1270, 521] width 56 height 25
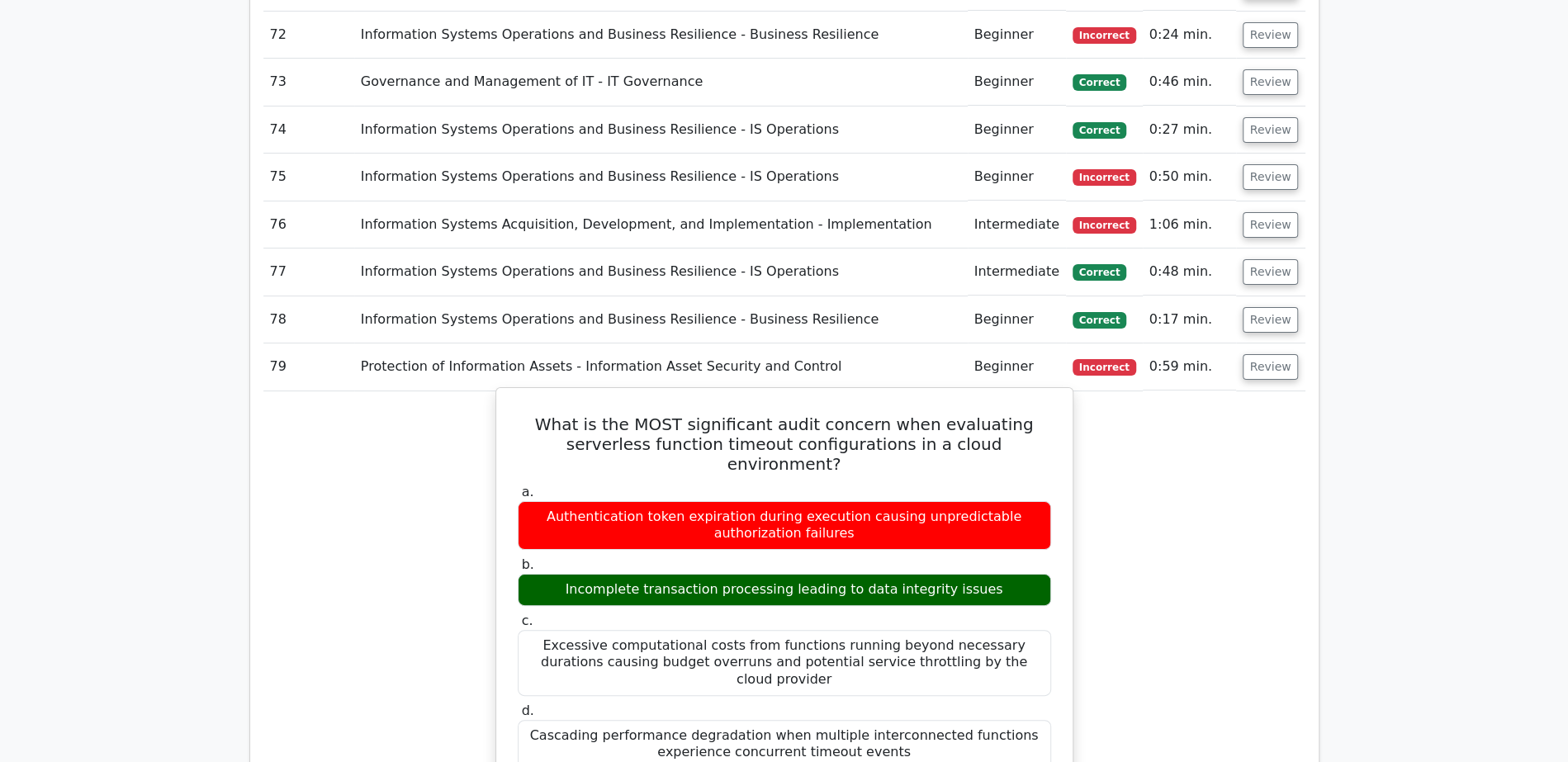
scroll to position [4719, 0]
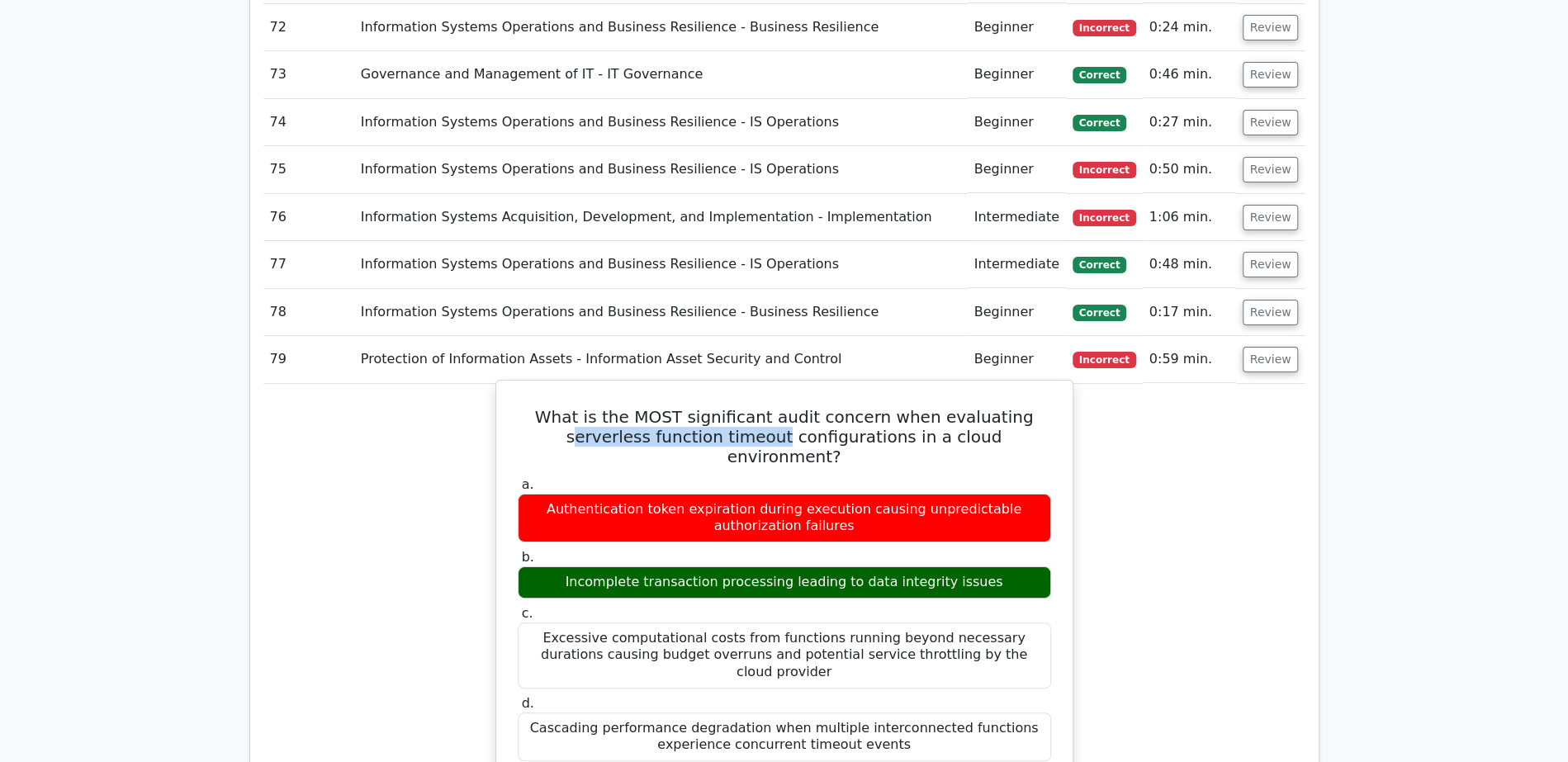
drag, startPoint x: 974, startPoint y: 127, endPoint x: 696, endPoint y: 152, distance: 279.1
click at [696, 407] on h5 "What is the MOST significant audit concern when evaluating serverless function …" at bounding box center [784, 437] width 536 height 59
drag, startPoint x: 971, startPoint y: 128, endPoint x: 814, endPoint y: 153, distance: 159.0
click at [814, 407] on h5 "What is the MOST significant audit concern when evaluating serverless function …" at bounding box center [784, 437] width 536 height 59
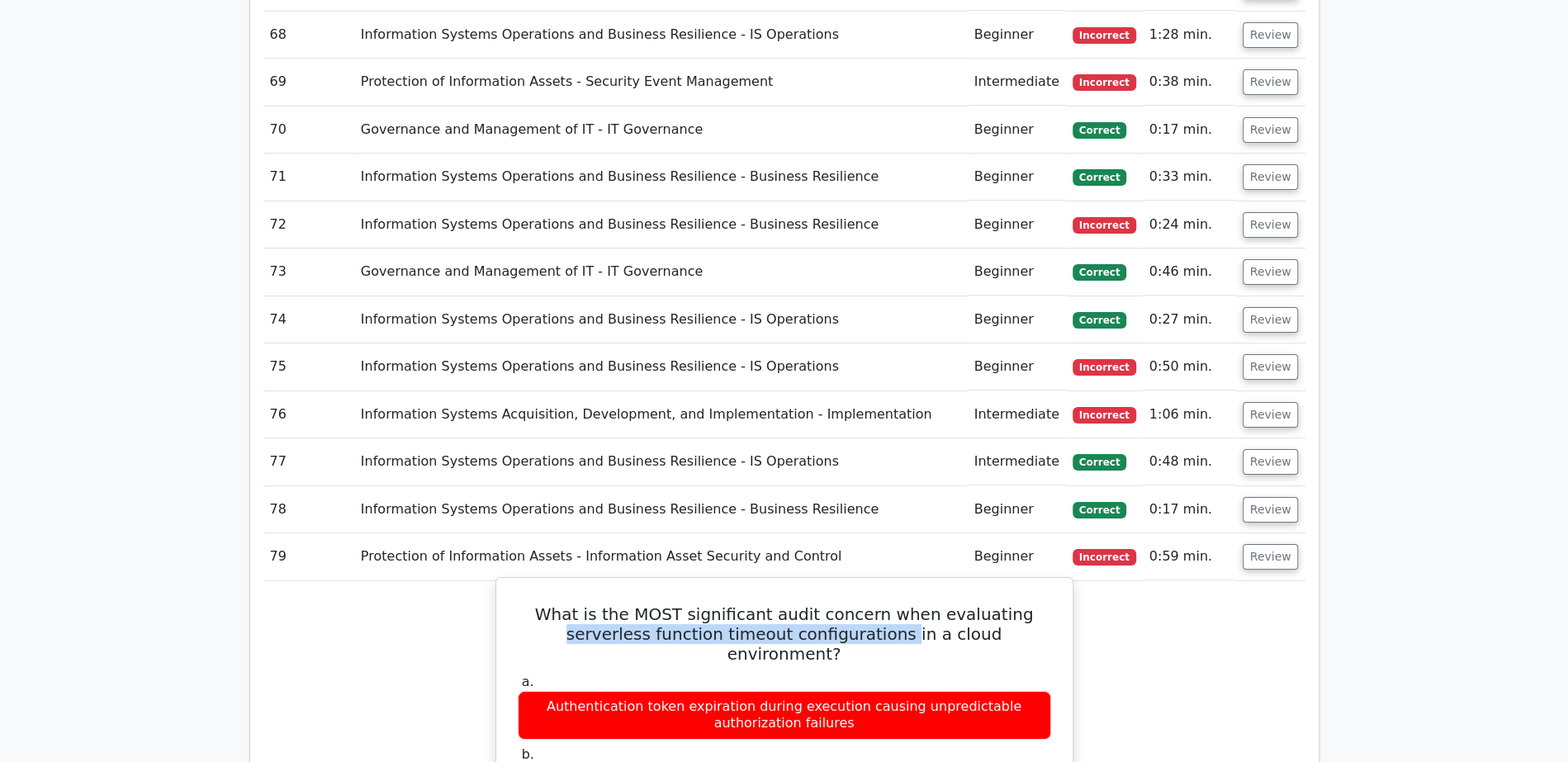
scroll to position [4498, 0]
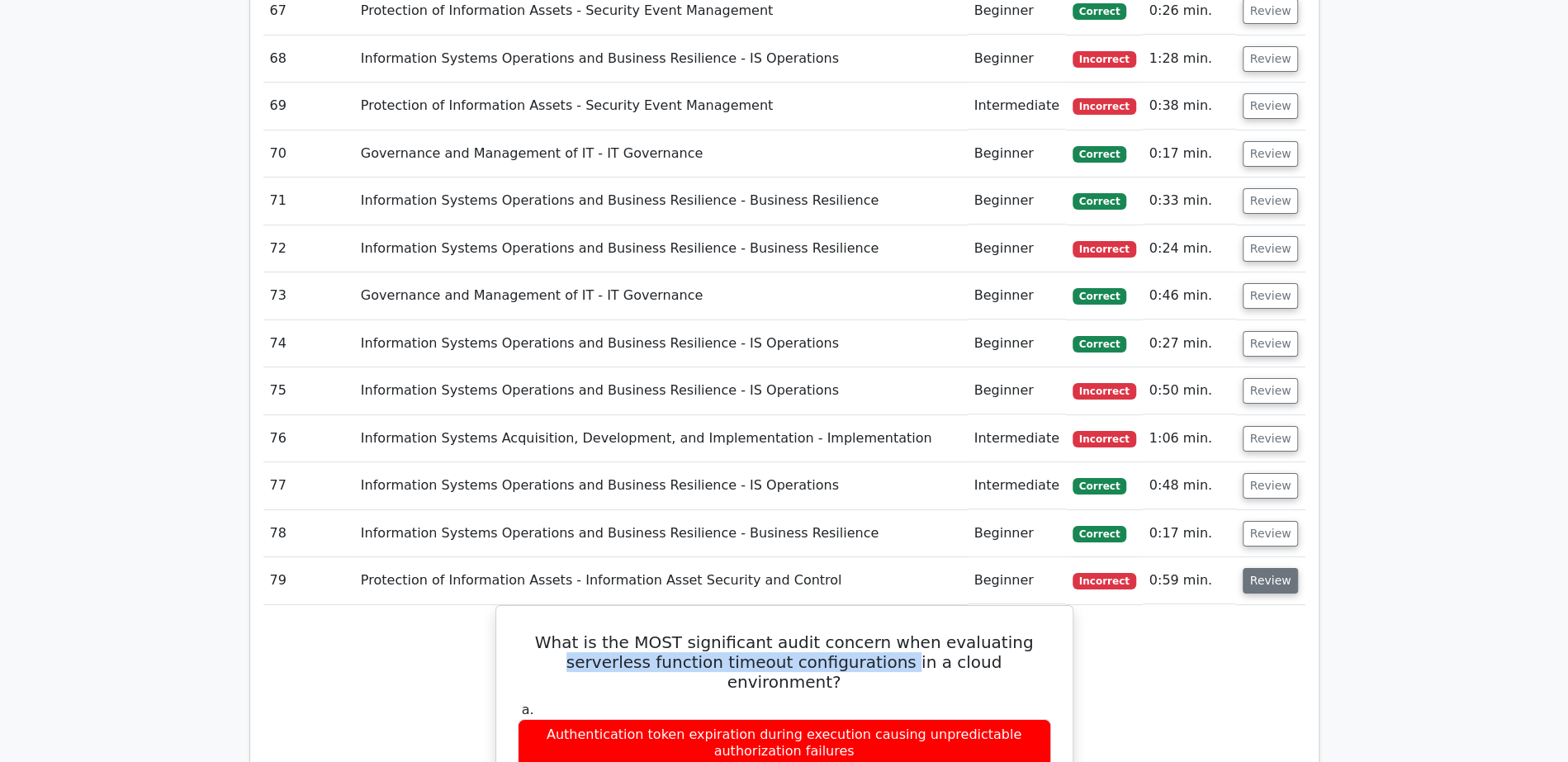
click at [1263, 568] on button "Review" at bounding box center [1270, 580] width 56 height 25
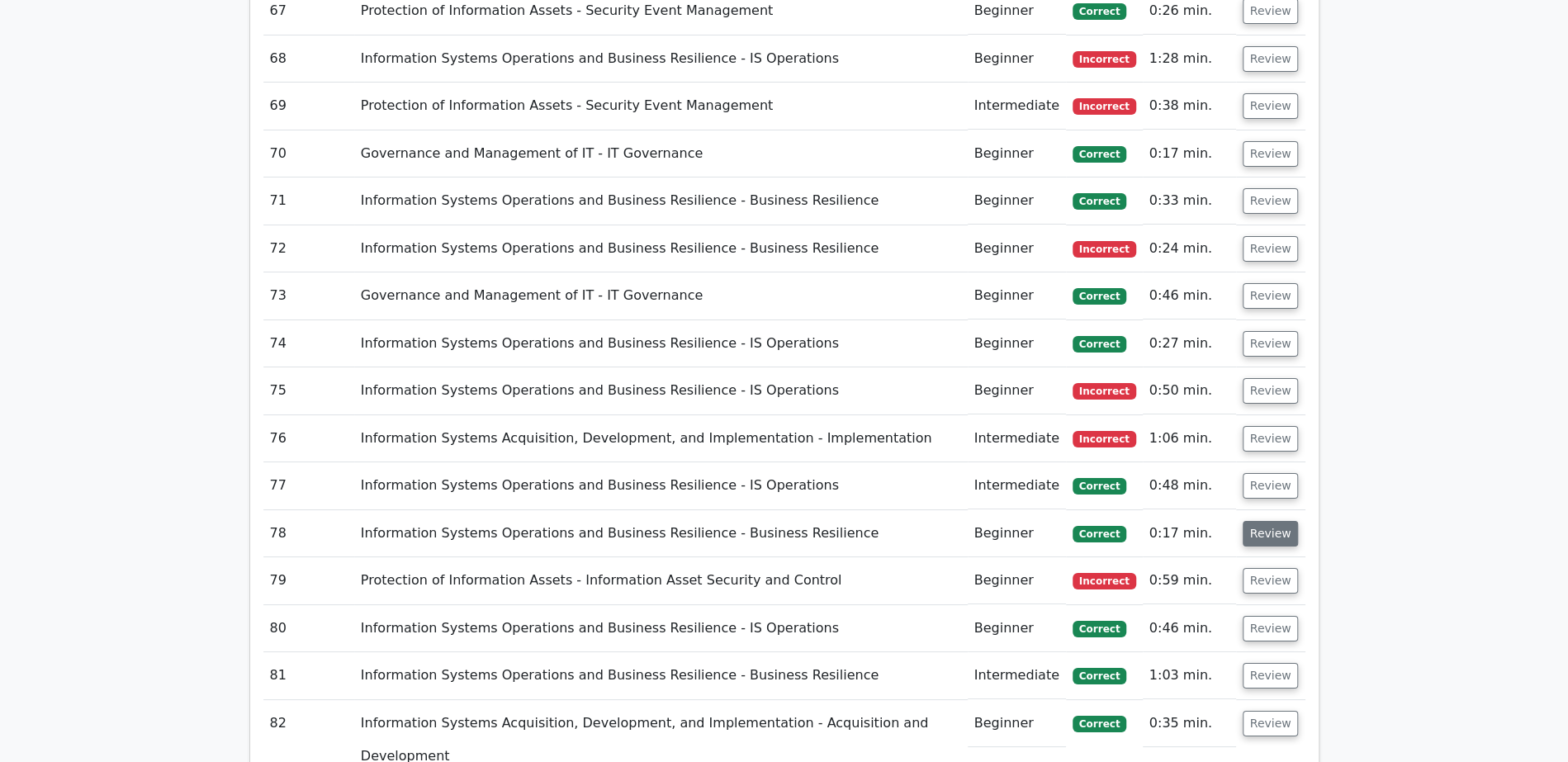
click at [1264, 521] on button "Review" at bounding box center [1270, 533] width 56 height 25
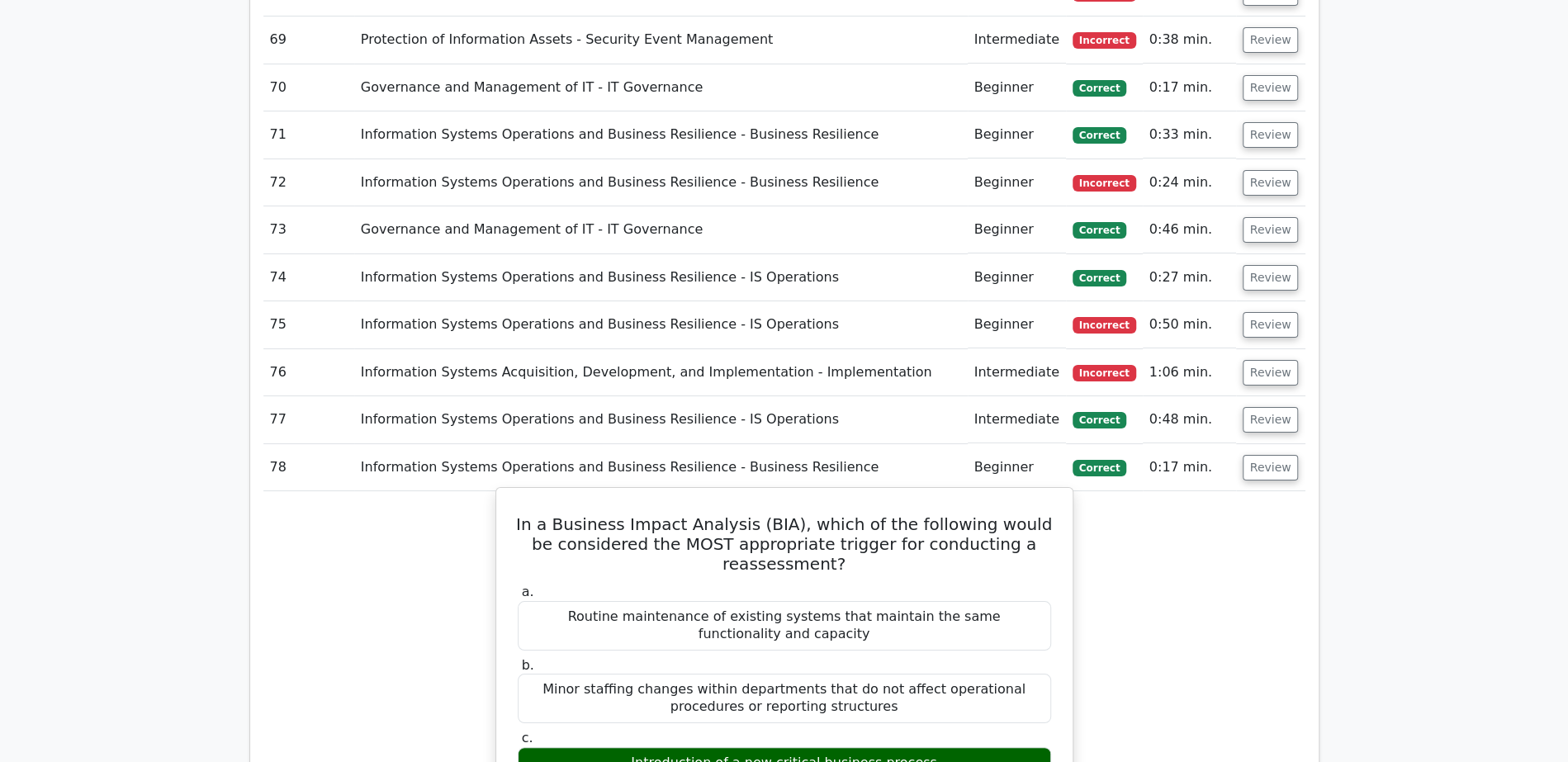
scroll to position [4562, 0]
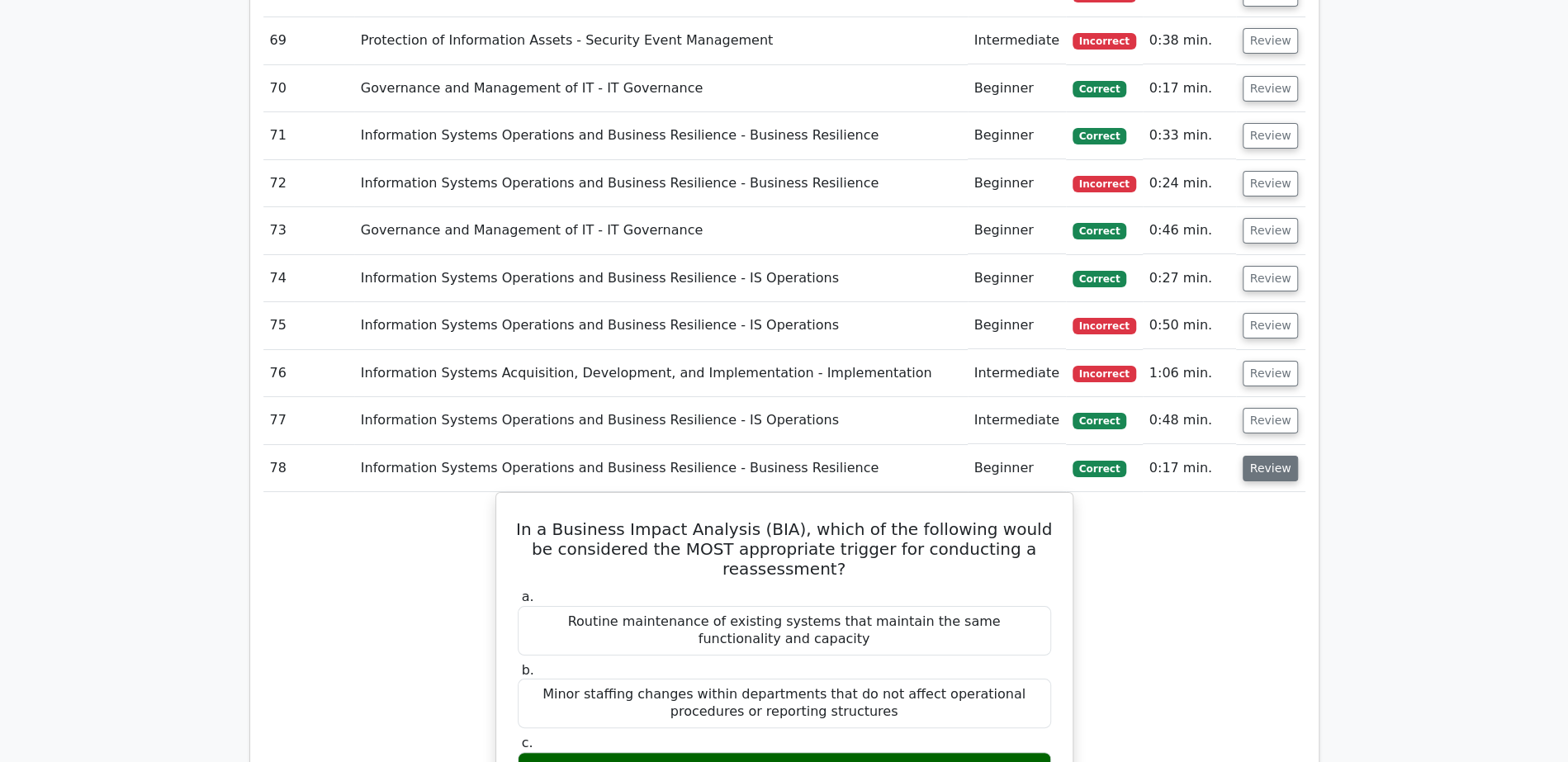
click at [1271, 456] on button "Review" at bounding box center [1270, 468] width 56 height 25
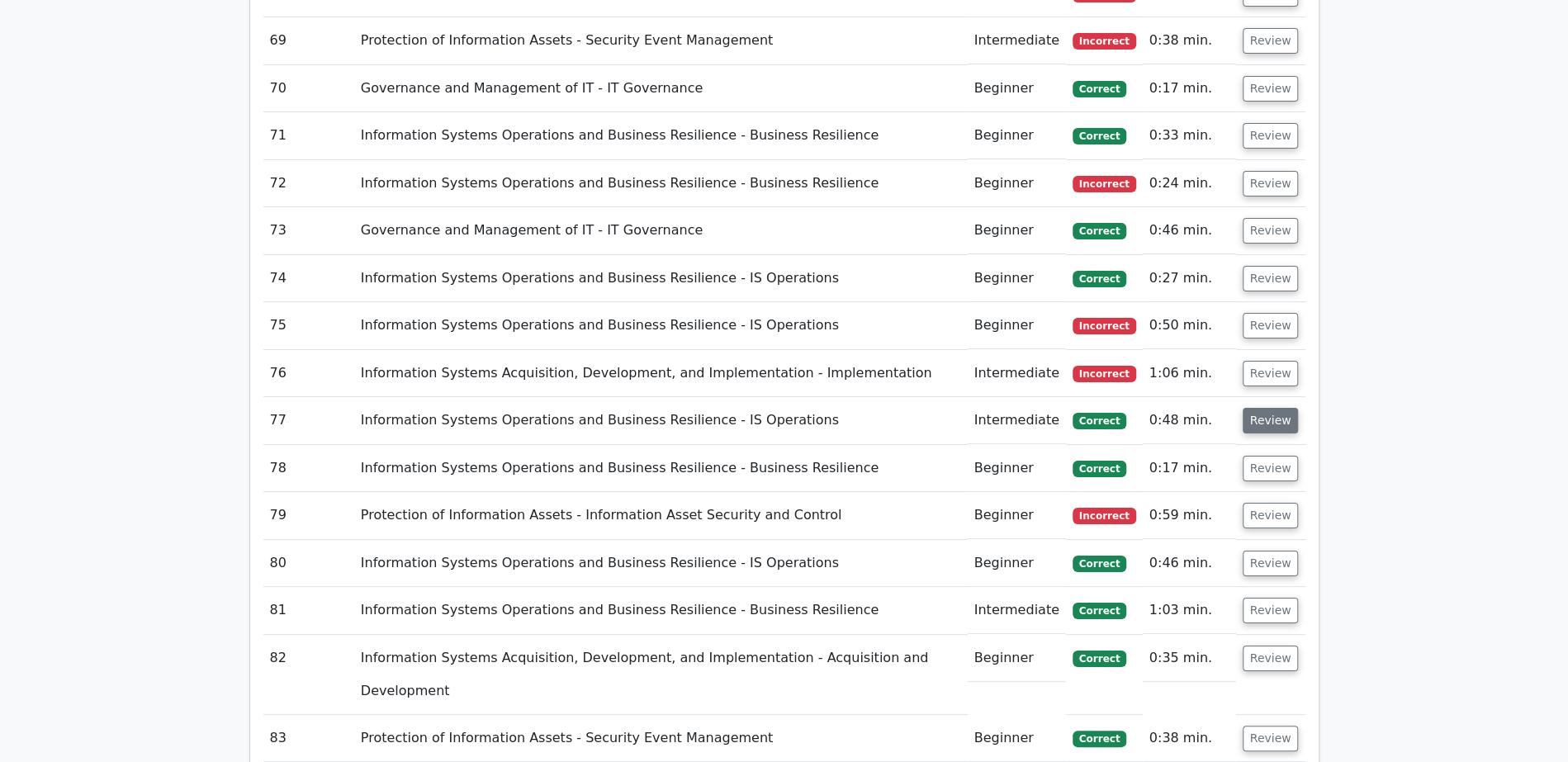
click at [1267, 408] on button "Review" at bounding box center [1270, 420] width 56 height 25
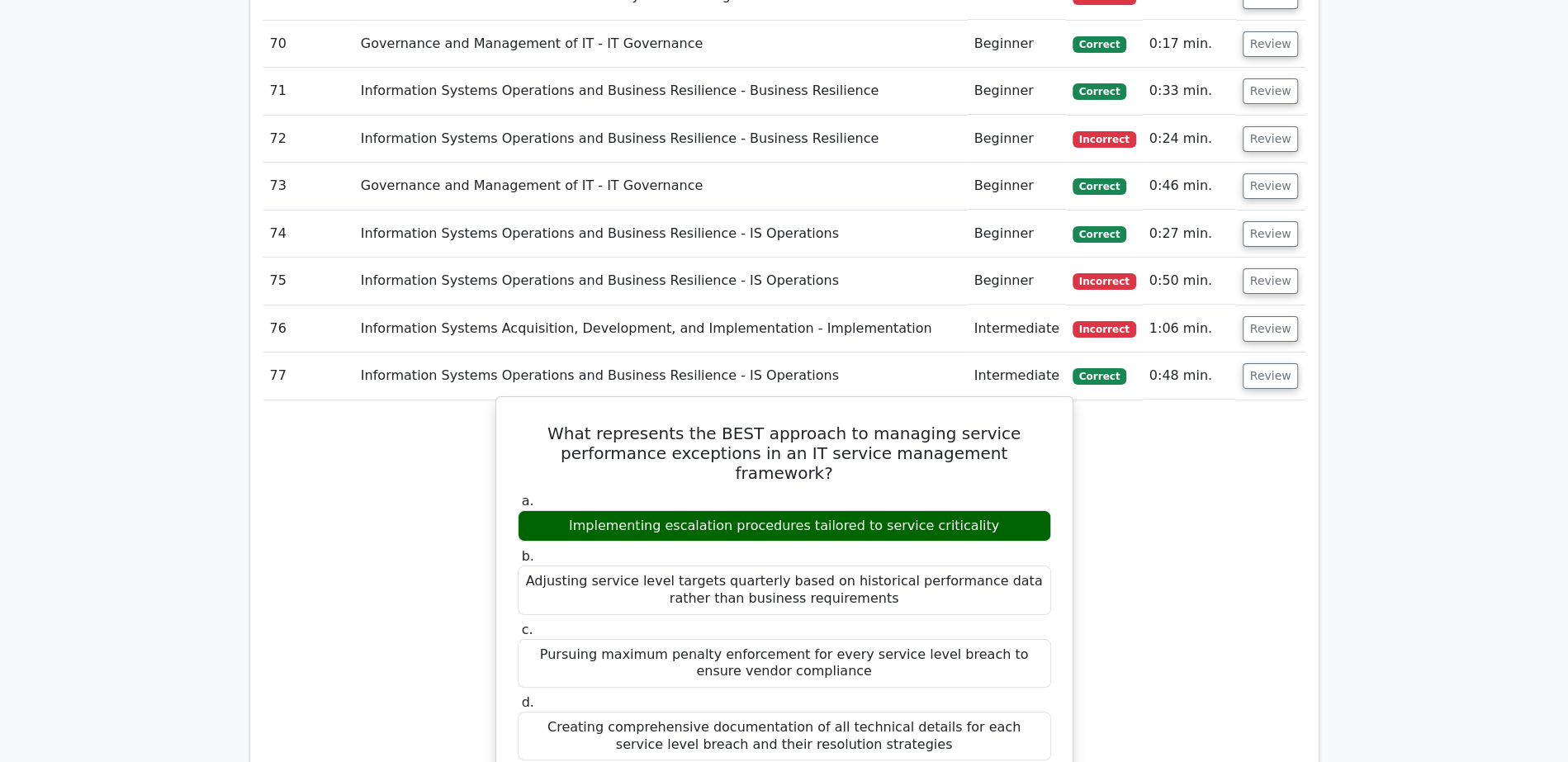
scroll to position [4610, 0]
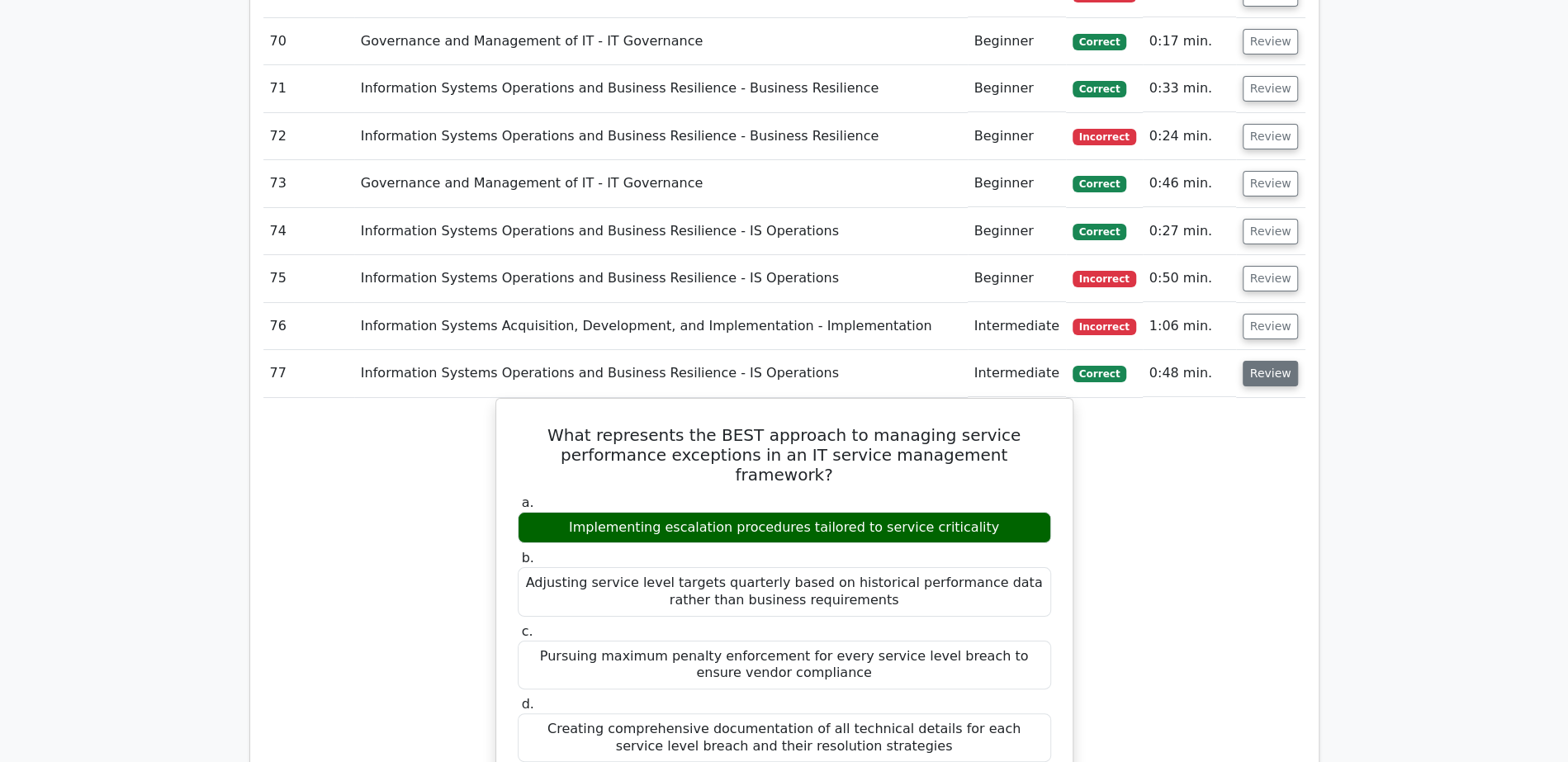
click at [1277, 360] on button "Review" at bounding box center [1270, 373] width 56 height 25
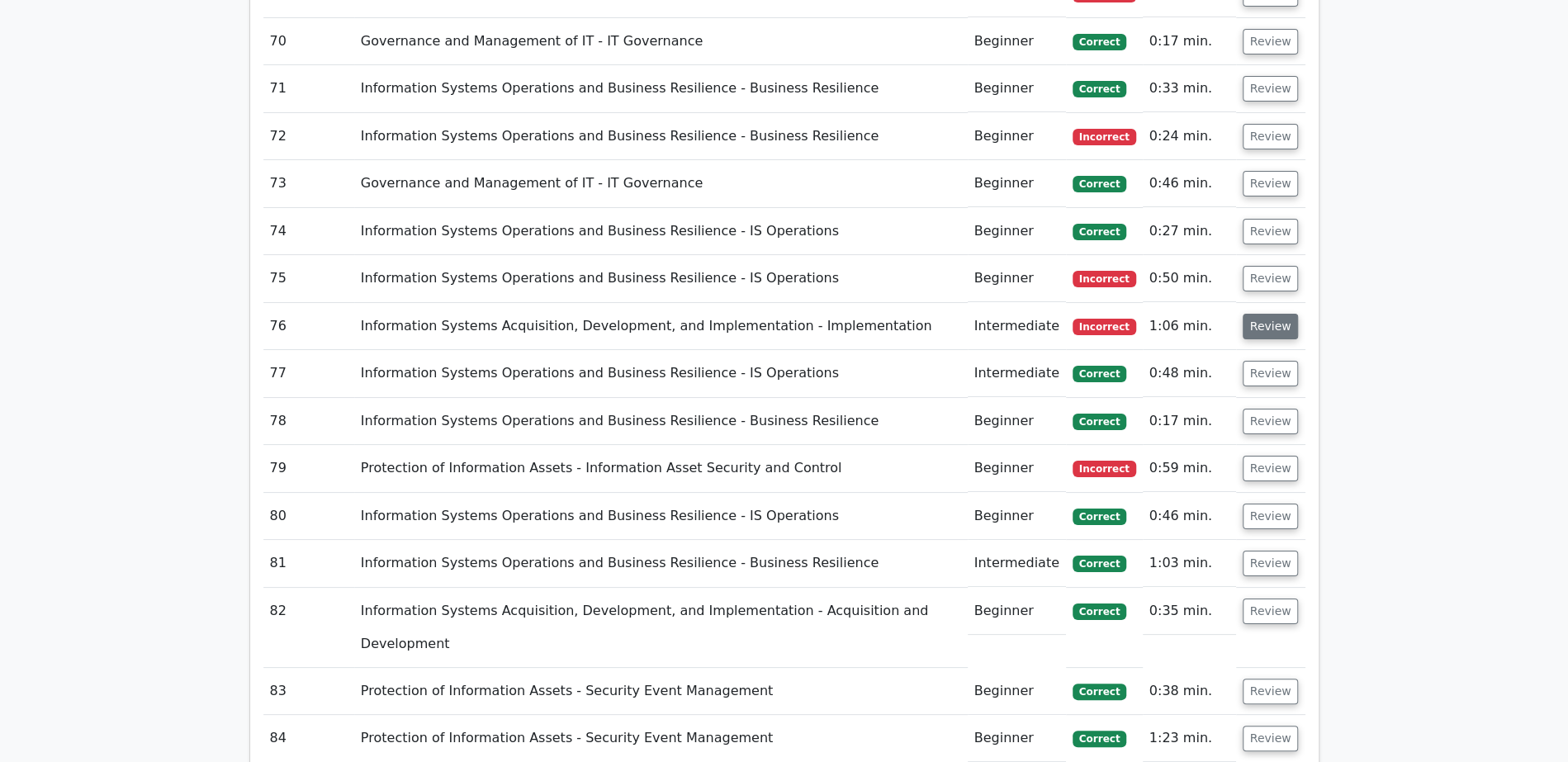
click at [1277, 313] on button "Review" at bounding box center [1270, 325] width 56 height 25
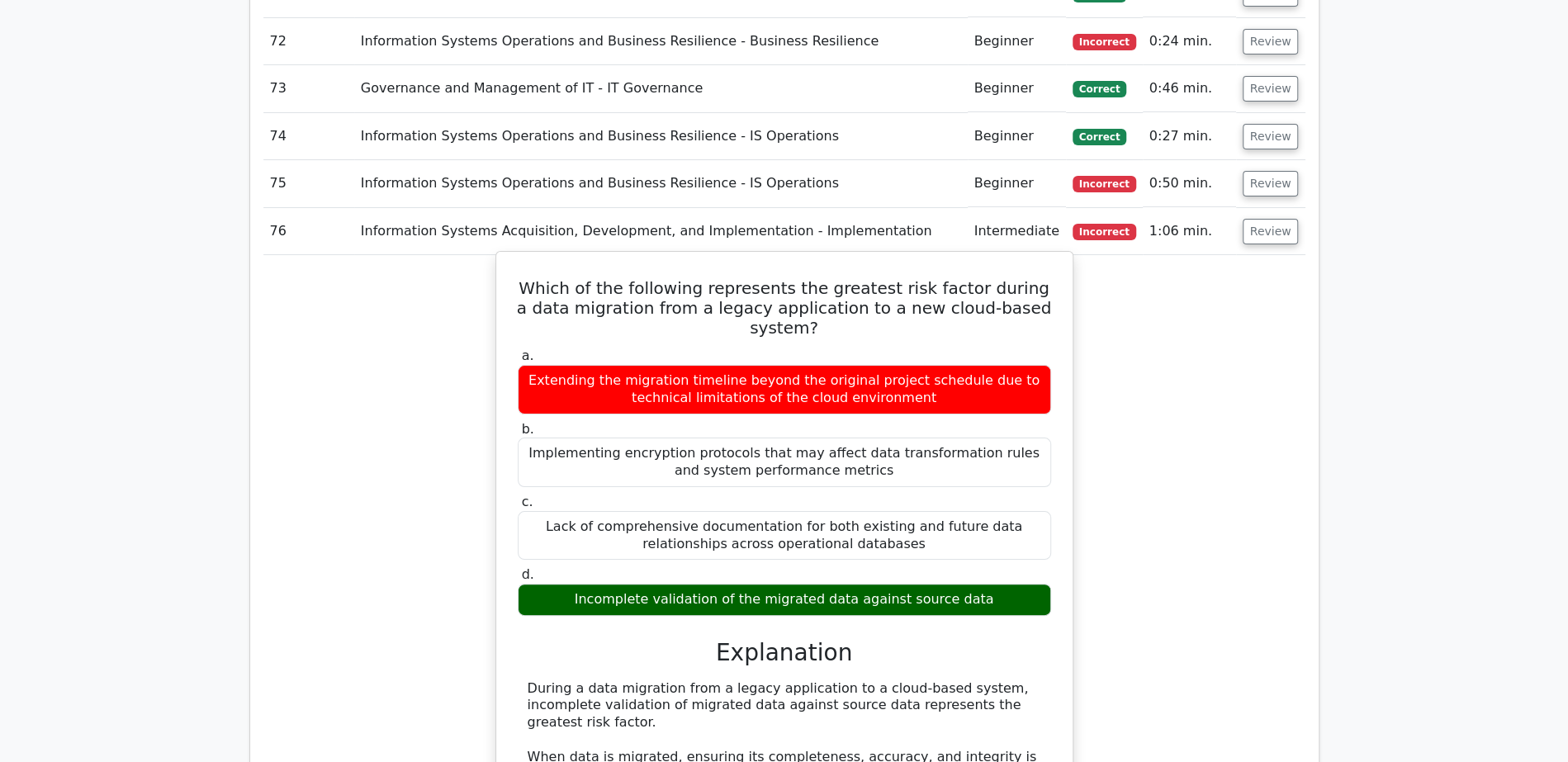
scroll to position [4708, 0]
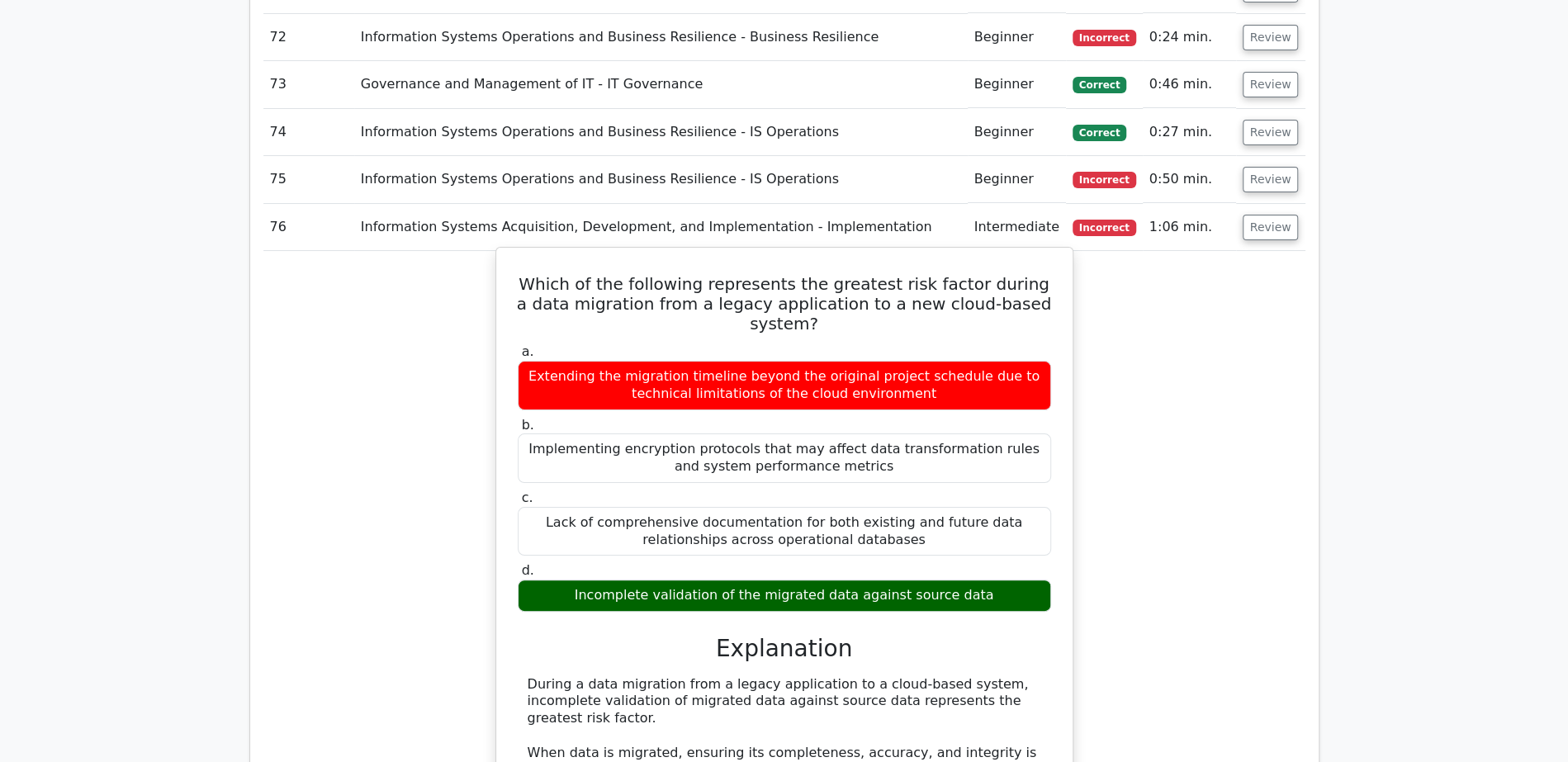
drag, startPoint x: 528, startPoint y: 565, endPoint x: 864, endPoint y: 589, distance: 336.9
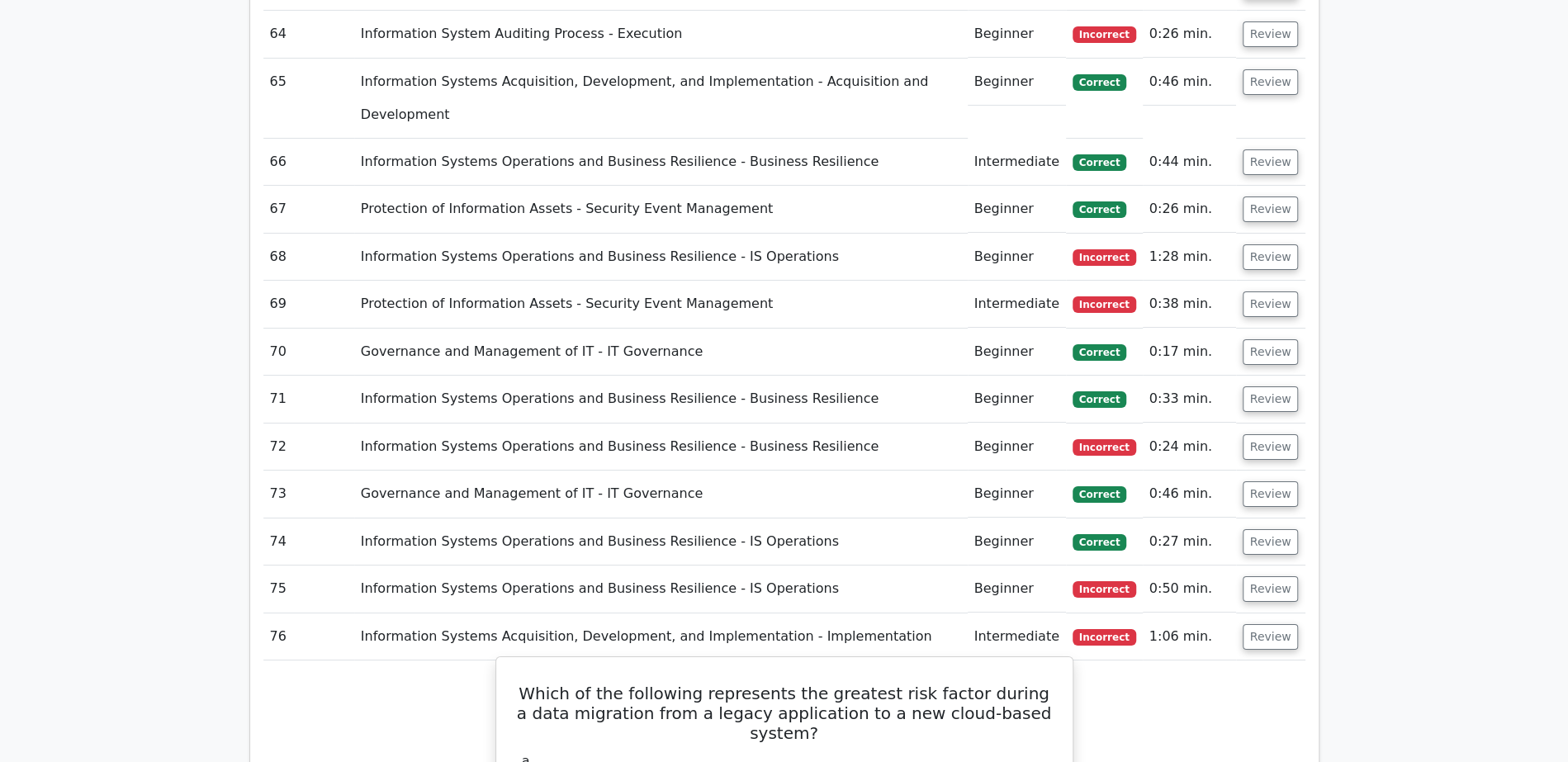
scroll to position [4224, 0]
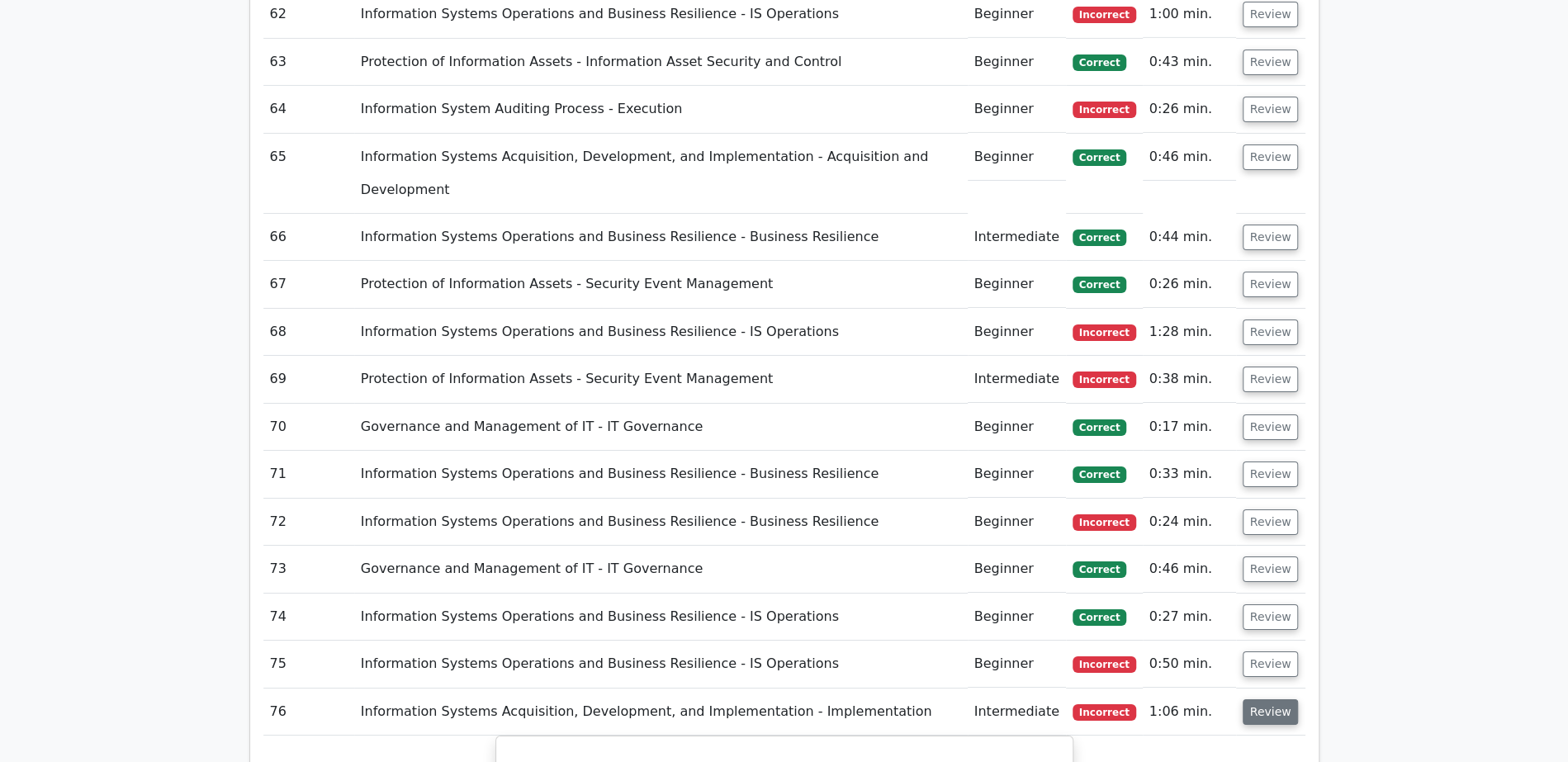
click at [1270, 699] on button "Review" at bounding box center [1270, 711] width 56 height 25
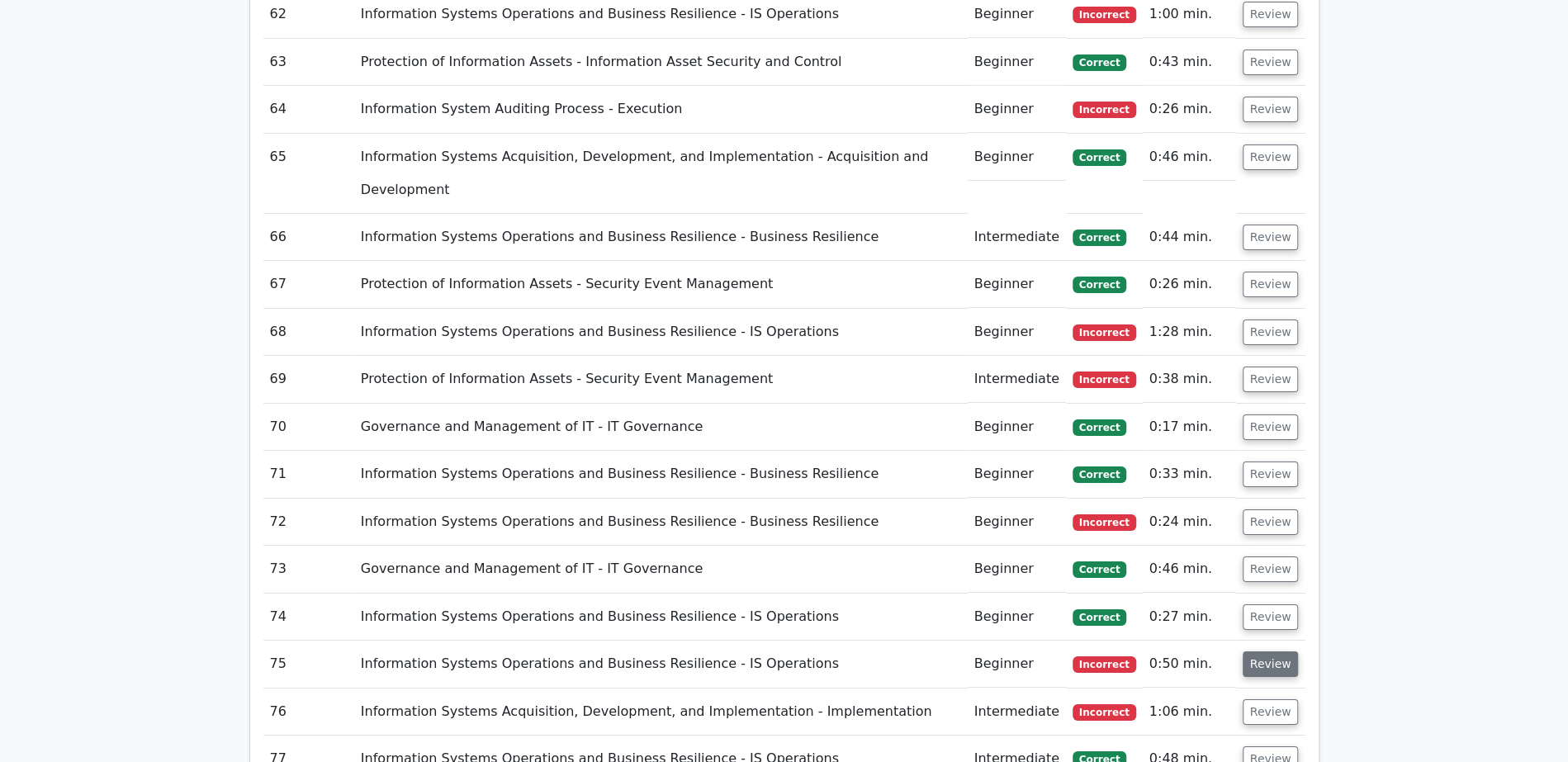
click at [1262, 651] on button "Review" at bounding box center [1270, 663] width 56 height 25
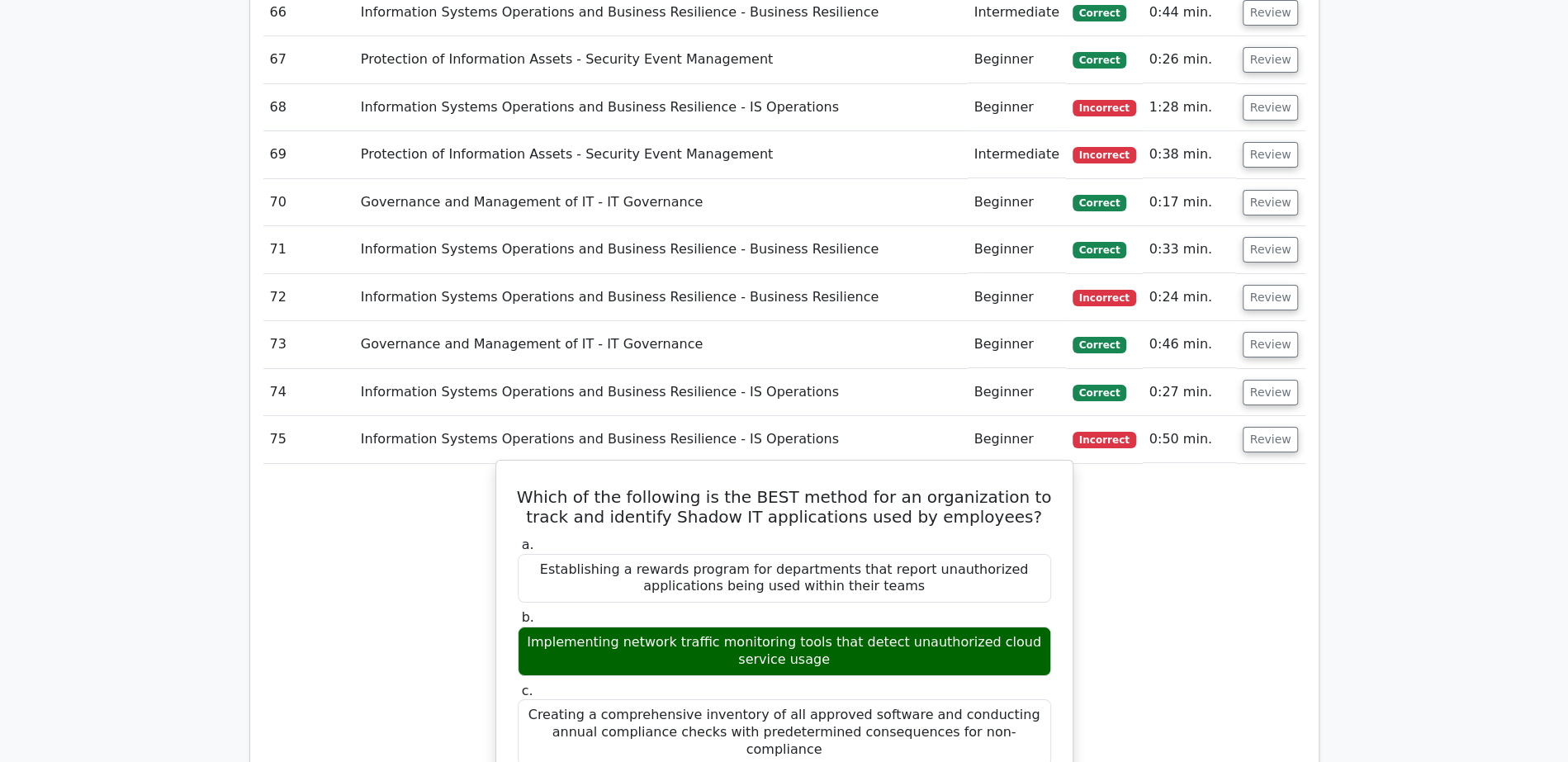
scroll to position [4426, 0]
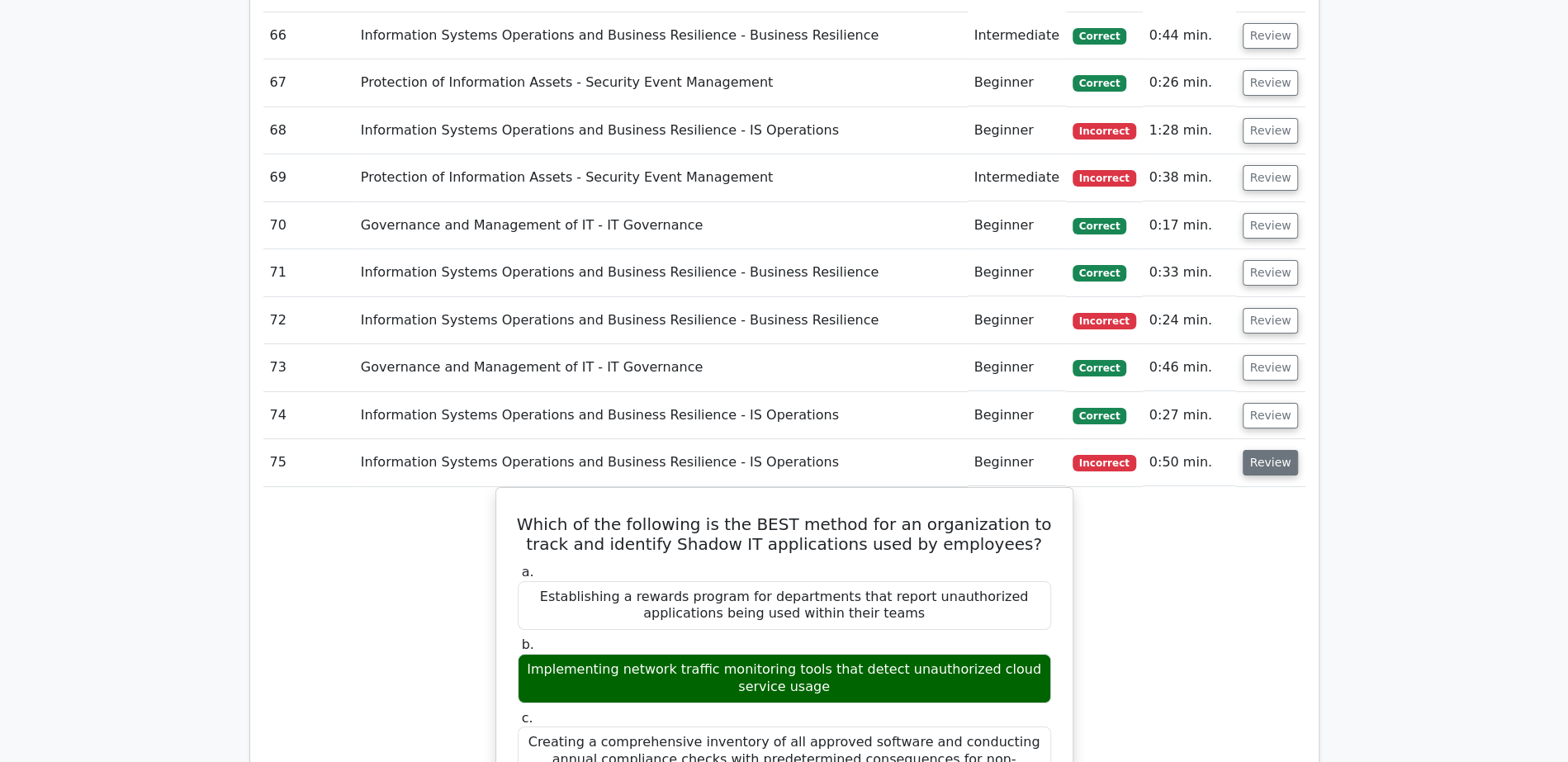
click at [1255, 450] on button "Review" at bounding box center [1270, 462] width 56 height 25
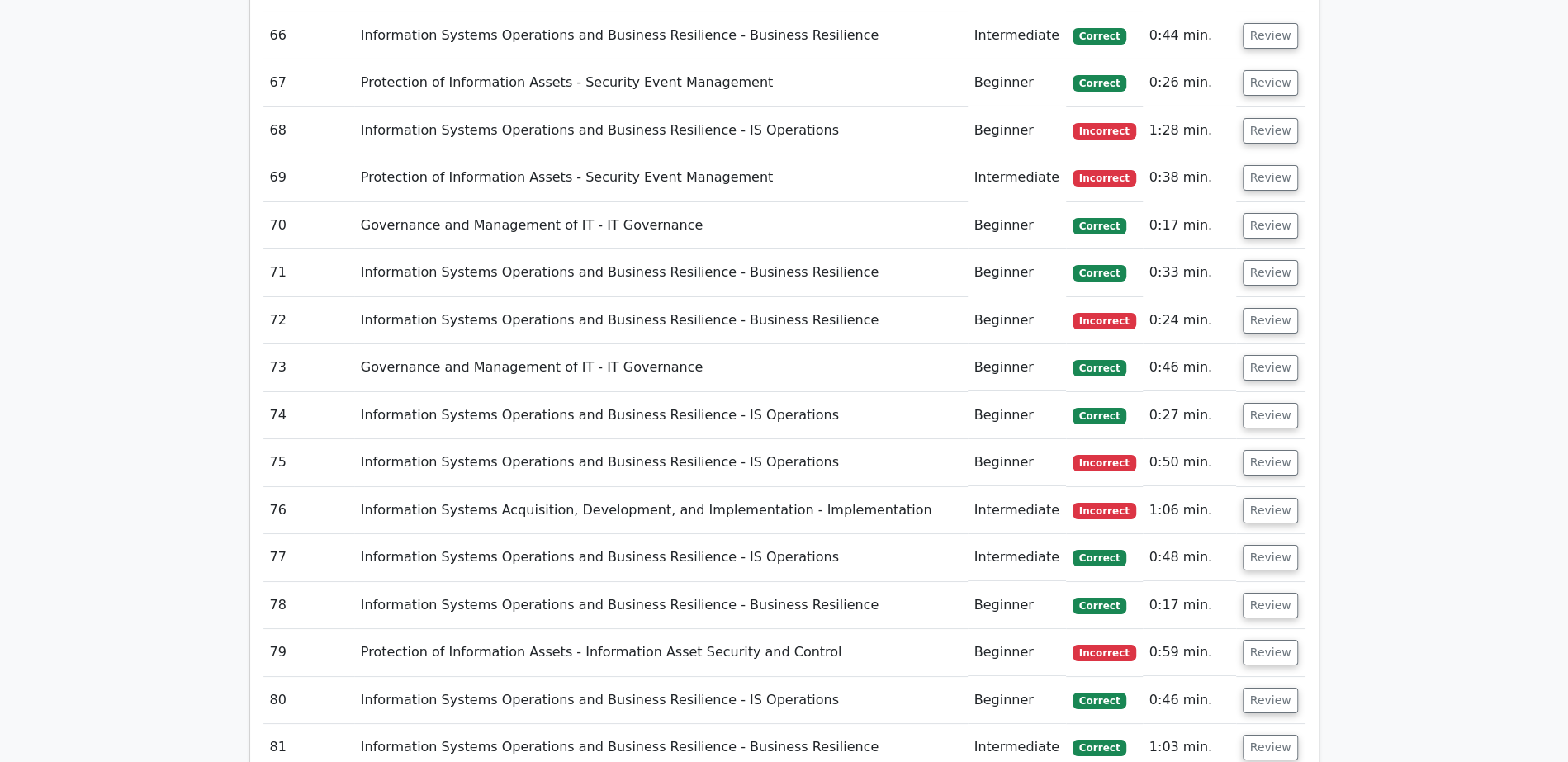
click at [1270, 392] on td "Review" at bounding box center [1270, 416] width 69 height 47
click at [1270, 402] on button "Review" at bounding box center [1270, 415] width 56 height 25
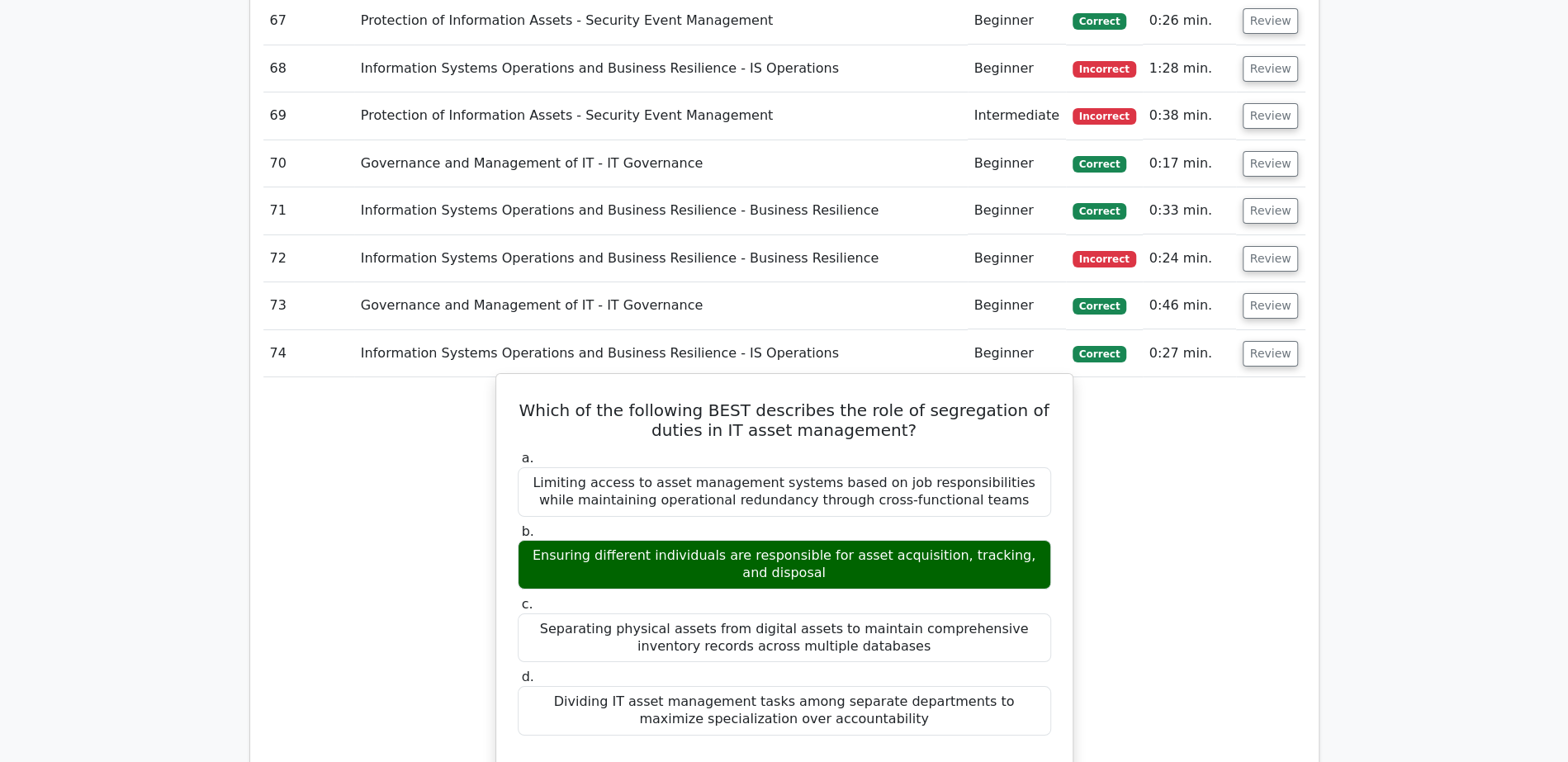
scroll to position [4511, 0]
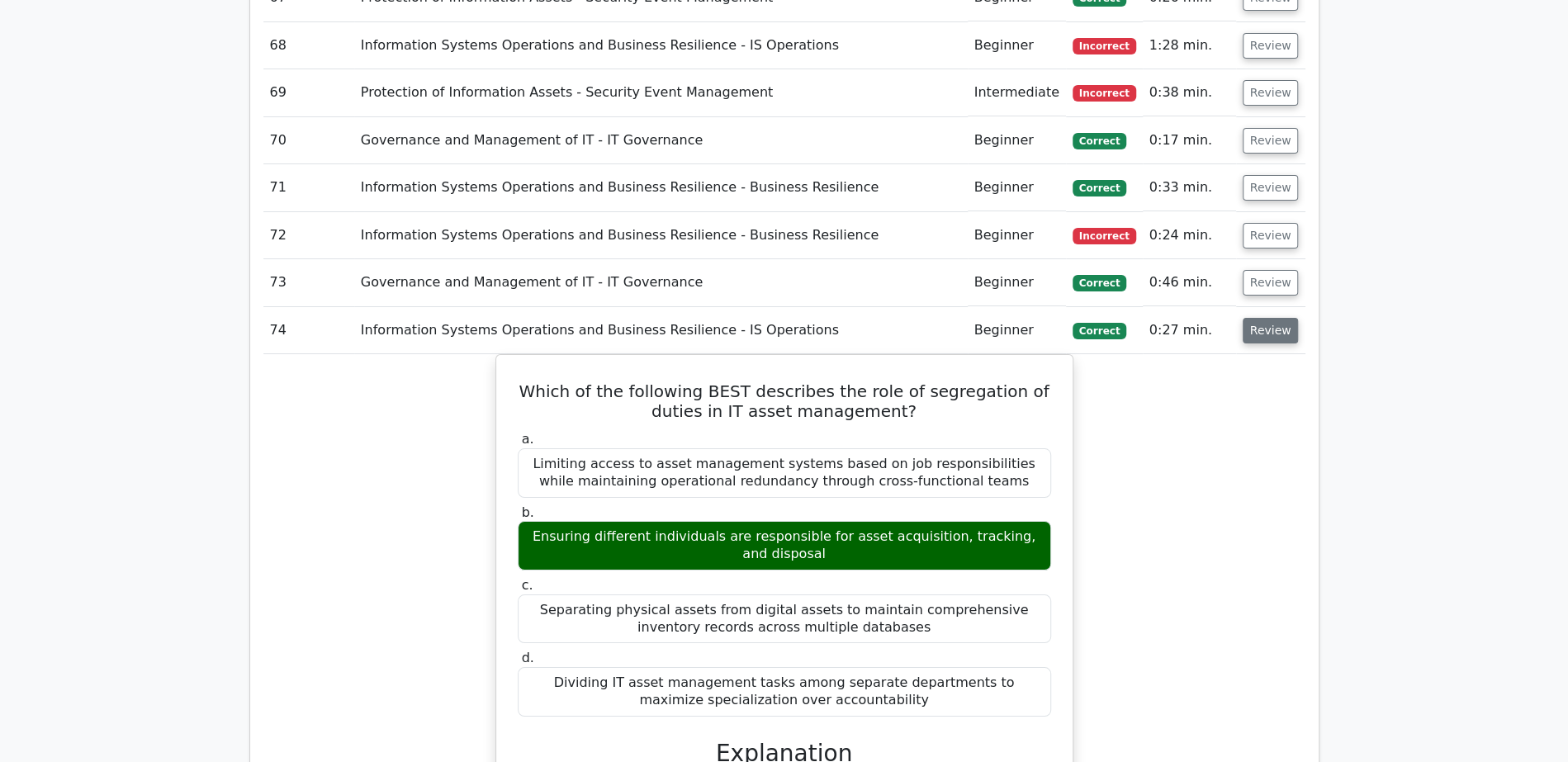
click at [1268, 318] on button "Review" at bounding box center [1270, 330] width 56 height 25
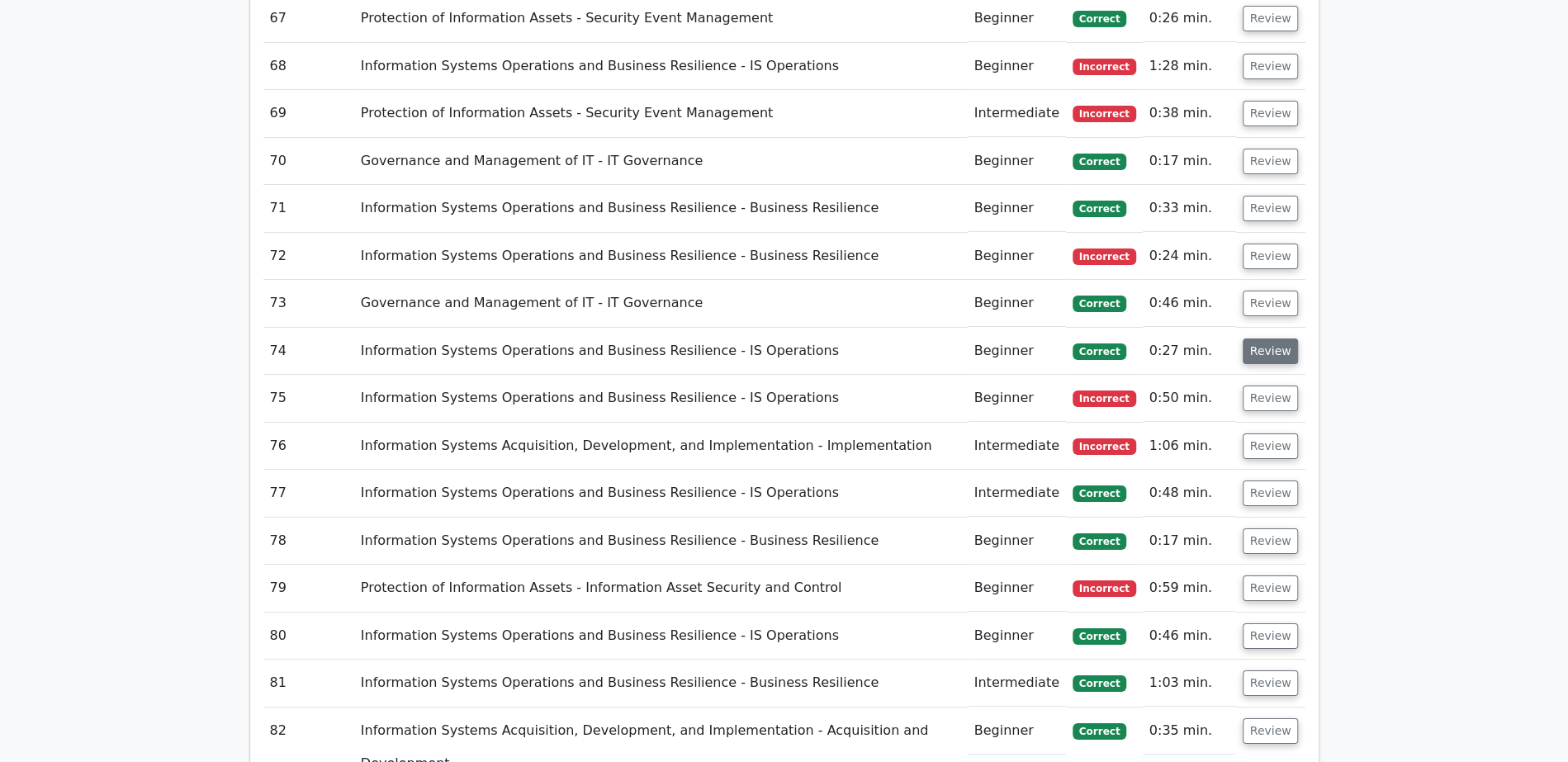
scroll to position [4478, 0]
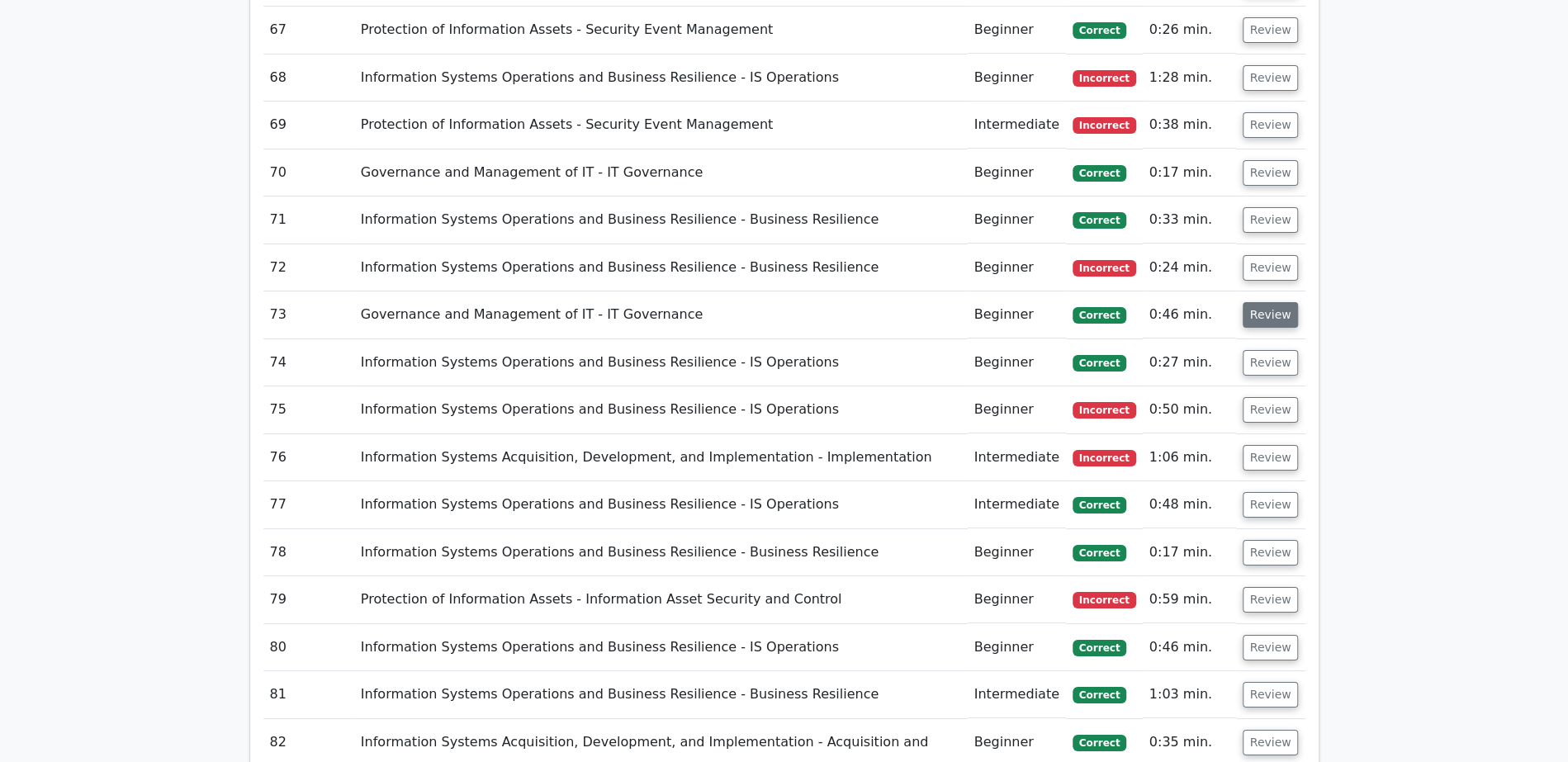
click at [1269, 302] on button "Review" at bounding box center [1270, 314] width 56 height 25
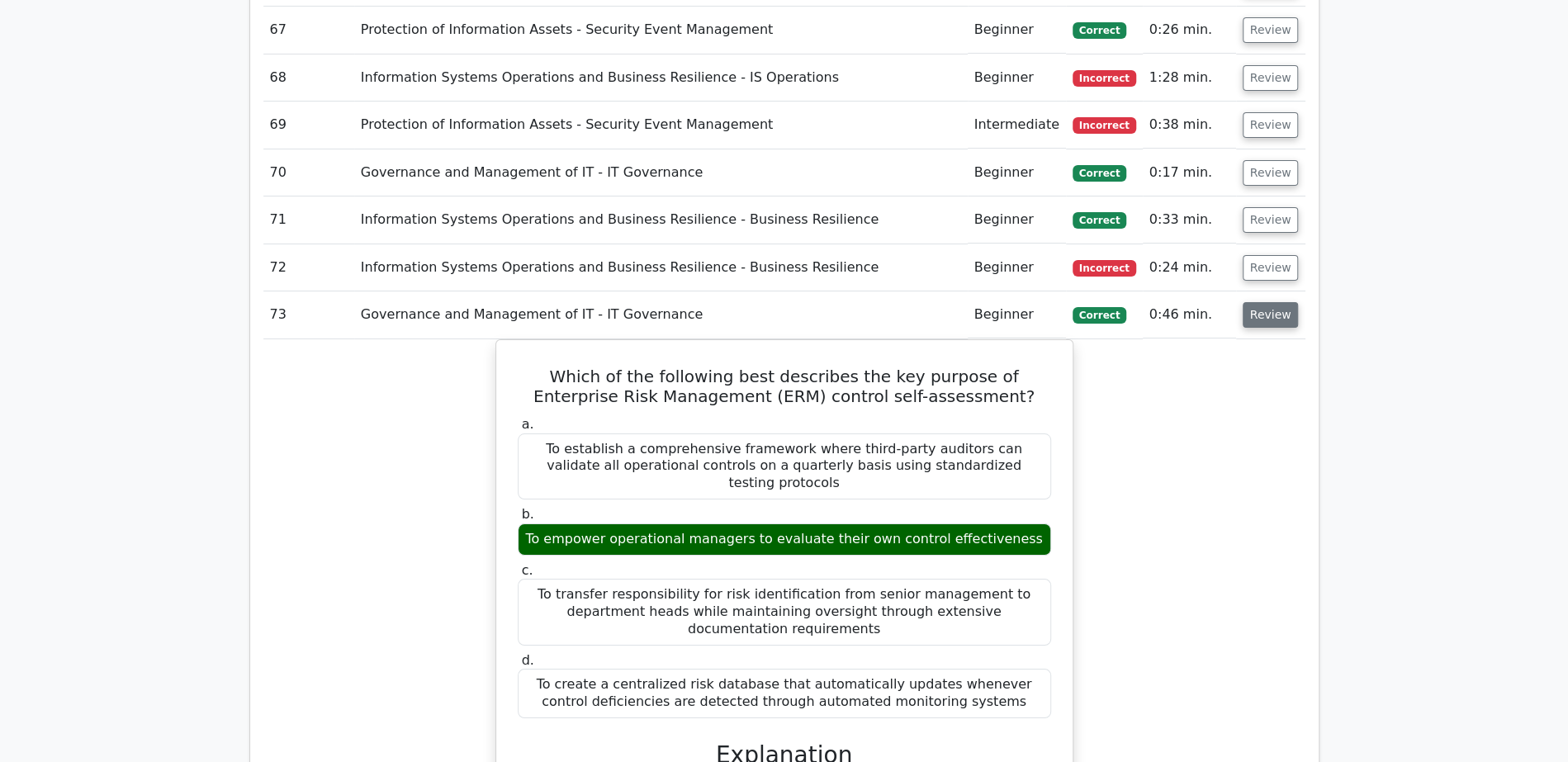
click at [1266, 302] on button "Review" at bounding box center [1270, 314] width 56 height 25
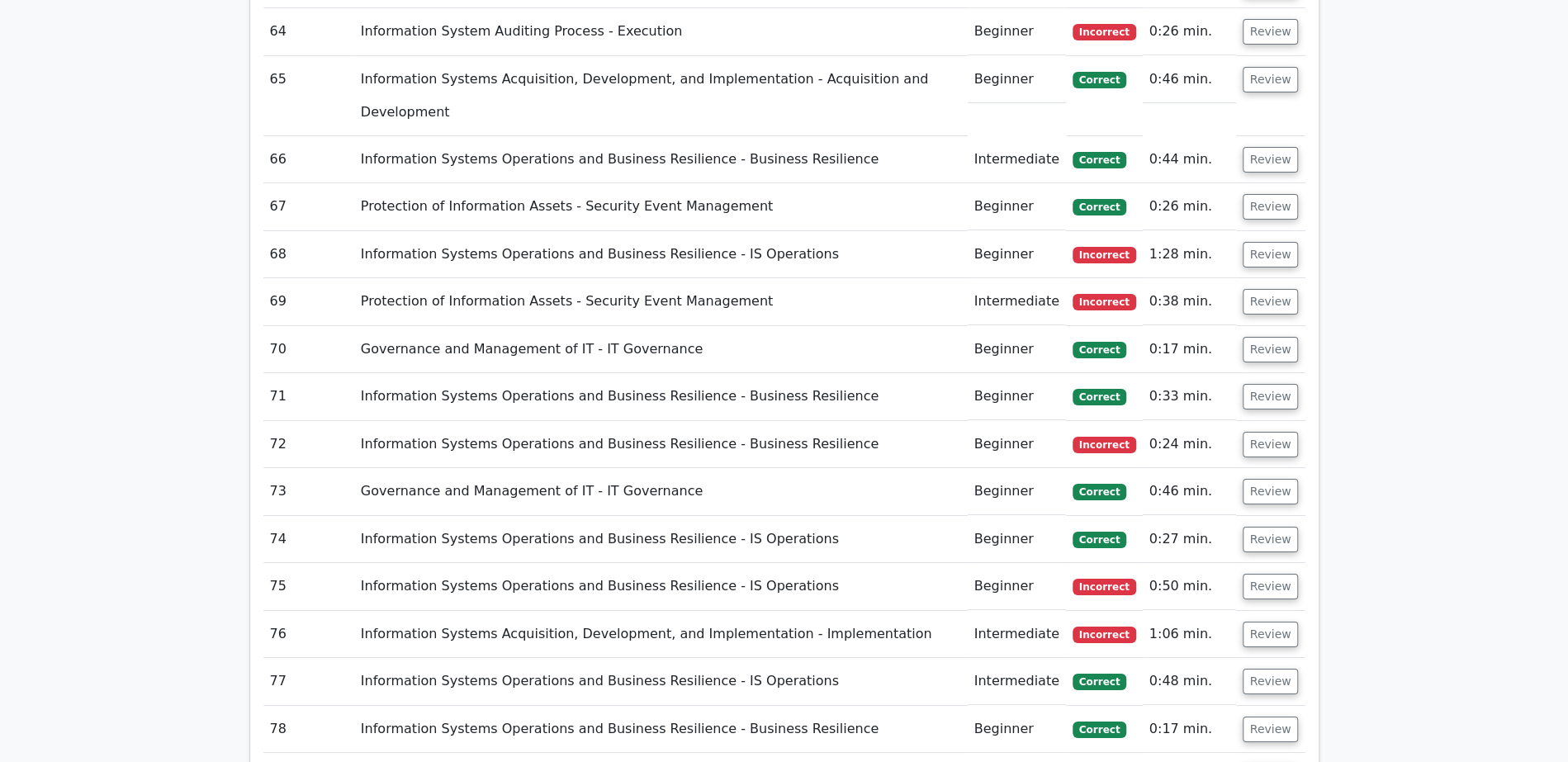
scroll to position [4276, 0]
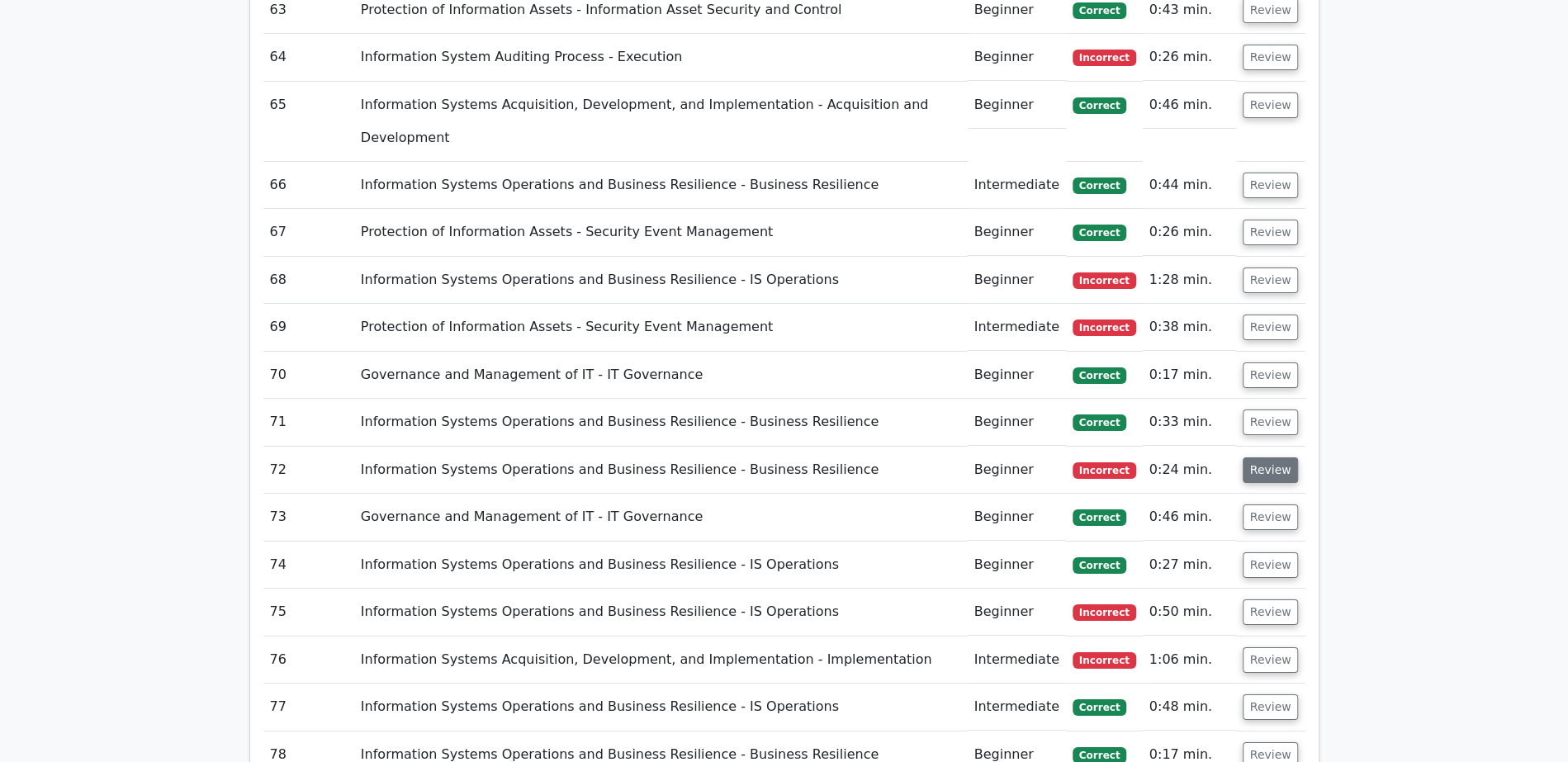
click at [1253, 458] on button "Review" at bounding box center [1270, 470] width 56 height 25
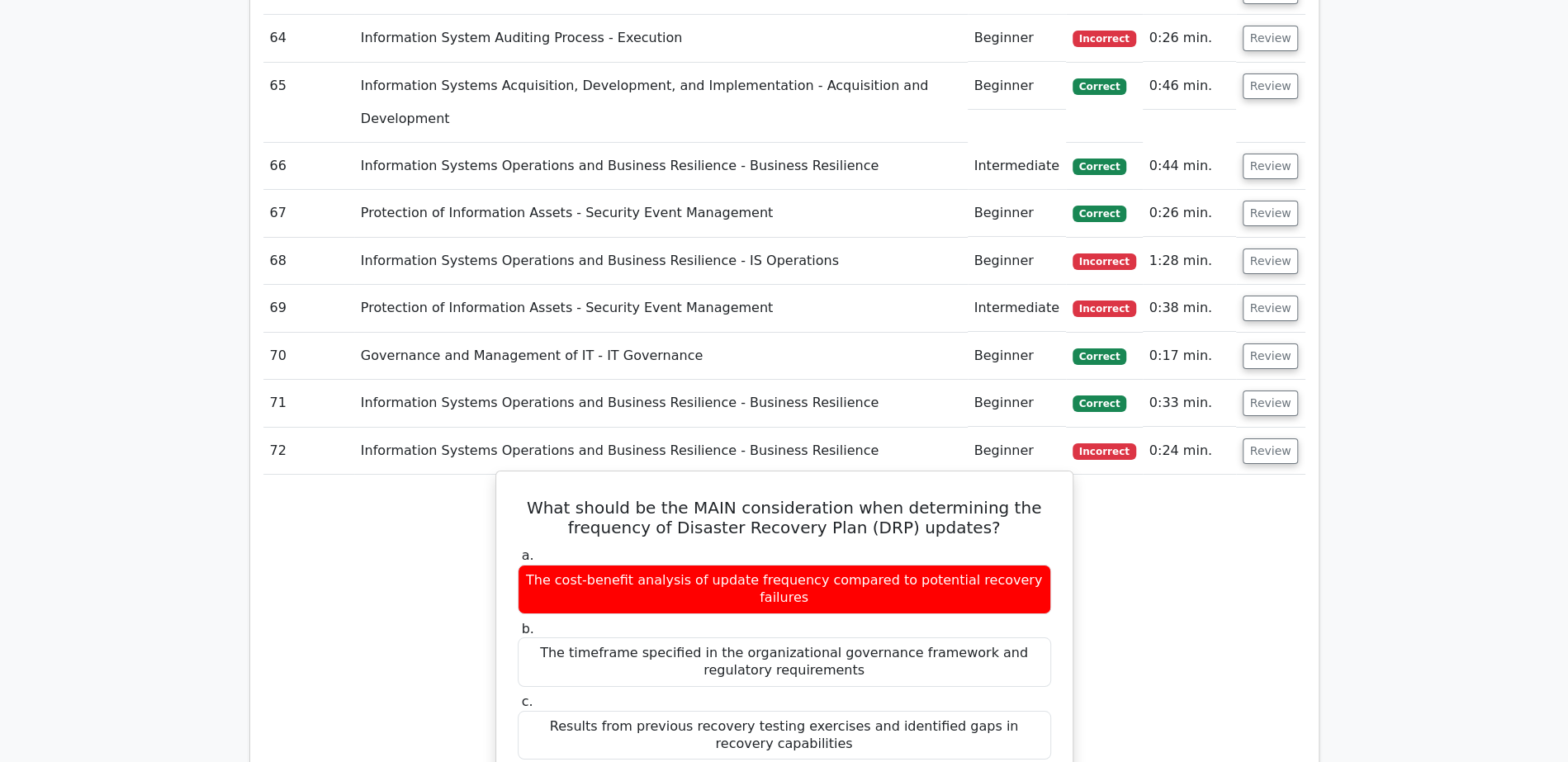
scroll to position [4234, 0]
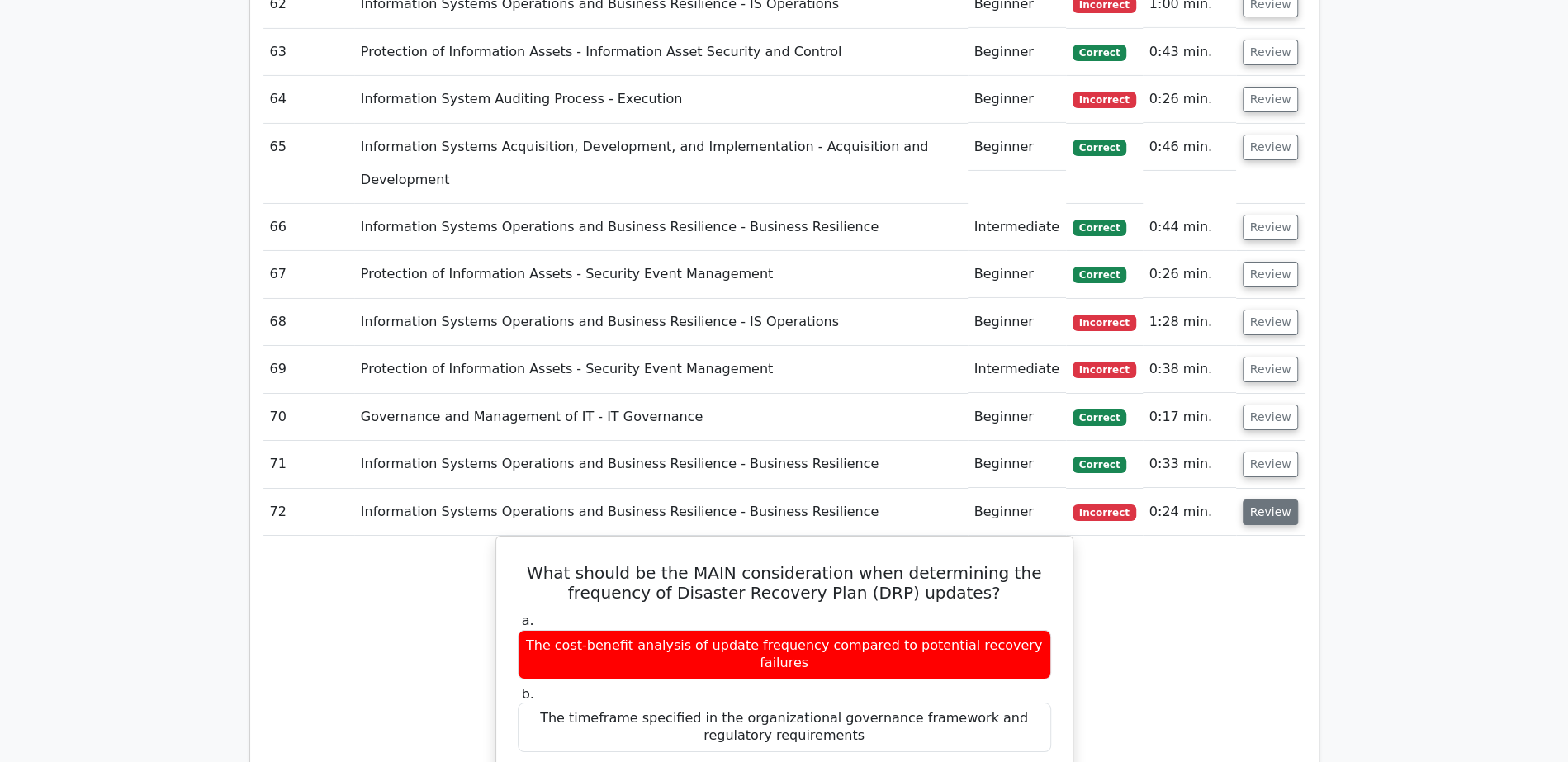
click at [1271, 500] on button "Review" at bounding box center [1270, 512] width 56 height 25
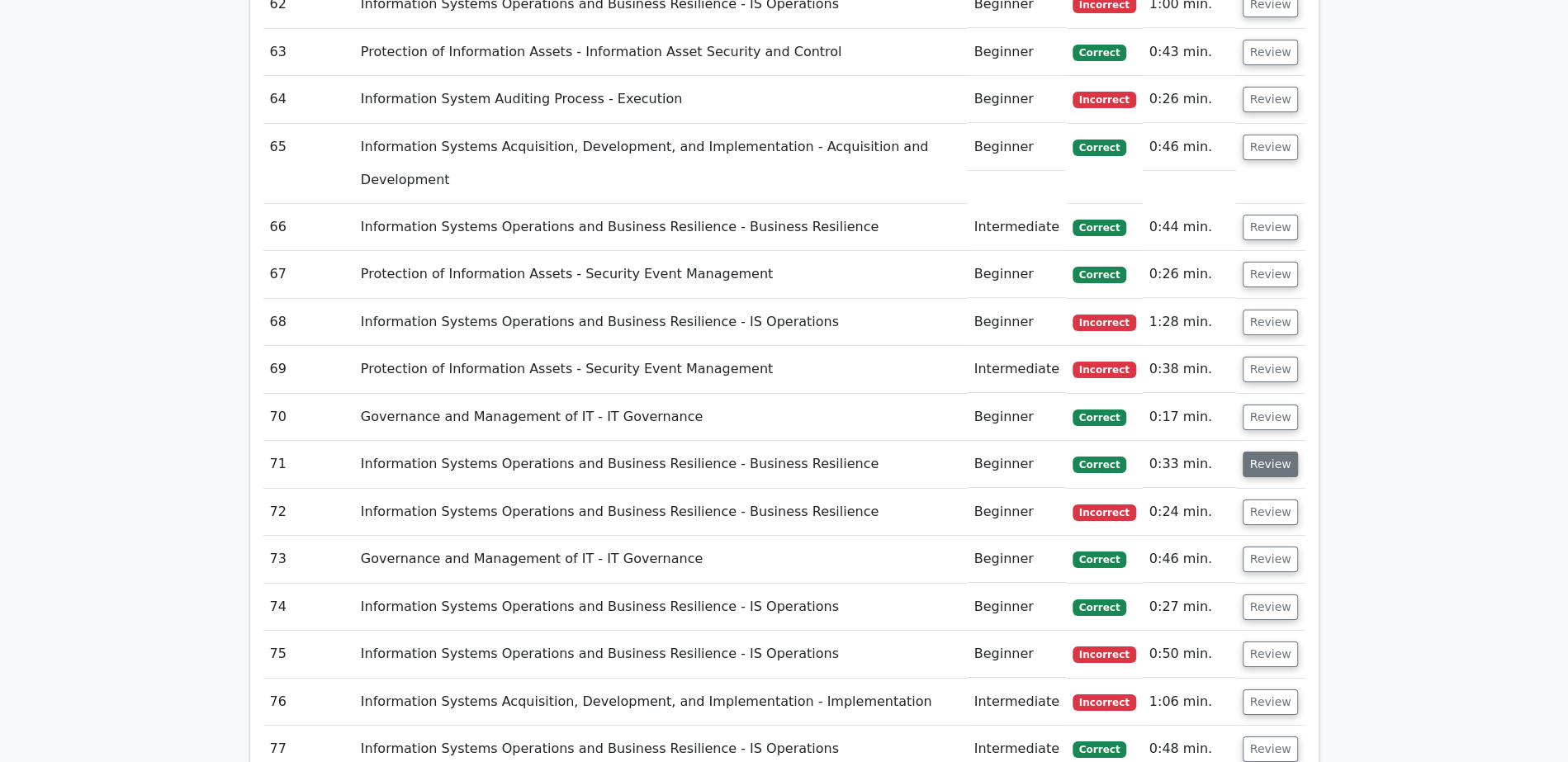
click at [1263, 451] on button "Review" at bounding box center [1270, 464] width 56 height 25
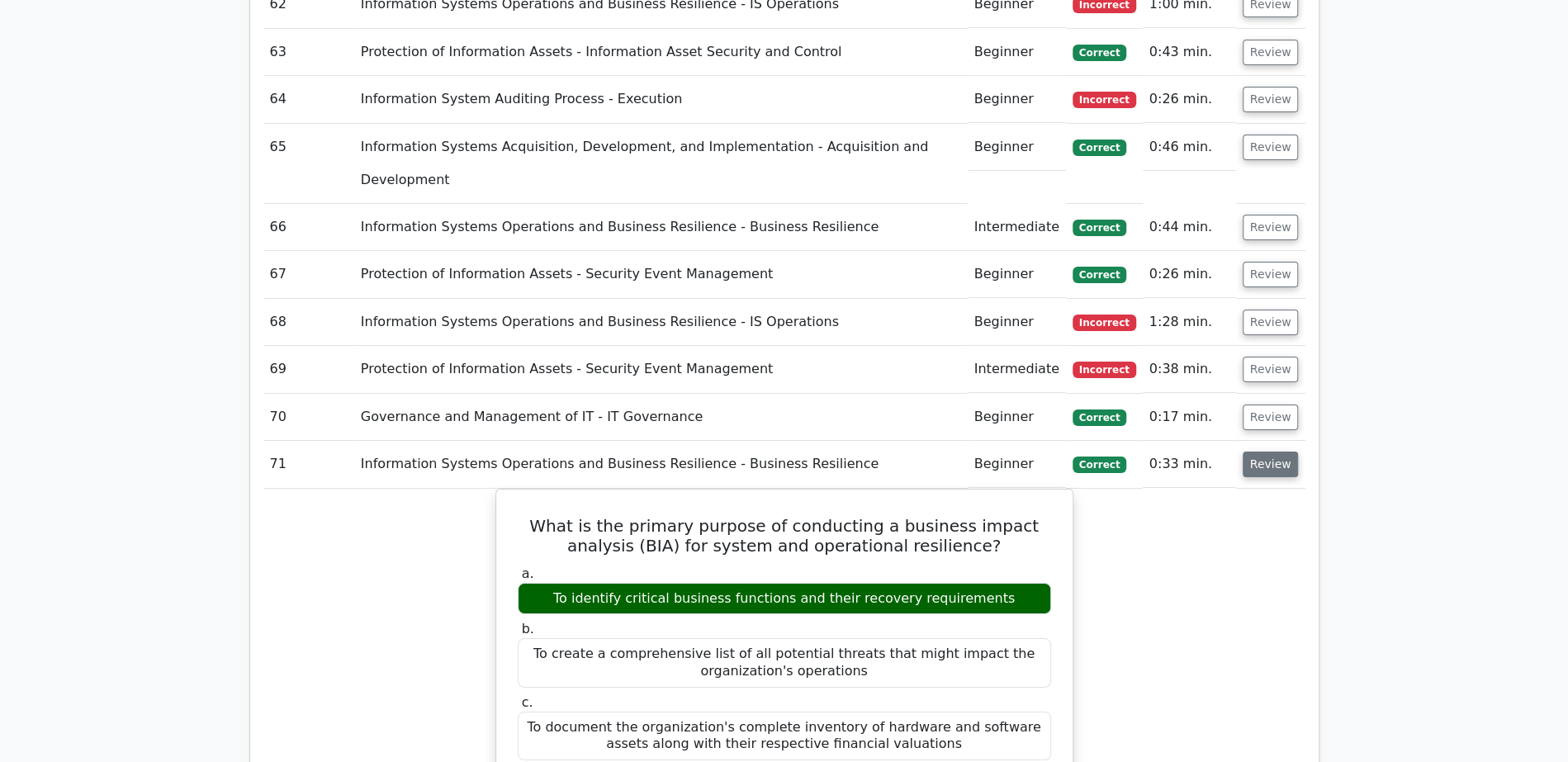
click at [1263, 451] on button "Review" at bounding box center [1270, 464] width 56 height 25
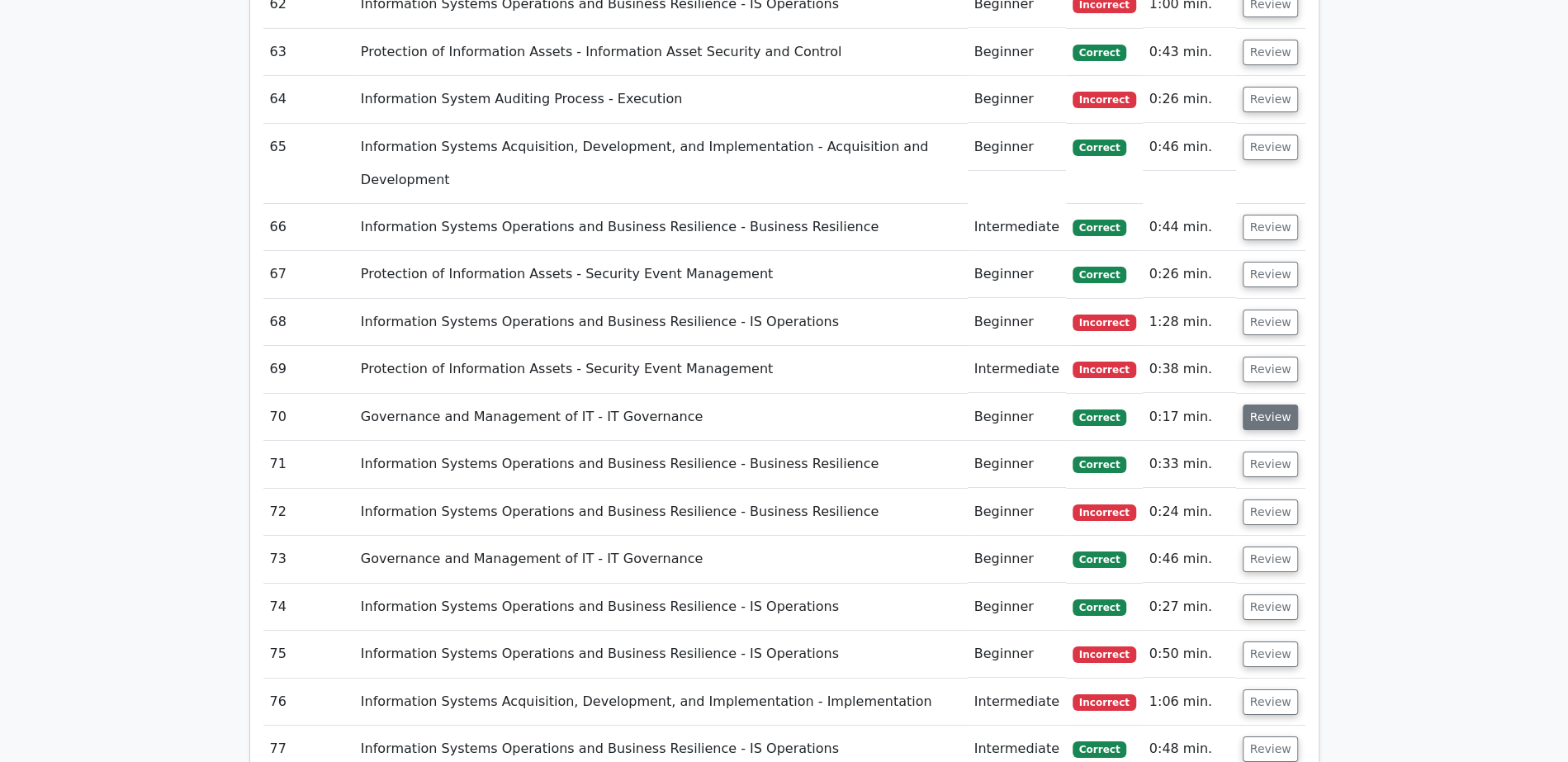
click at [1264, 404] on button "Review" at bounding box center [1270, 416] width 56 height 25
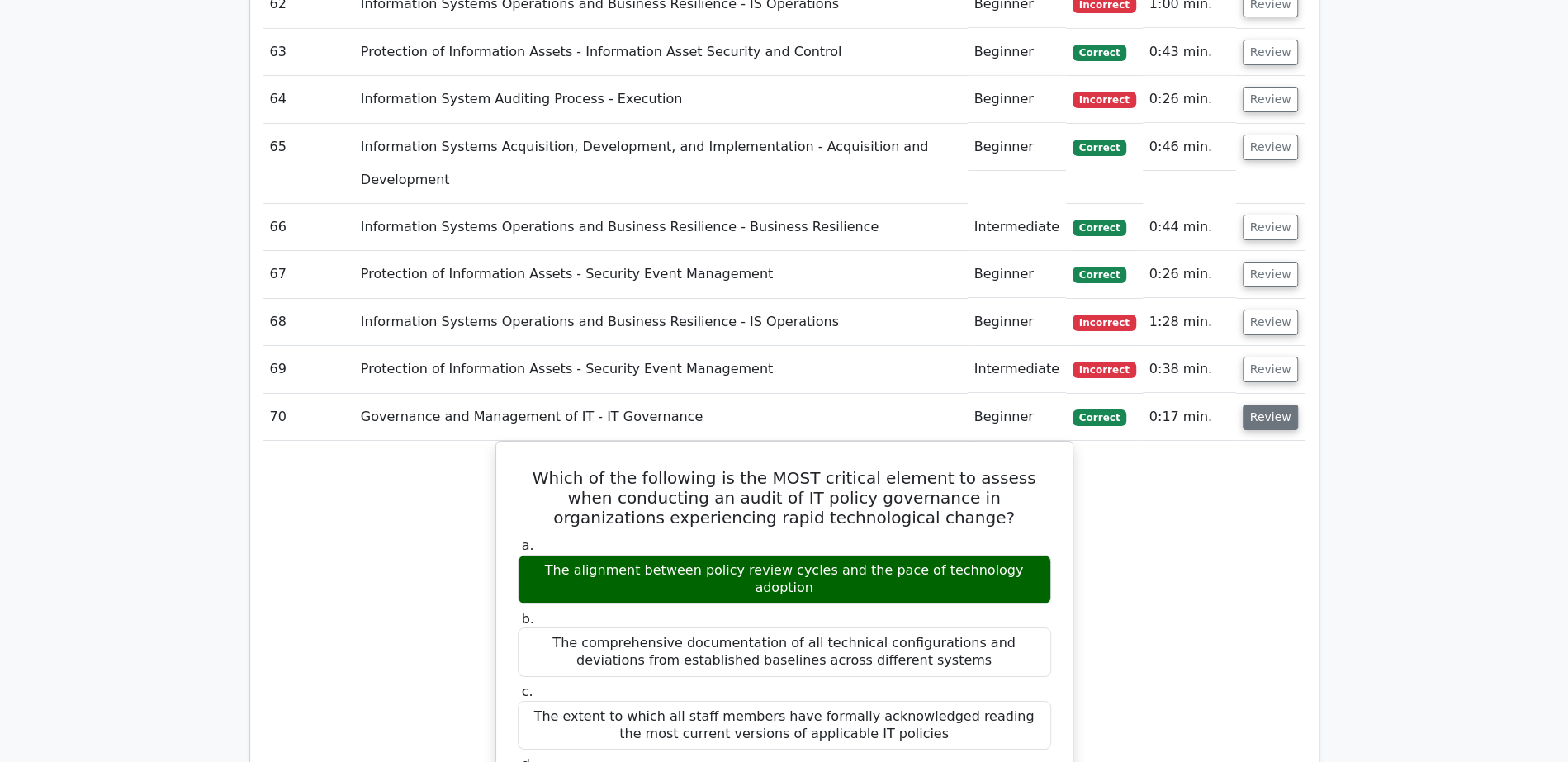
click at [1264, 404] on button "Review" at bounding box center [1270, 416] width 56 height 25
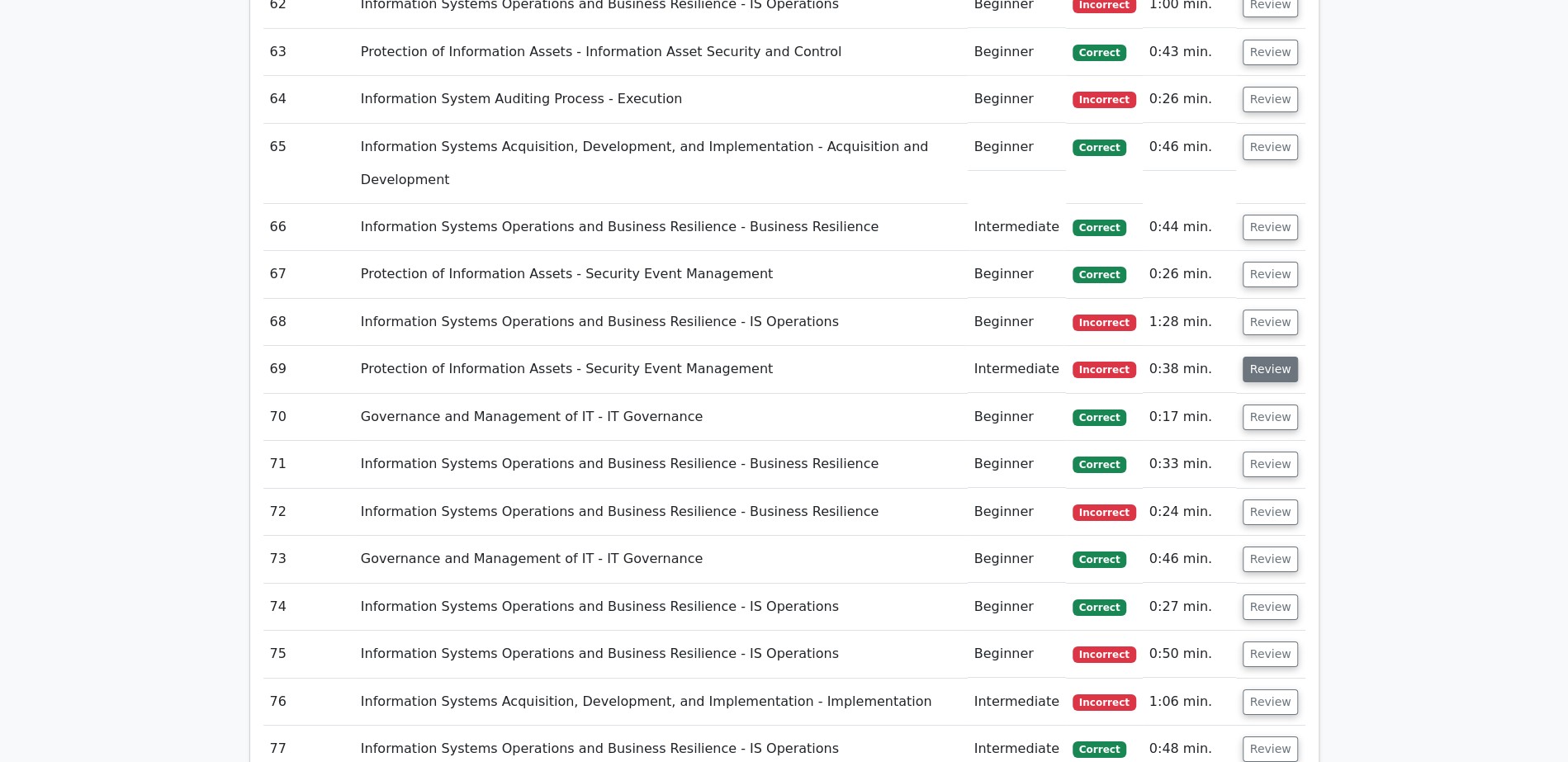
click at [1269, 357] on button "Review" at bounding box center [1270, 369] width 56 height 25
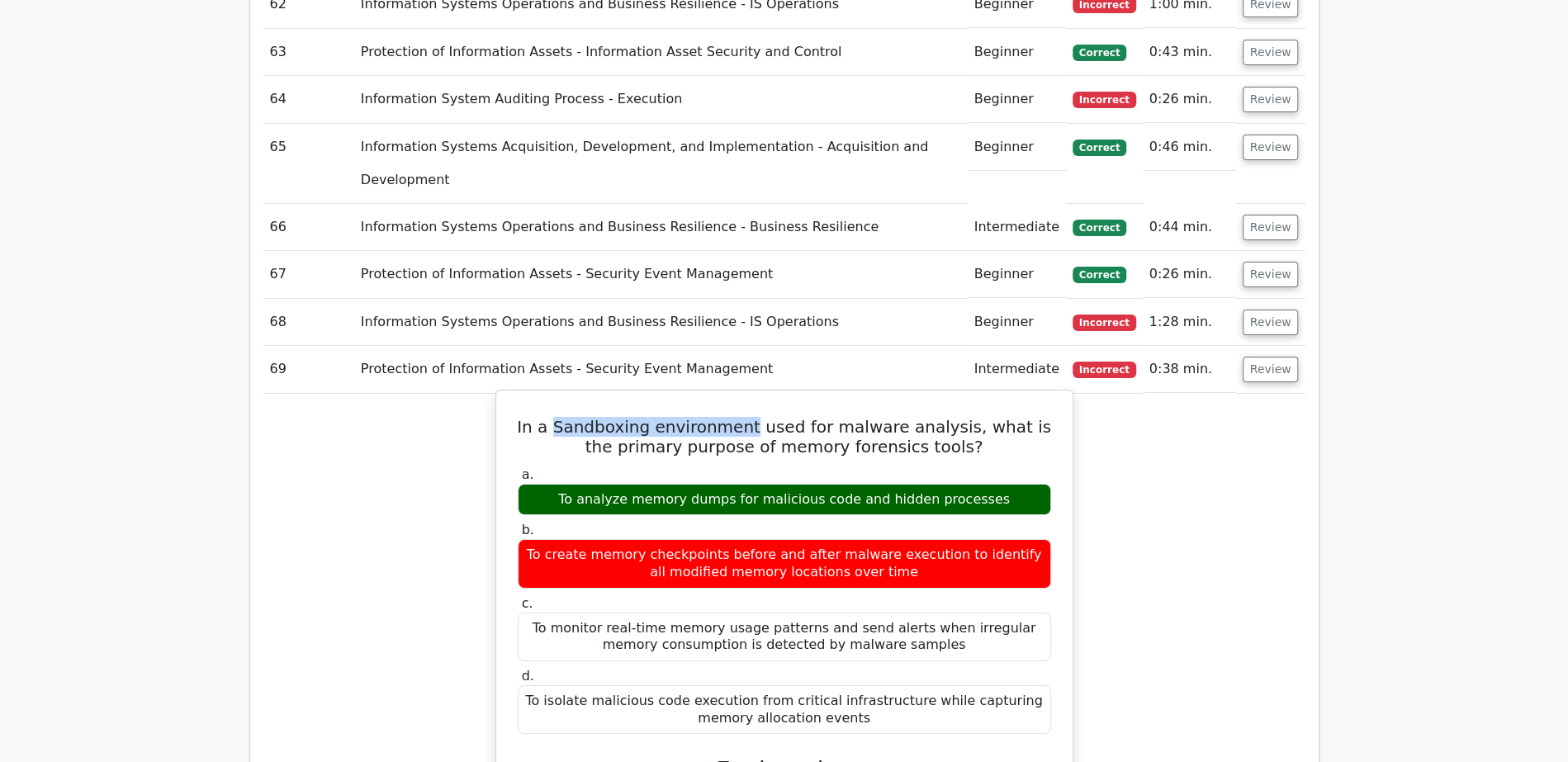
drag, startPoint x: 566, startPoint y: 145, endPoint x: 743, endPoint y: 138, distance: 177.1
click at [746, 416] on h5 "In a Sandboxing environment used for malware analysis, what is the primary purp…" at bounding box center [784, 436] width 536 height 39
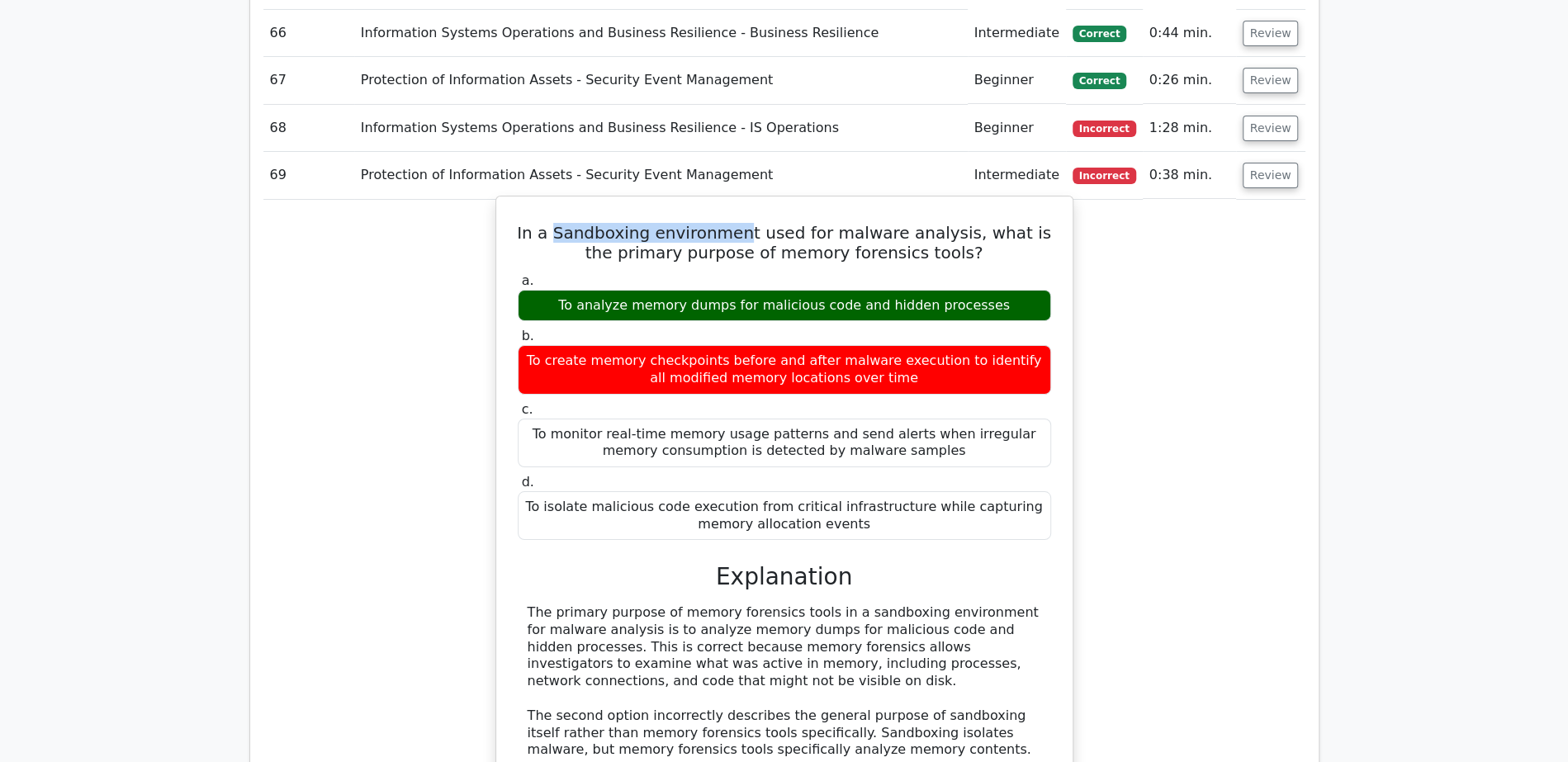
scroll to position [4200, 0]
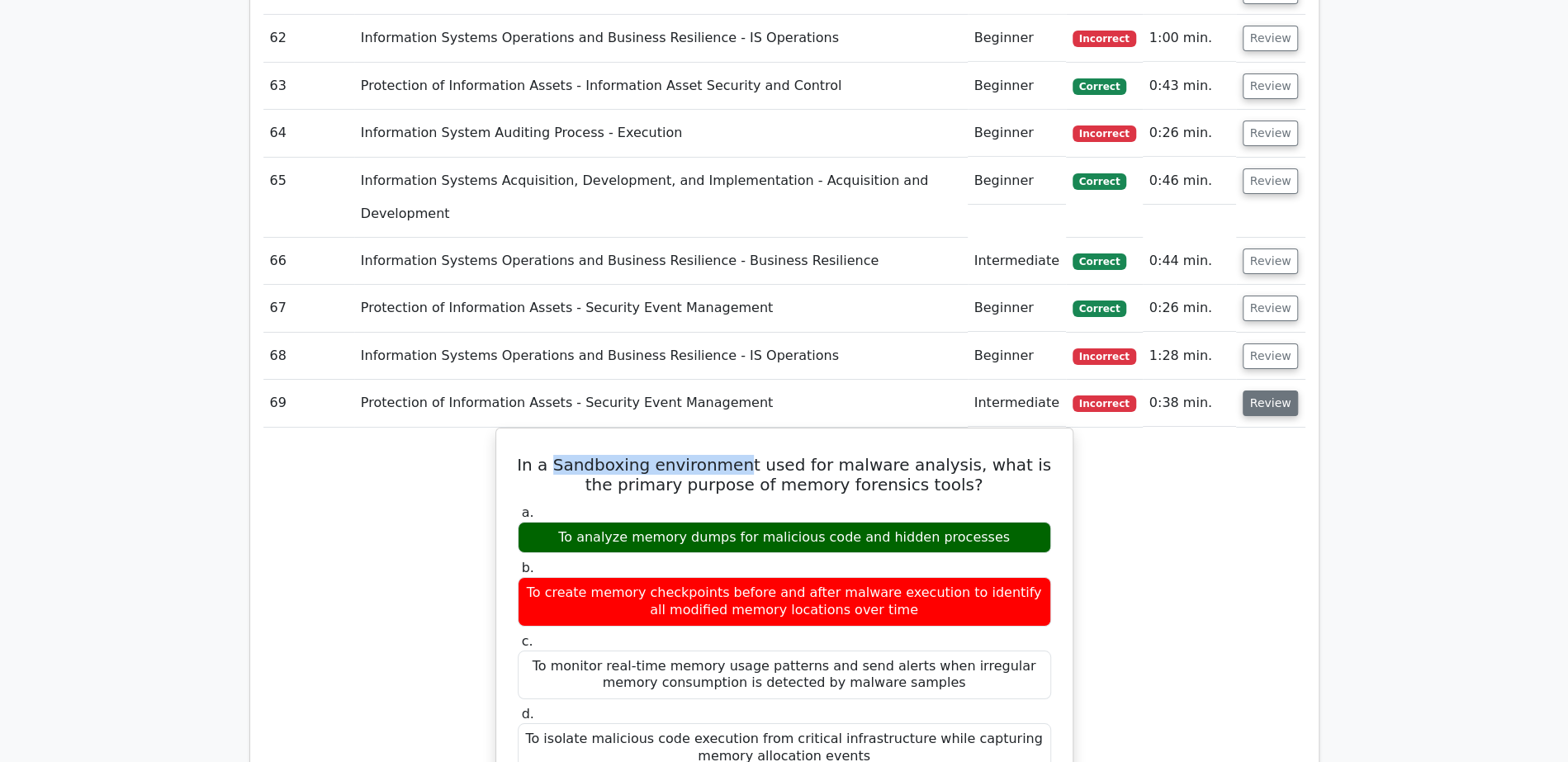
click at [1258, 390] on button "Review" at bounding box center [1270, 402] width 56 height 25
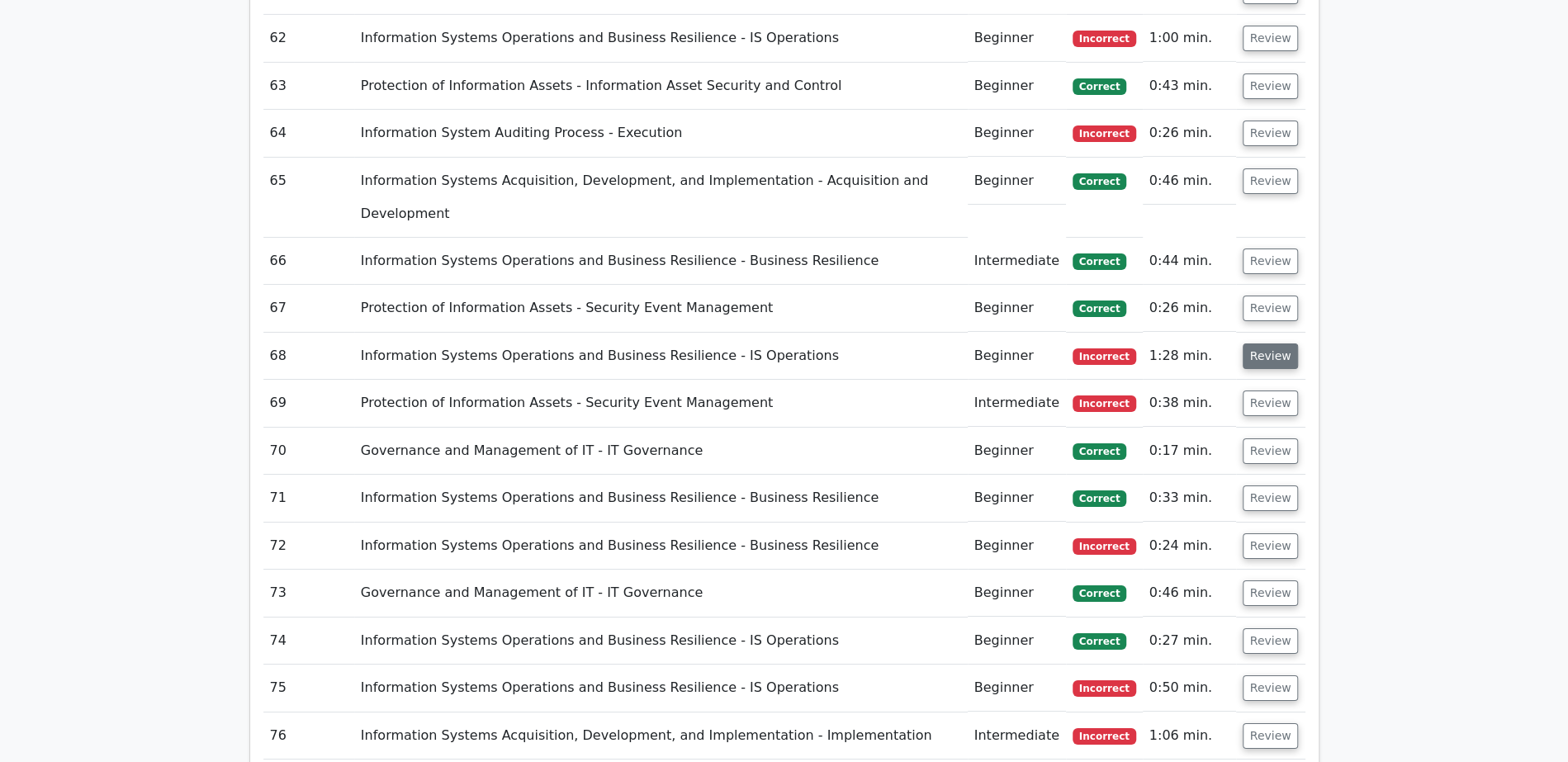
click at [1268, 343] on button "Review" at bounding box center [1270, 355] width 56 height 25
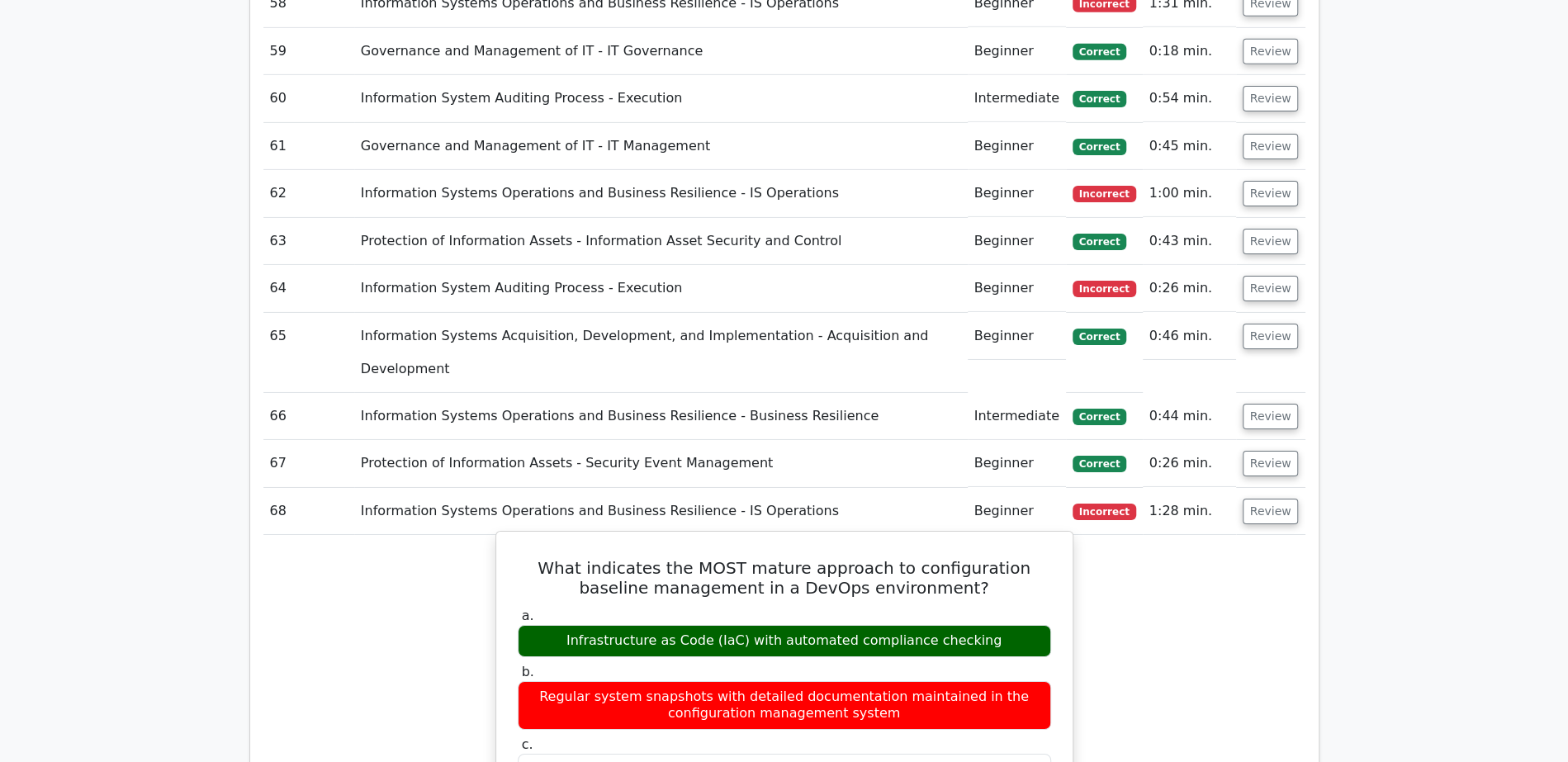
scroll to position [4011, 0]
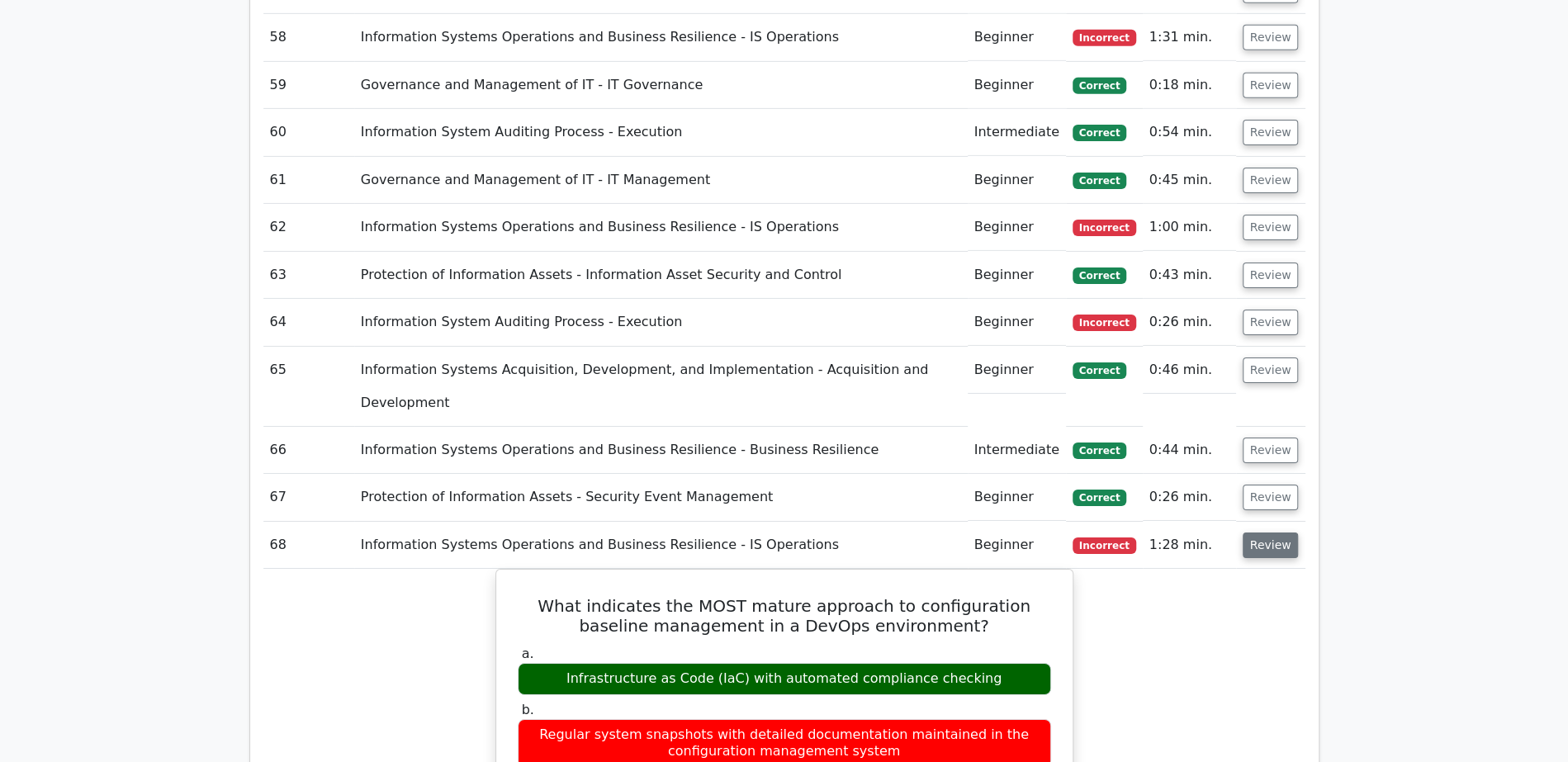
click at [1250, 533] on button "Review" at bounding box center [1270, 545] width 56 height 25
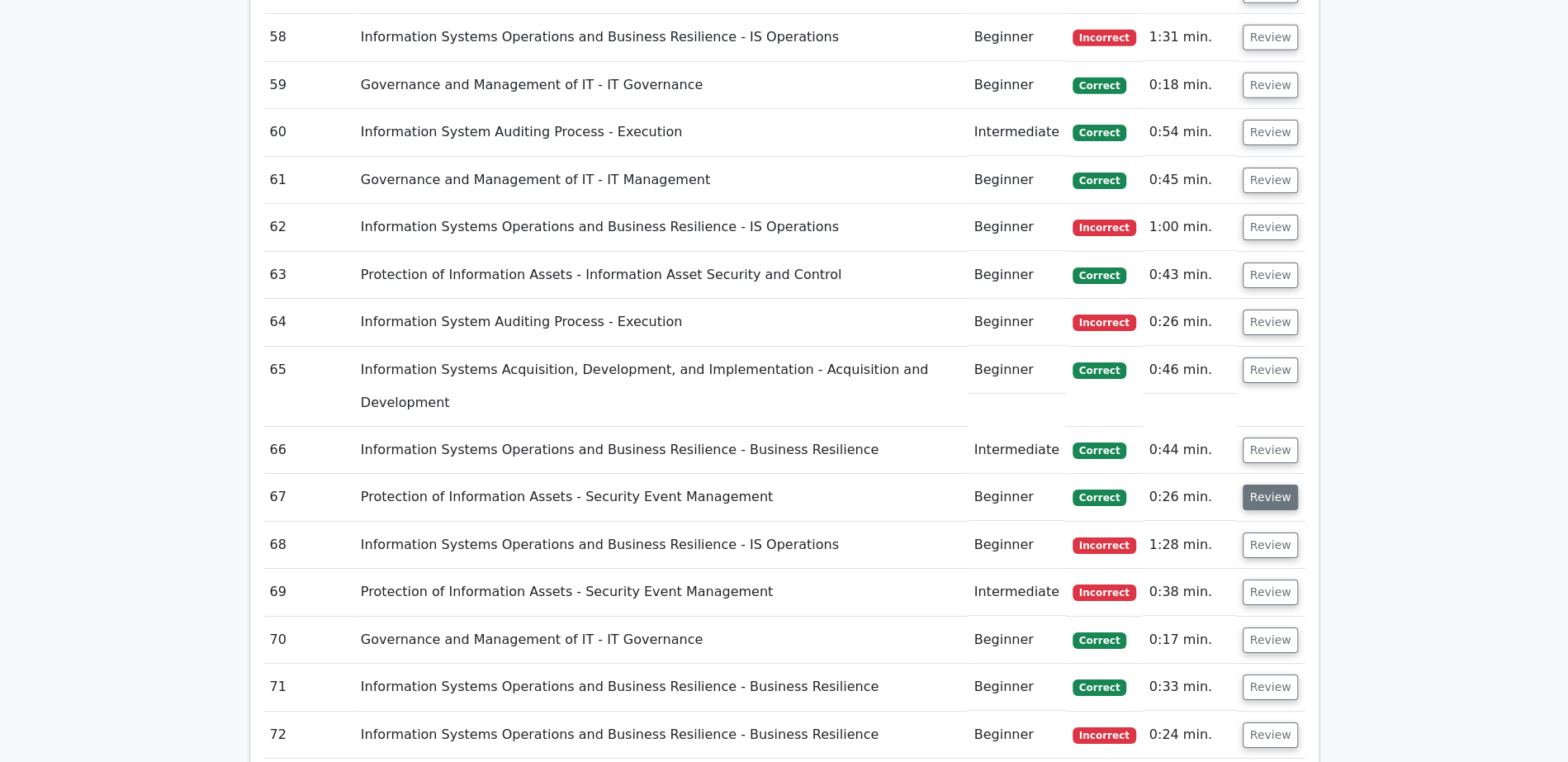
click at [1275, 485] on button "Review" at bounding box center [1270, 497] width 56 height 25
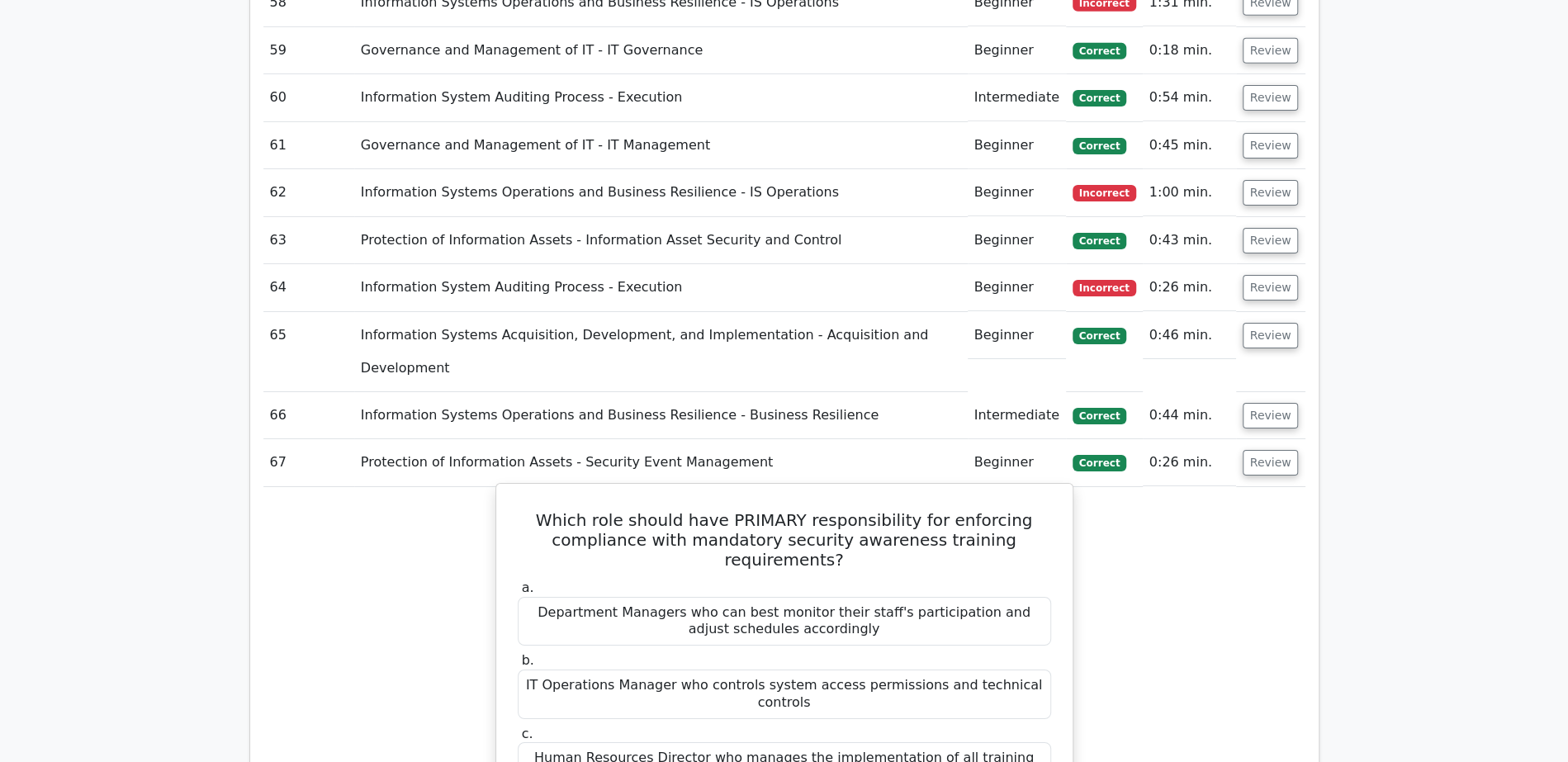
scroll to position [4049, 0]
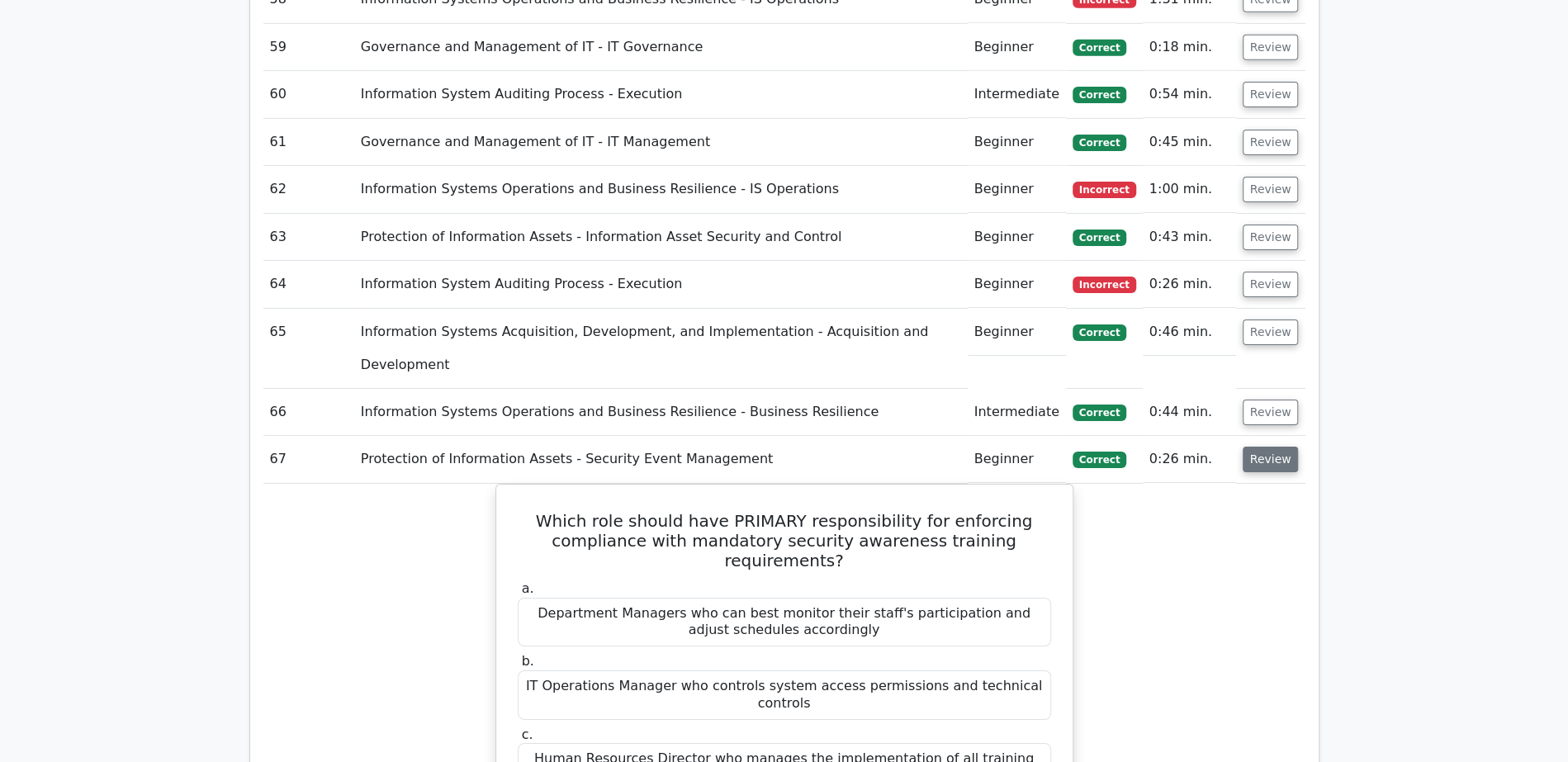
click at [1270, 446] on button "Review" at bounding box center [1270, 458] width 56 height 25
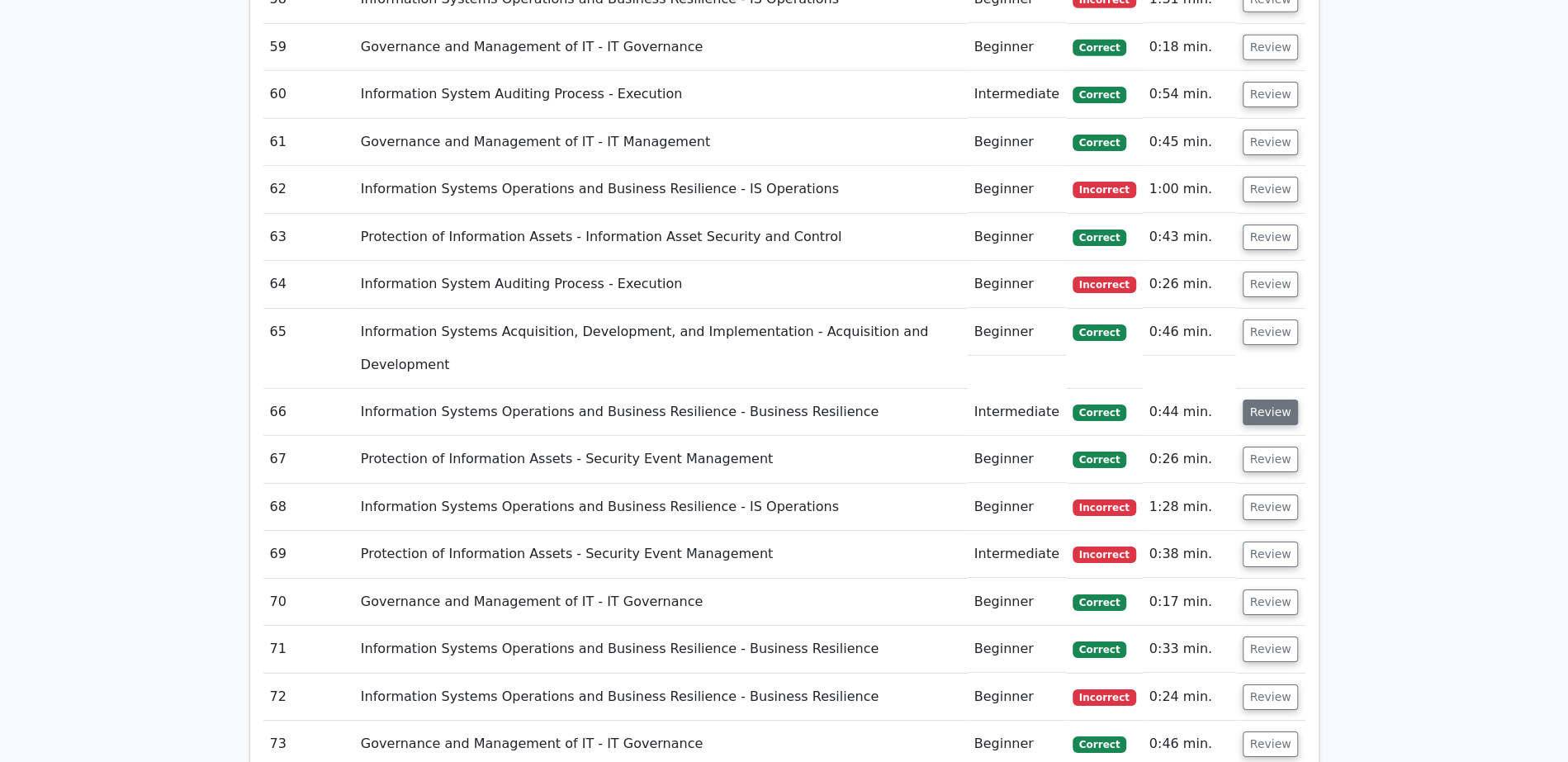
click at [1264, 400] on button "Review" at bounding box center [1270, 412] width 56 height 25
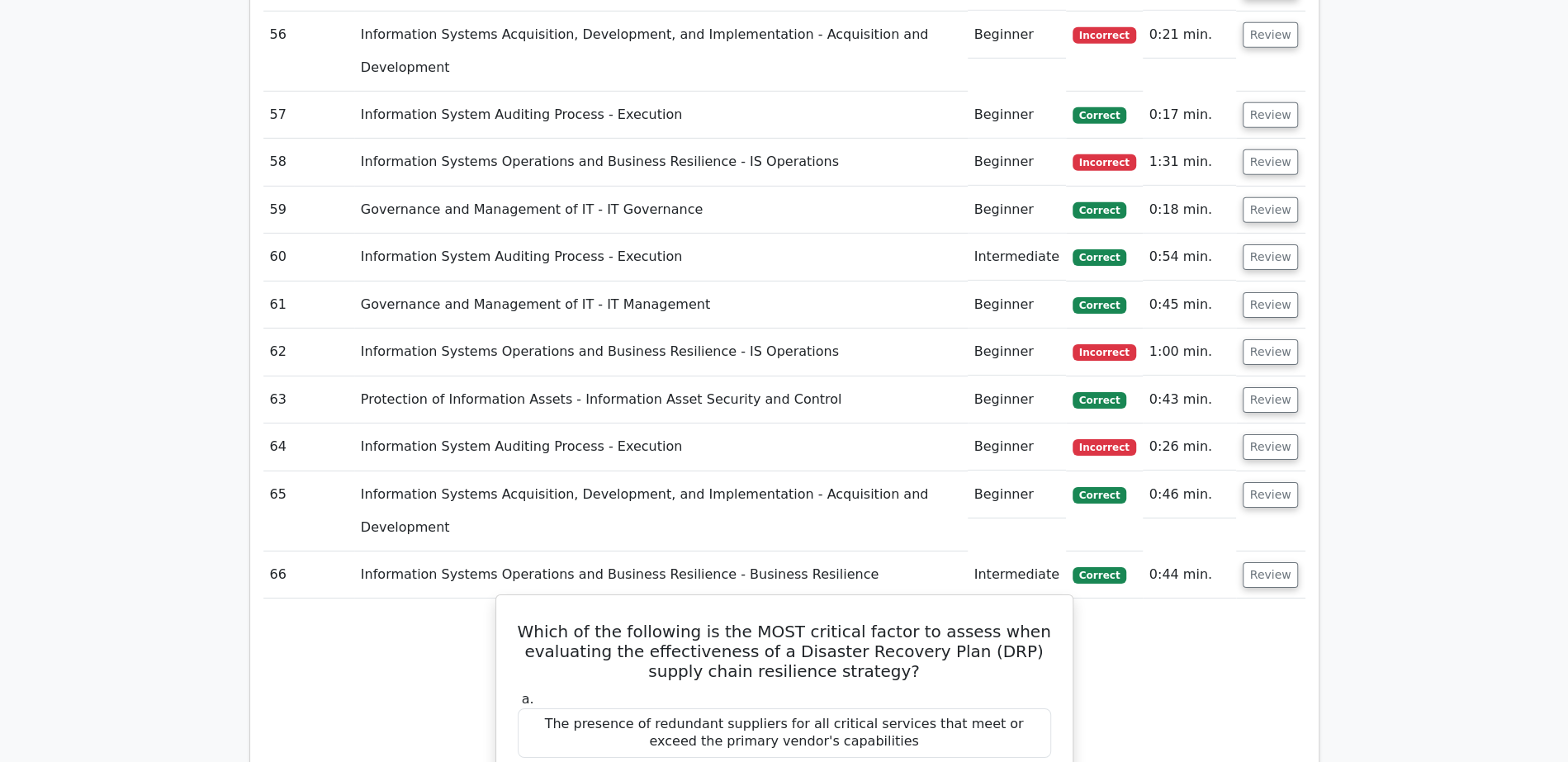
scroll to position [3786, 0]
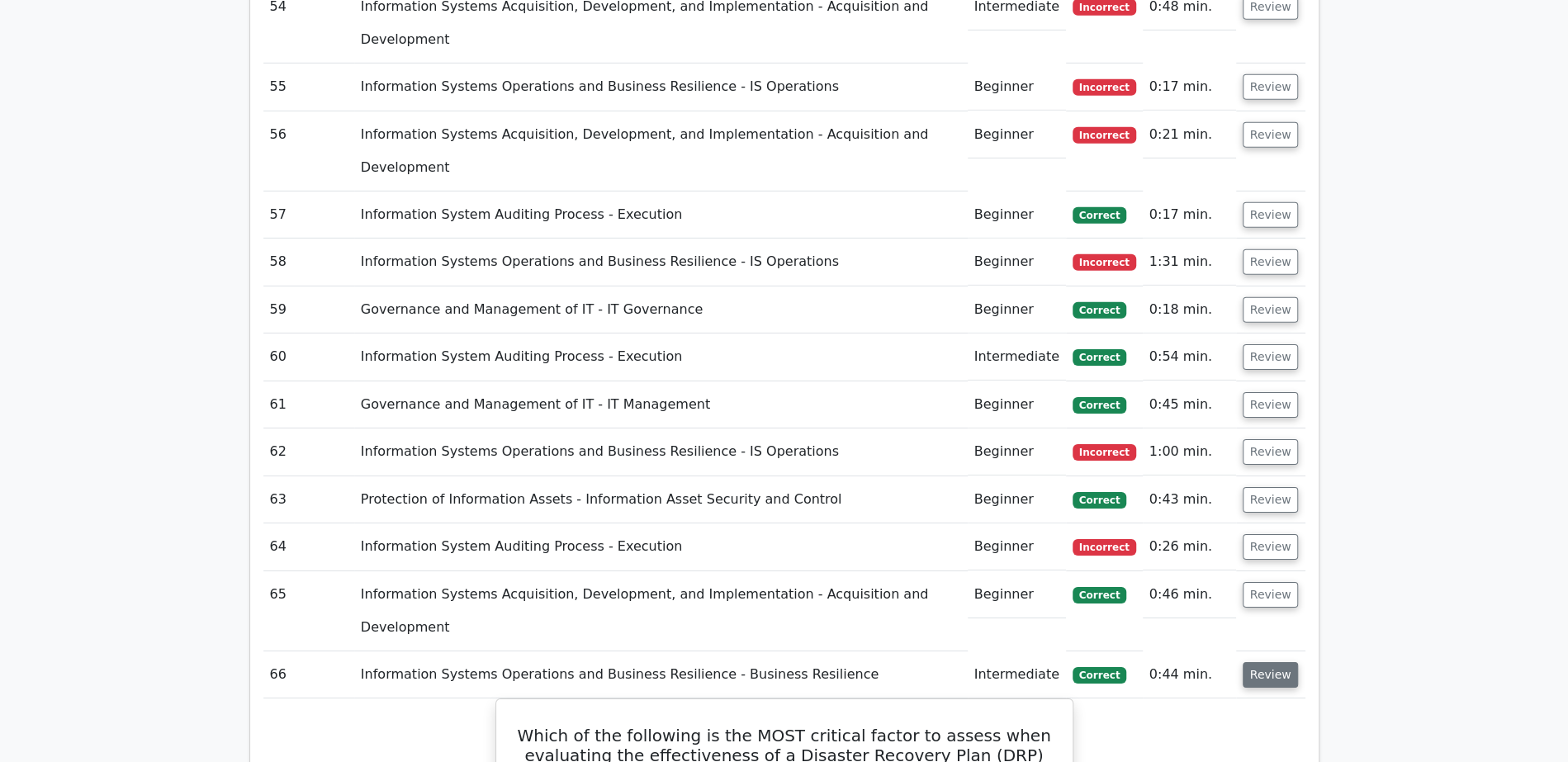
click at [1284, 662] on button "Review" at bounding box center [1270, 675] width 56 height 25
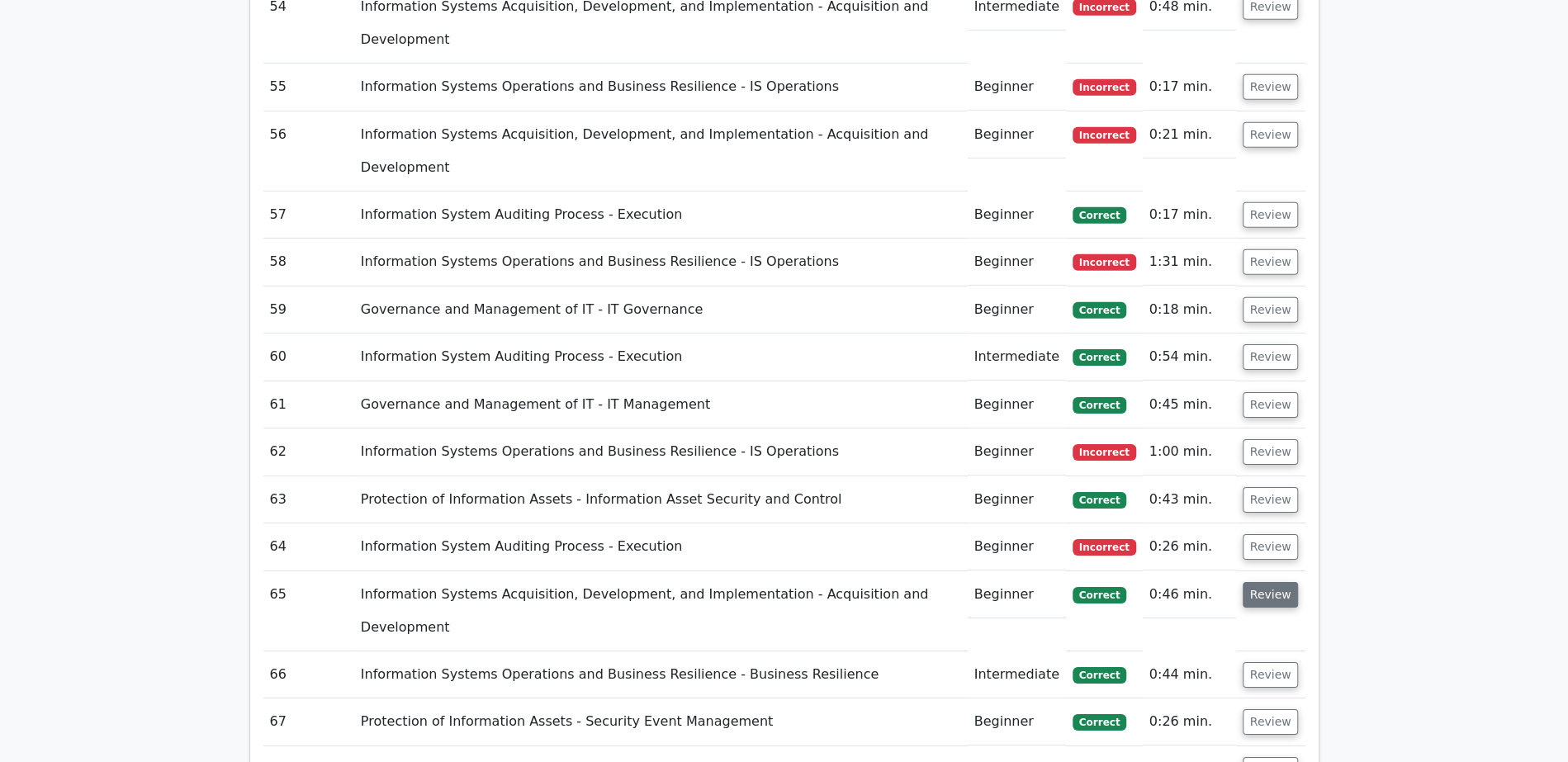
click at [1268, 582] on button "Review" at bounding box center [1270, 594] width 56 height 25
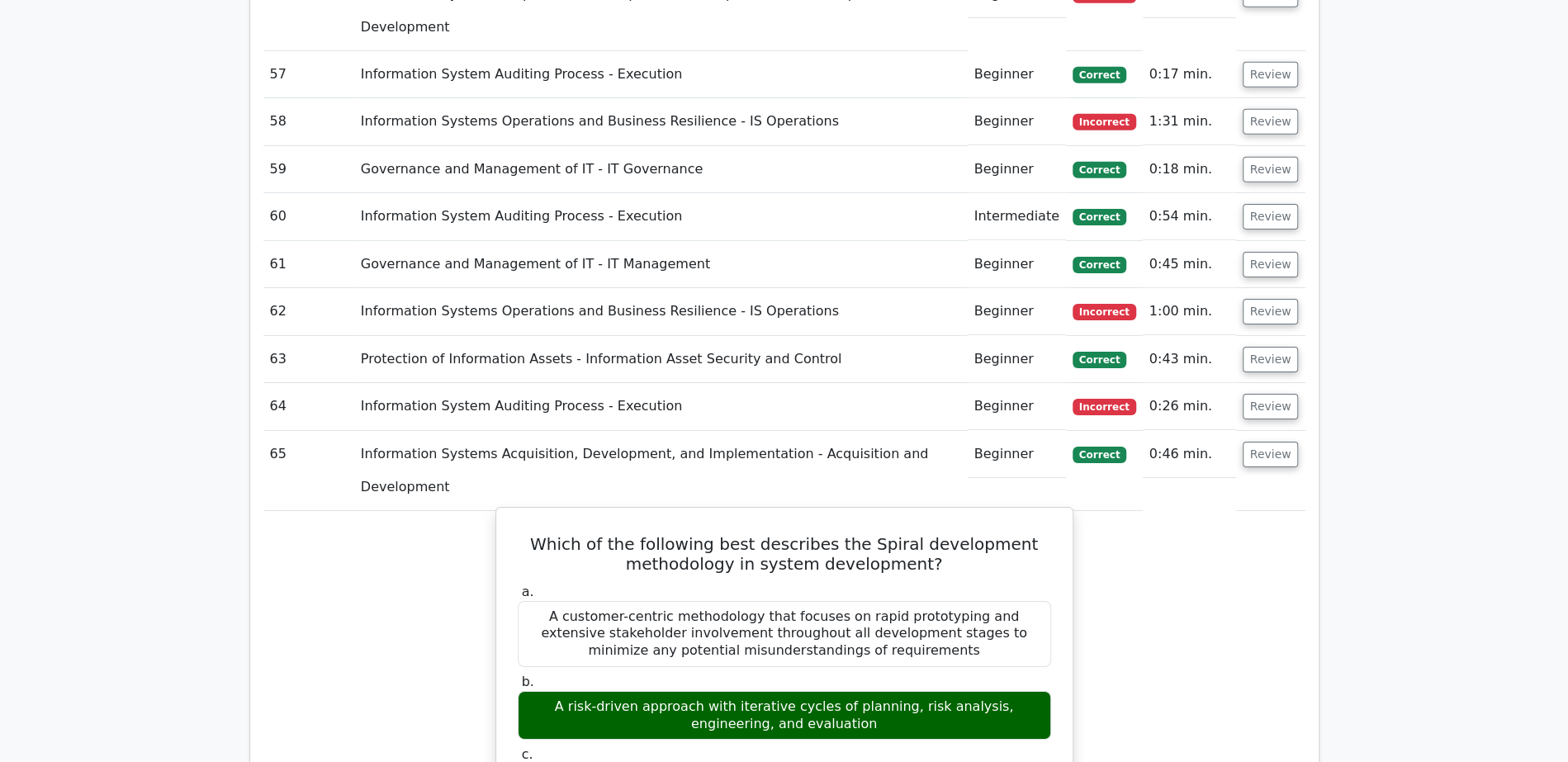
scroll to position [3918, 0]
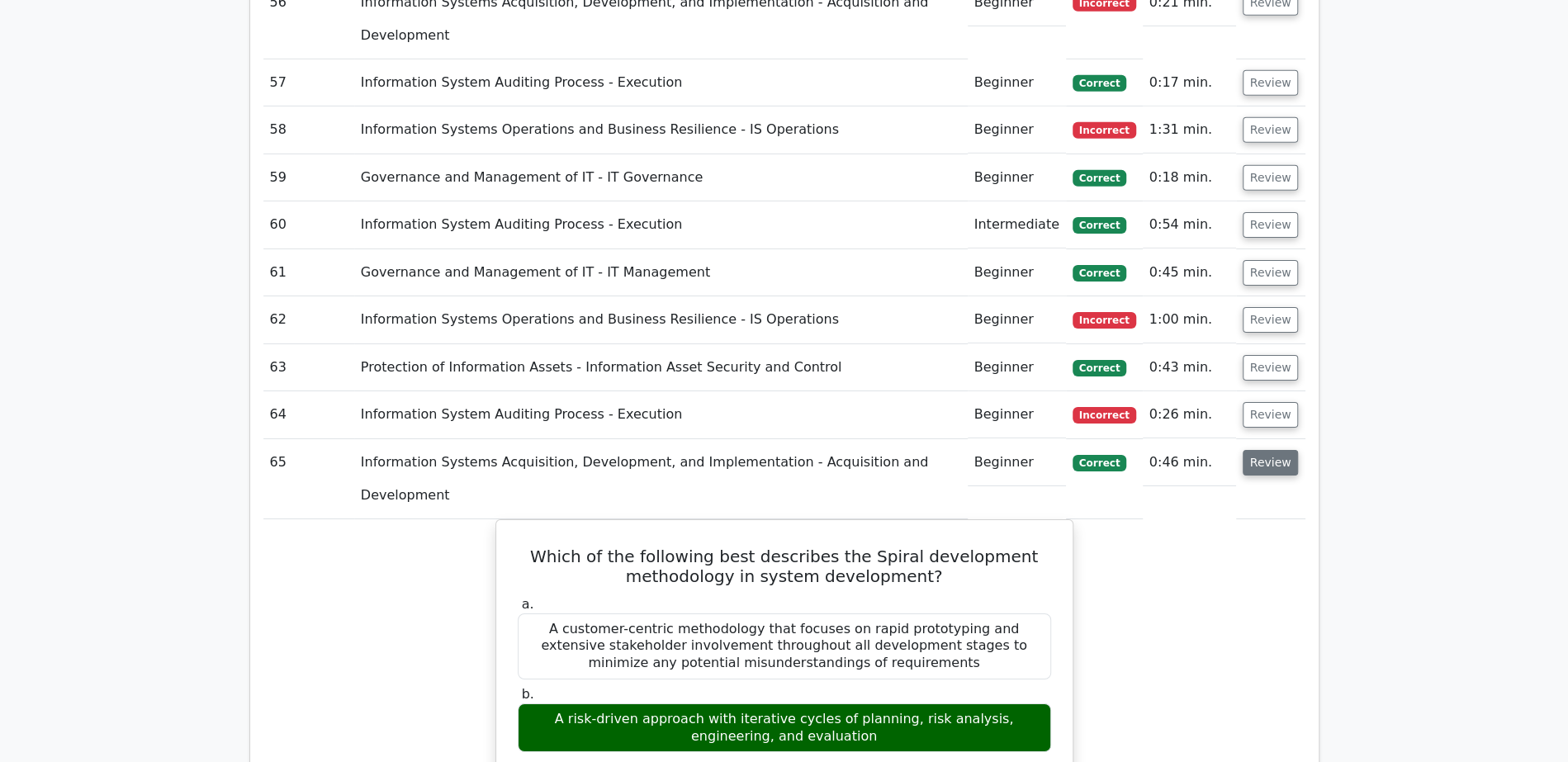
click at [1265, 450] on button "Review" at bounding box center [1270, 462] width 56 height 25
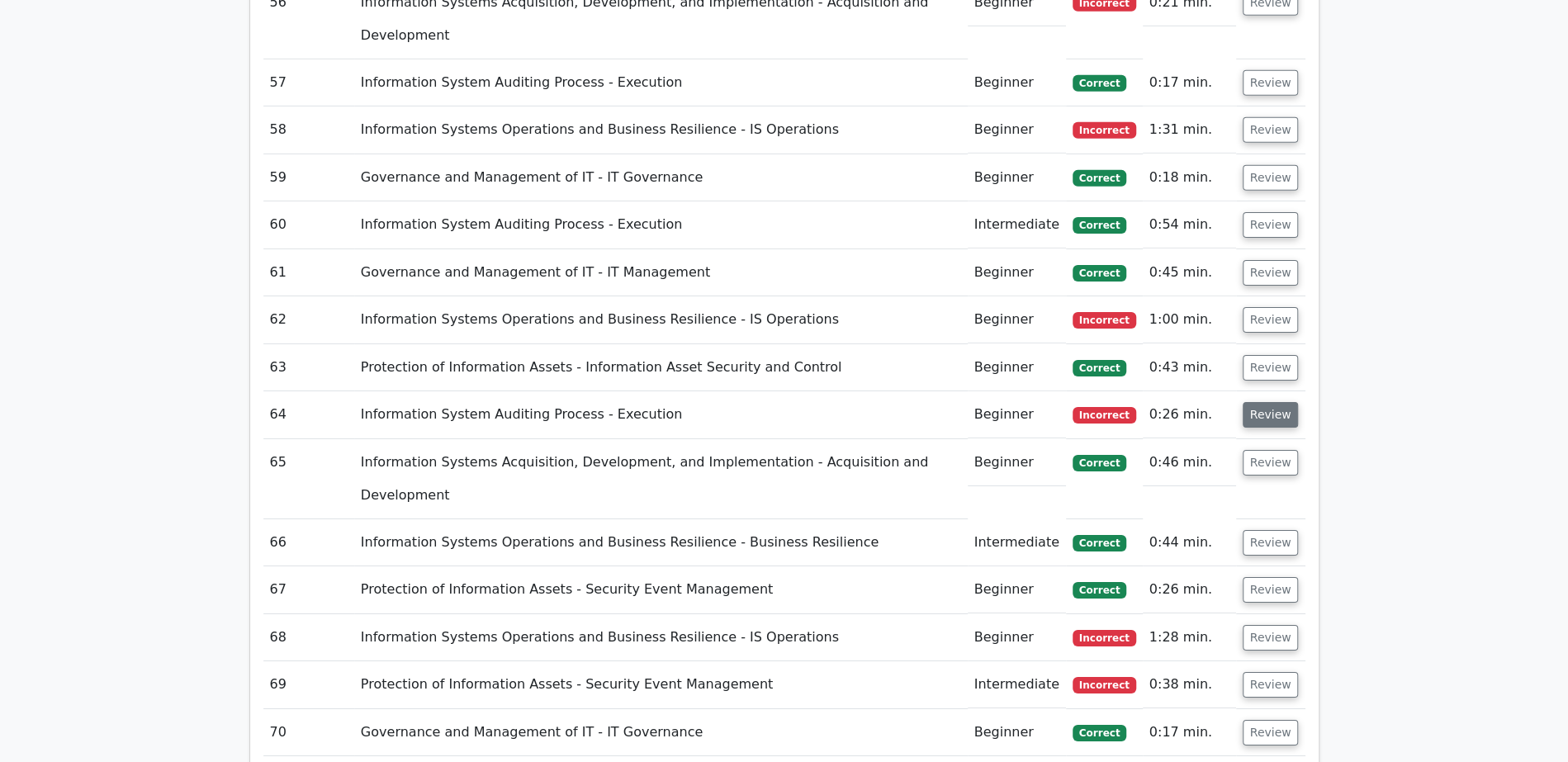
click at [1264, 402] on button "Review" at bounding box center [1270, 414] width 56 height 25
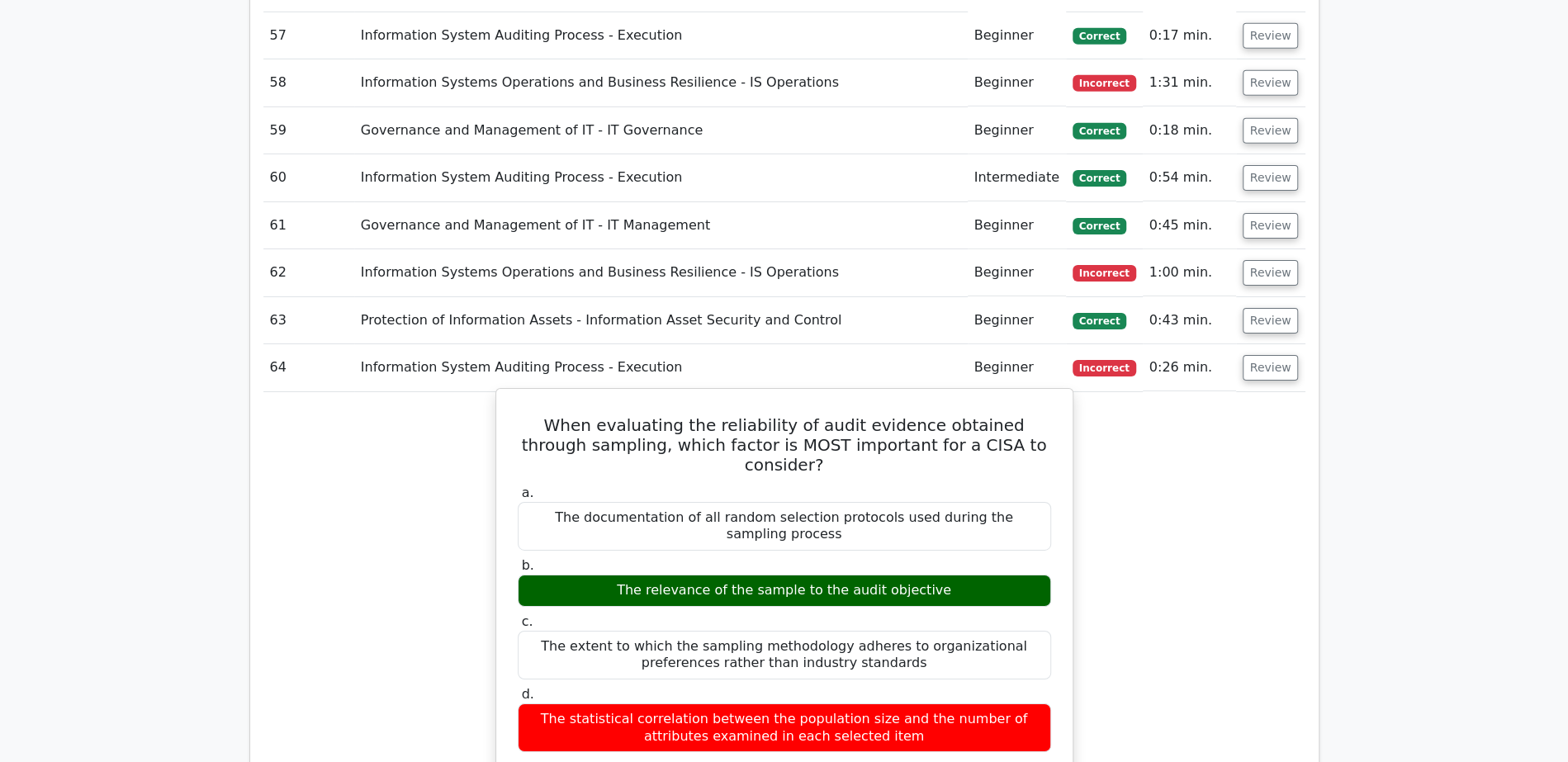
scroll to position [3887, 0]
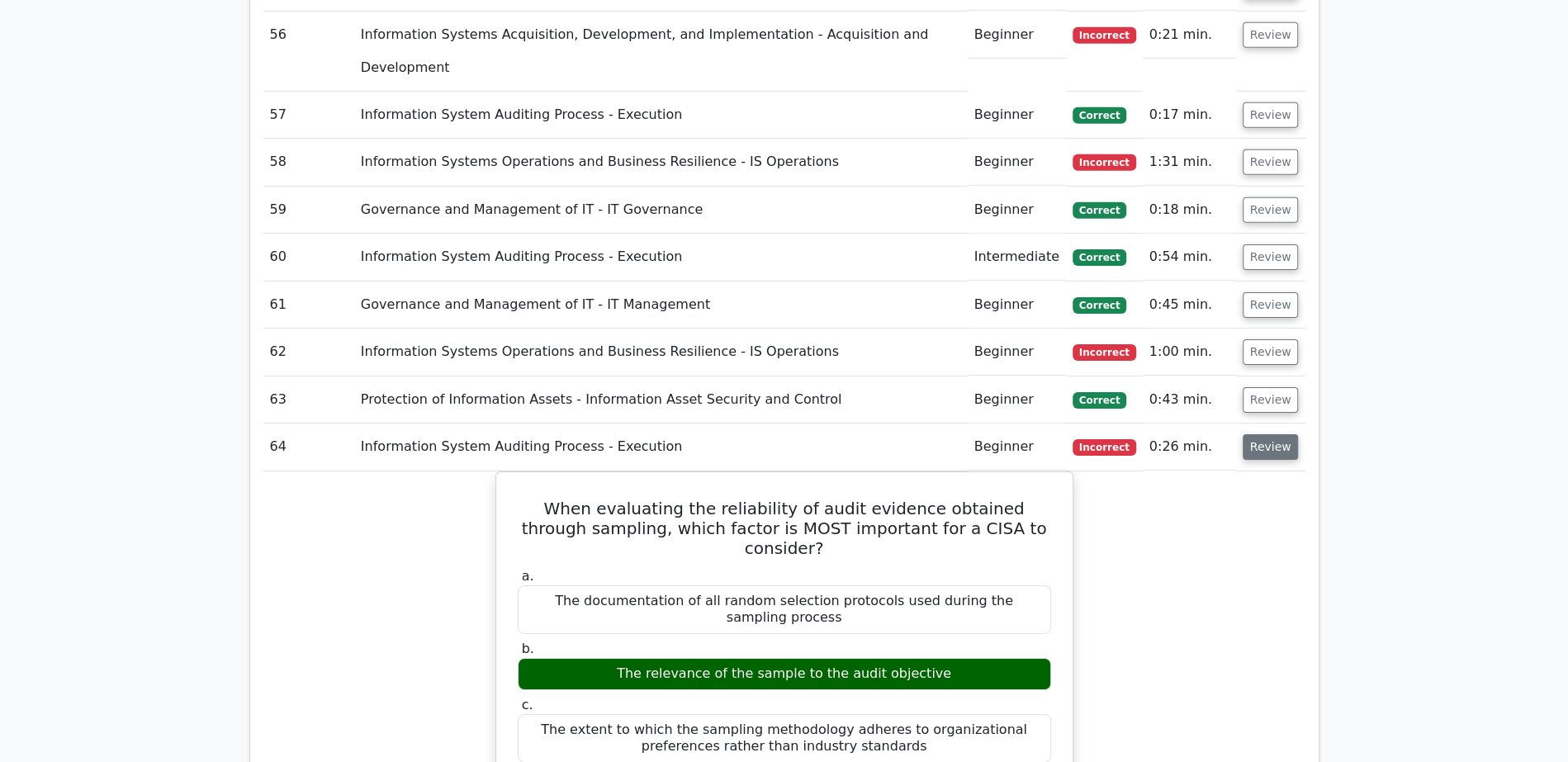
click at [1282, 434] on button "Review" at bounding box center [1270, 446] width 56 height 25
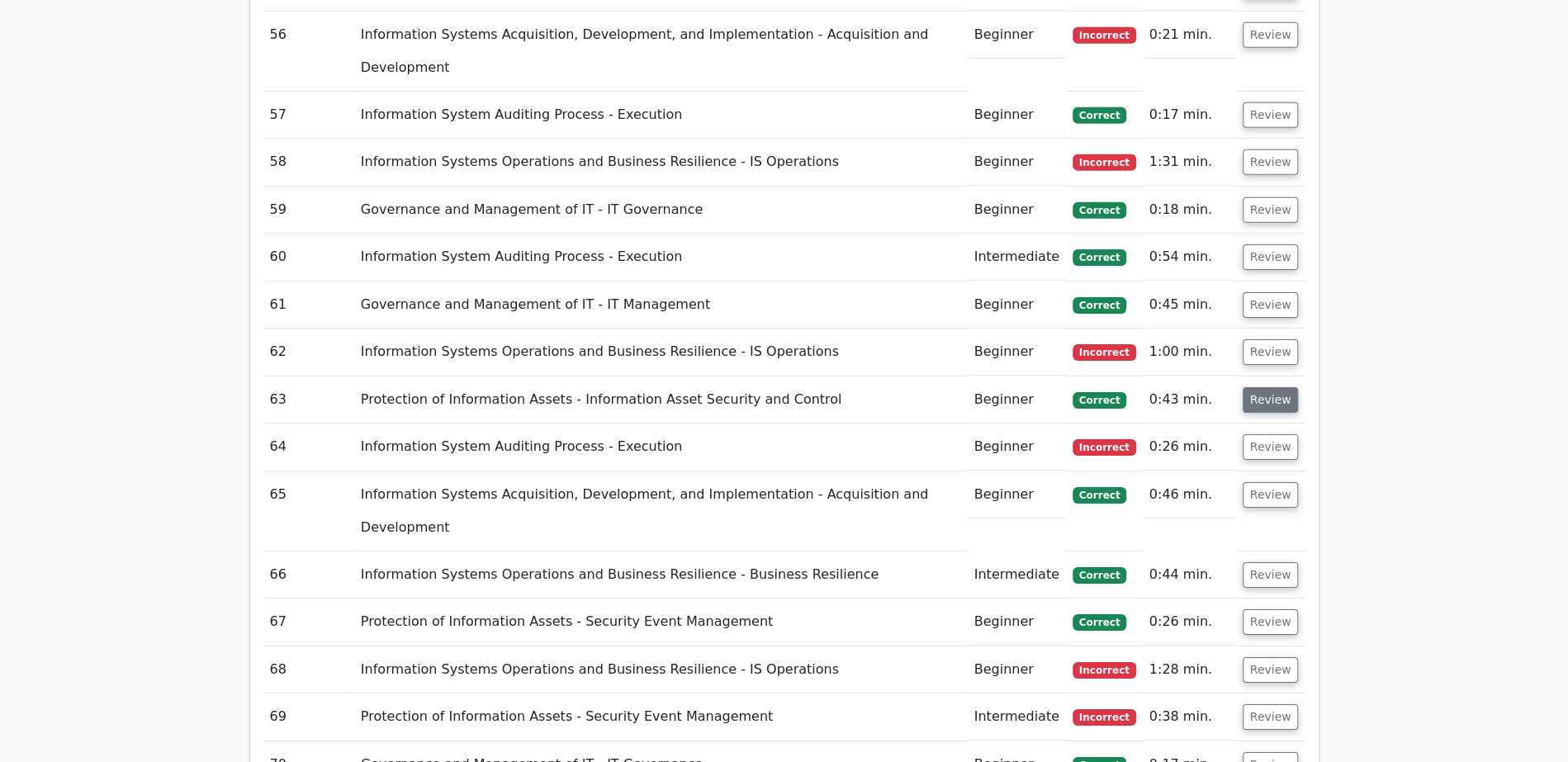
click at [1267, 387] on button "Review" at bounding box center [1270, 399] width 56 height 25
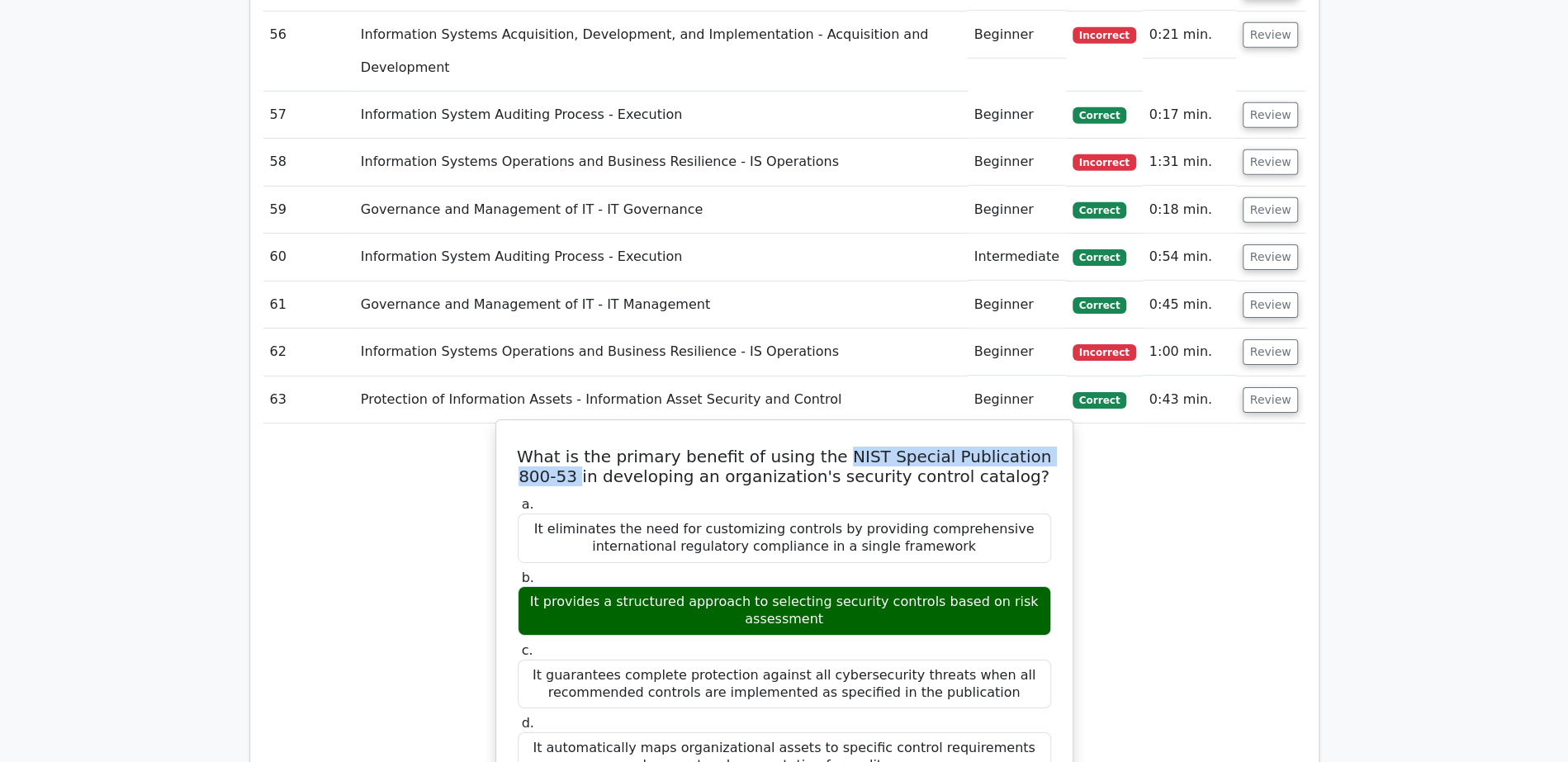
drag, startPoint x: 822, startPoint y: 213, endPoint x: 587, endPoint y: 234, distance: 235.9
click at [587, 446] on h5 "What is the primary benefit of using the NIST Special Publication 800-53 in dev…" at bounding box center [784, 465] width 536 height 39
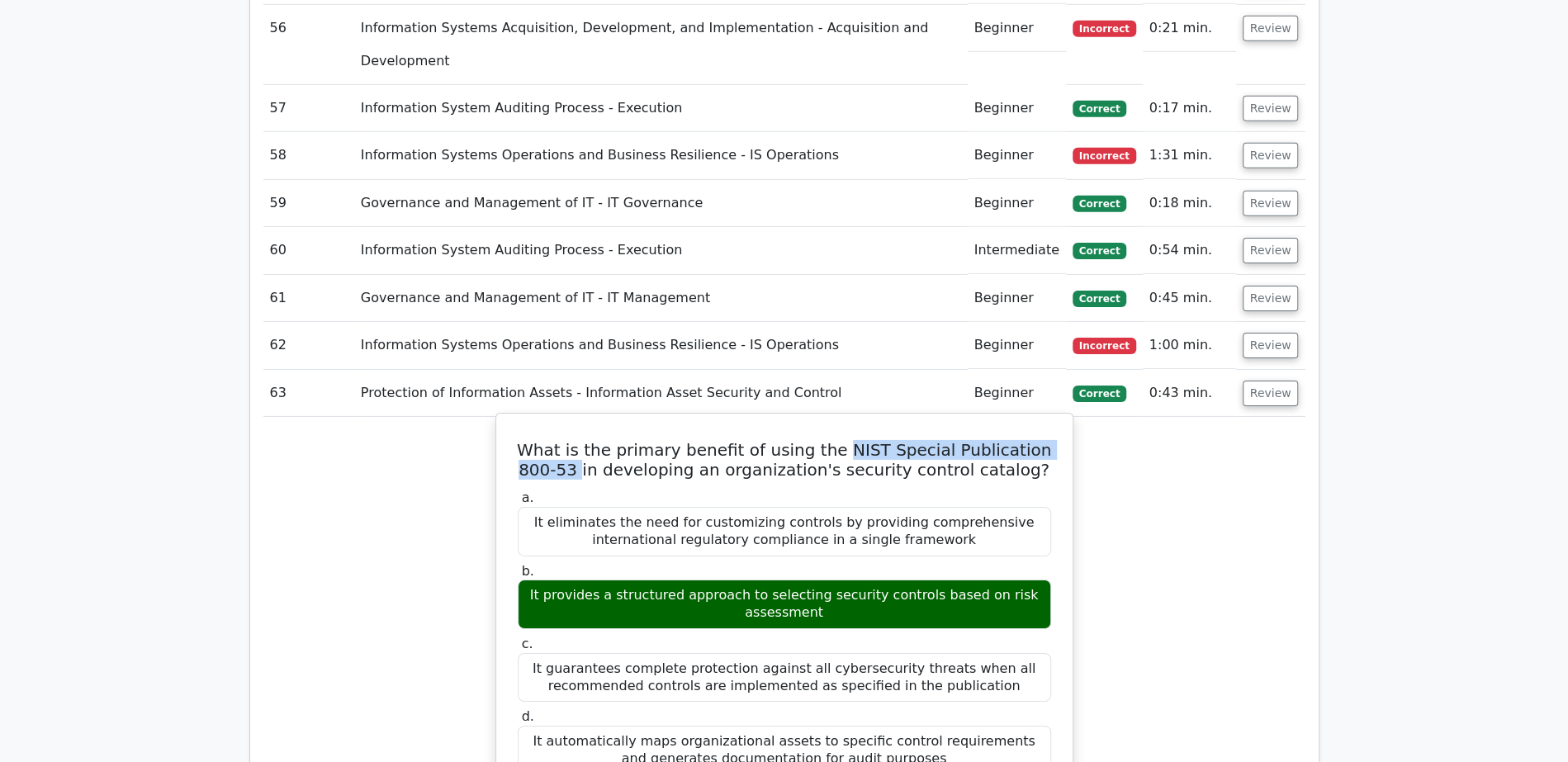
scroll to position [3871, 0]
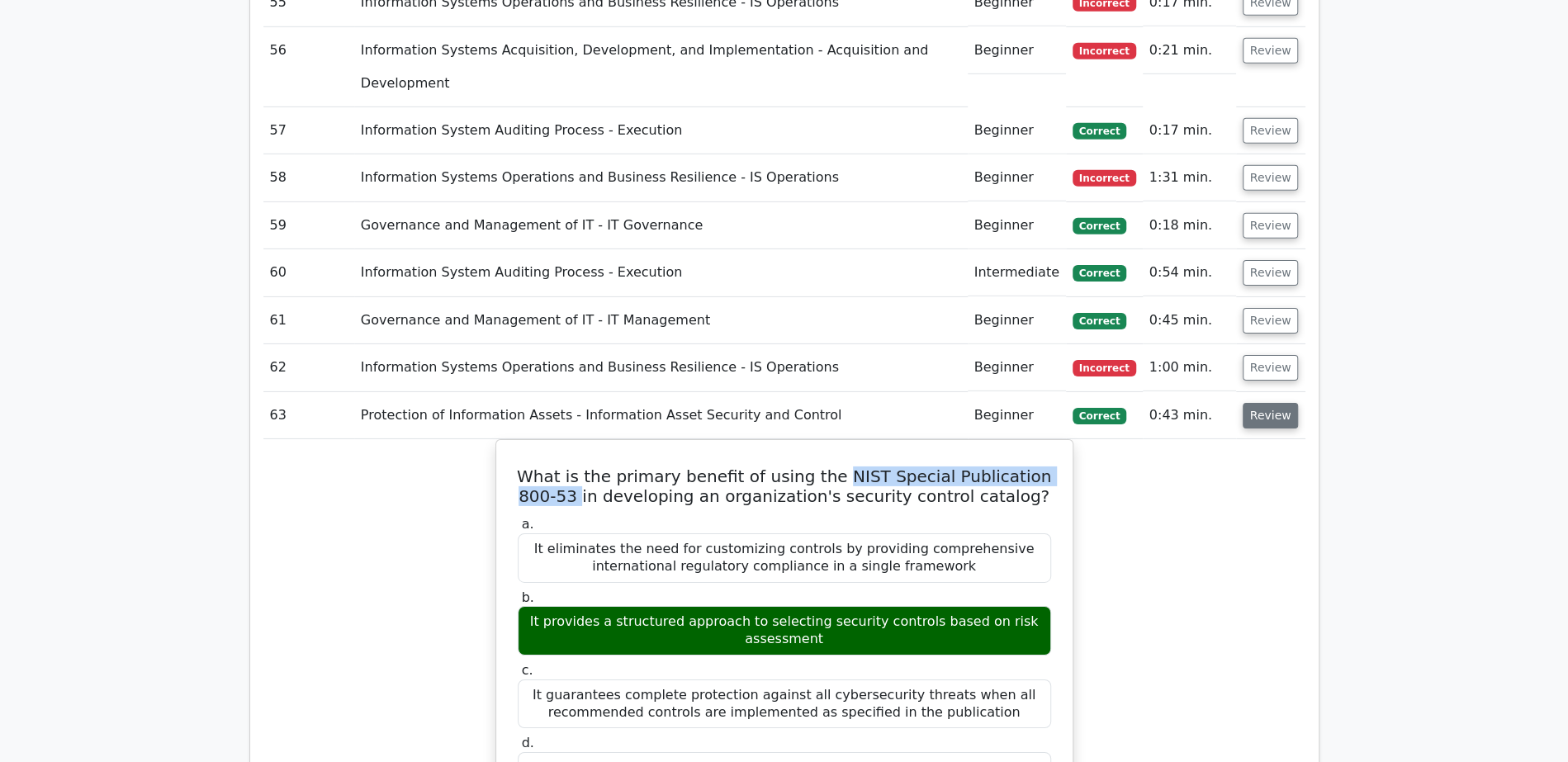
click at [1273, 402] on button "Review" at bounding box center [1270, 415] width 56 height 25
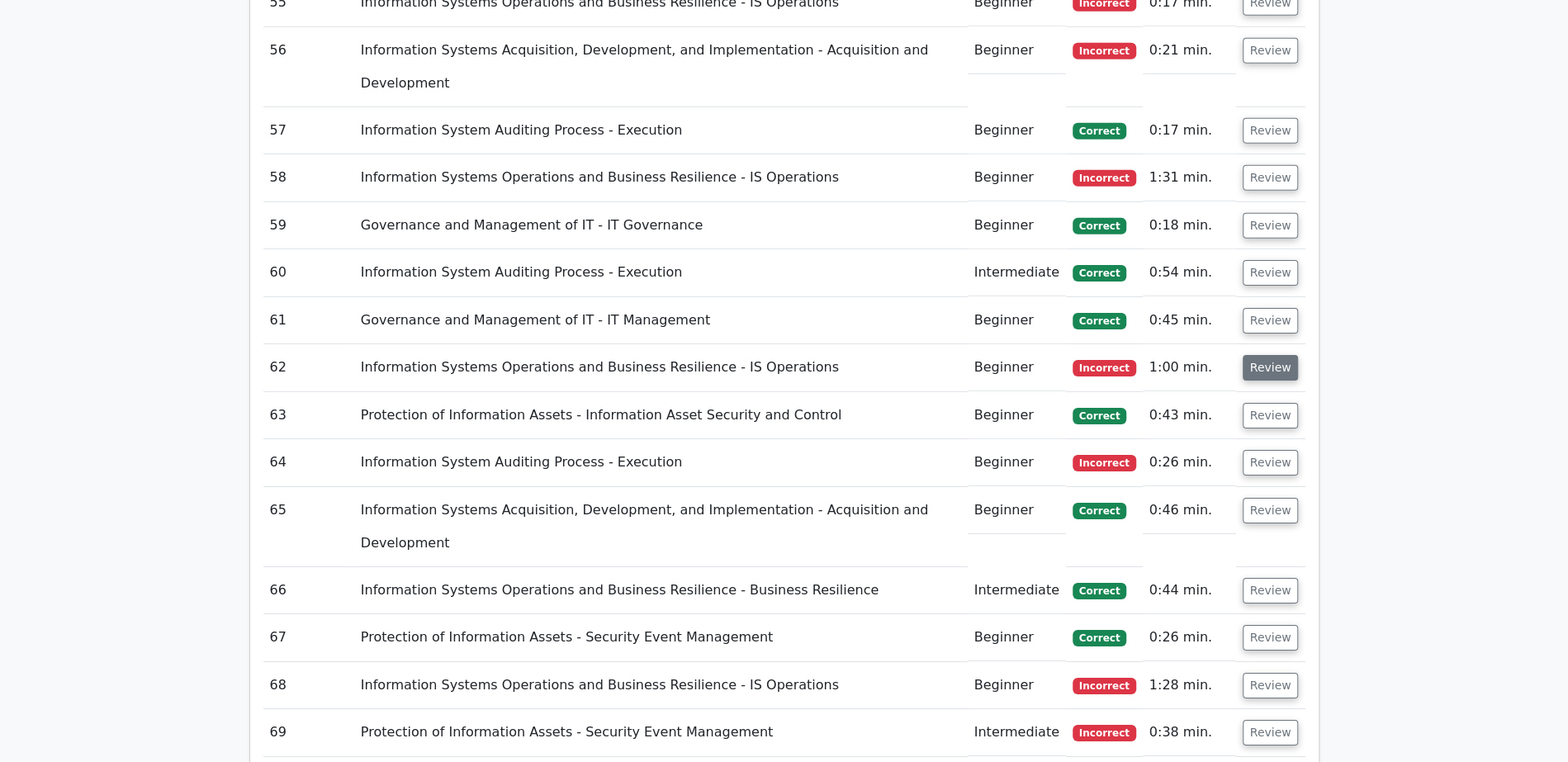
click at [1264, 355] on button "Review" at bounding box center [1270, 367] width 56 height 25
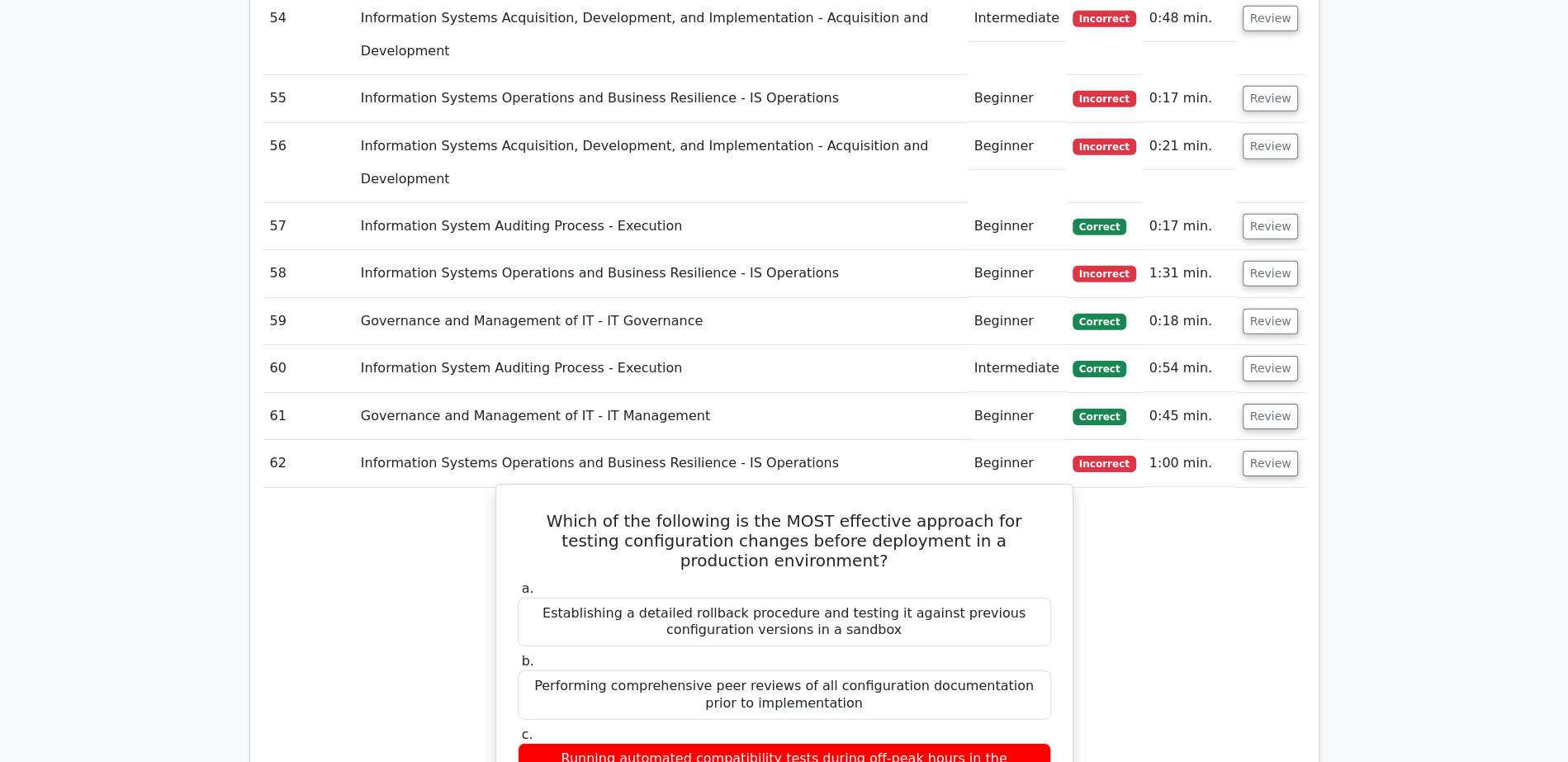
scroll to position [3610, 0]
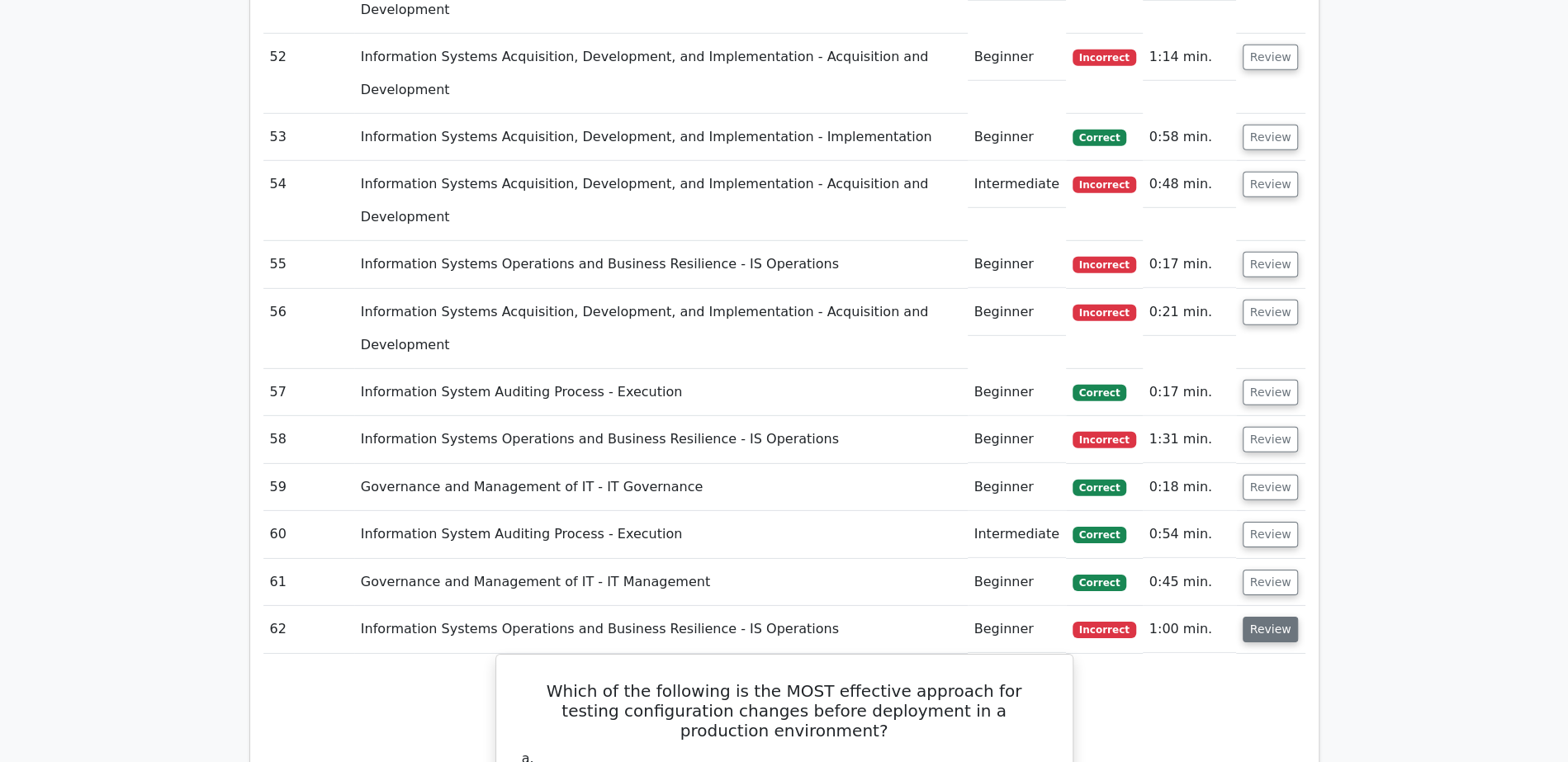
click at [1287, 617] on button "Review" at bounding box center [1270, 629] width 56 height 25
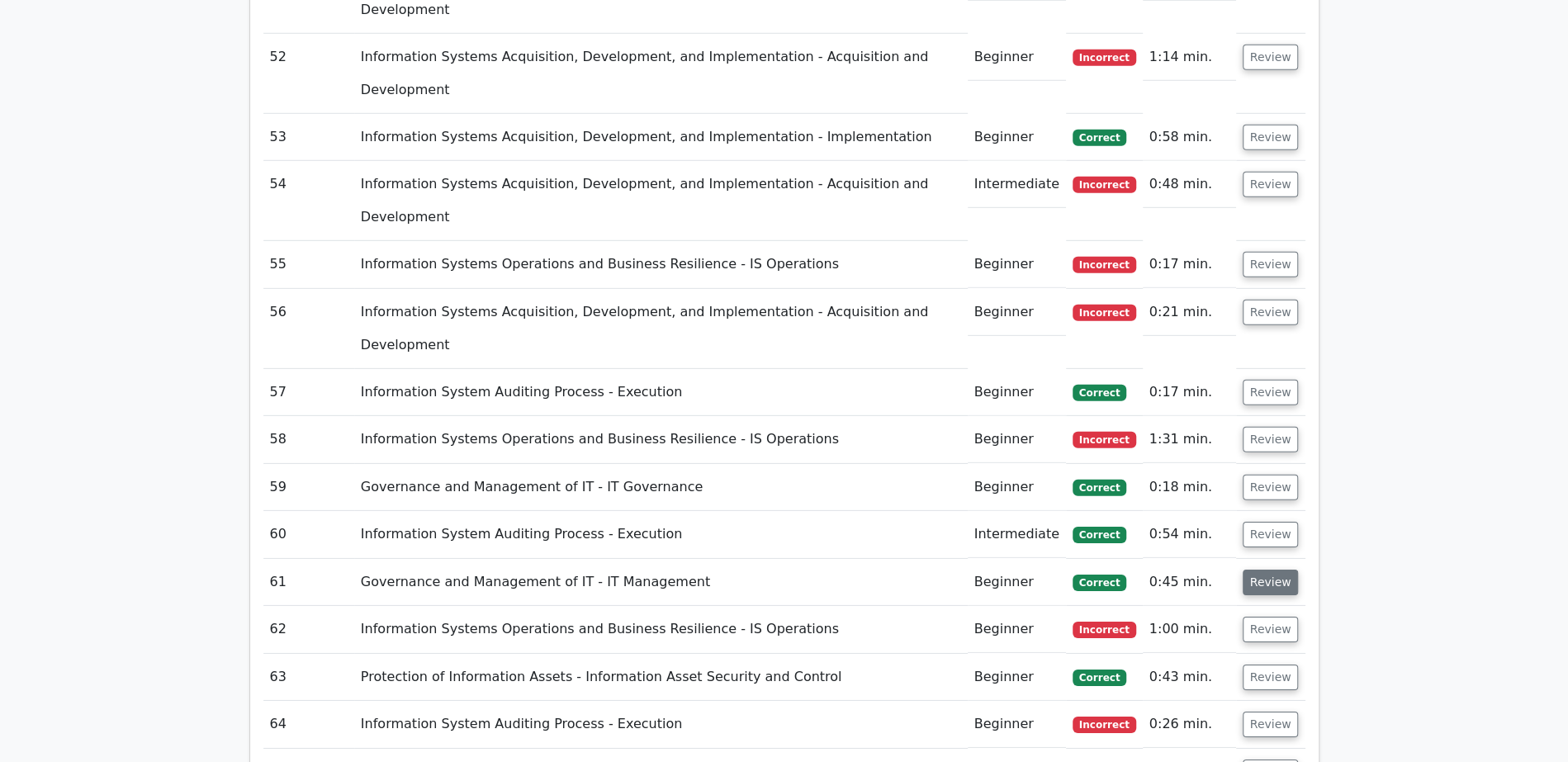
click at [1265, 570] on button "Review" at bounding box center [1270, 582] width 56 height 25
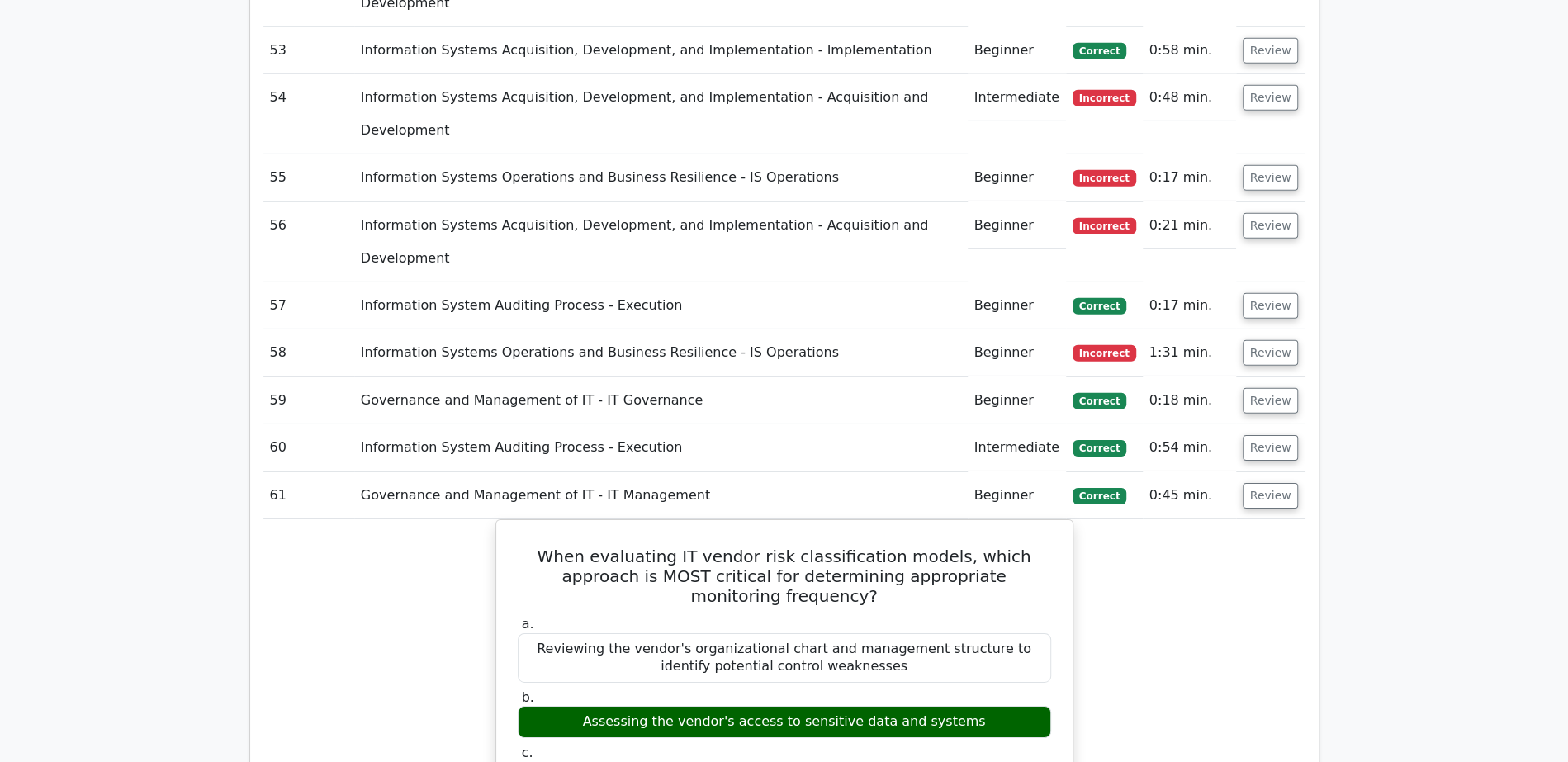
scroll to position [3637, 0]
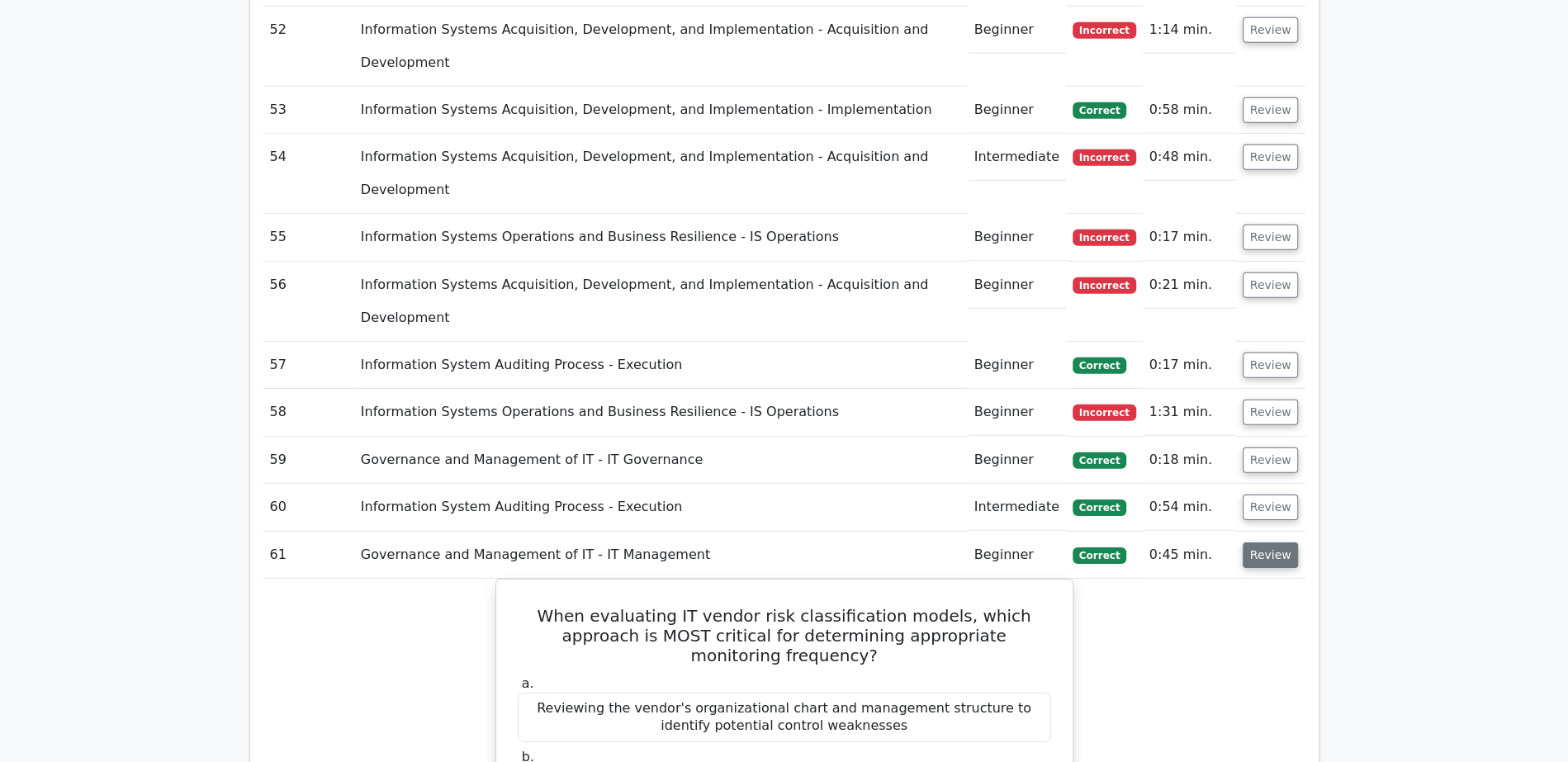
click at [1278, 542] on button "Review" at bounding box center [1270, 555] width 56 height 25
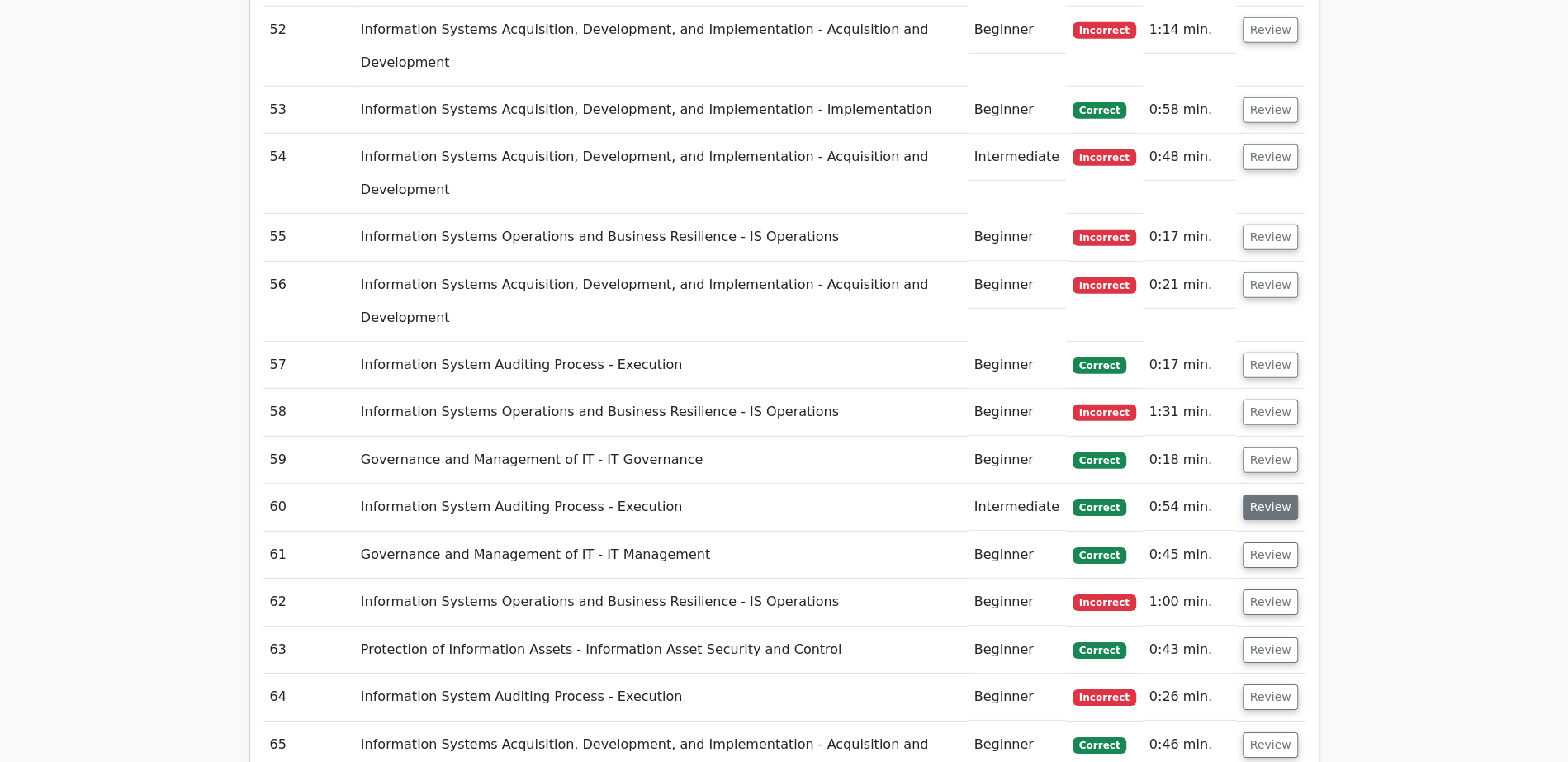
click at [1267, 494] on button "Review" at bounding box center [1270, 507] width 56 height 25
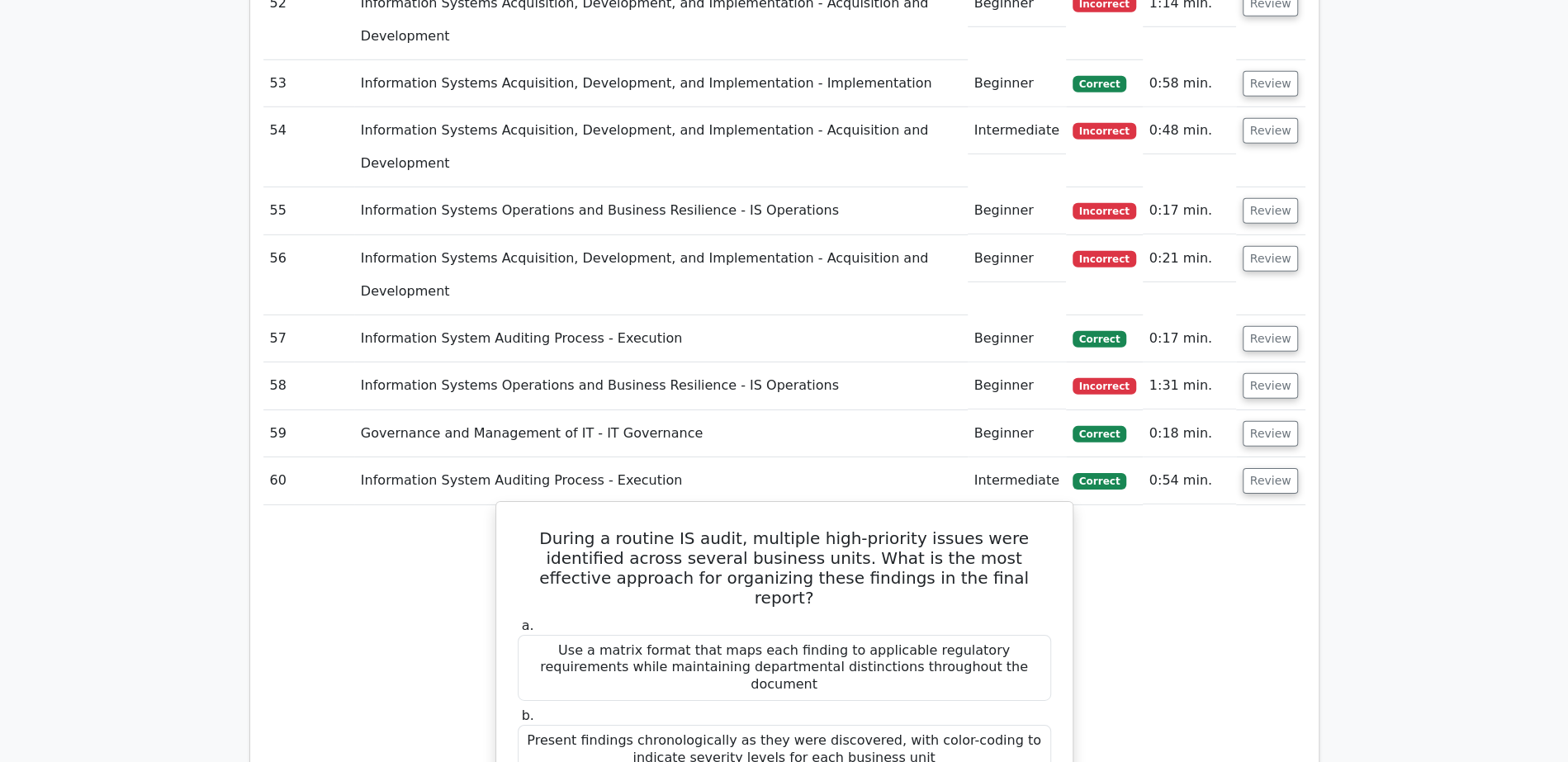
scroll to position [3669, 0]
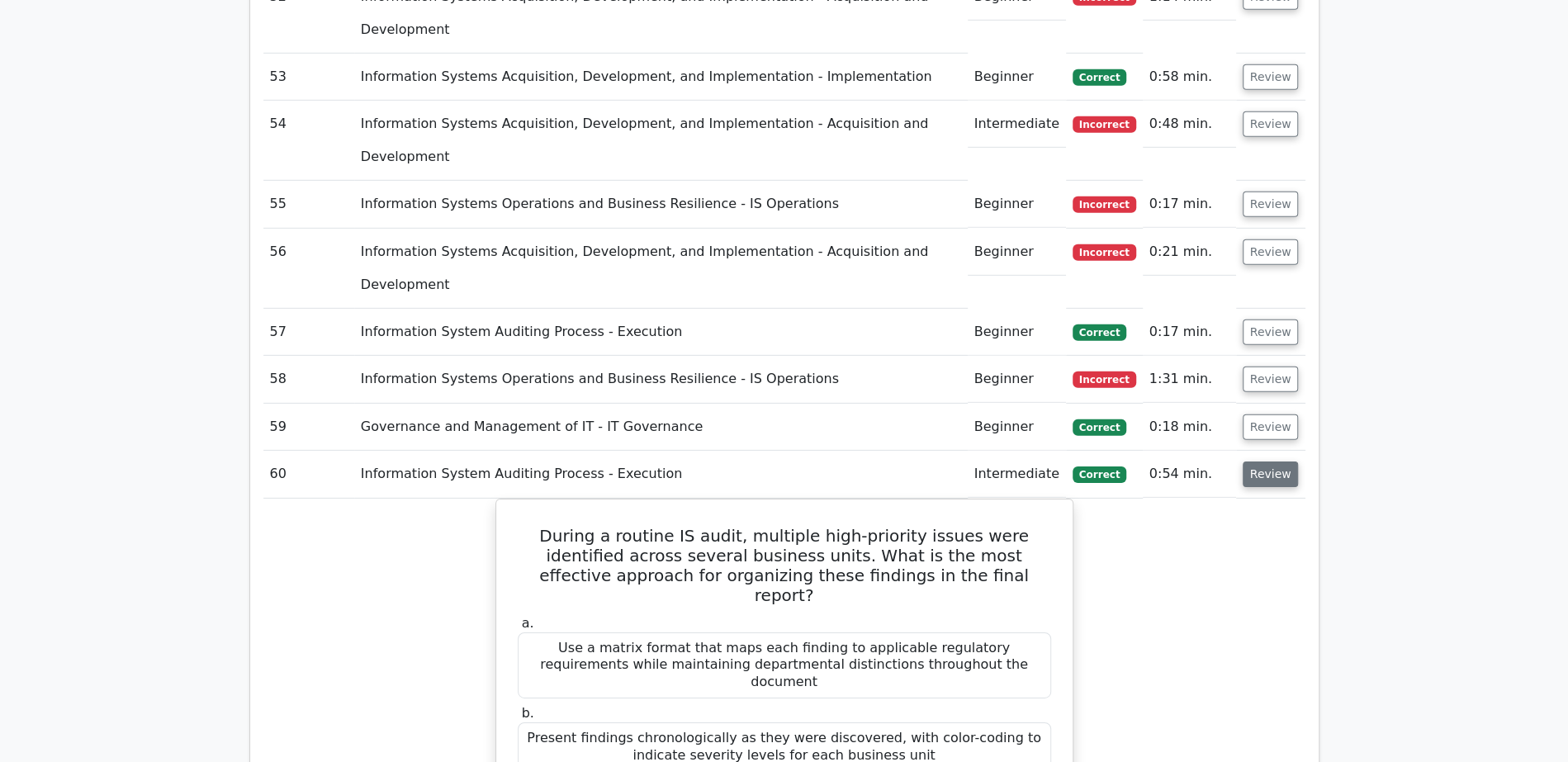
click at [1264, 461] on button "Review" at bounding box center [1270, 473] width 56 height 25
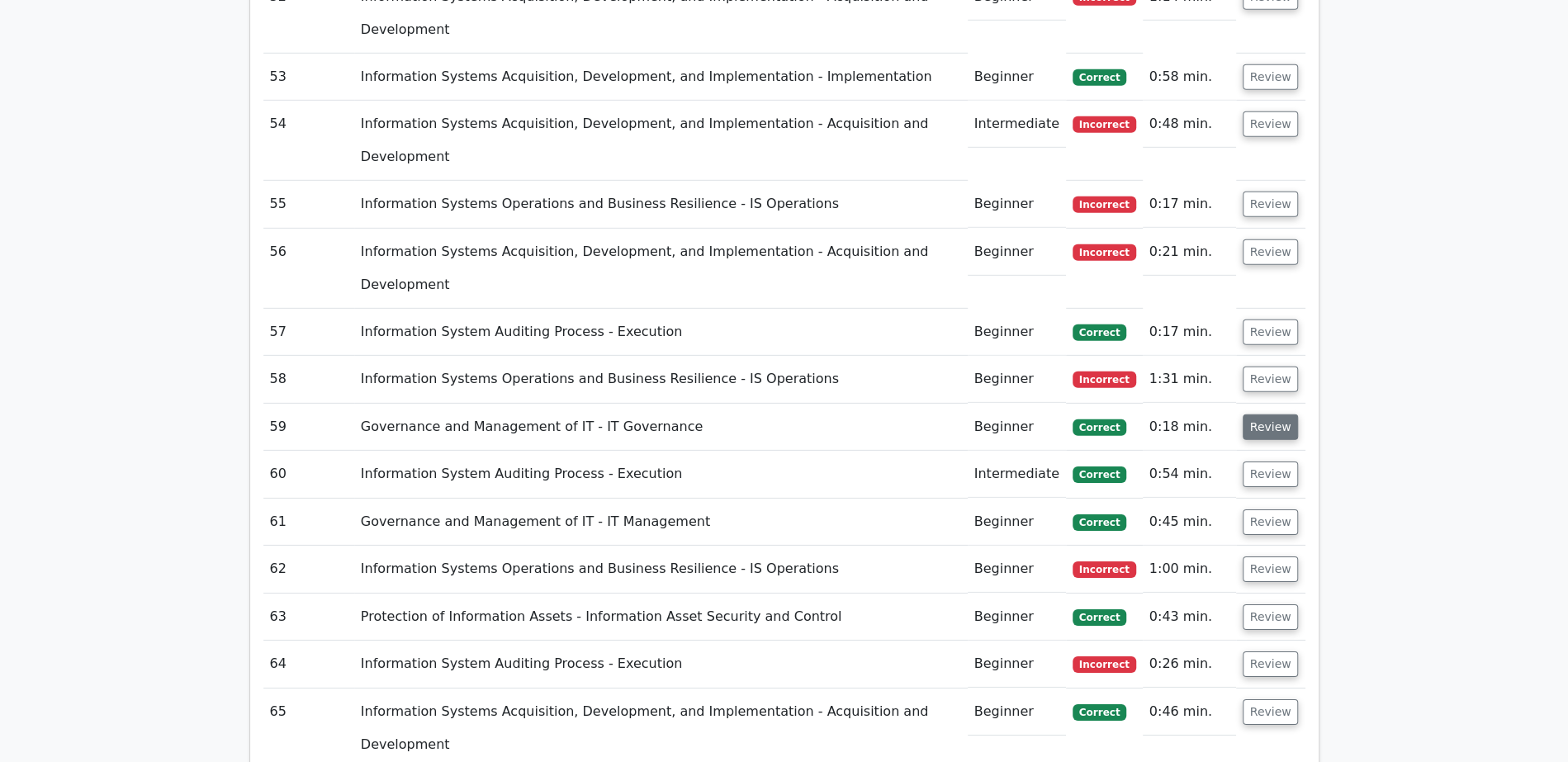
click at [1270, 415] on button "Review" at bounding box center [1270, 427] width 56 height 25
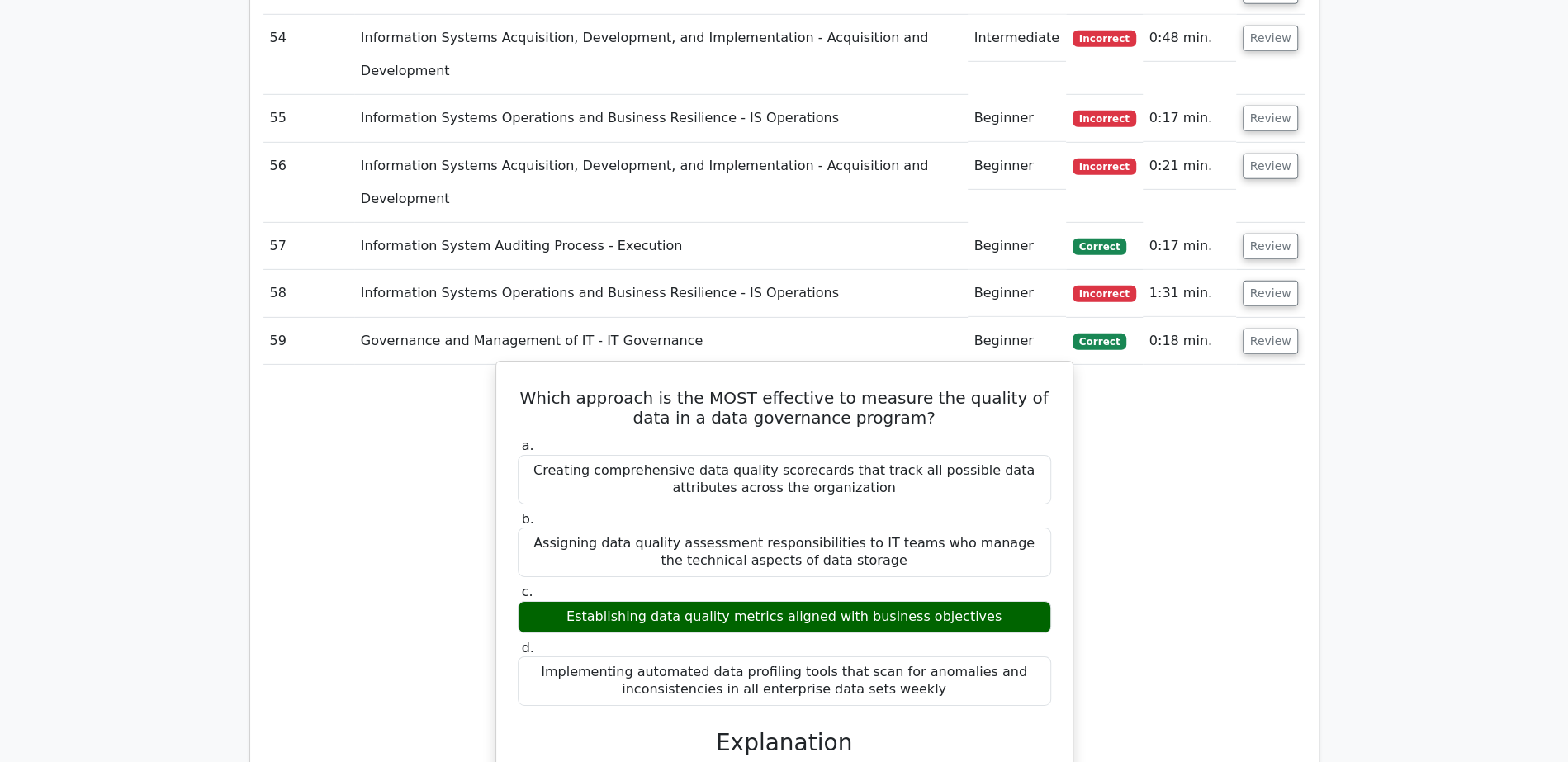
scroll to position [3763, 0]
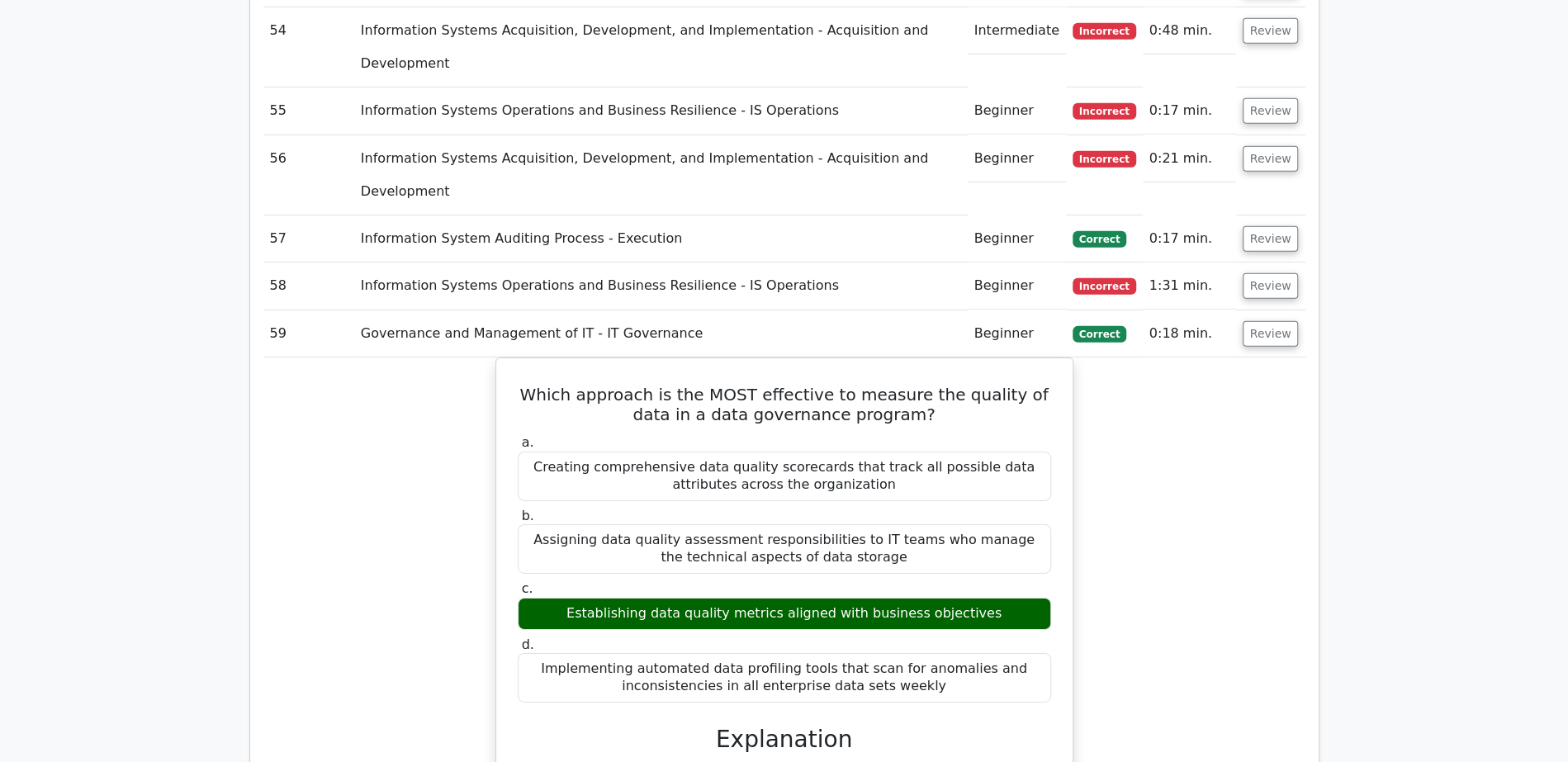
click at [1242, 311] on td "Review" at bounding box center [1270, 334] width 69 height 47
click at [1268, 321] on button "Review" at bounding box center [1270, 333] width 56 height 25
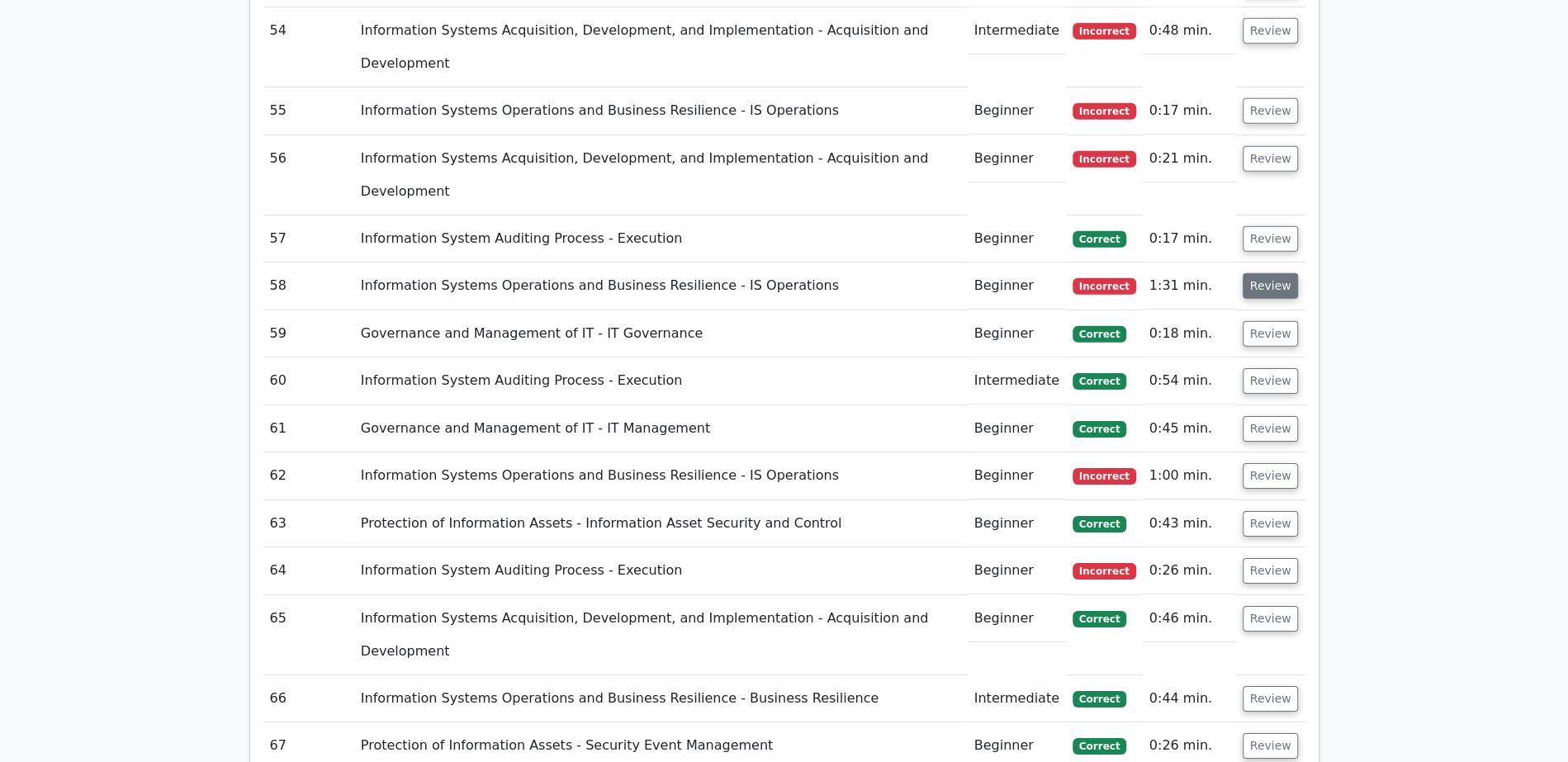
click at [1266, 273] on button "Review" at bounding box center [1270, 285] width 56 height 25
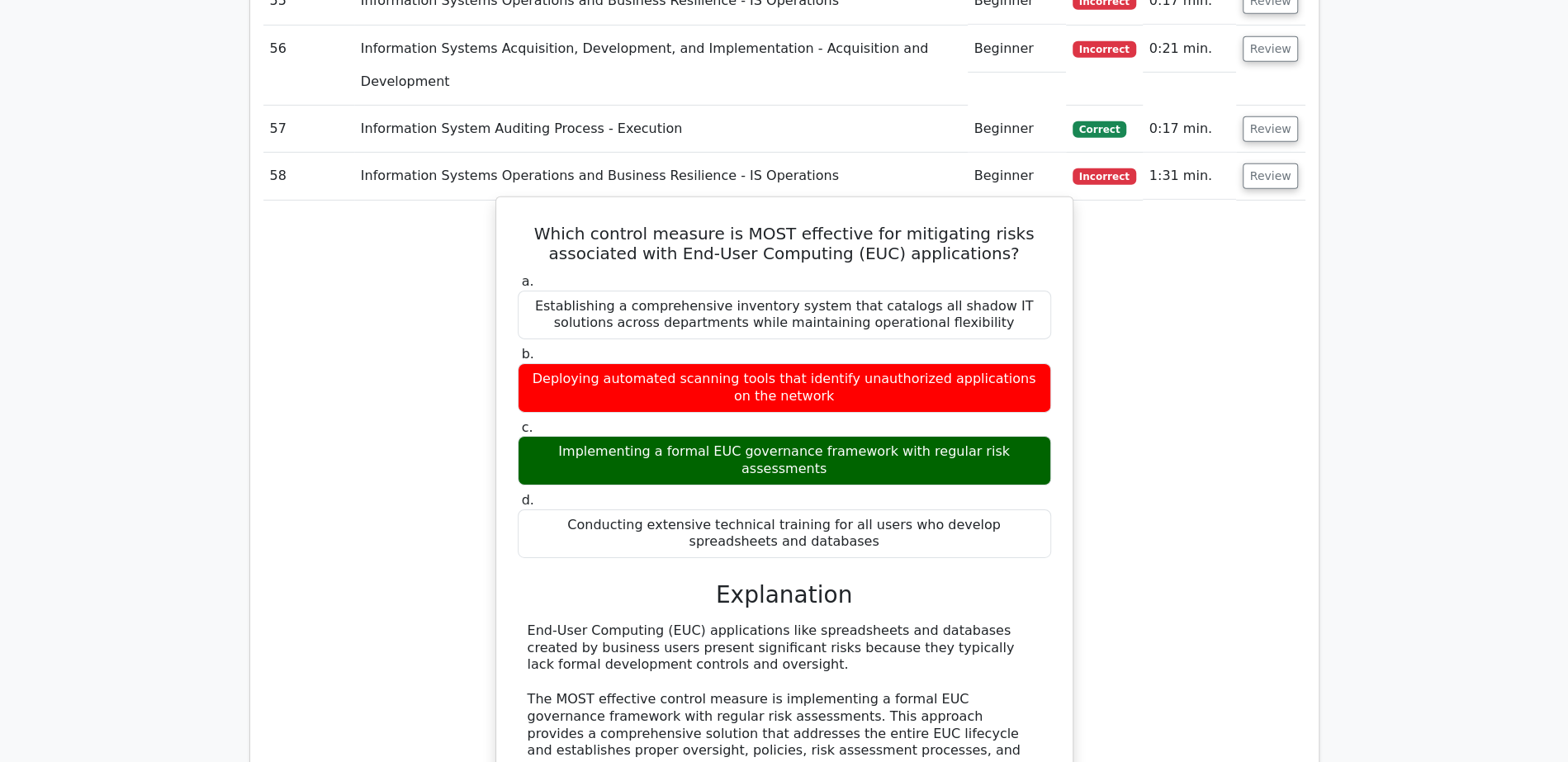
scroll to position [3874, 0]
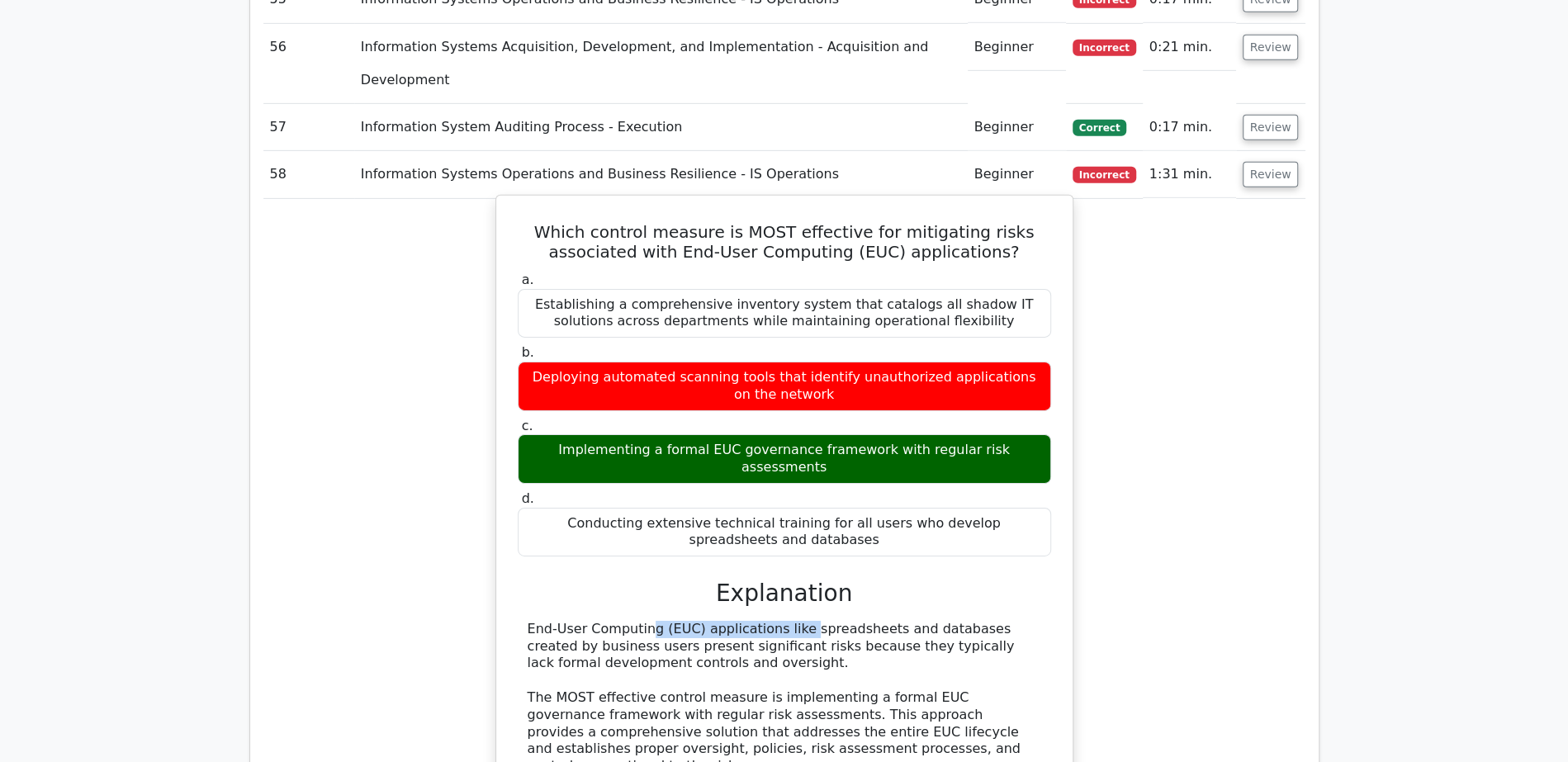
drag, startPoint x: 528, startPoint y: 367, endPoint x: 702, endPoint y: 367, distance: 174.0
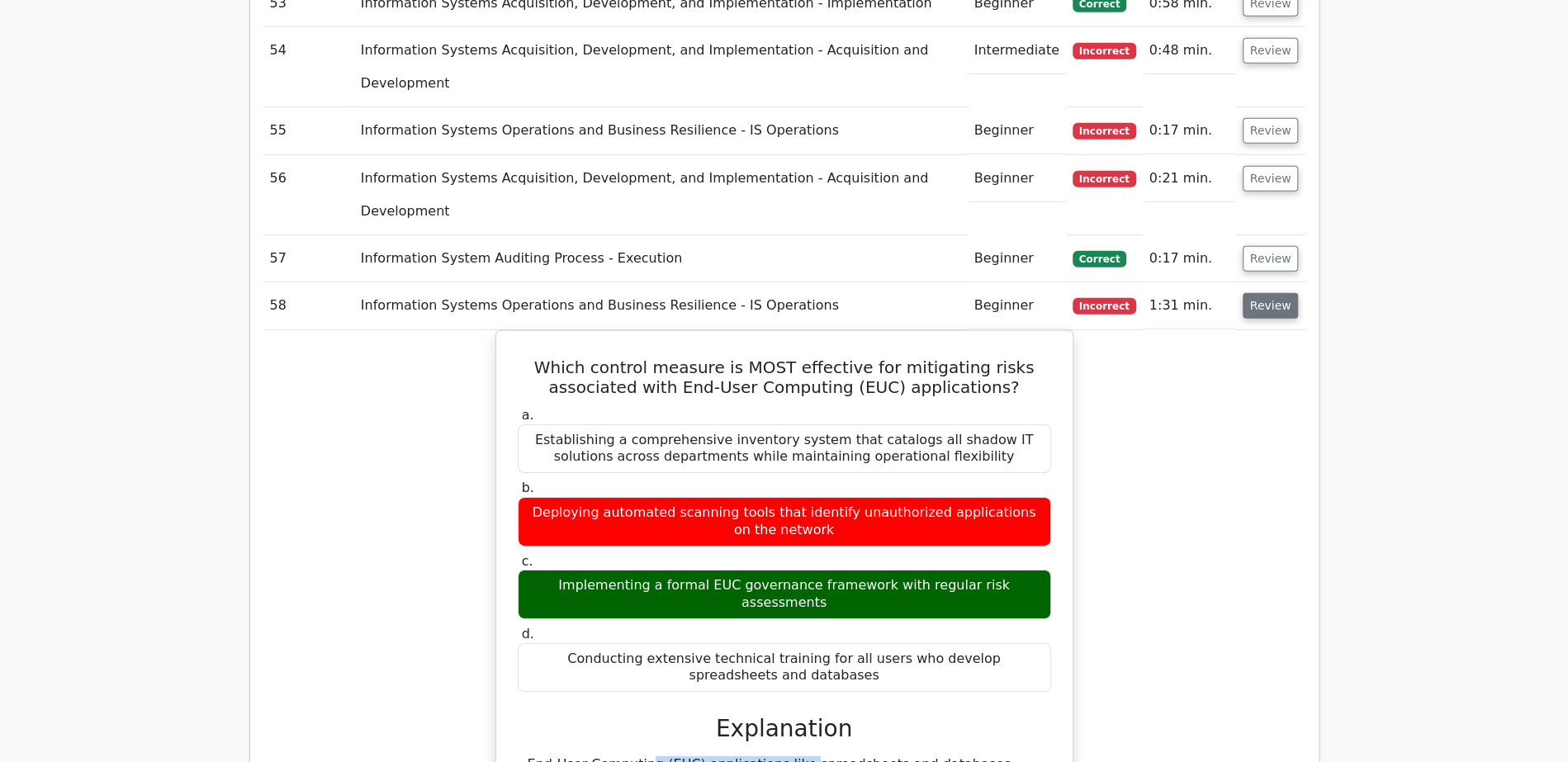
click at [1256, 293] on button "Review" at bounding box center [1270, 305] width 56 height 25
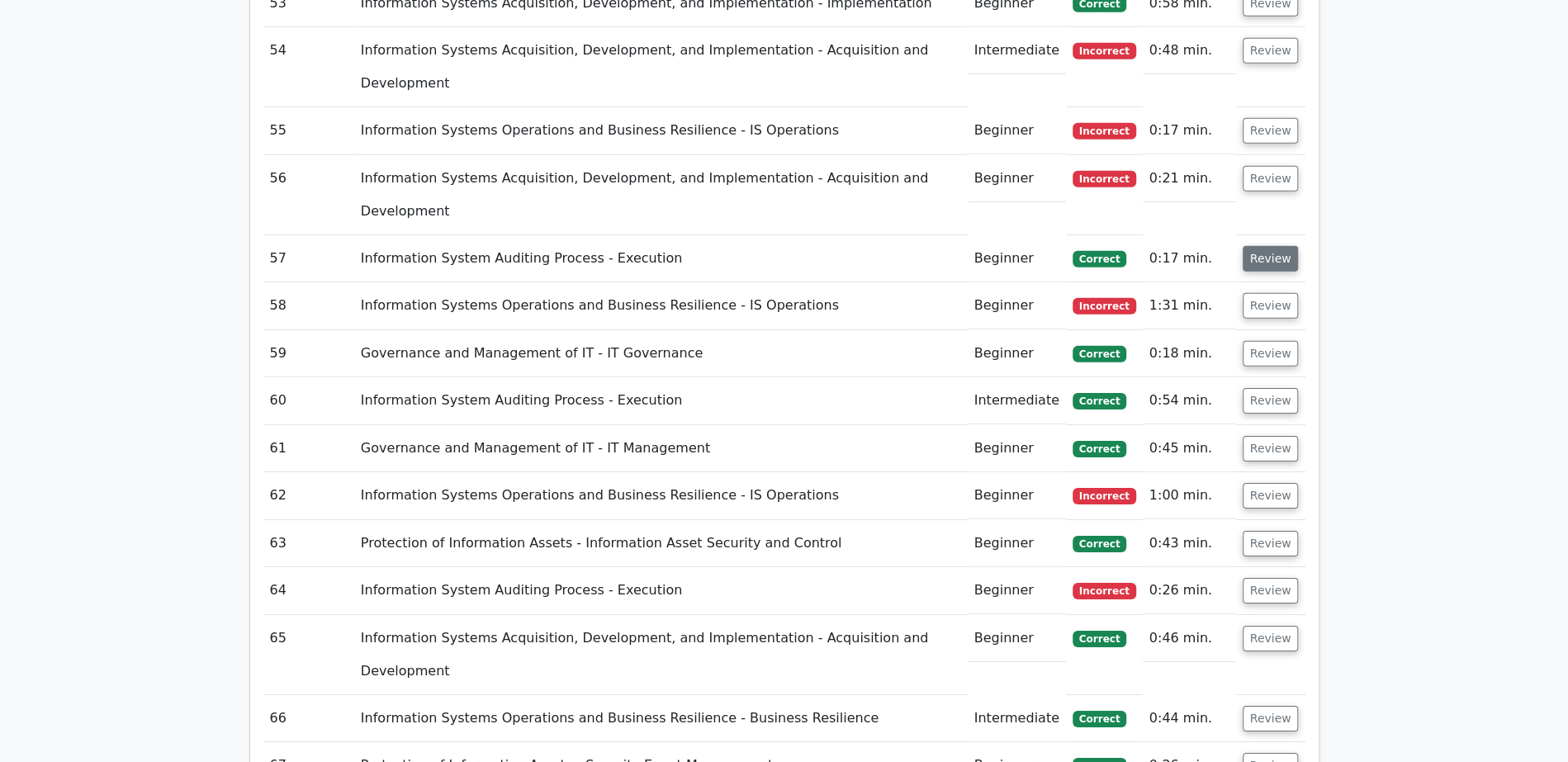
click at [1262, 246] on button "Review" at bounding box center [1270, 258] width 56 height 25
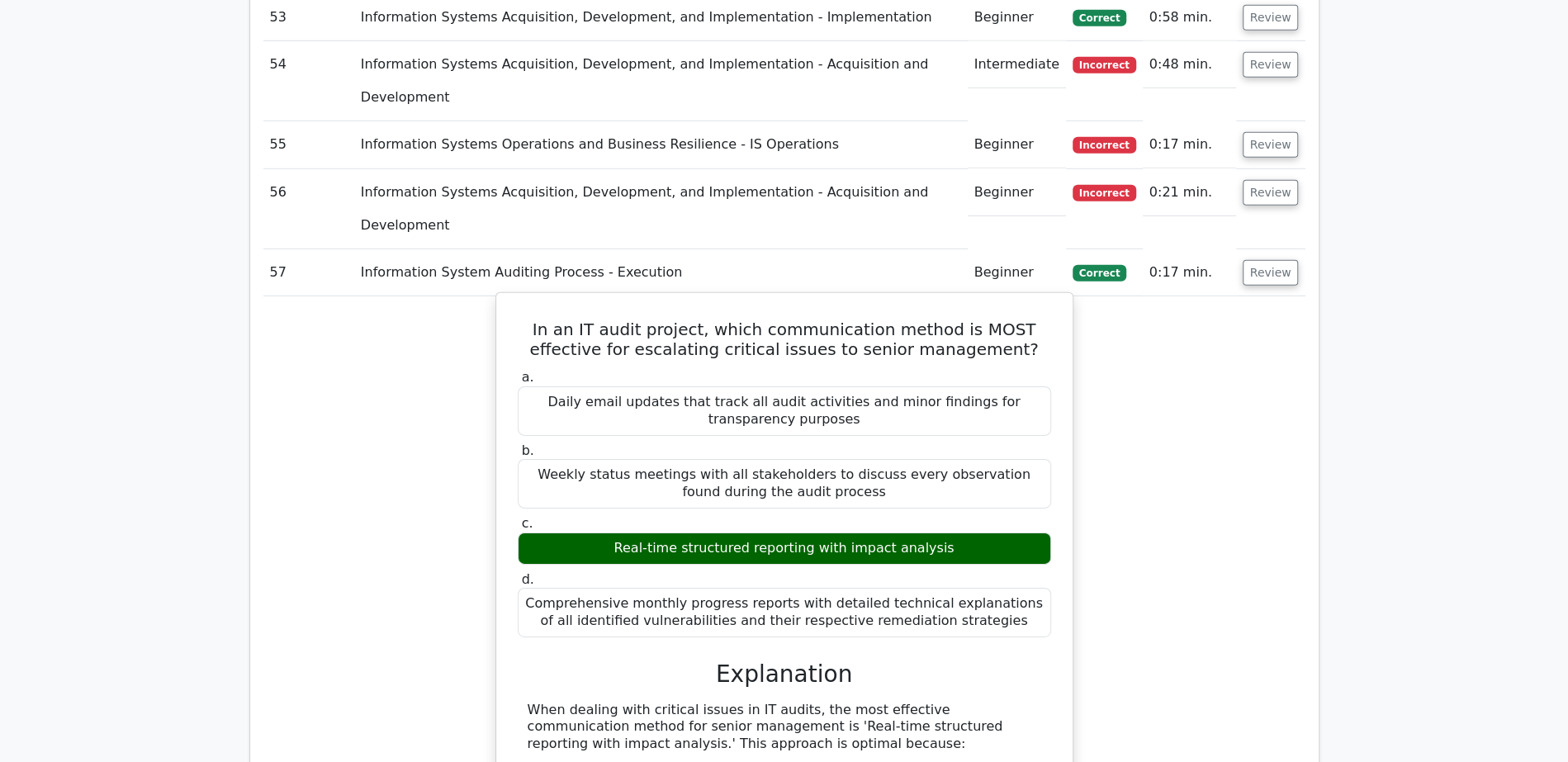
scroll to position [3691, 0]
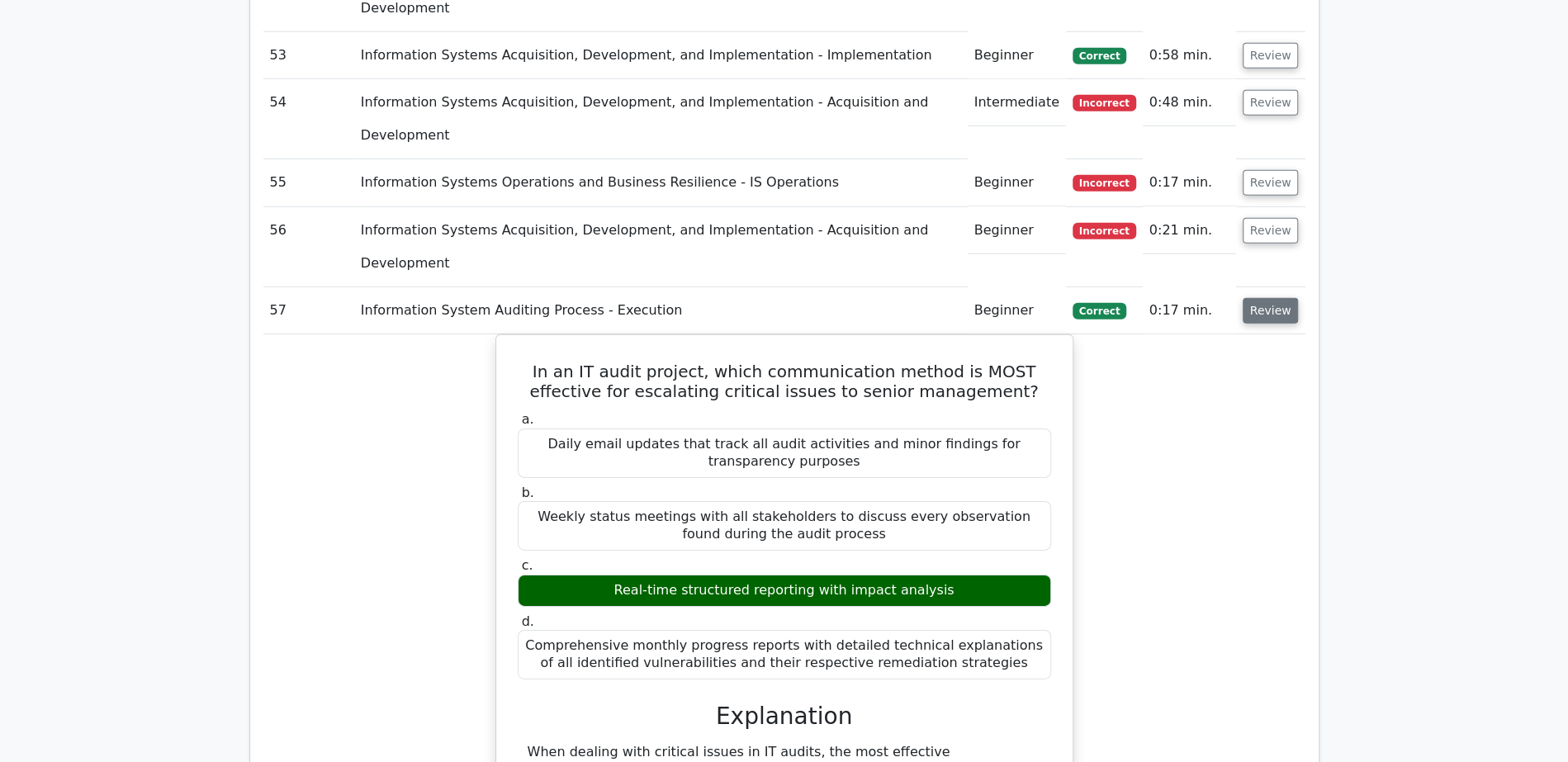
click at [1270, 298] on button "Review" at bounding box center [1270, 311] width 56 height 25
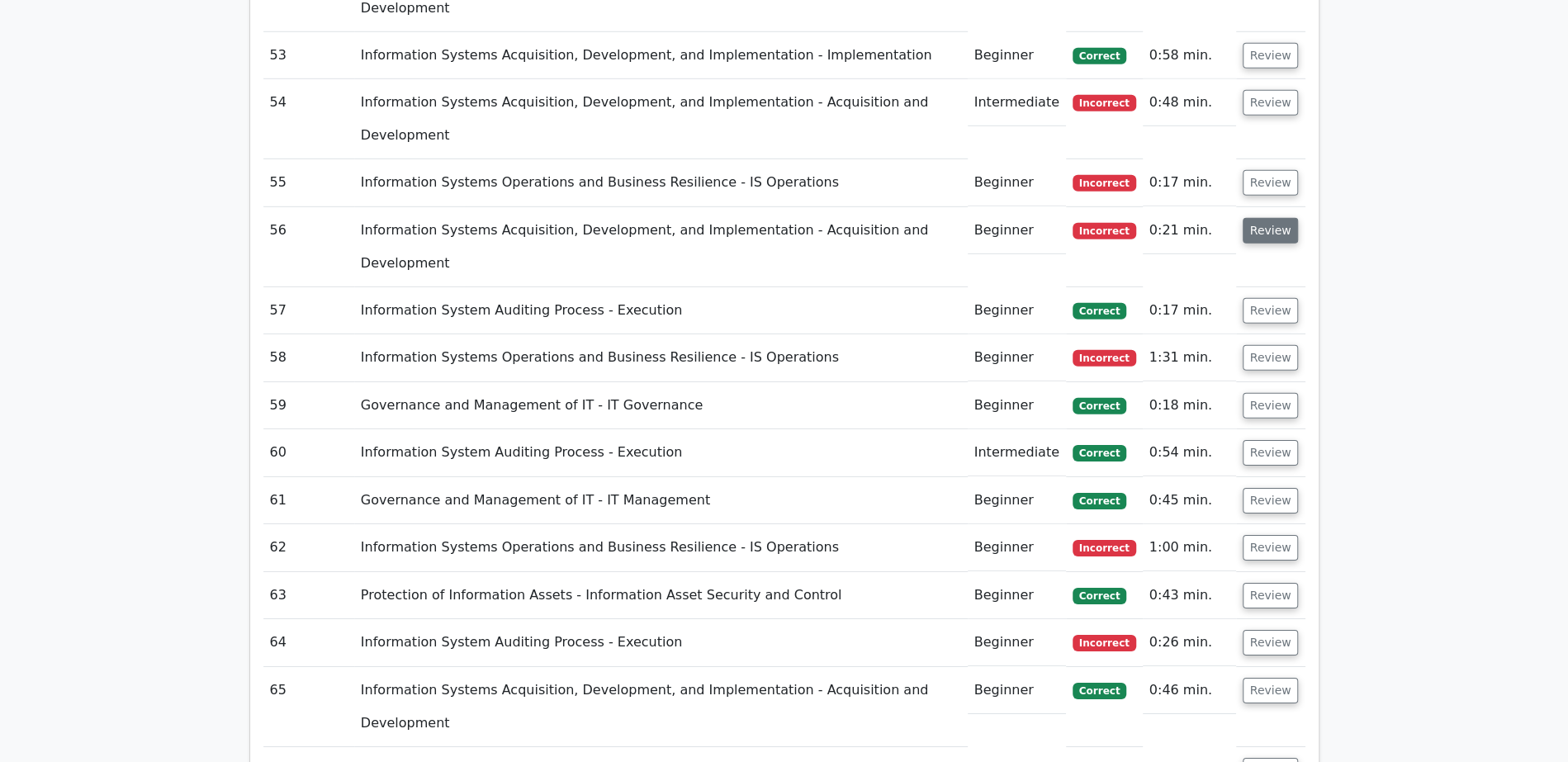
click at [1271, 218] on button "Review" at bounding box center [1270, 230] width 56 height 25
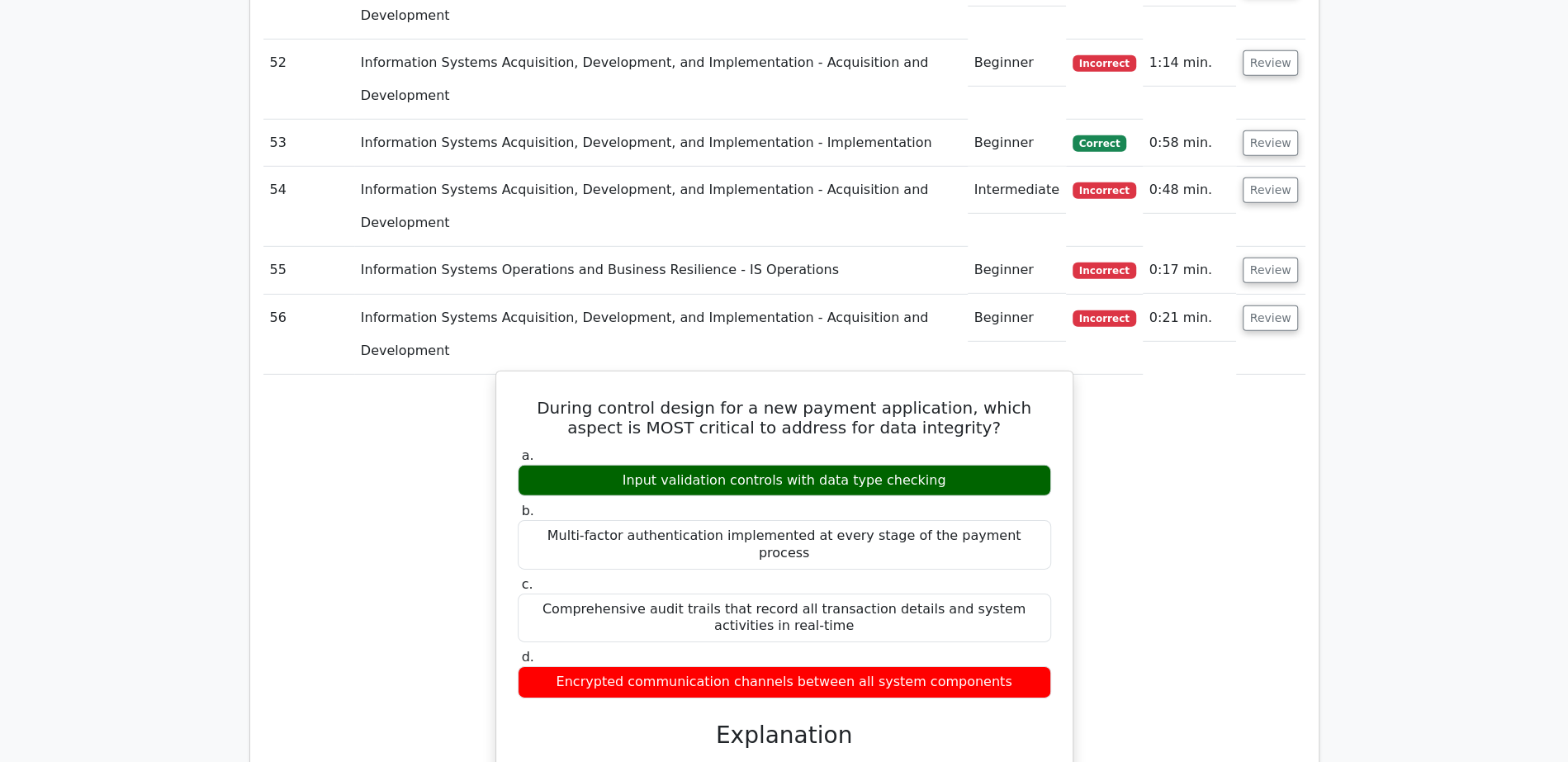
scroll to position [3589, 0]
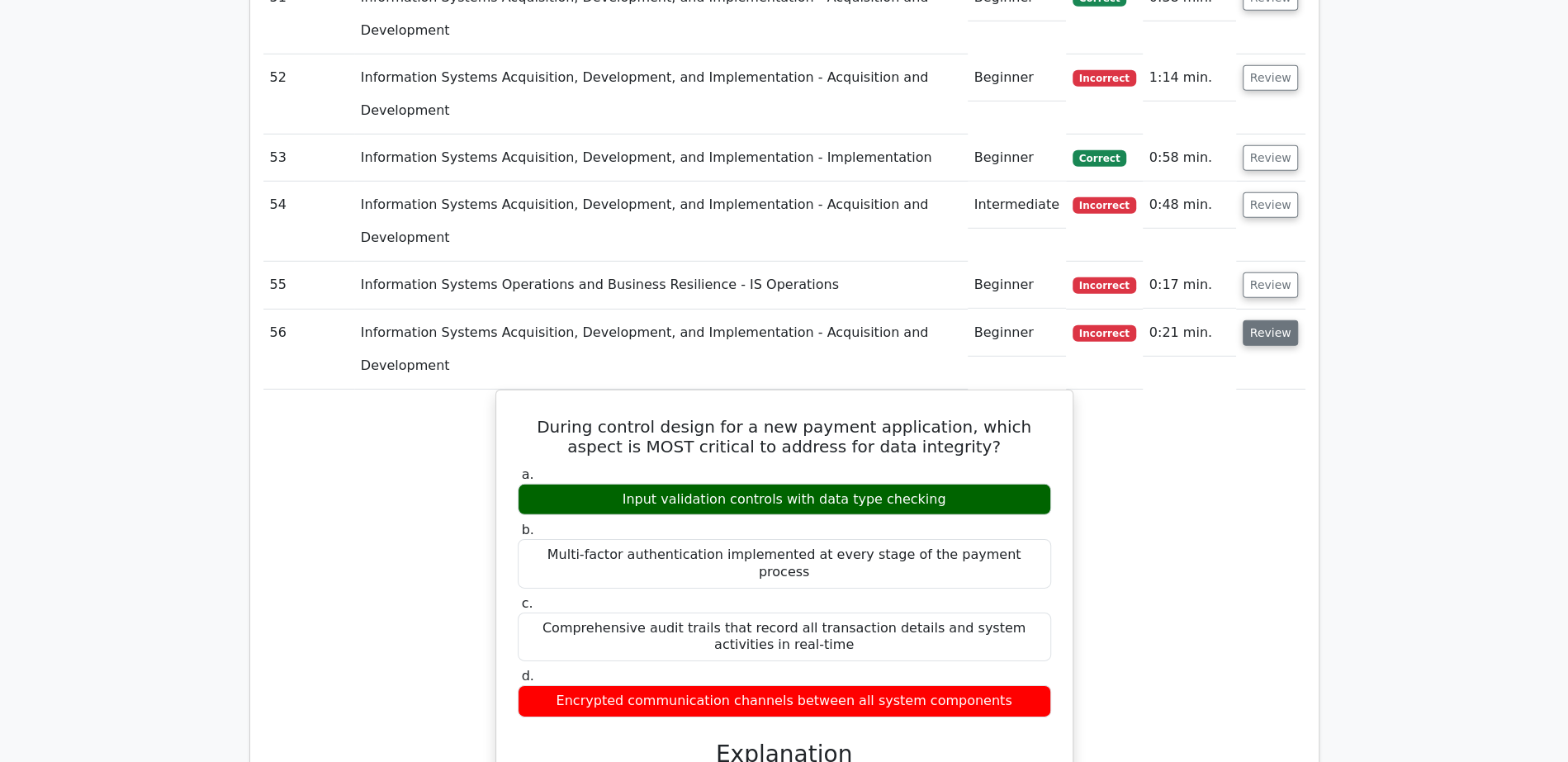
click at [1278, 320] on button "Review" at bounding box center [1270, 332] width 56 height 25
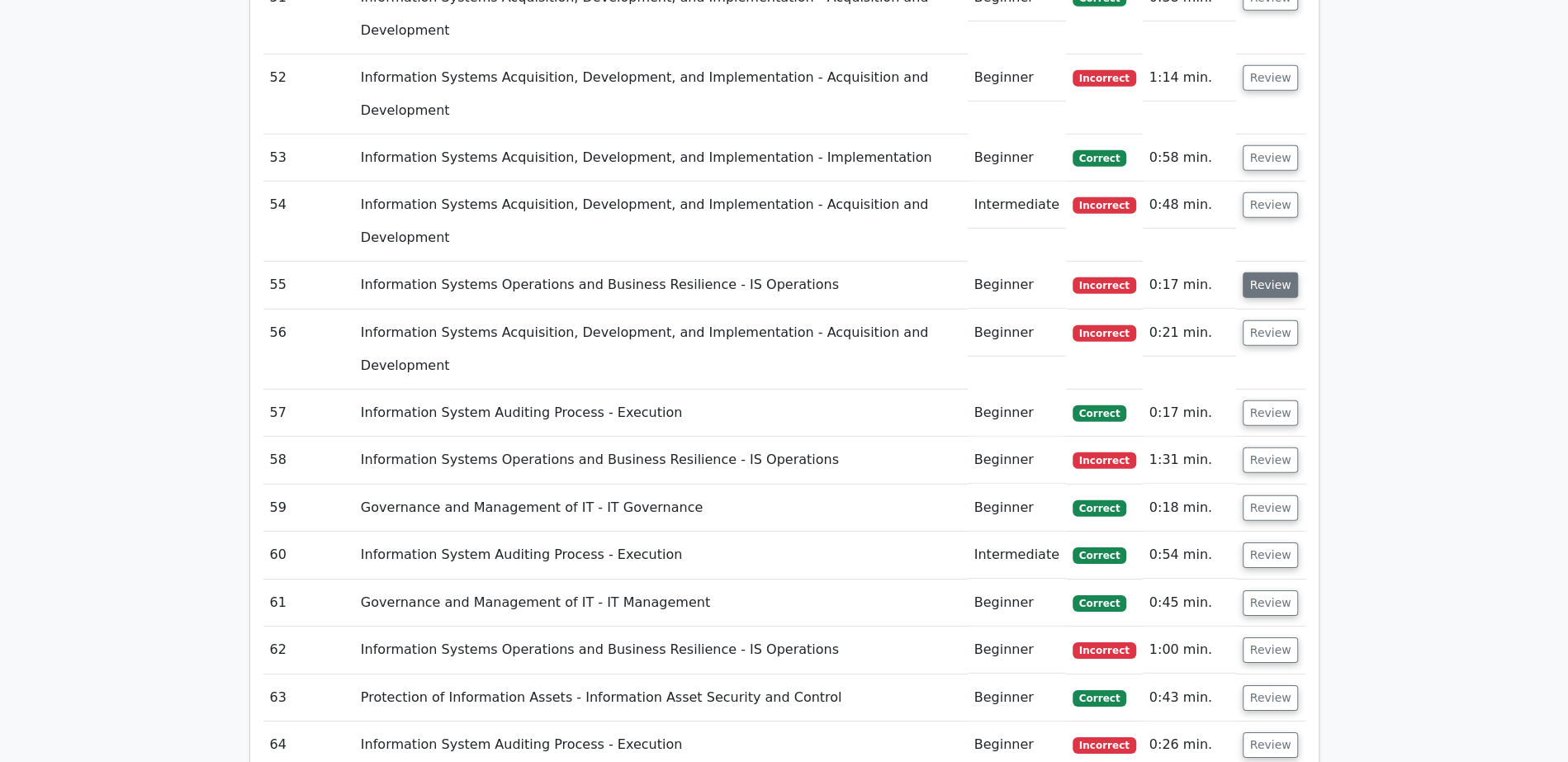
click at [1265, 272] on button "Review" at bounding box center [1270, 284] width 56 height 25
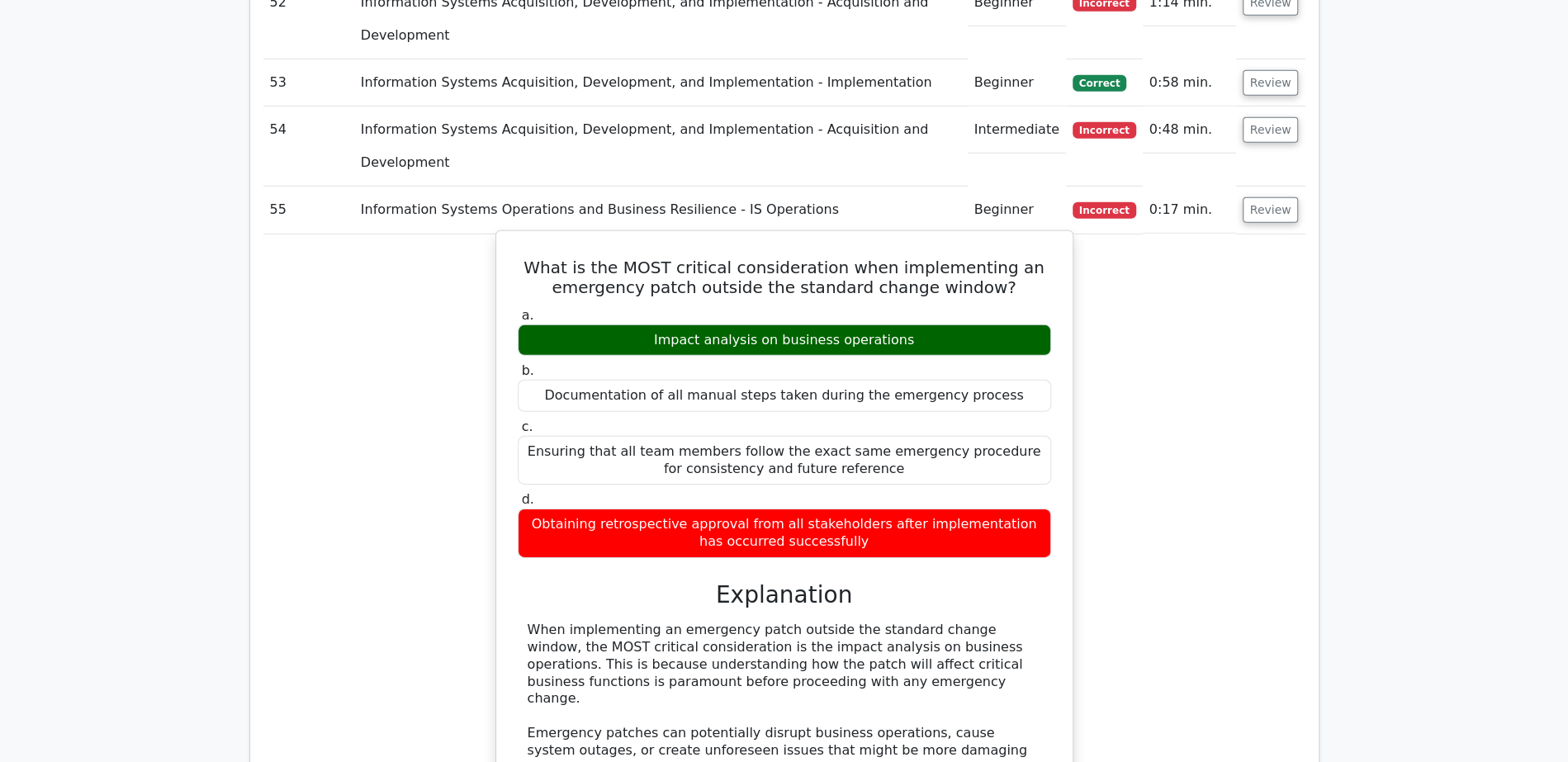
scroll to position [3445, 0]
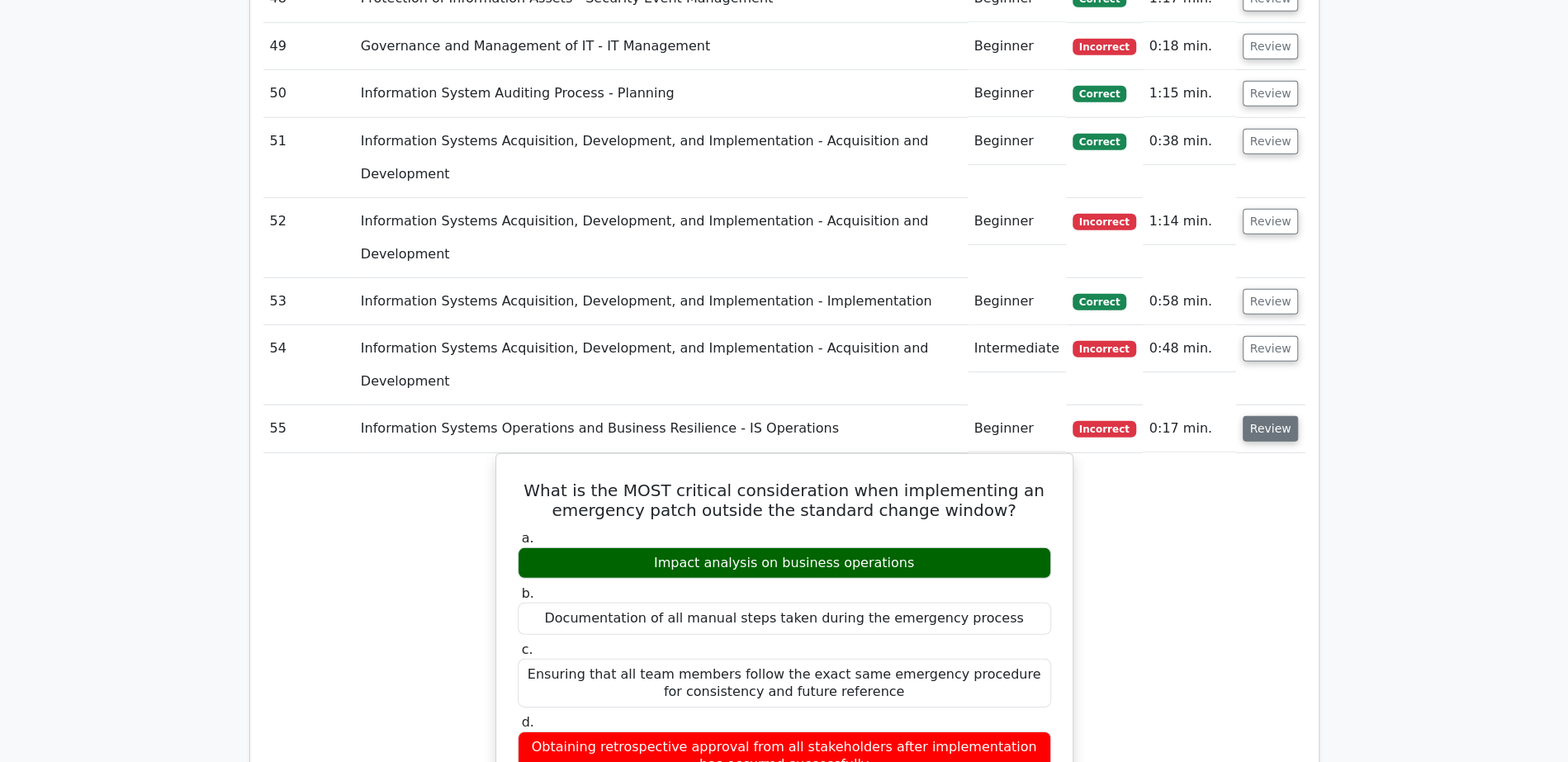
click at [1264, 416] on button "Review" at bounding box center [1270, 428] width 56 height 25
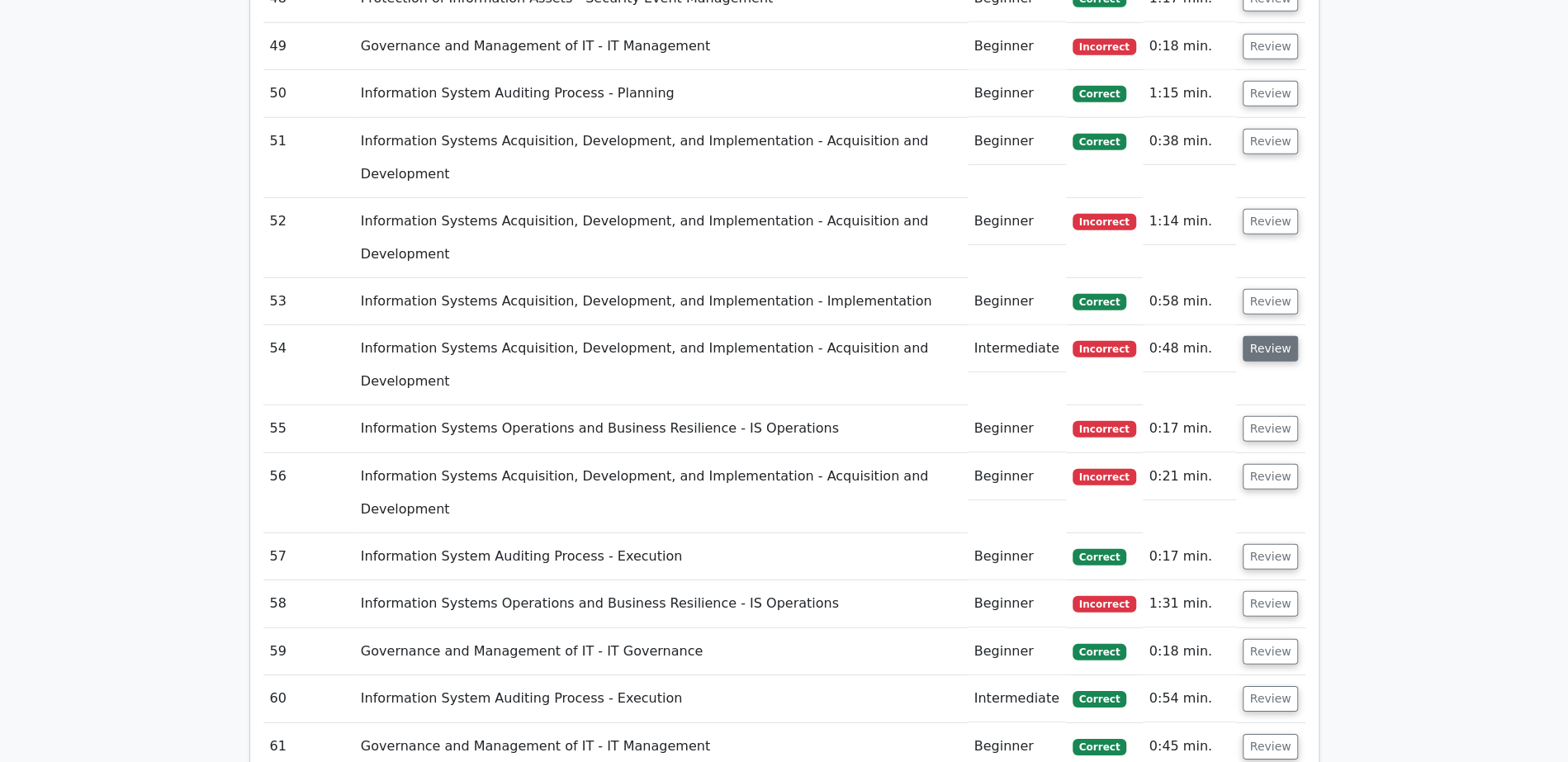
click at [1271, 336] on button "Review" at bounding box center [1270, 348] width 56 height 25
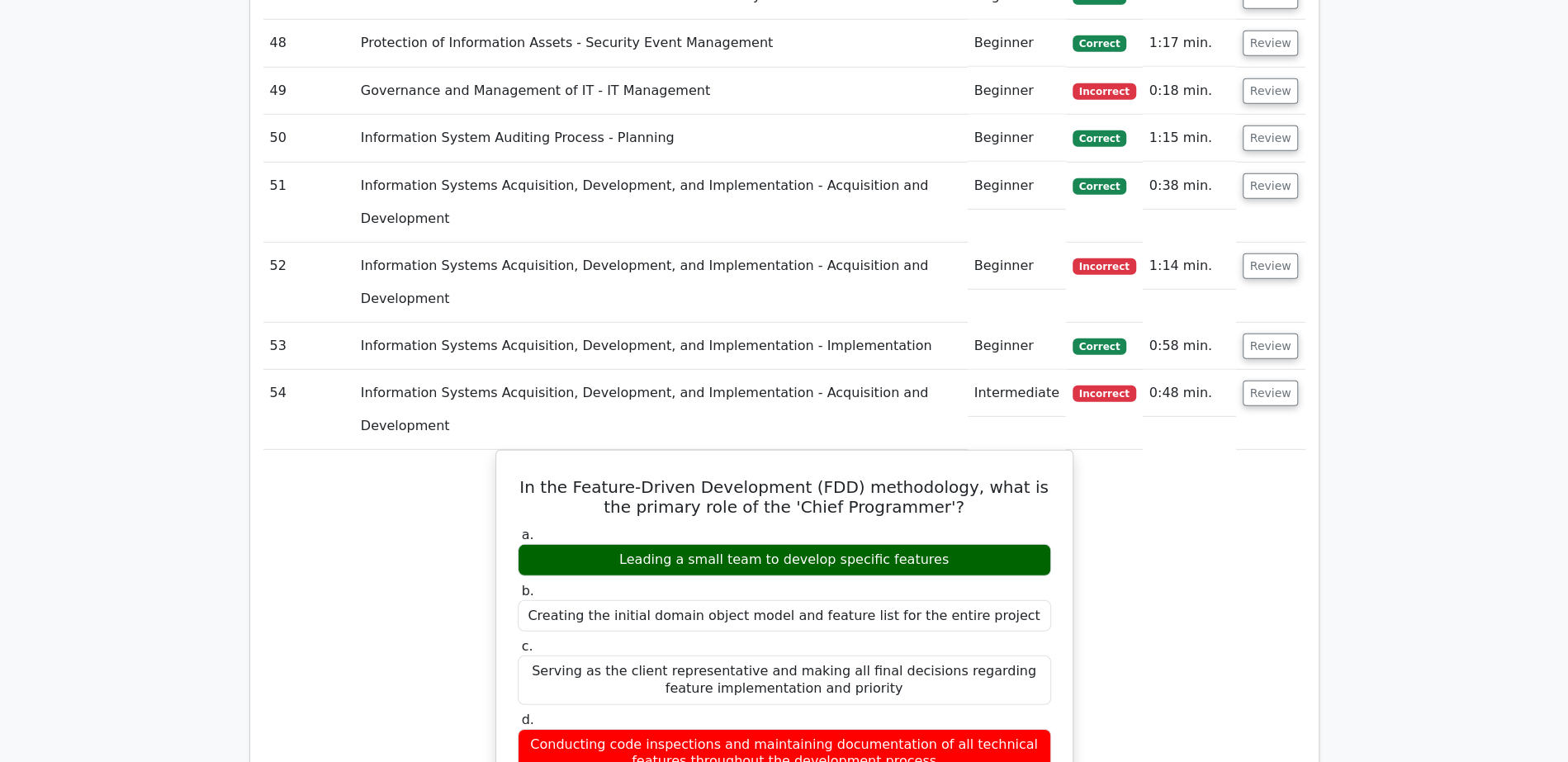
scroll to position [3387, 0]
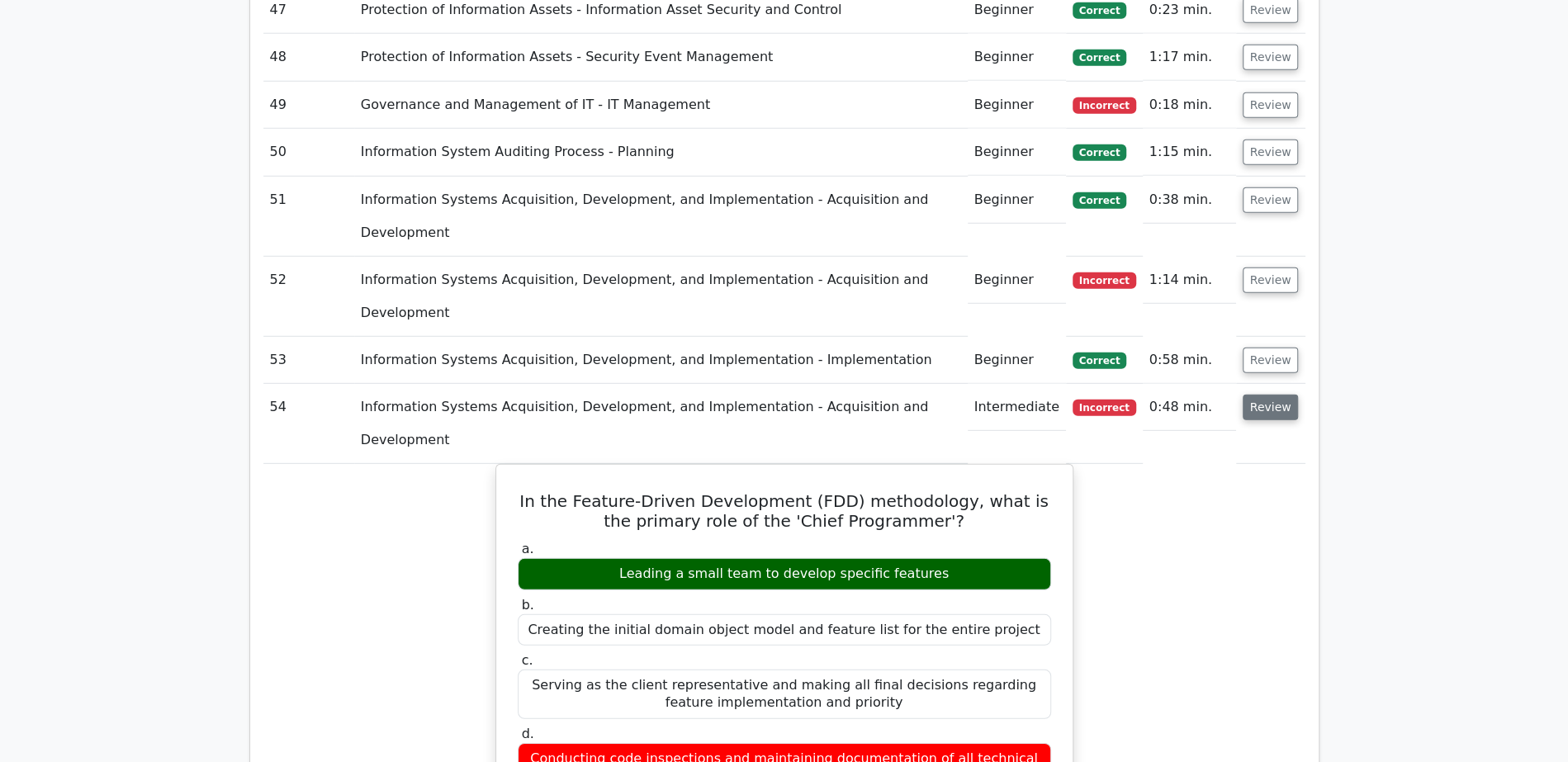
click at [1267, 395] on button "Review" at bounding box center [1270, 407] width 56 height 25
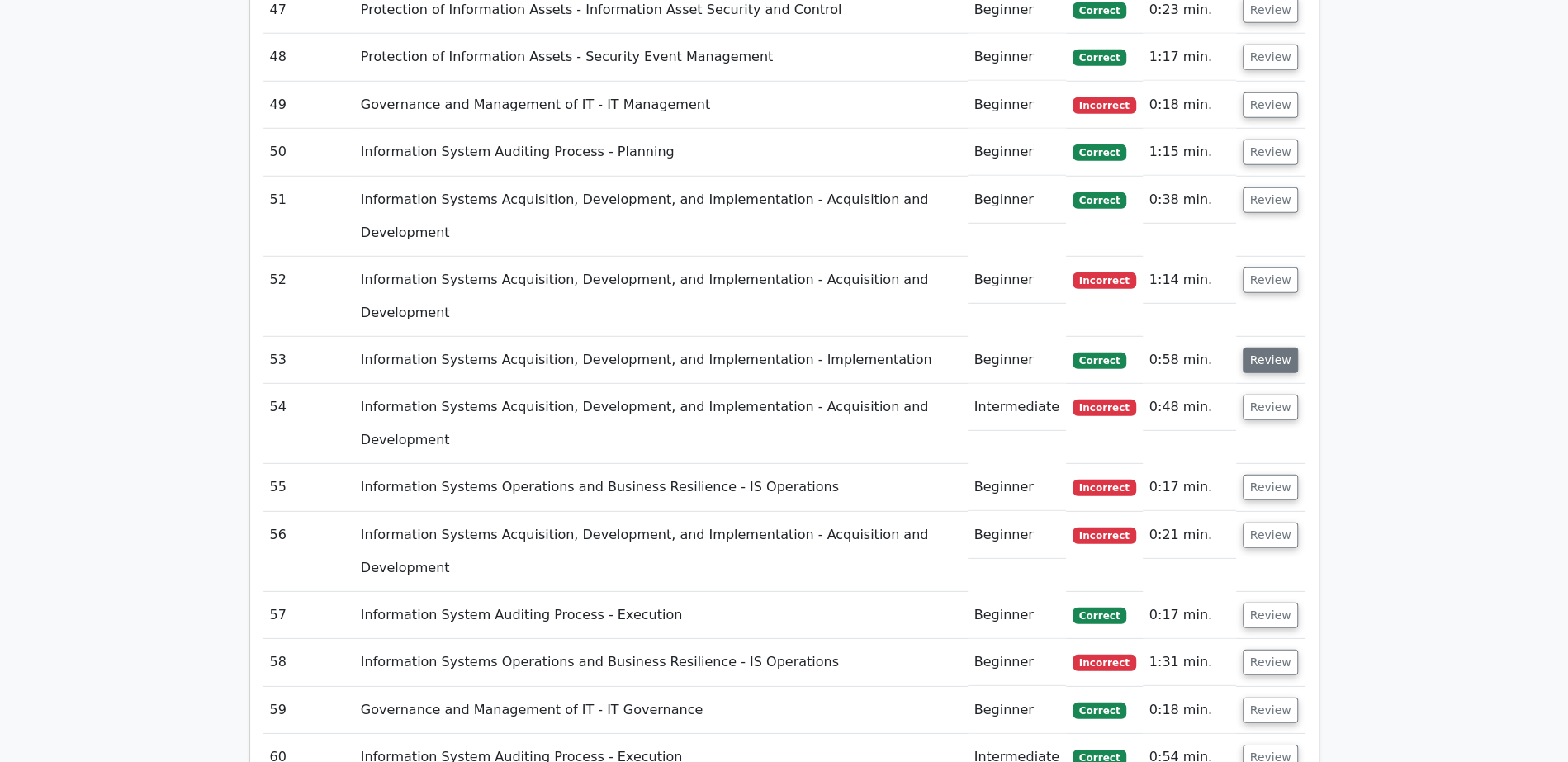
click at [1273, 347] on button "Review" at bounding box center [1270, 360] width 56 height 25
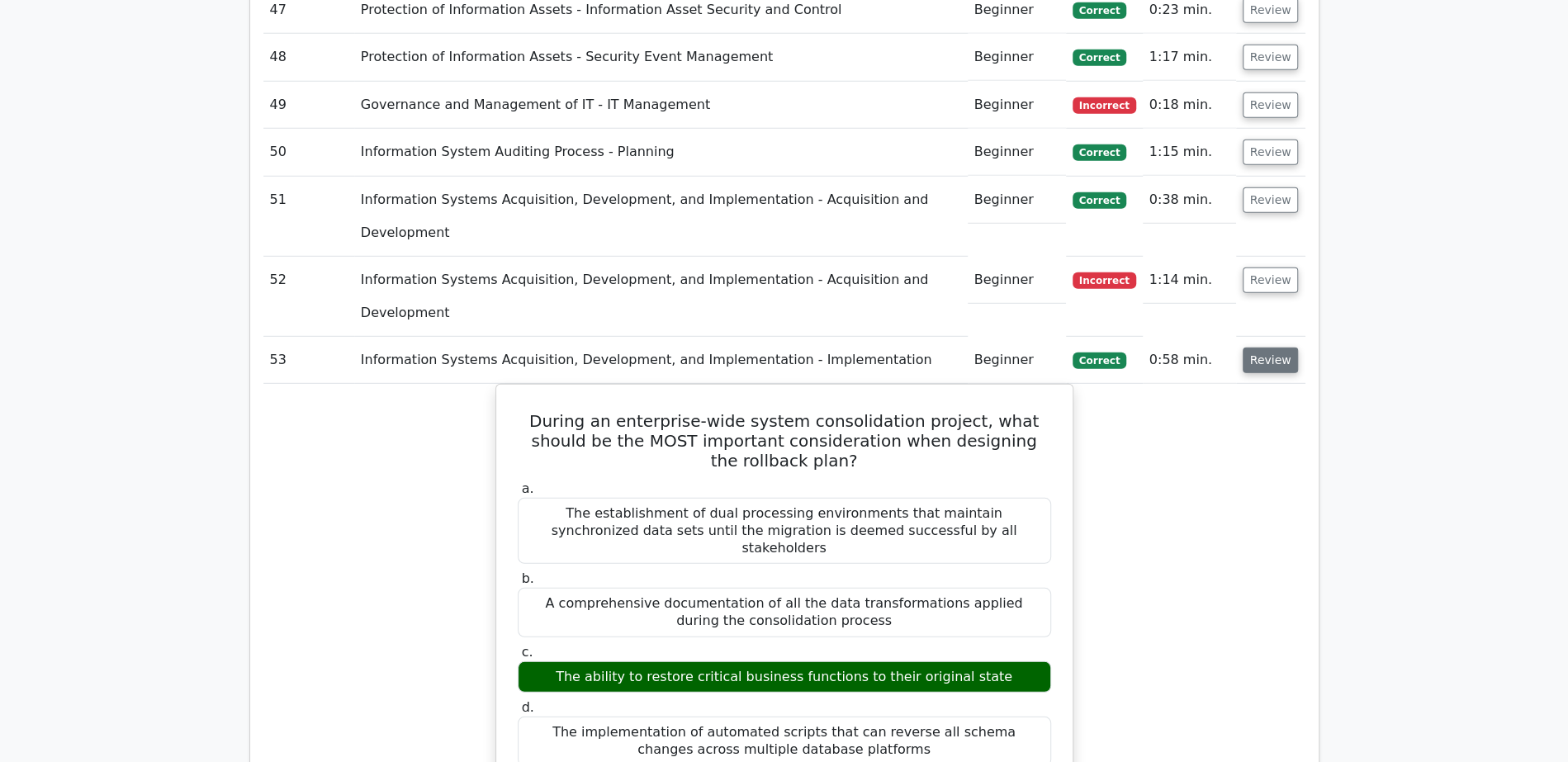
click at [1273, 347] on button "Review" at bounding box center [1270, 360] width 56 height 25
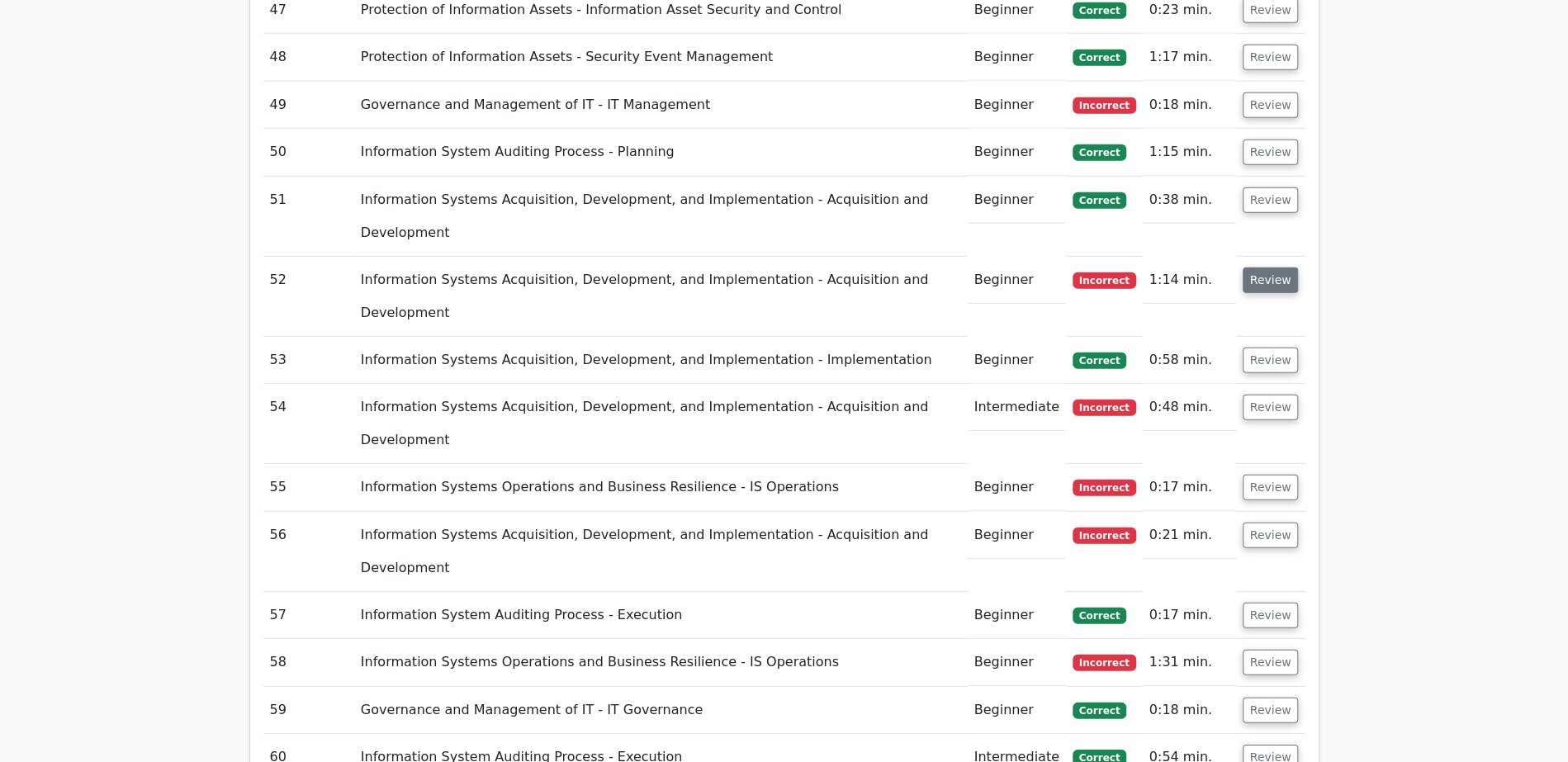
click at [1277, 268] on button "Review" at bounding box center [1270, 280] width 56 height 25
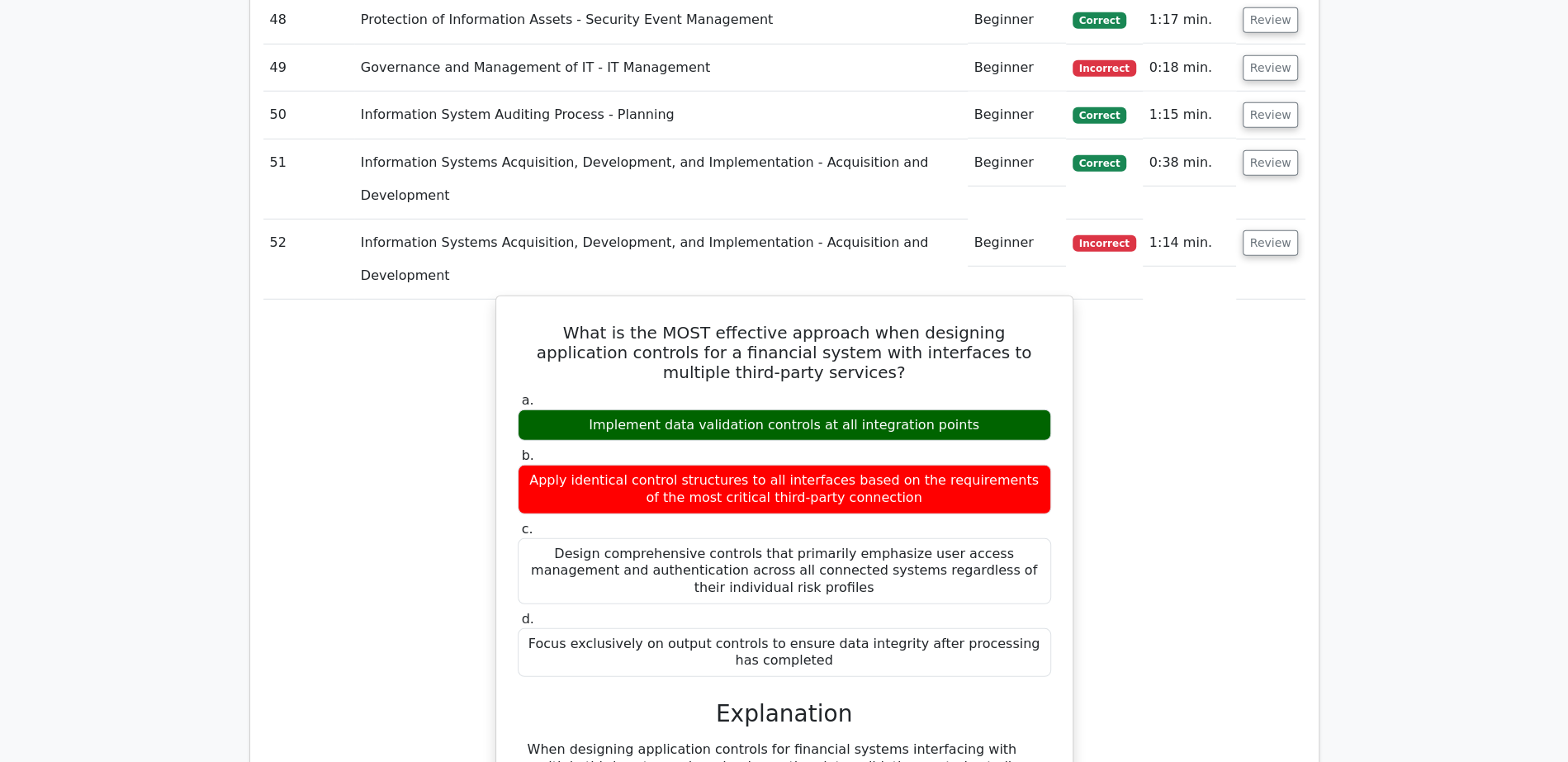
scroll to position [3410, 0]
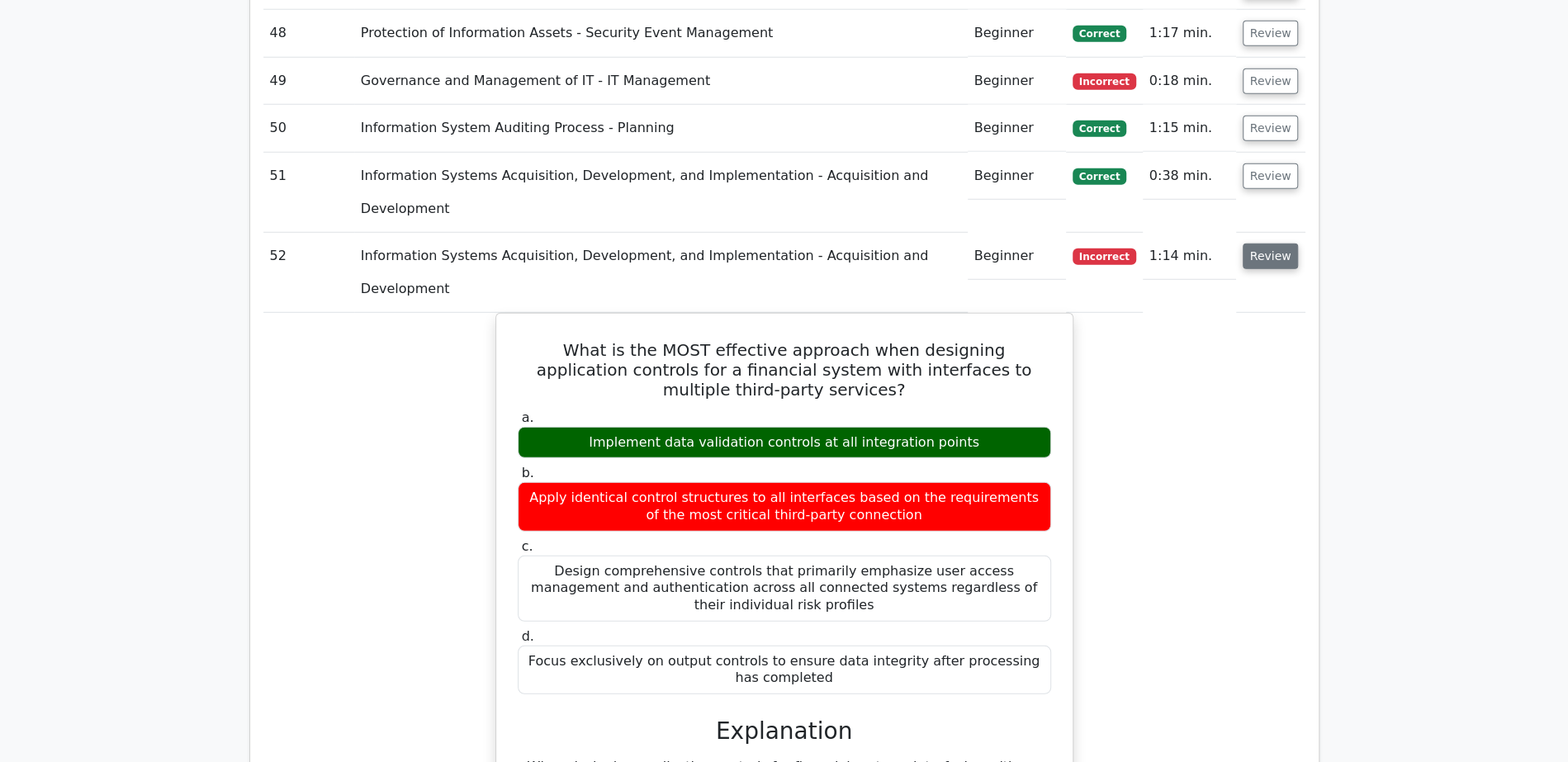
click at [1258, 243] on button "Review" at bounding box center [1270, 255] width 56 height 25
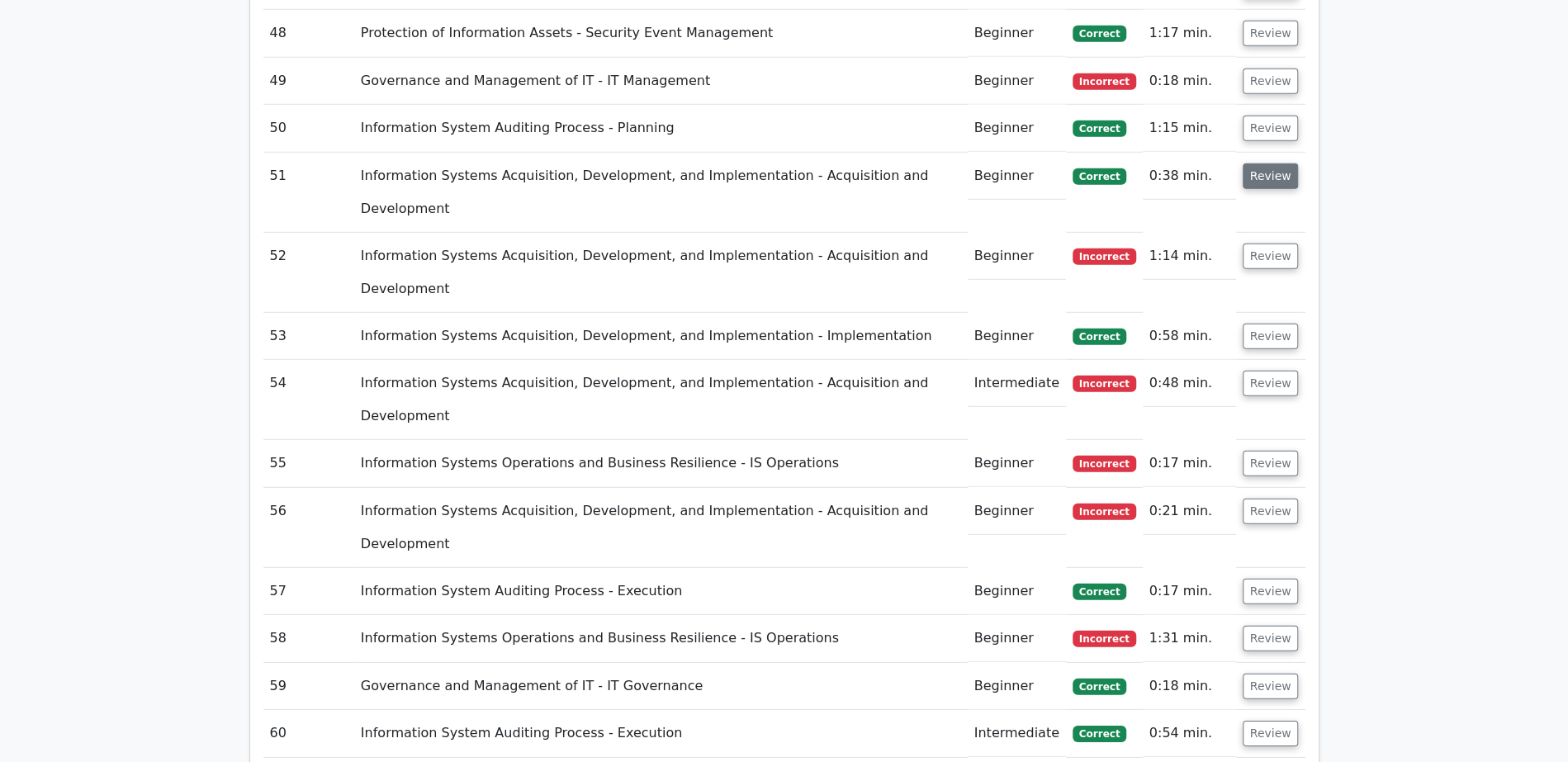
click at [1274, 164] on button "Review" at bounding box center [1270, 176] width 56 height 25
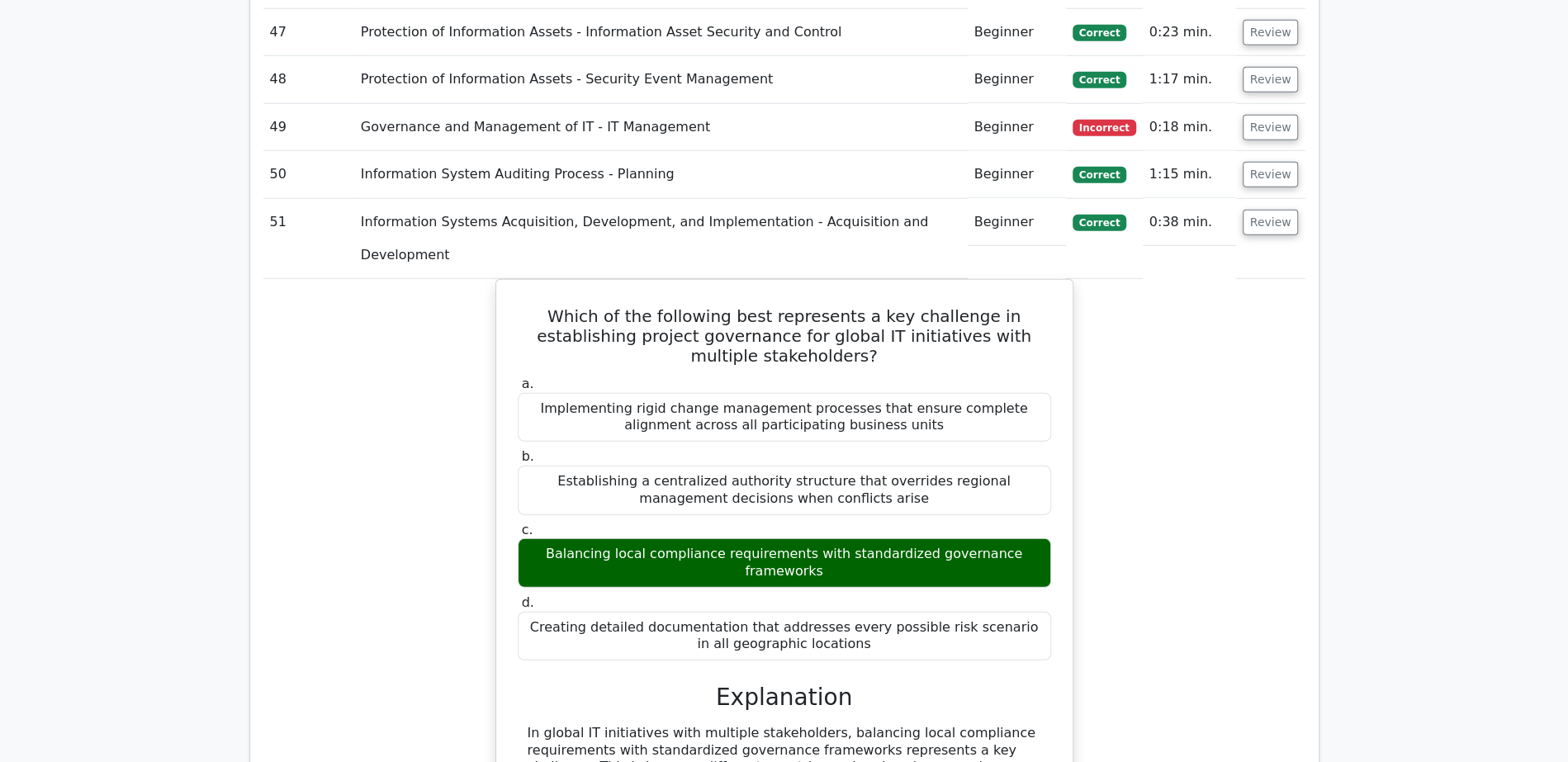
scroll to position [3344, 0]
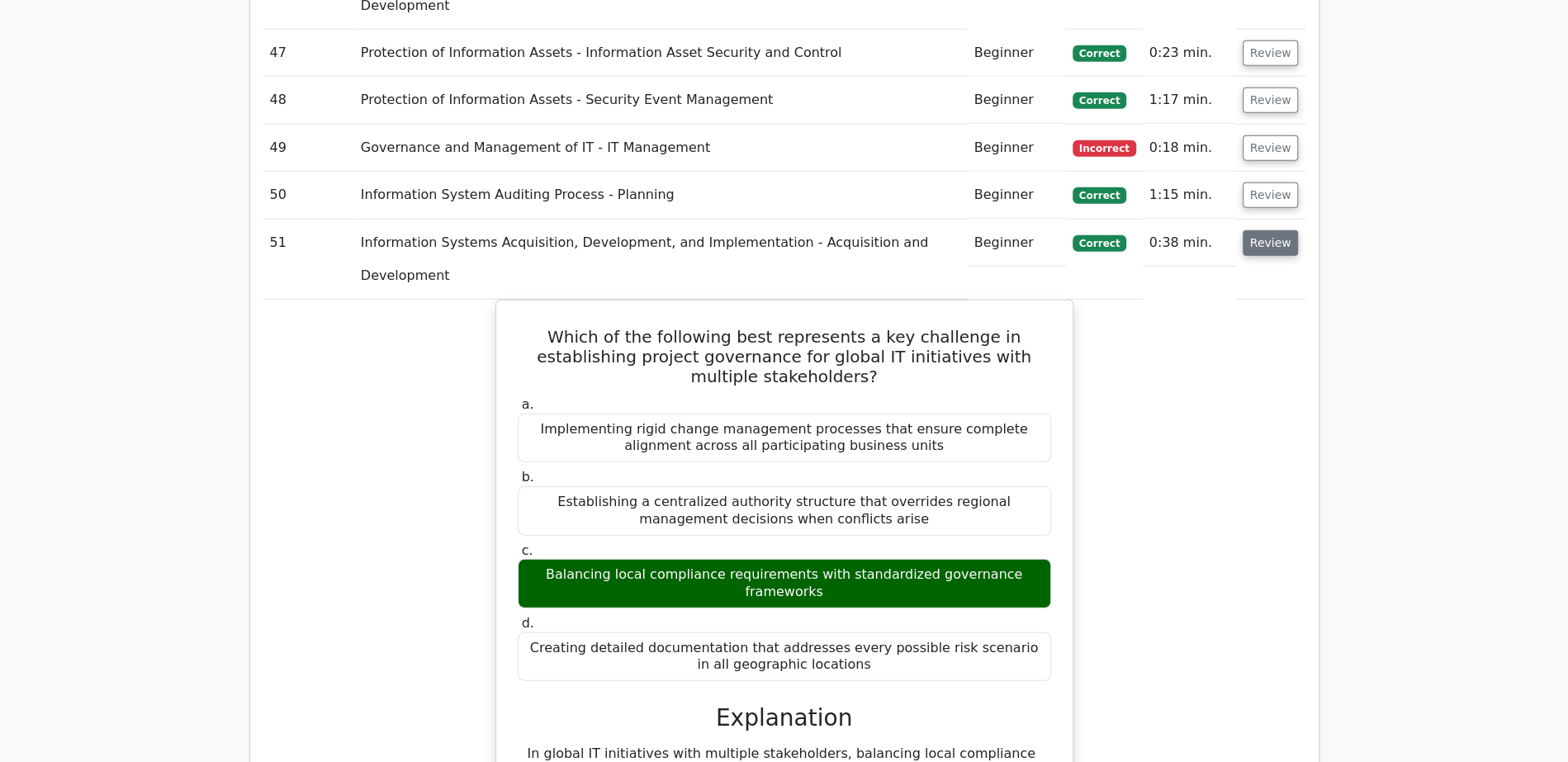
click at [1274, 230] on button "Review" at bounding box center [1270, 242] width 56 height 25
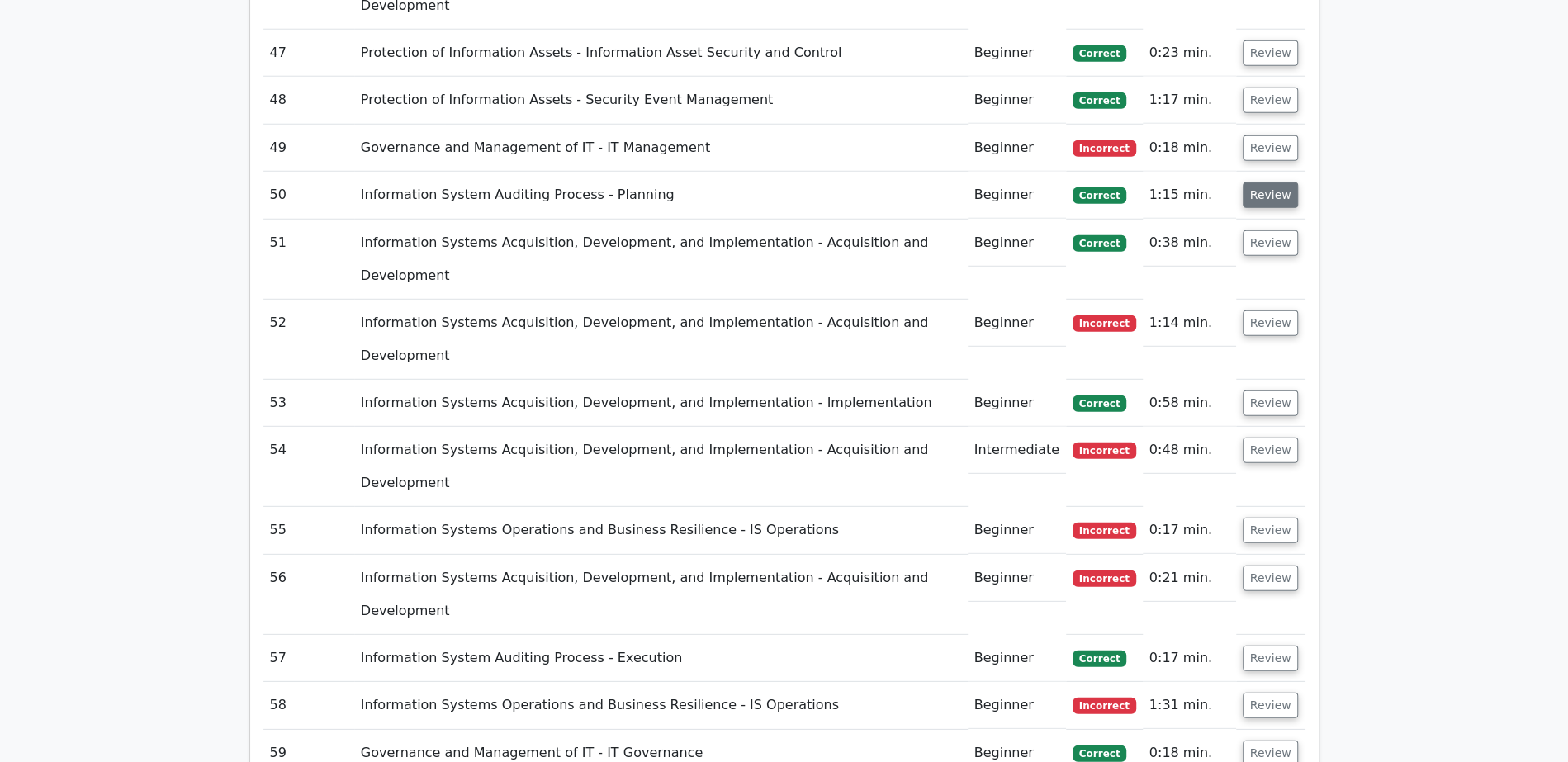
click at [1269, 182] on button "Review" at bounding box center [1270, 194] width 56 height 25
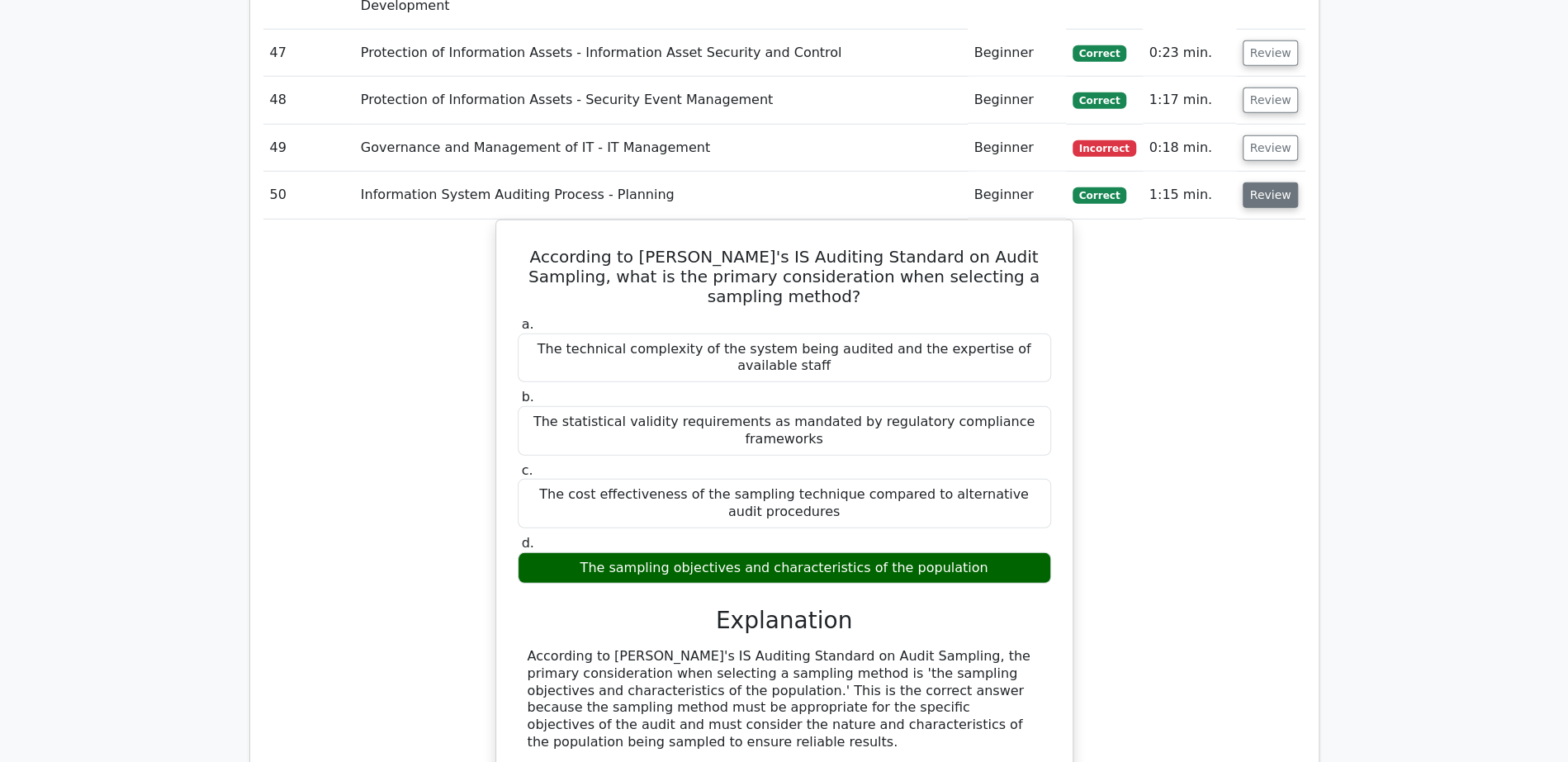
click at [1269, 182] on button "Review" at bounding box center [1270, 194] width 56 height 25
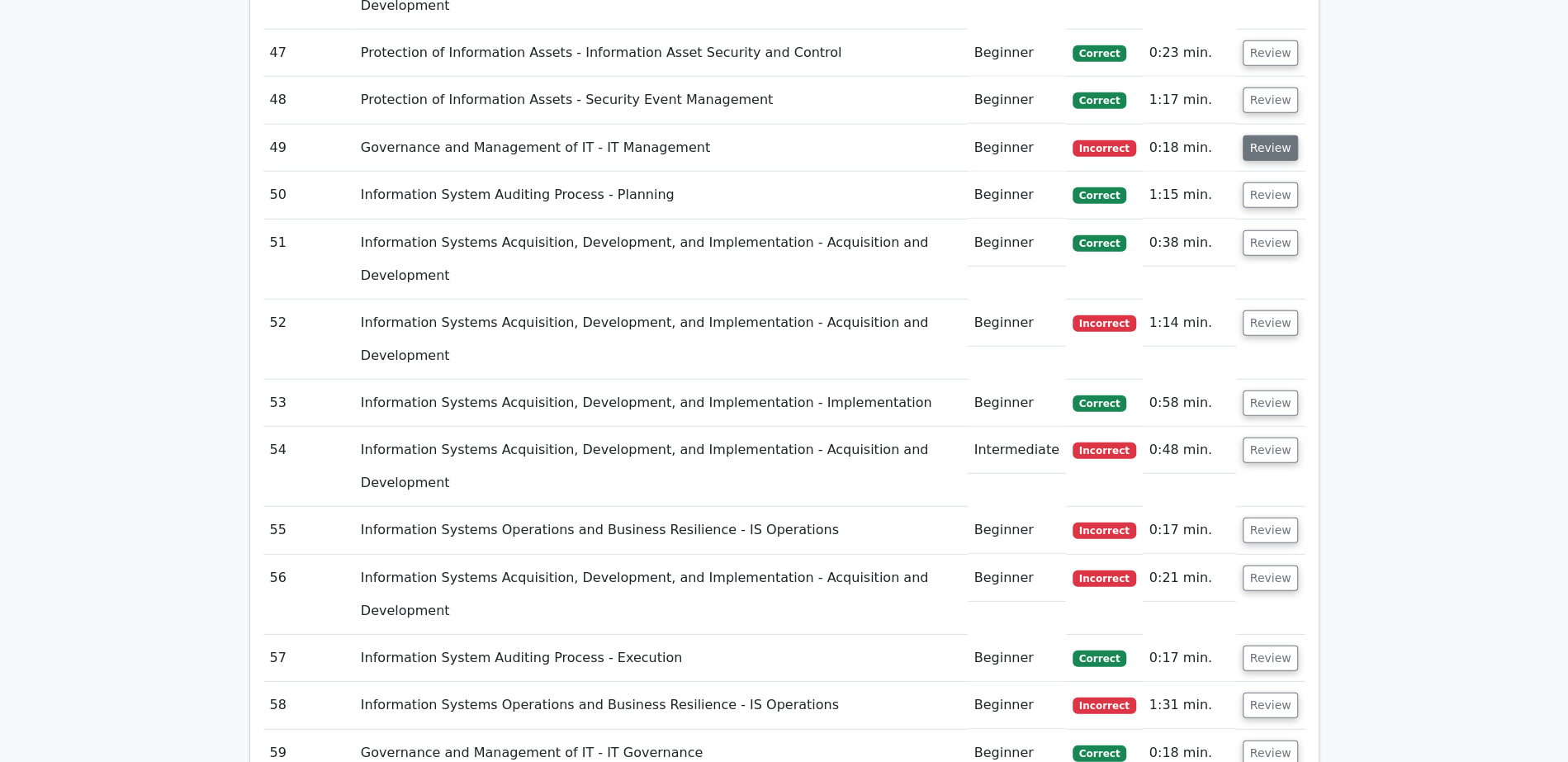
click at [1269, 136] on button "Review" at bounding box center [1270, 148] width 56 height 25
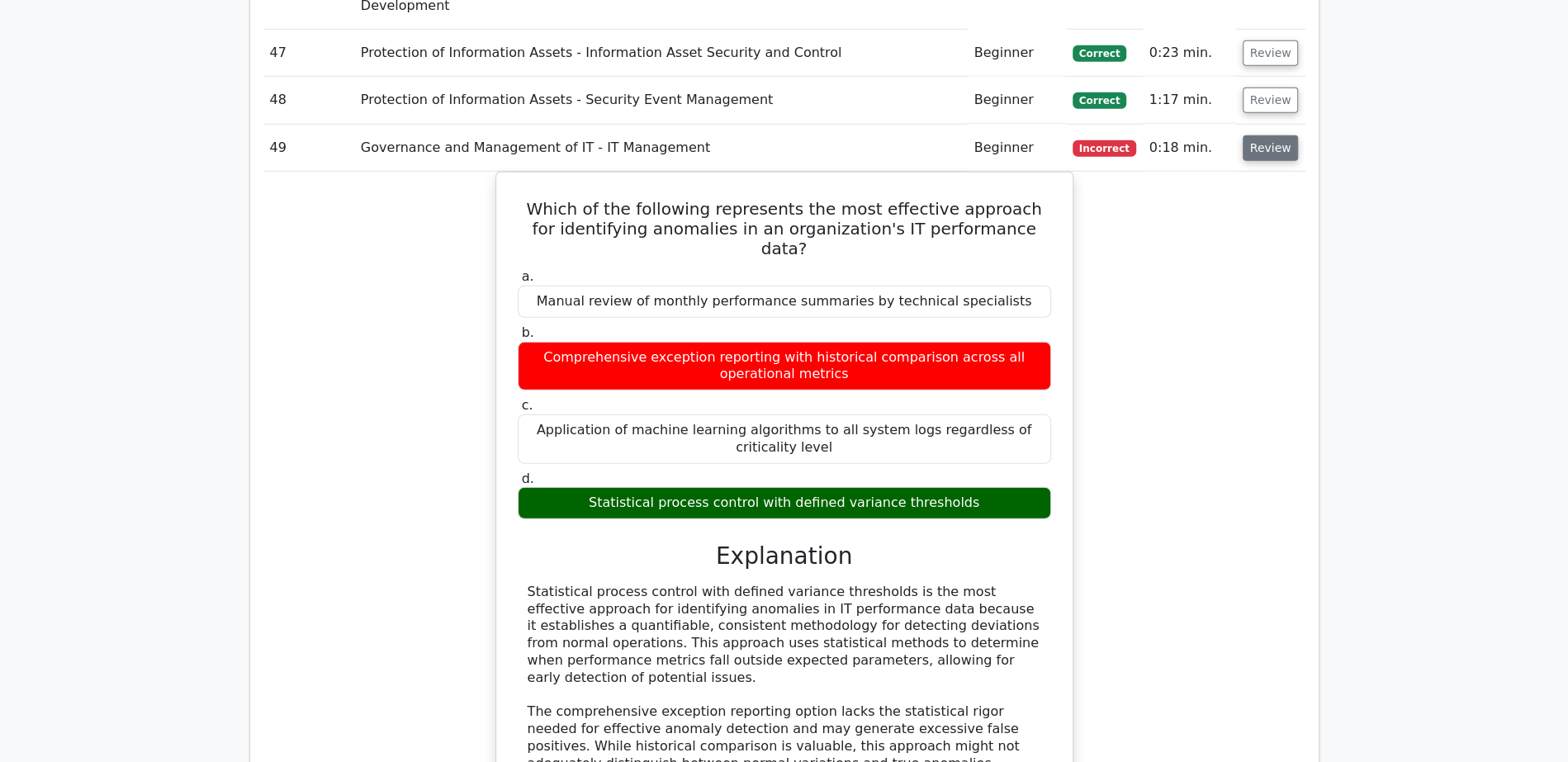
click at [1269, 136] on button "Review" at bounding box center [1270, 148] width 56 height 25
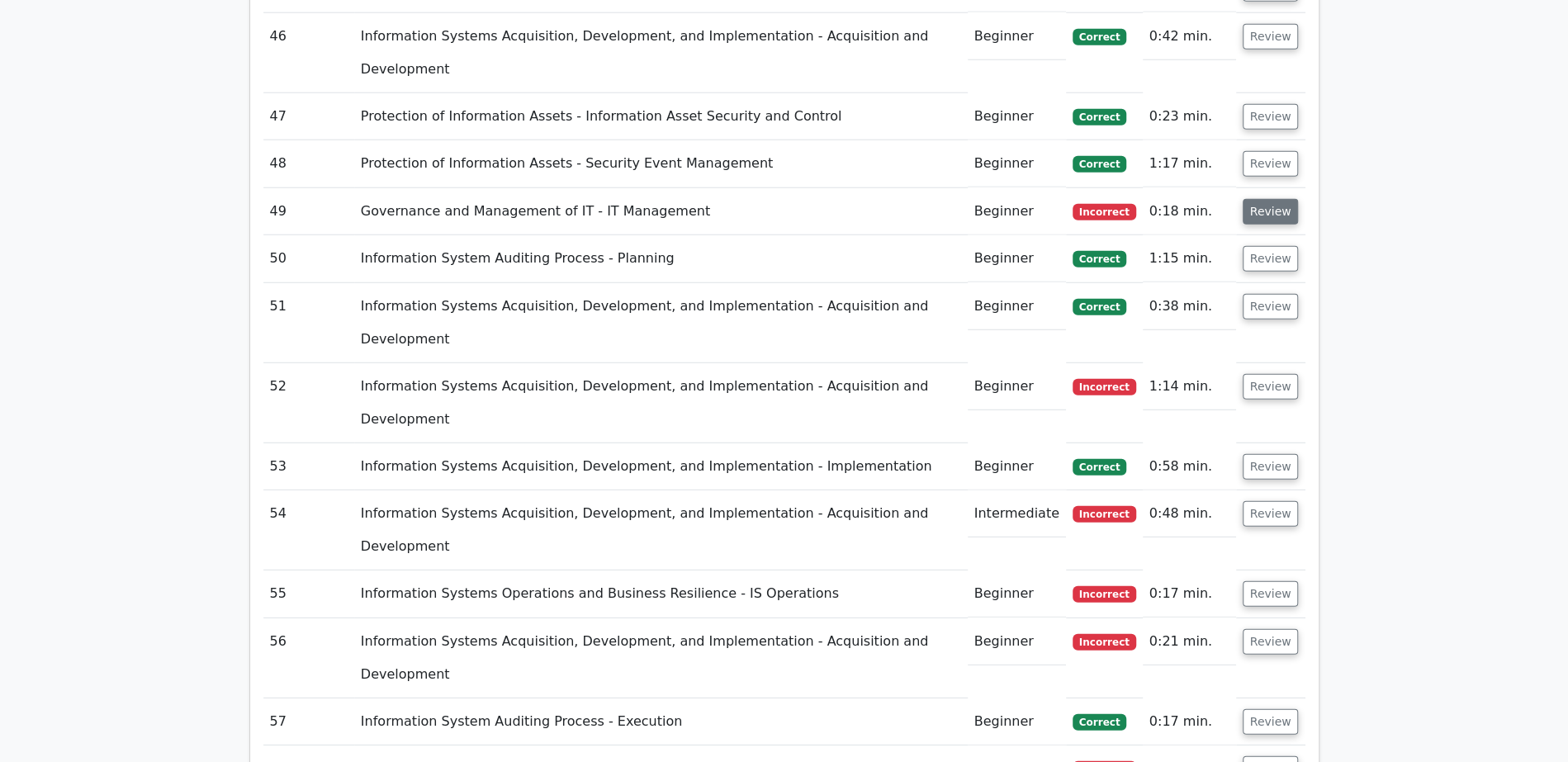
scroll to position [3275, 0]
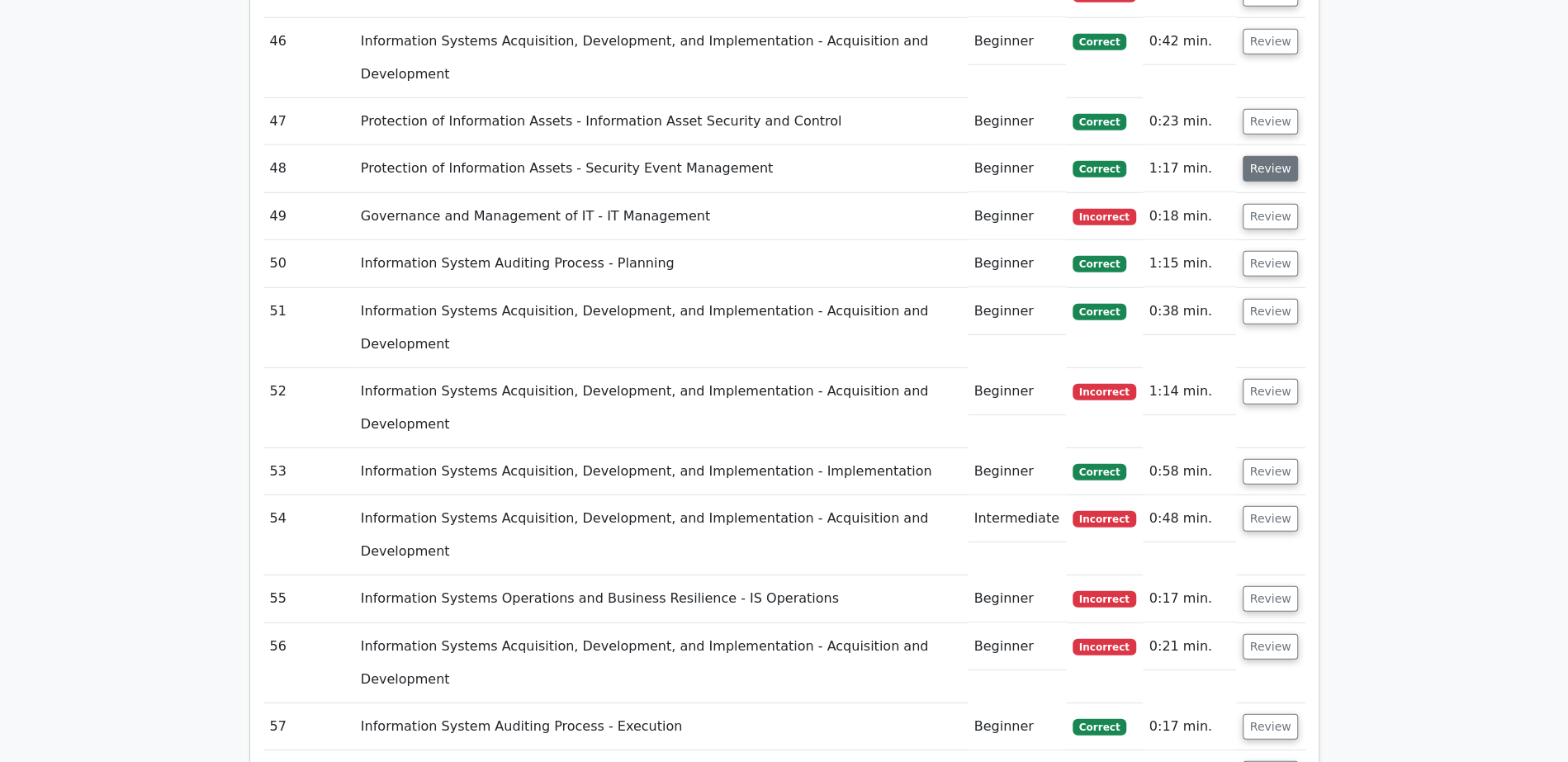
click at [1270, 156] on button "Review" at bounding box center [1270, 168] width 56 height 25
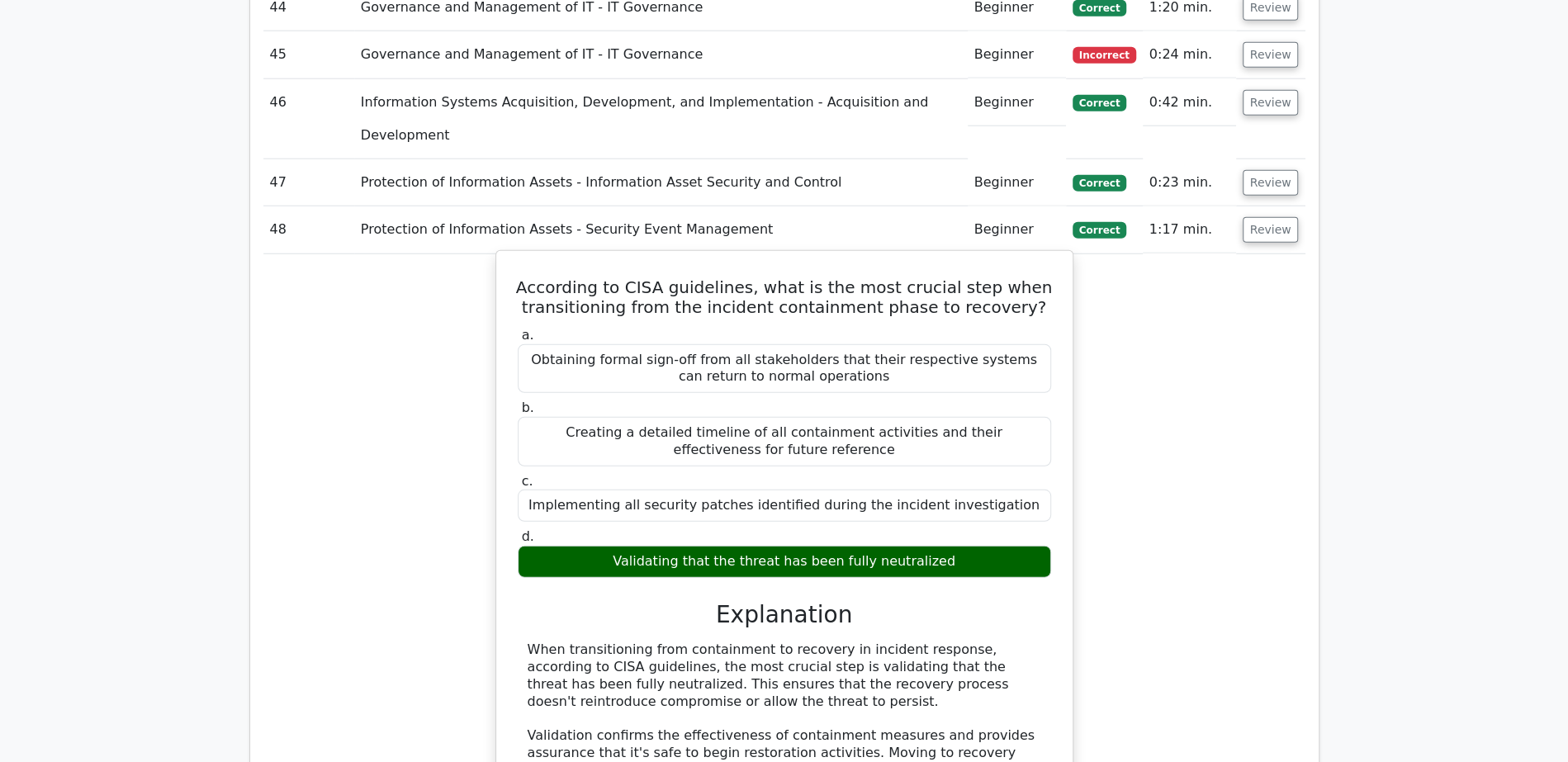
scroll to position [3212, 0]
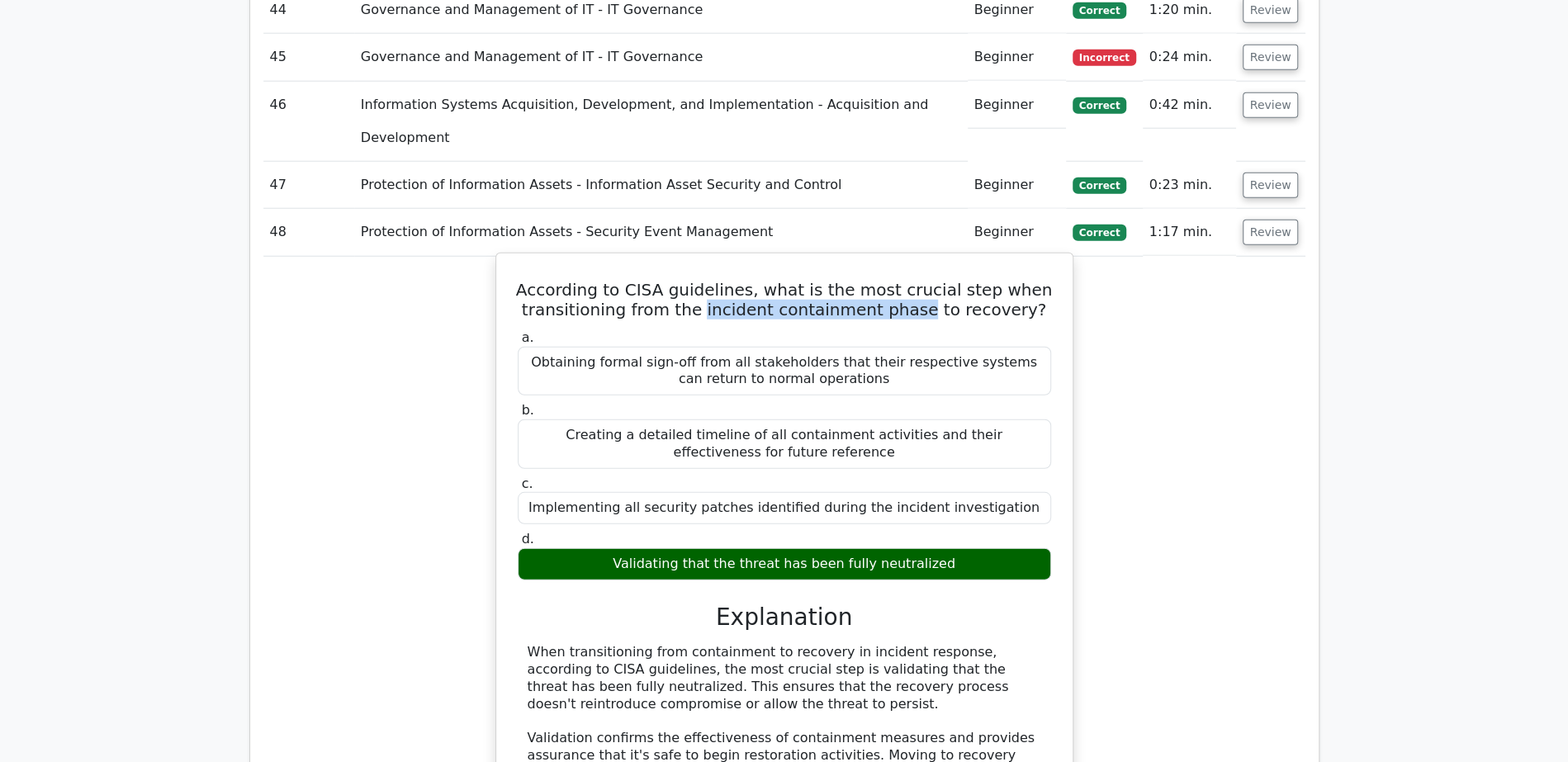
drag, startPoint x: 715, startPoint y: 206, endPoint x: 919, endPoint y: 205, distance: 204.0
click at [920, 280] on h5 "According to CISA guidelines, what is the most crucial step when transitioning …" at bounding box center [784, 299] width 536 height 39
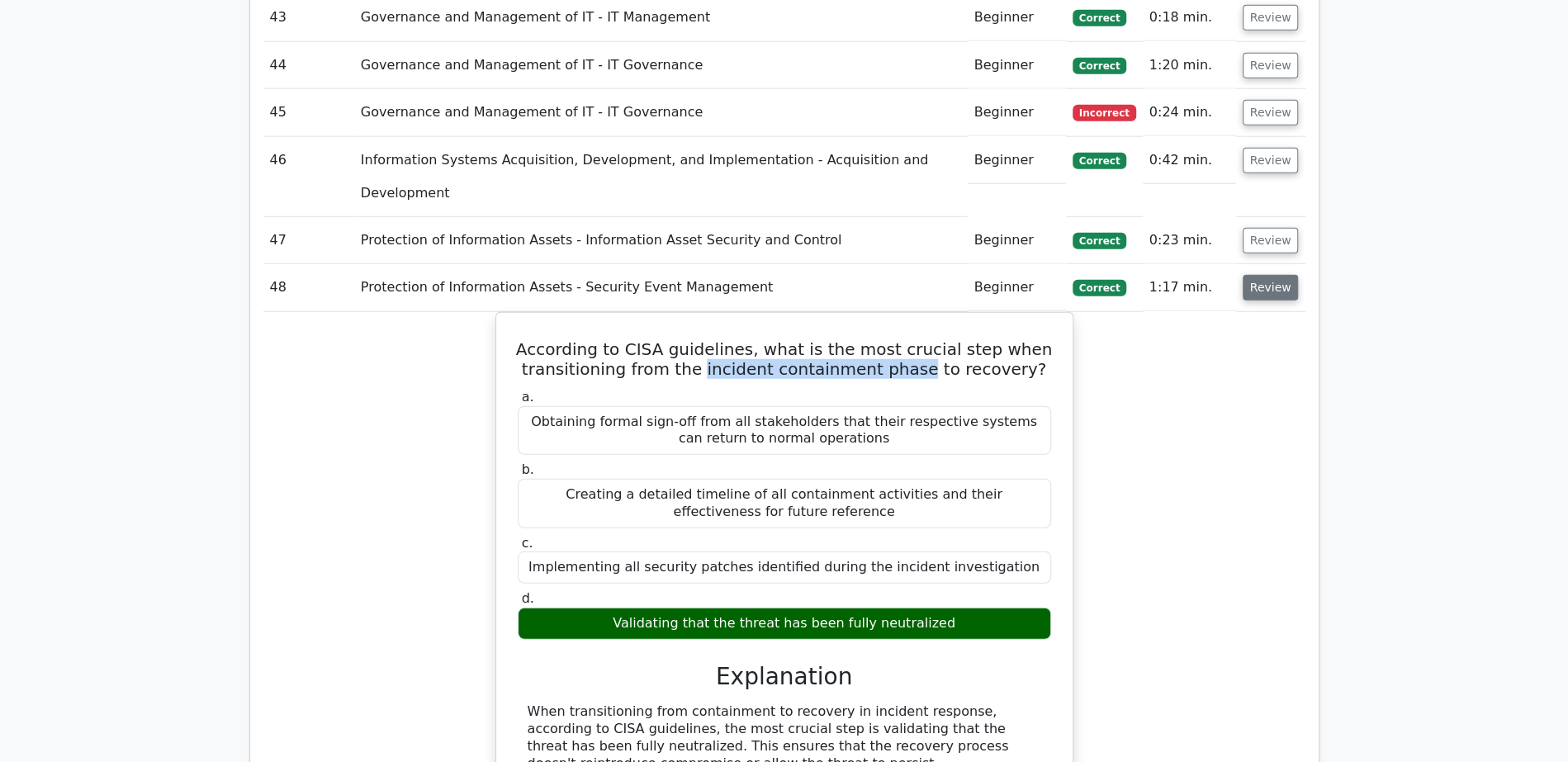
click at [1272, 275] on button "Review" at bounding box center [1270, 287] width 56 height 25
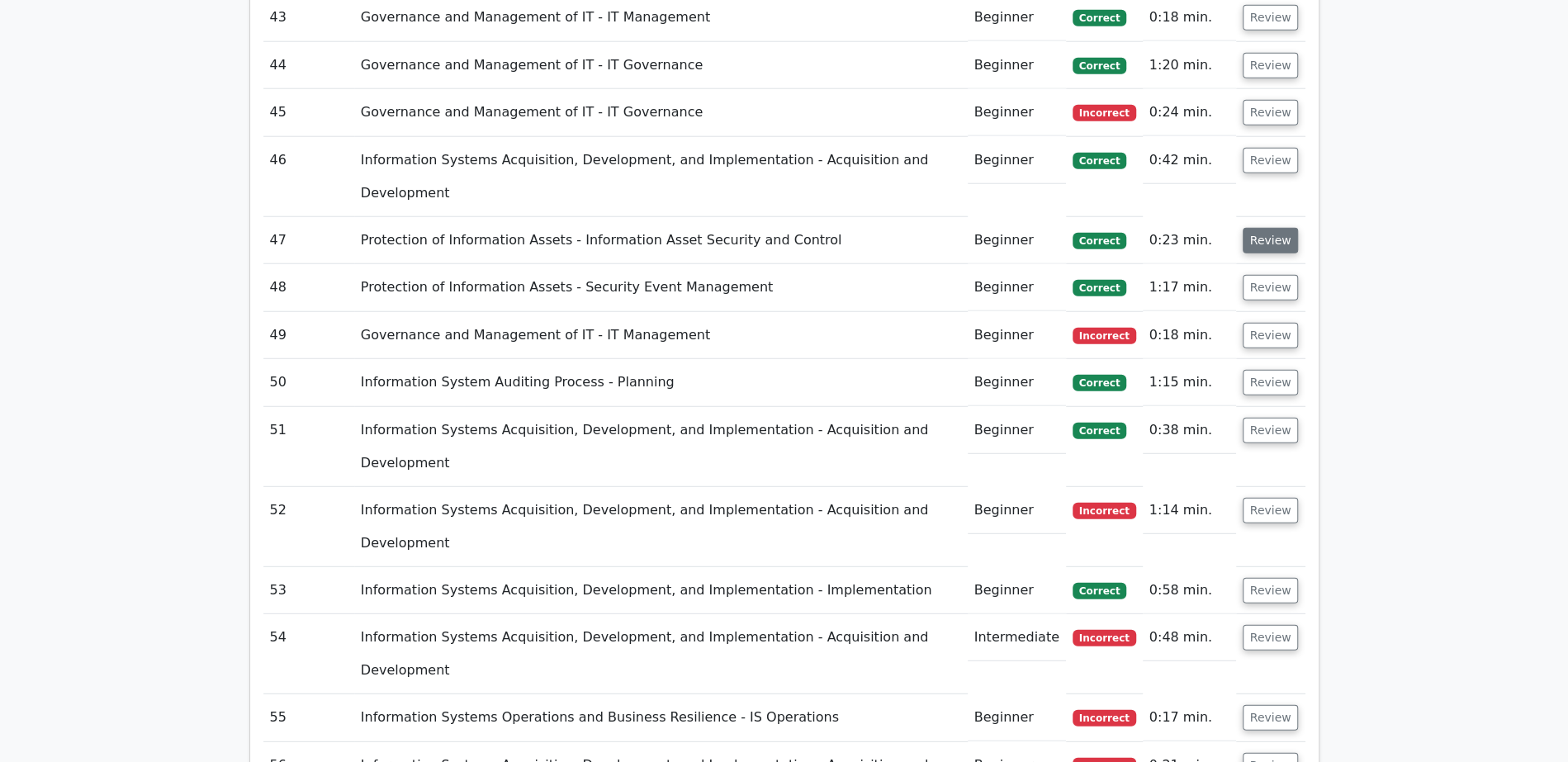
click at [1270, 227] on button "Review" at bounding box center [1270, 240] width 56 height 25
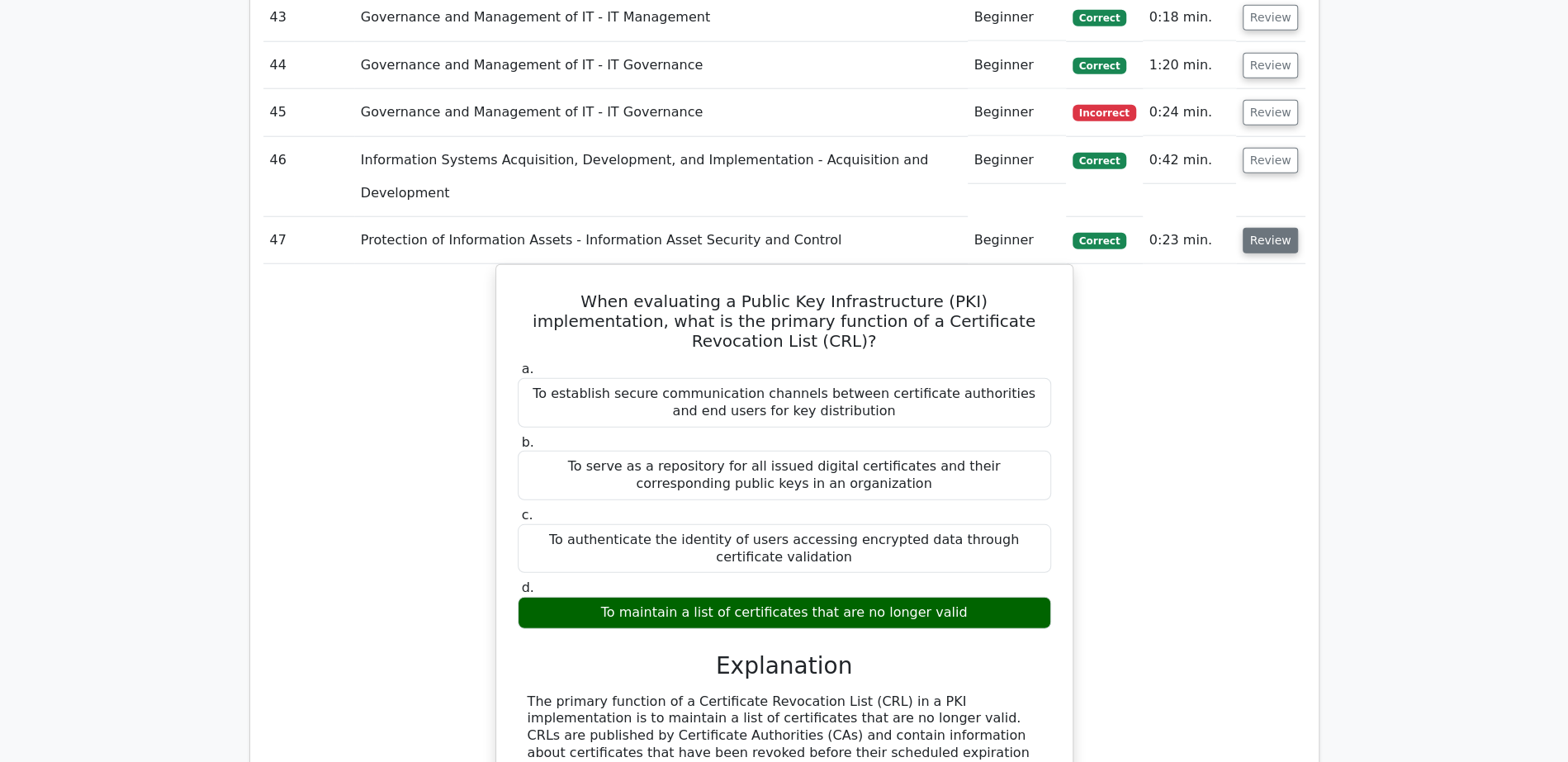
click at [1270, 227] on button "Review" at bounding box center [1270, 240] width 56 height 25
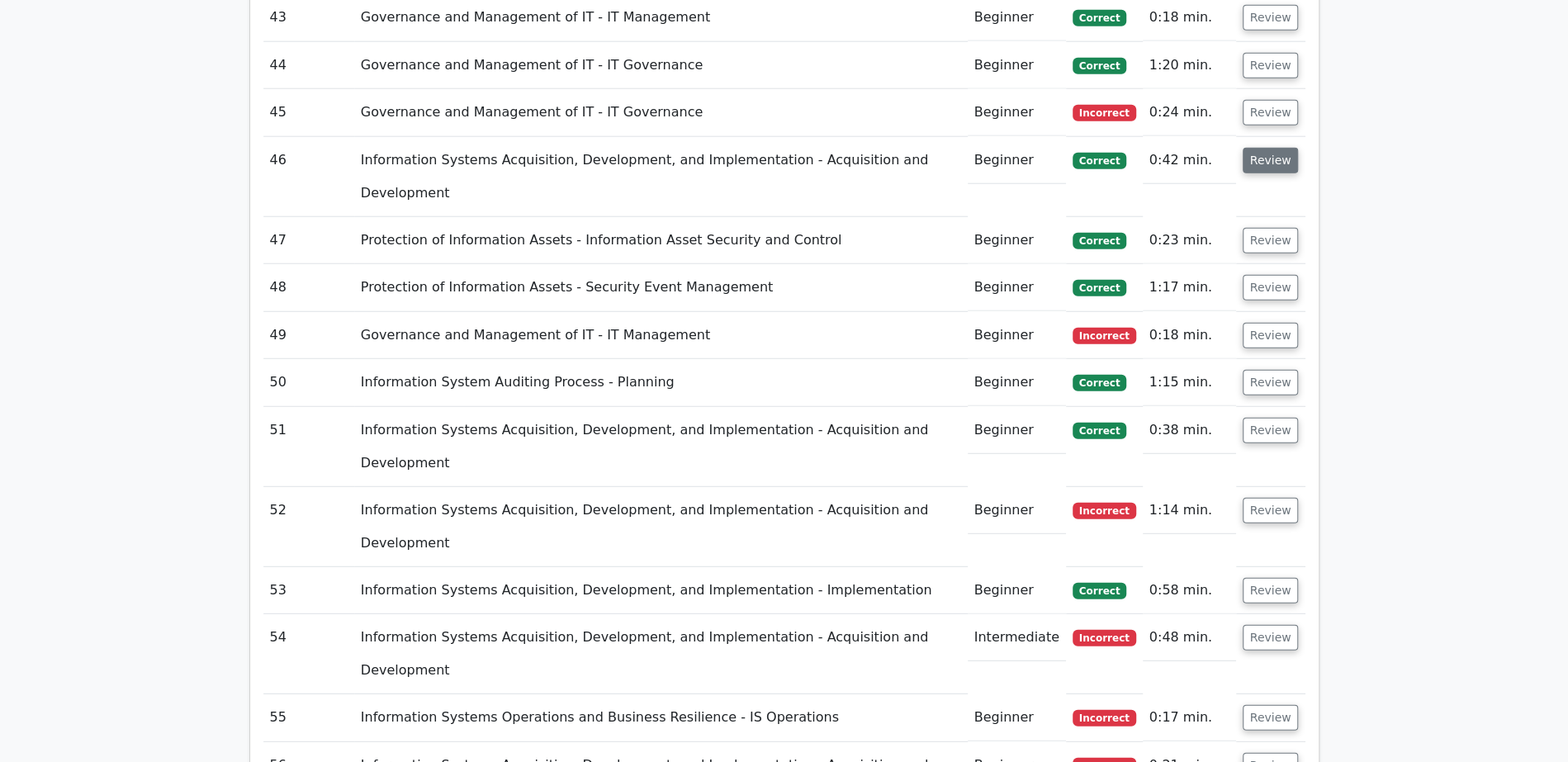
click at [1270, 148] on button "Review" at bounding box center [1270, 160] width 56 height 25
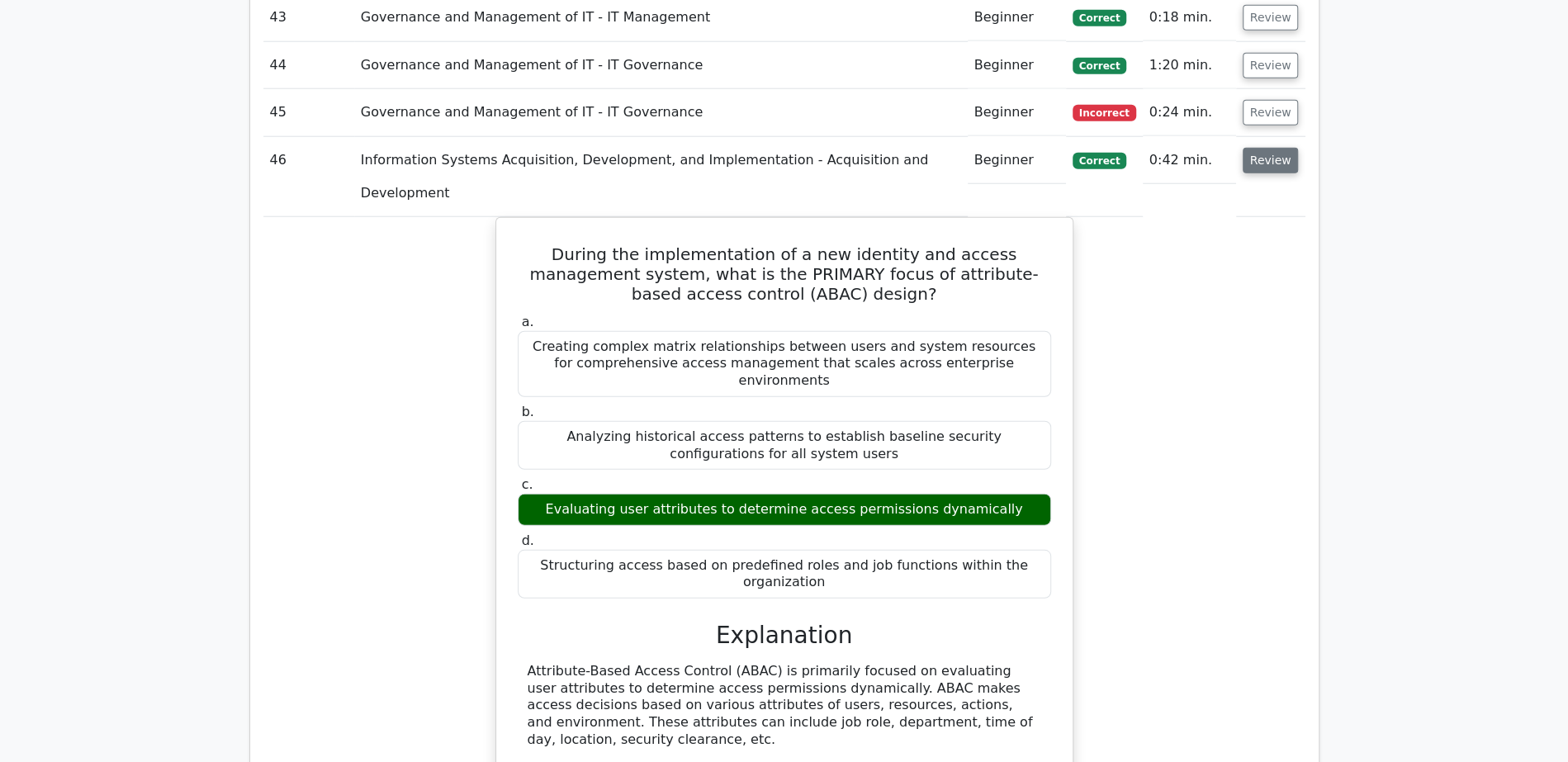
click at [1270, 148] on button "Review" at bounding box center [1270, 160] width 56 height 25
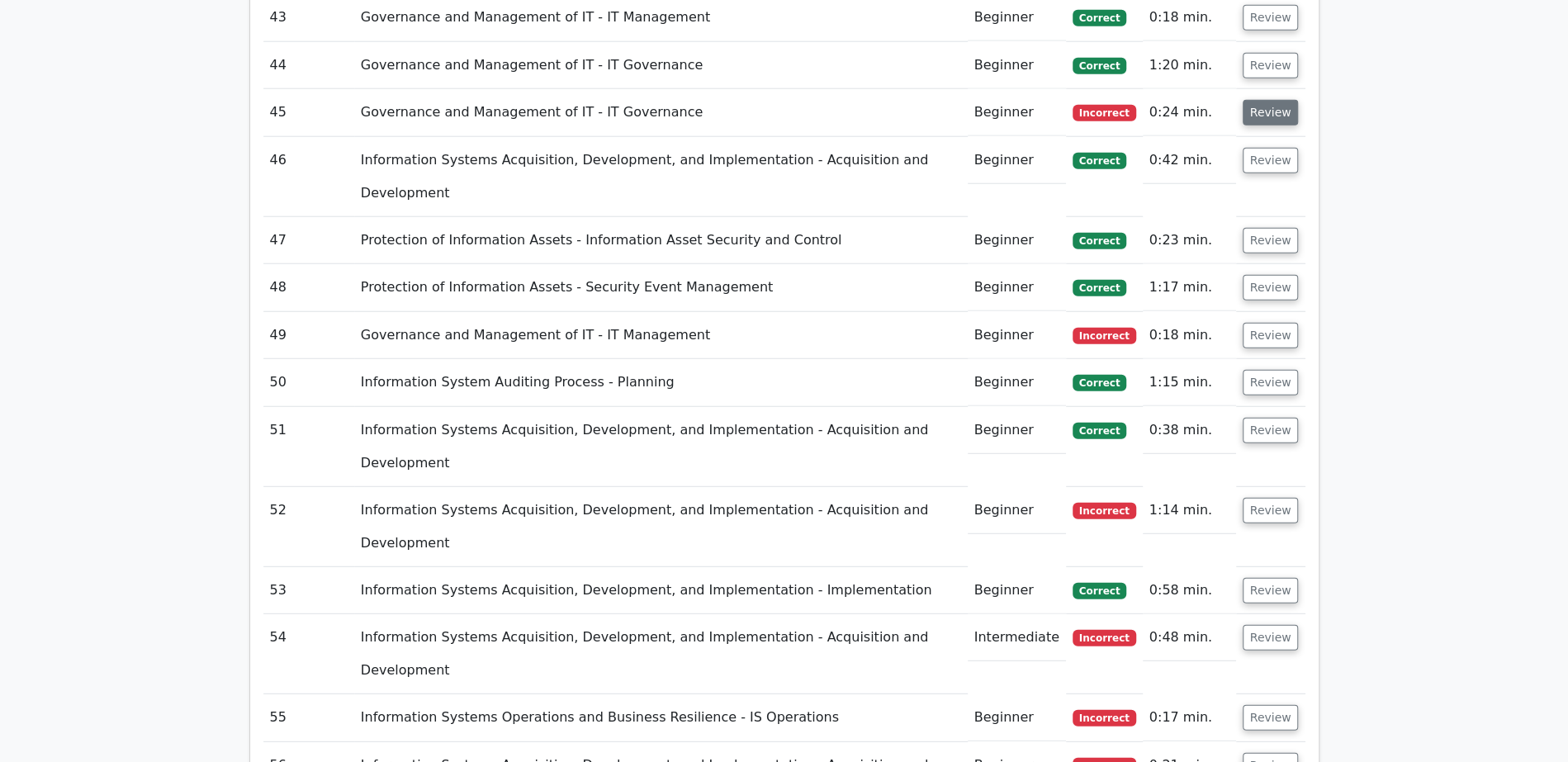
click at [1266, 100] on button "Review" at bounding box center [1270, 112] width 56 height 25
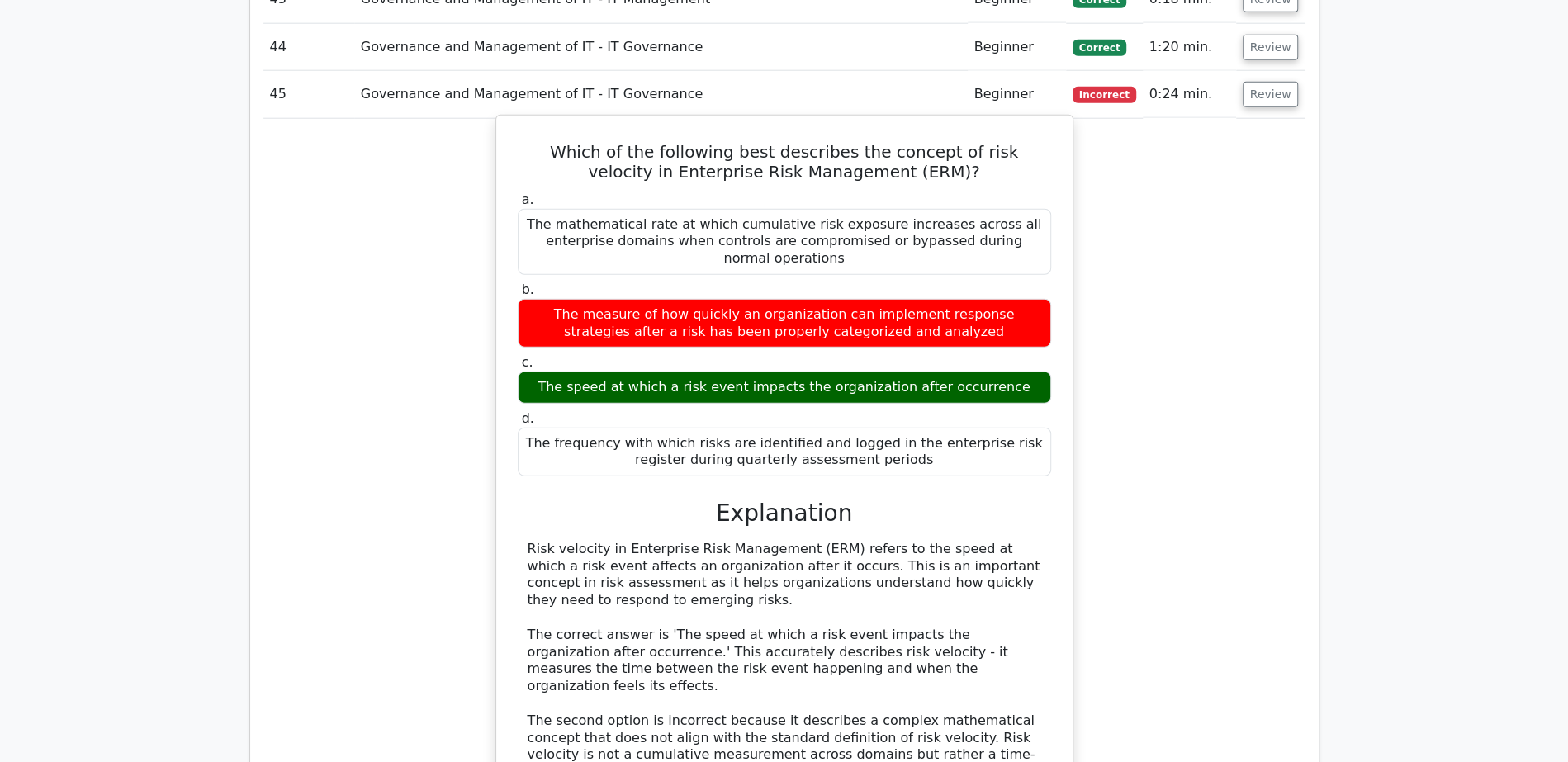
scroll to position [3093, 0]
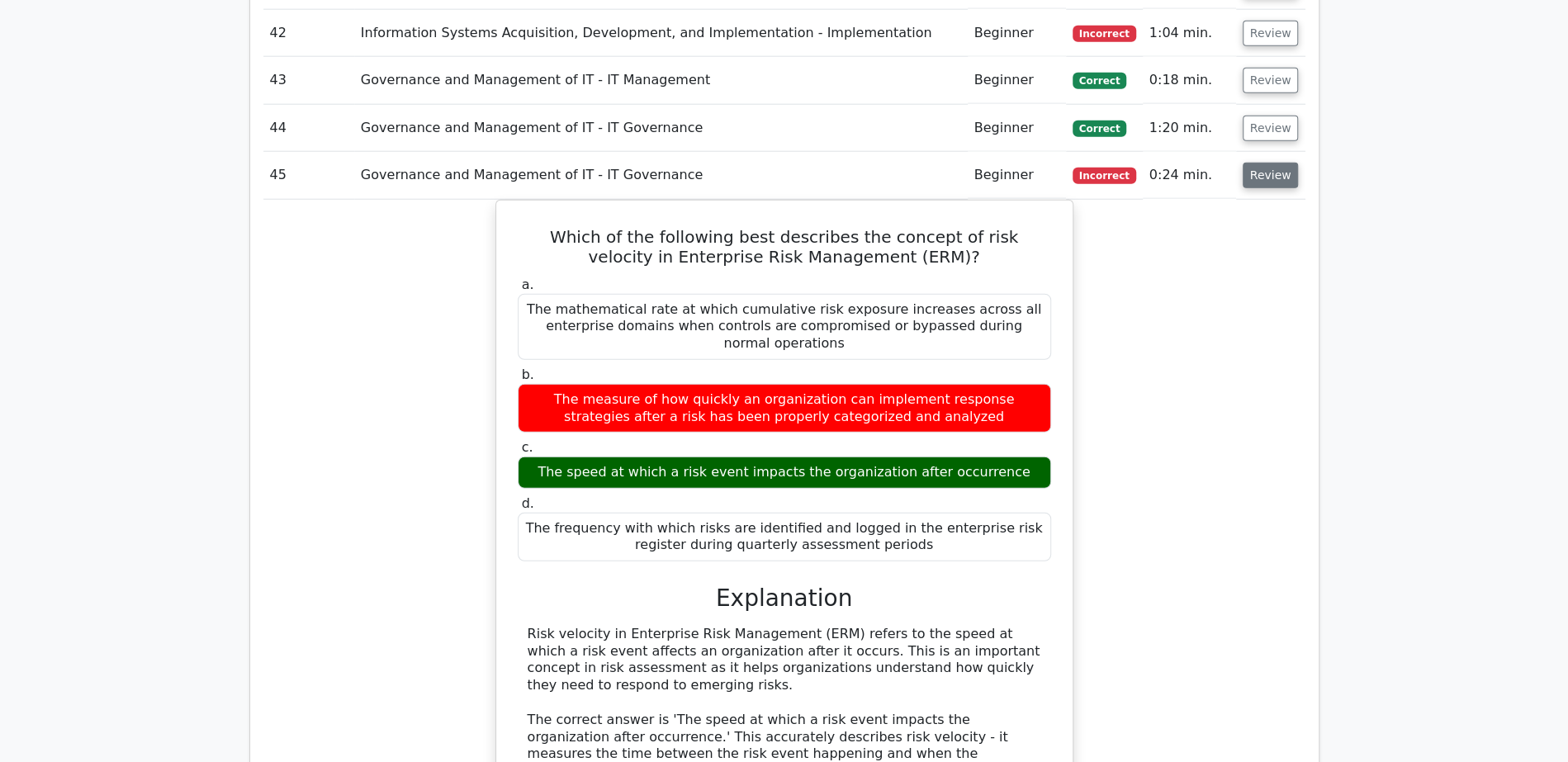
click at [1262, 163] on button "Review" at bounding box center [1270, 175] width 56 height 25
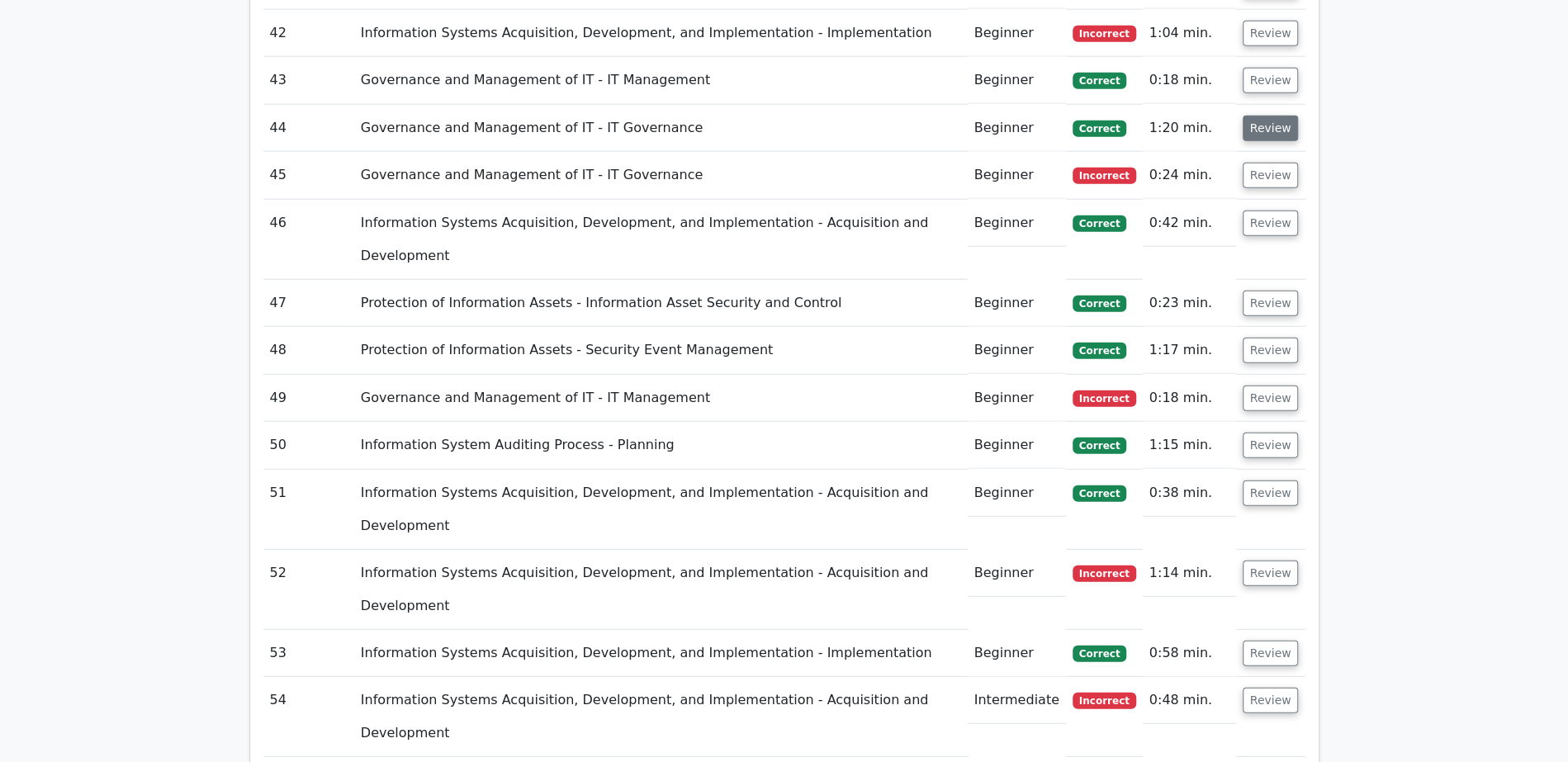
click at [1268, 115] on button "Review" at bounding box center [1270, 128] width 56 height 25
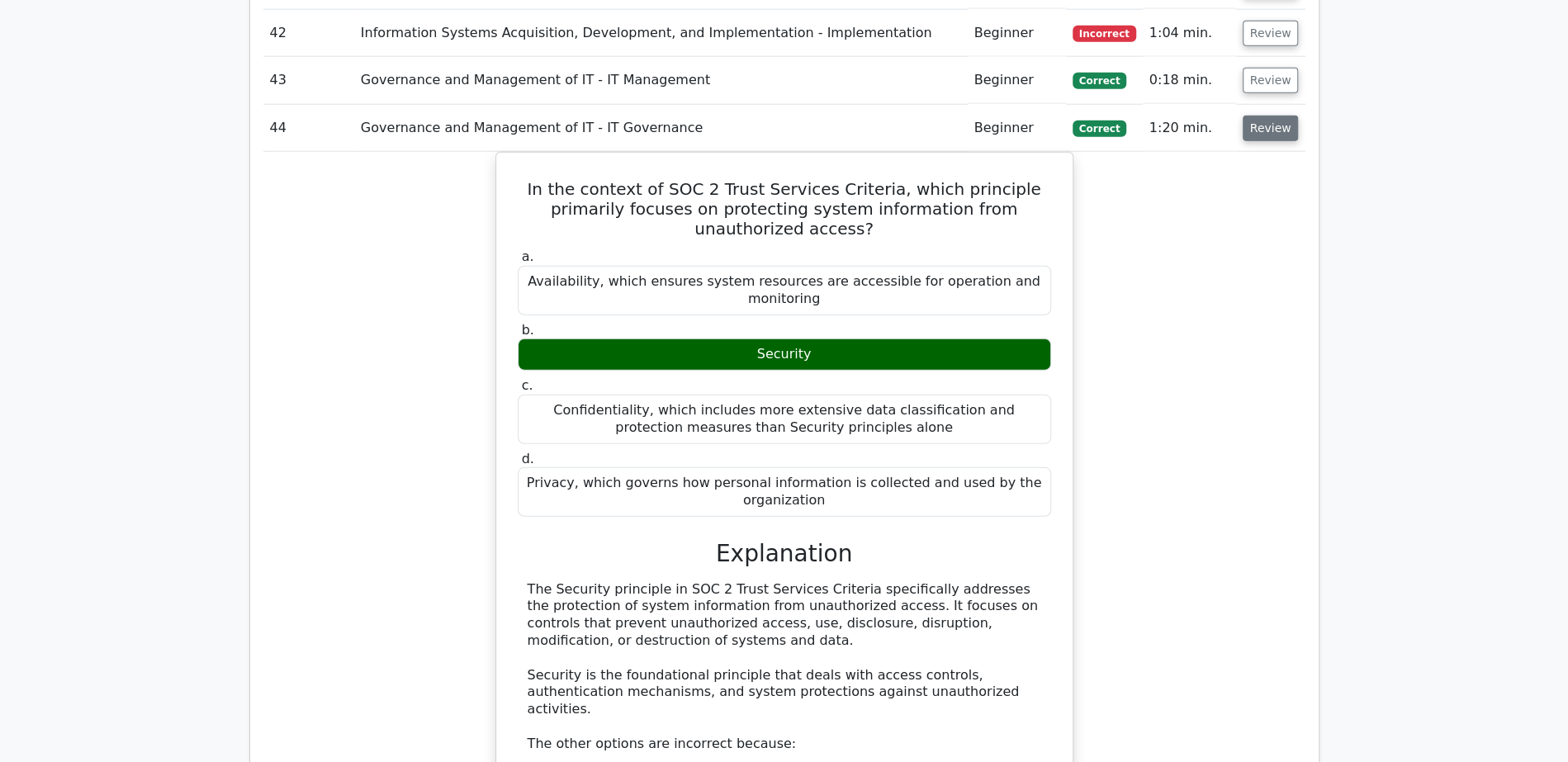
click at [1278, 115] on button "Review" at bounding box center [1270, 128] width 56 height 25
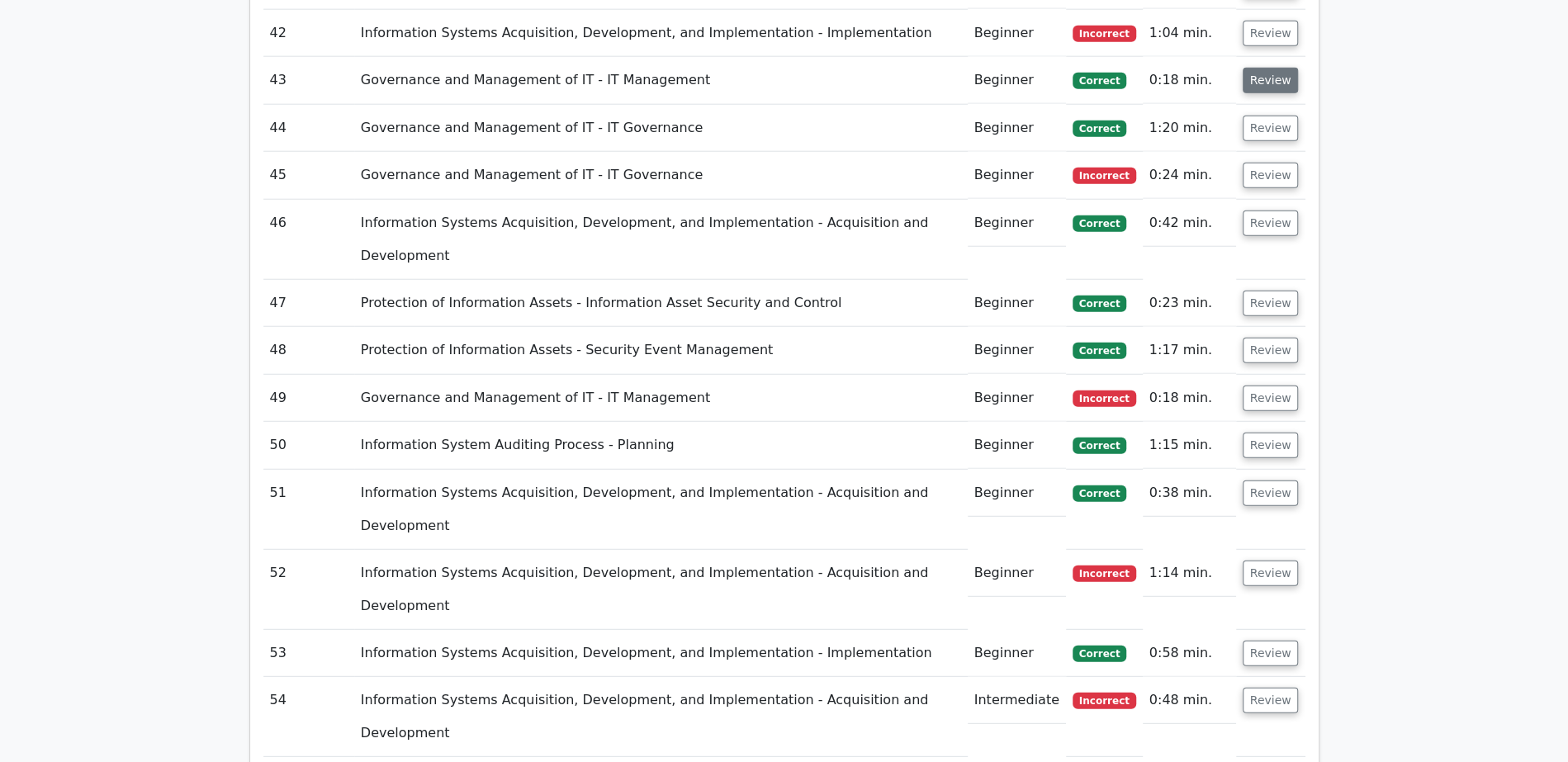
click at [1272, 67] on button "Review" at bounding box center [1270, 80] width 56 height 25
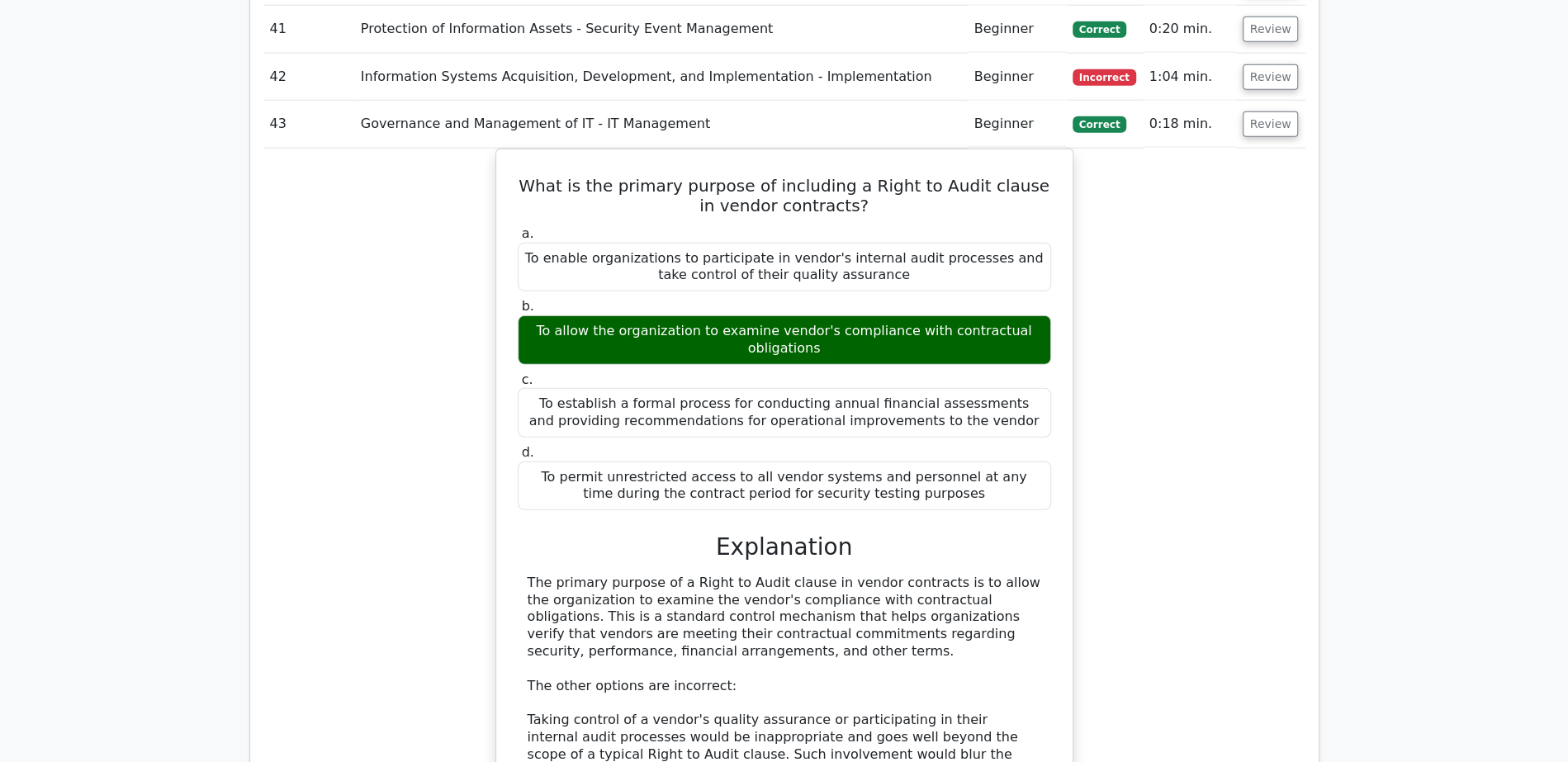
scroll to position [3045, 0]
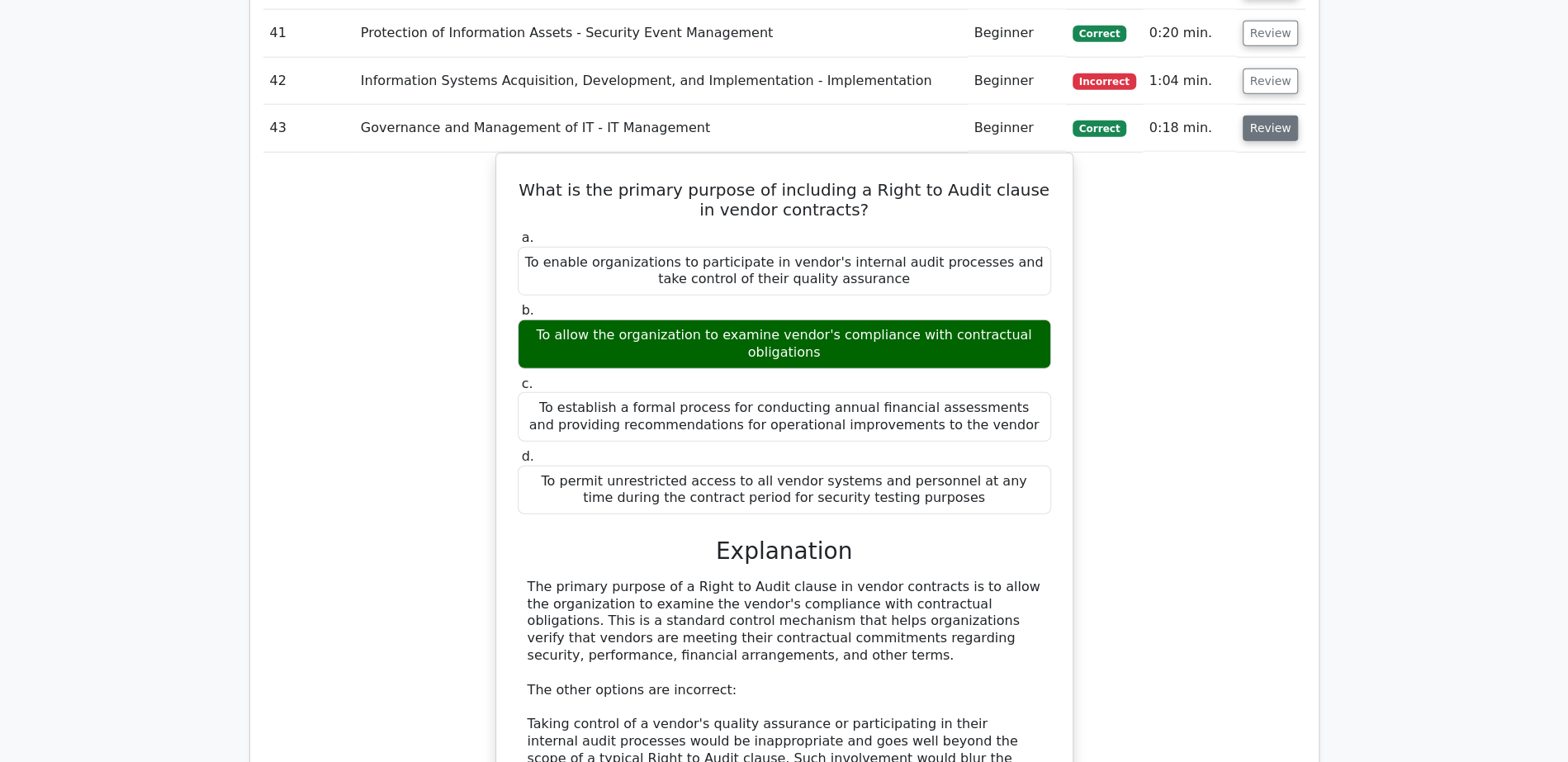
click at [1284, 115] on button "Review" at bounding box center [1270, 128] width 56 height 25
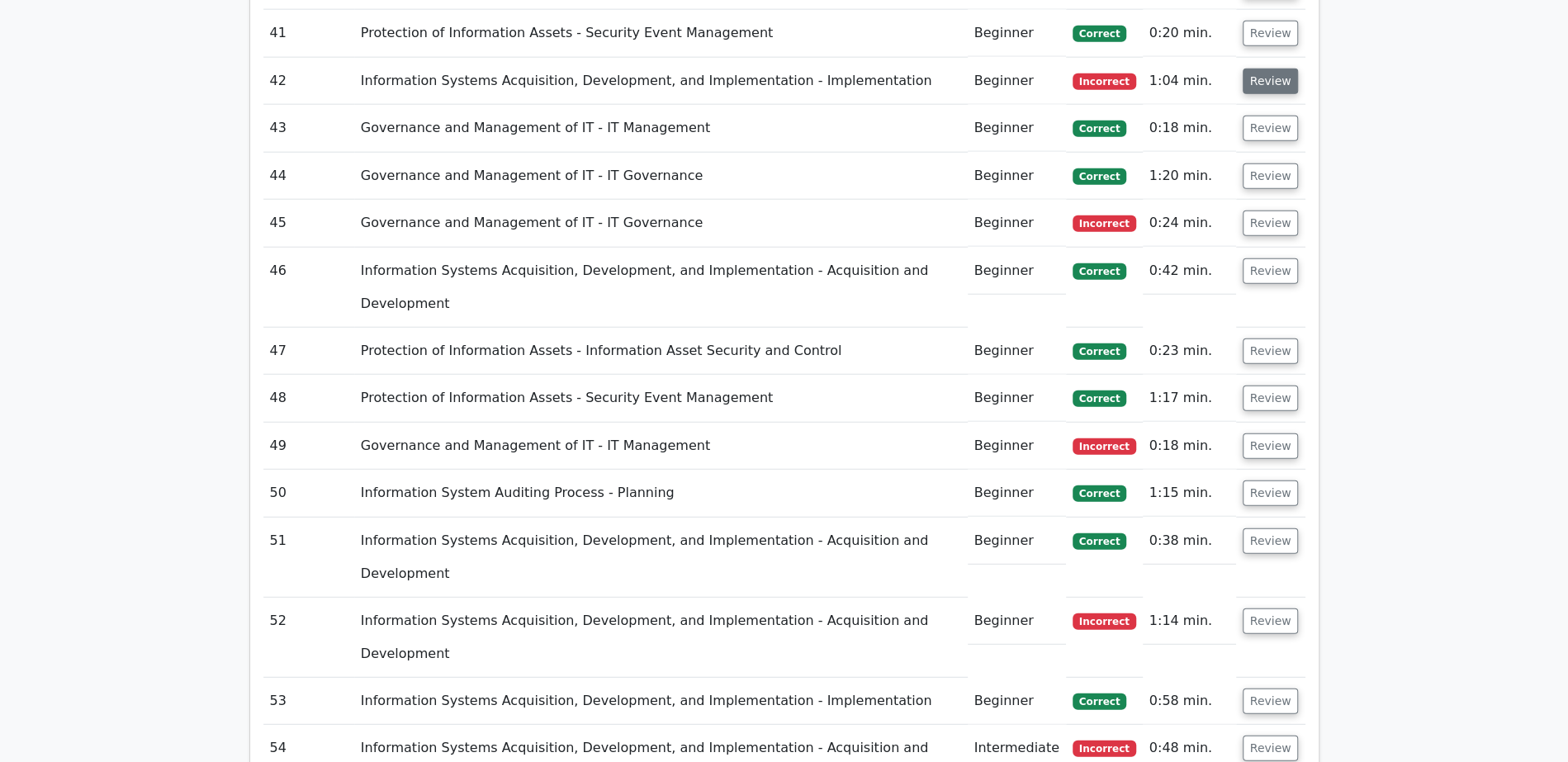
click at [1276, 68] on button "Review" at bounding box center [1270, 80] width 56 height 25
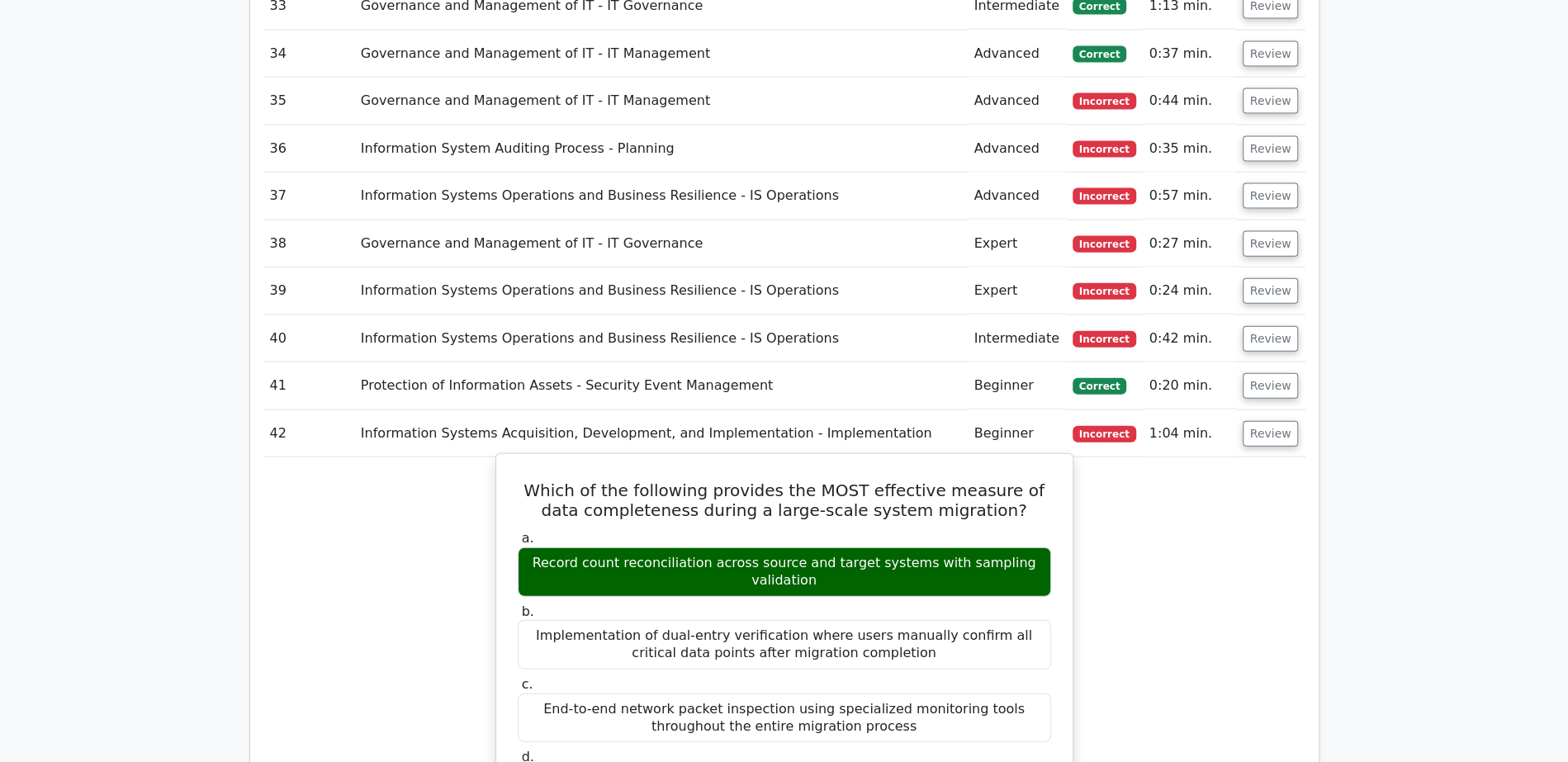
scroll to position [2688, 0]
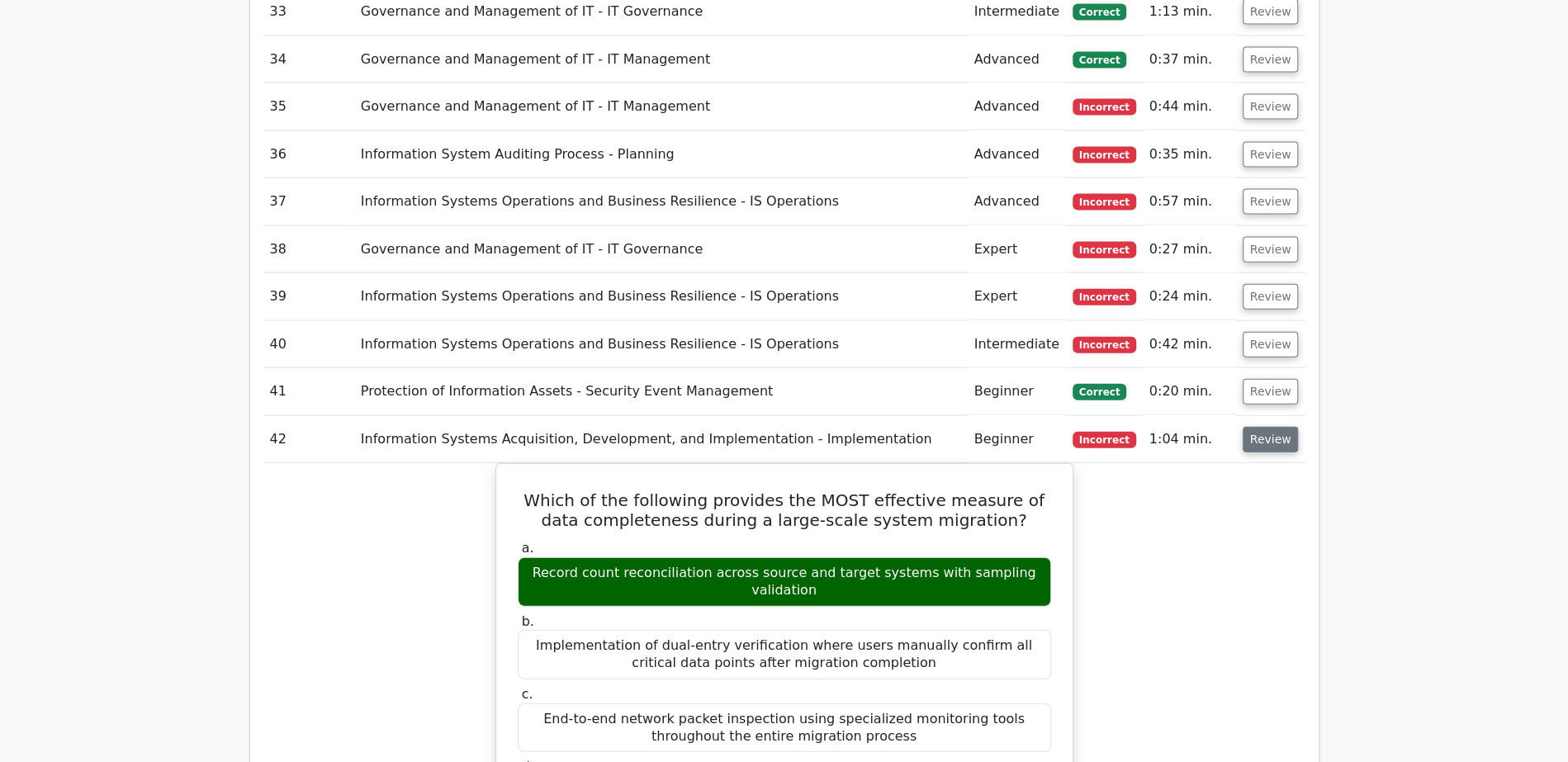
click at [1258, 427] on button "Review" at bounding box center [1270, 439] width 56 height 25
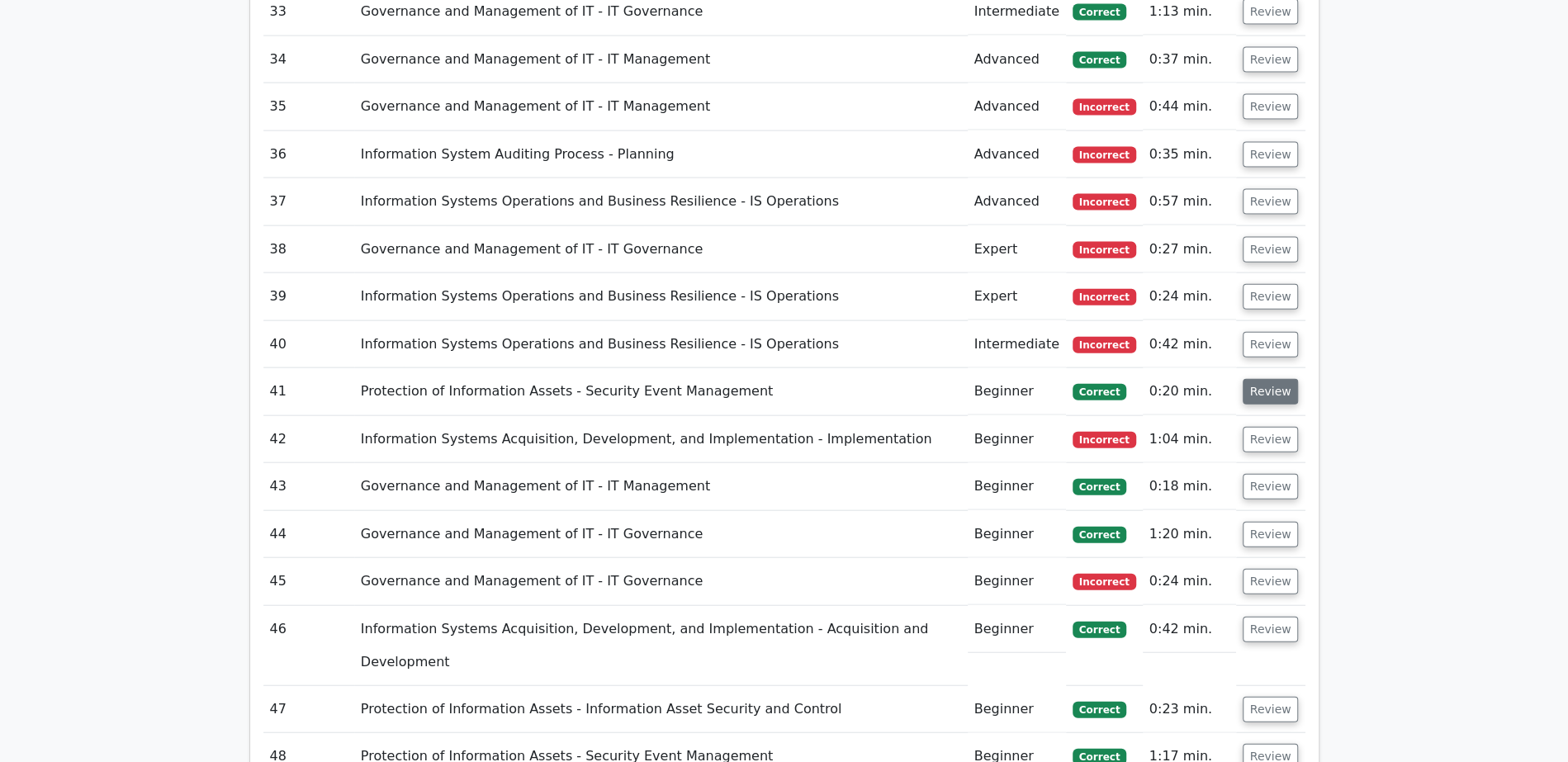
click at [1269, 379] on button "Review" at bounding box center [1270, 391] width 56 height 25
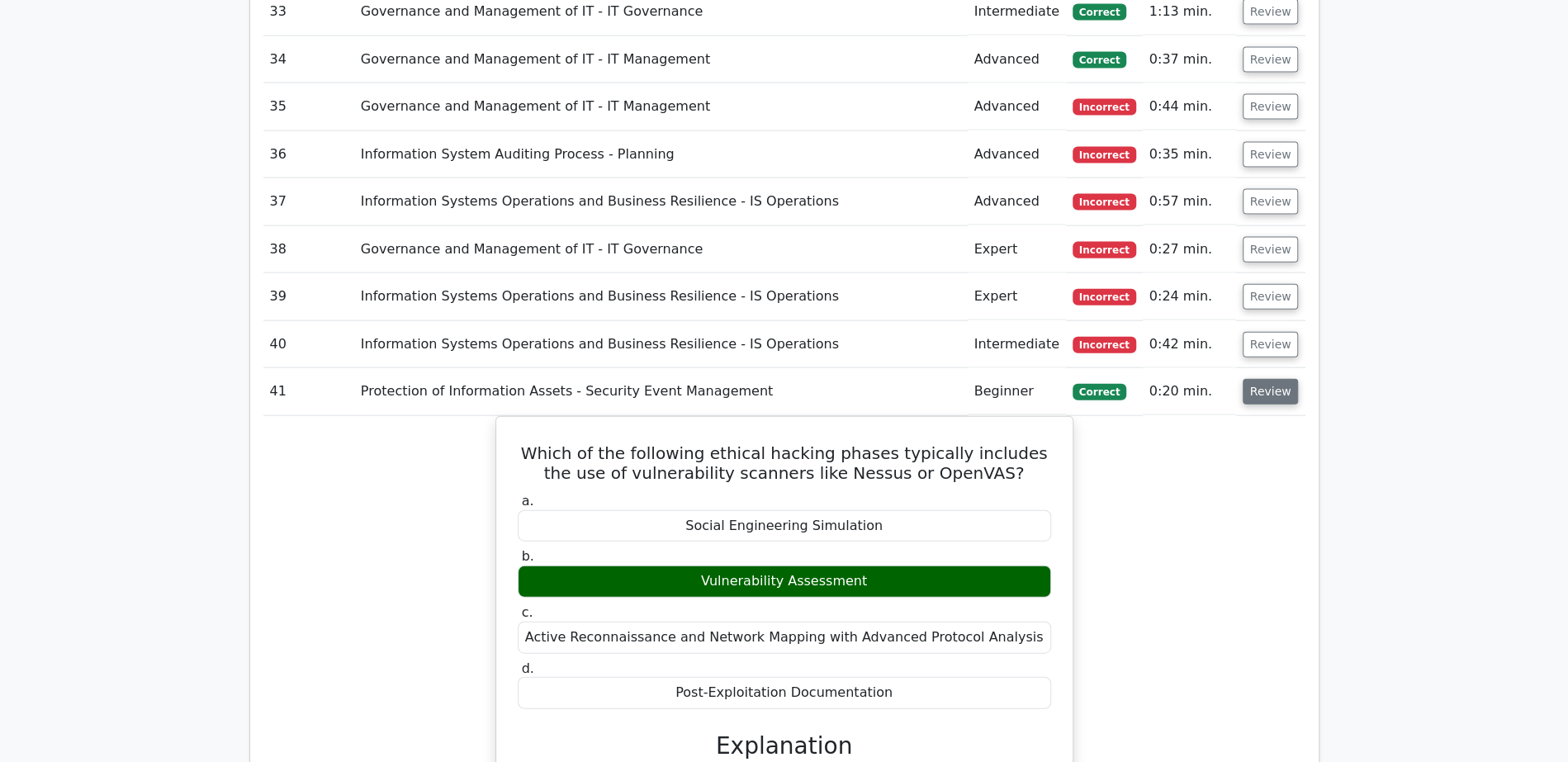
click at [1269, 379] on button "Review" at bounding box center [1270, 391] width 56 height 25
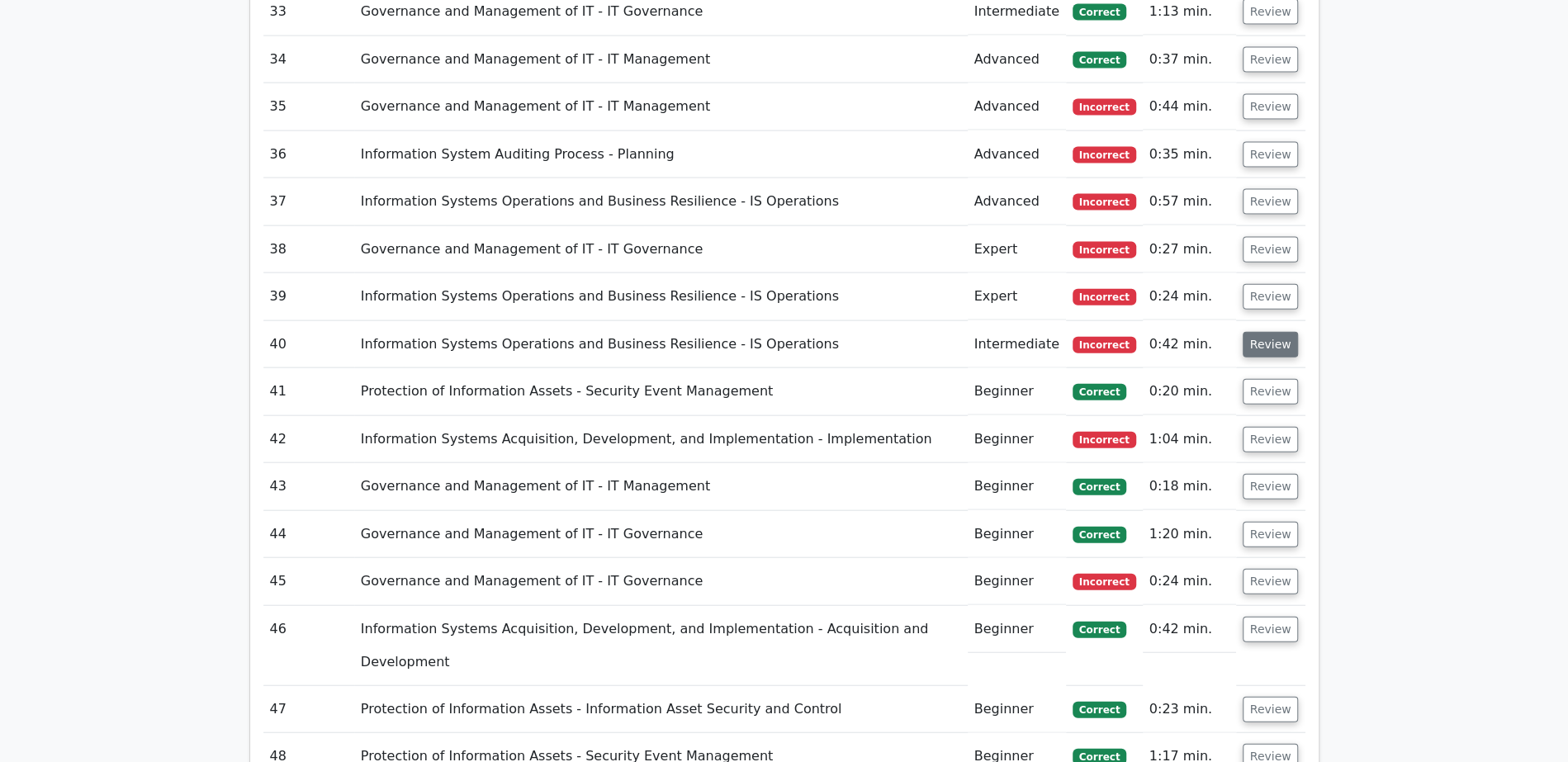
click at [1276, 332] on button "Review" at bounding box center [1270, 344] width 56 height 25
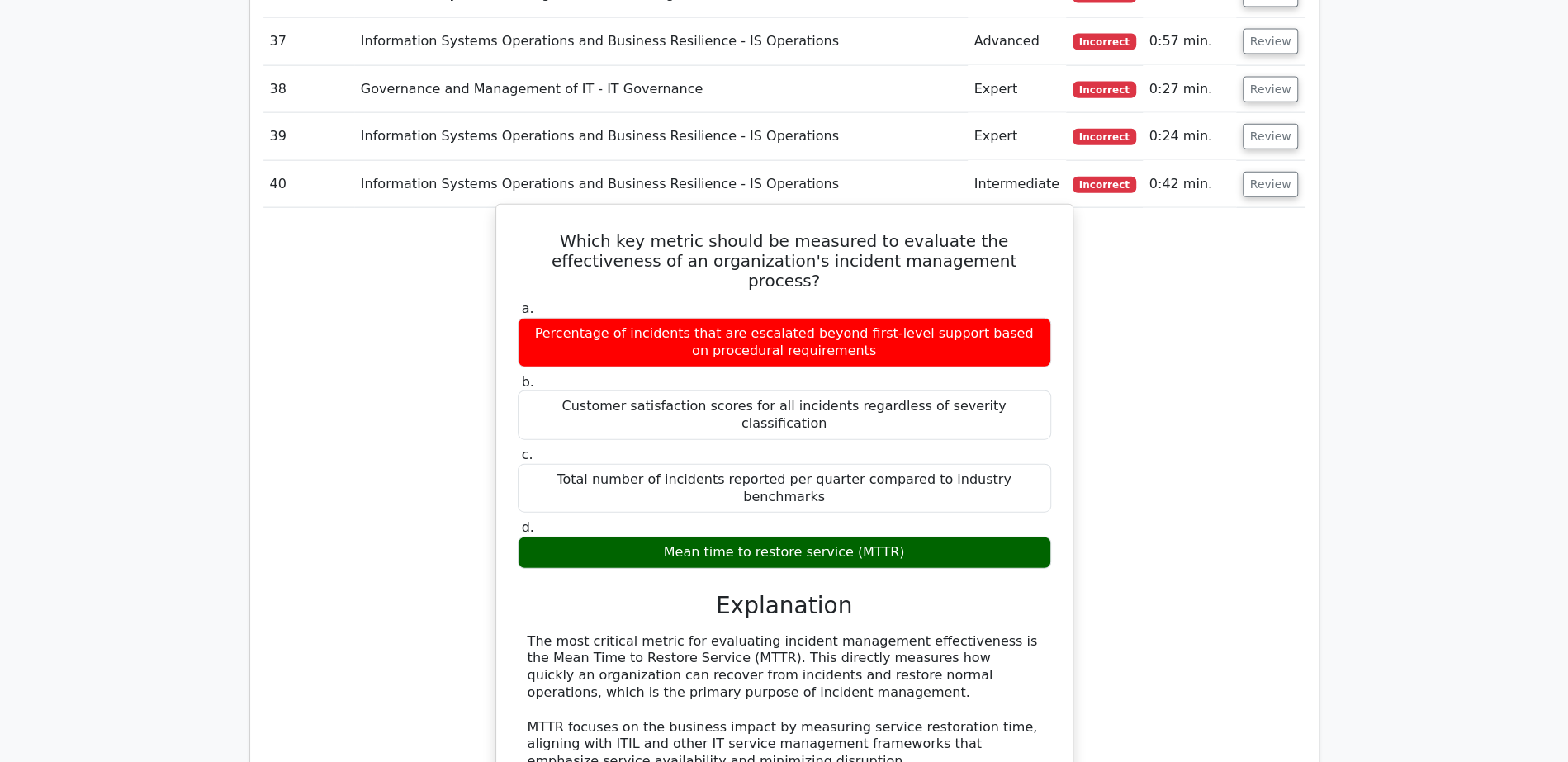
scroll to position [2849, 0]
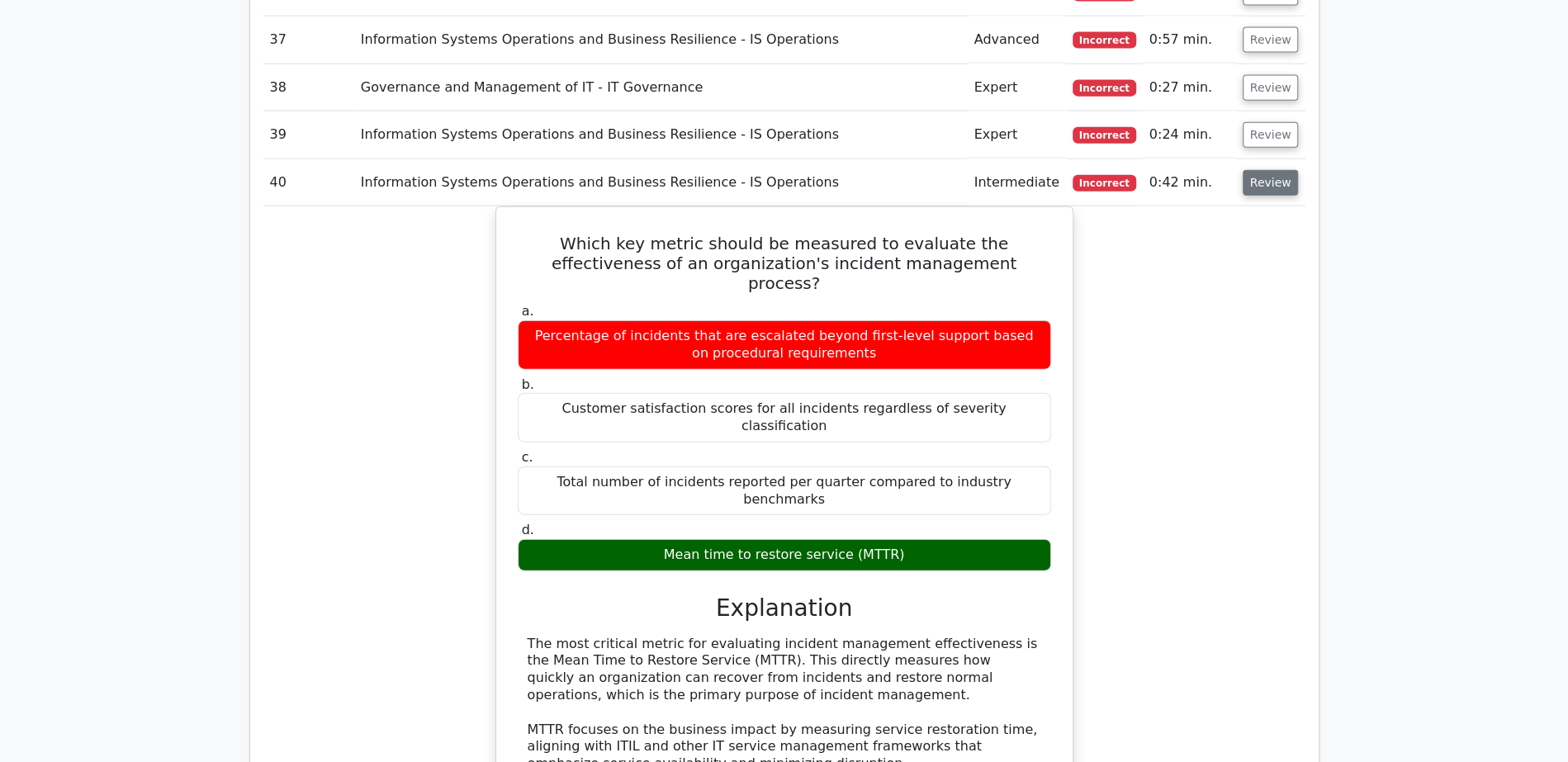
click at [1280, 170] on button "Review" at bounding box center [1270, 182] width 56 height 25
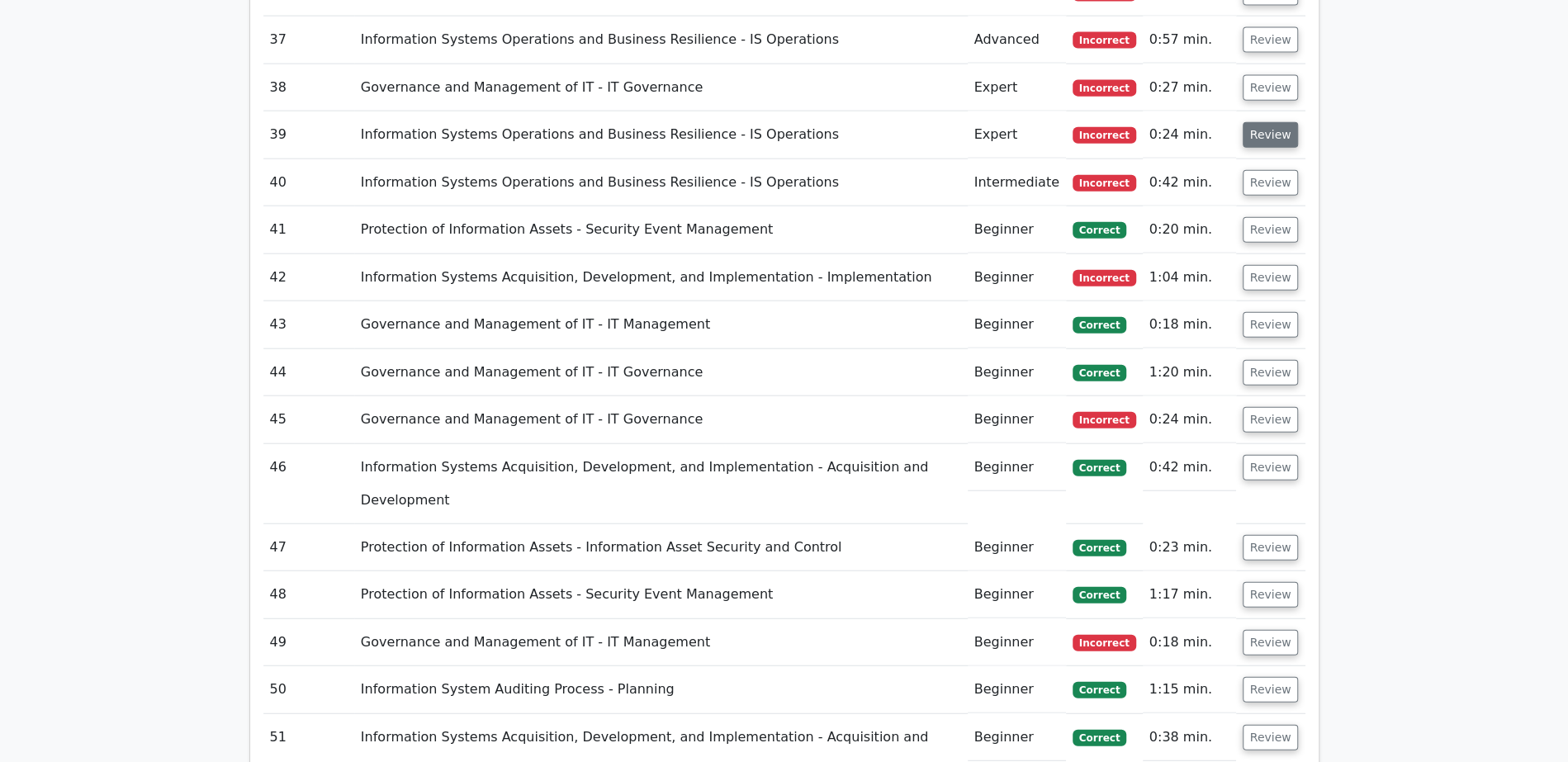
click at [1271, 122] on button "Review" at bounding box center [1270, 135] width 56 height 25
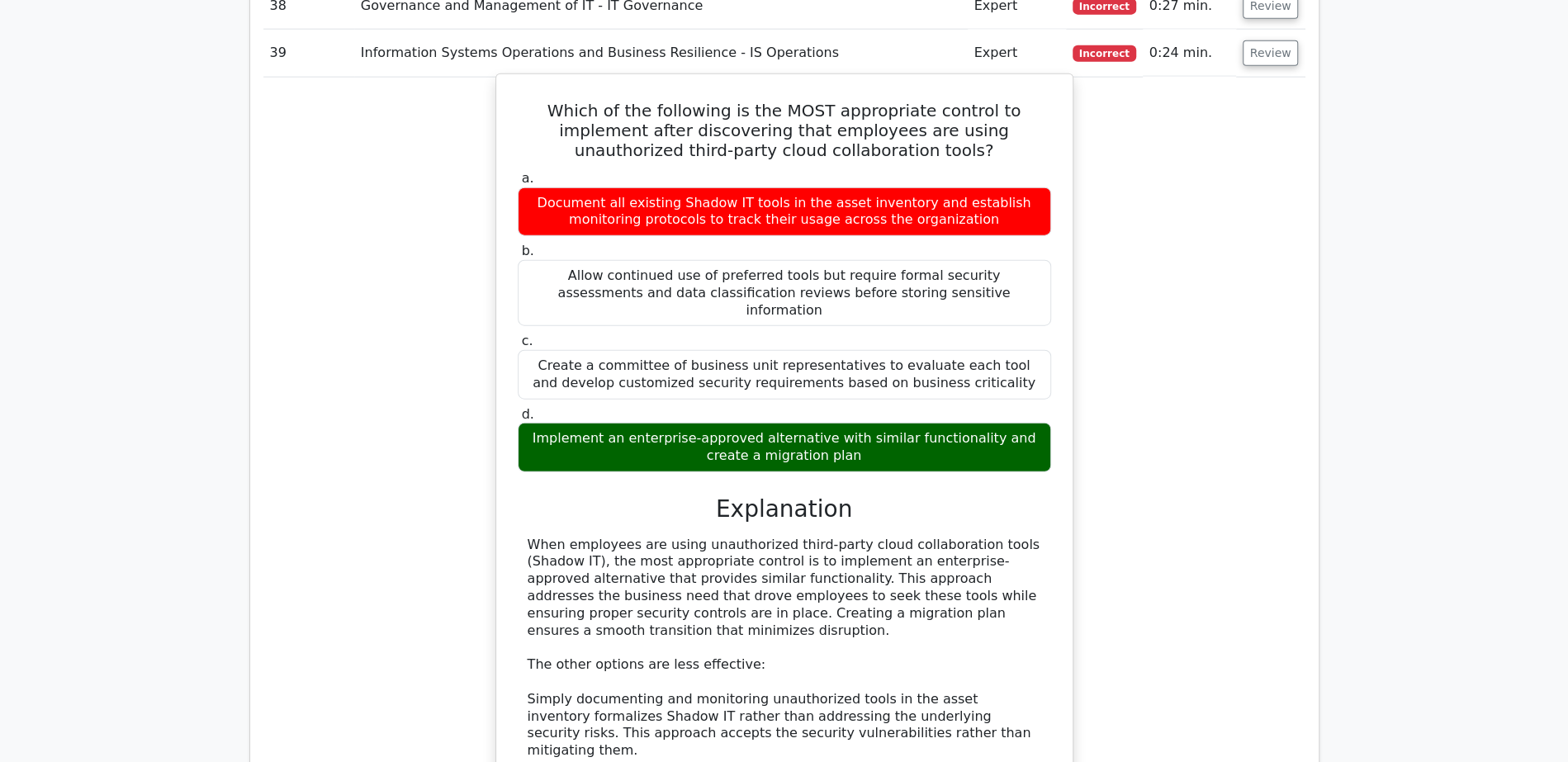
scroll to position [2865, 0]
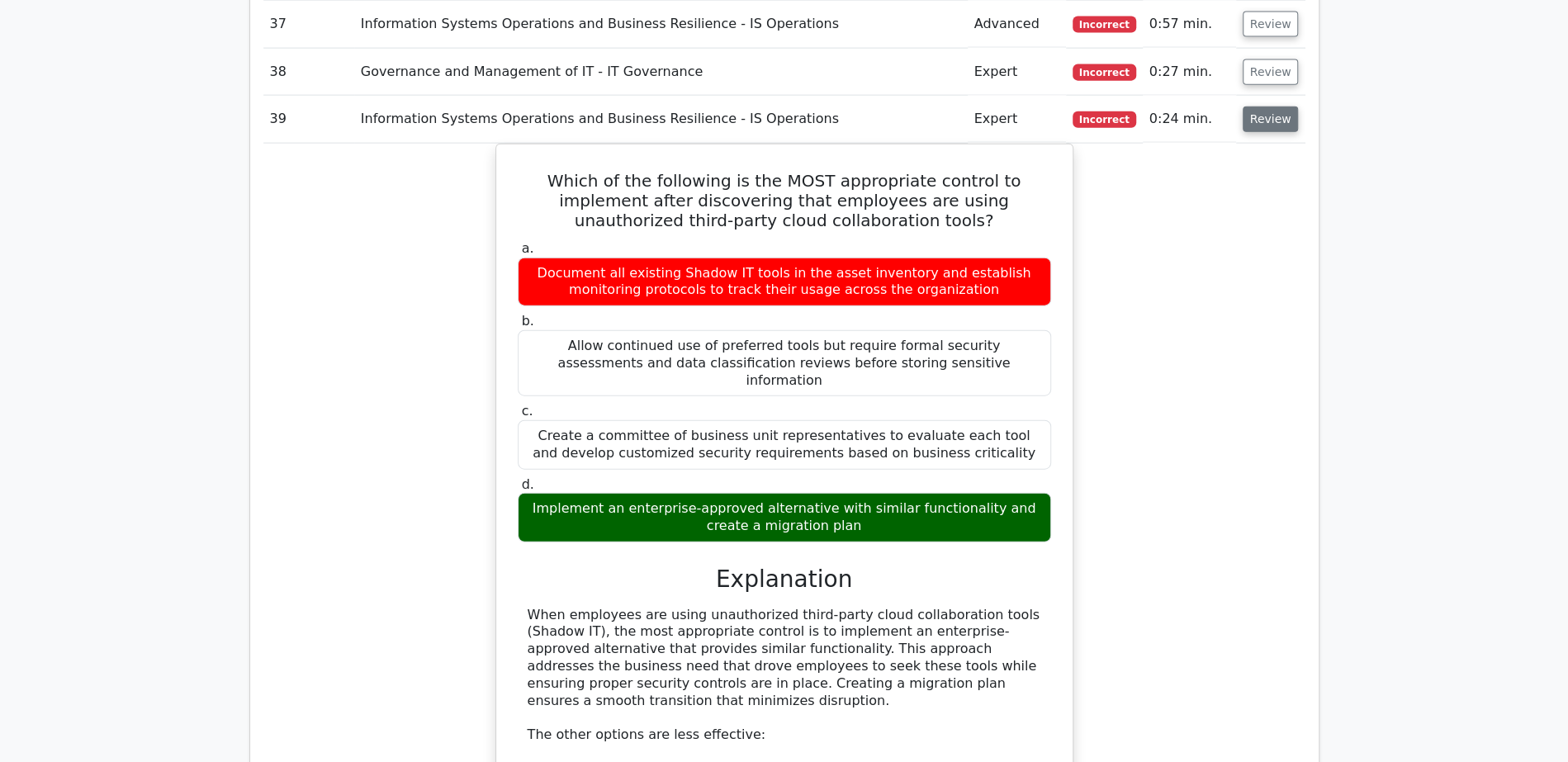
click at [1262, 107] on button "Review" at bounding box center [1270, 119] width 56 height 25
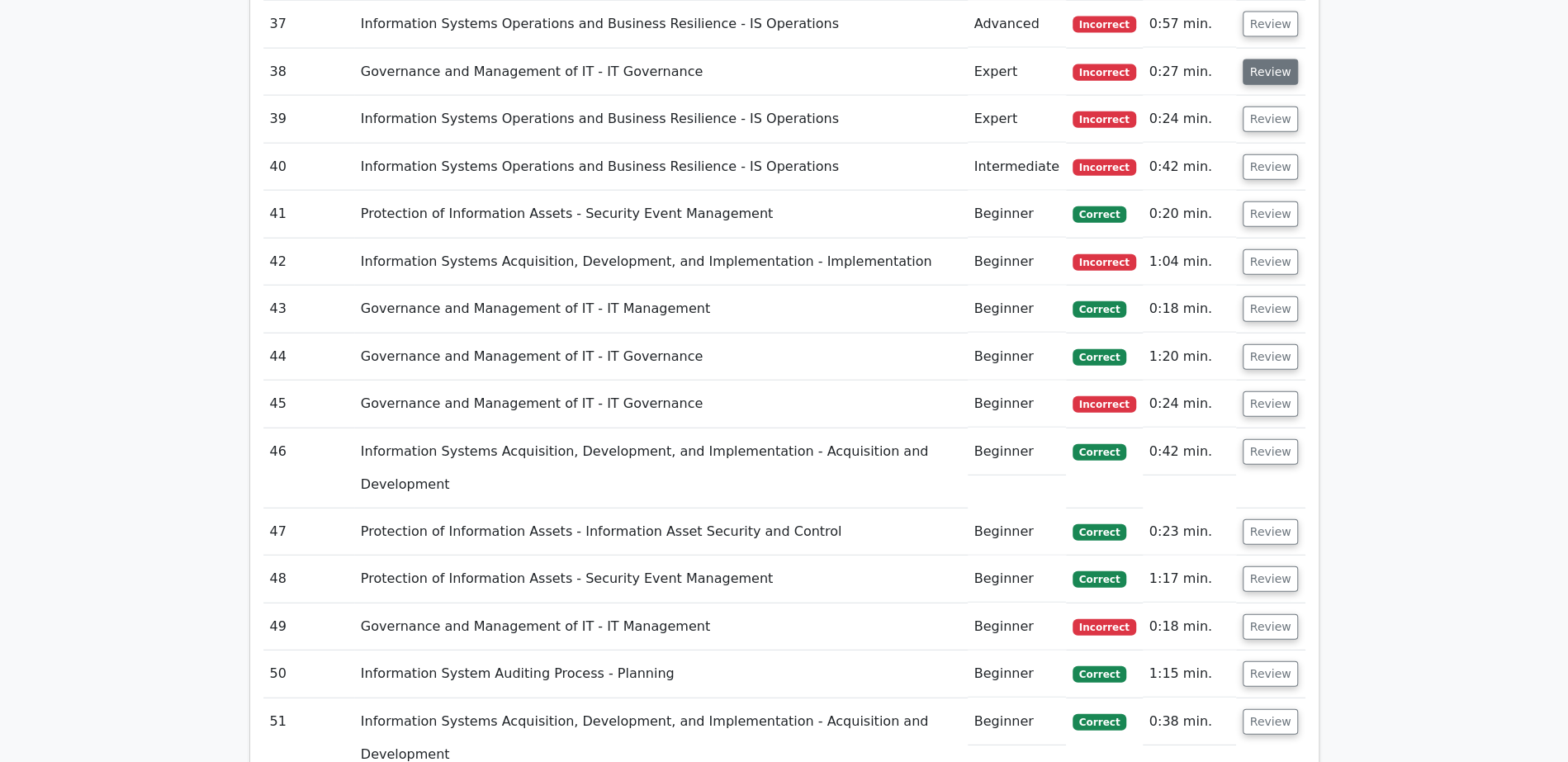
click at [1275, 59] on button "Review" at bounding box center [1270, 72] width 56 height 25
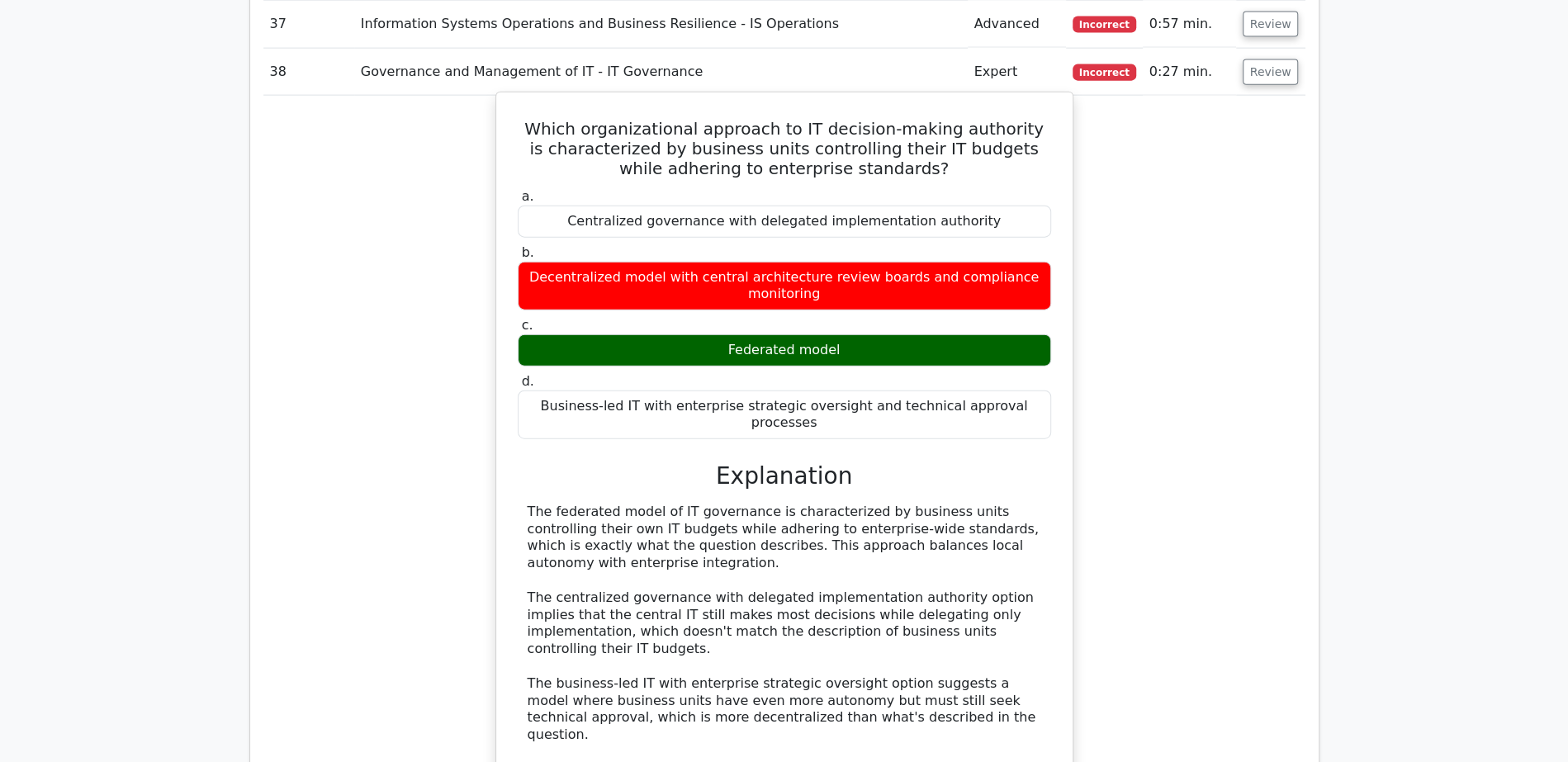
scroll to position [2815, 0]
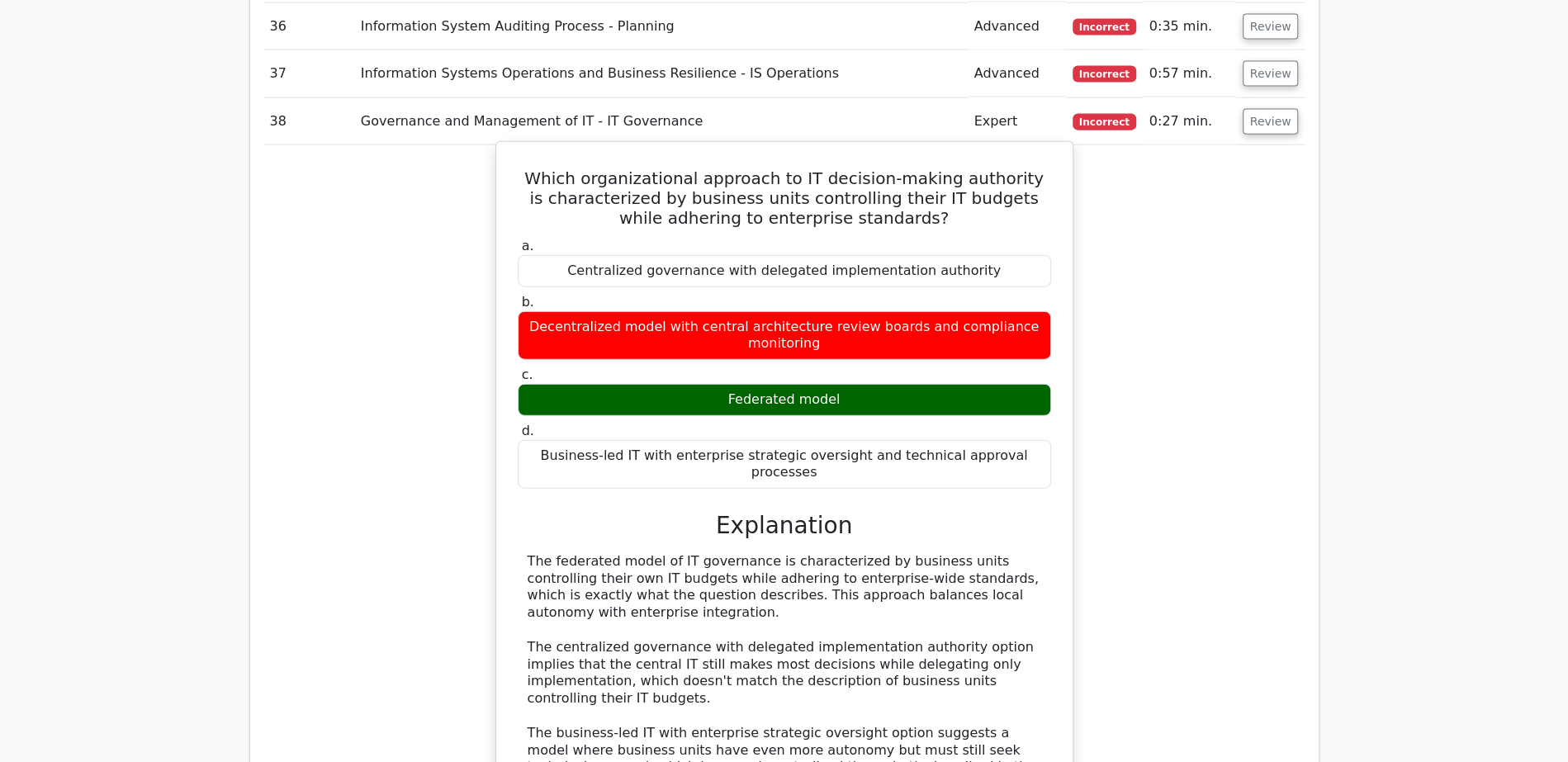
drag, startPoint x: 732, startPoint y: 322, endPoint x: 851, endPoint y: 317, distance: 119.1
click at [852, 384] on div "Federated model" at bounding box center [784, 400] width 533 height 32
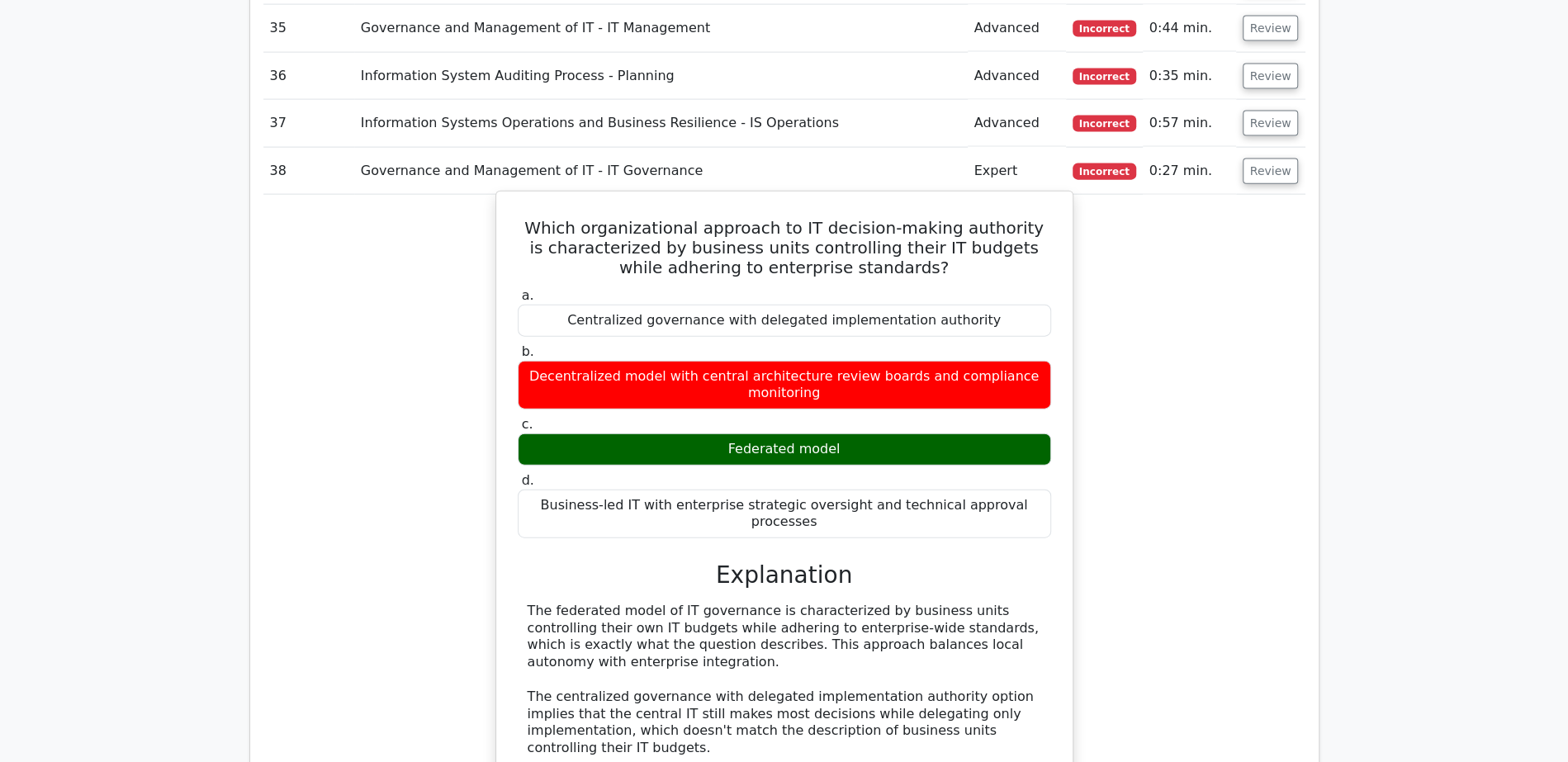
scroll to position [2750, 0]
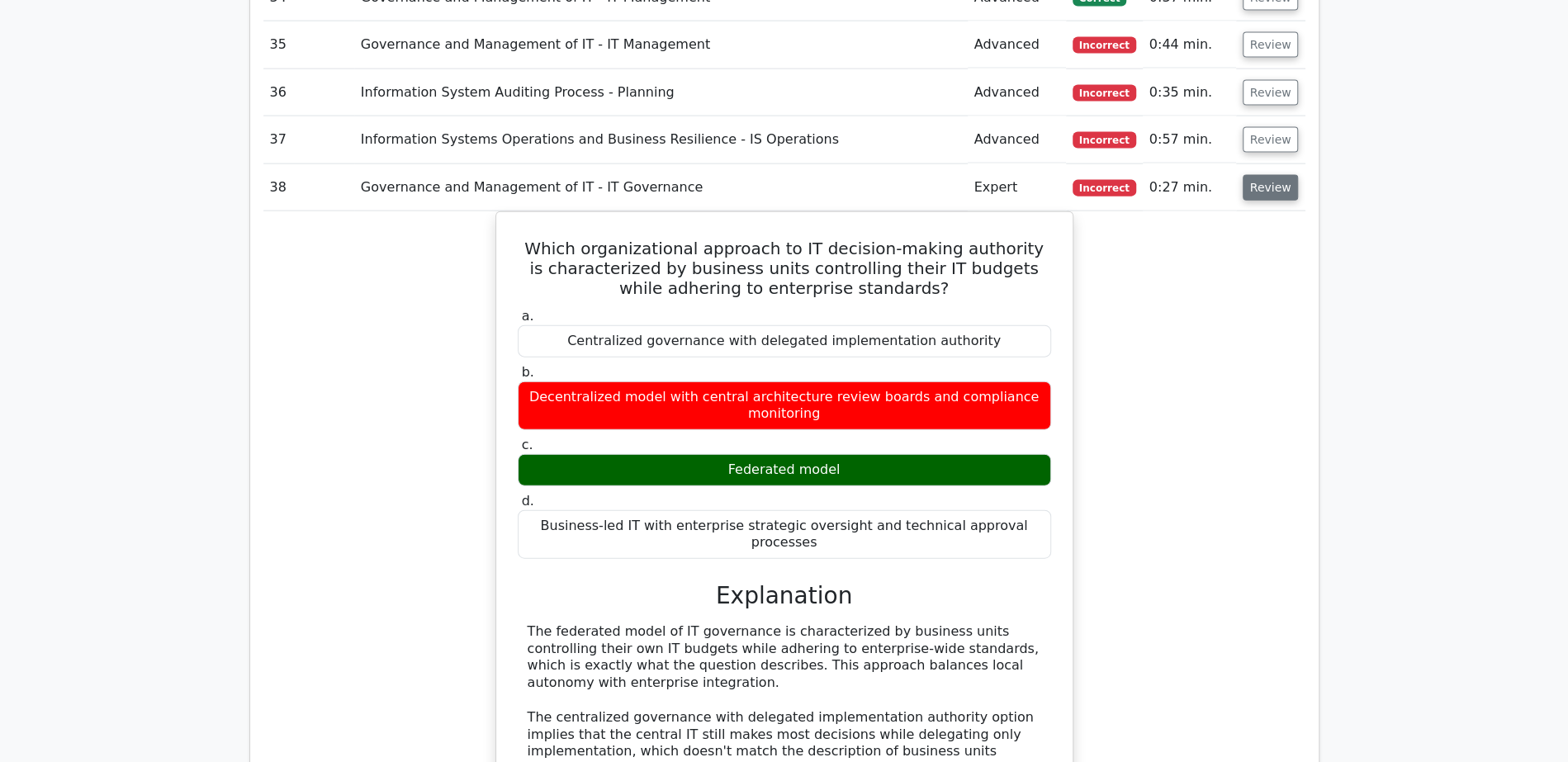
click at [1266, 175] on button "Review" at bounding box center [1270, 187] width 56 height 25
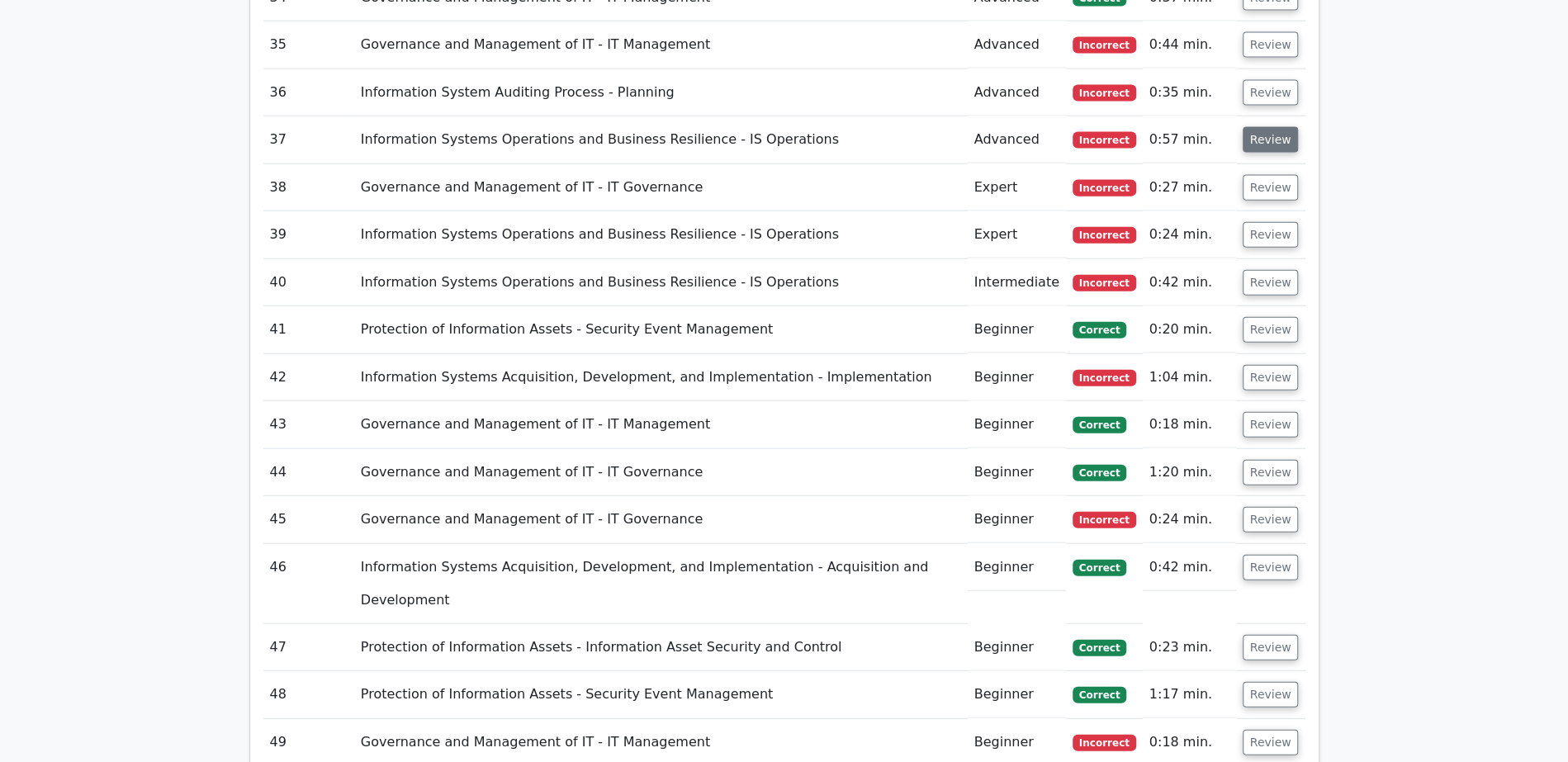
click at [1264, 127] on button "Review" at bounding box center [1270, 139] width 56 height 25
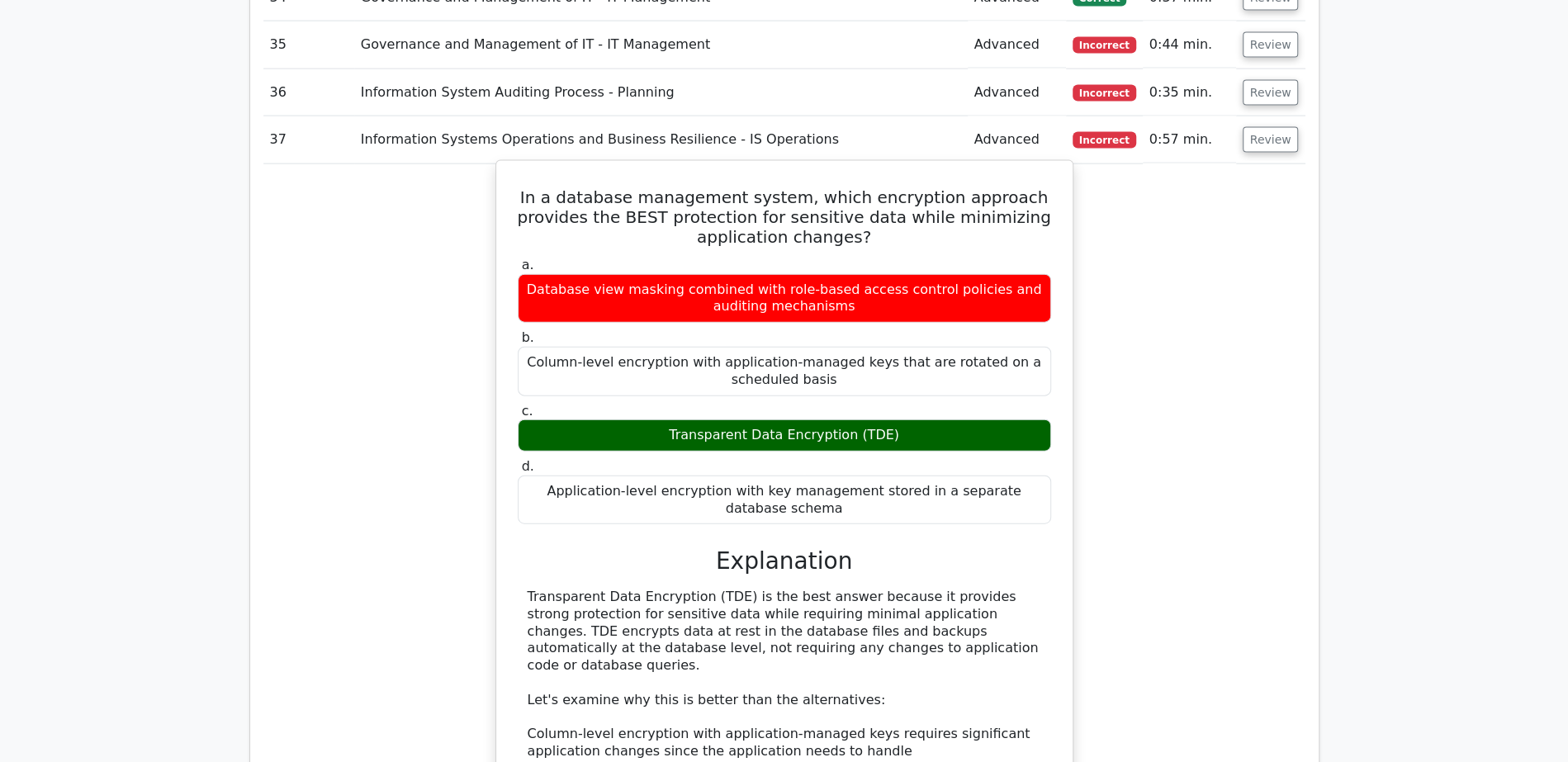
scroll to position [2816, 0]
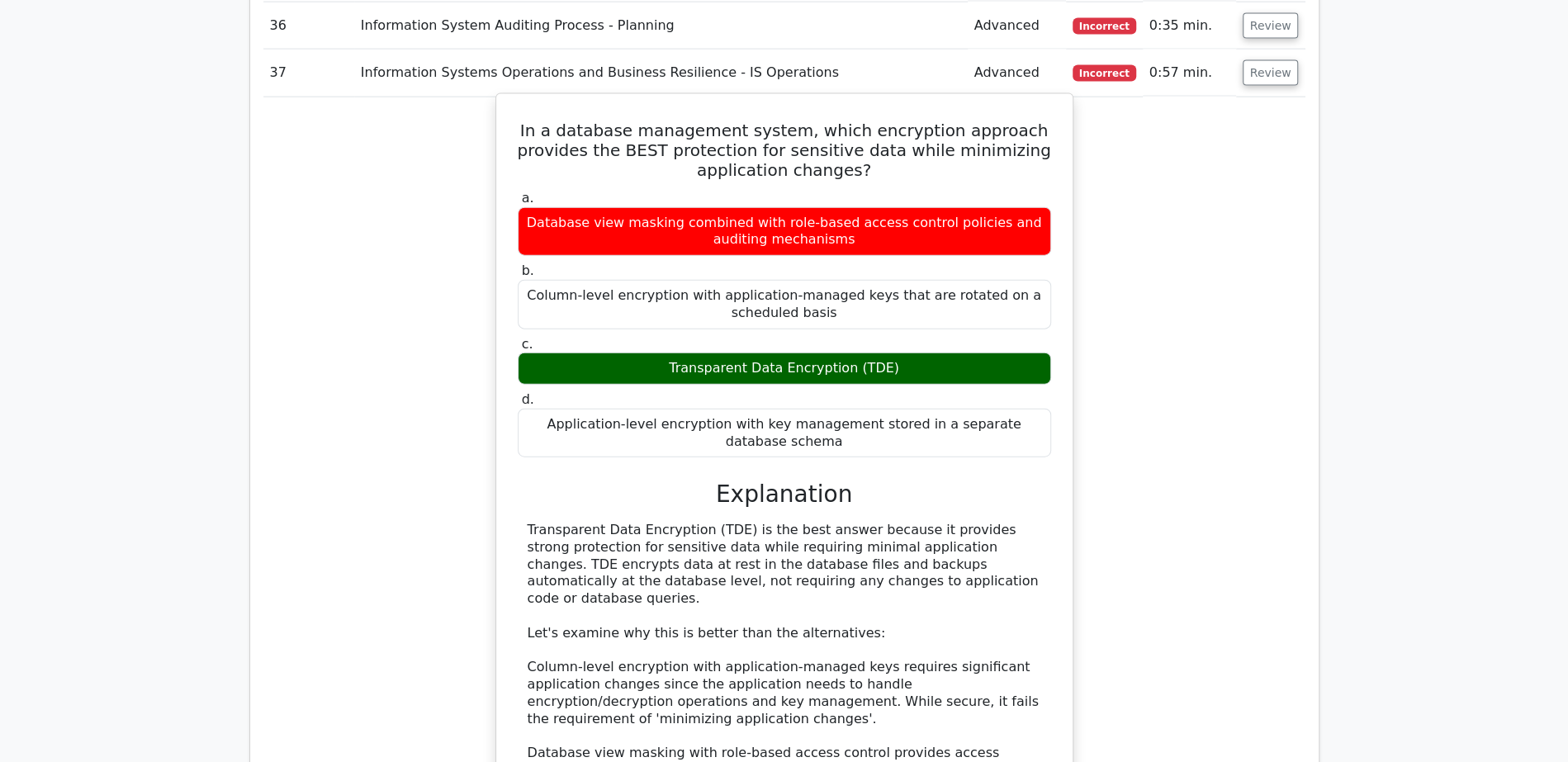
drag, startPoint x: 674, startPoint y: 303, endPoint x: 924, endPoint y: 278, distance: 251.2
click at [949, 353] on div "Transparent Data Encryption (TDE)" at bounding box center [784, 368] width 533 height 32
drag, startPoint x: 678, startPoint y: 295, endPoint x: 943, endPoint y: 304, distance: 265.2
click at [943, 353] on div "Transparent Data Encryption (TDE)" at bounding box center [784, 368] width 533 height 32
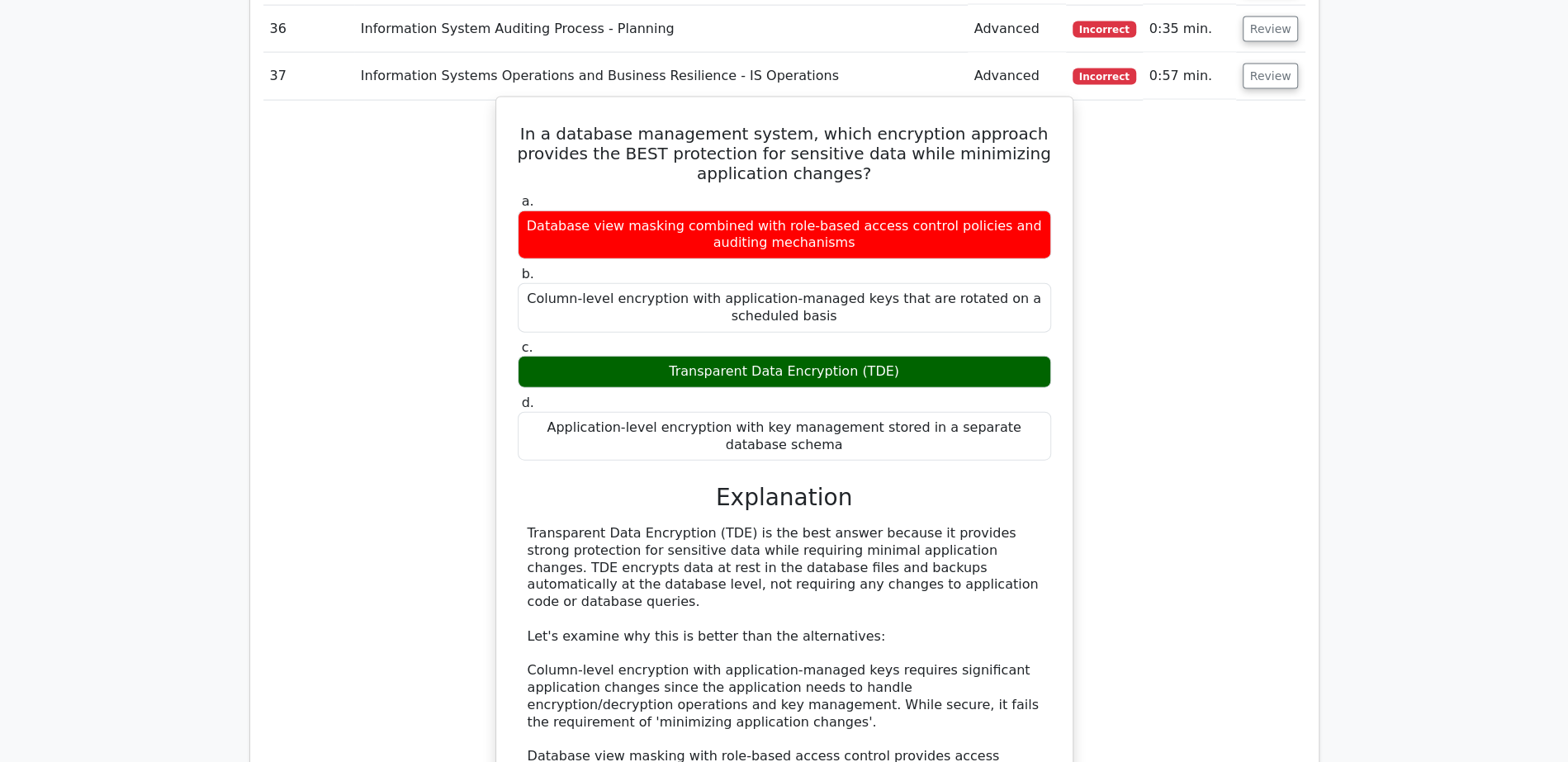
scroll to position [2709, 0]
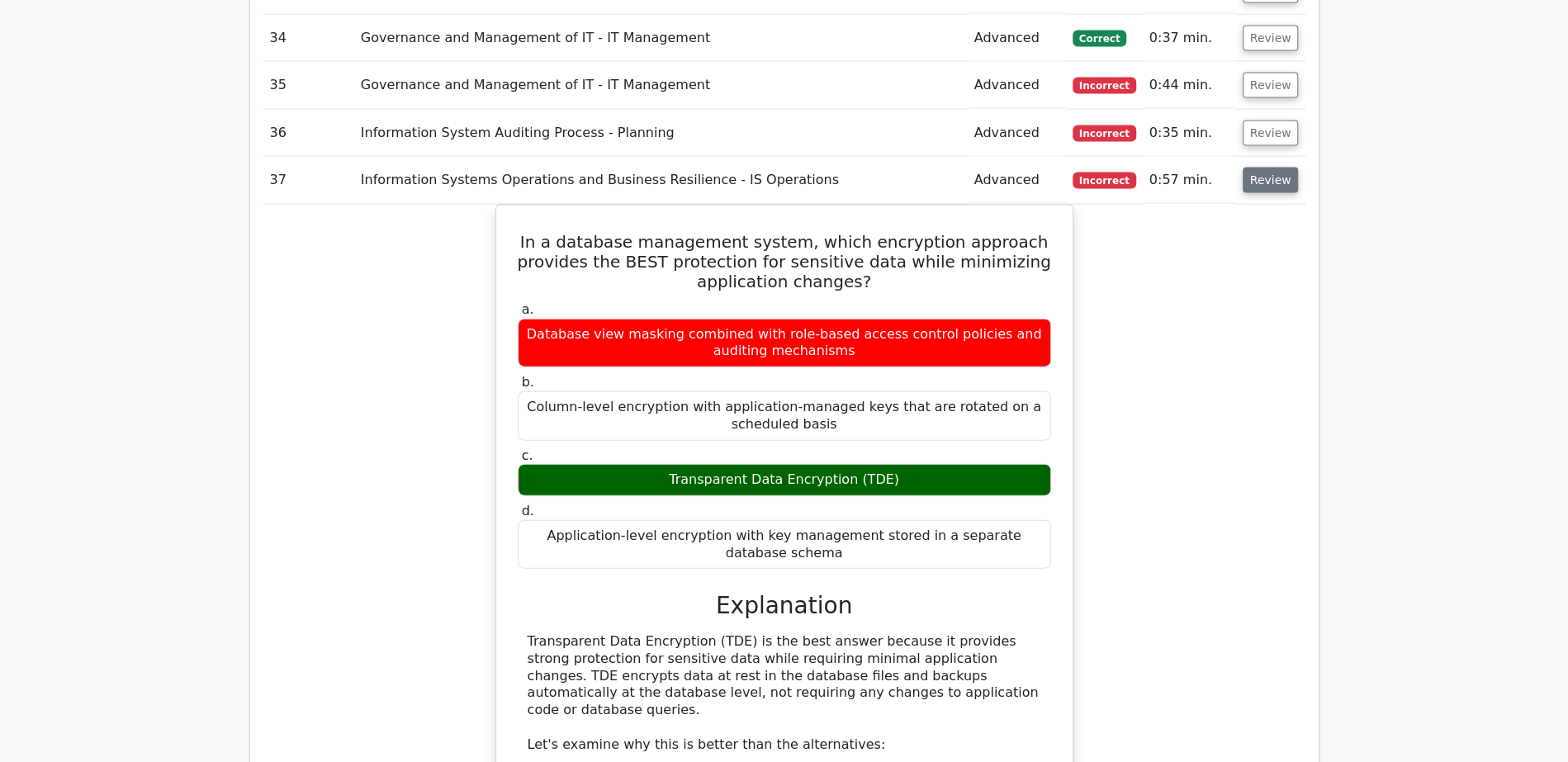
click at [1270, 168] on button "Review" at bounding box center [1270, 180] width 56 height 25
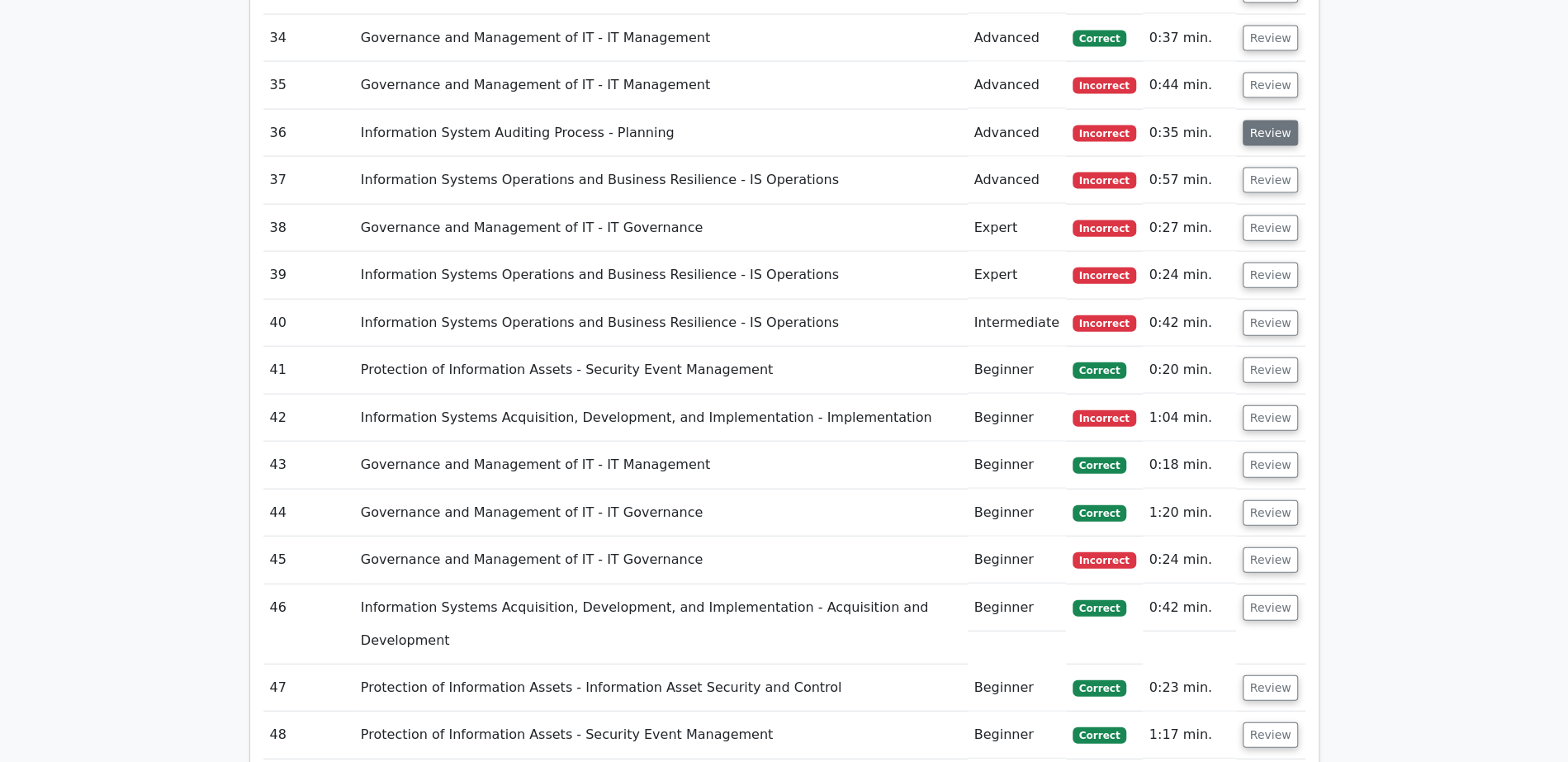
click at [1270, 121] on button "Review" at bounding box center [1270, 133] width 56 height 25
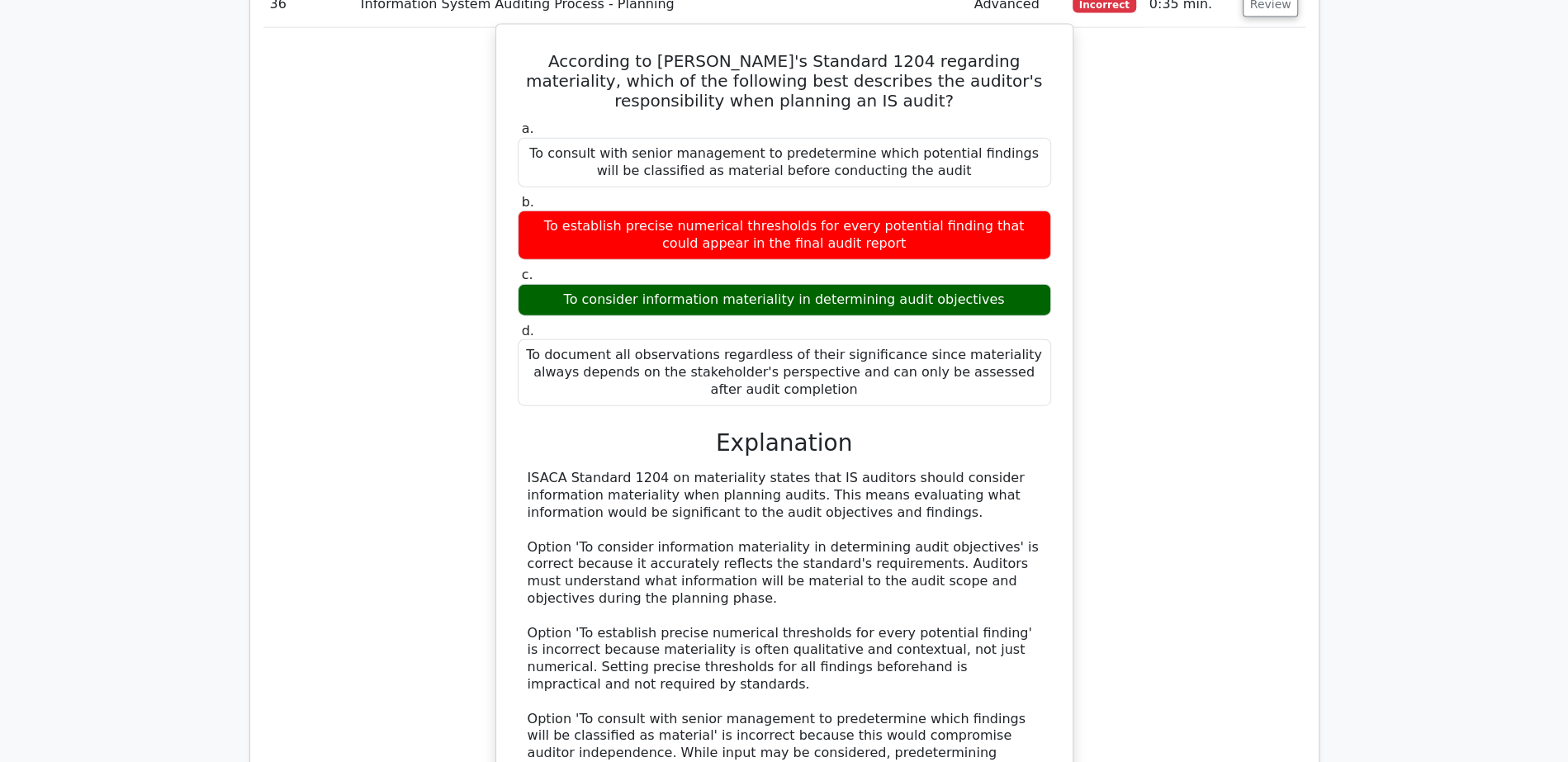
scroll to position [2621, 0]
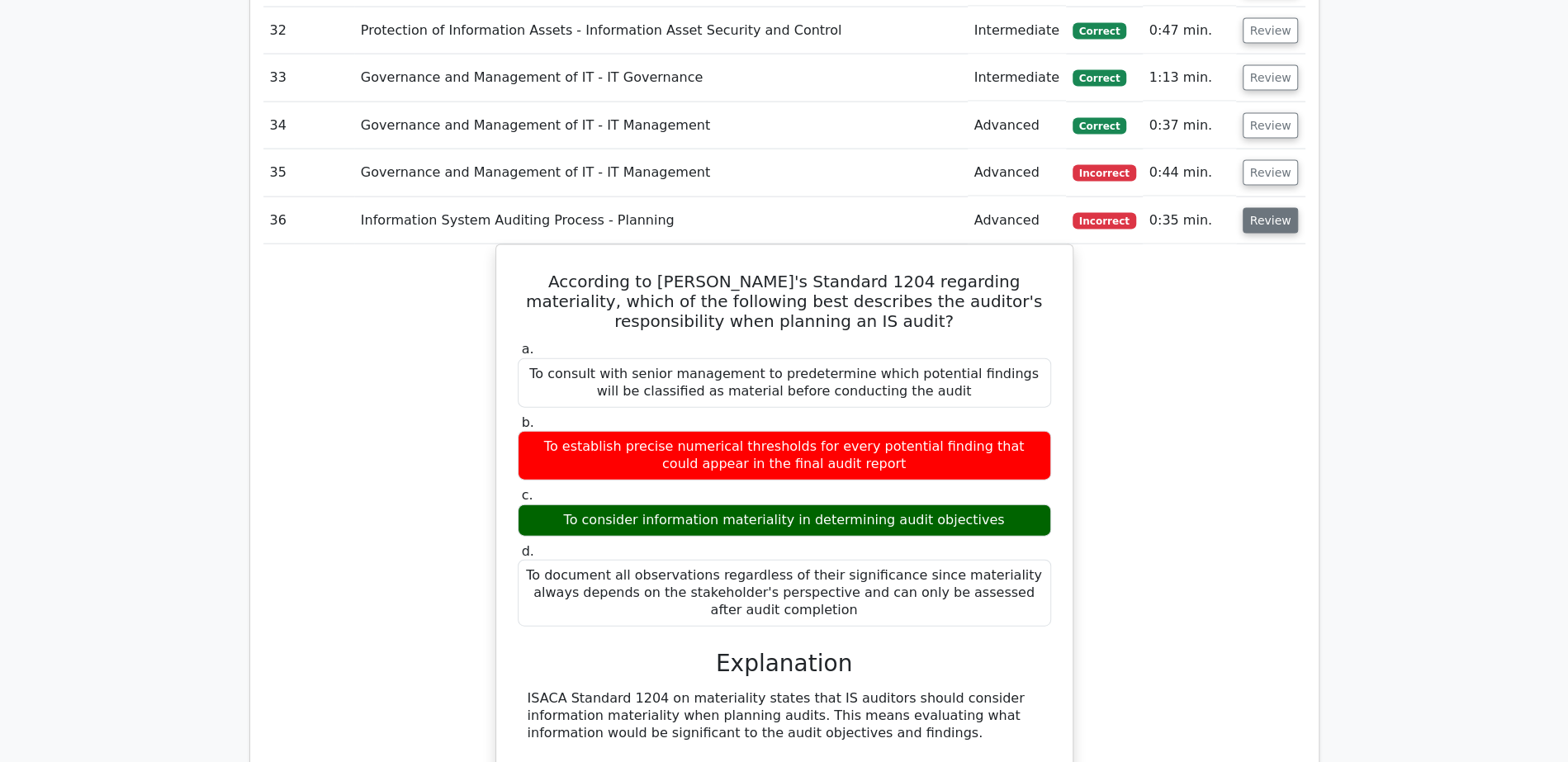
click at [1248, 208] on button "Review" at bounding box center [1270, 220] width 56 height 25
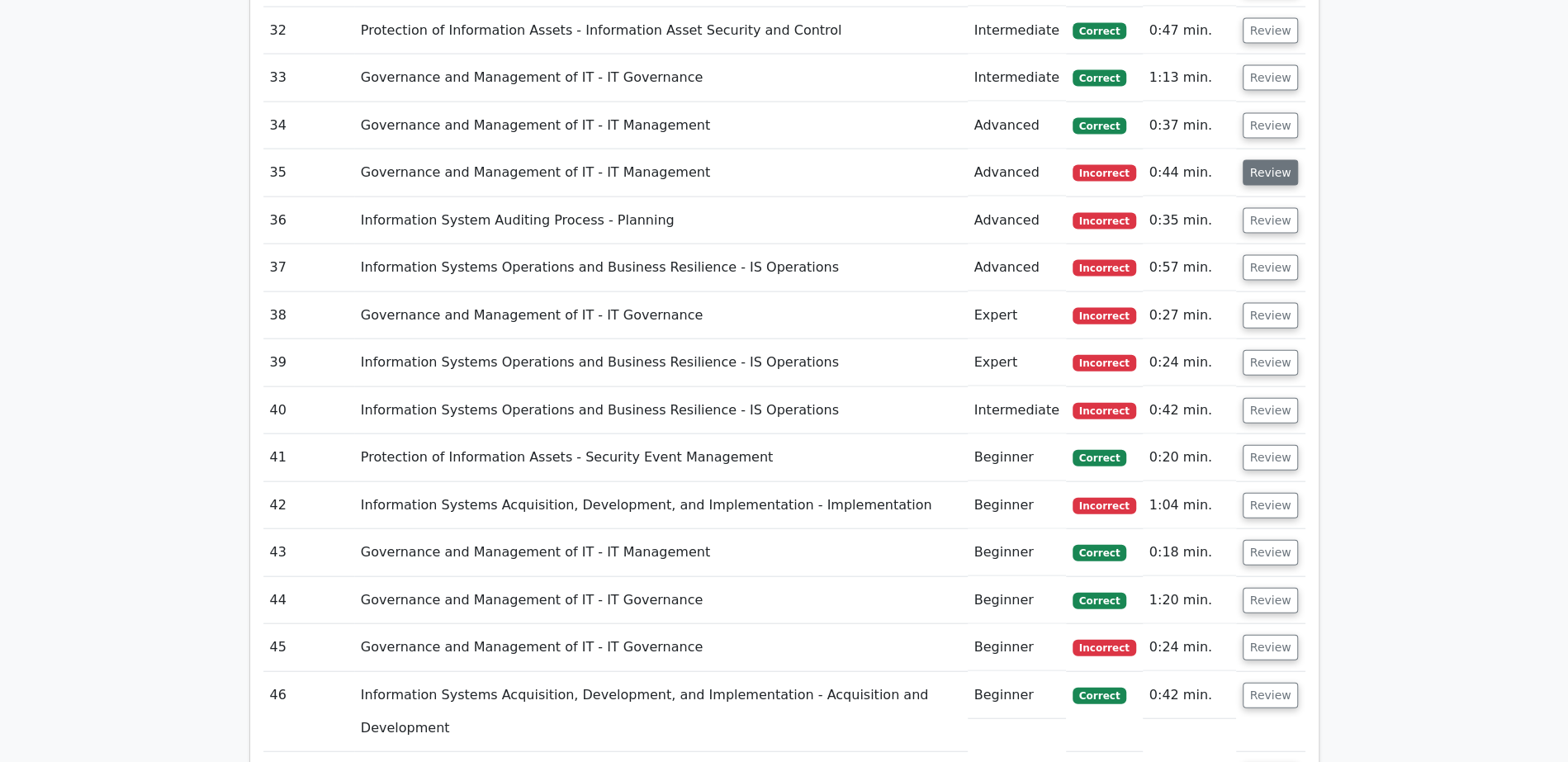
click at [1257, 160] on button "Review" at bounding box center [1270, 172] width 56 height 25
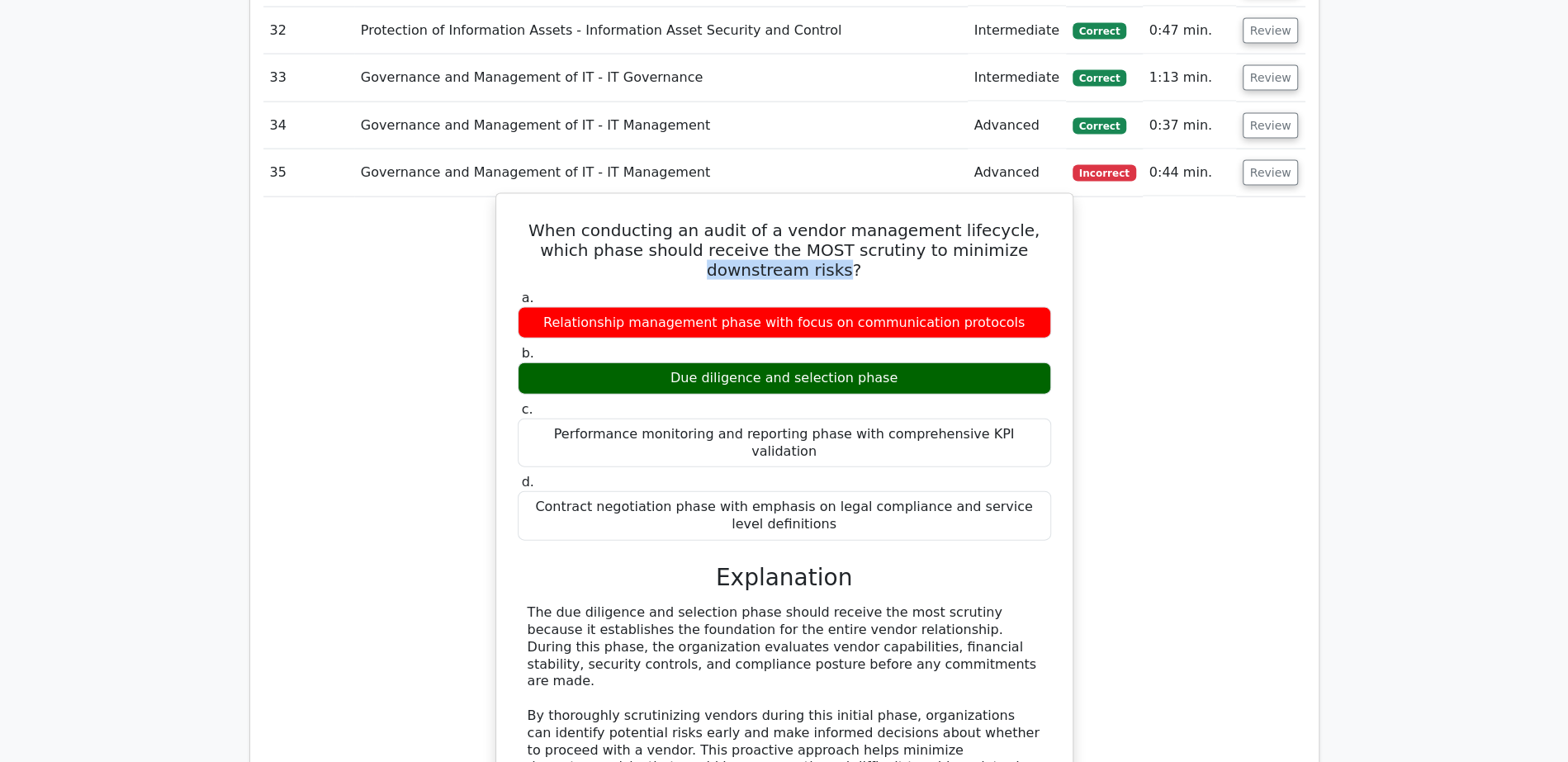
drag, startPoint x: 903, startPoint y: 179, endPoint x: 1041, endPoint y: 182, distance: 138.0
click at [1041, 220] on h5 "When conducting an audit of a vendor management lifecycle, which phase should r…" at bounding box center [784, 250] width 536 height 59
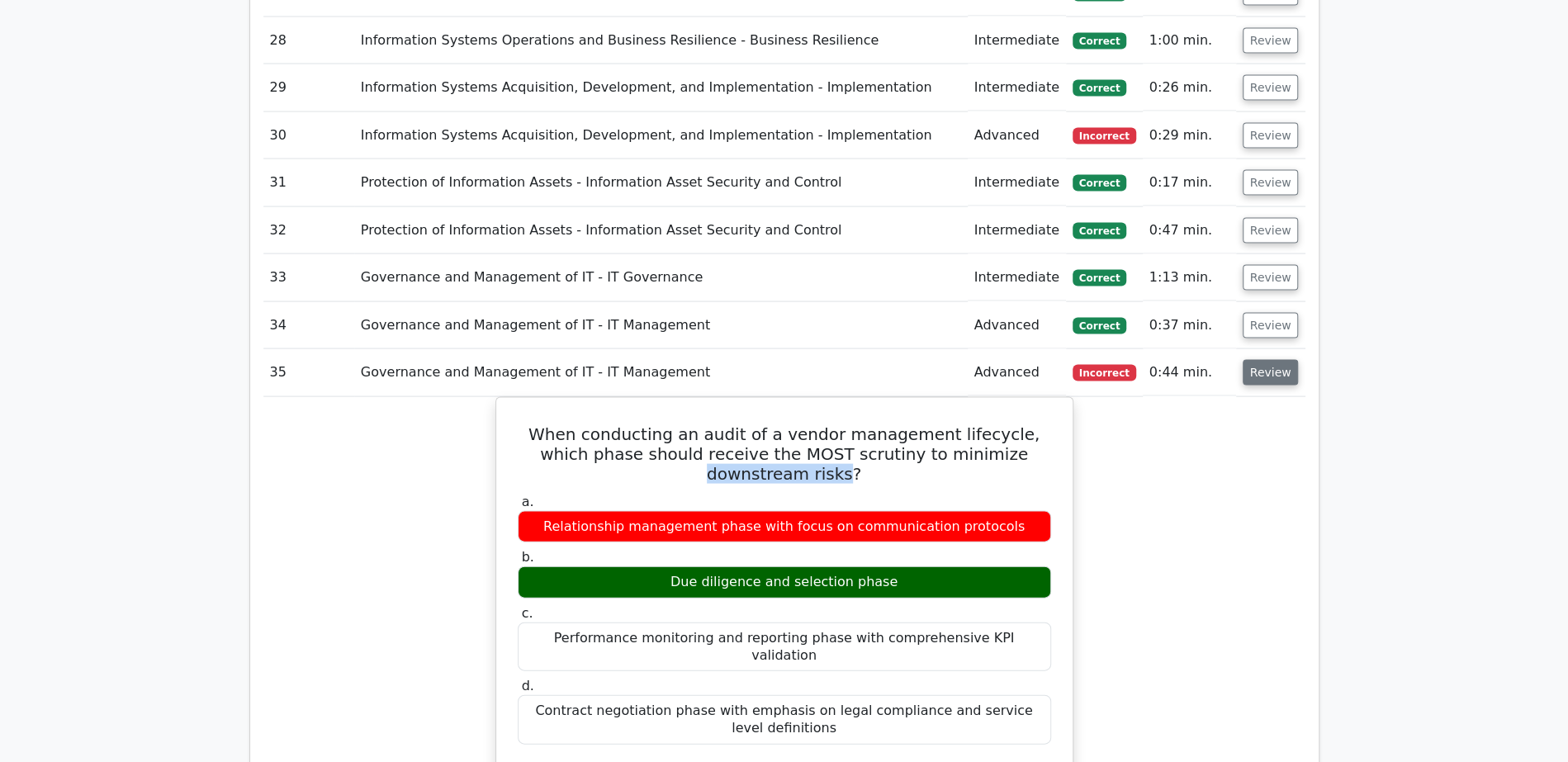
click at [1264, 360] on button "Review" at bounding box center [1270, 372] width 56 height 25
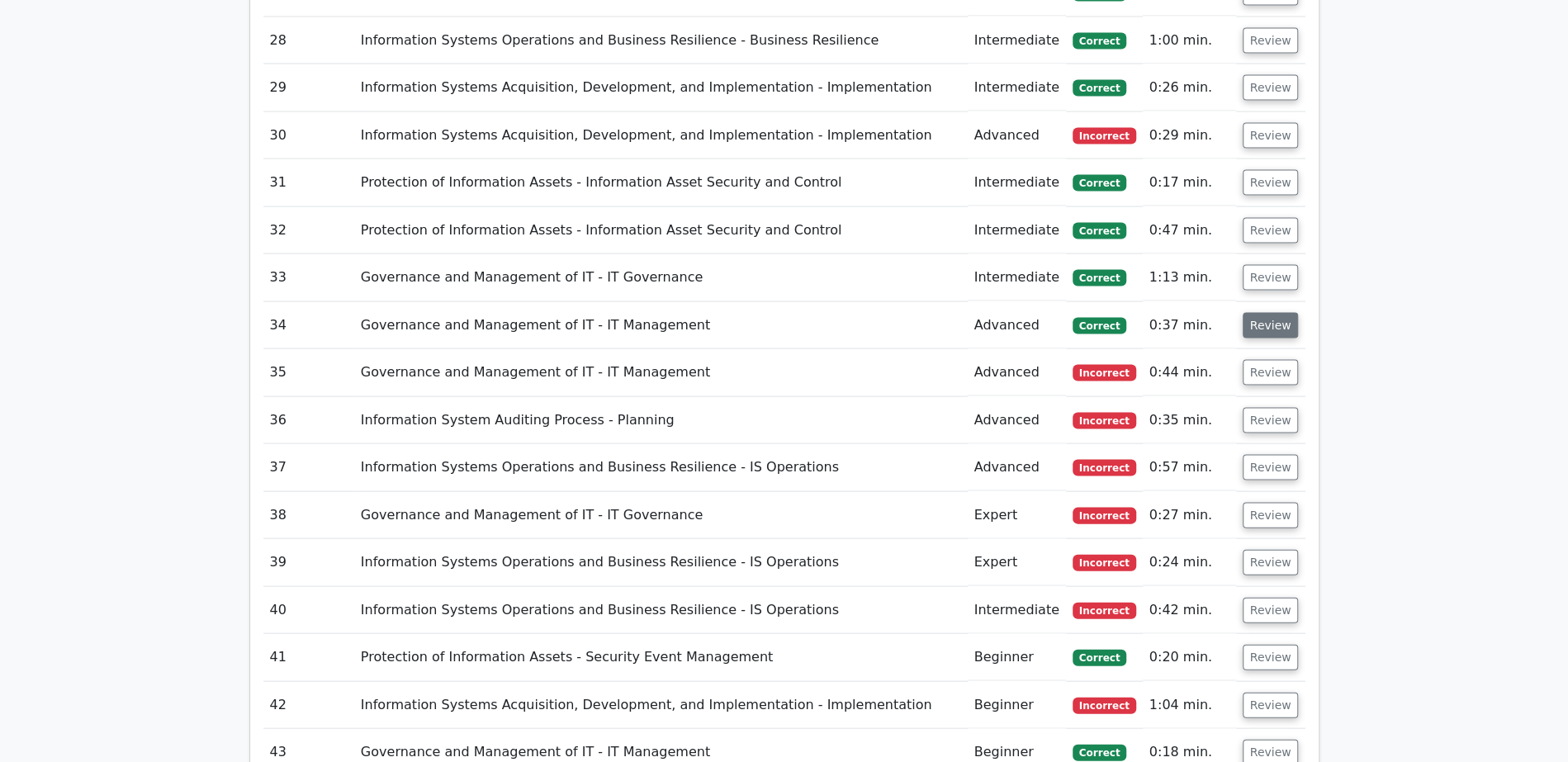
click at [1263, 313] on button "Review" at bounding box center [1270, 325] width 56 height 25
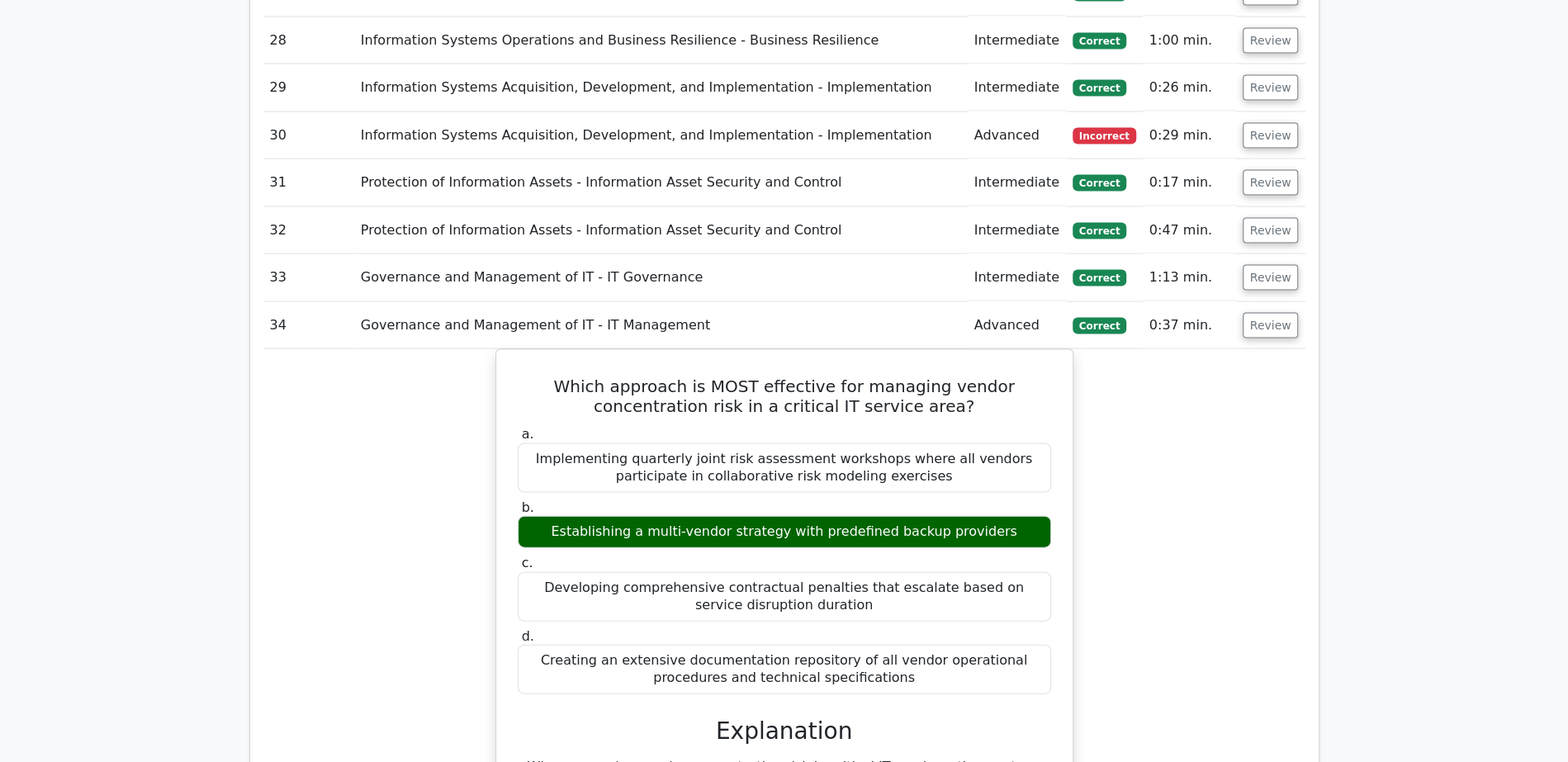
scroll to position [2502, 0]
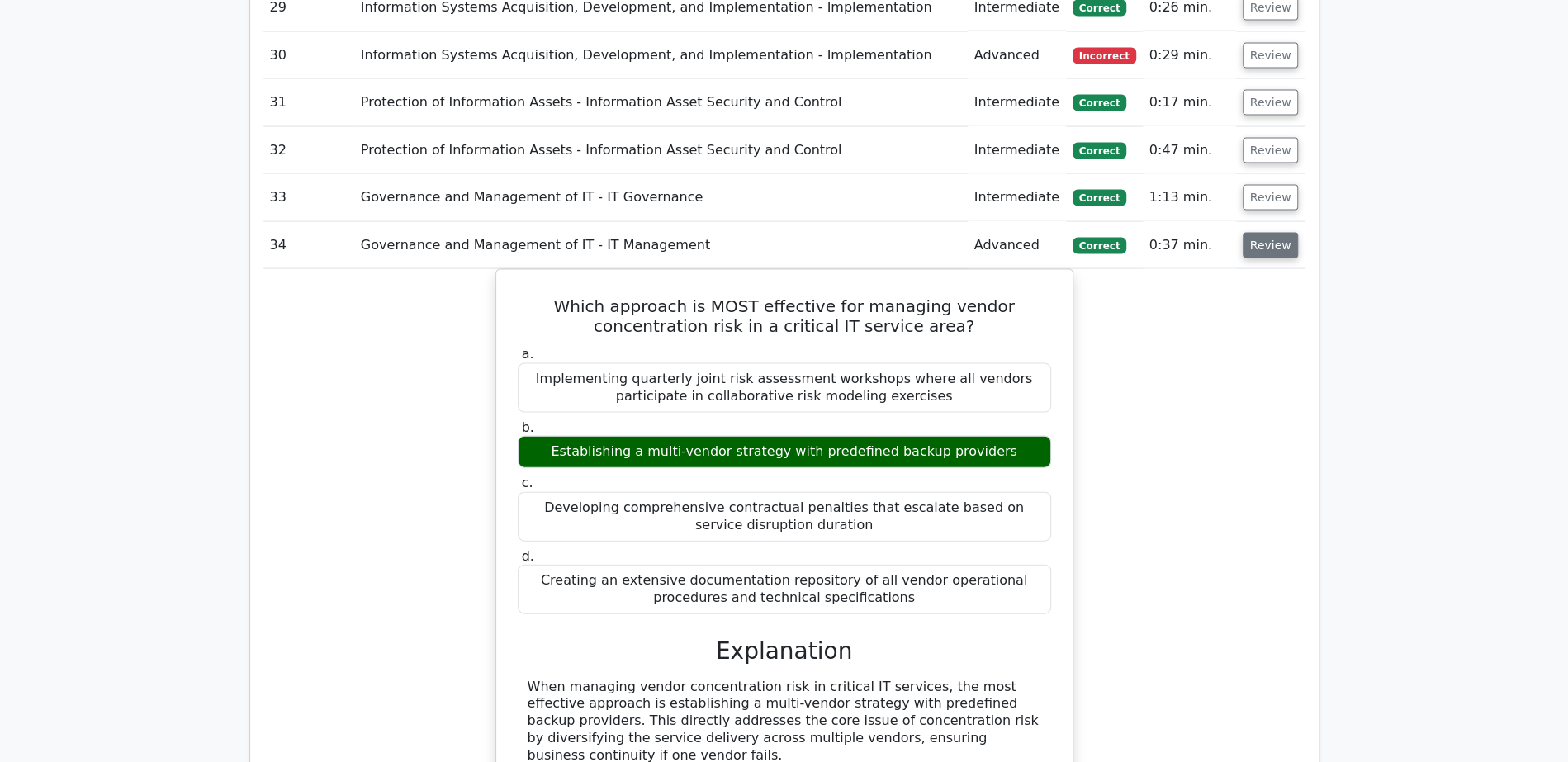
click at [1262, 233] on button "Review" at bounding box center [1270, 245] width 56 height 25
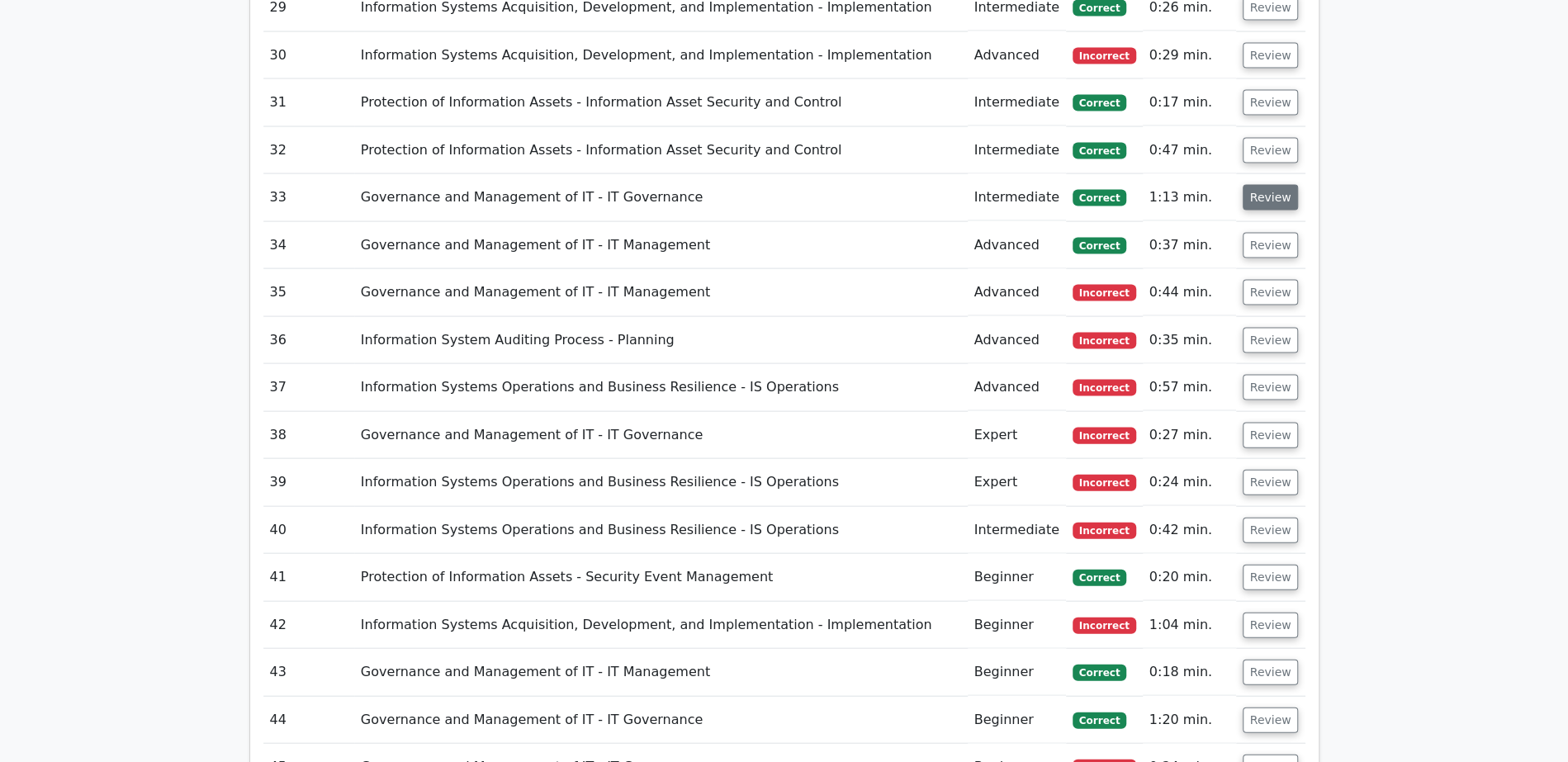
click at [1262, 185] on button "Review" at bounding box center [1270, 197] width 56 height 25
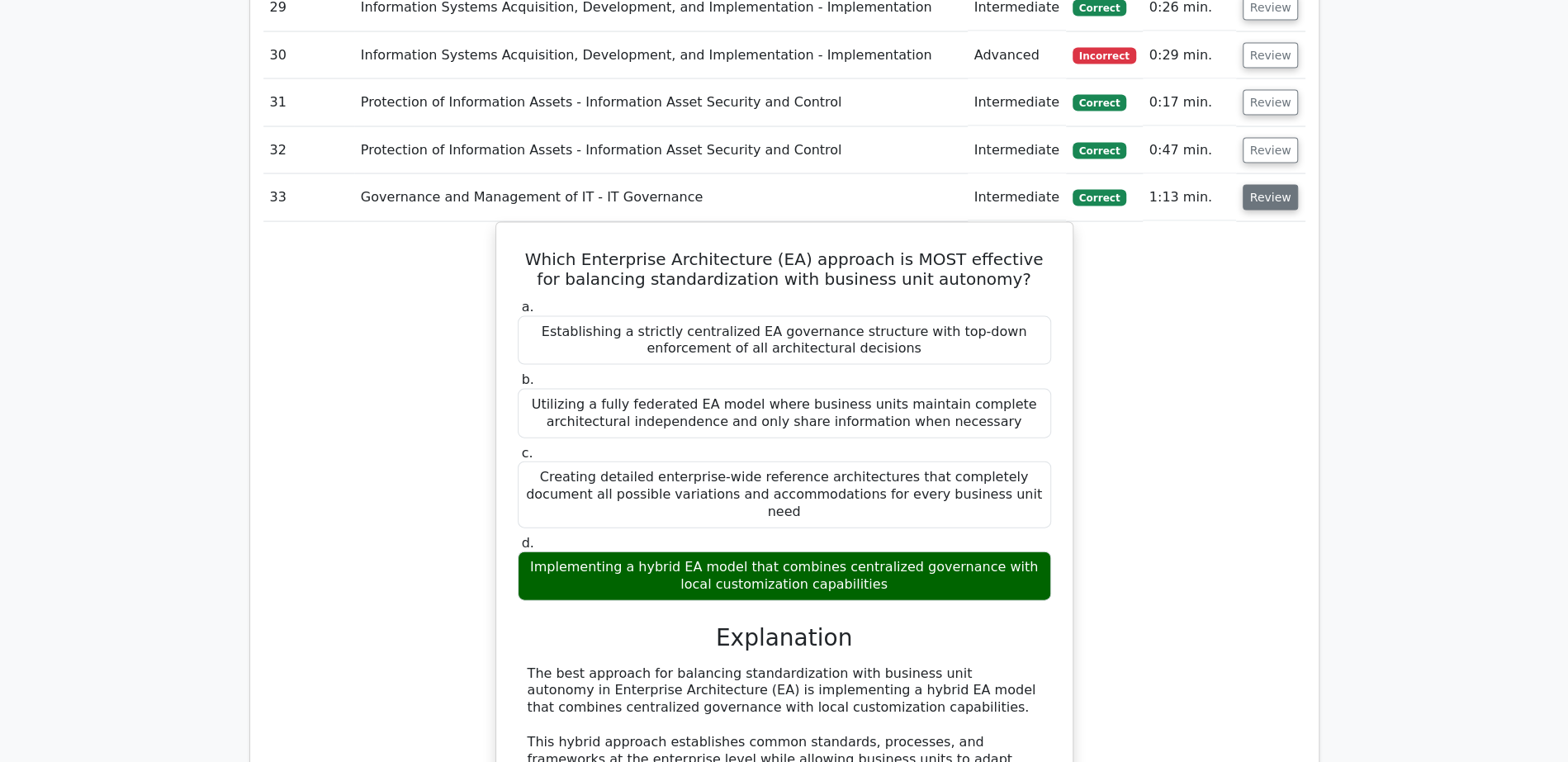
click at [1262, 185] on button "Review" at bounding box center [1270, 197] width 56 height 25
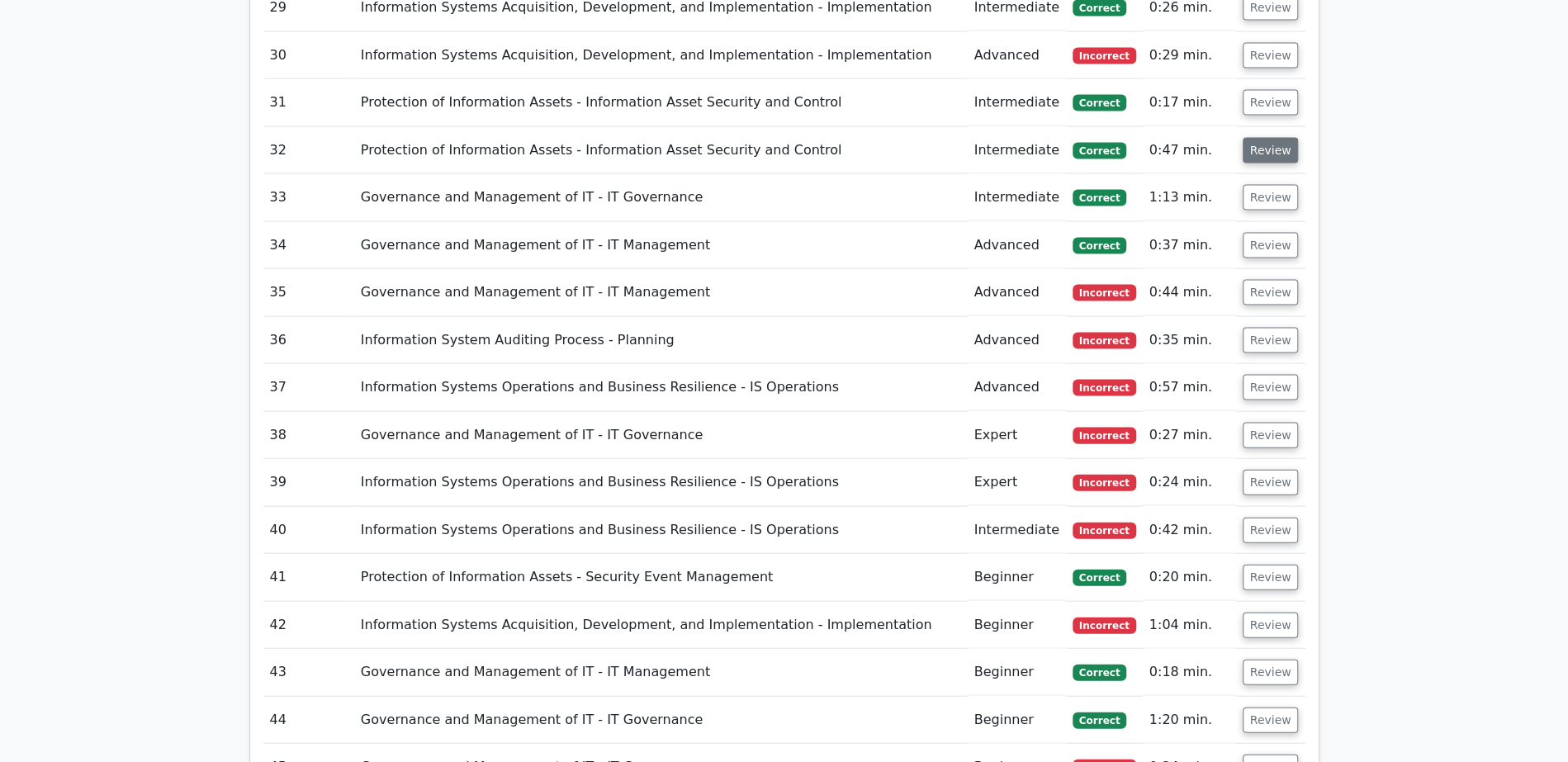
click at [1267, 138] on button "Review" at bounding box center [1270, 150] width 56 height 25
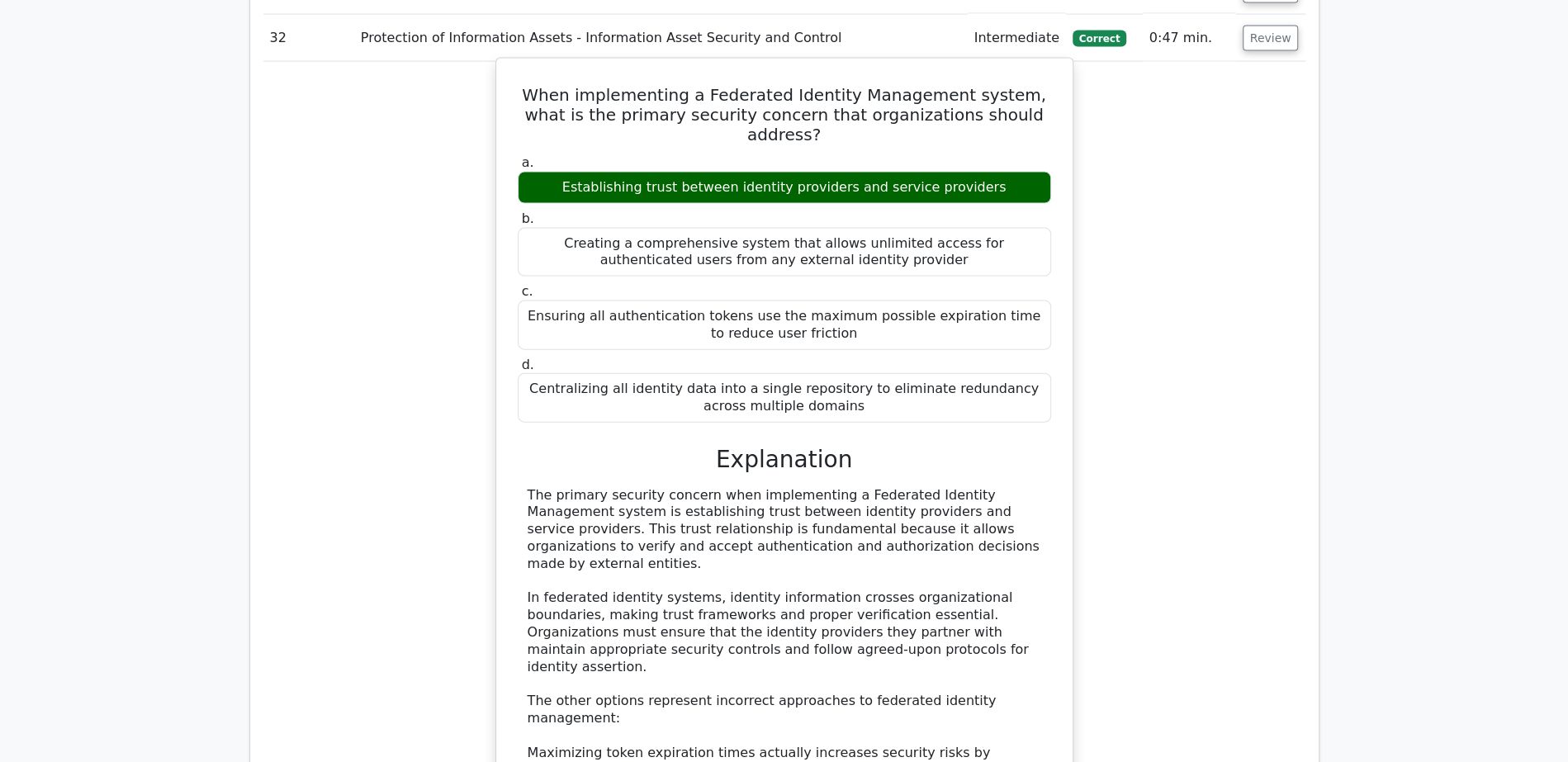
scroll to position [2617, 0]
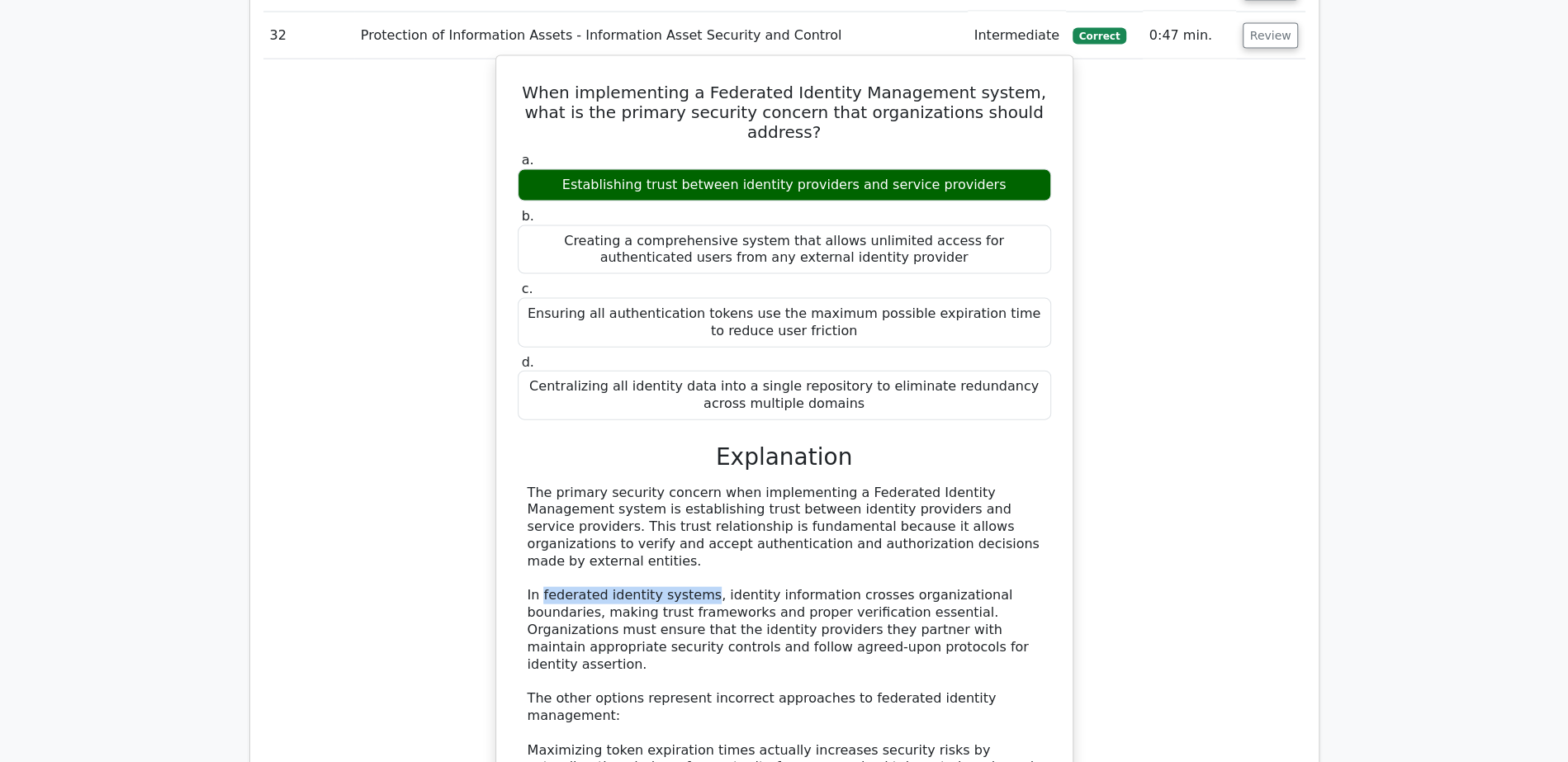
drag, startPoint x: 541, startPoint y: 486, endPoint x: 696, endPoint y: 494, distance: 155.2
click at [696, 494] on div "The primary security concern when implementing a Federated Identity Management …" at bounding box center [784, 742] width 514 height 515
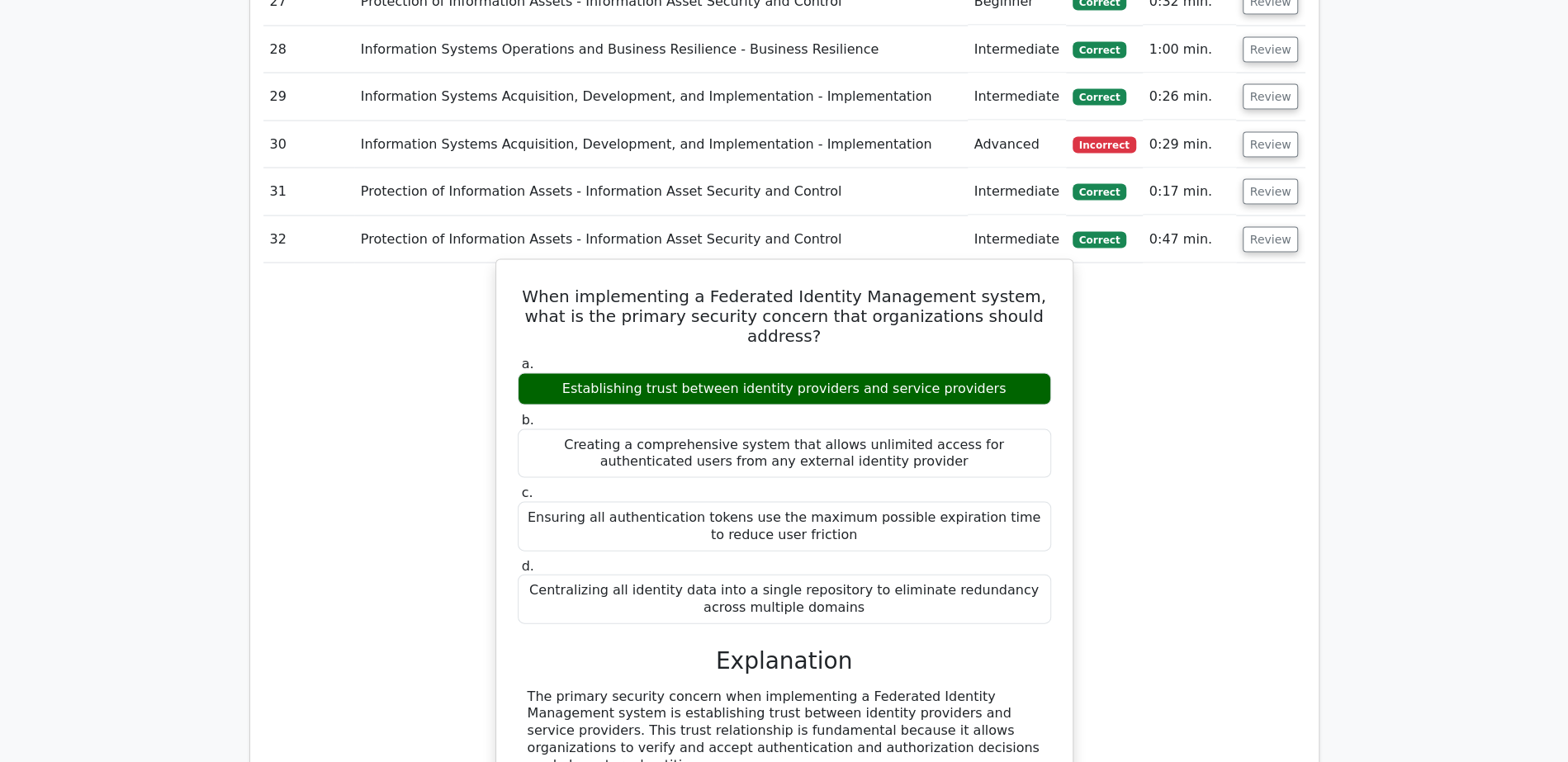
scroll to position [2310, 0]
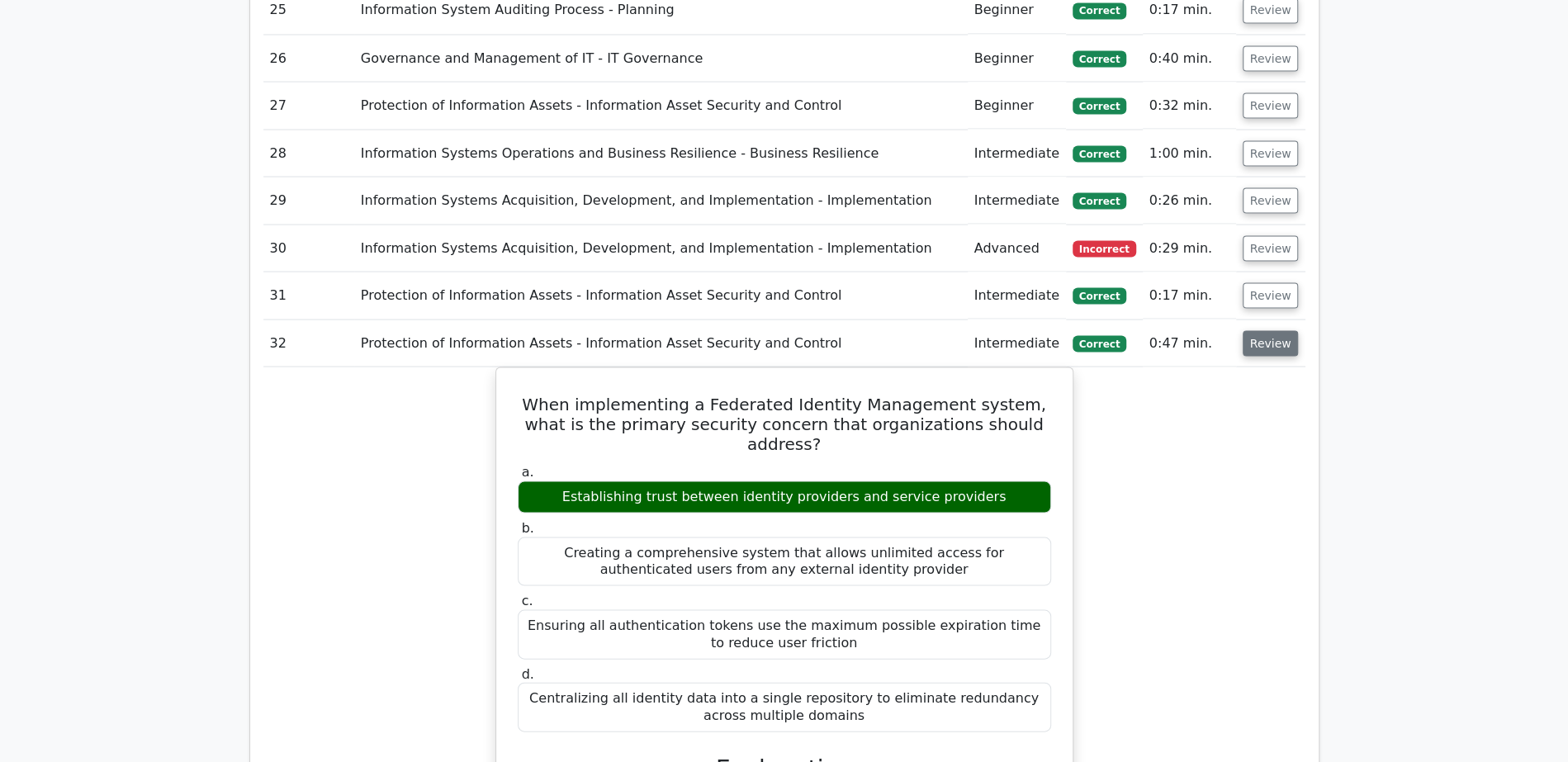
click at [1281, 330] on button "Review" at bounding box center [1270, 342] width 56 height 25
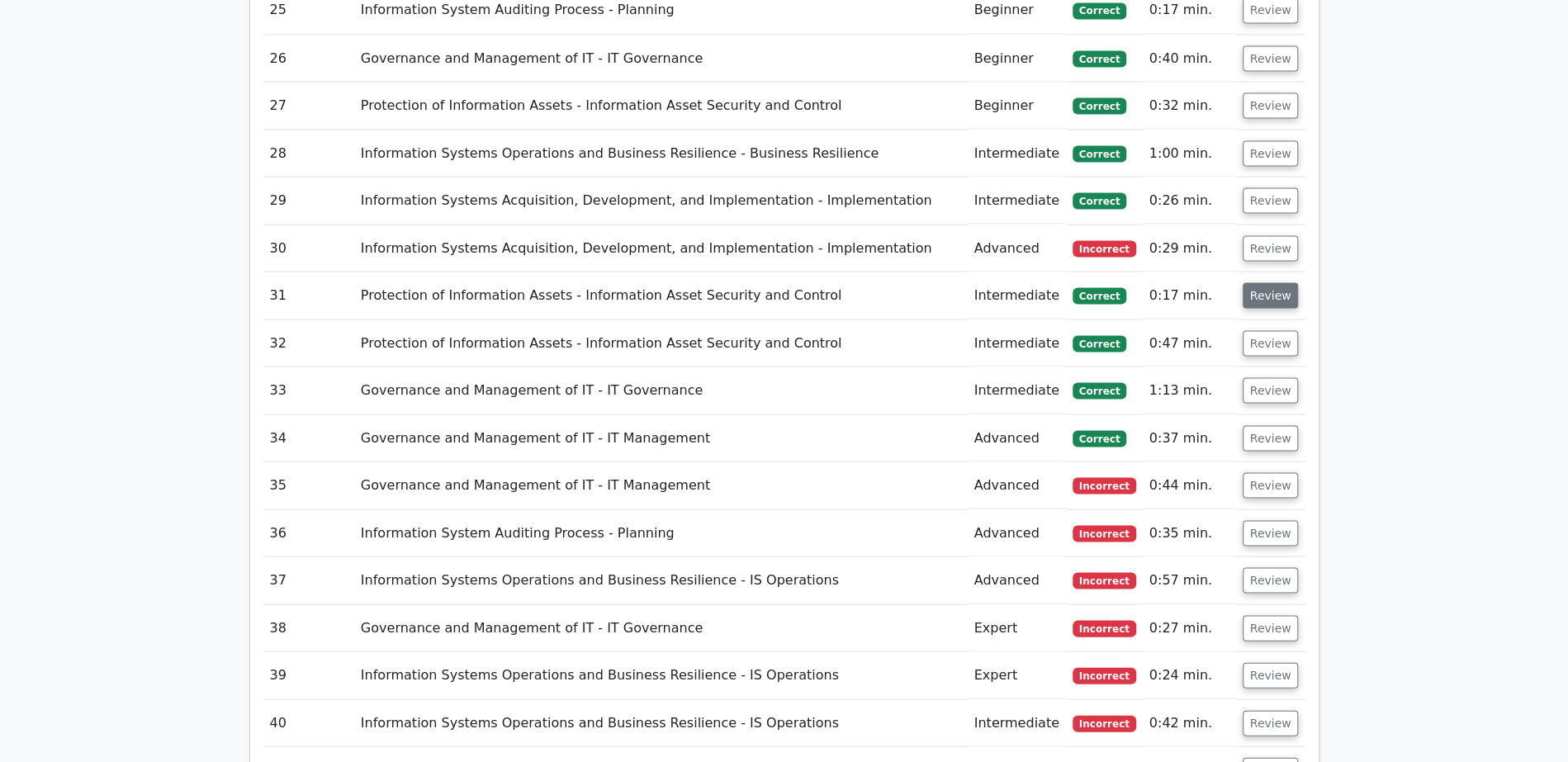
click at [1271, 283] on button "Review" at bounding box center [1270, 295] width 56 height 25
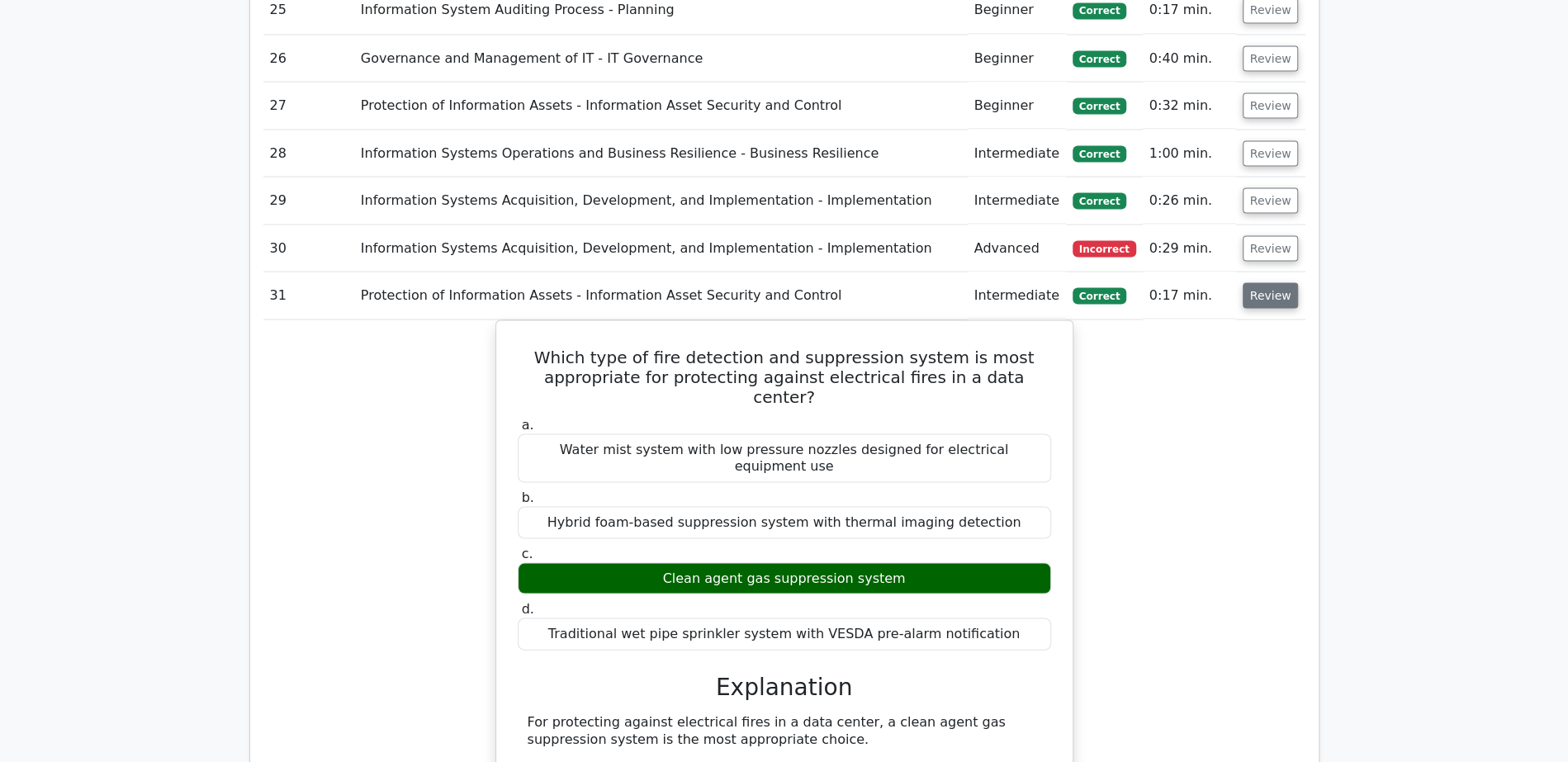
click at [1271, 283] on button "Review" at bounding box center [1270, 295] width 56 height 25
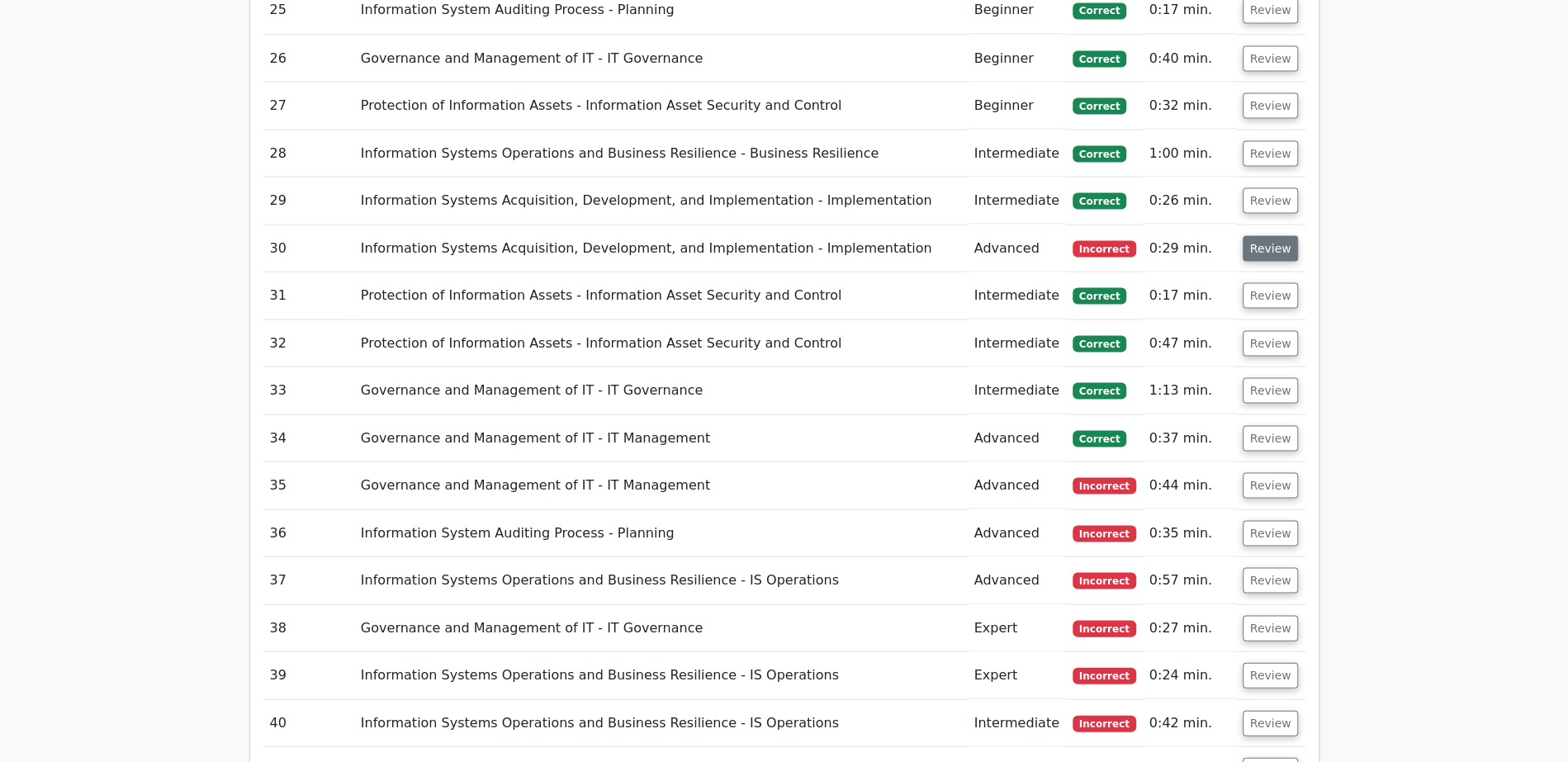
click at [1272, 235] on button "Review" at bounding box center [1270, 248] width 56 height 25
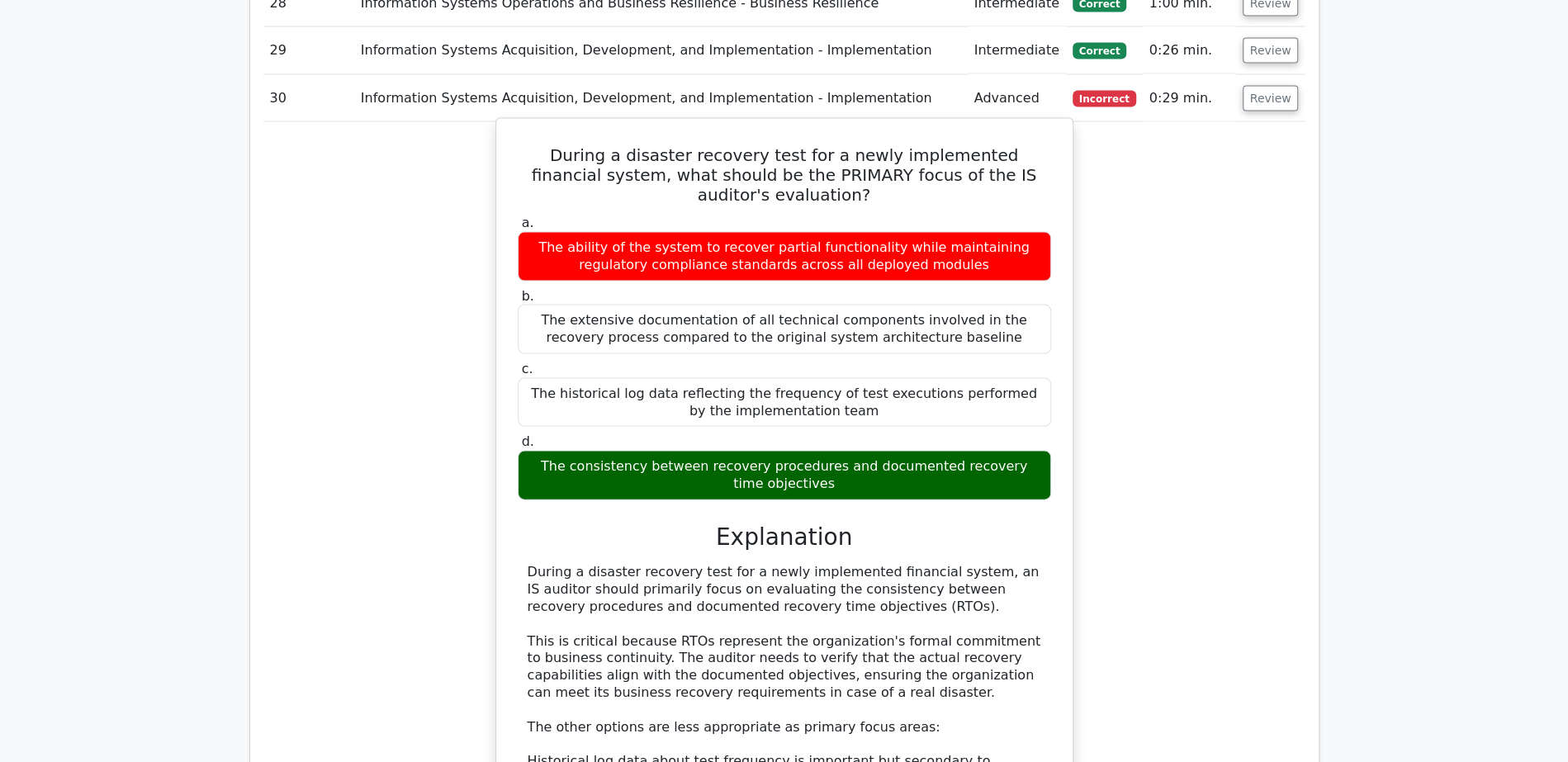
scroll to position [2410, 0]
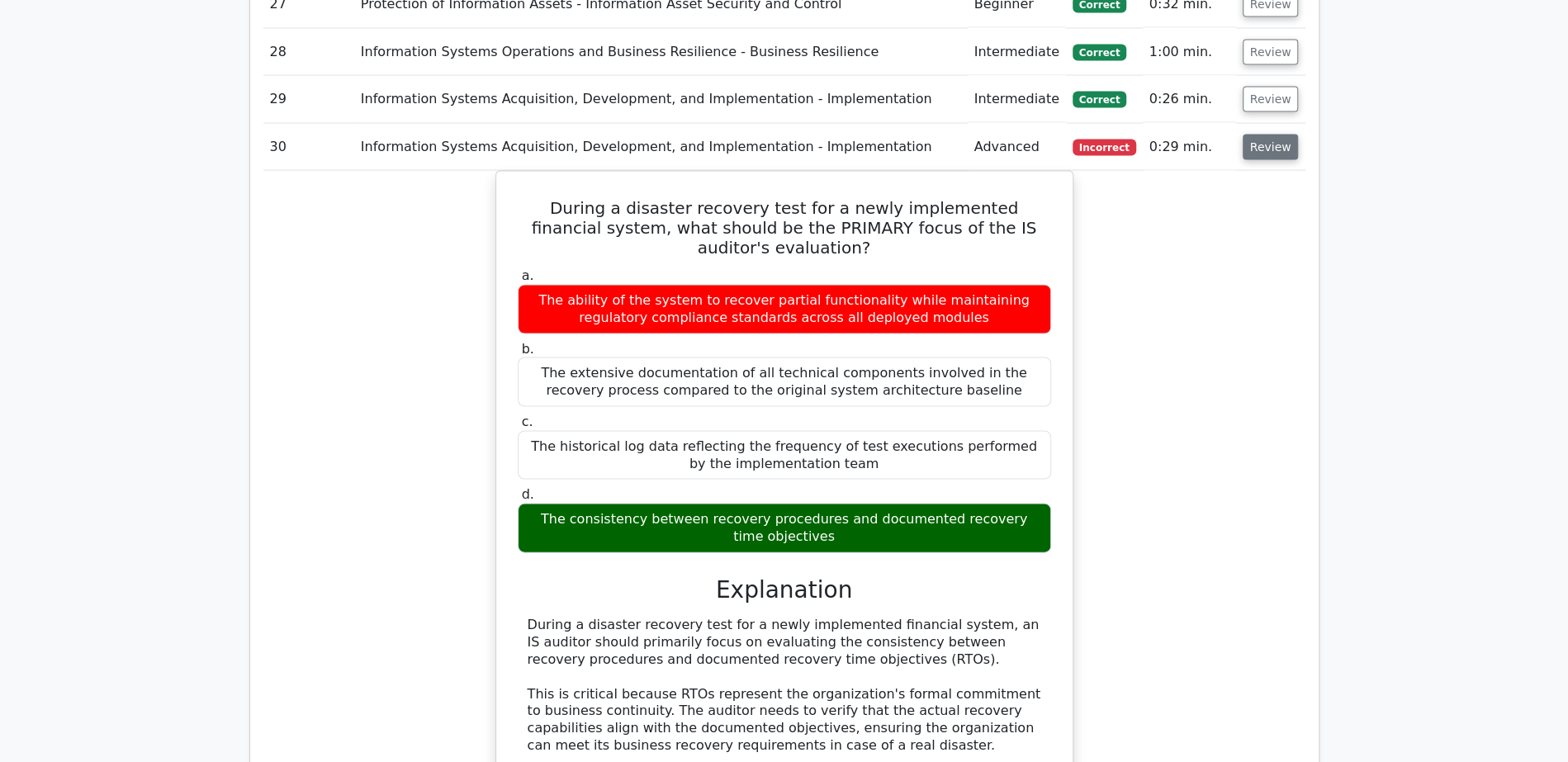
click at [1273, 135] on button "Review" at bounding box center [1270, 147] width 56 height 25
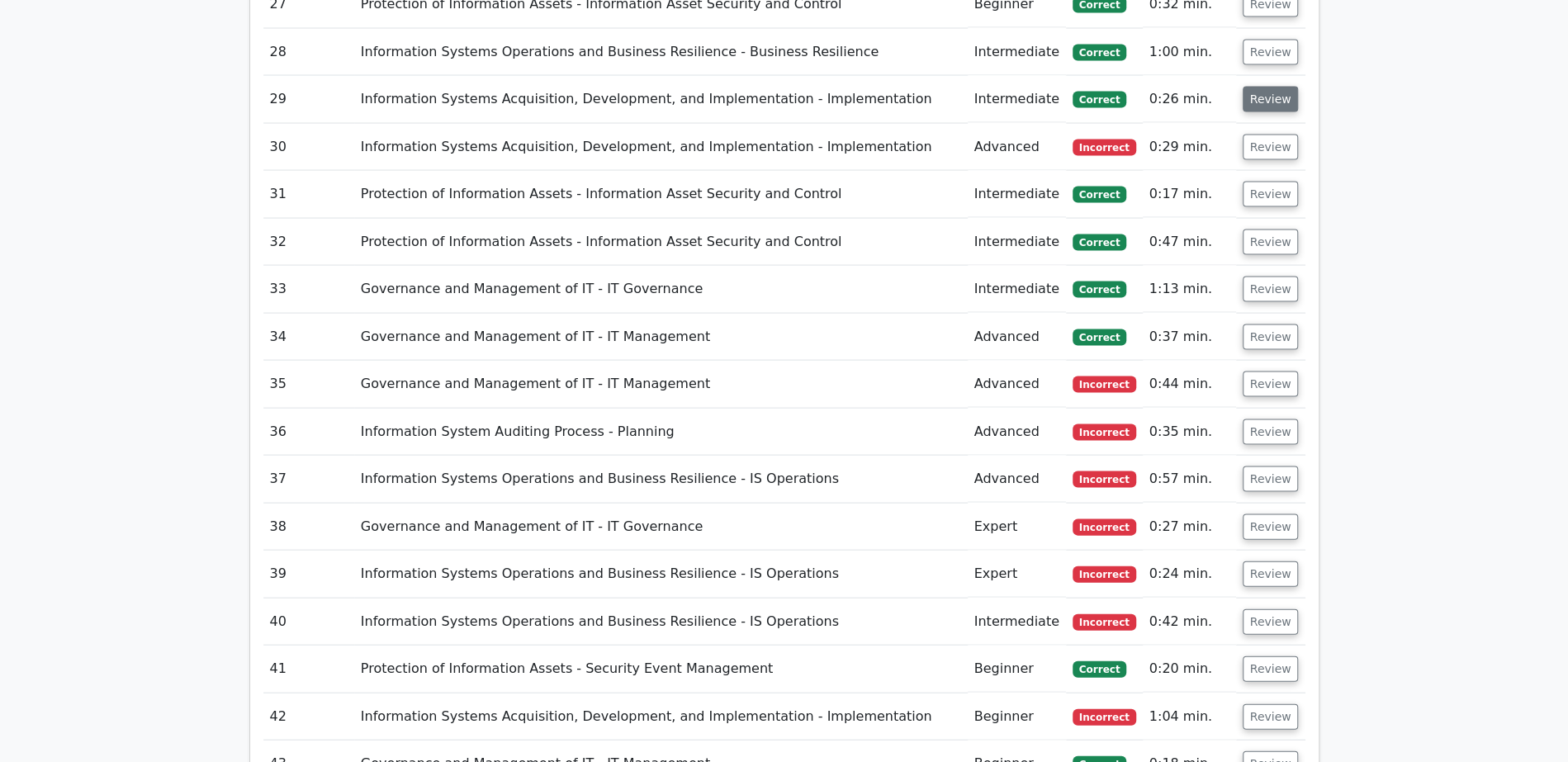
click at [1270, 87] on button "Review" at bounding box center [1270, 99] width 56 height 25
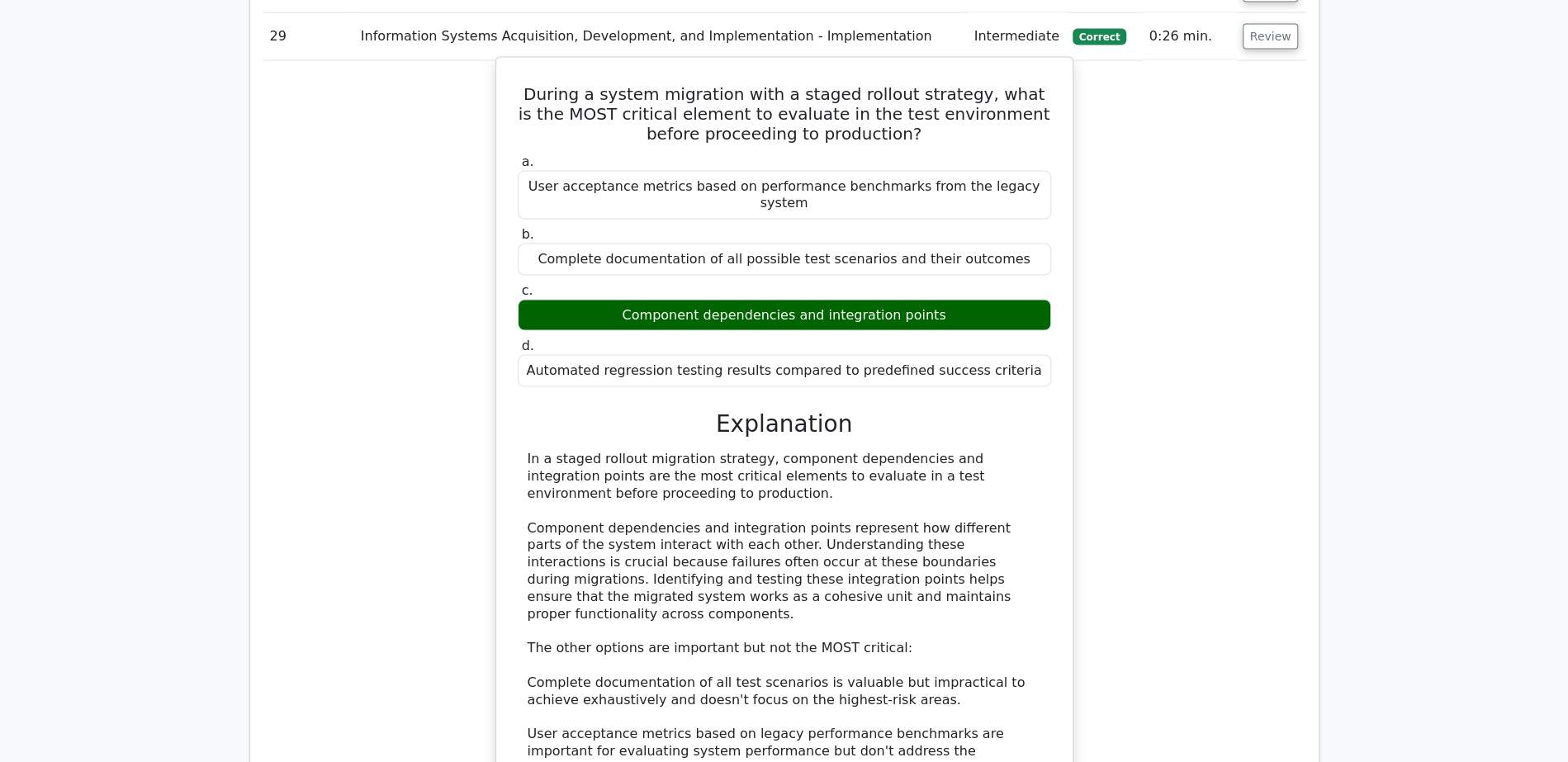
scroll to position [2357, 0]
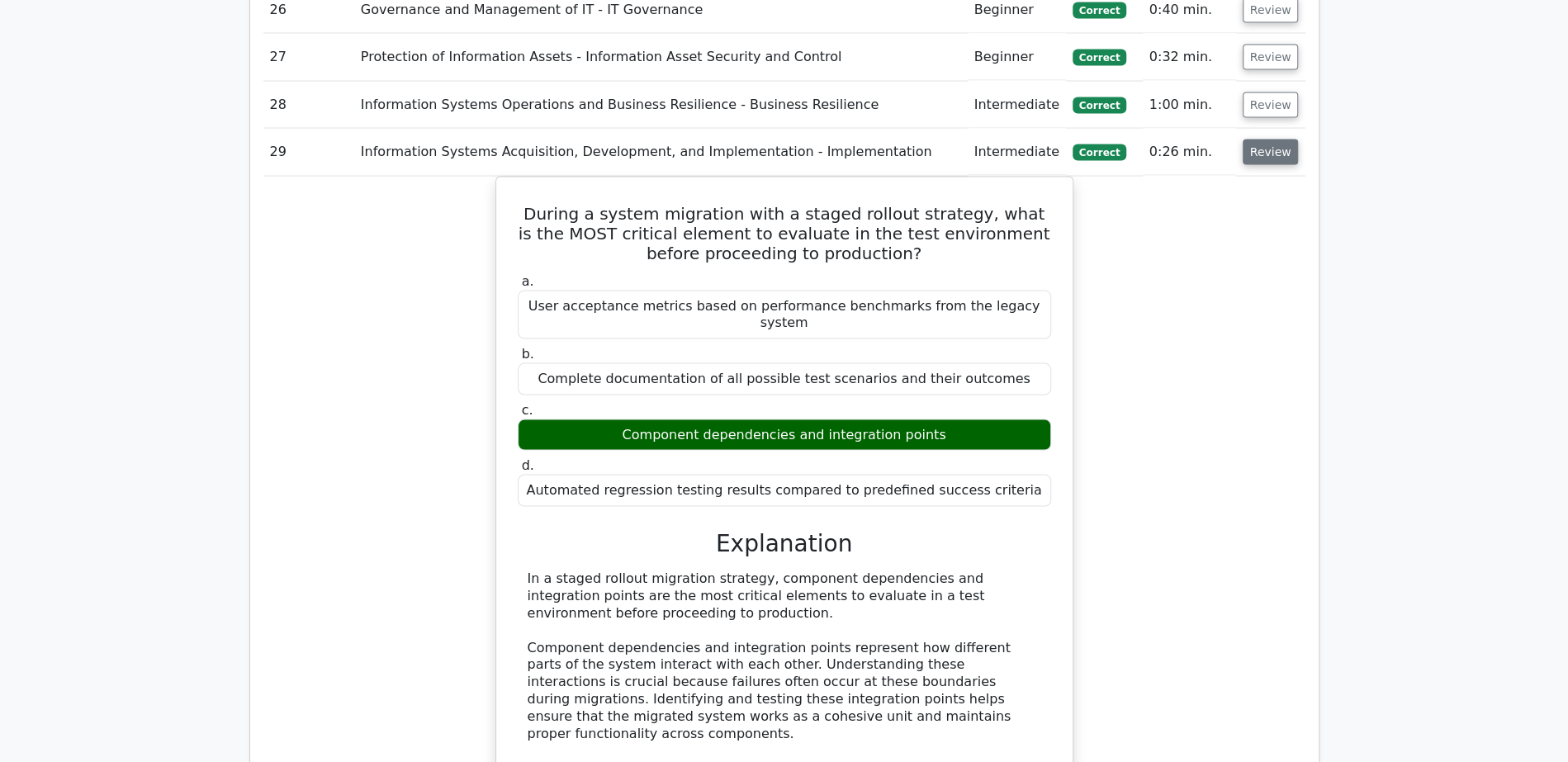
click at [1271, 139] on button "Review" at bounding box center [1270, 151] width 56 height 25
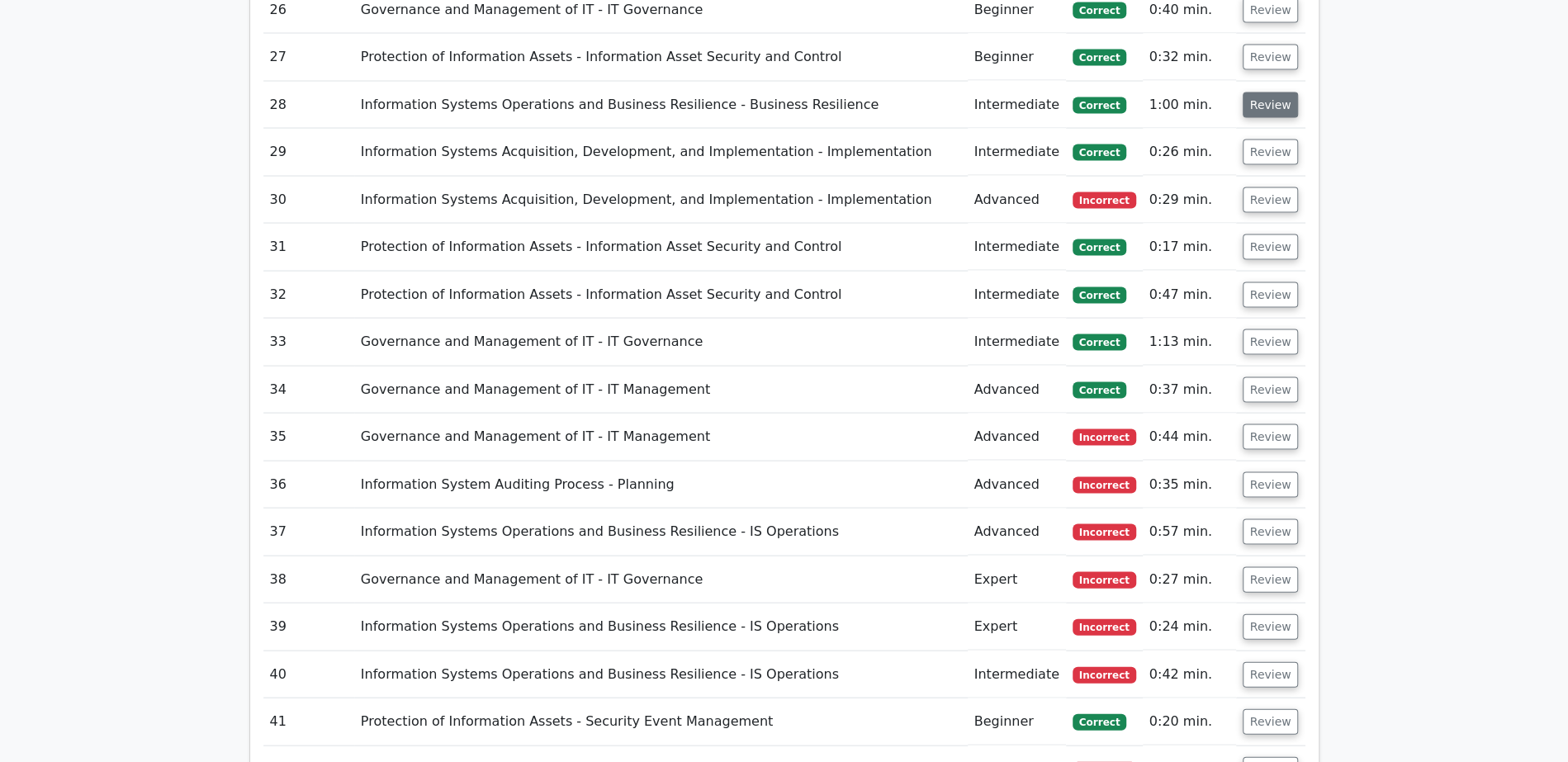
click at [1275, 93] on button "Review" at bounding box center [1270, 105] width 56 height 25
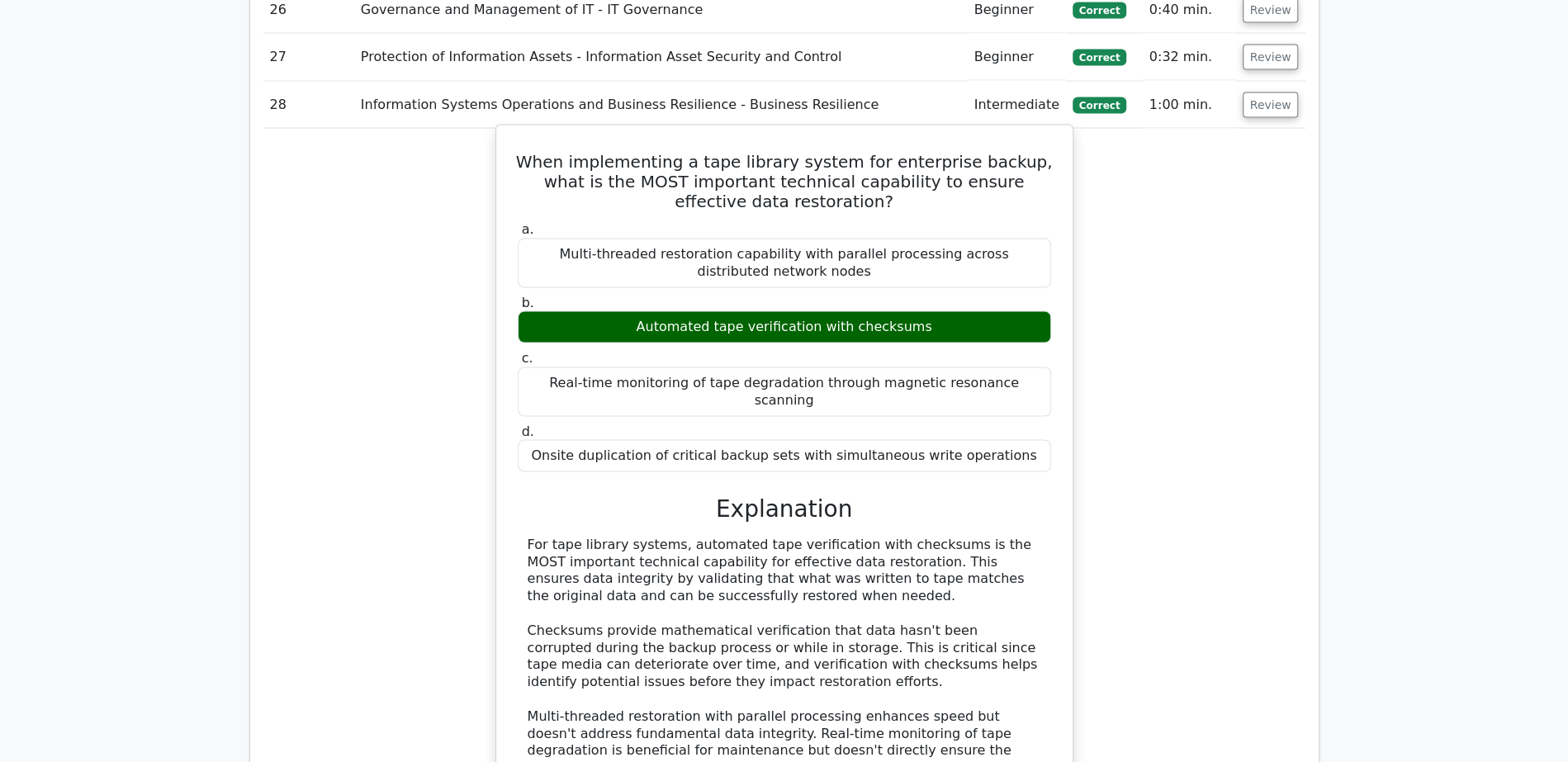
drag, startPoint x: 714, startPoint y: 260, endPoint x: 810, endPoint y: 260, distance: 96.0
click at [810, 311] on div "Automated tape verification with checksums" at bounding box center [784, 327] width 533 height 32
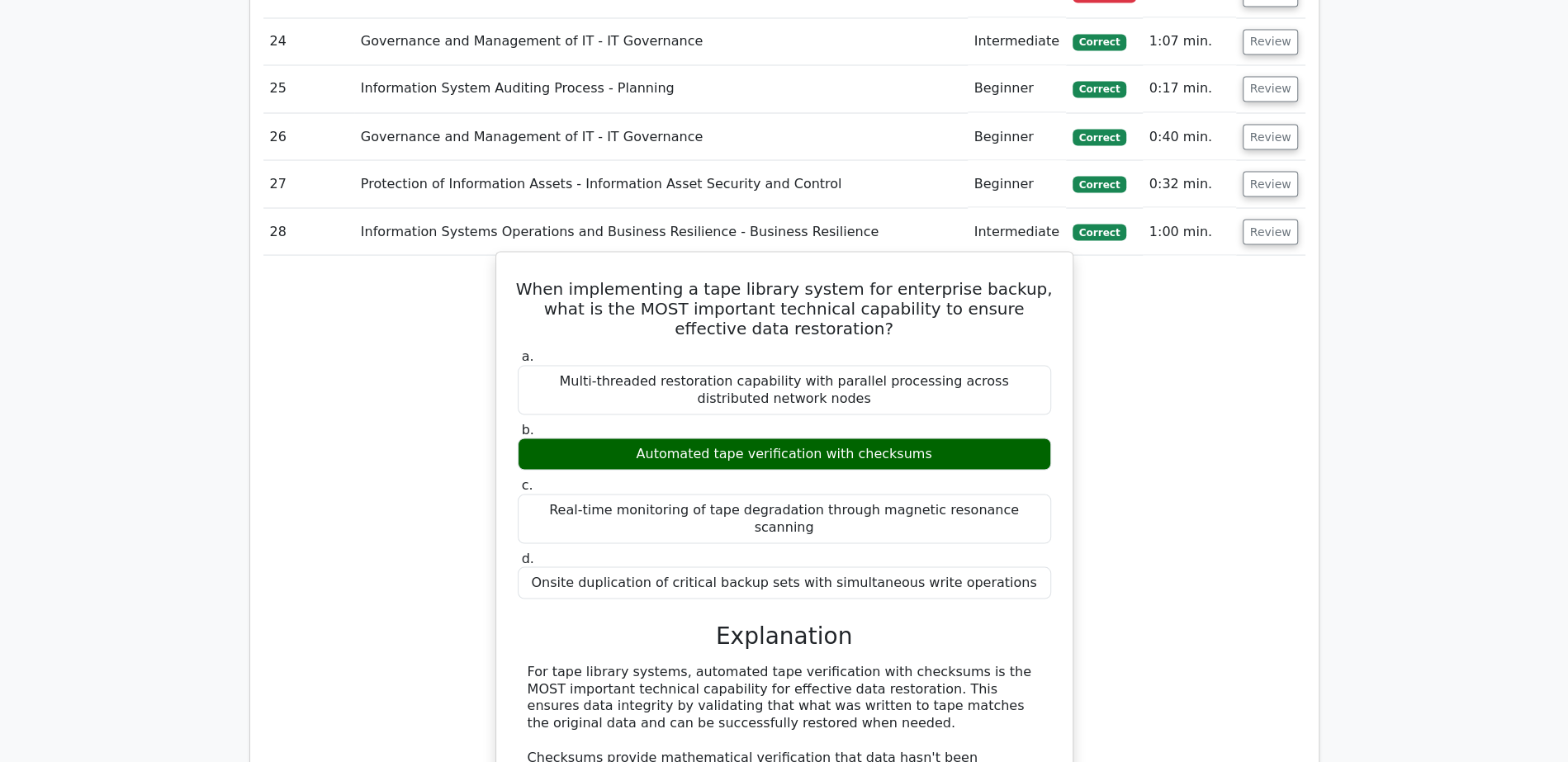
scroll to position [2215, 0]
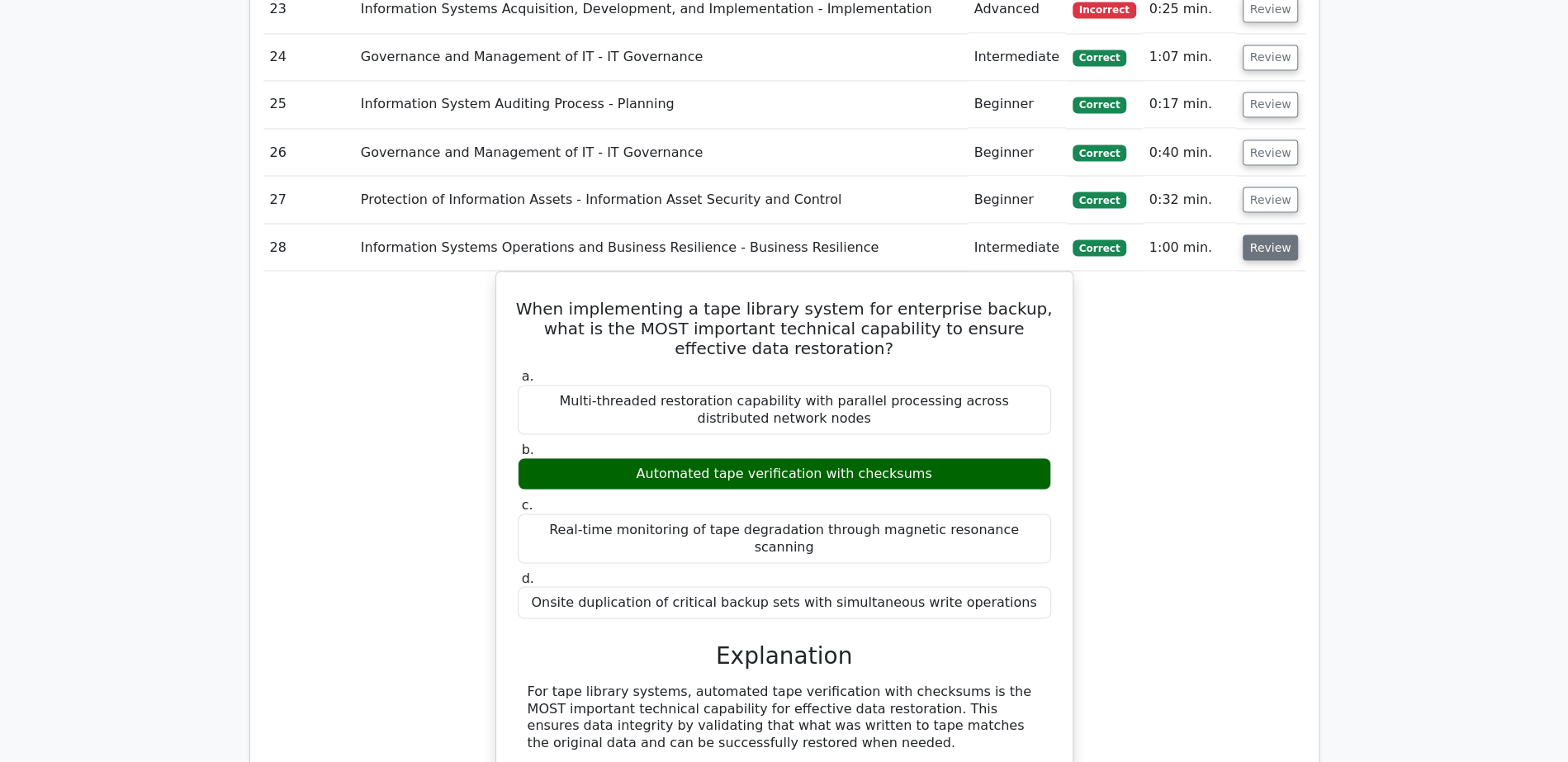
click at [1257, 234] on button "Review" at bounding box center [1270, 247] width 56 height 25
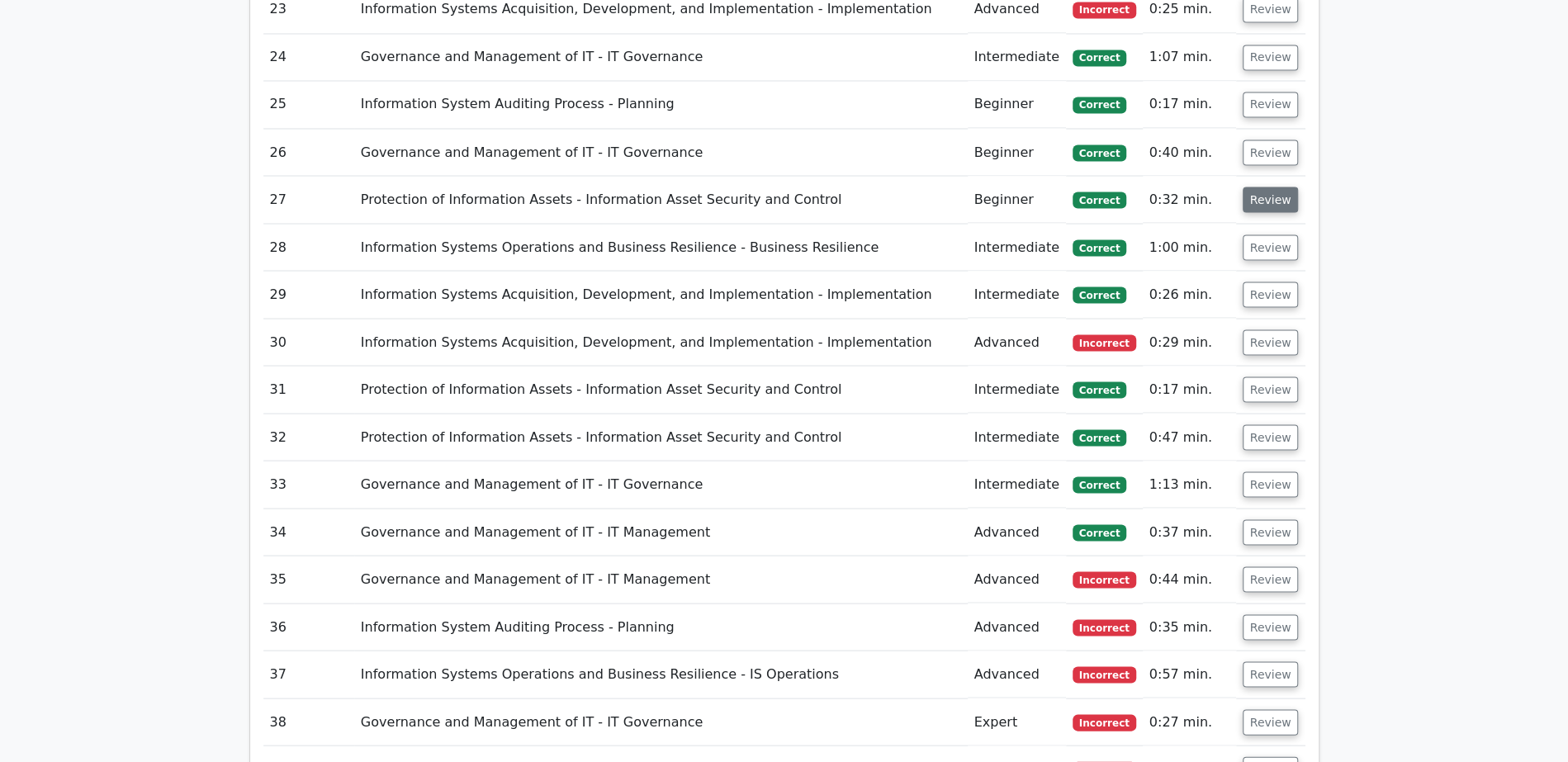
click at [1266, 186] on button "Review" at bounding box center [1270, 199] width 56 height 25
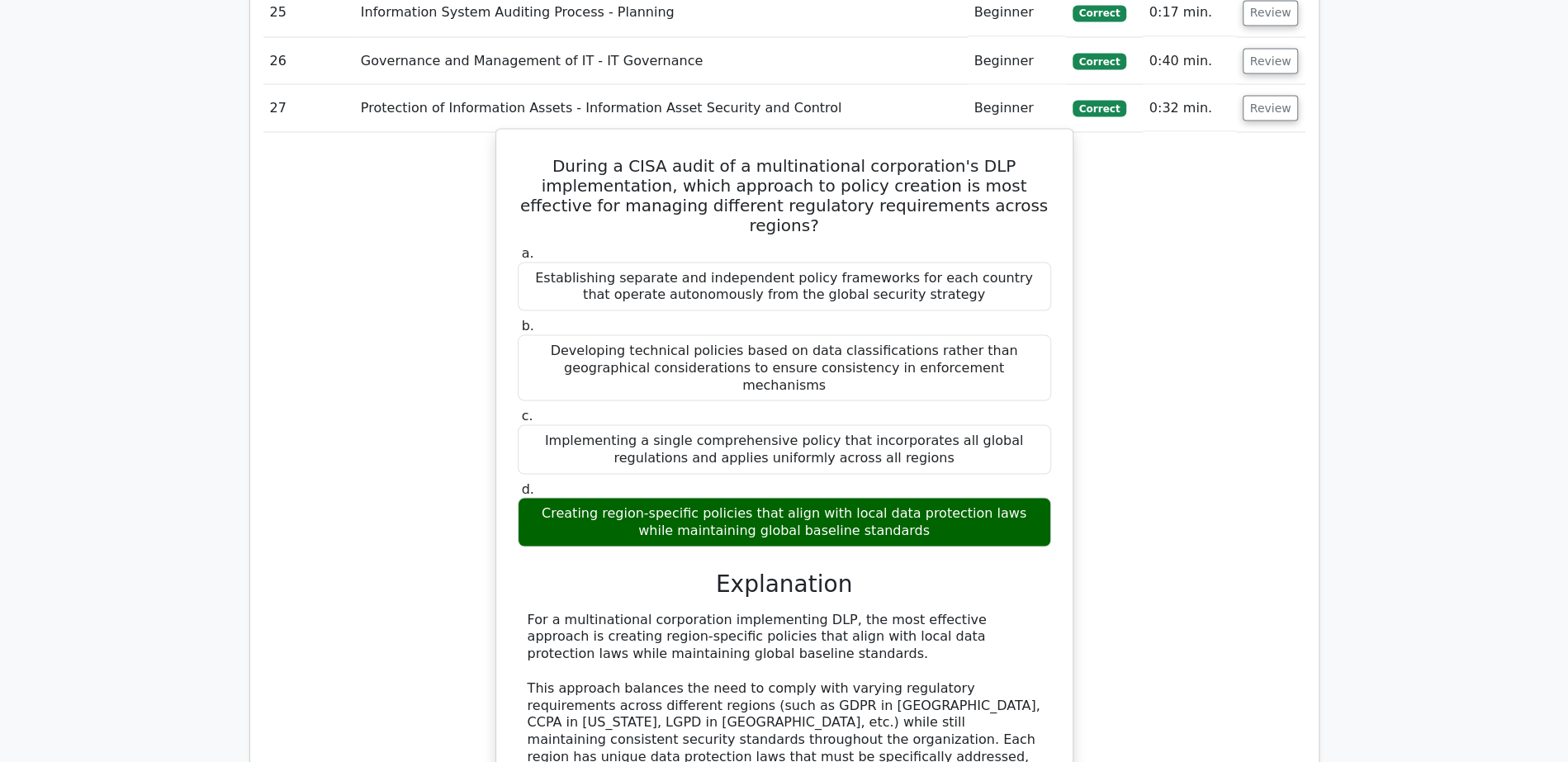
scroll to position [2311, 0]
click at [1282, 91] on button "Review" at bounding box center [1270, 103] width 56 height 25
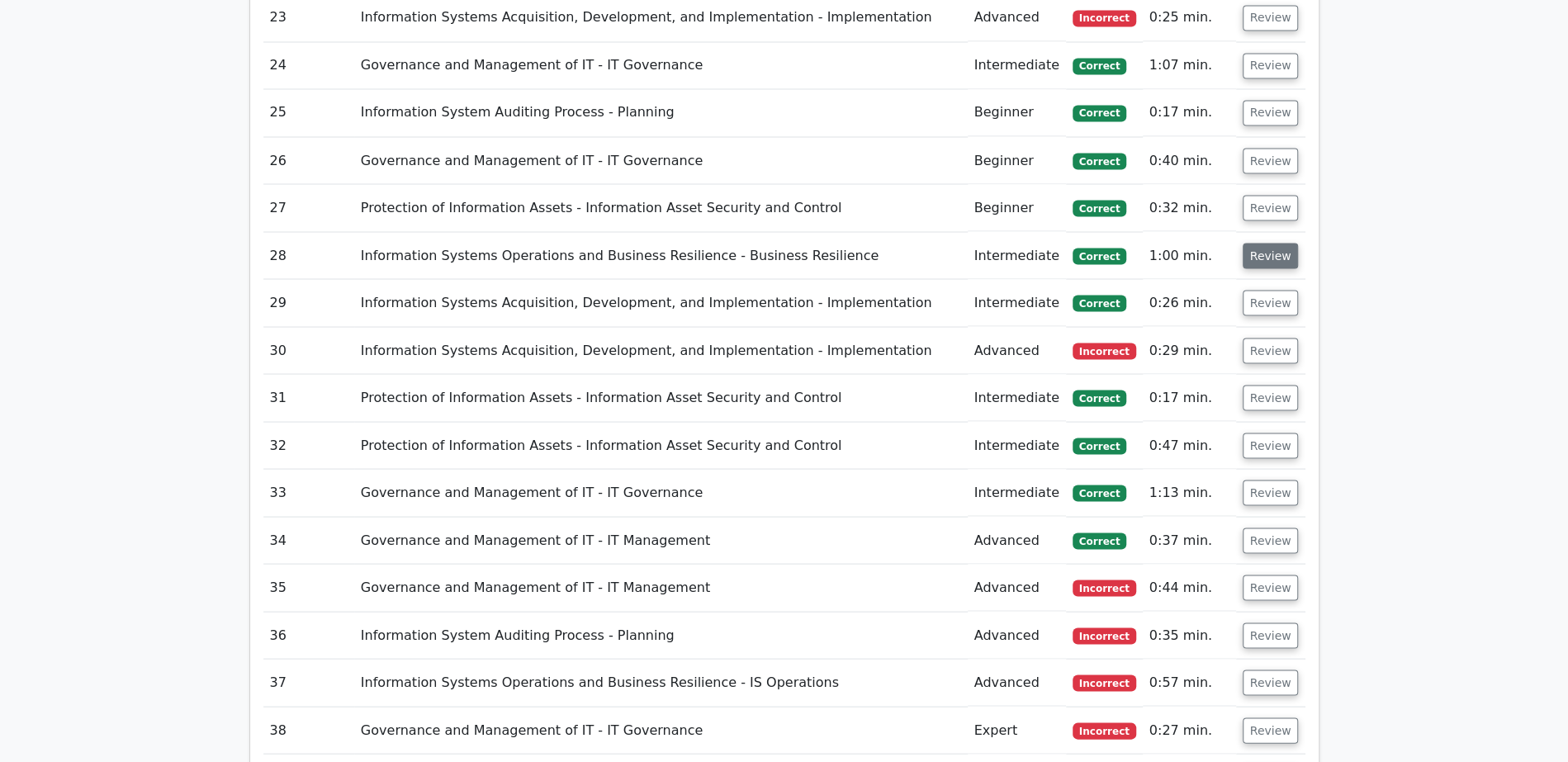
scroll to position [2206, 0]
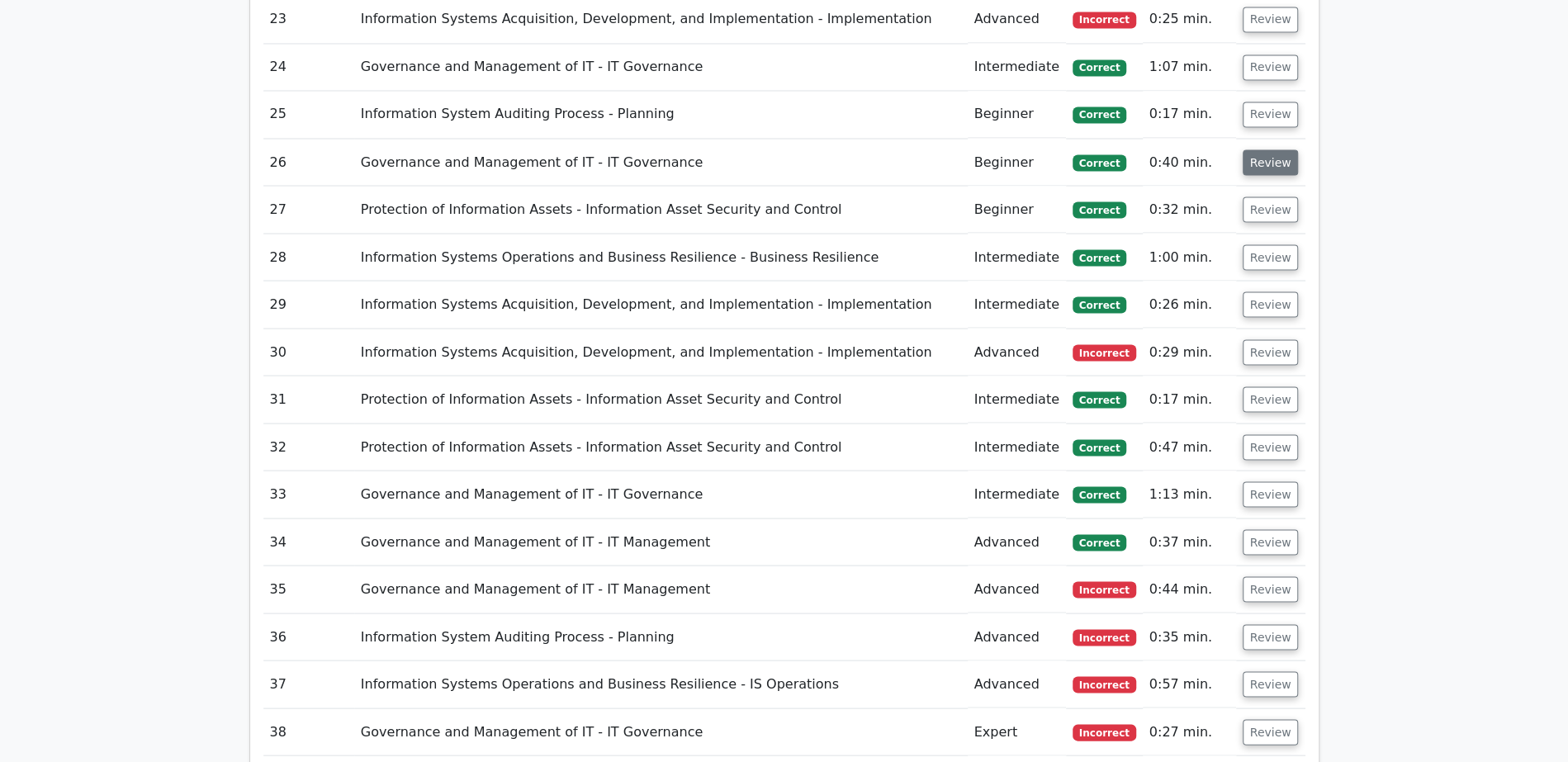
click at [1272, 150] on button "Review" at bounding box center [1270, 162] width 56 height 25
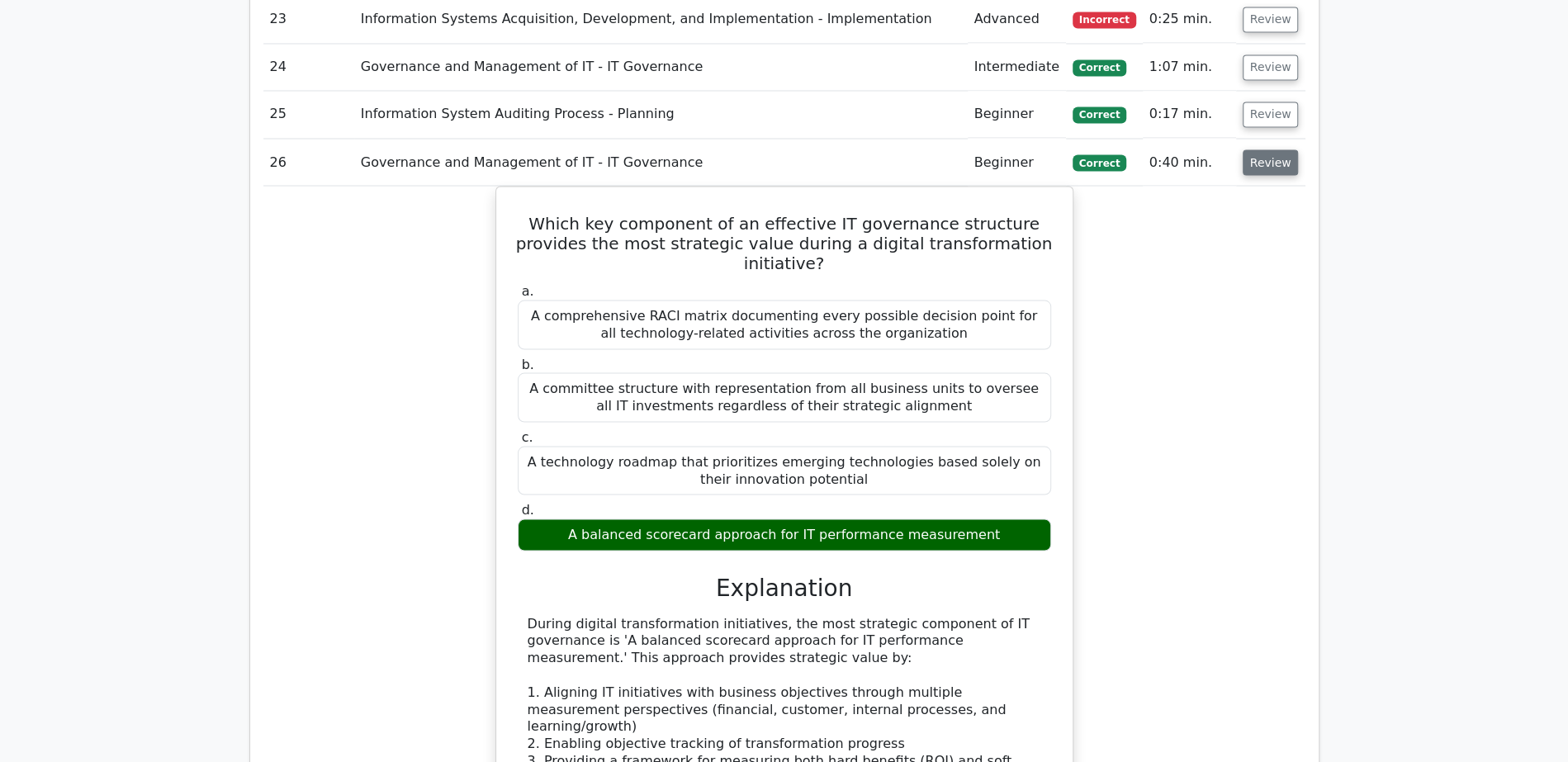
click at [1272, 150] on button "Review" at bounding box center [1270, 162] width 56 height 25
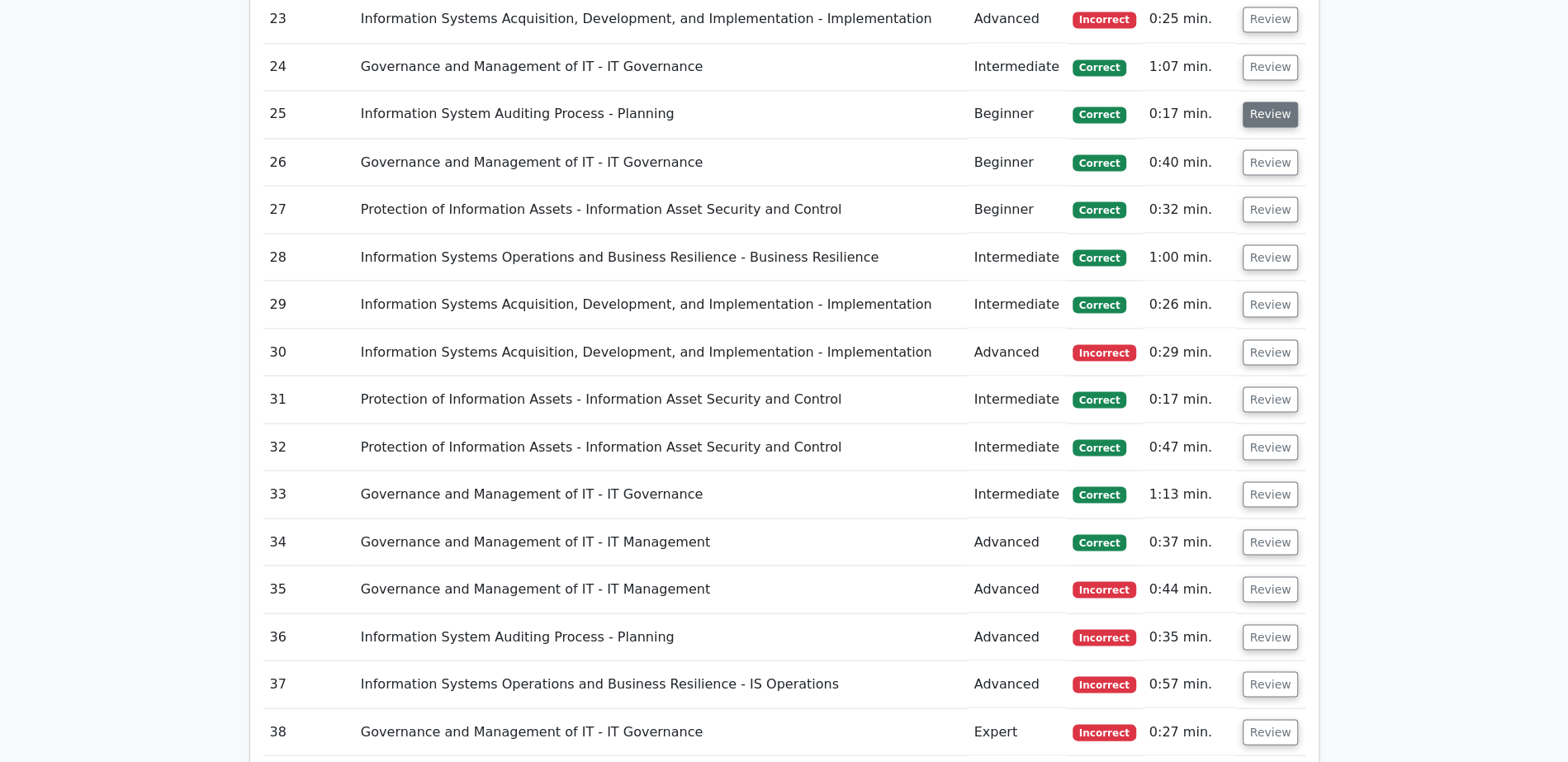
click at [1276, 101] on button "Review" at bounding box center [1270, 114] width 56 height 25
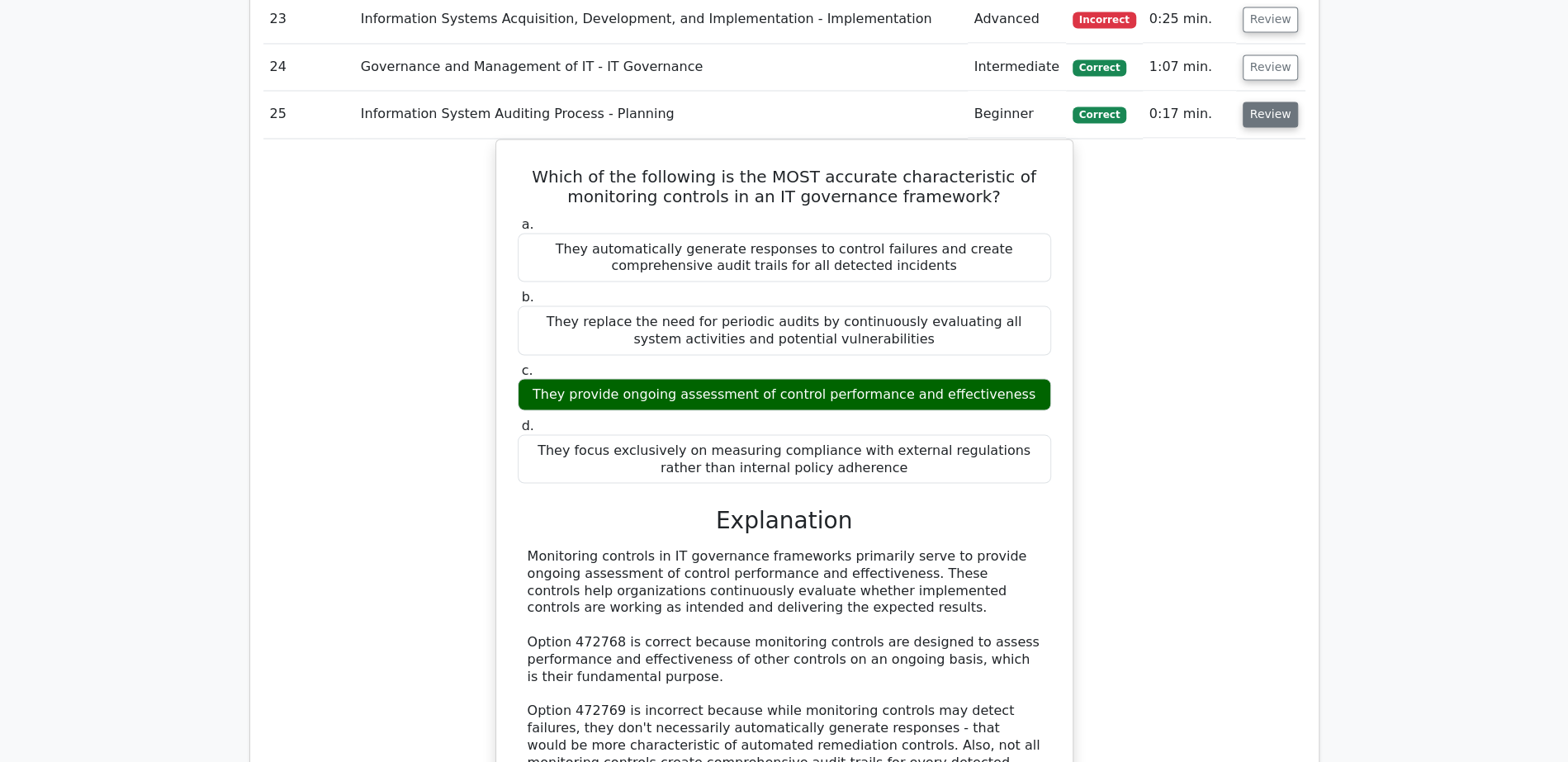
click at [1276, 101] on button "Review" at bounding box center [1270, 114] width 56 height 25
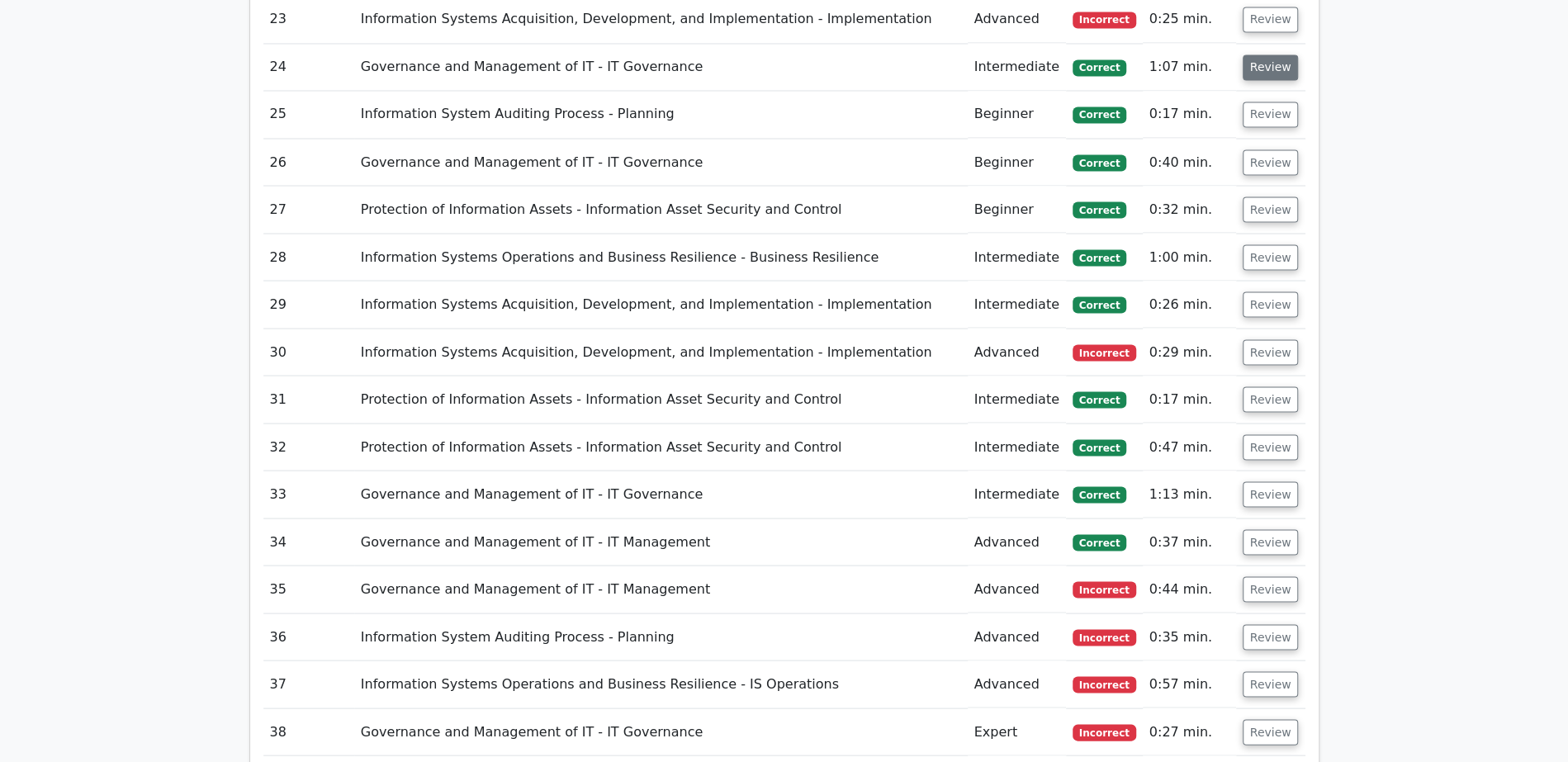
click at [1270, 54] on button "Review" at bounding box center [1270, 66] width 56 height 25
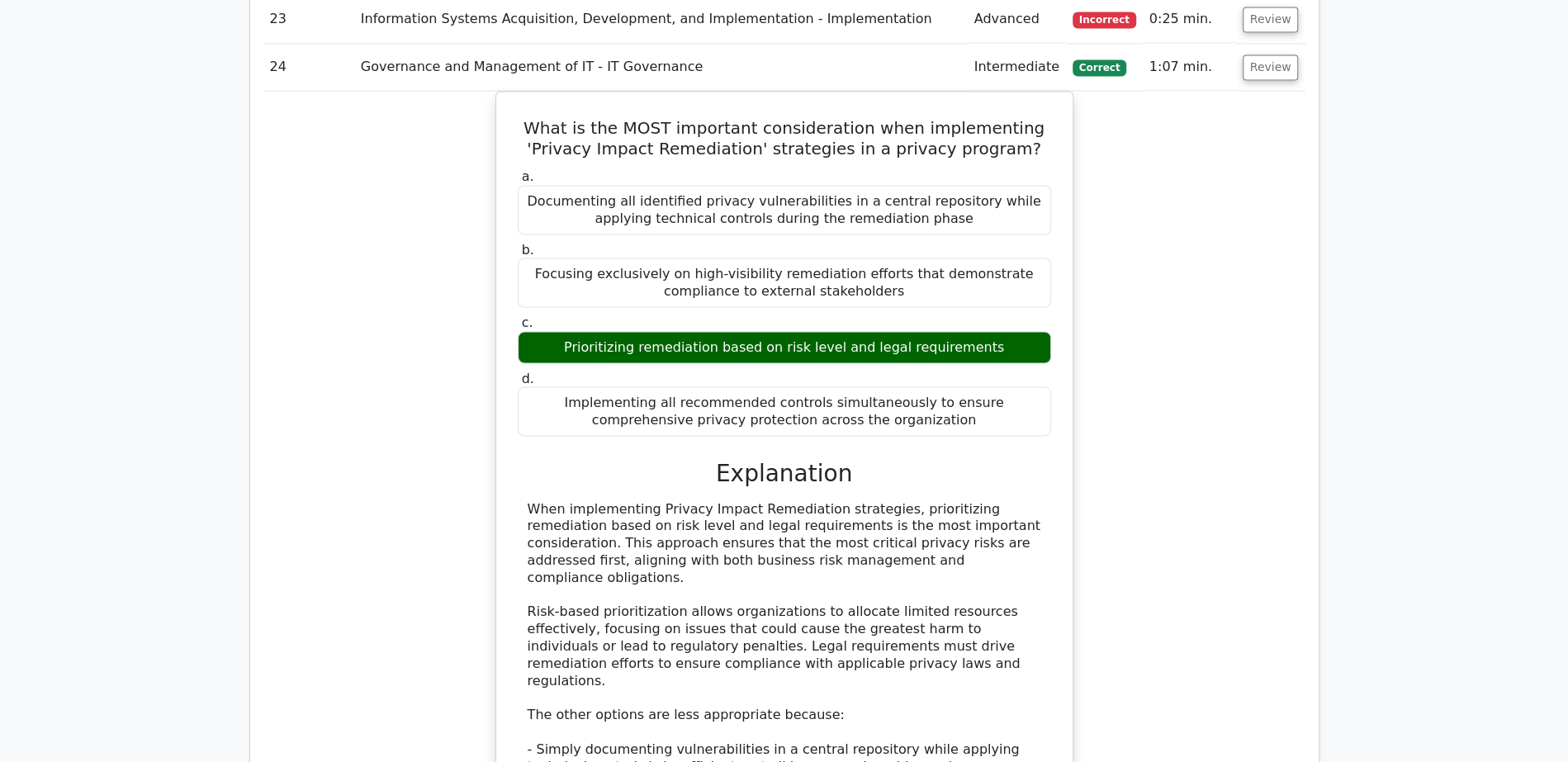
scroll to position [2141, 0]
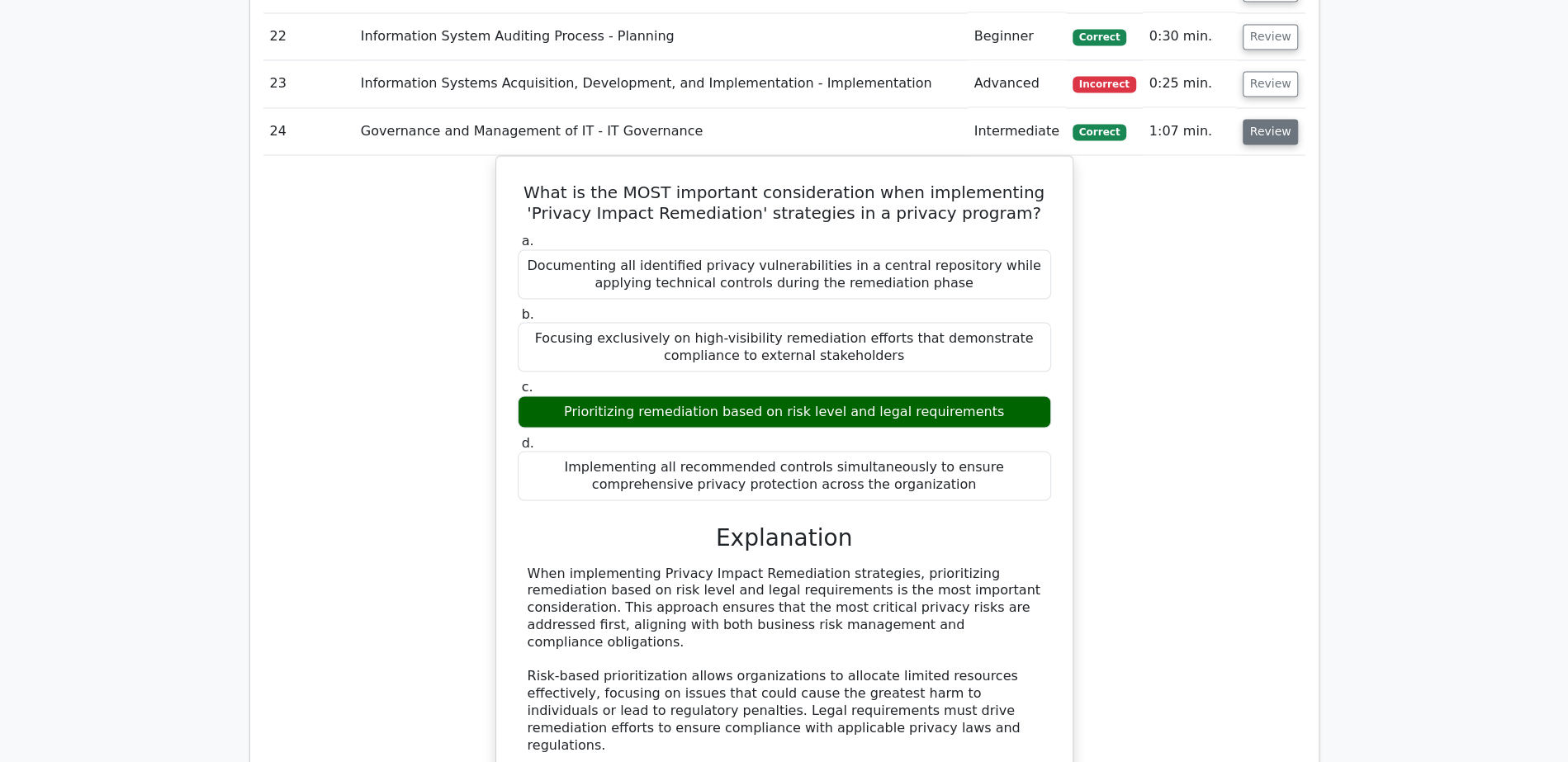
click at [1282, 119] on button "Review" at bounding box center [1270, 131] width 56 height 25
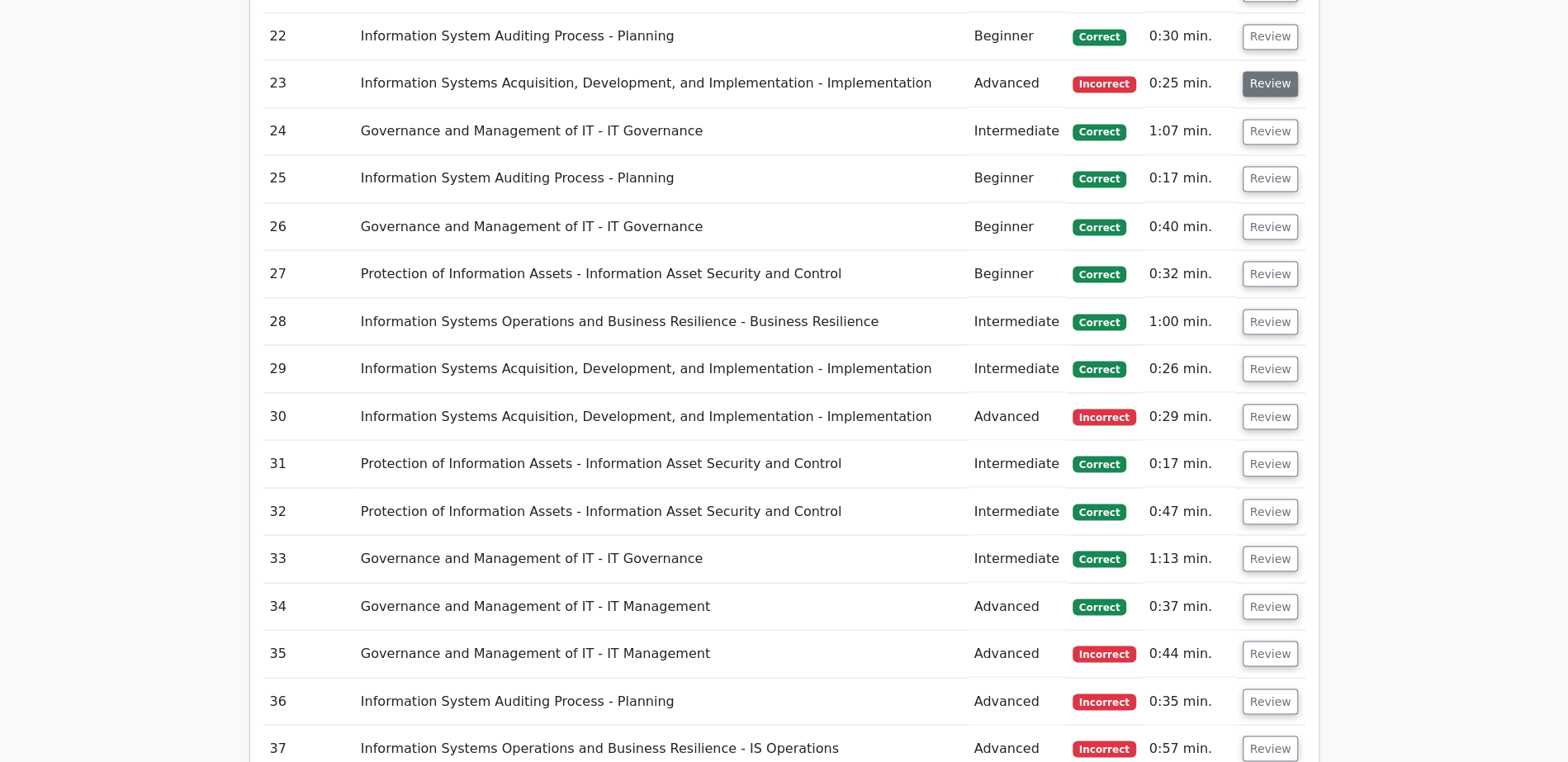
click at [1270, 71] on button "Review" at bounding box center [1270, 83] width 56 height 25
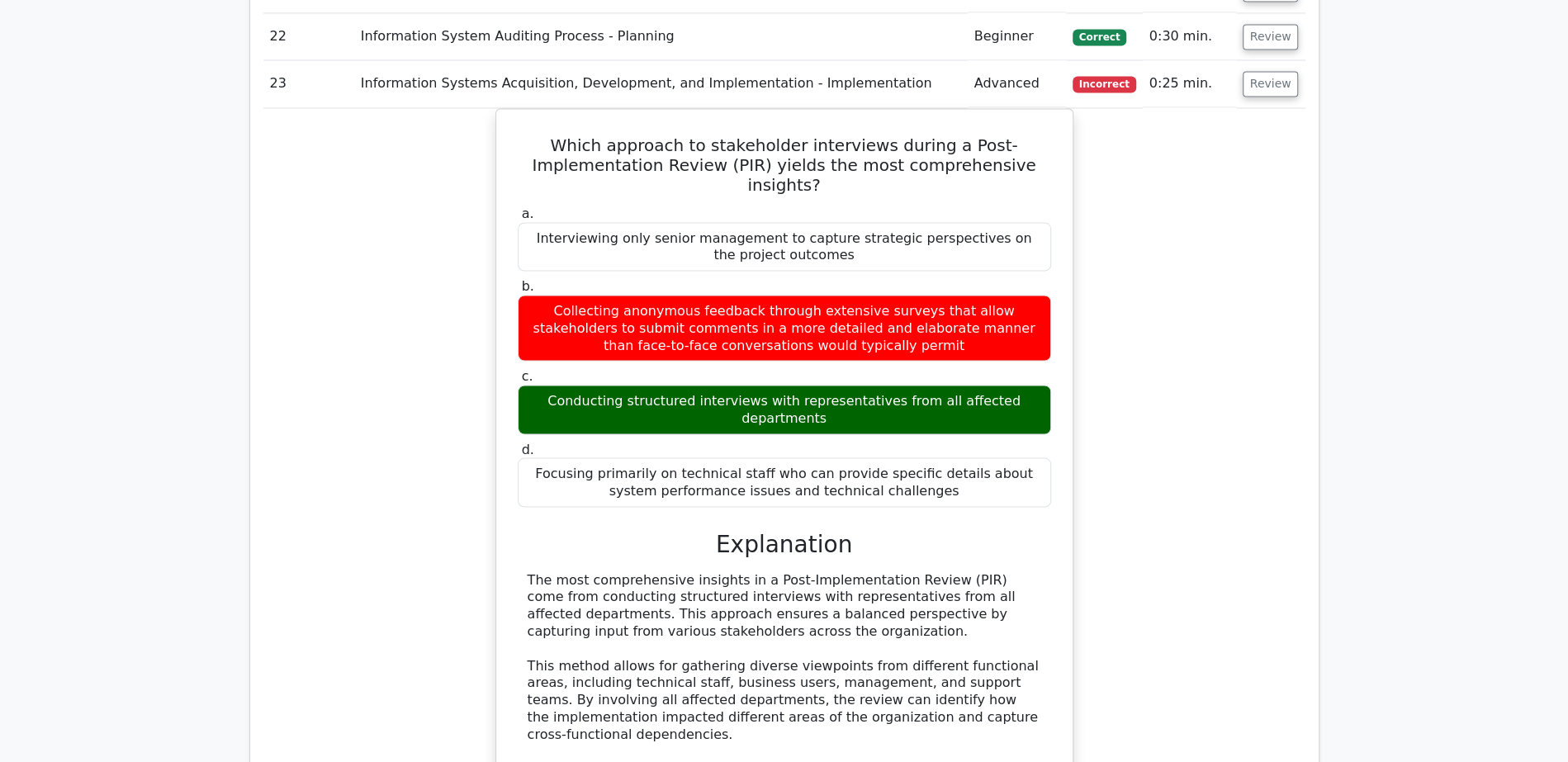
scroll to position [2053, 0]
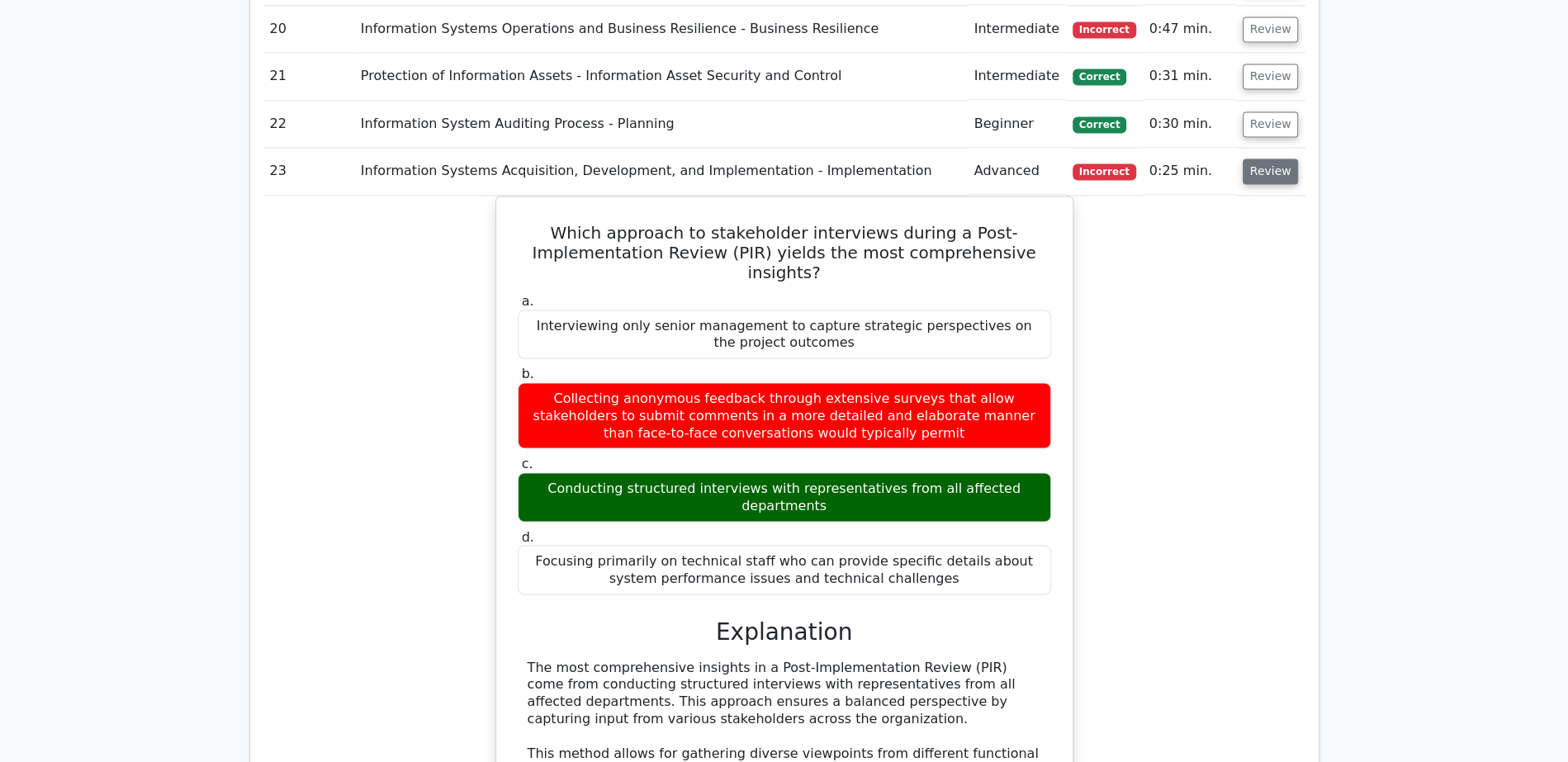
click at [1279, 158] on button "Review" at bounding box center [1270, 171] width 56 height 25
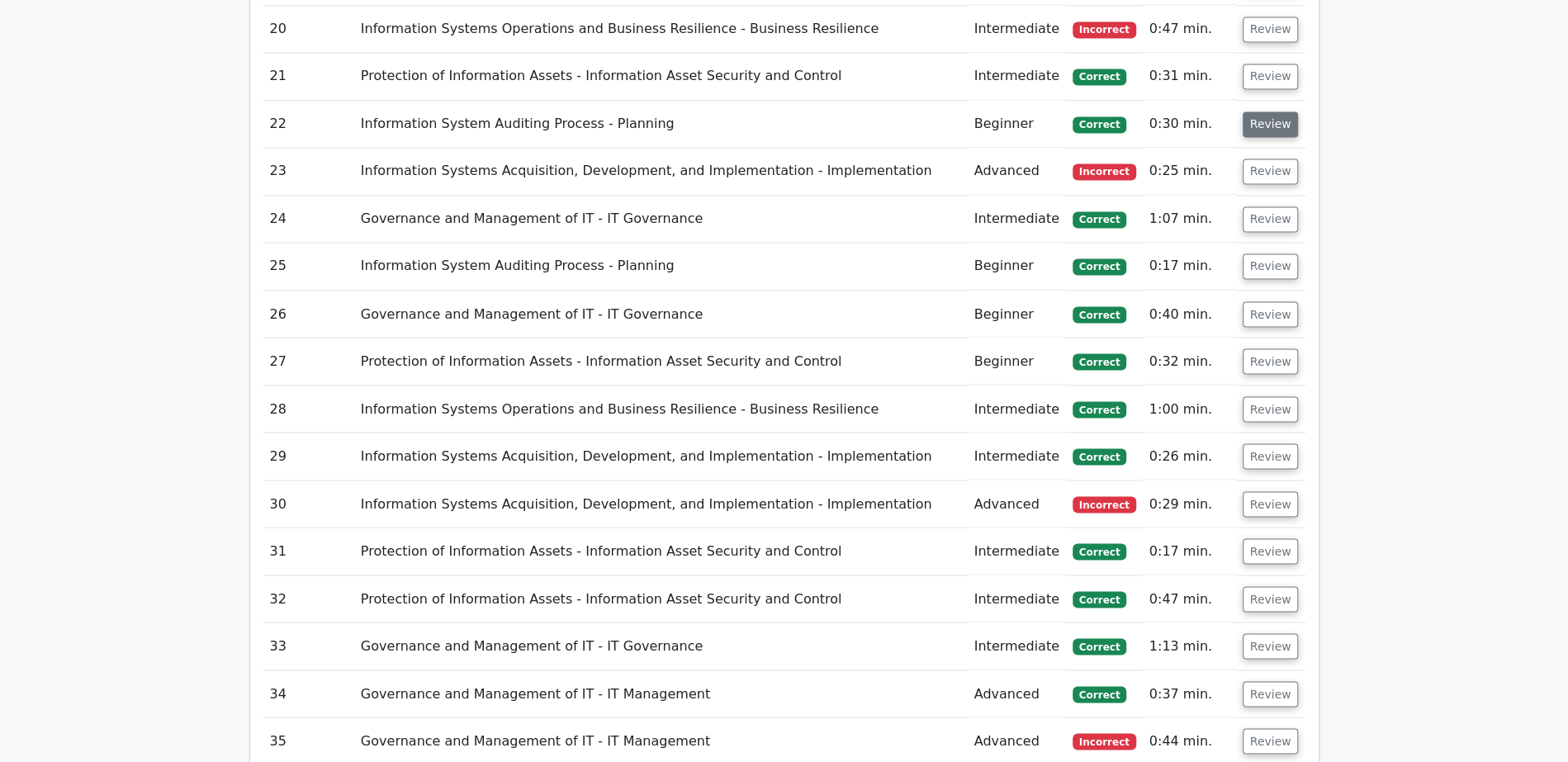
click at [1277, 111] on button "Review" at bounding box center [1270, 123] width 56 height 25
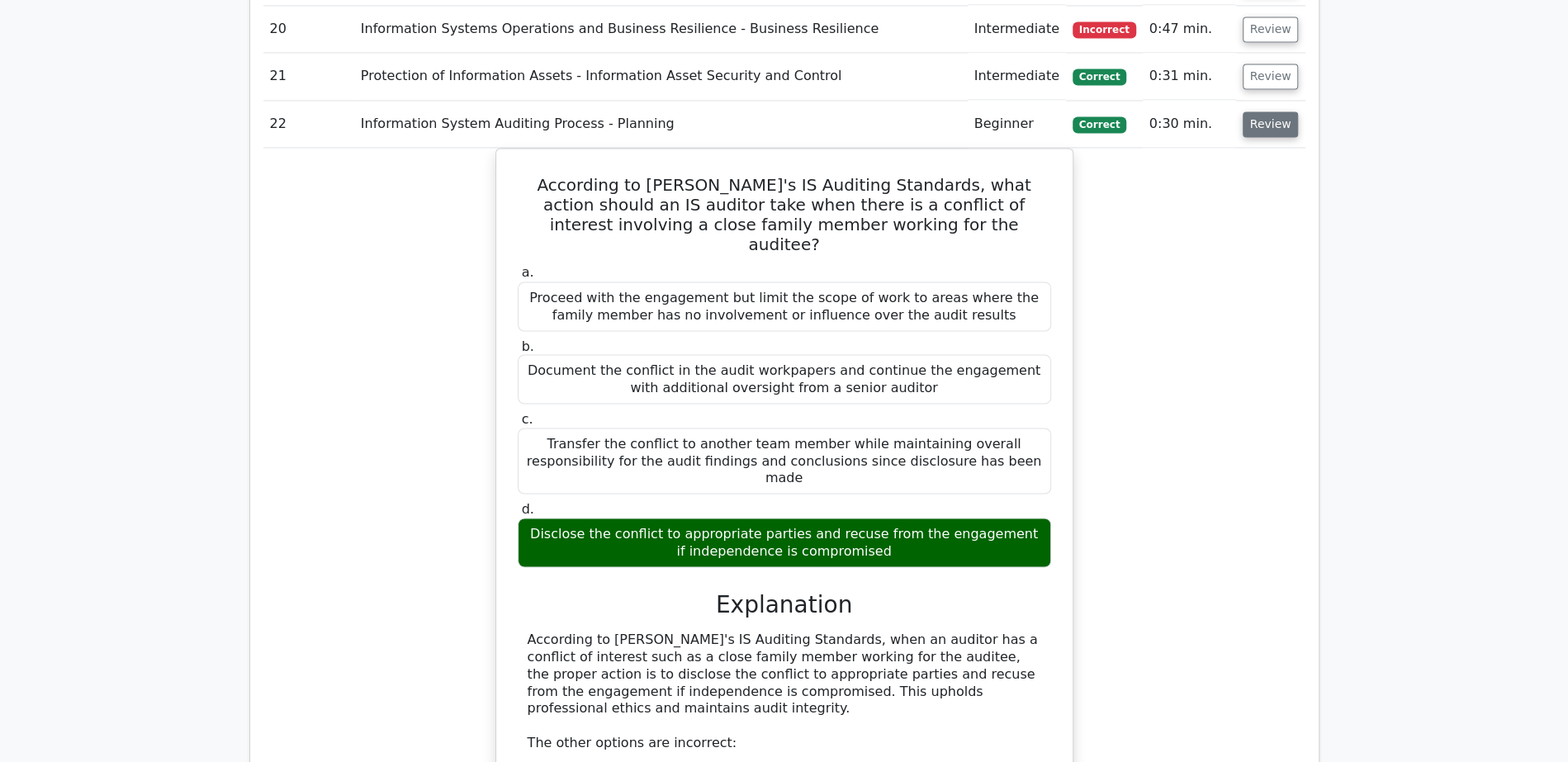
click at [1277, 111] on button "Review" at bounding box center [1270, 123] width 56 height 25
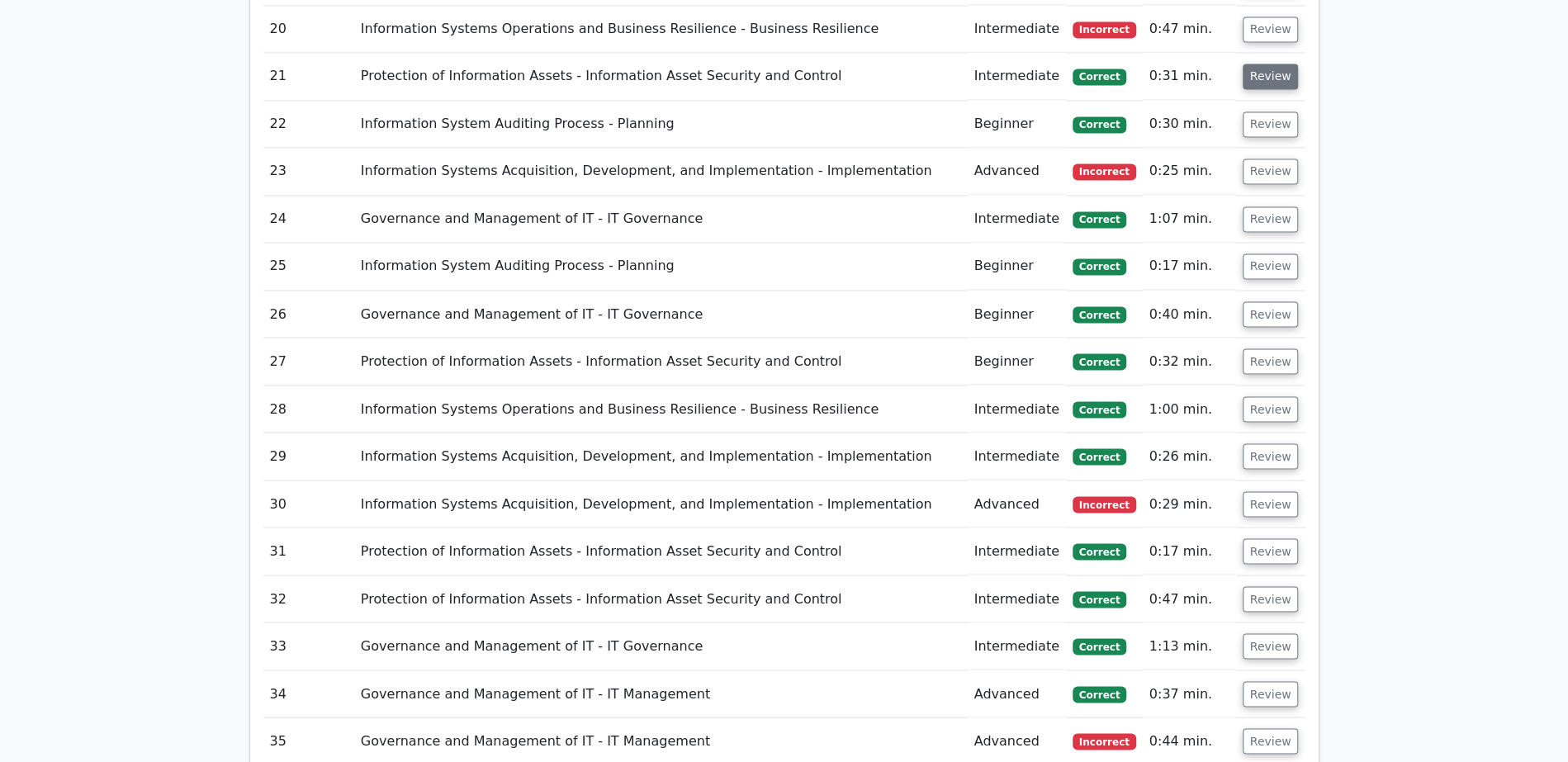
click at [1270, 64] on button "Review" at bounding box center [1270, 76] width 56 height 25
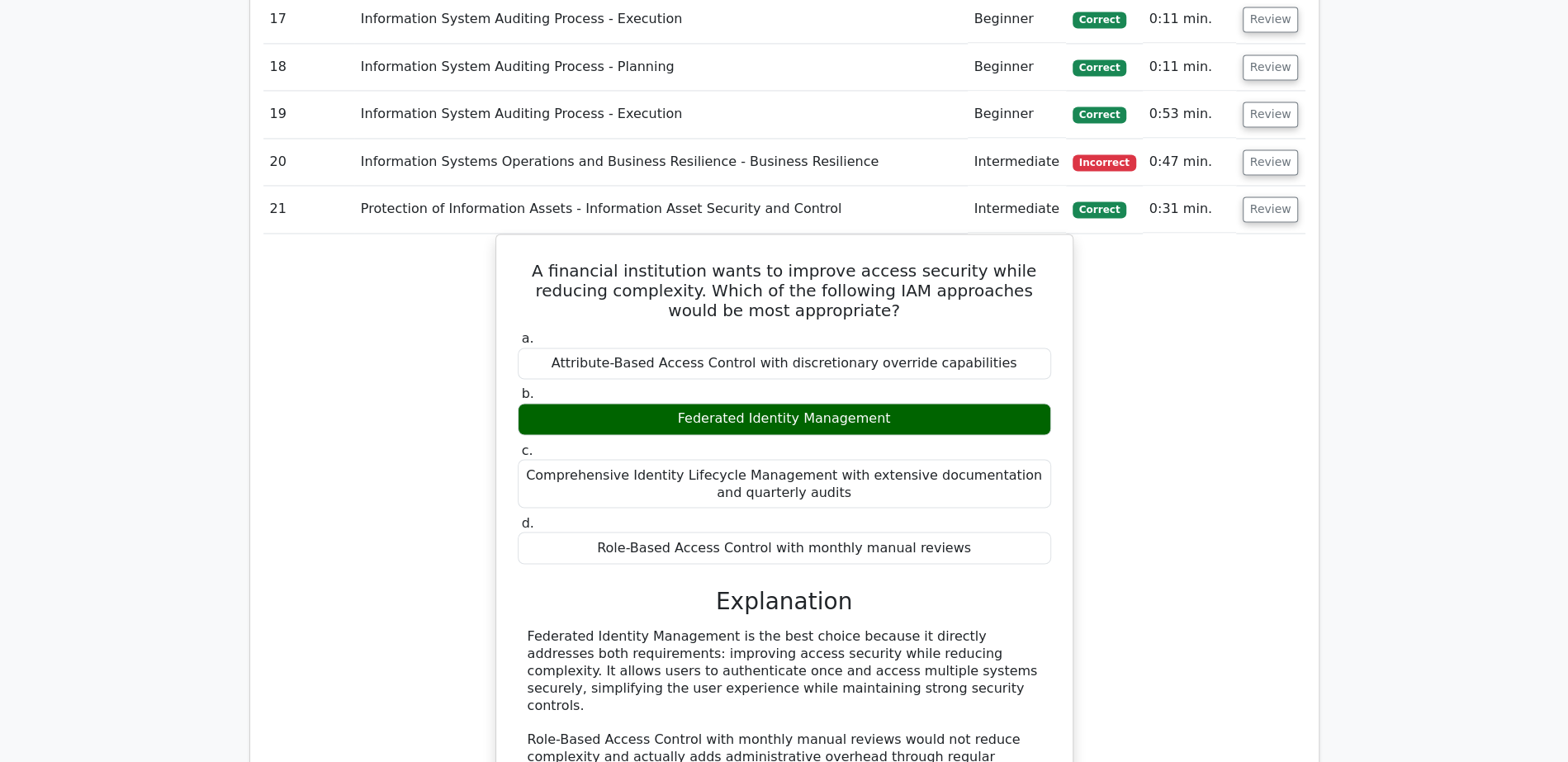
scroll to position [1918, 0]
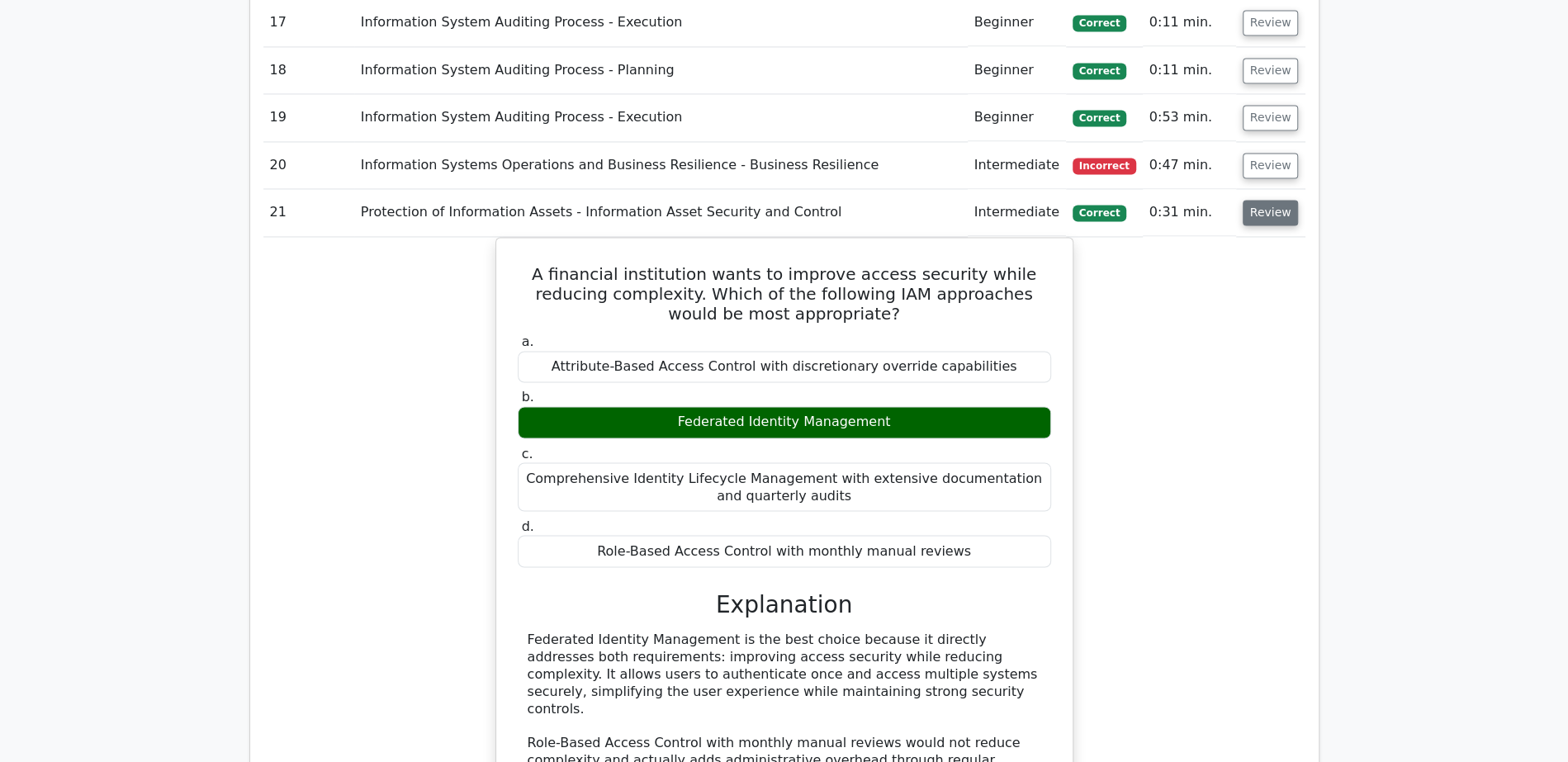
click at [1258, 199] on button "Review" at bounding box center [1270, 212] width 56 height 25
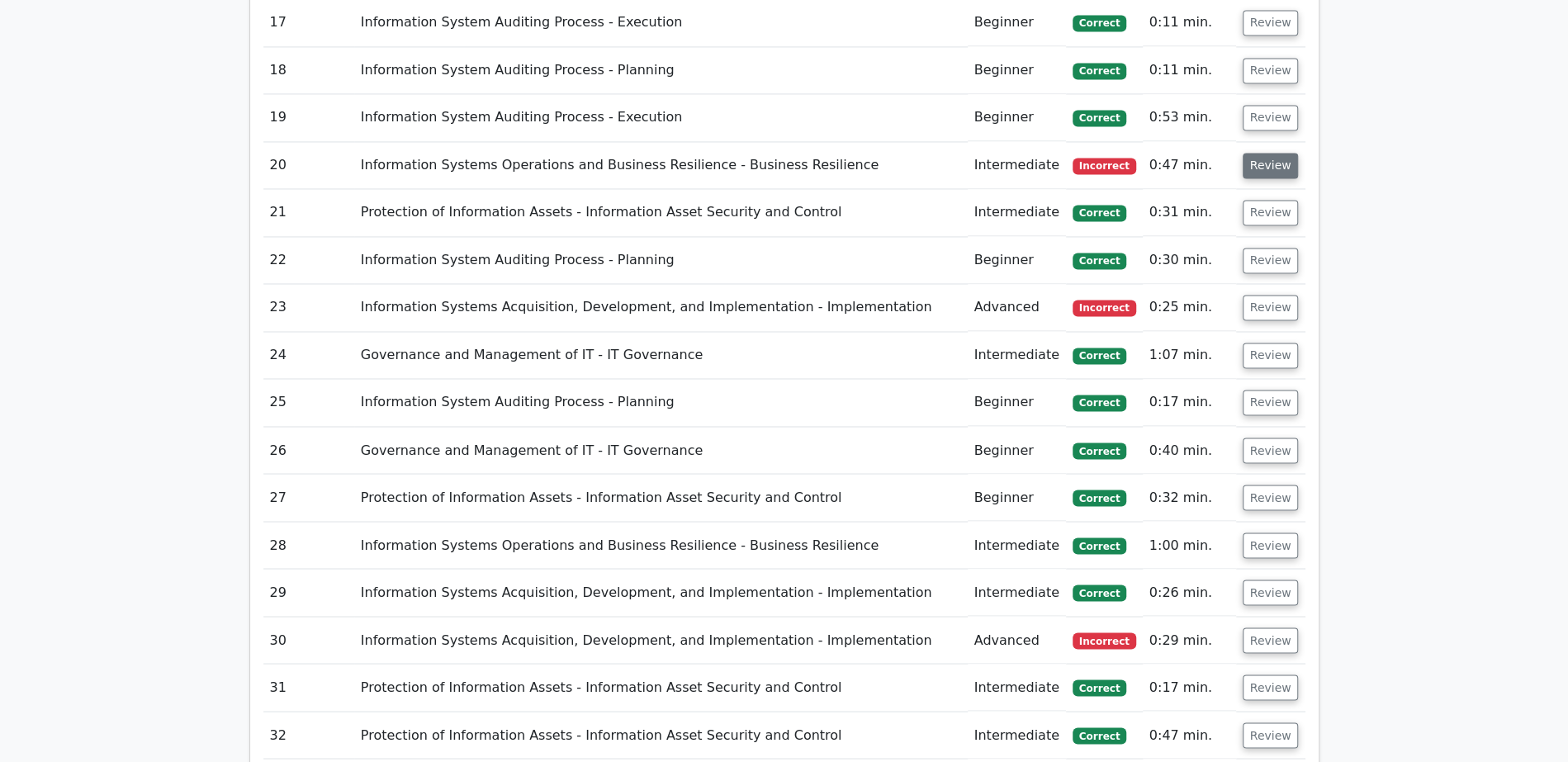
click at [1258, 153] on button "Review" at bounding box center [1270, 165] width 56 height 25
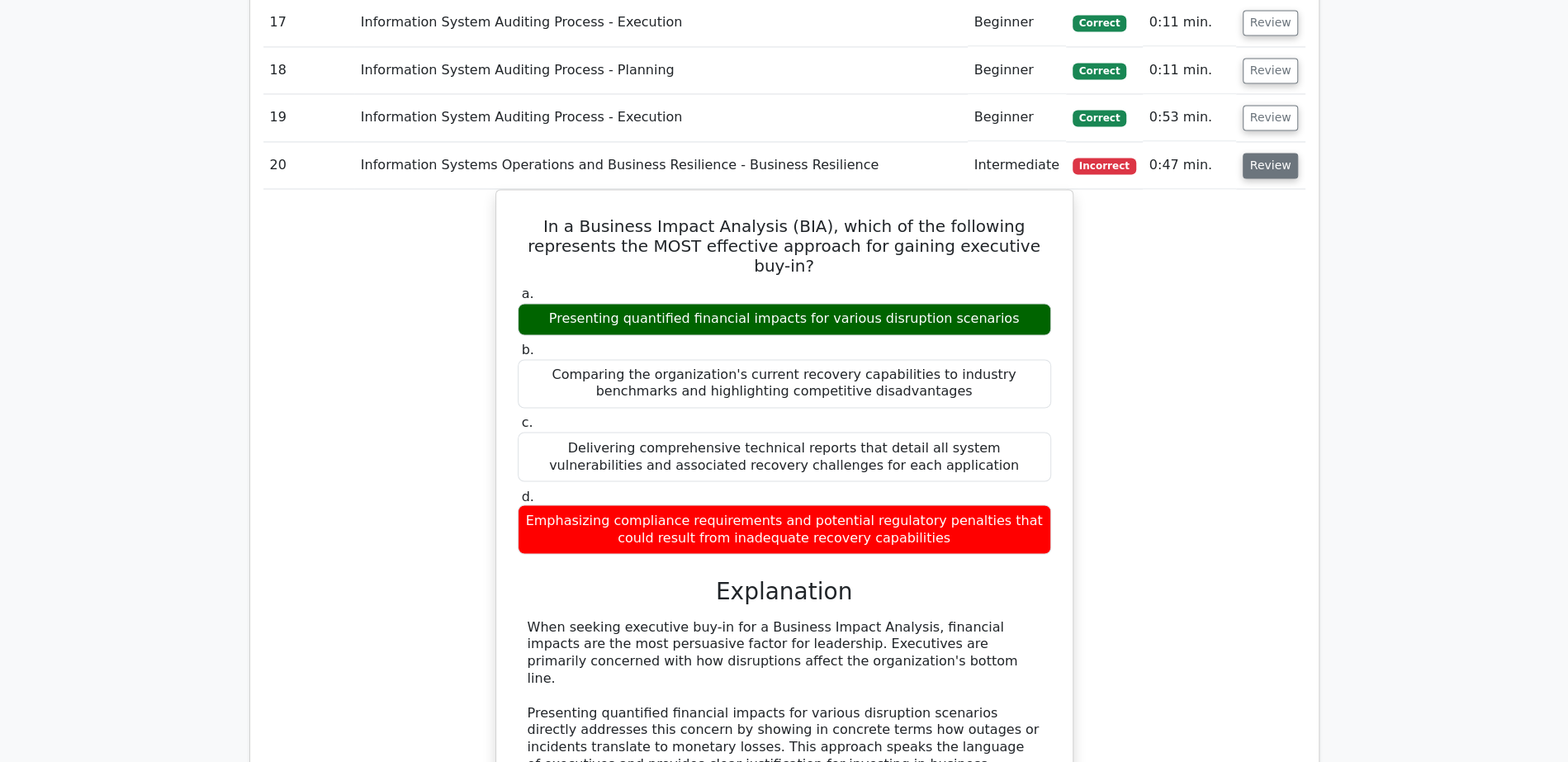
click at [1258, 153] on button "Review" at bounding box center [1270, 165] width 56 height 25
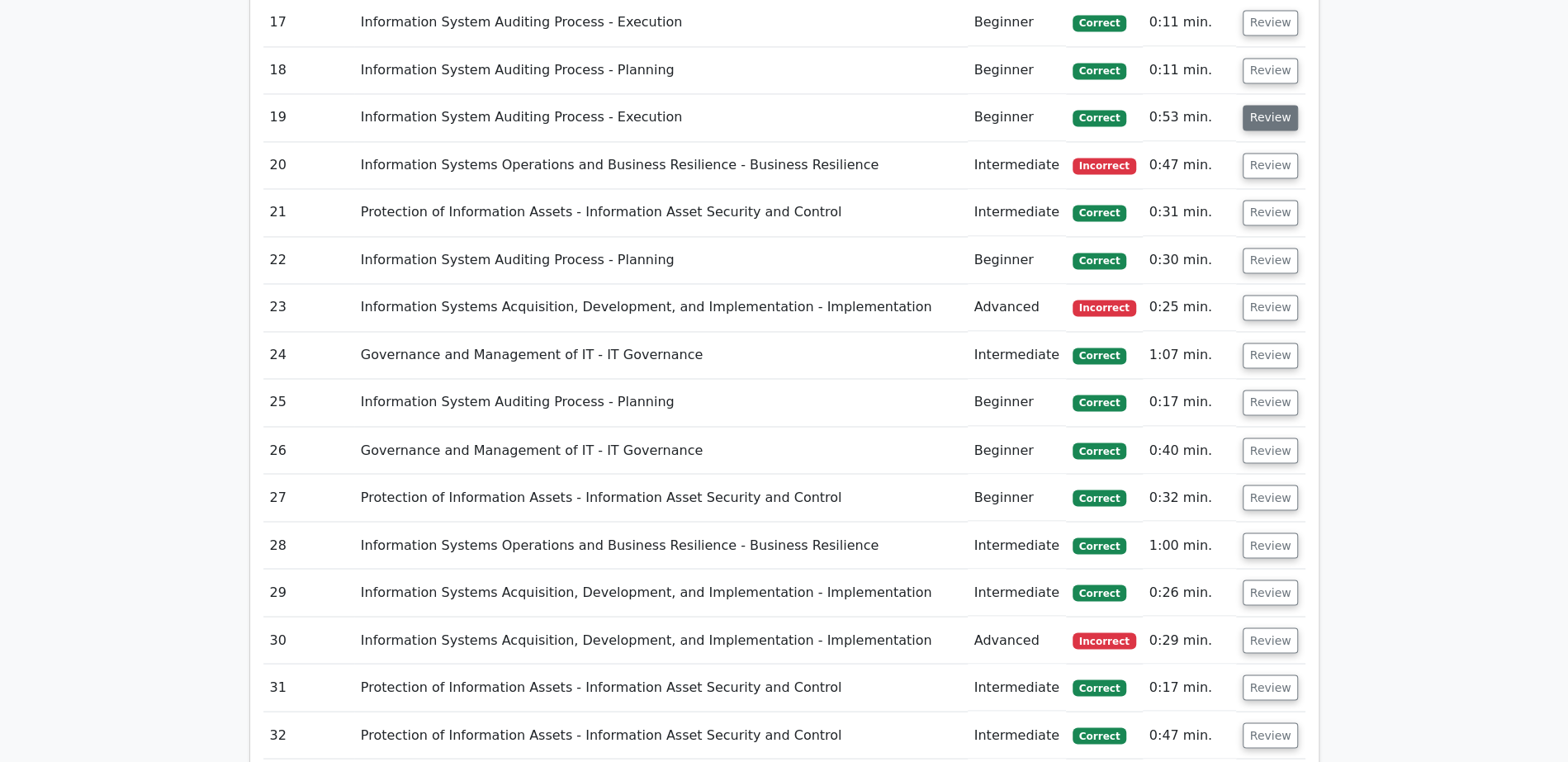
click at [1263, 105] on button "Review" at bounding box center [1270, 117] width 56 height 25
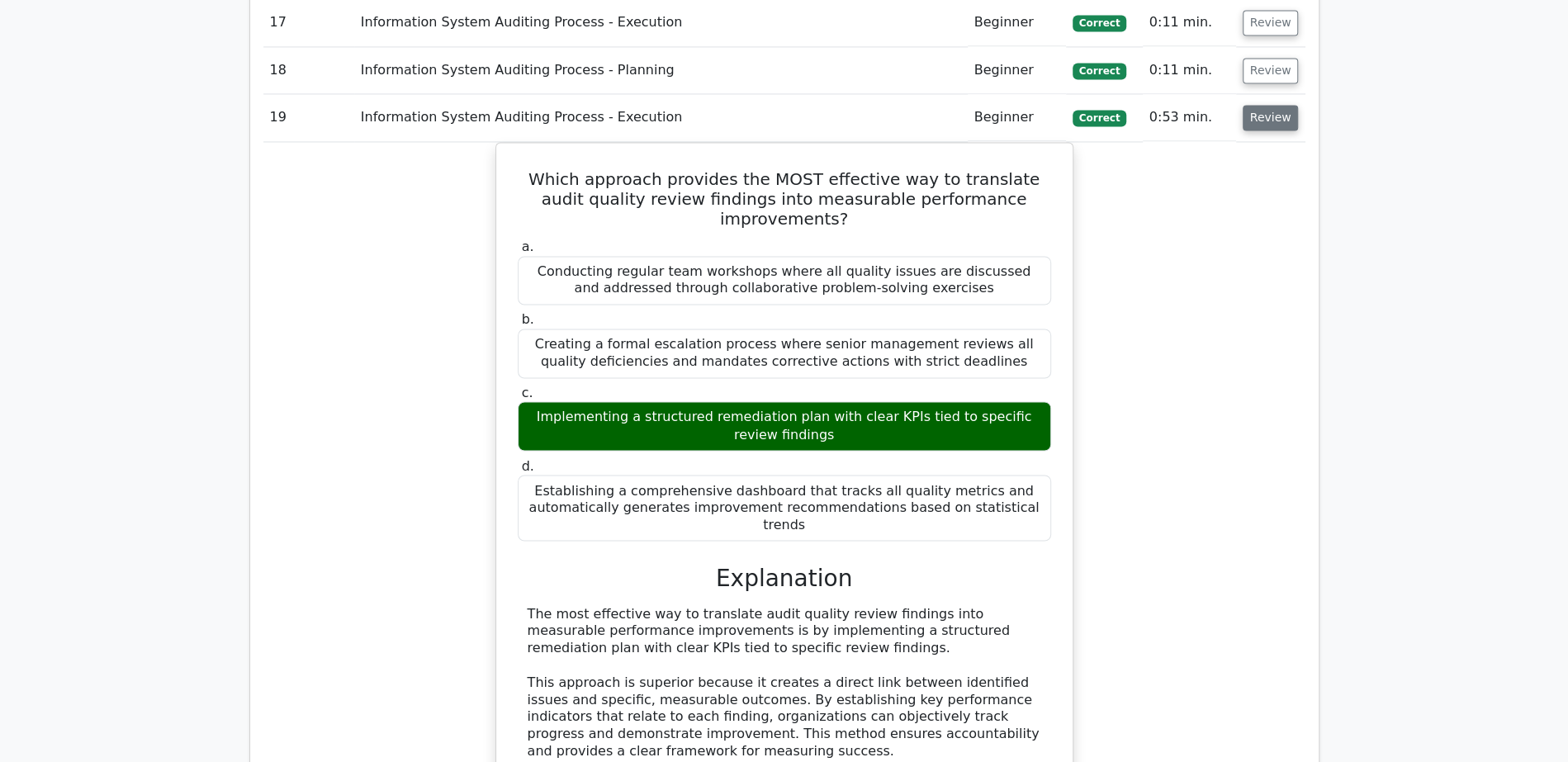
click at [1263, 105] on button "Review" at bounding box center [1270, 117] width 56 height 25
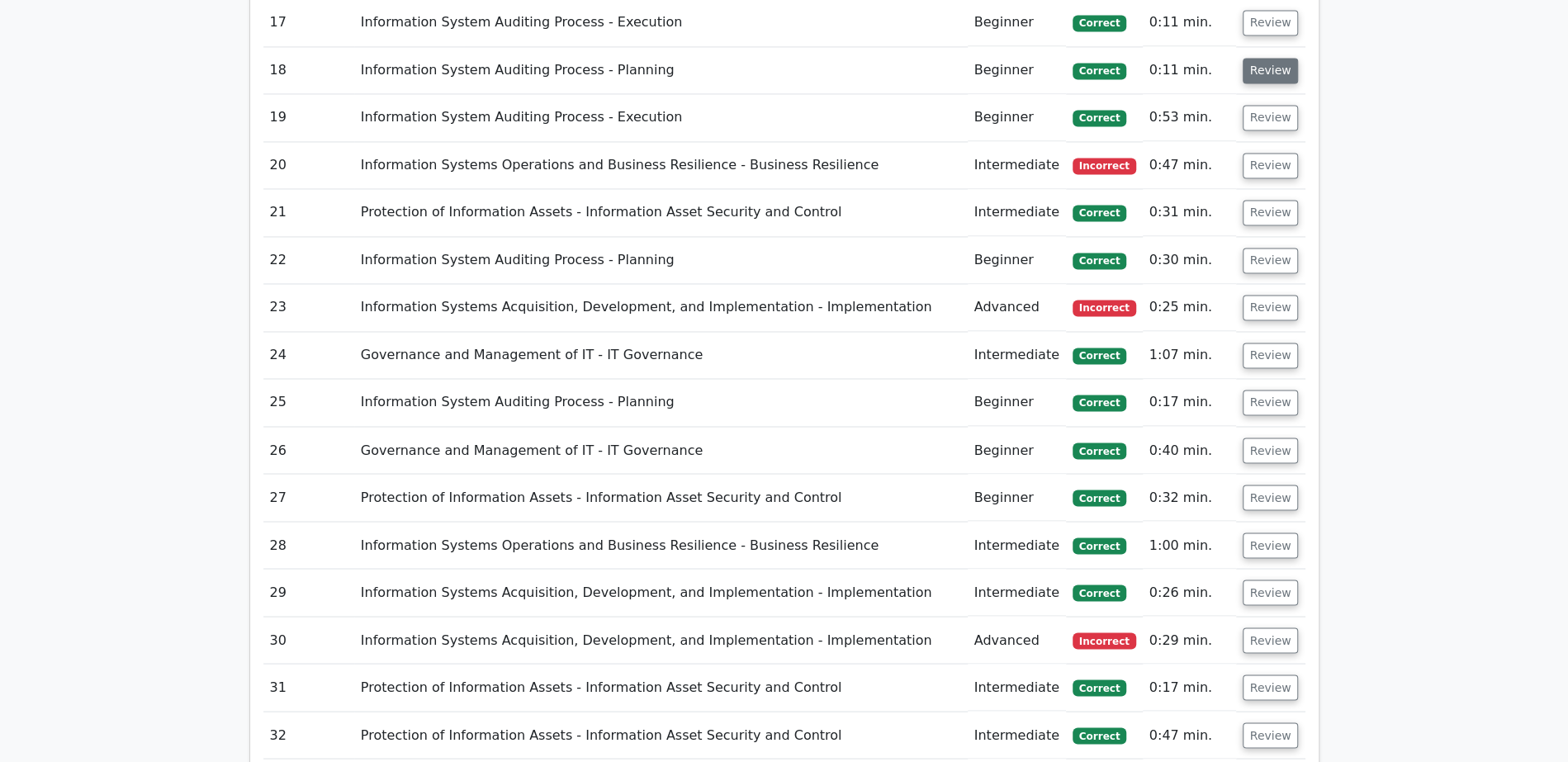
click at [1272, 58] on button "Review" at bounding box center [1270, 70] width 56 height 25
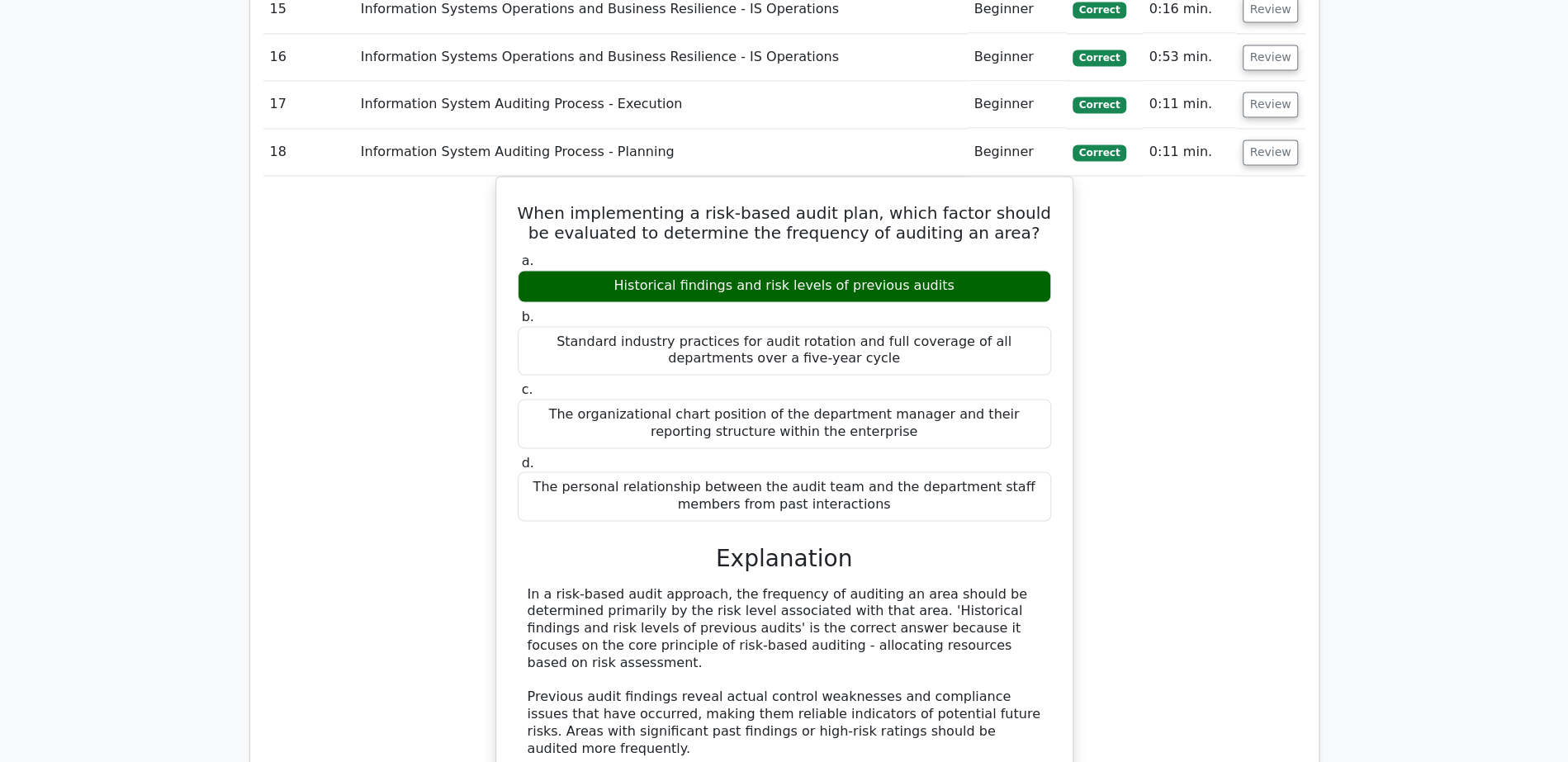
scroll to position [1831, 0]
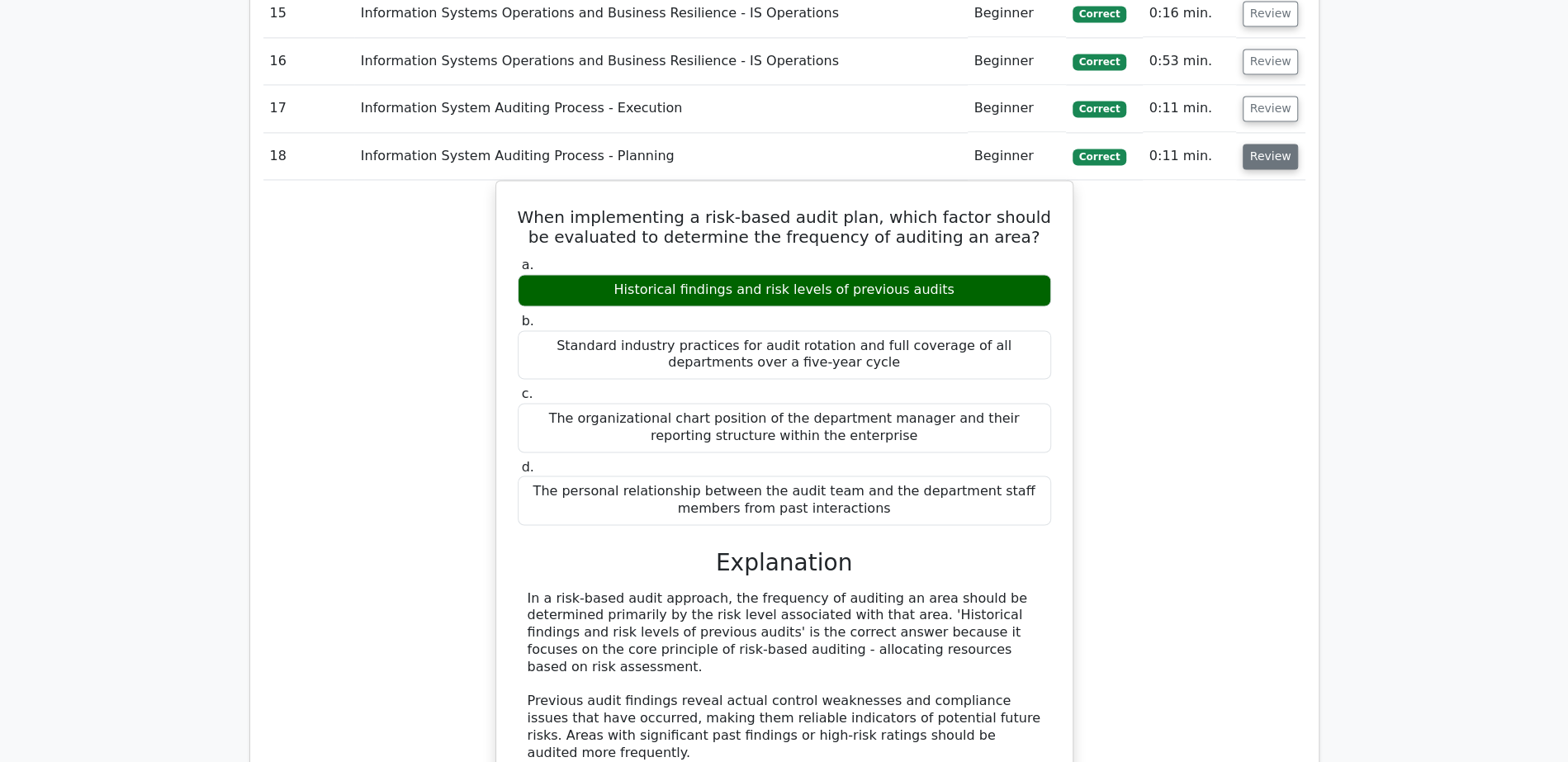
click at [1266, 143] on button "Review" at bounding box center [1270, 156] width 56 height 25
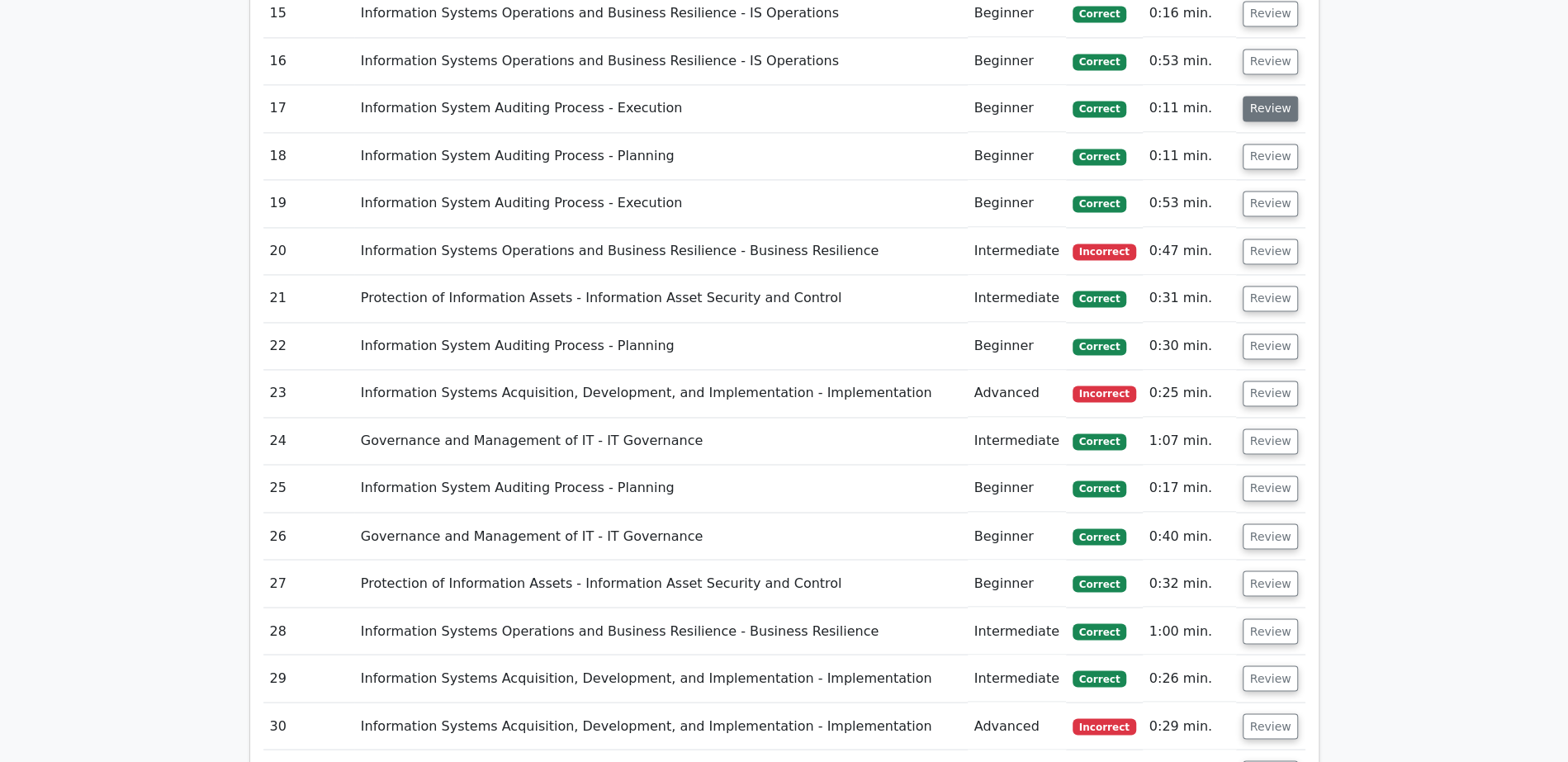
click at [1266, 95] on button "Review" at bounding box center [1270, 108] width 56 height 25
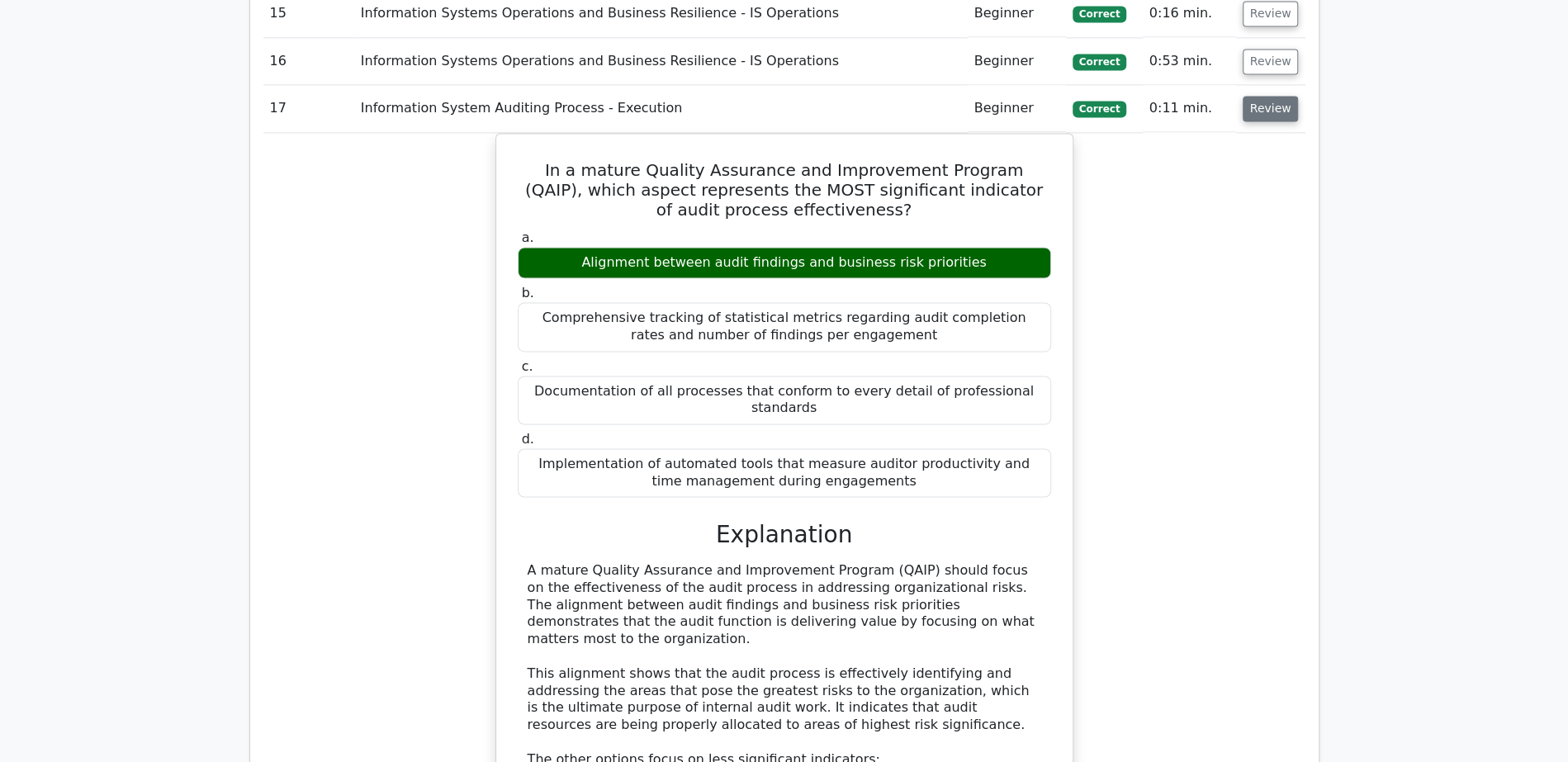
click at [1266, 95] on button "Review" at bounding box center [1270, 108] width 56 height 25
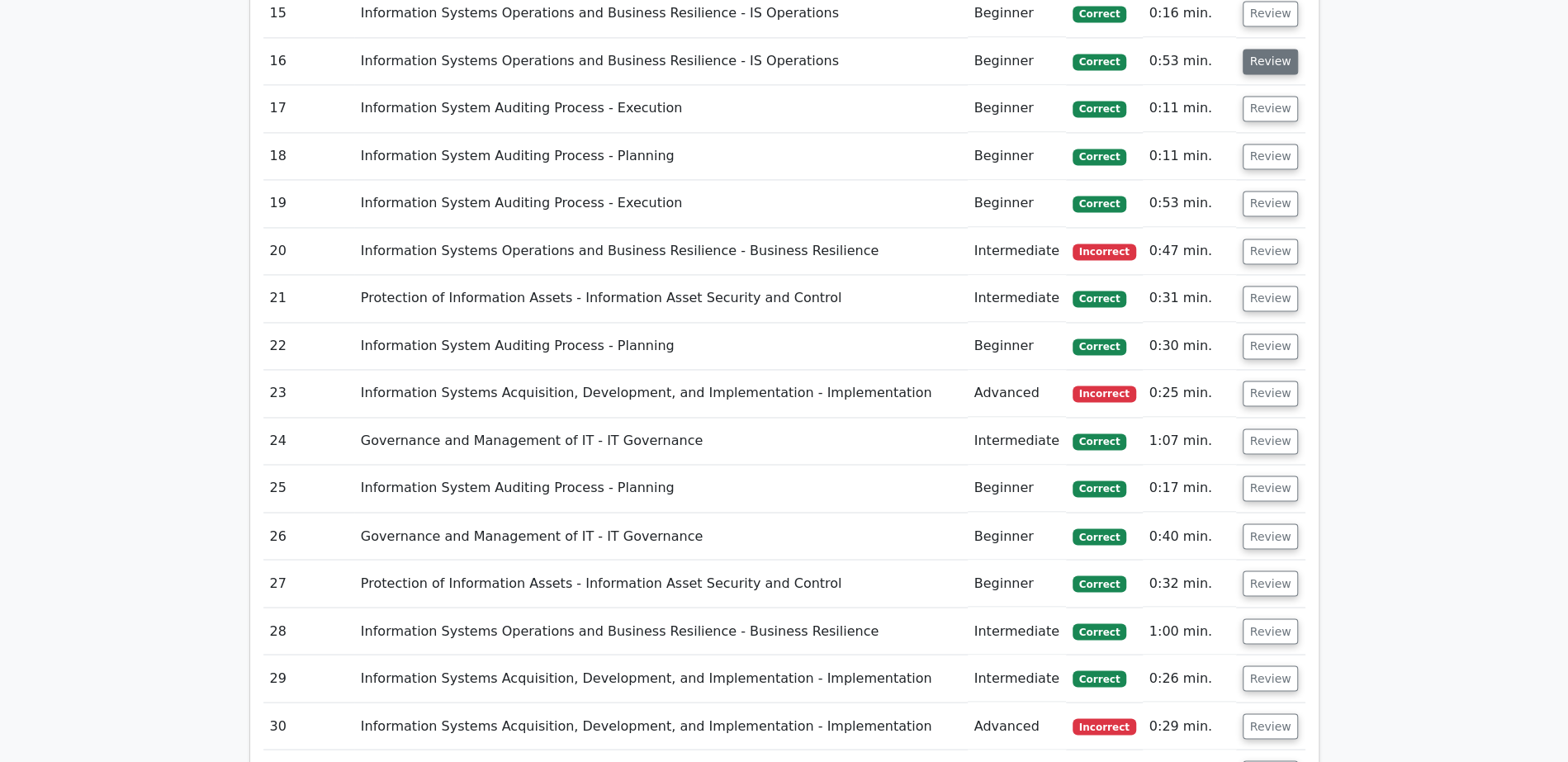
click at [1268, 49] on button "Review" at bounding box center [1270, 61] width 56 height 25
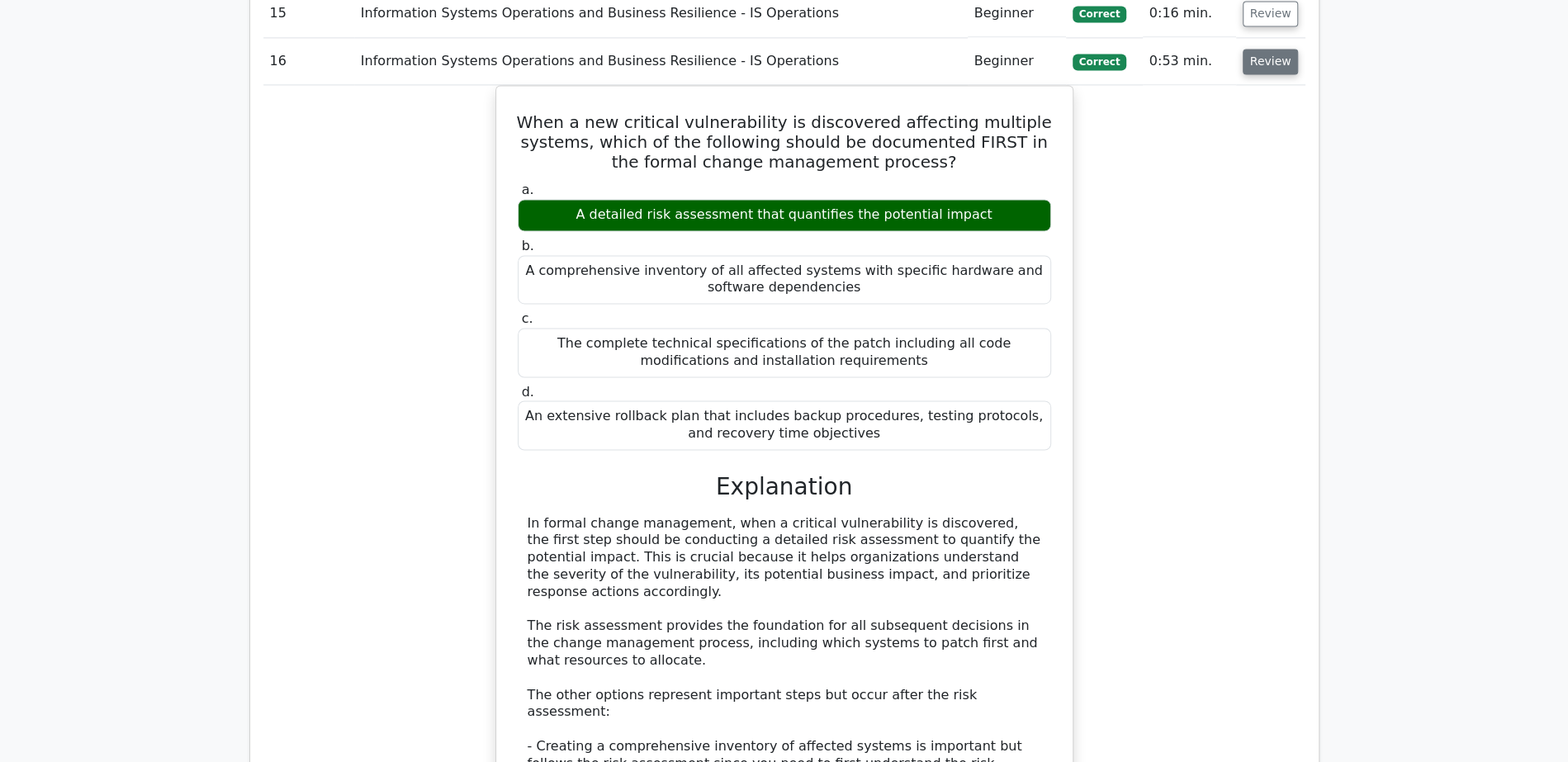
click at [1268, 49] on button "Review" at bounding box center [1270, 61] width 56 height 25
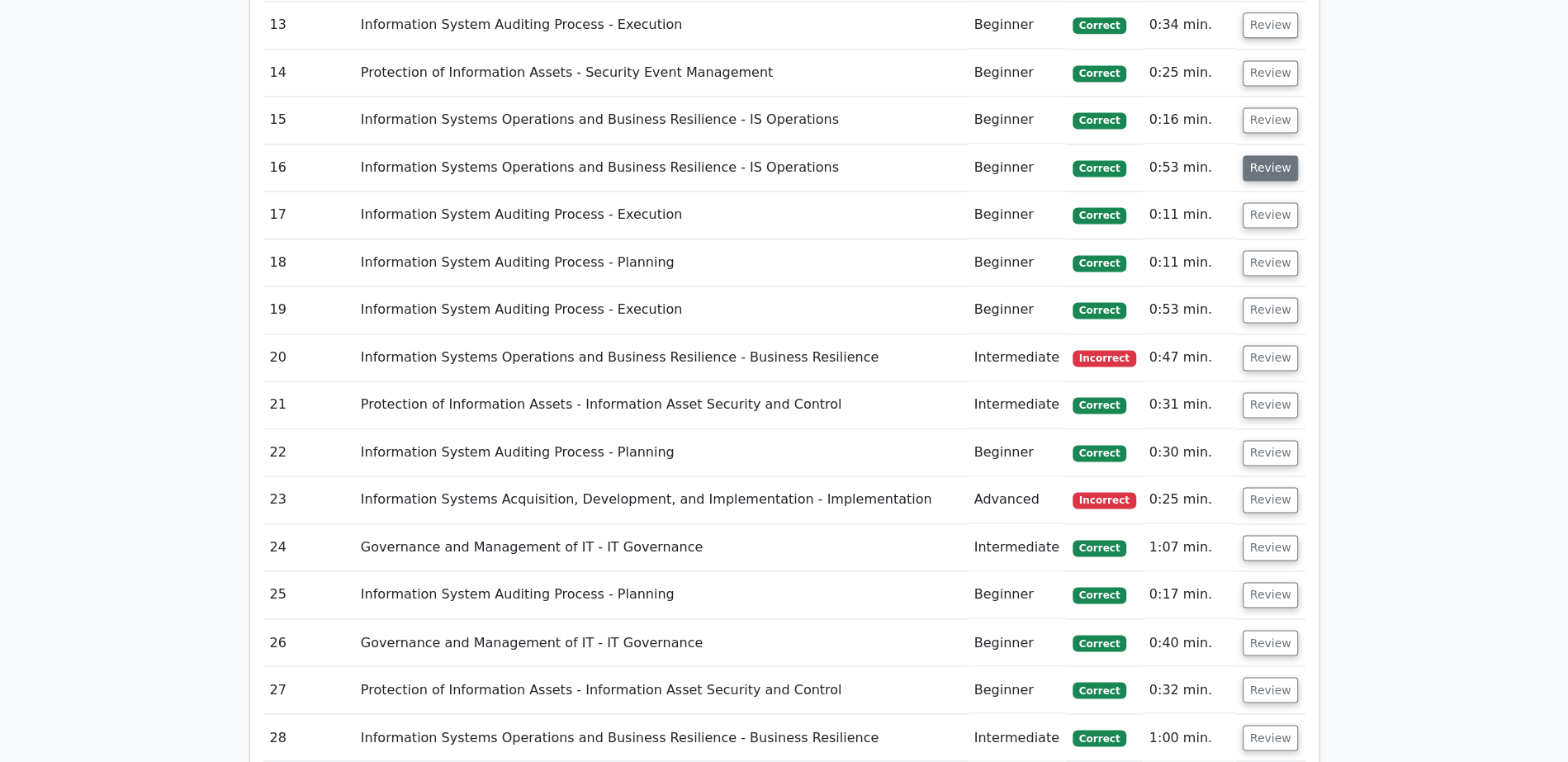
scroll to position [1716, 0]
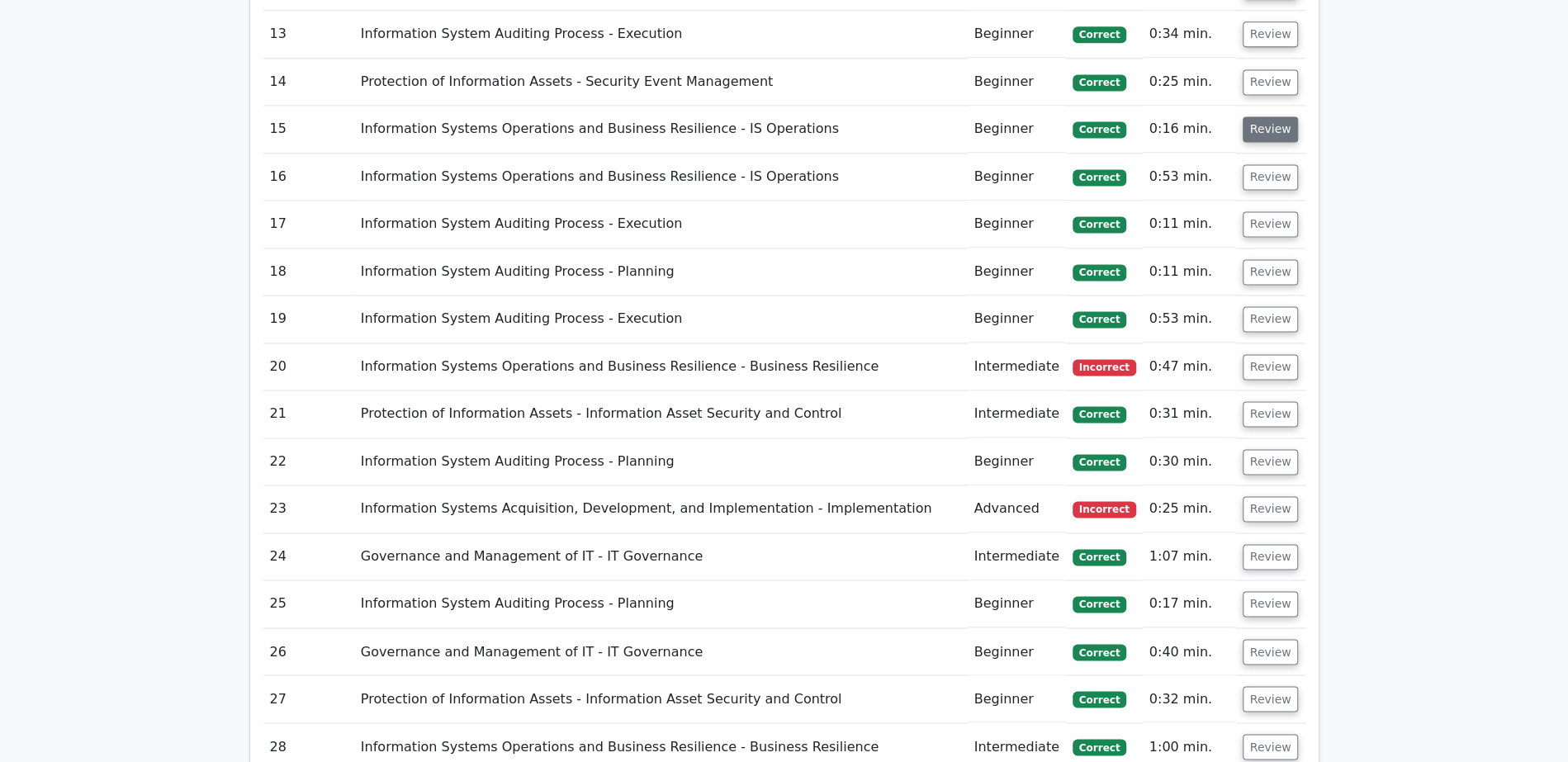
click at [1274, 116] on button "Review" at bounding box center [1270, 129] width 56 height 25
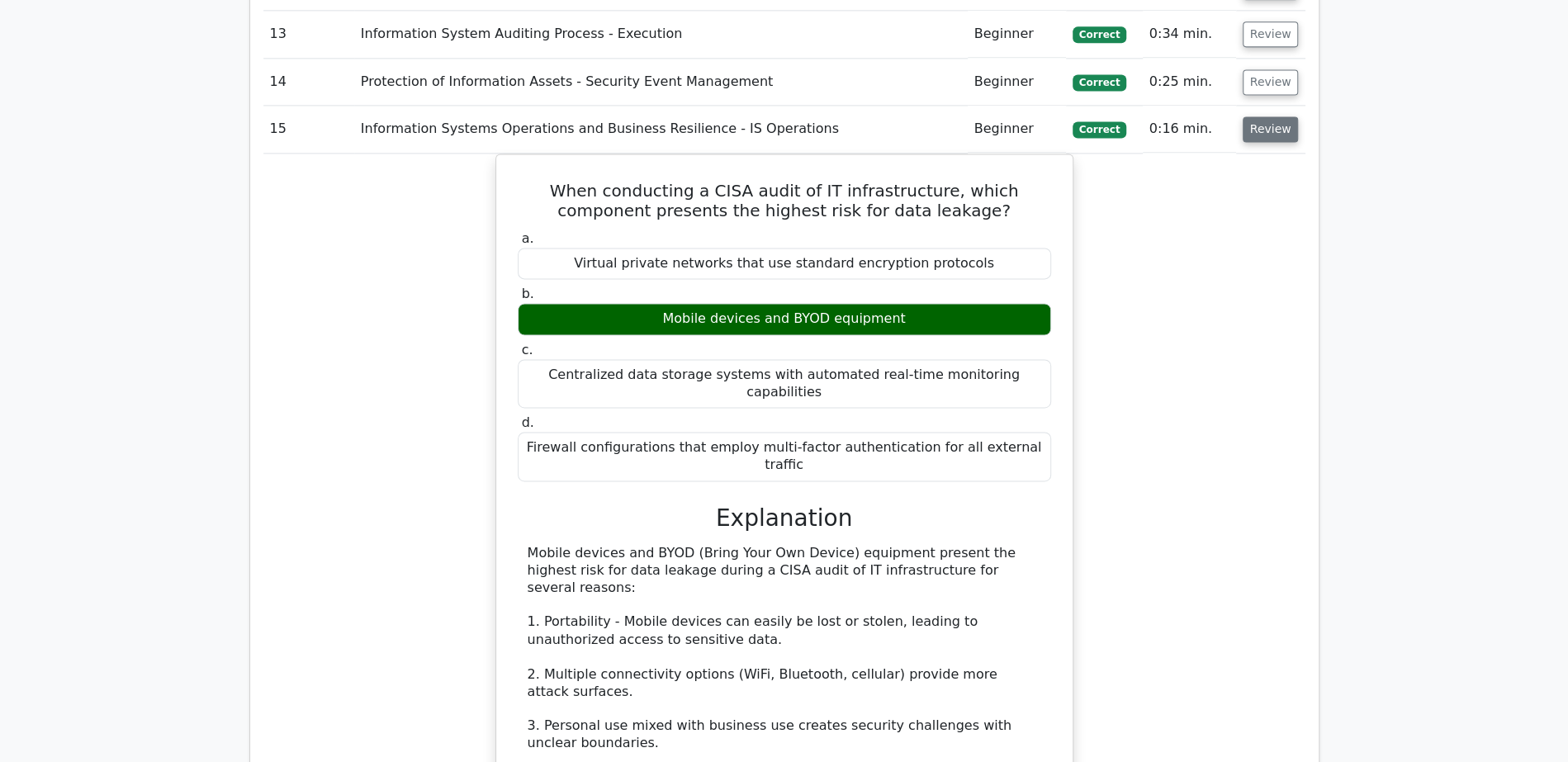
click at [1274, 116] on button "Review" at bounding box center [1270, 129] width 56 height 25
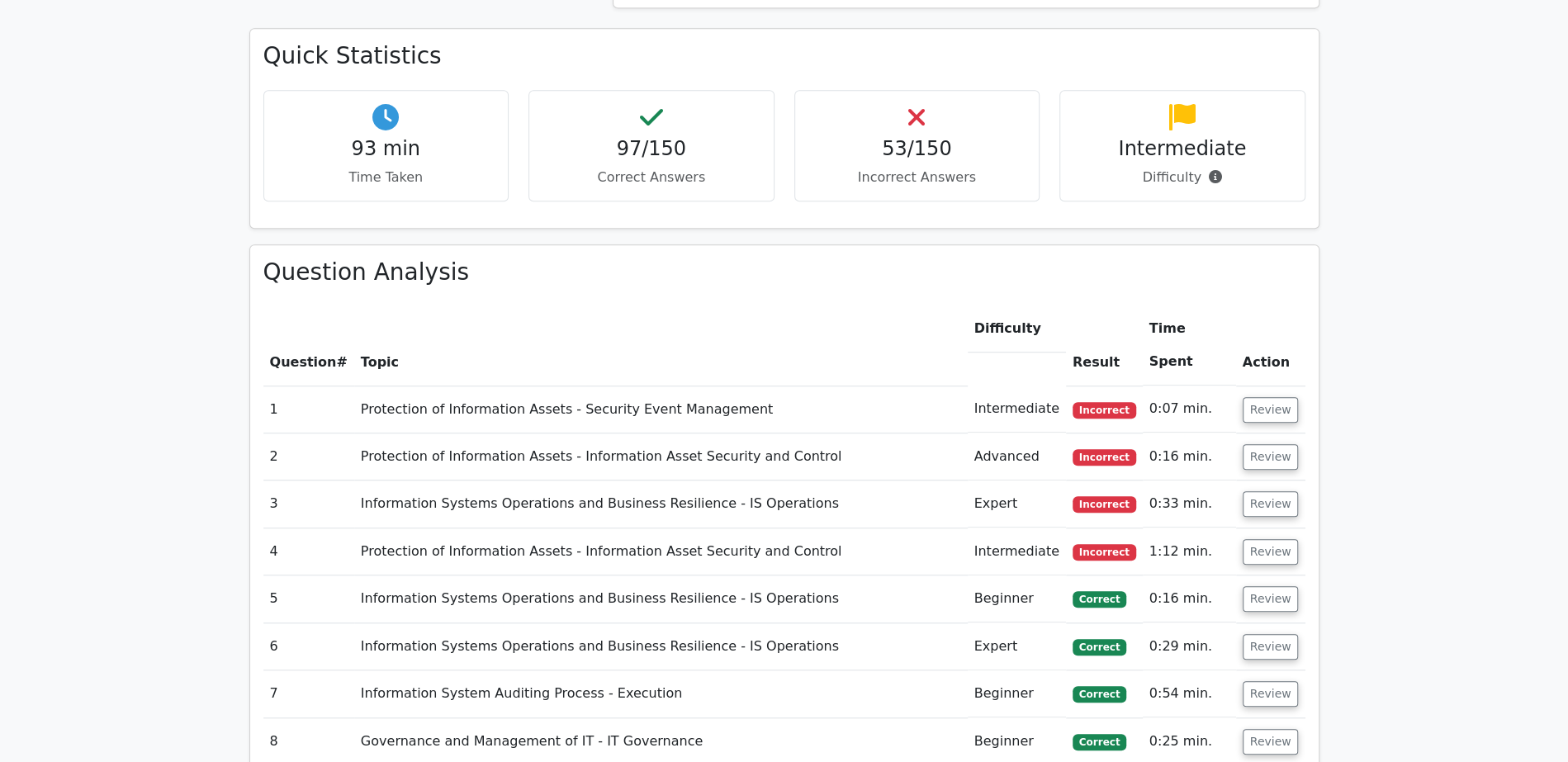
scroll to position [325, 0]
